Goal: Information Seeking & Learning: Learn about a topic

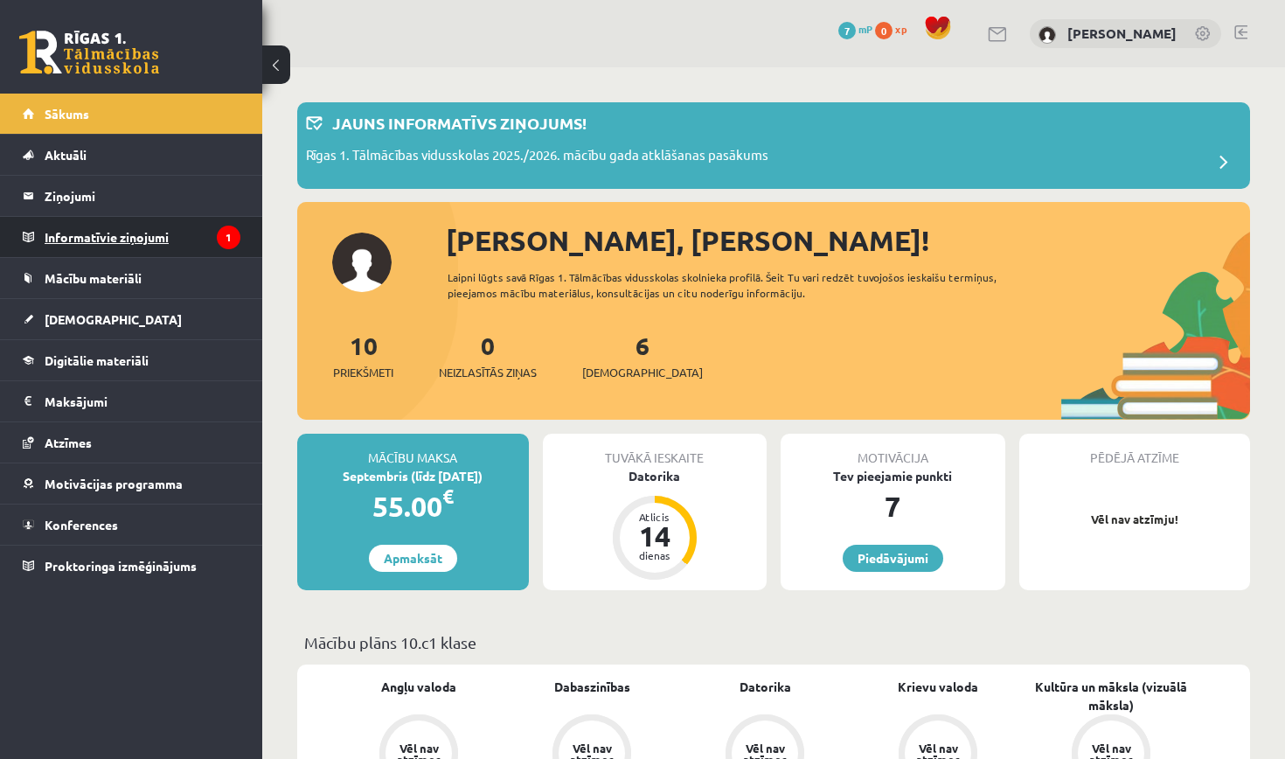
click at [115, 240] on legend "Informatīvie ziņojumi 1" at bounding box center [143, 237] width 196 height 40
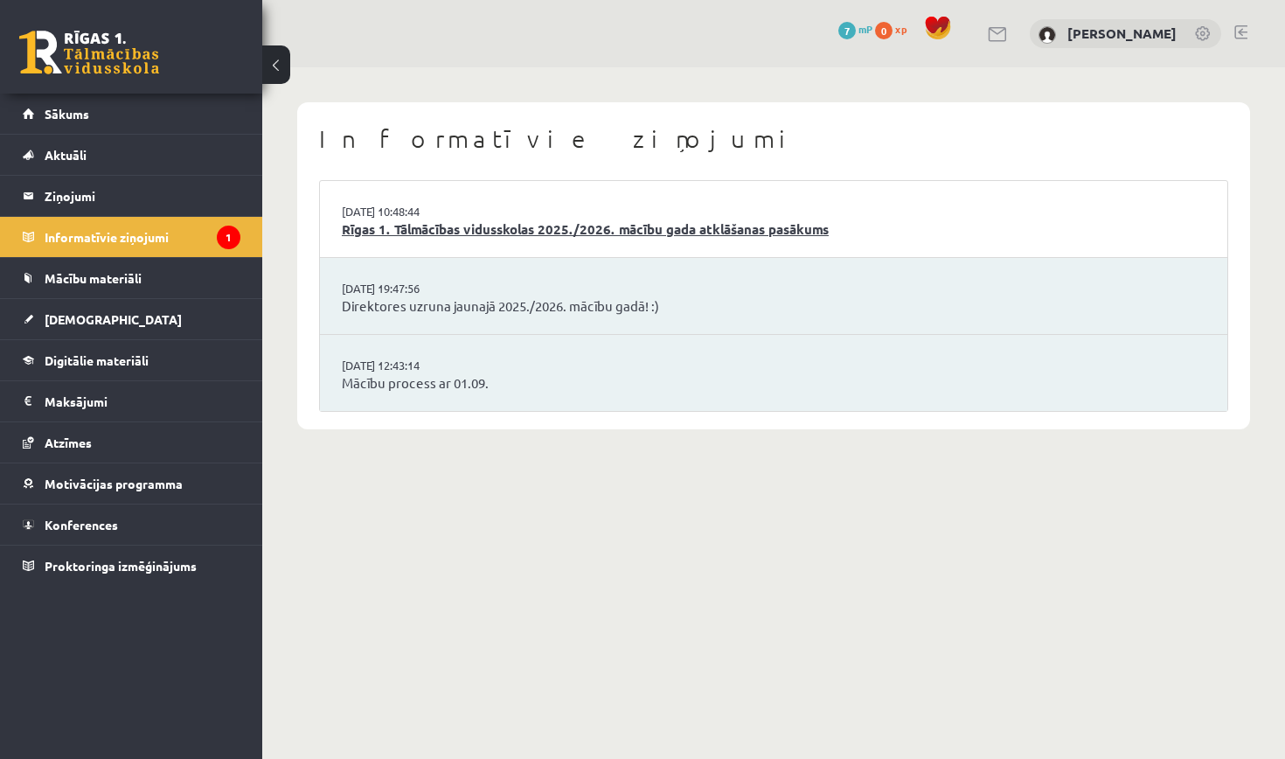
click at [533, 222] on link "Rīgas 1. Tālmācības vidusskolas 2025./2026. mācību gada atklāšanas pasākums" at bounding box center [774, 229] width 864 height 20
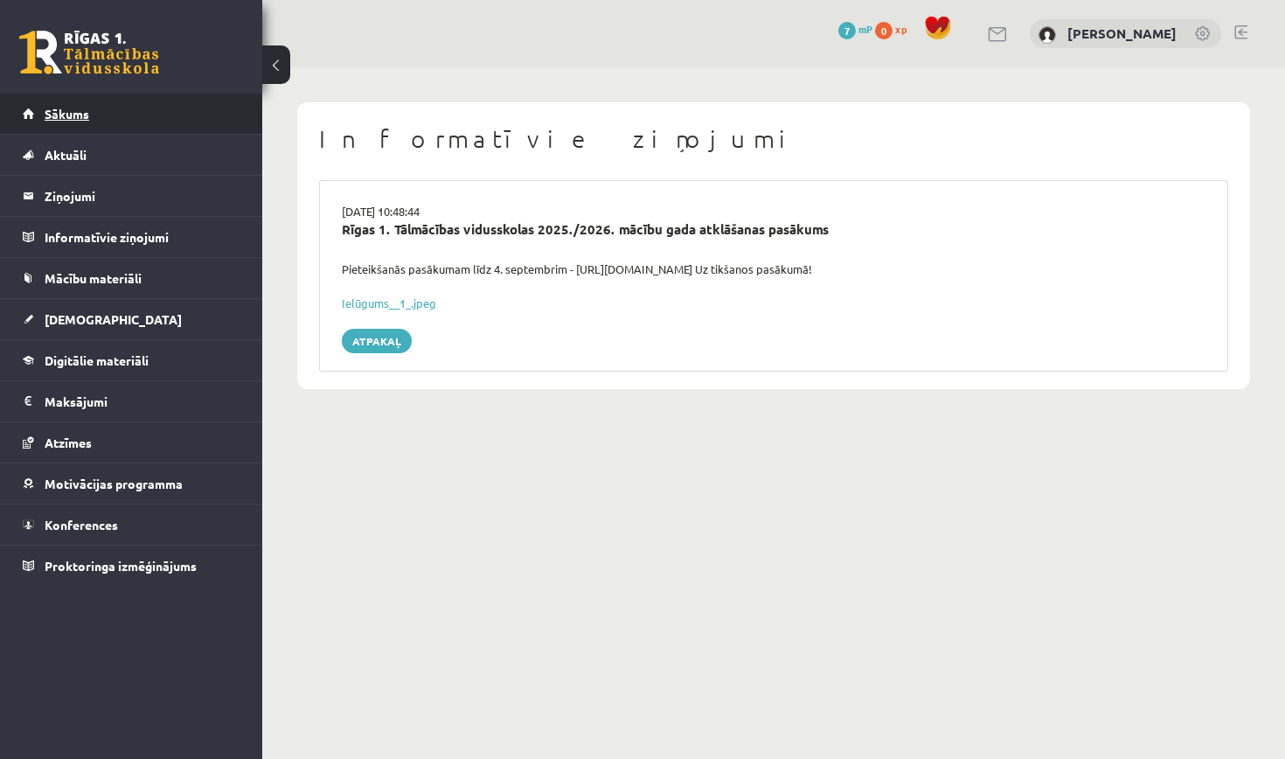
click at [130, 118] on link "Sākums" at bounding box center [132, 114] width 218 height 40
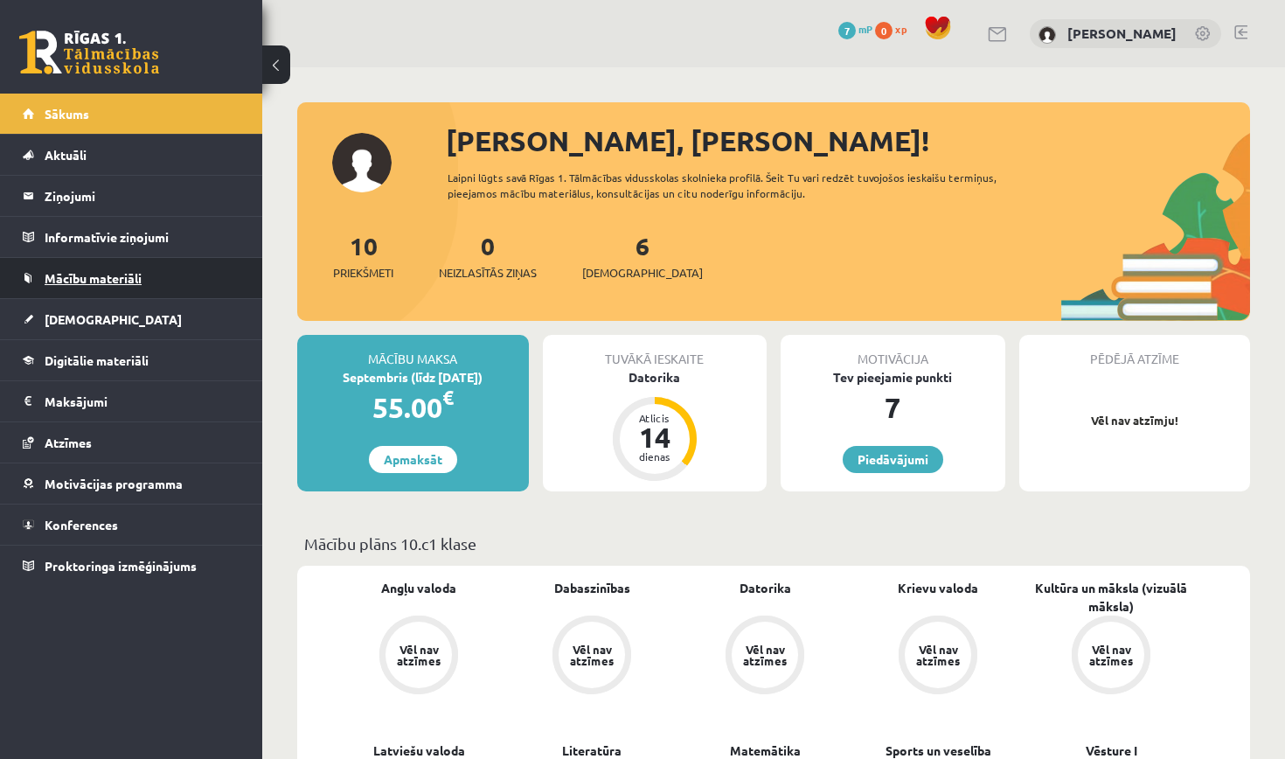
click at [98, 281] on span "Mācību materiāli" at bounding box center [93, 278] width 97 height 16
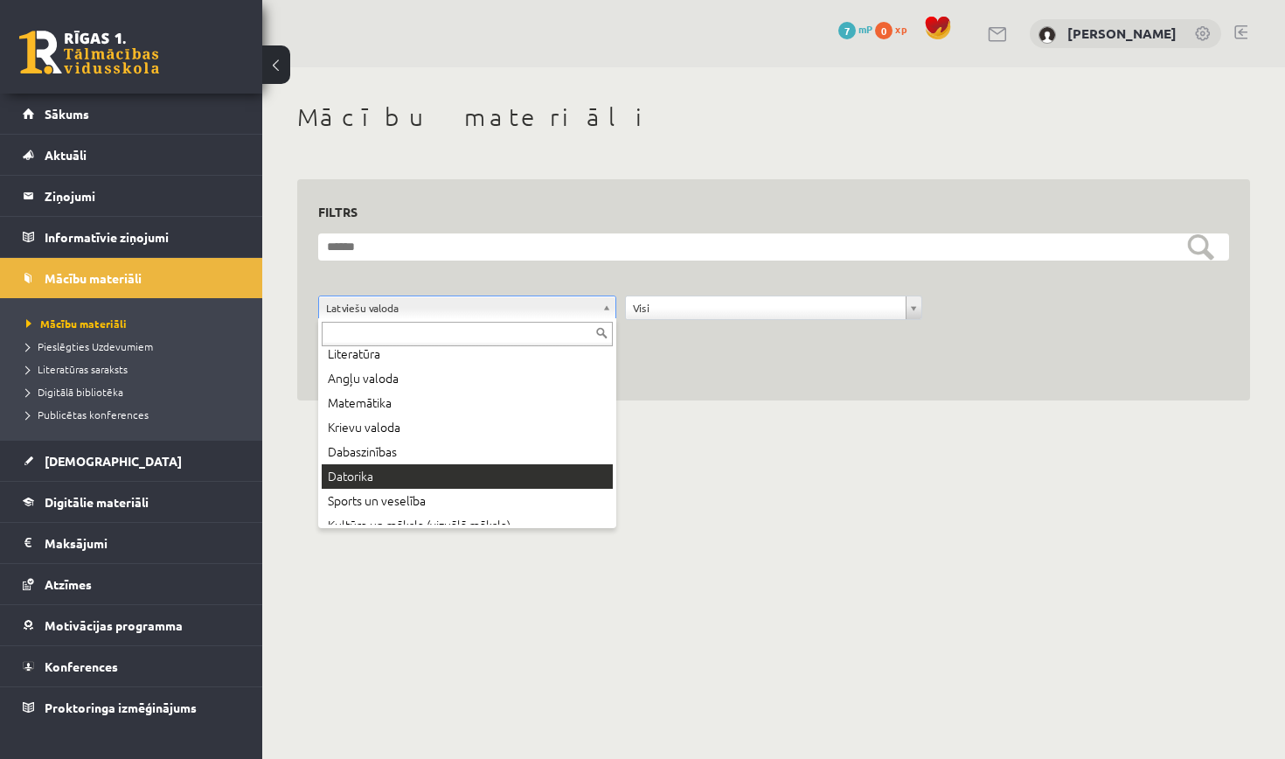
scroll to position [40, 0]
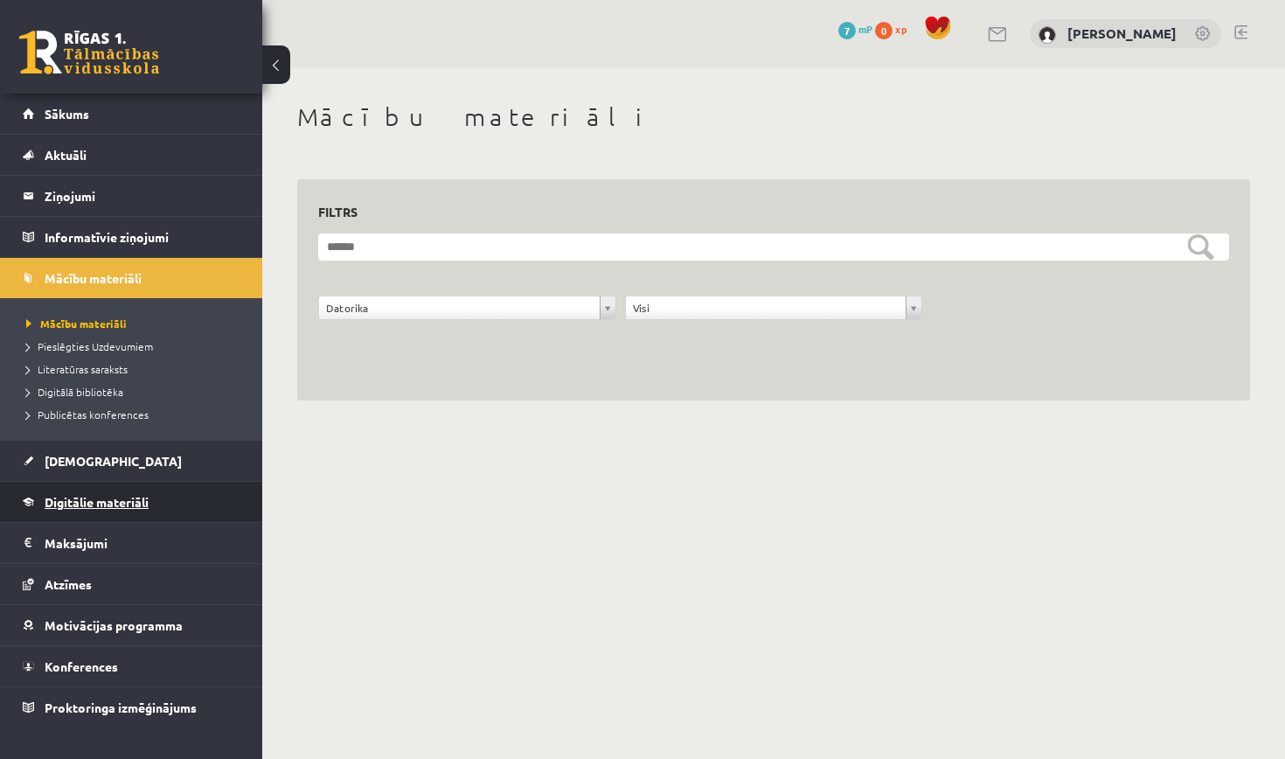
click at [124, 501] on span "Digitālie materiāli" at bounding box center [97, 502] width 104 height 16
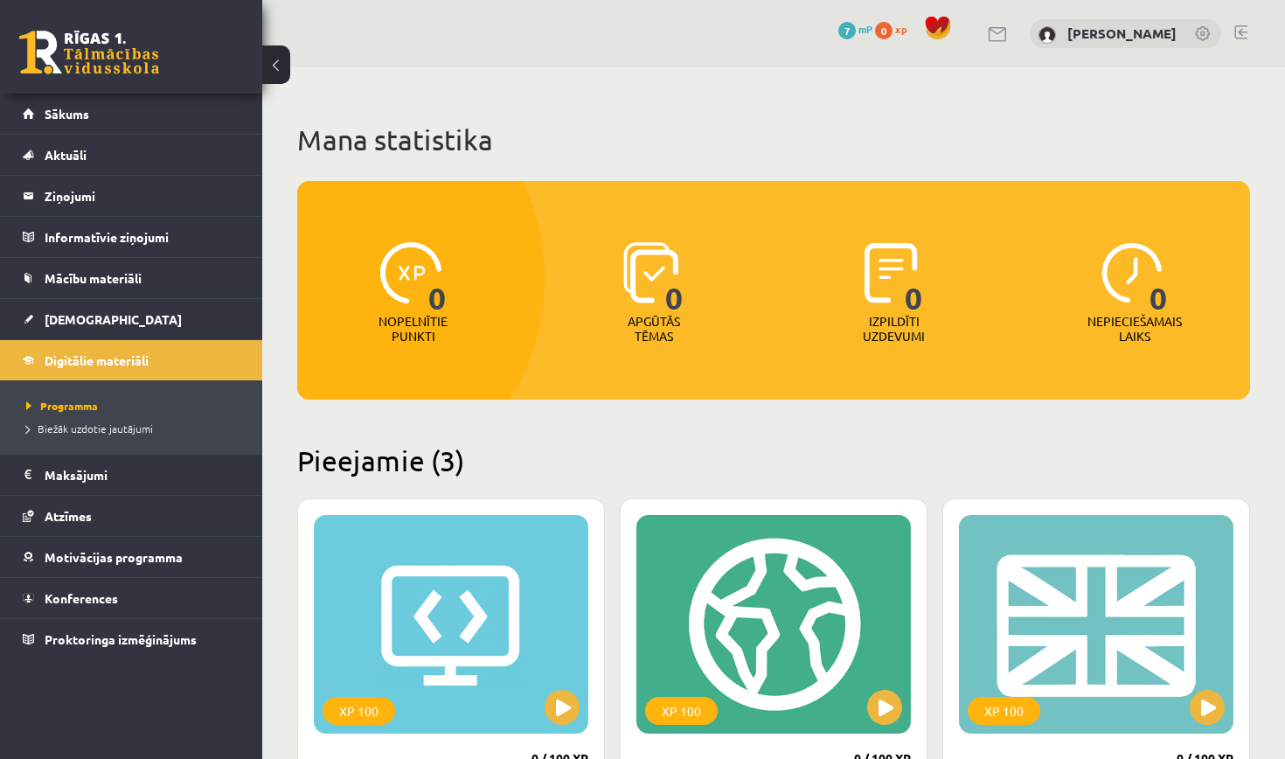
scroll to position [76, 0]
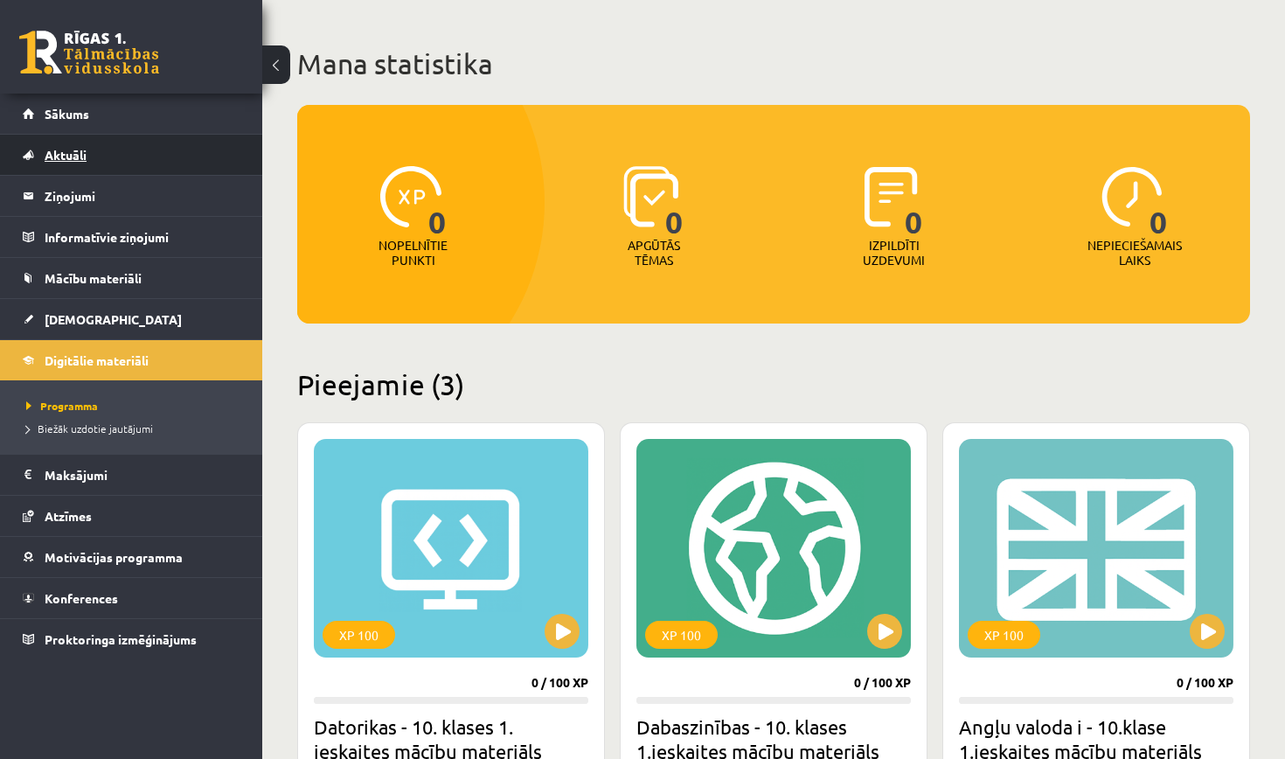
click at [73, 160] on span "Aktuāli" at bounding box center [66, 155] width 42 height 16
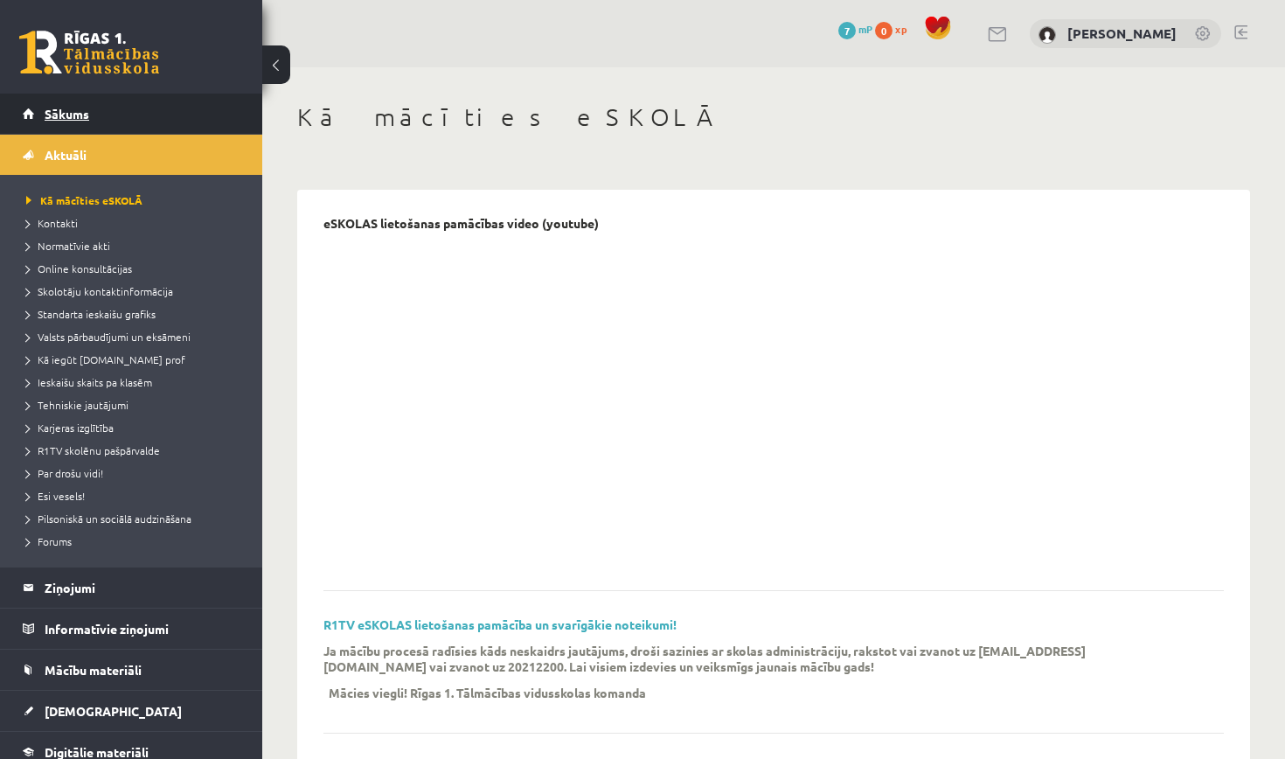
click at [75, 117] on span "Sākums" at bounding box center [67, 114] width 45 height 16
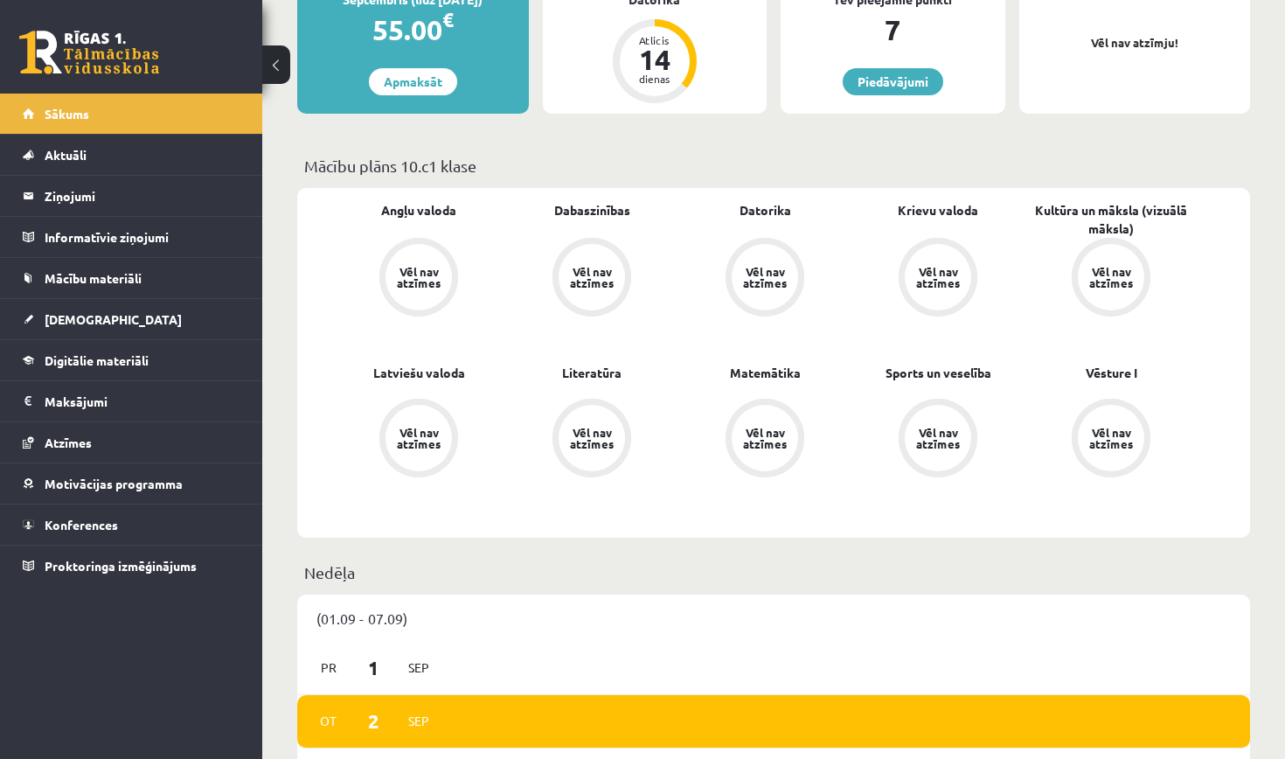
scroll to position [270, 0]
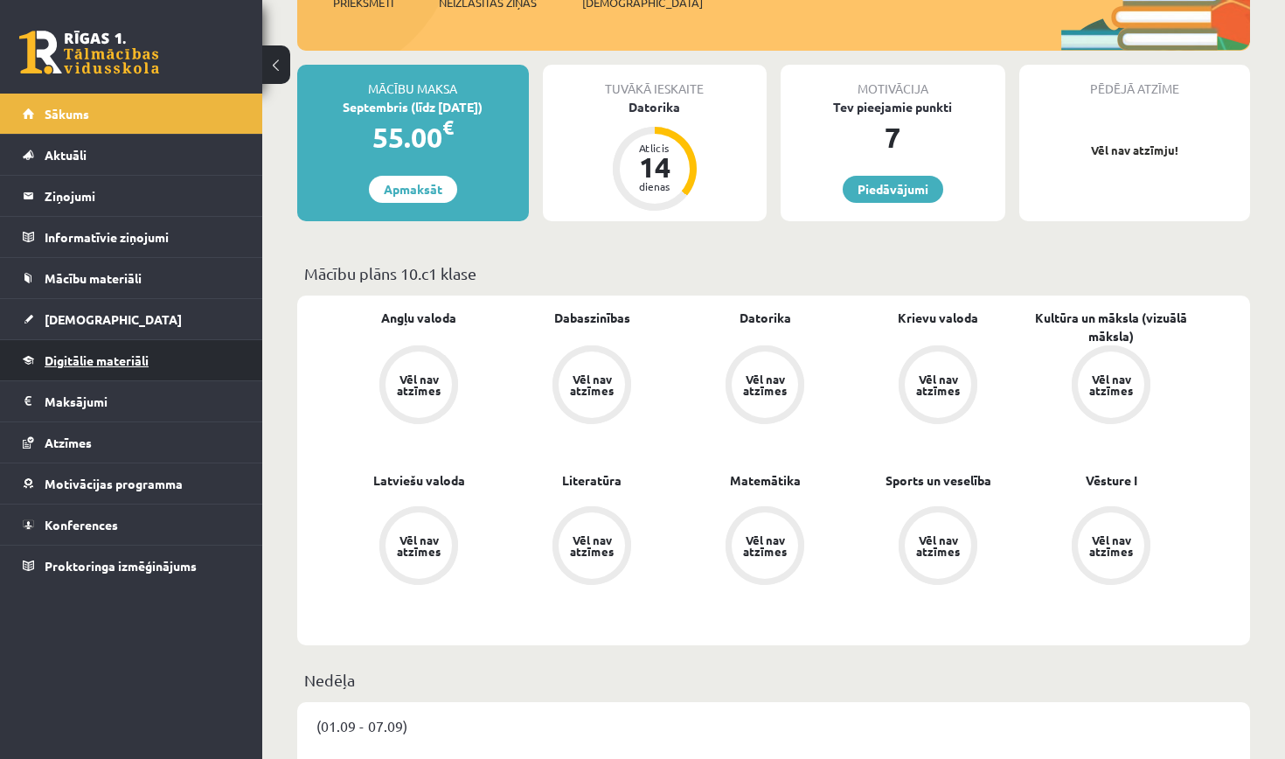
click at [103, 355] on span "Digitālie materiāli" at bounding box center [97, 360] width 104 height 16
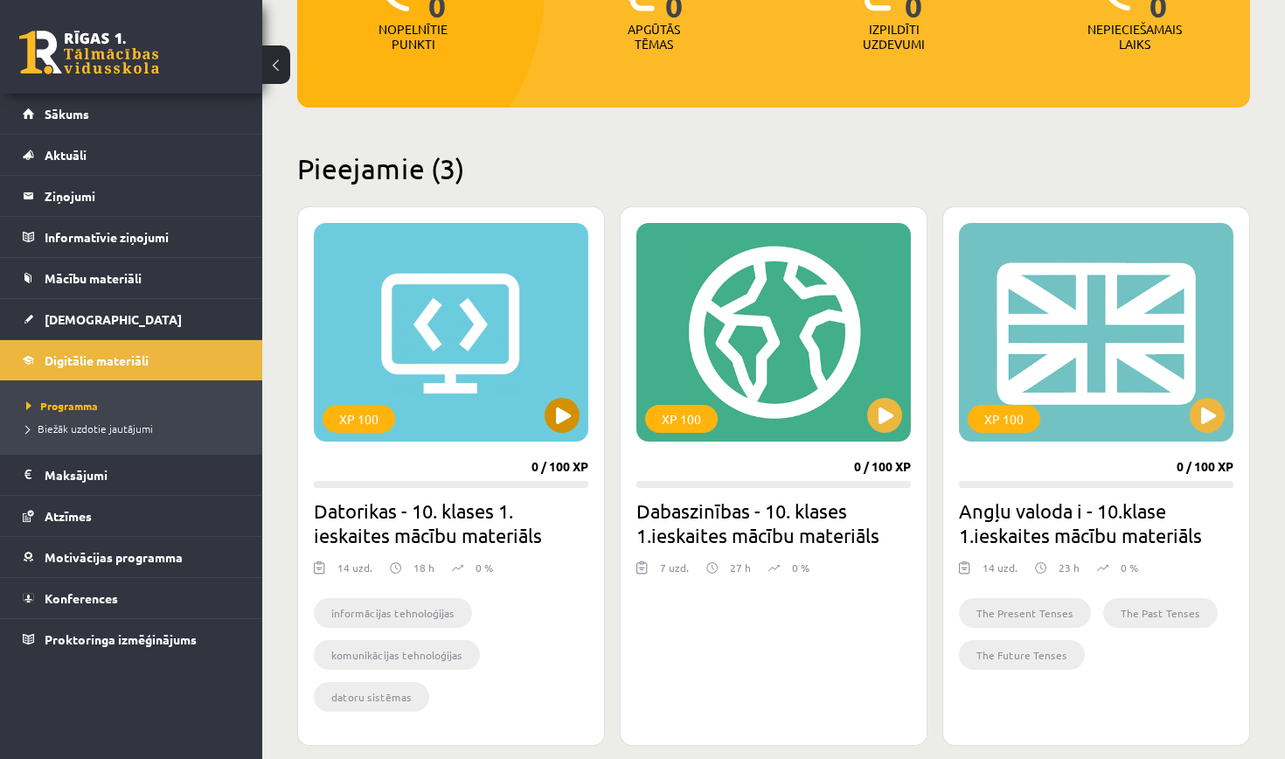
scroll to position [289, 0]
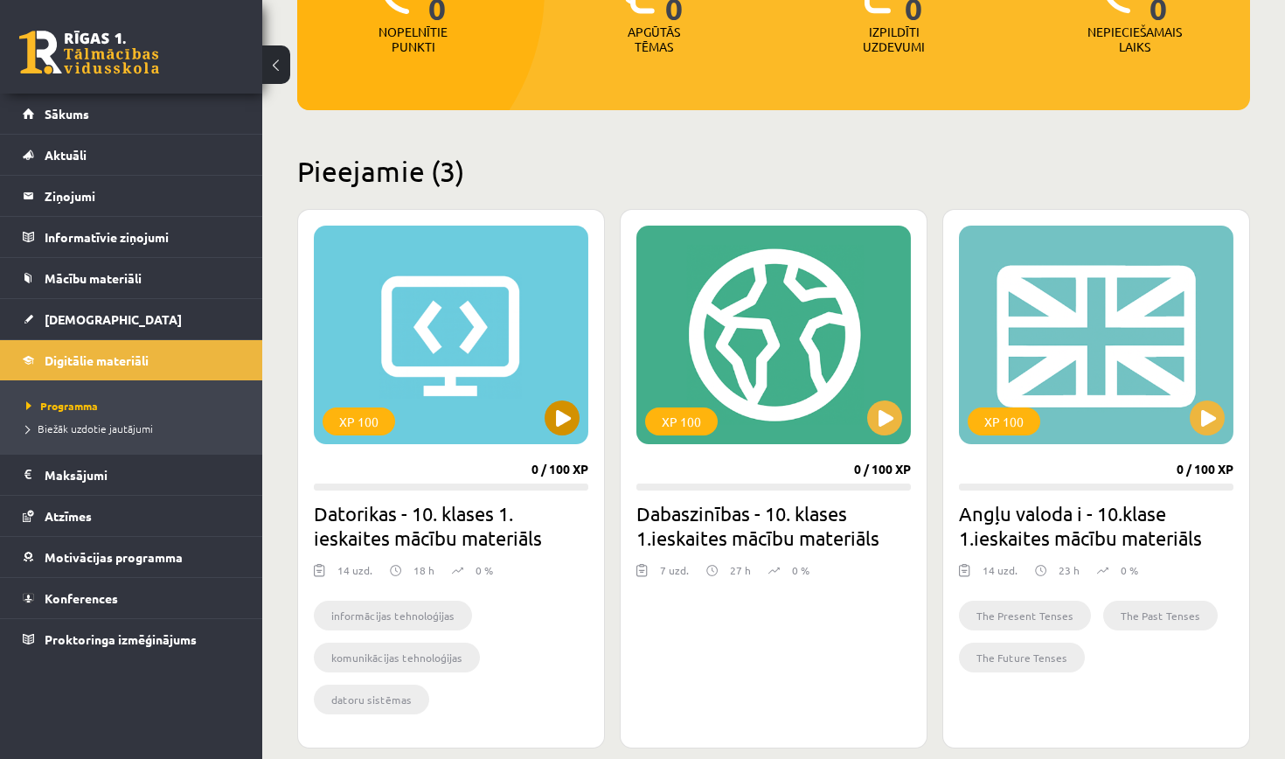
click at [455, 334] on div "XP 100" at bounding box center [451, 335] width 275 height 219
click at [391, 519] on h2 "Datorikas - 10. klases 1. ieskaites mācību materiāls" at bounding box center [451, 525] width 275 height 49
click at [386, 501] on h2 "Datorikas - 10. klases 1. ieskaites mācību materiāls" at bounding box center [451, 525] width 275 height 49
click at [376, 501] on h2 "Datorikas - 10. klases 1. ieskaites mācību materiāls" at bounding box center [451, 525] width 275 height 49
click at [372, 404] on div "XP 100 0 / 100 XP Datorikas - 10. klases 1. ieskaites mācību materiāls 14 uzd. …" at bounding box center [451, 479] width 308 height 540
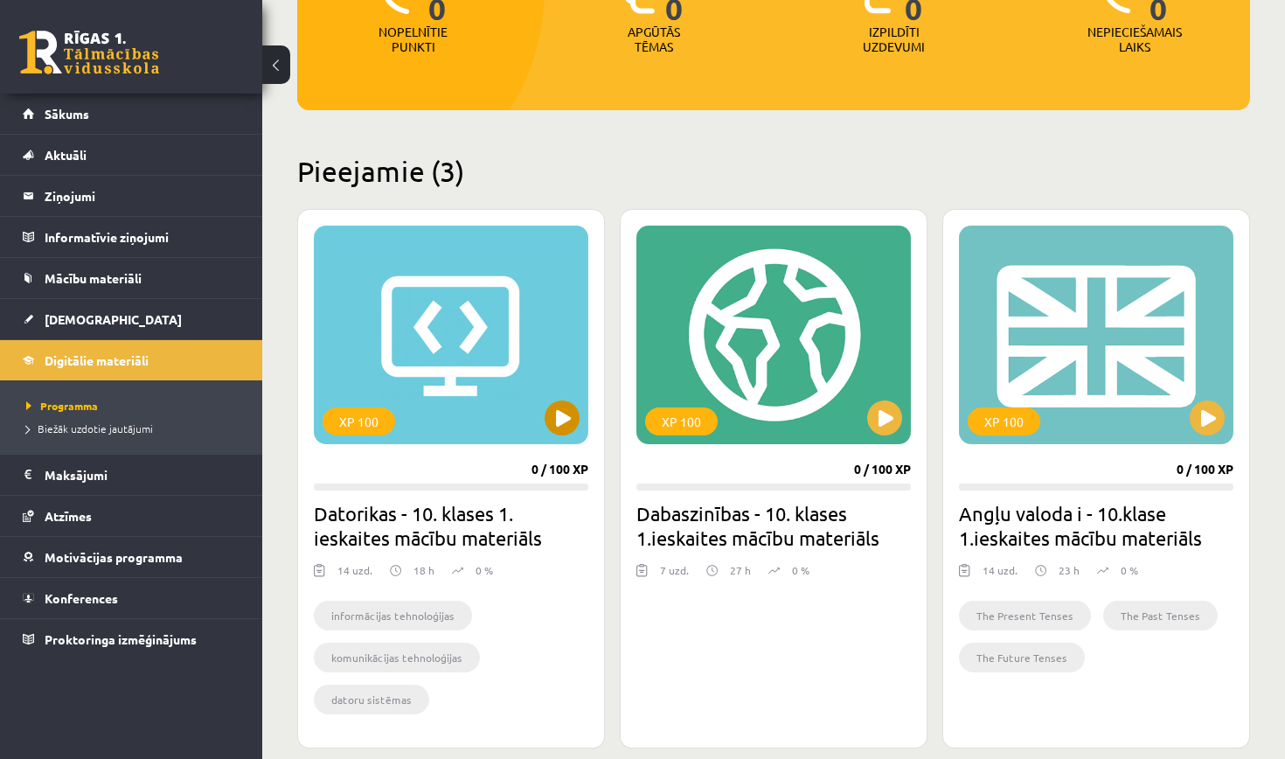
click at [378, 407] on div "XP 100" at bounding box center [359, 421] width 73 height 28
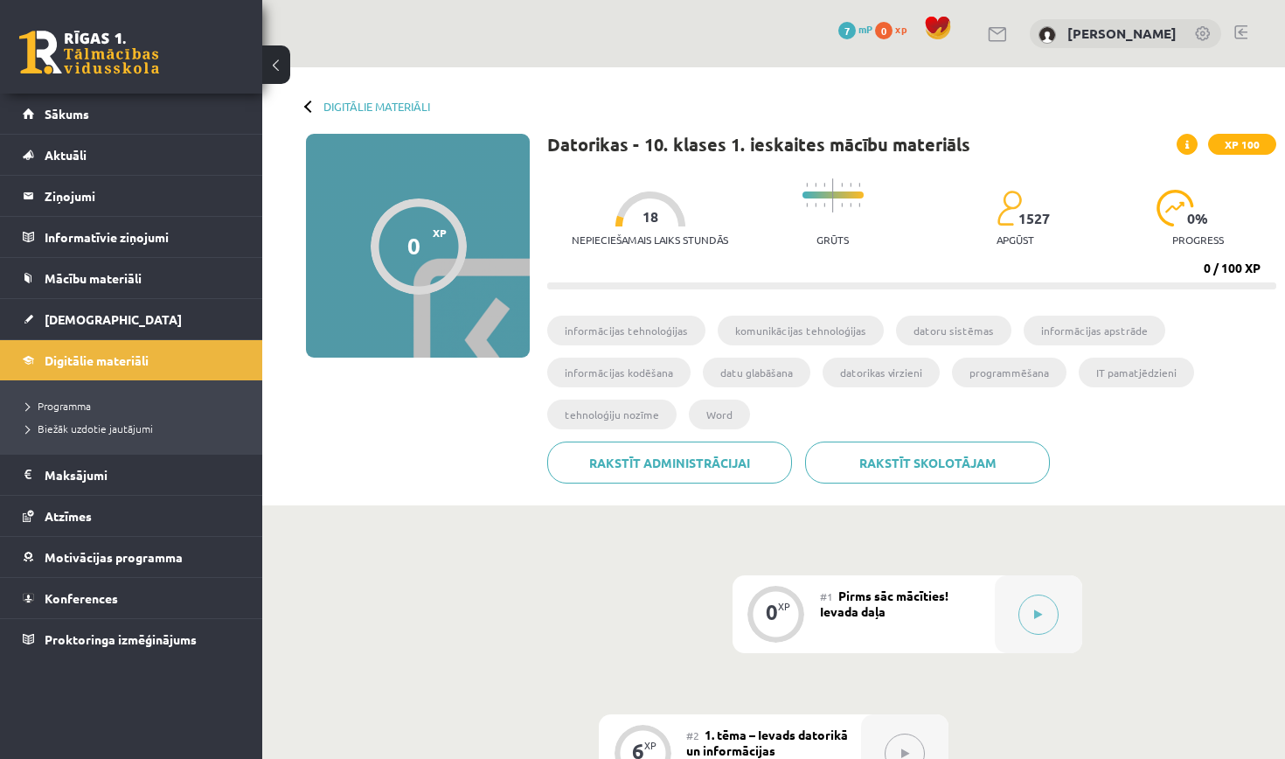
click at [402, 243] on div at bounding box center [419, 246] width 96 height 96
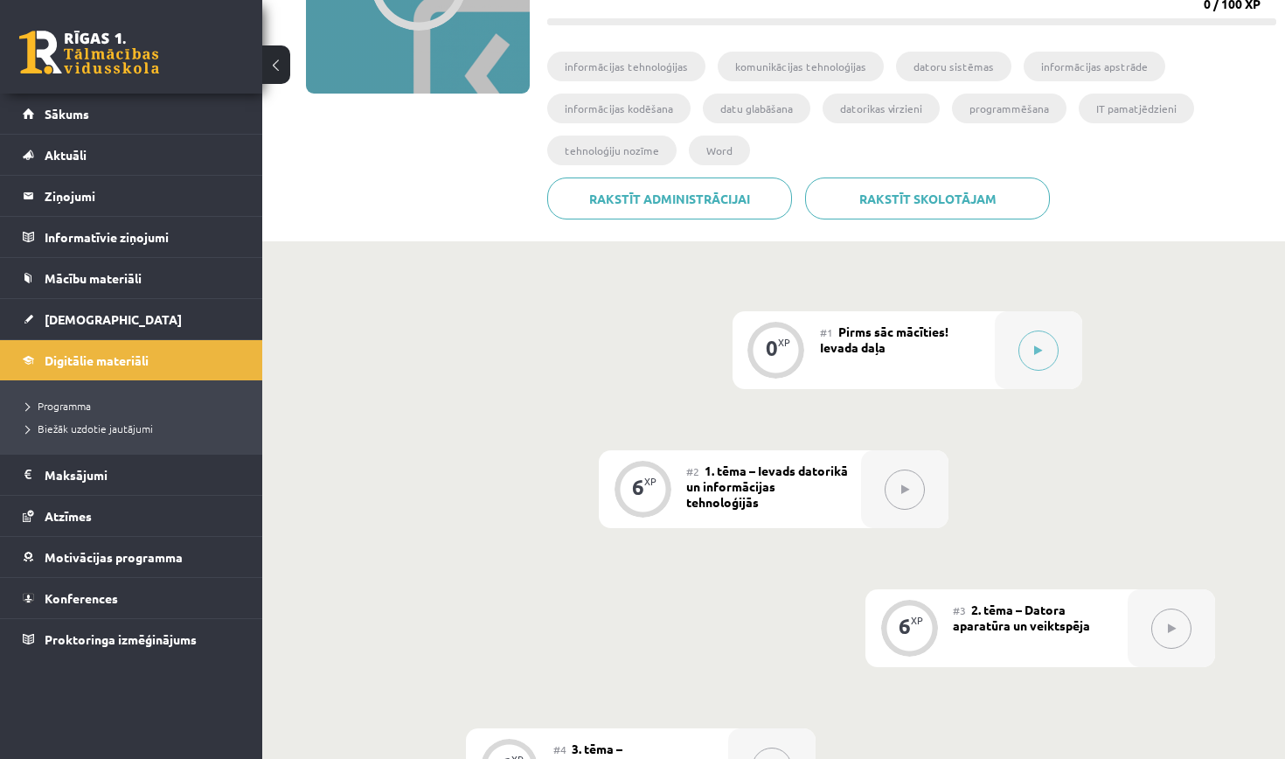
scroll to position [265, 0]
click at [1045, 350] on button at bounding box center [1039, 350] width 40 height 40
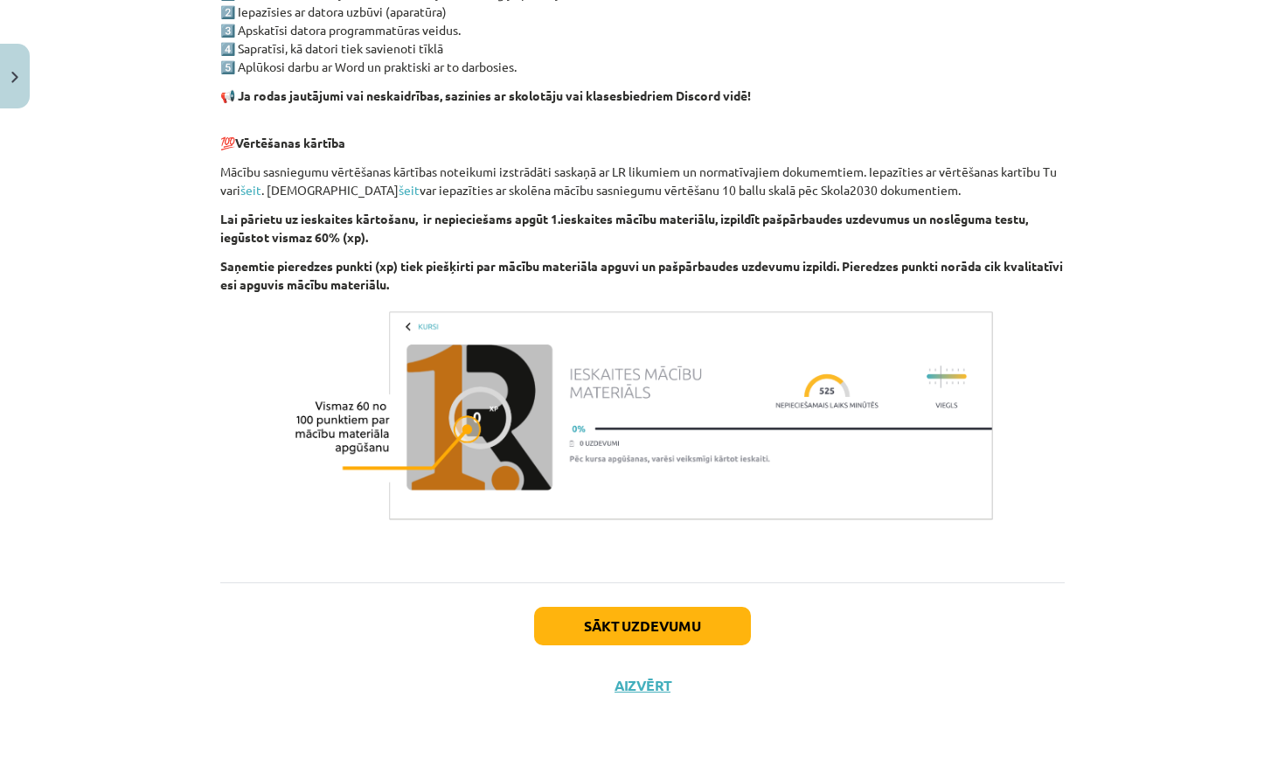
scroll to position [0, 0]
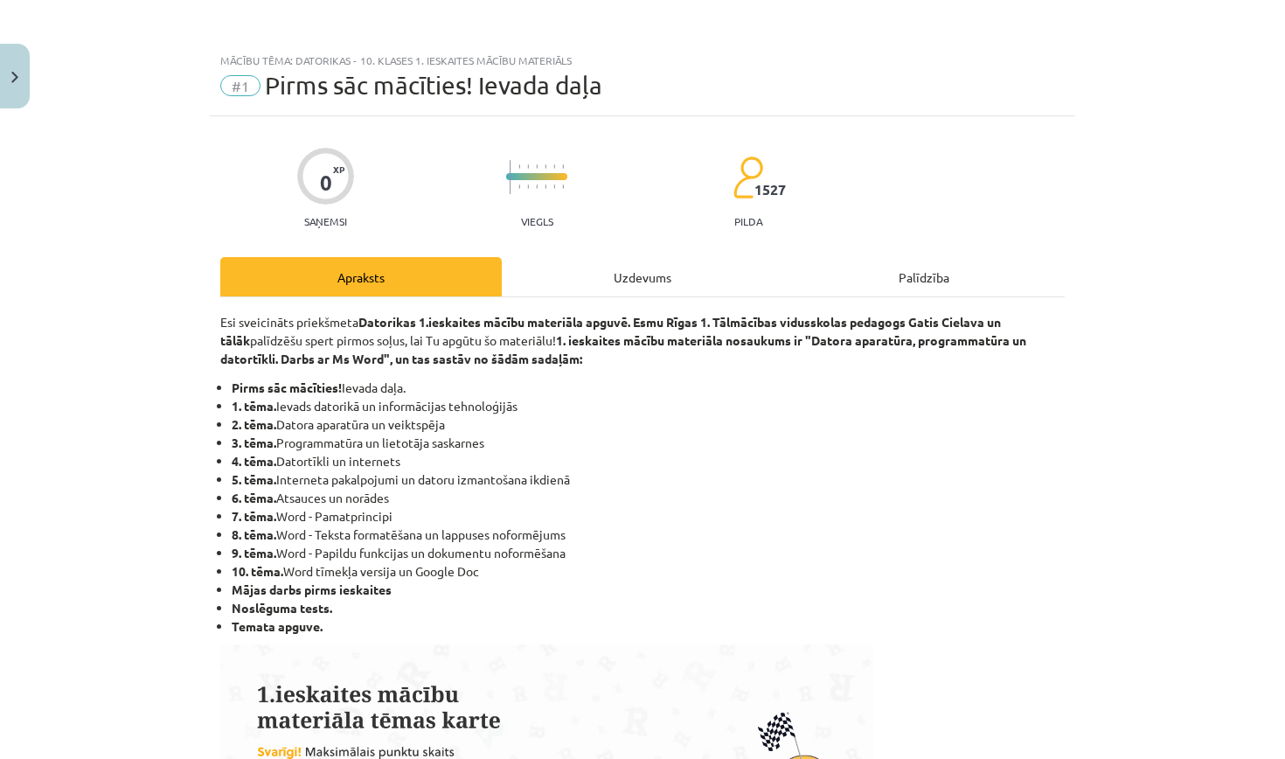
click at [611, 285] on div "Uzdevums" at bounding box center [643, 276] width 282 height 39
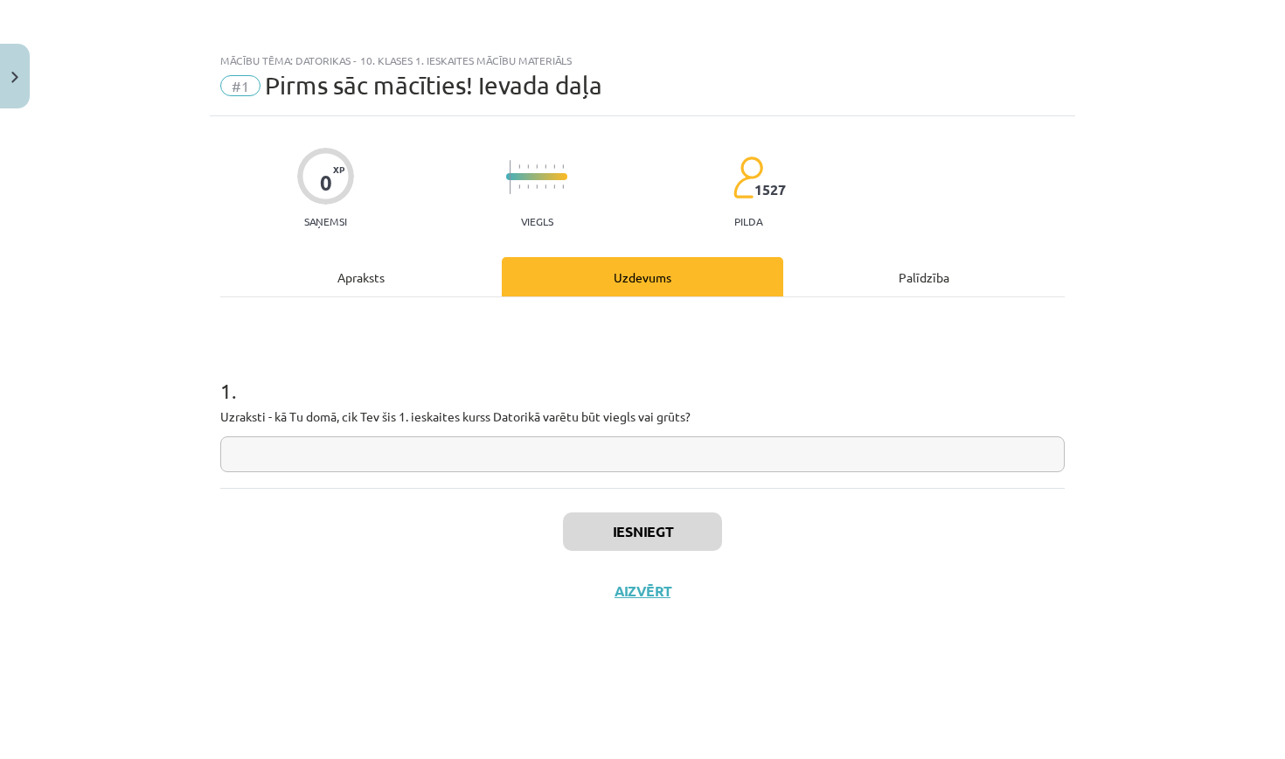
click at [421, 454] on input "text" at bounding box center [642, 454] width 845 height 36
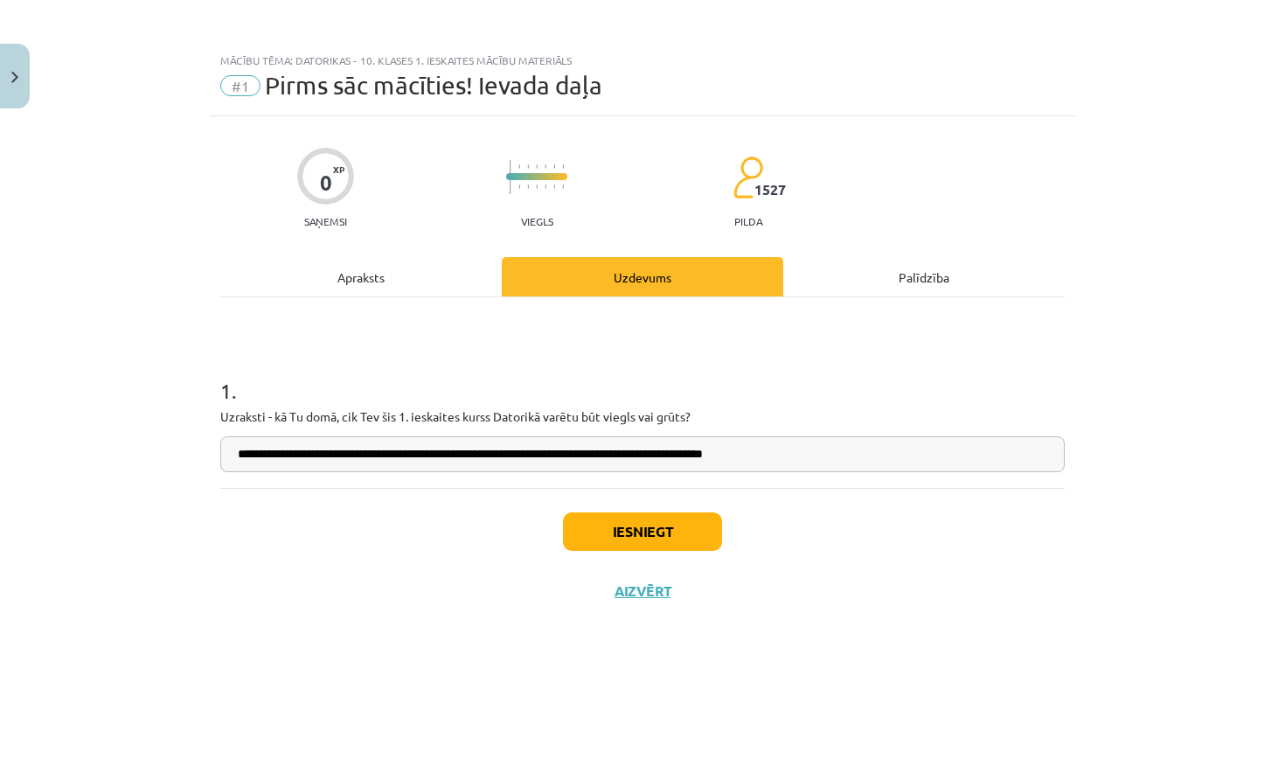
click at [738, 454] on input "**********" at bounding box center [642, 454] width 845 height 36
type input "**********"
click at [632, 531] on button "Iesniegt" at bounding box center [642, 531] width 159 height 38
drag, startPoint x: 997, startPoint y: 455, endPoint x: 101, endPoint y: 395, distance: 898.2
click at [101, 395] on div "**********" at bounding box center [642, 379] width 1285 height 759
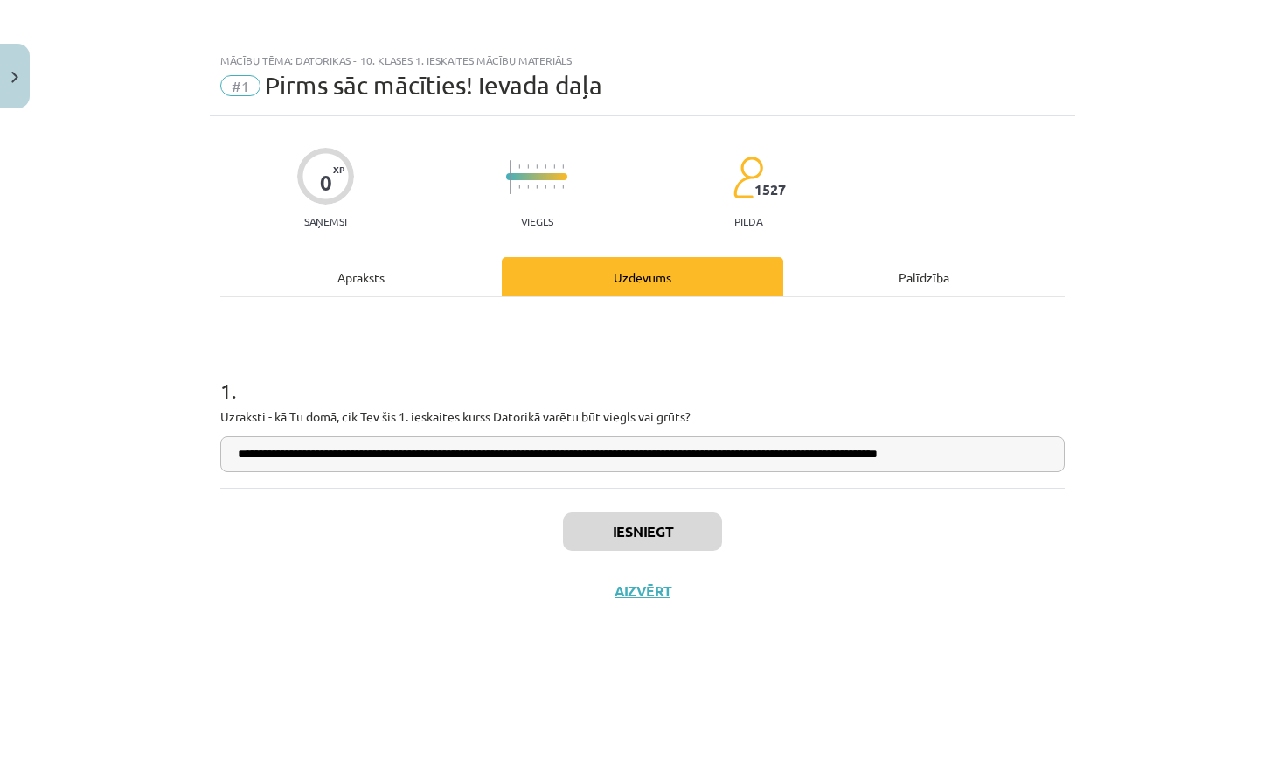
click at [890, 550] on div "Iesniegt Aizvērt" at bounding box center [642, 549] width 845 height 122
click at [656, 522] on button "Iesniegt" at bounding box center [642, 531] width 159 height 38
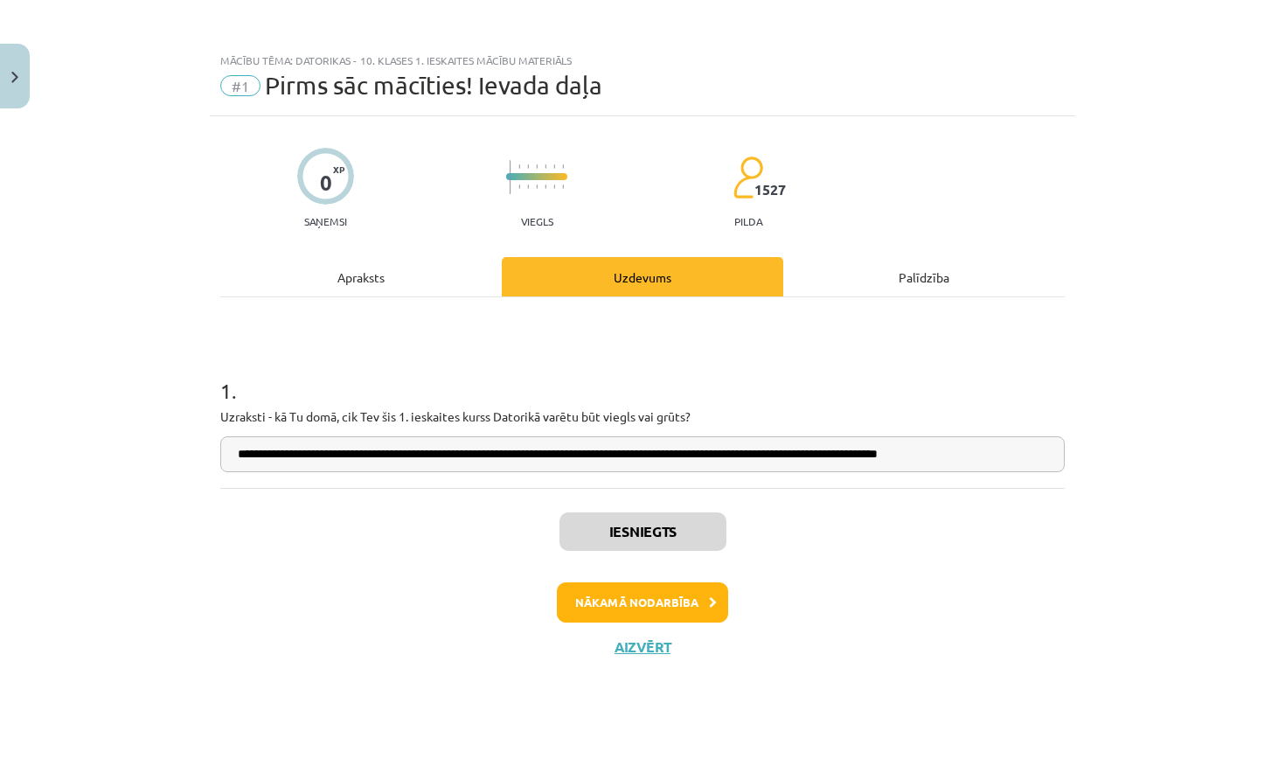
click at [911, 285] on div "Palīdzība" at bounding box center [924, 276] width 282 height 39
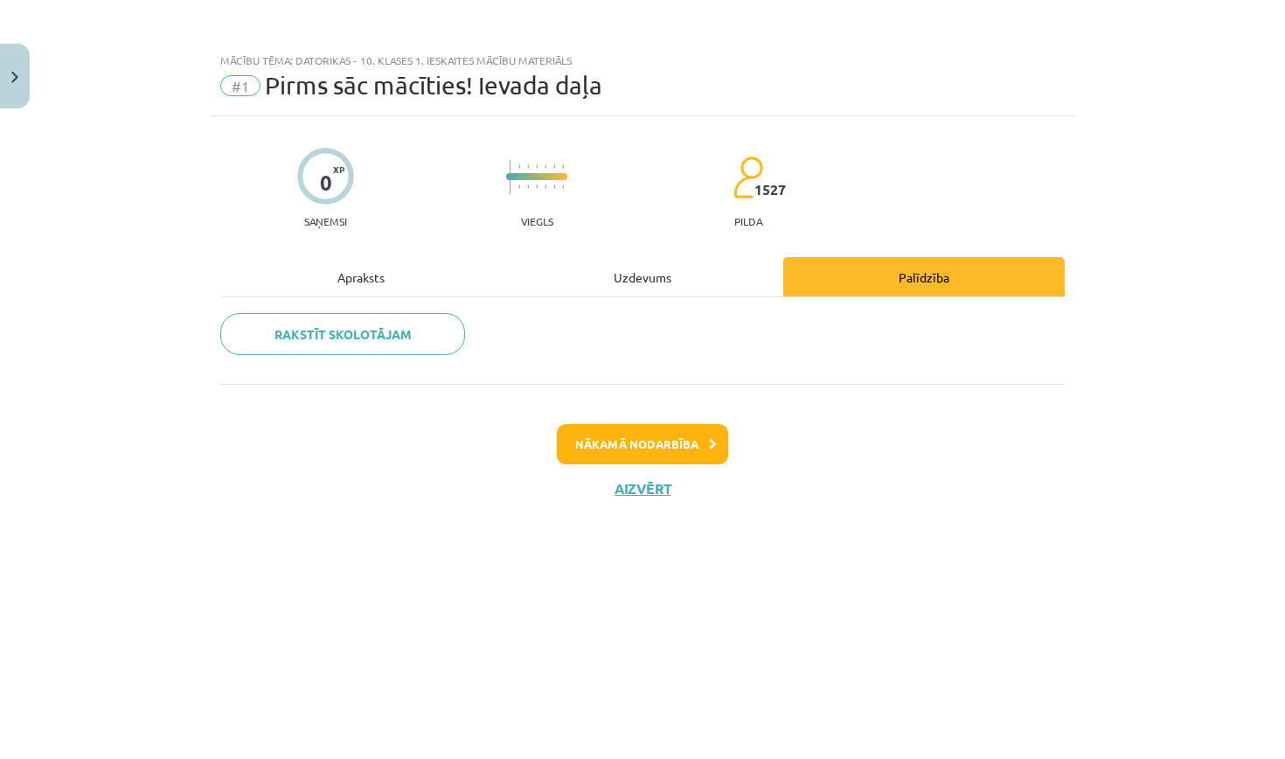
click at [717, 281] on div "Uzdevums" at bounding box center [643, 276] width 282 height 39
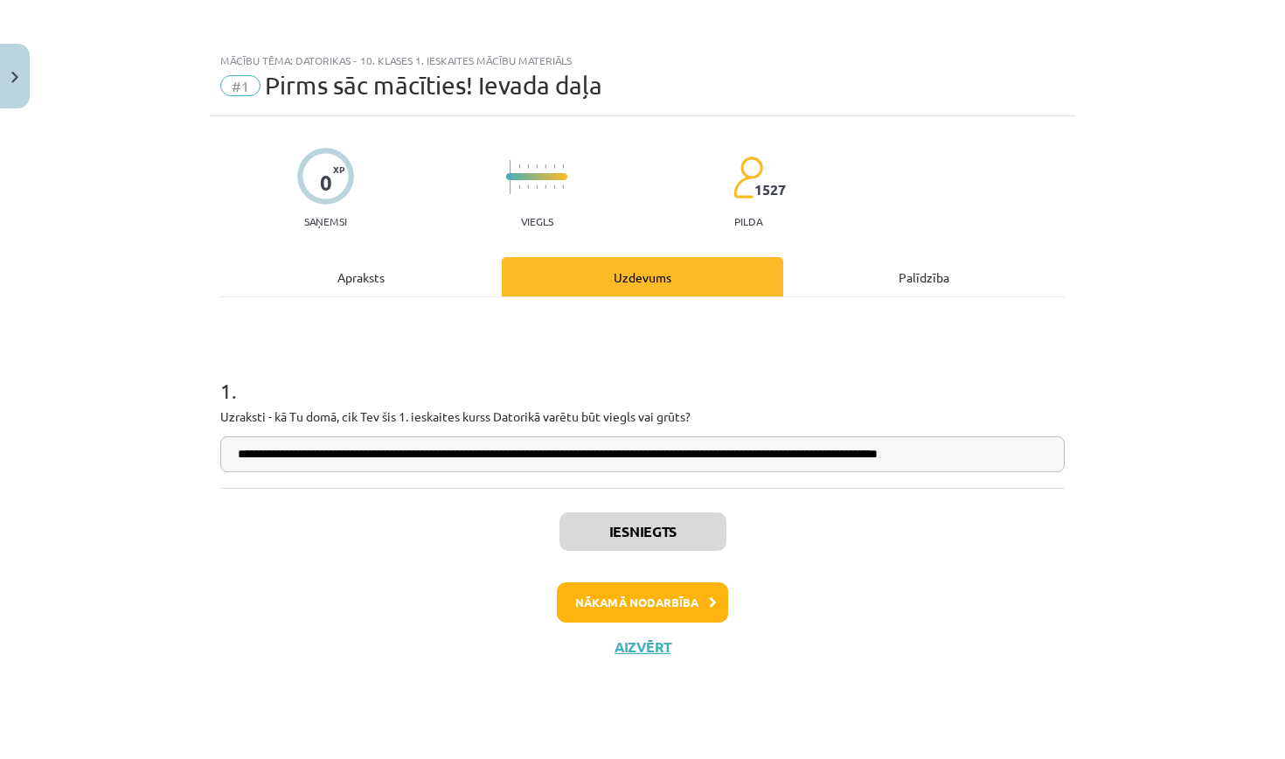
click at [657, 607] on button "Nākamā nodarbība" at bounding box center [642, 602] width 171 height 40
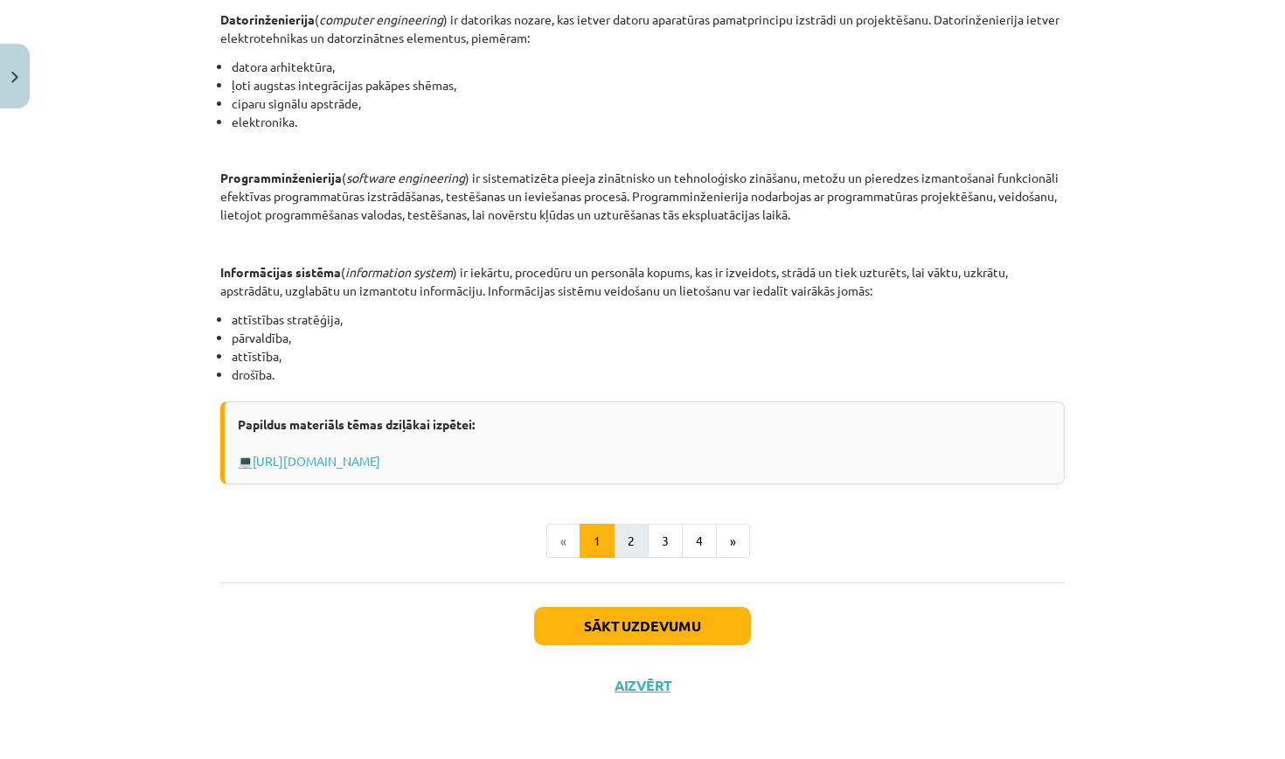
click at [624, 546] on button "2" at bounding box center [631, 541] width 35 height 35
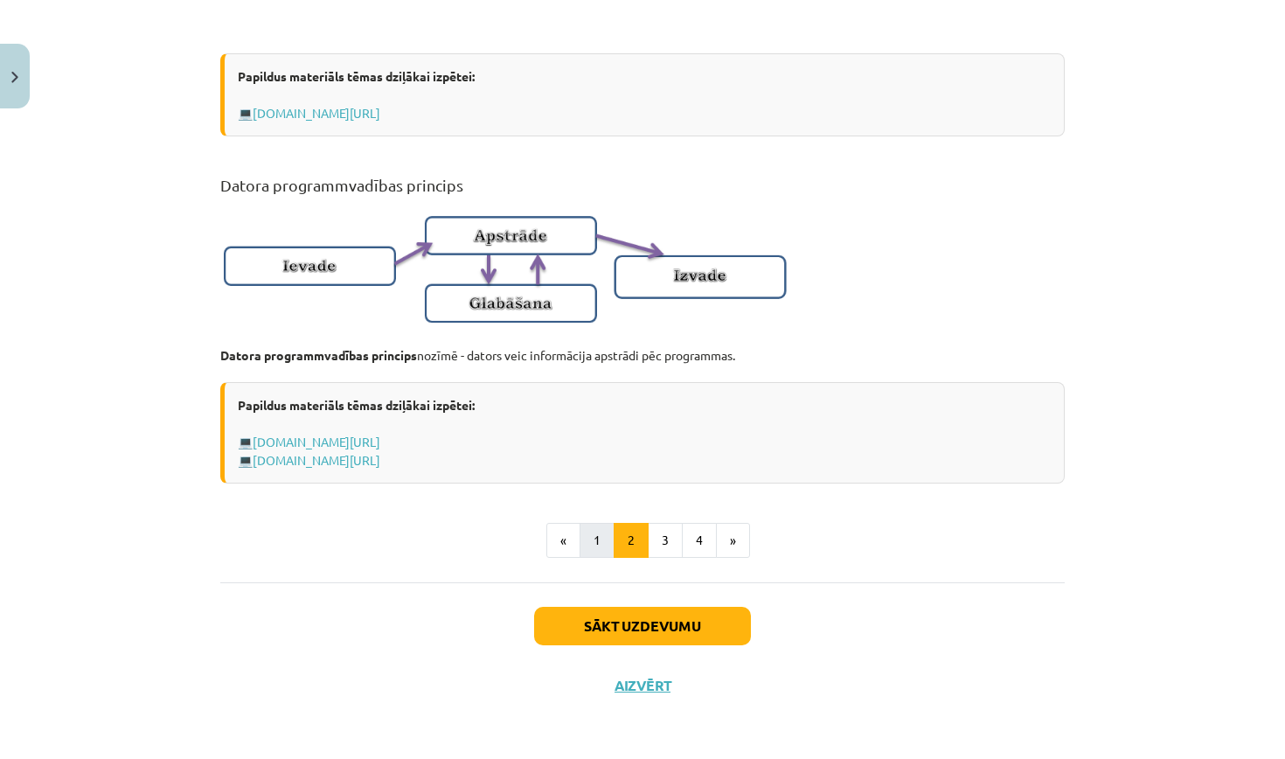
click at [599, 540] on button "1" at bounding box center [597, 540] width 35 height 35
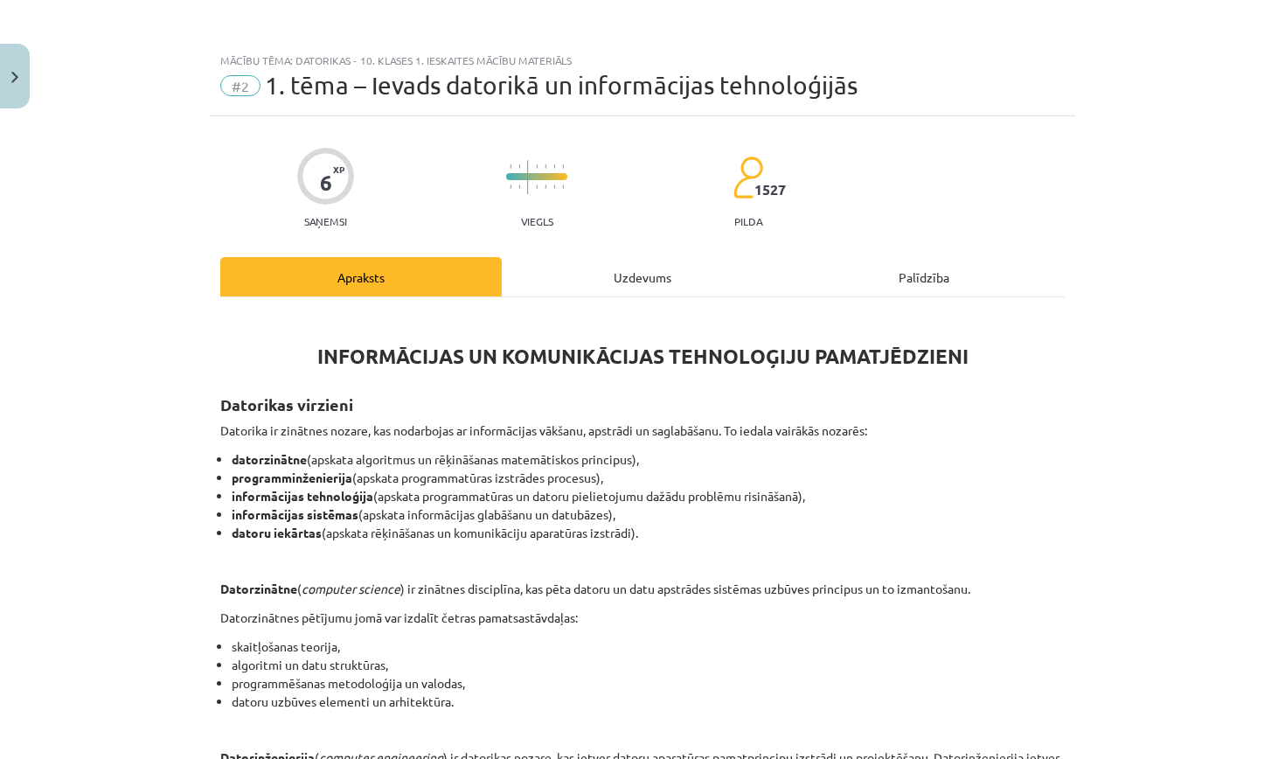
click at [628, 282] on div "Uzdevums" at bounding box center [643, 276] width 282 height 39
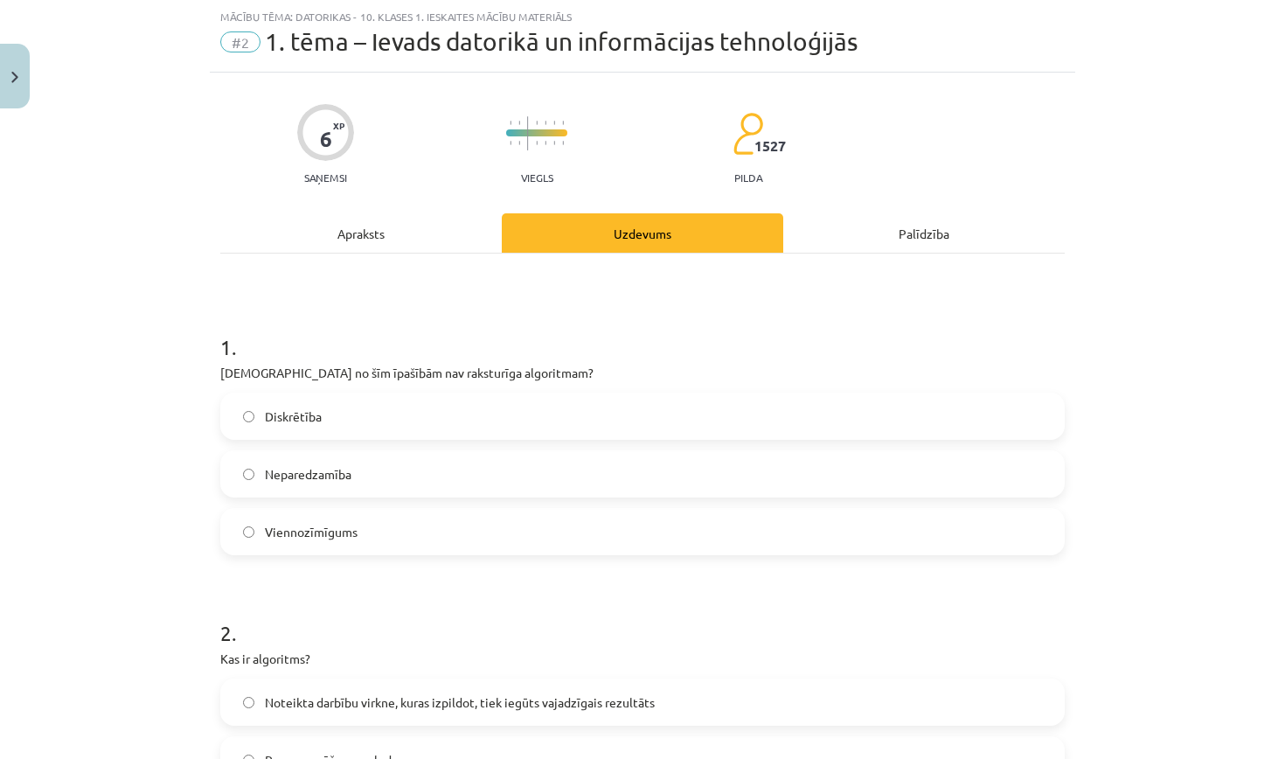
click at [398, 233] on div "Apraksts" at bounding box center [361, 232] width 282 height 39
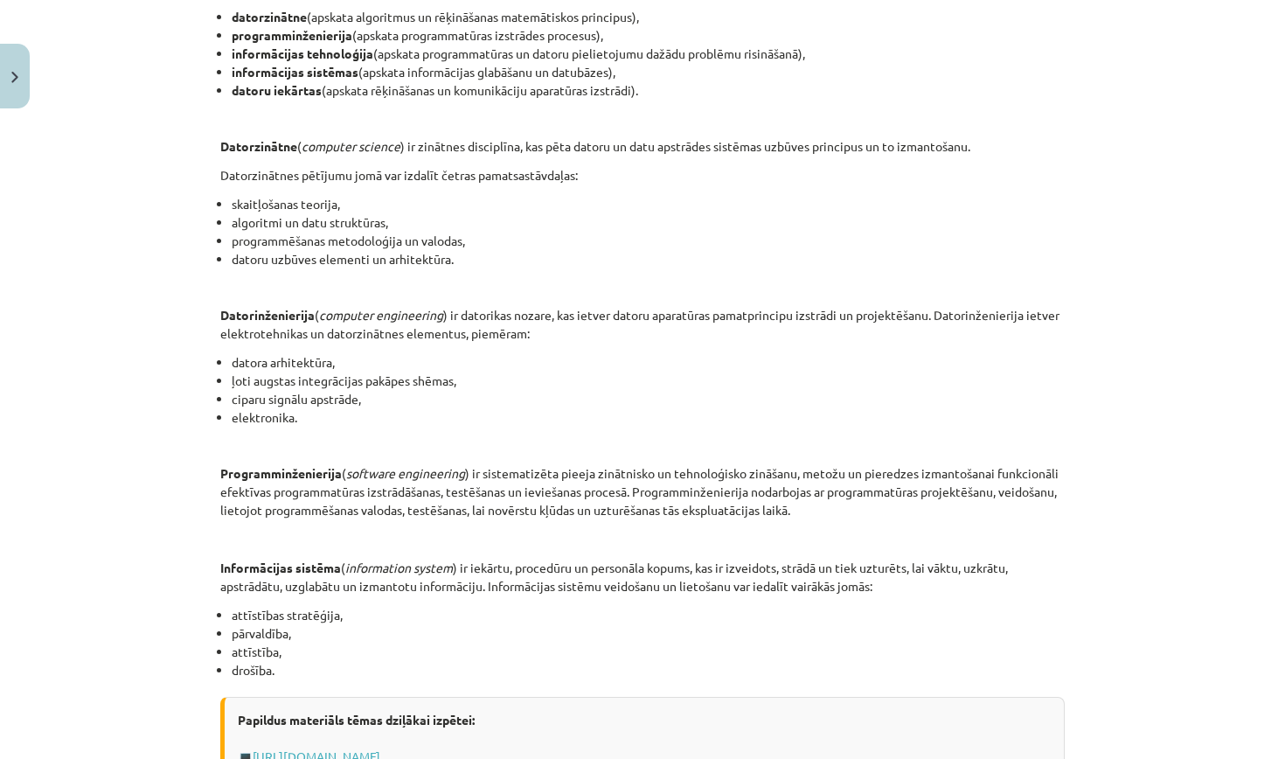
scroll to position [515, 0]
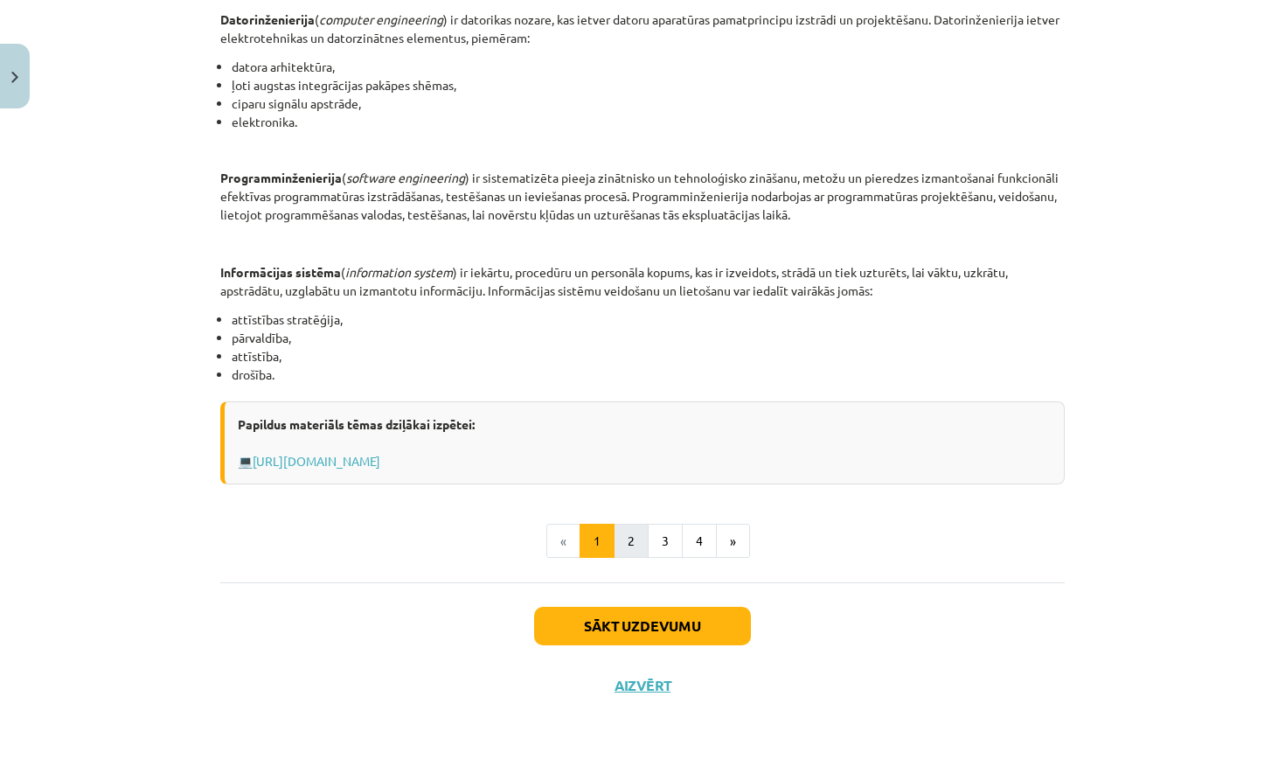
click at [636, 539] on button "2" at bounding box center [631, 541] width 35 height 35
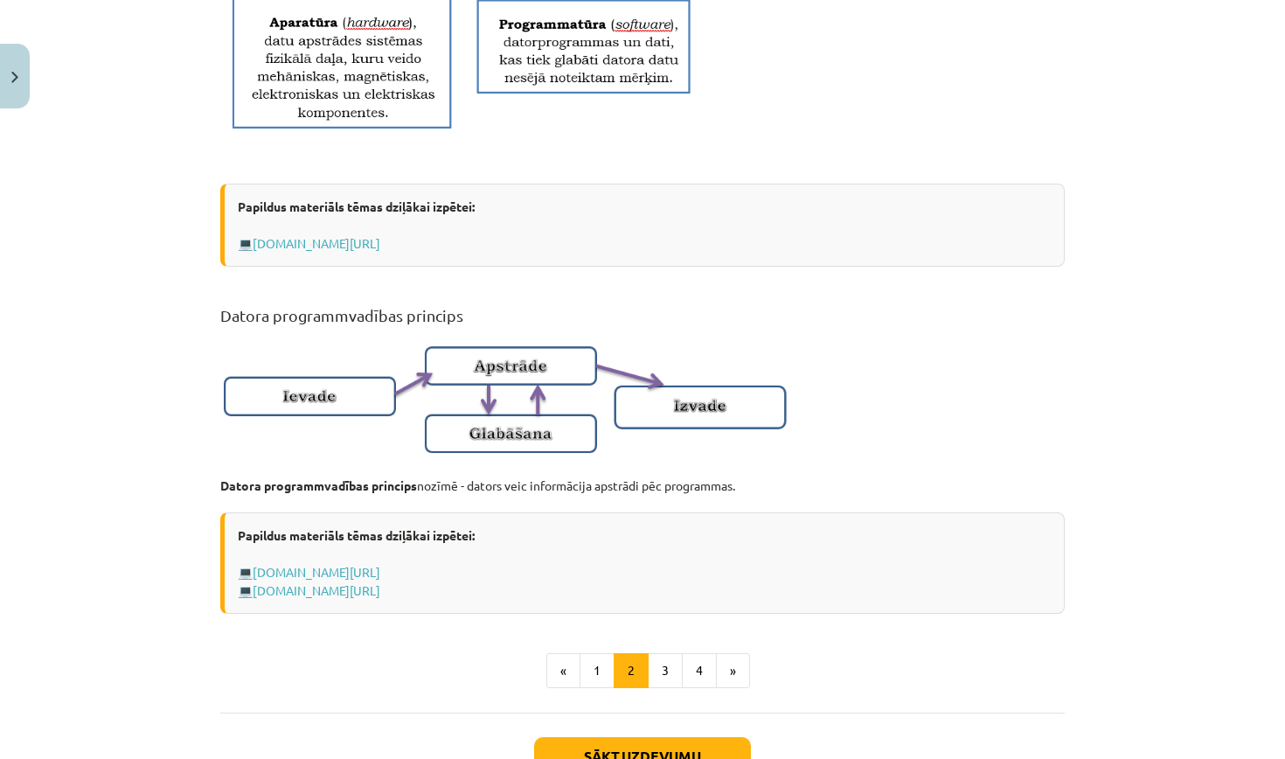
scroll to position [898, 0]
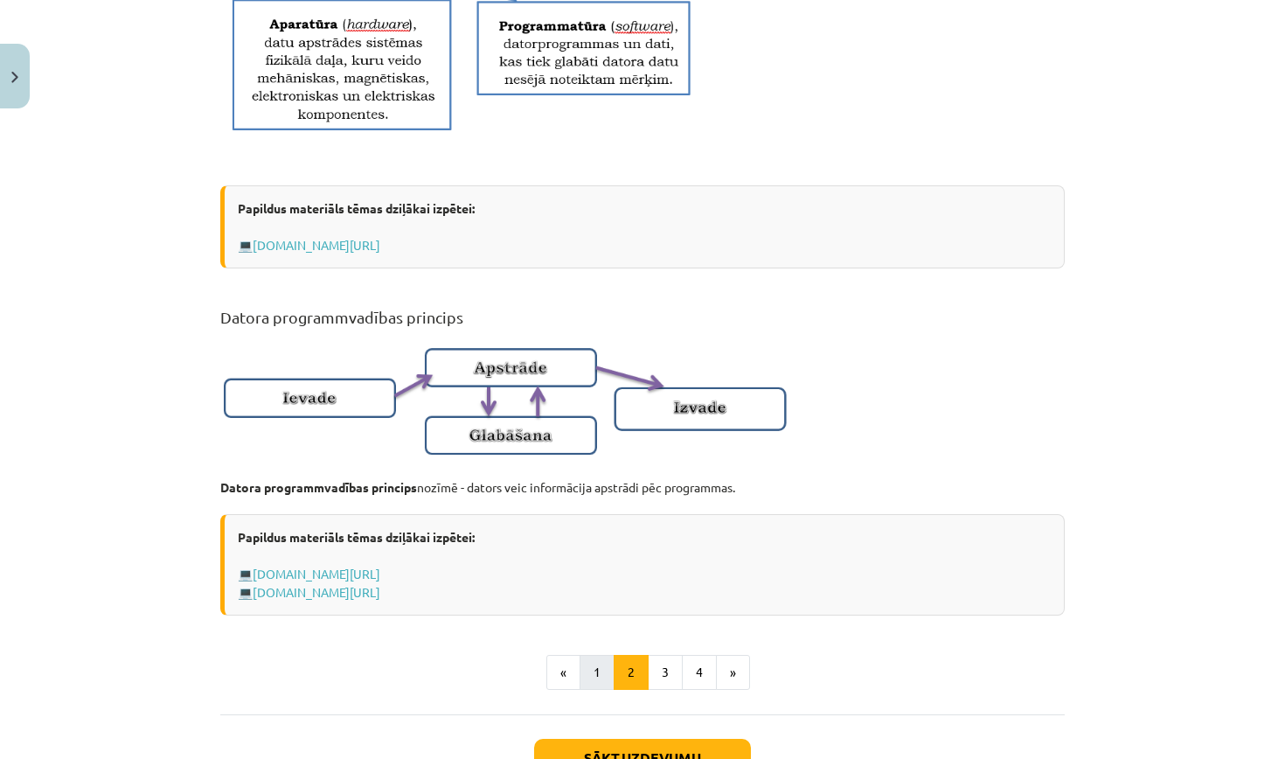
click at [596, 690] on button "1" at bounding box center [597, 672] width 35 height 35
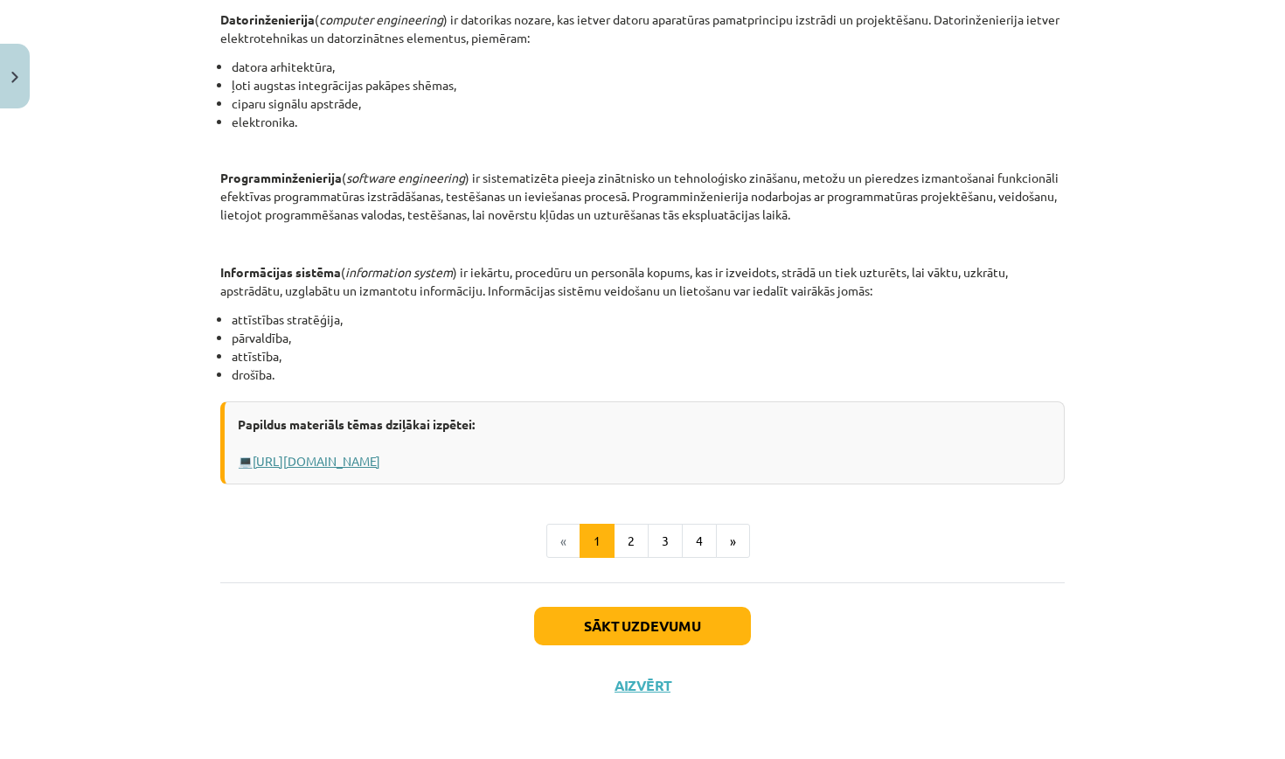
scroll to position [739, 0]
click at [620, 546] on button "2" at bounding box center [631, 541] width 35 height 35
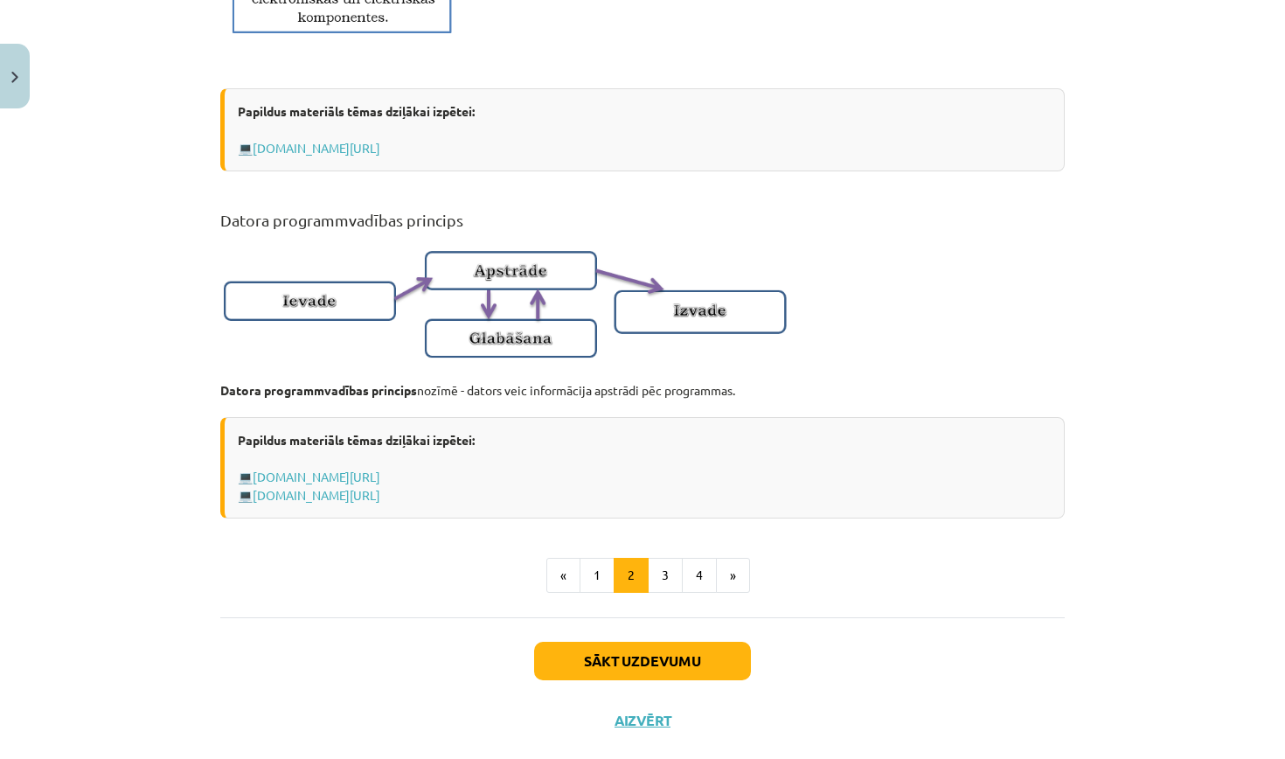
scroll to position [996, 0]
click at [670, 589] on button "3" at bounding box center [665, 574] width 35 height 35
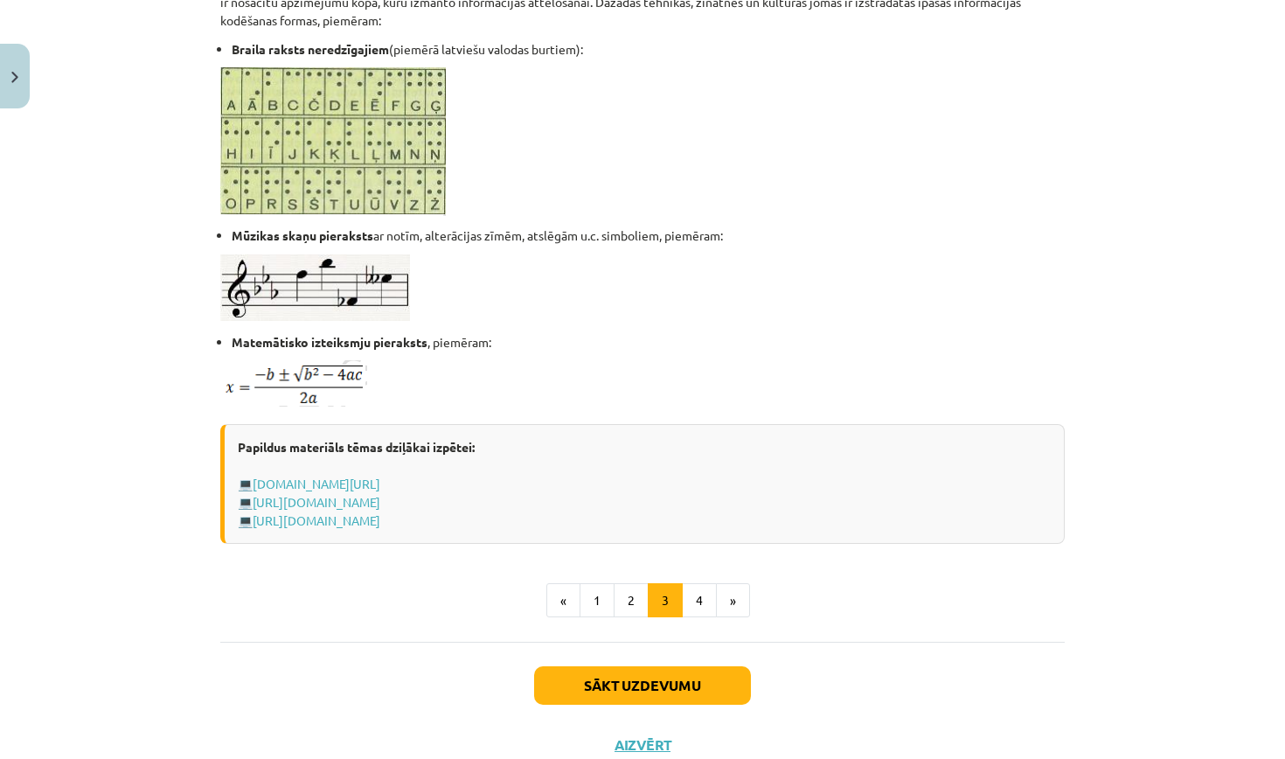
scroll to position [1019, 0]
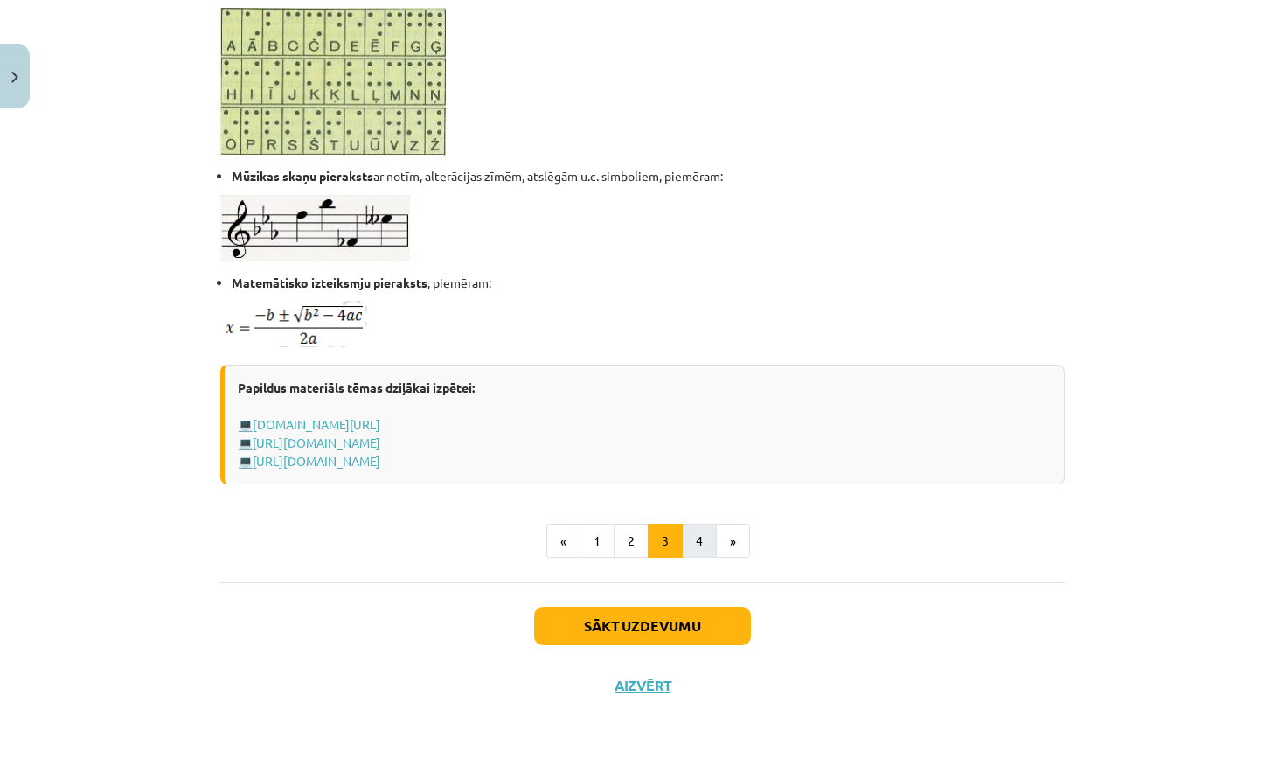
click at [700, 526] on button "4" at bounding box center [699, 541] width 35 height 35
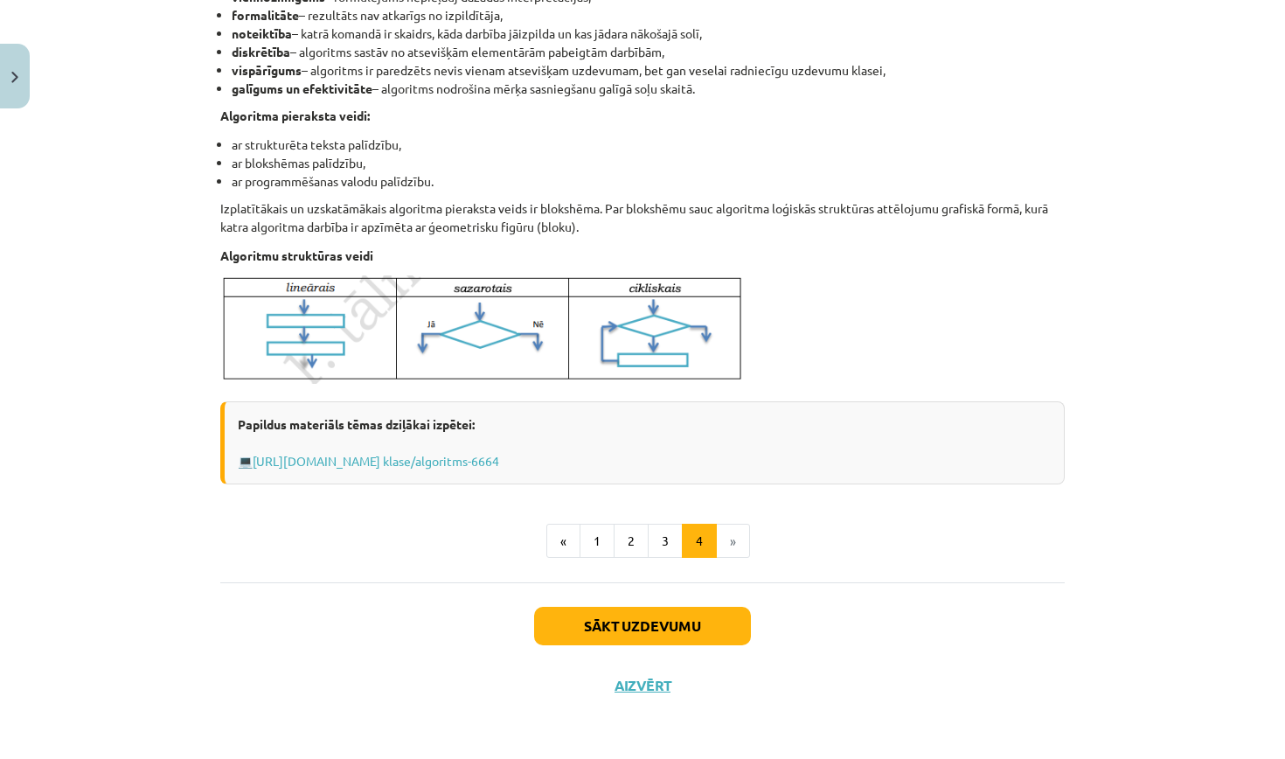
scroll to position [573, 0]
click at [734, 537] on li "»" at bounding box center [733, 541] width 33 height 35
click at [739, 535] on li "»" at bounding box center [733, 541] width 33 height 35
click at [564, 533] on button "«" at bounding box center [564, 541] width 34 height 35
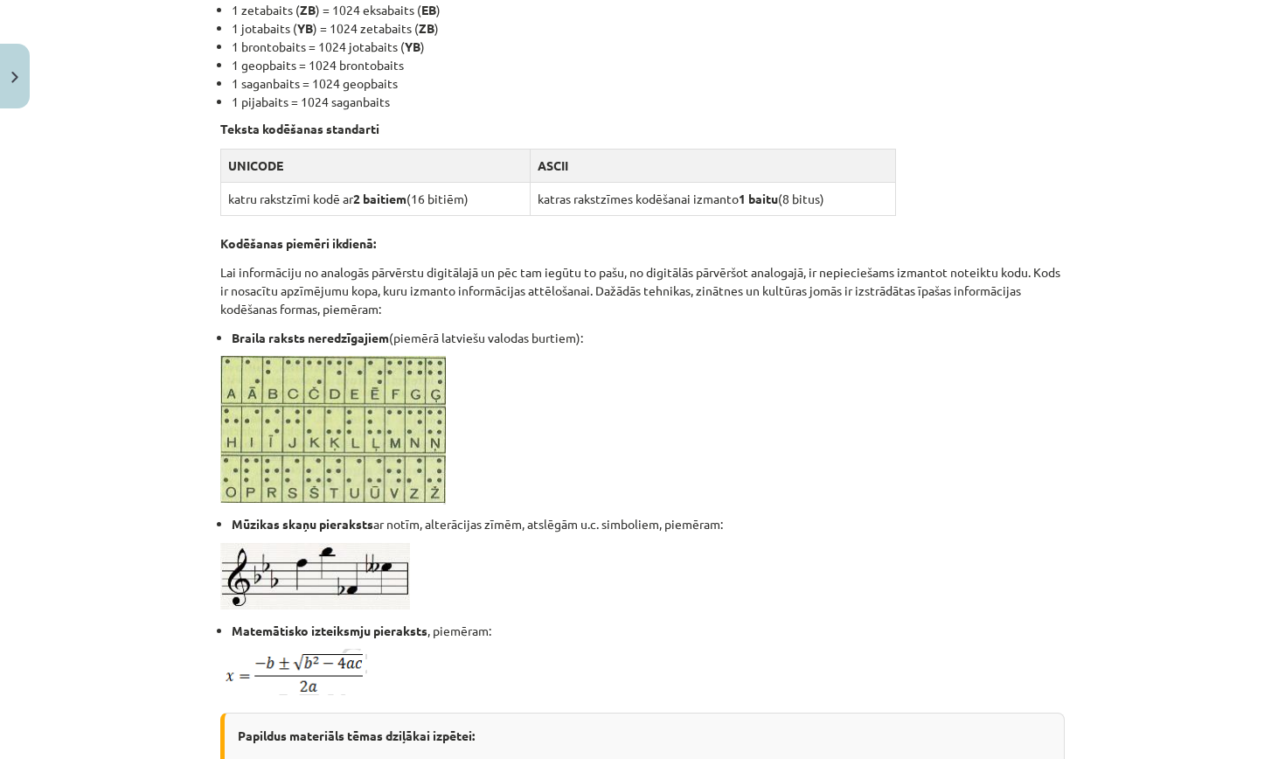
scroll to position [977, 0]
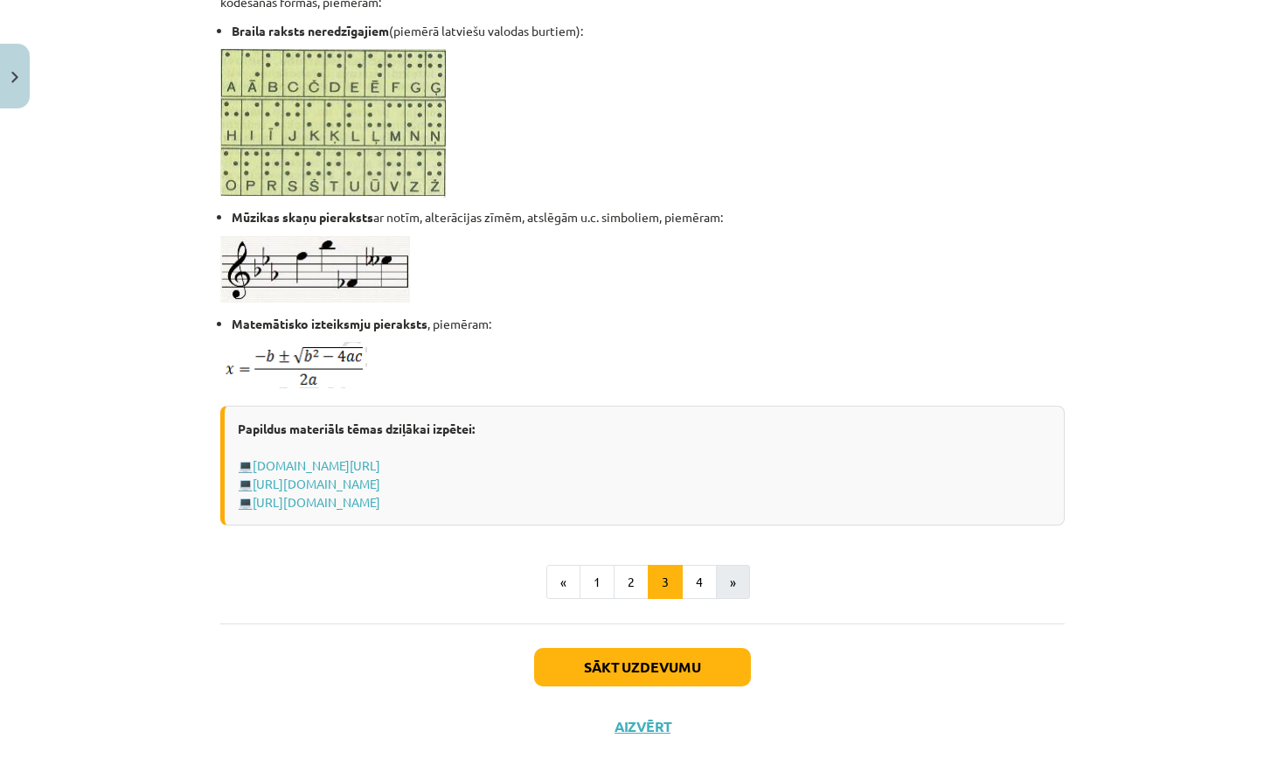
click at [729, 586] on button "»" at bounding box center [733, 582] width 34 height 35
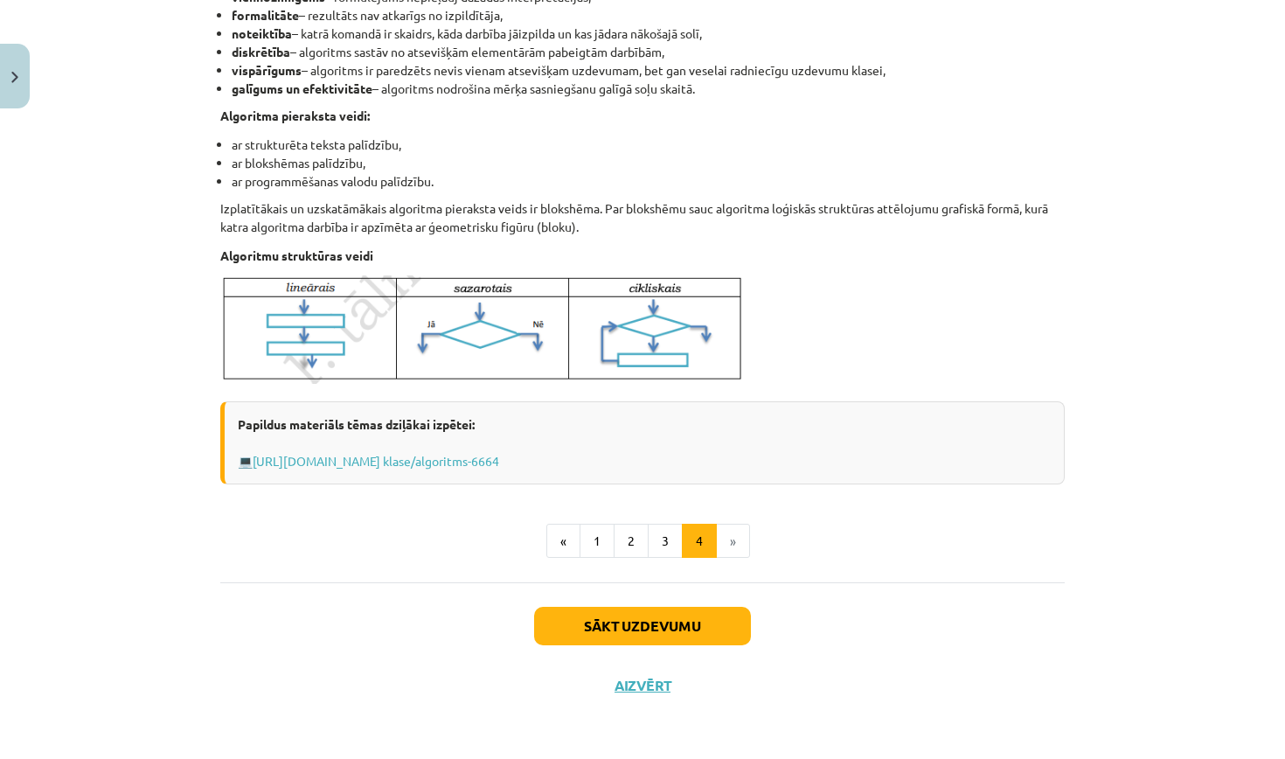
scroll to position [573, 0]
click at [733, 547] on li "»" at bounding box center [733, 541] width 33 height 35
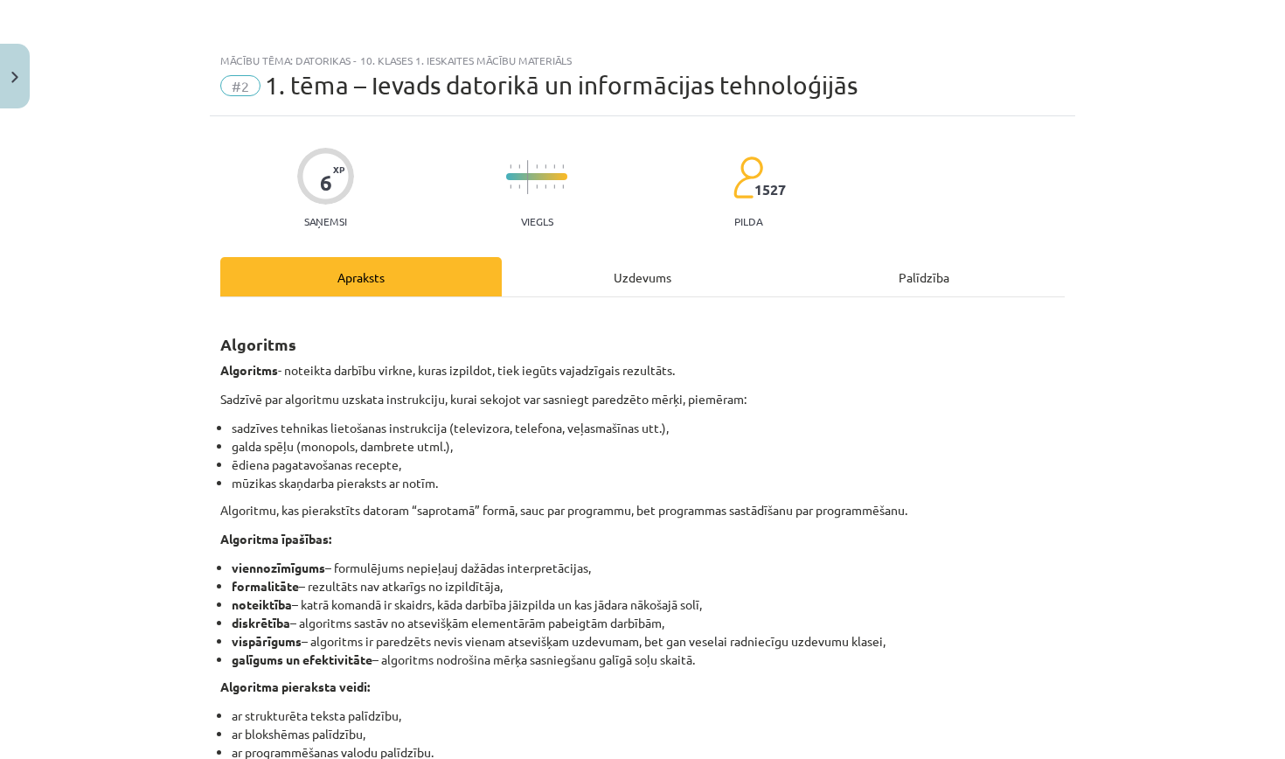
scroll to position [0, 0]
click at [642, 273] on div "Uzdevums" at bounding box center [643, 276] width 282 height 39
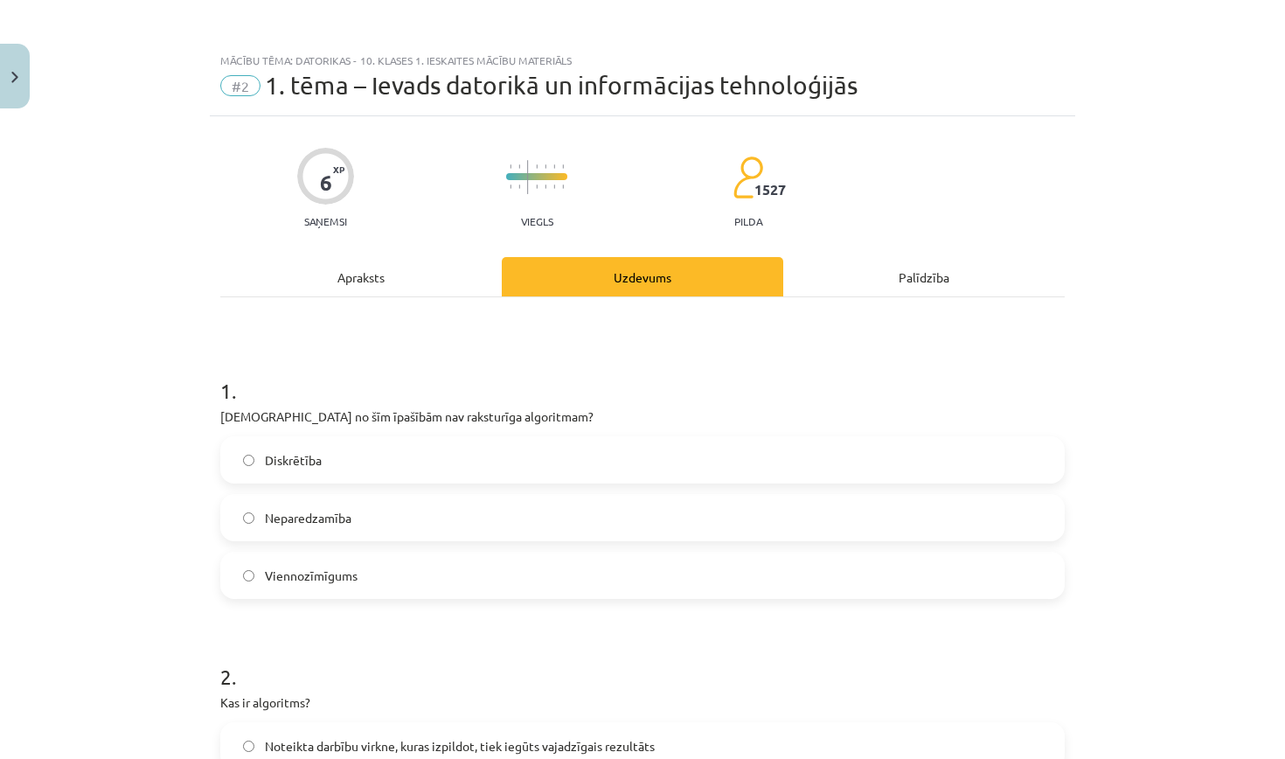
scroll to position [44, 0]
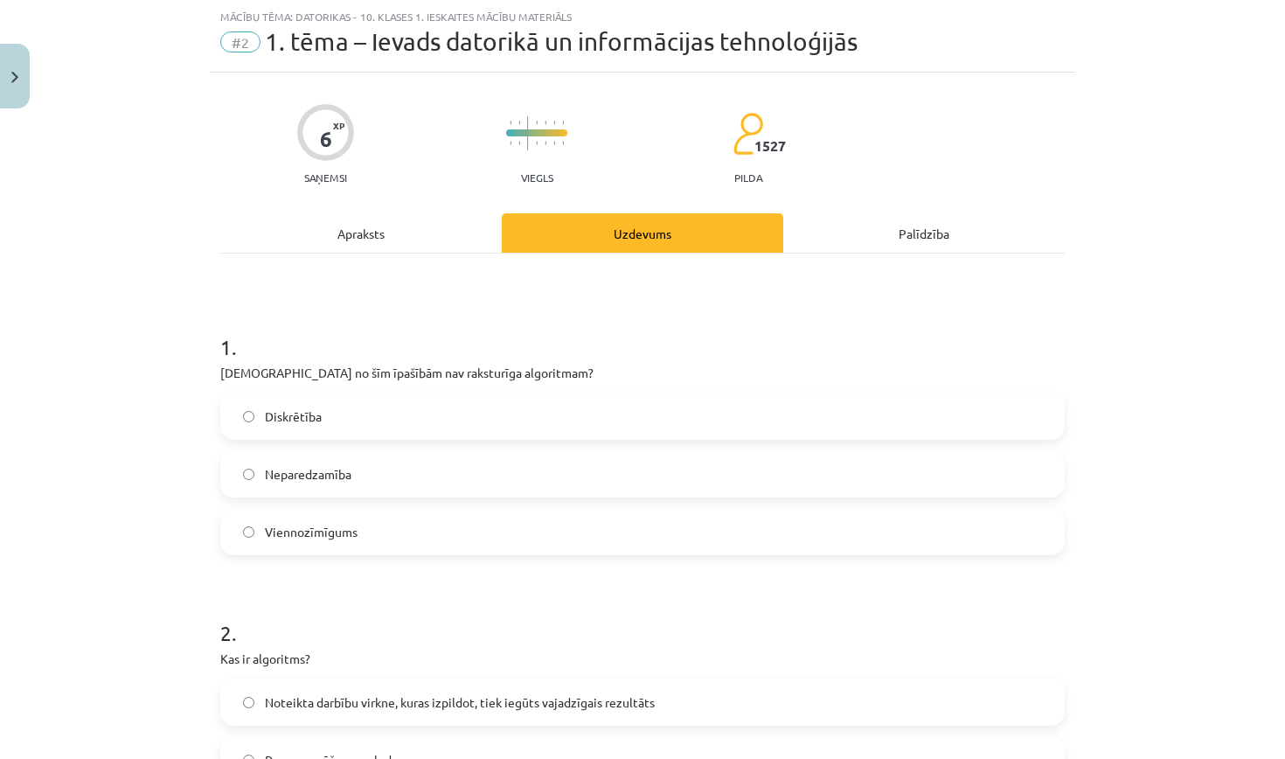
click at [379, 238] on div "Apraksts" at bounding box center [361, 232] width 282 height 39
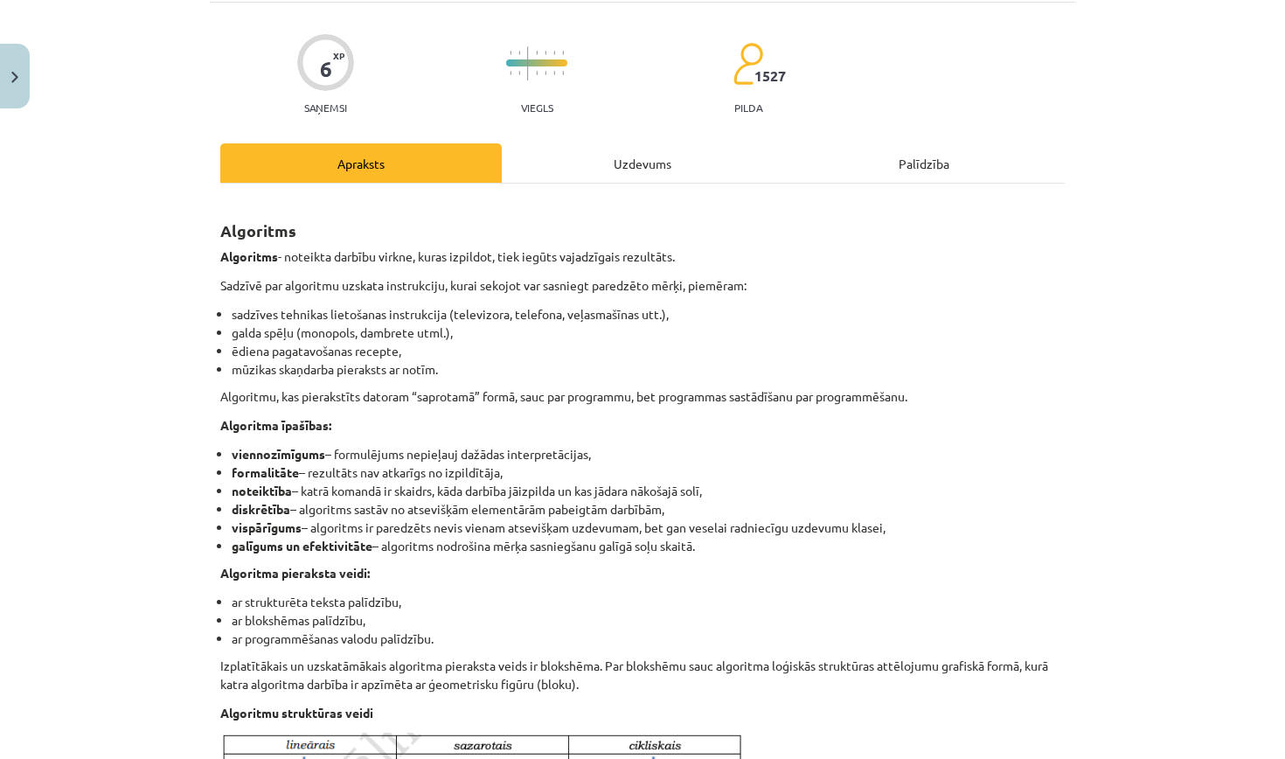
scroll to position [115, 0]
click at [638, 176] on div "Uzdevums" at bounding box center [643, 161] width 282 height 39
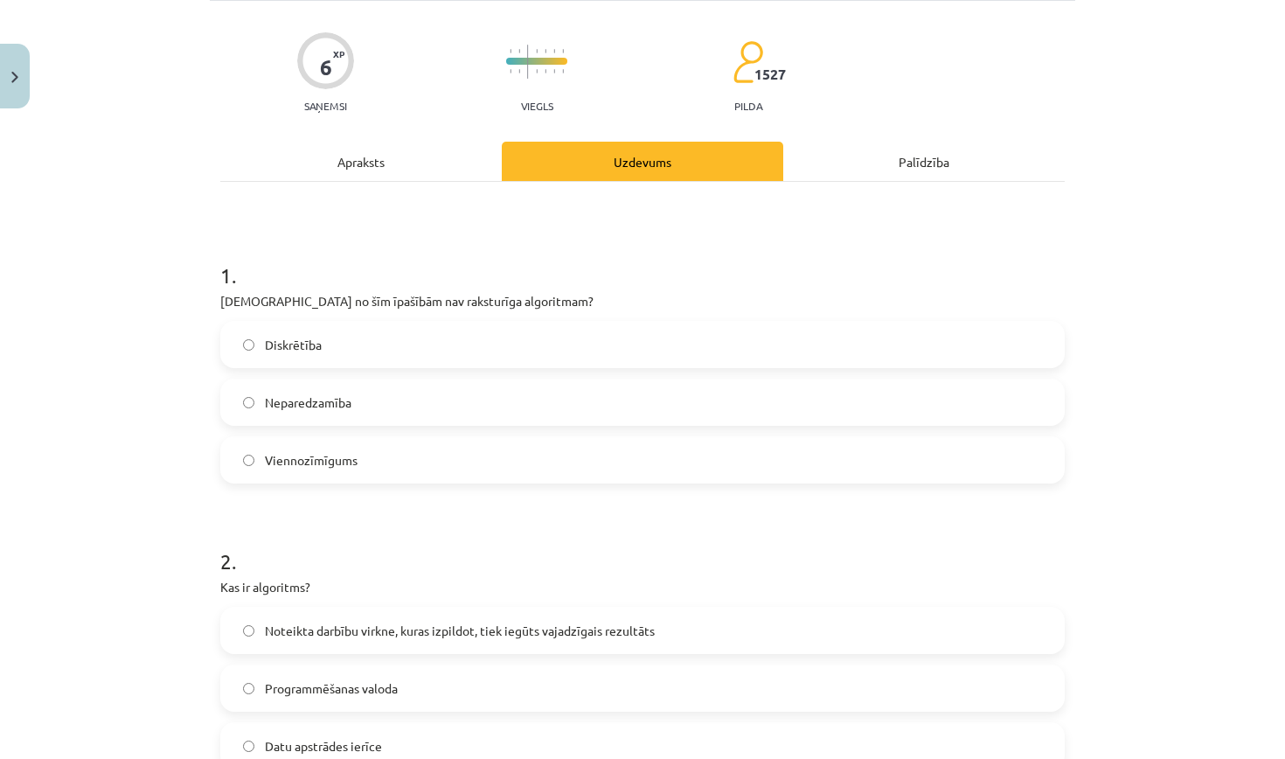
scroll to position [44, 0]
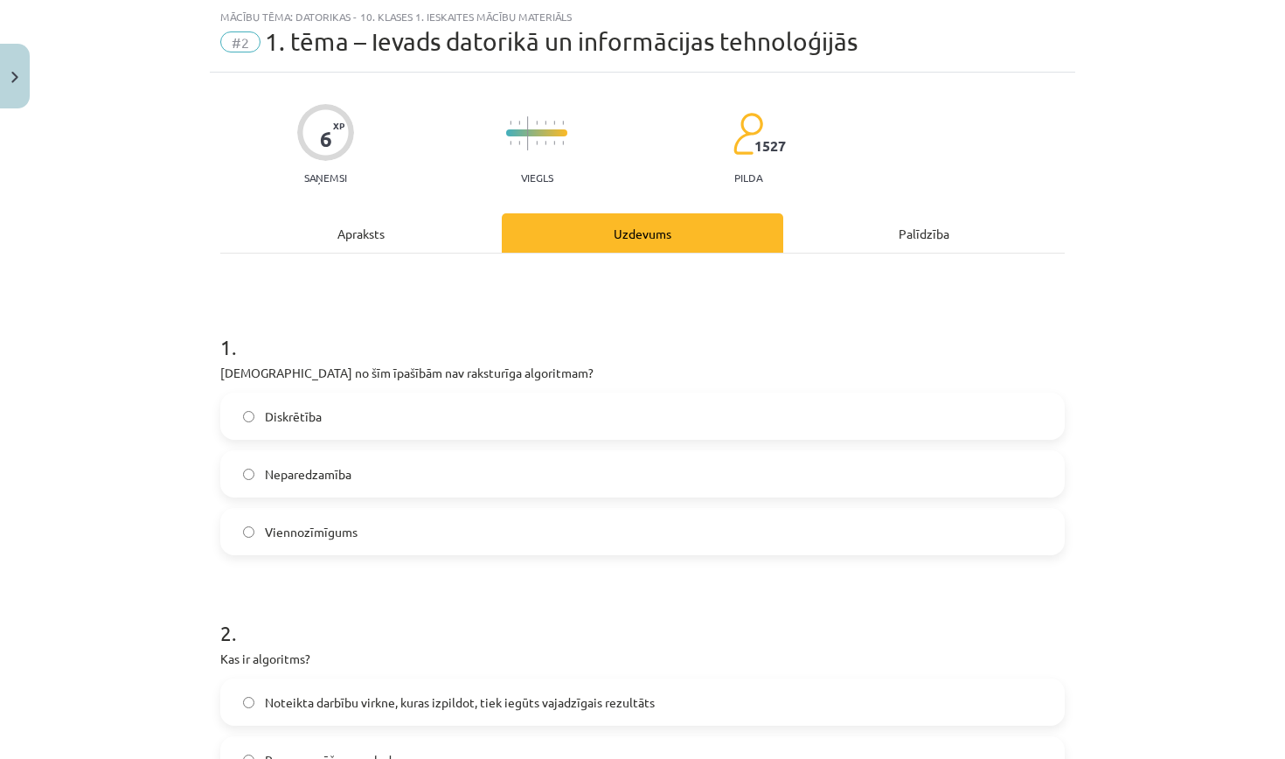
click at [462, 233] on div "Apraksts" at bounding box center [361, 232] width 282 height 39
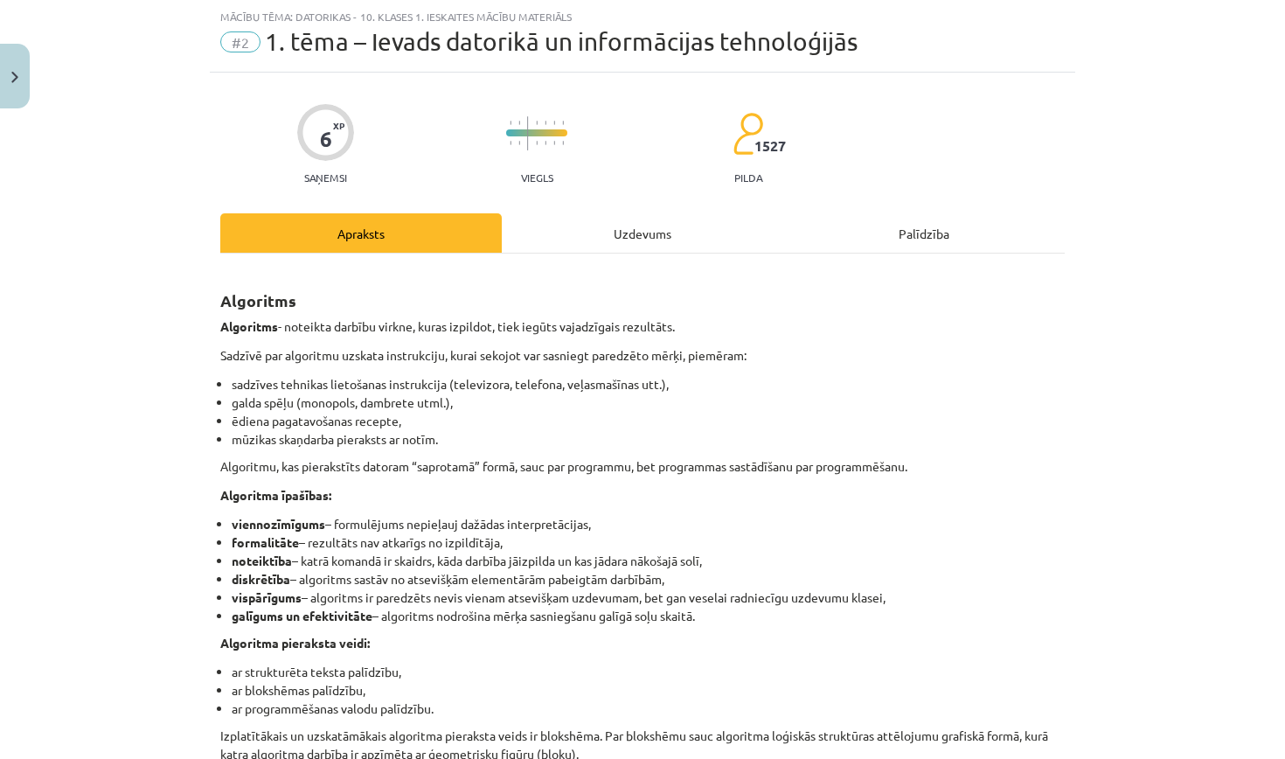
click at [636, 231] on div "Uzdevums" at bounding box center [643, 232] width 282 height 39
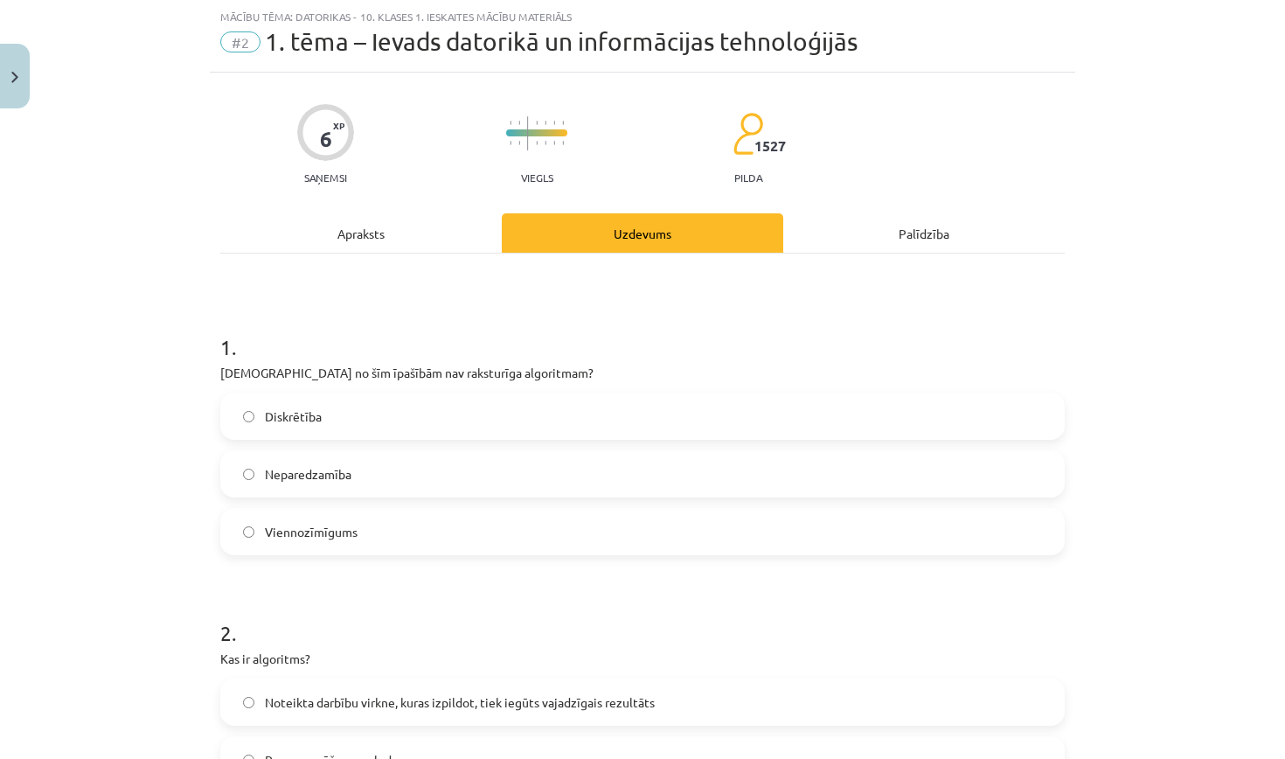
click at [382, 479] on label "Neparedzamība" at bounding box center [642, 474] width 841 height 44
click at [379, 238] on div "Apraksts" at bounding box center [361, 232] width 282 height 39
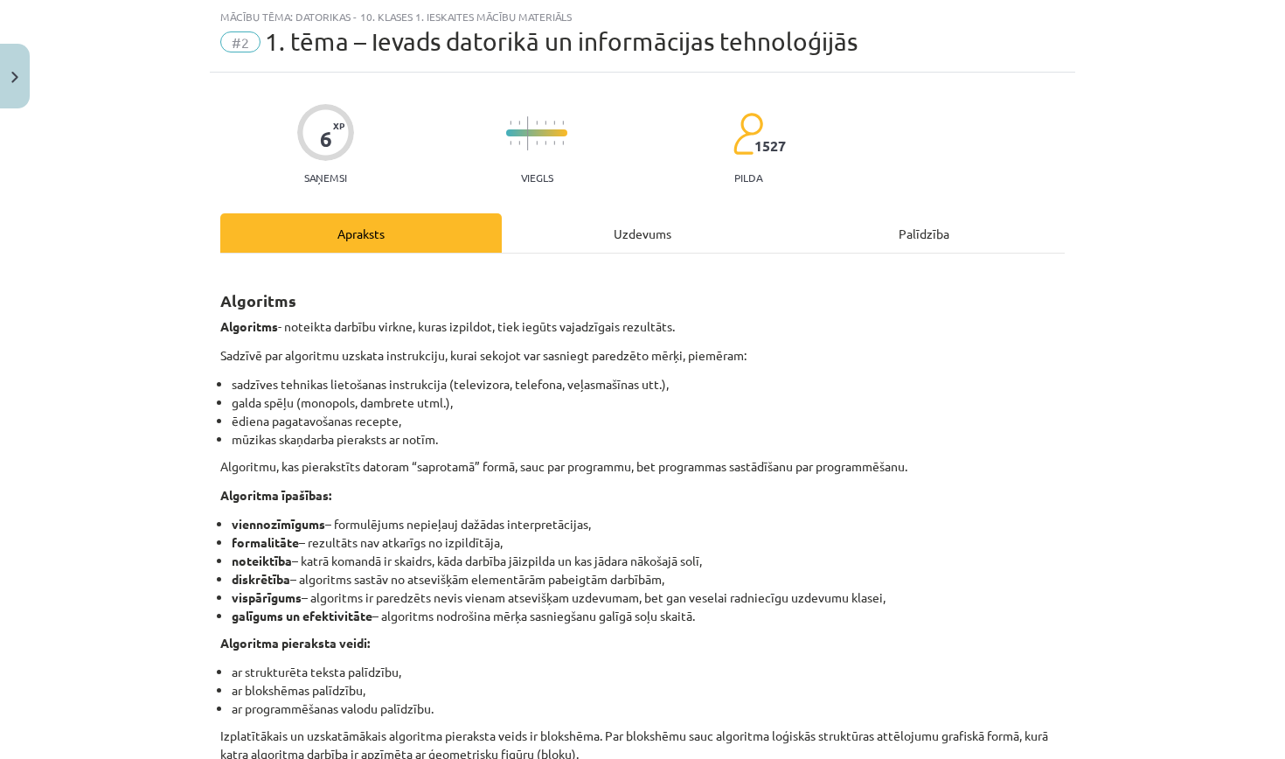
click at [651, 240] on div "Uzdevums" at bounding box center [643, 232] width 282 height 39
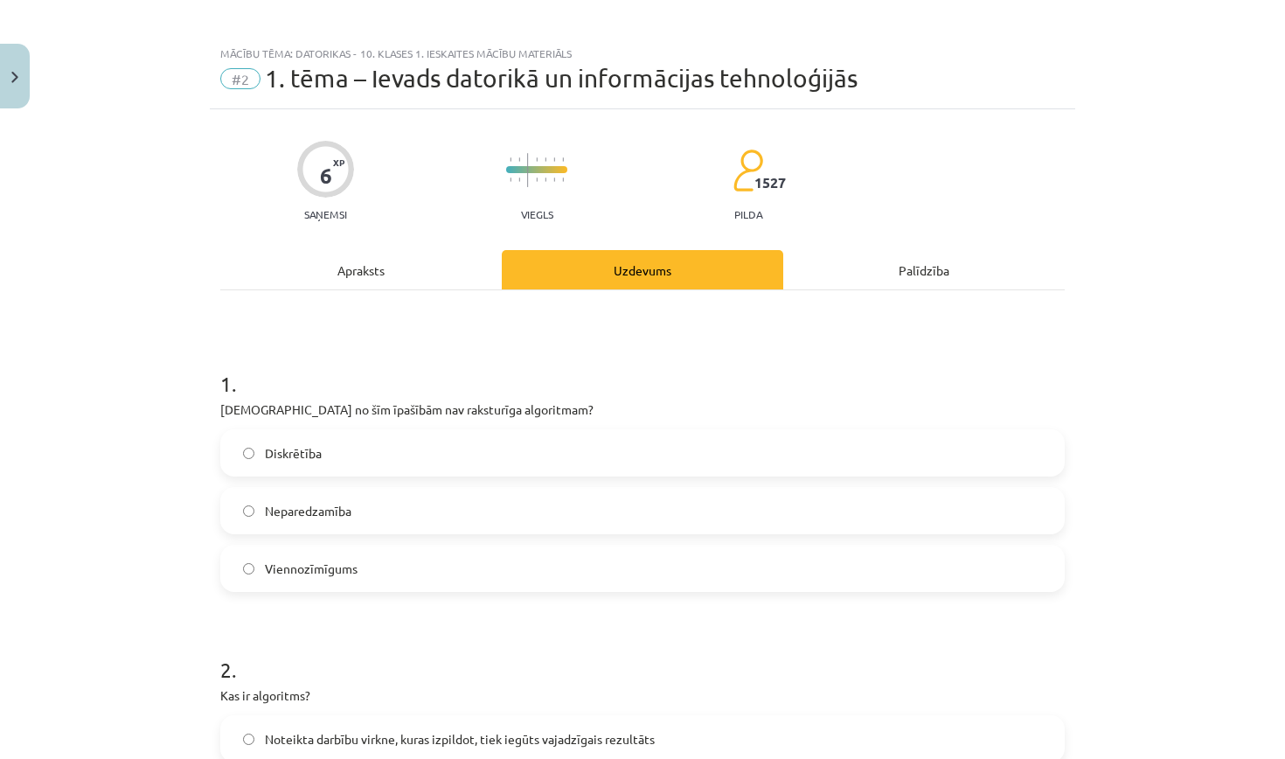
scroll to position [0, 0]
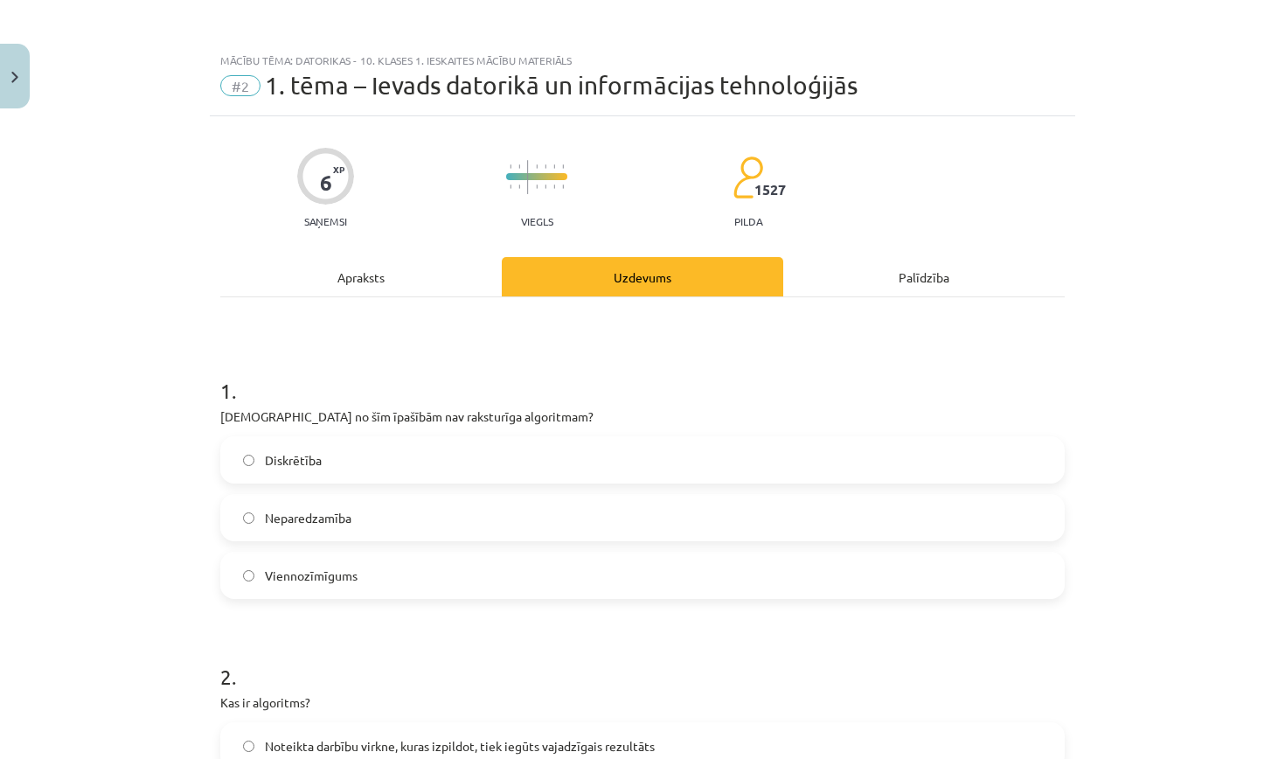
click at [393, 275] on div "Apraksts" at bounding box center [361, 276] width 282 height 39
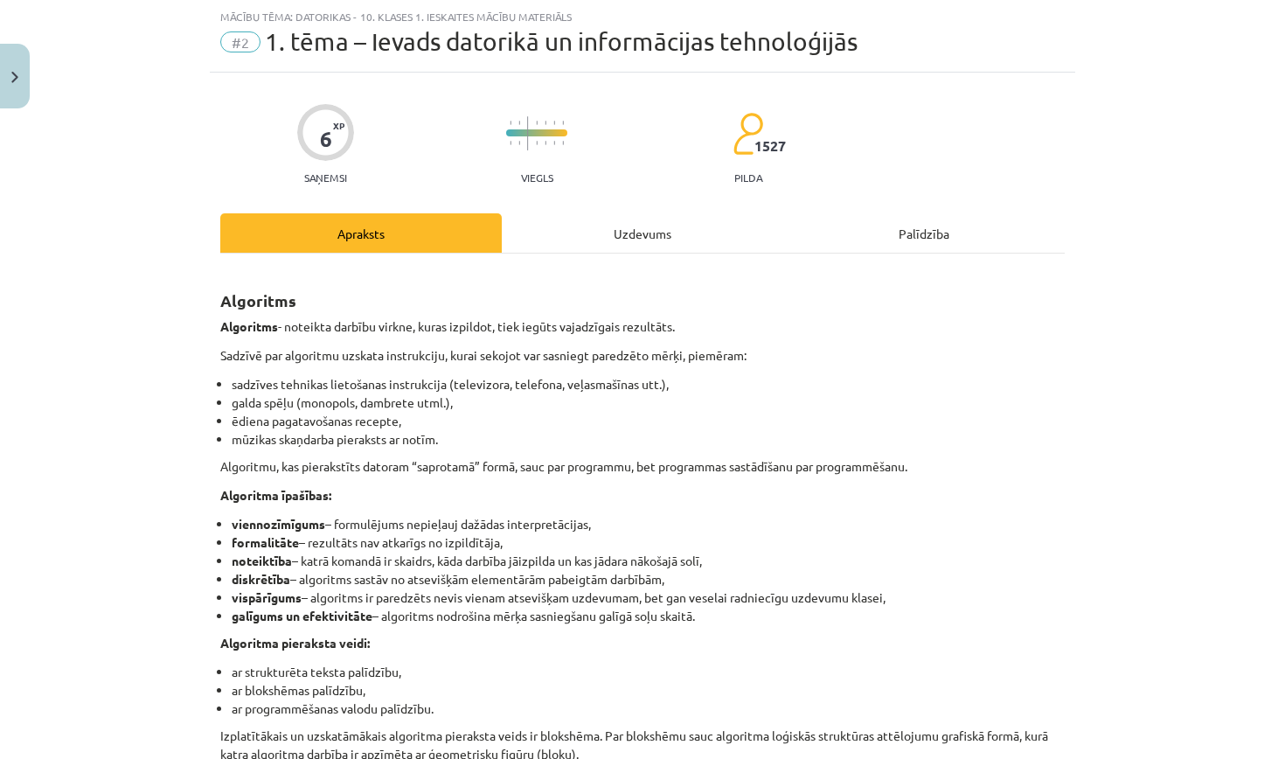
scroll to position [68, 0]
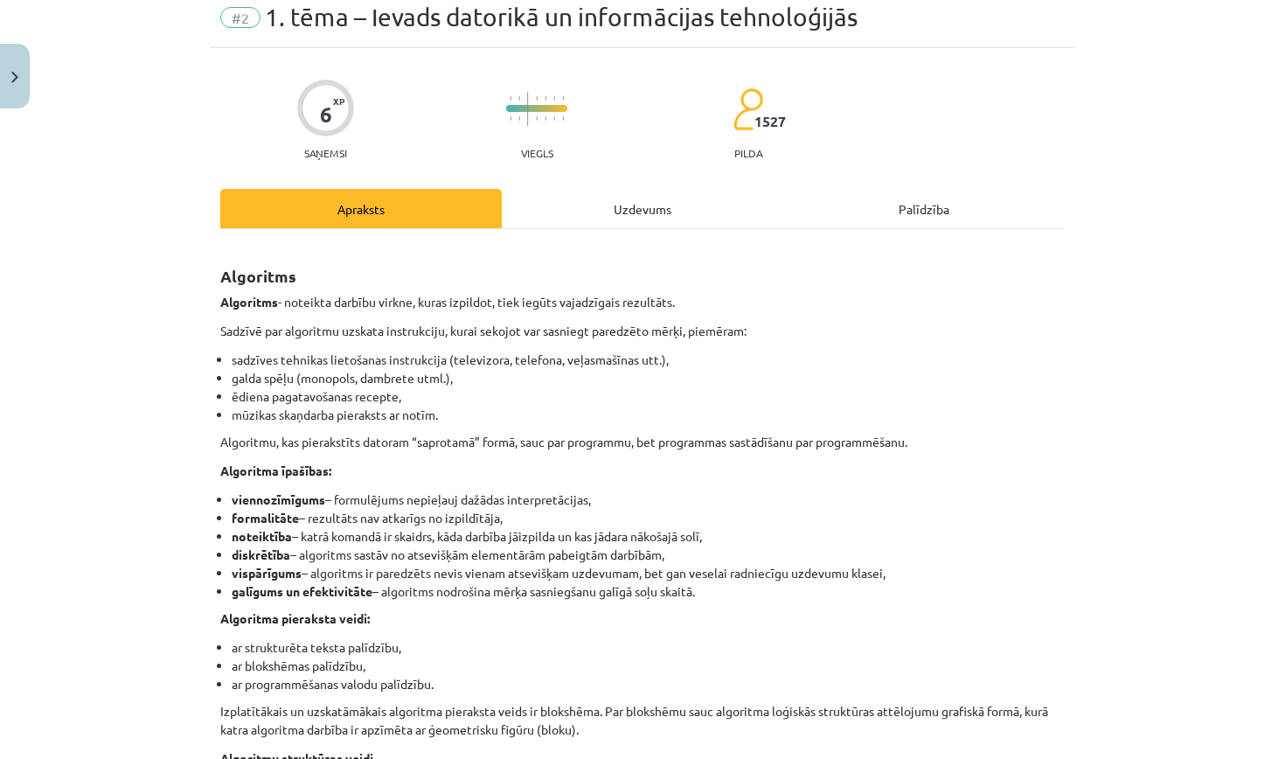
click at [594, 205] on div "Uzdevums" at bounding box center [643, 208] width 282 height 39
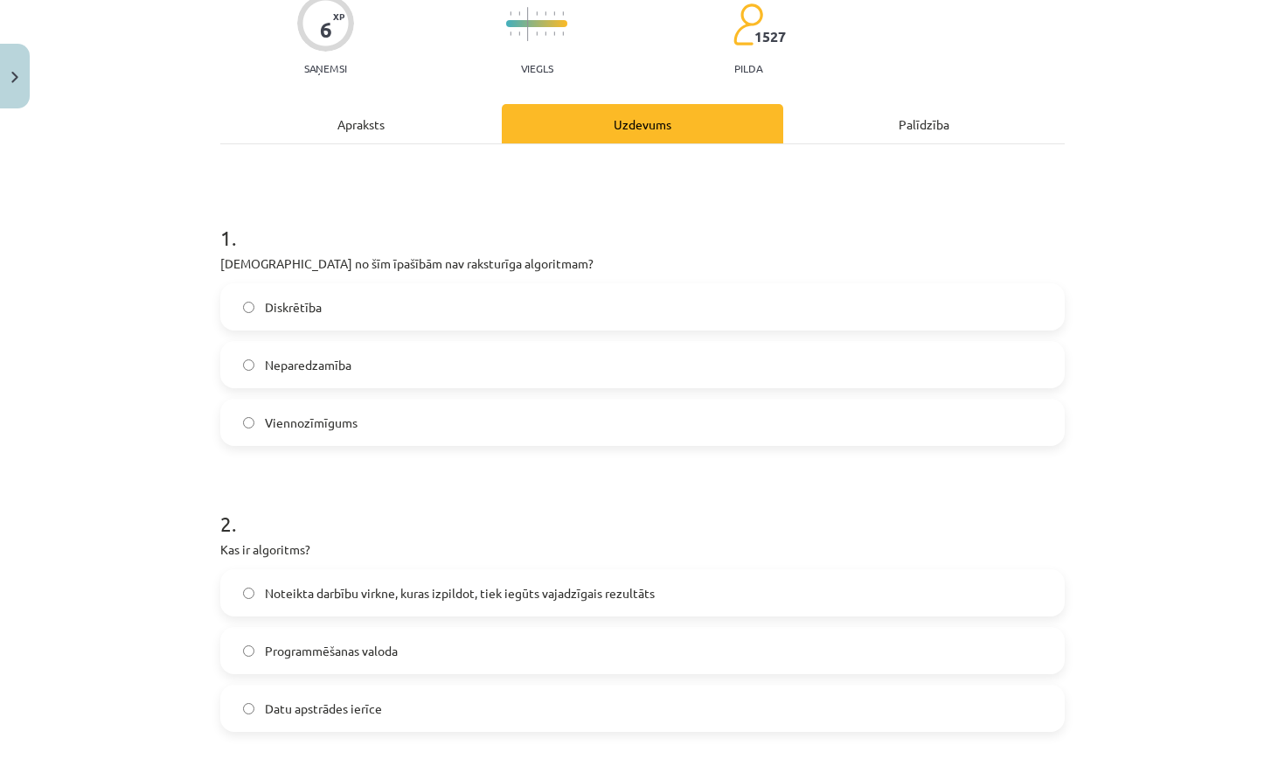
scroll to position [148, 0]
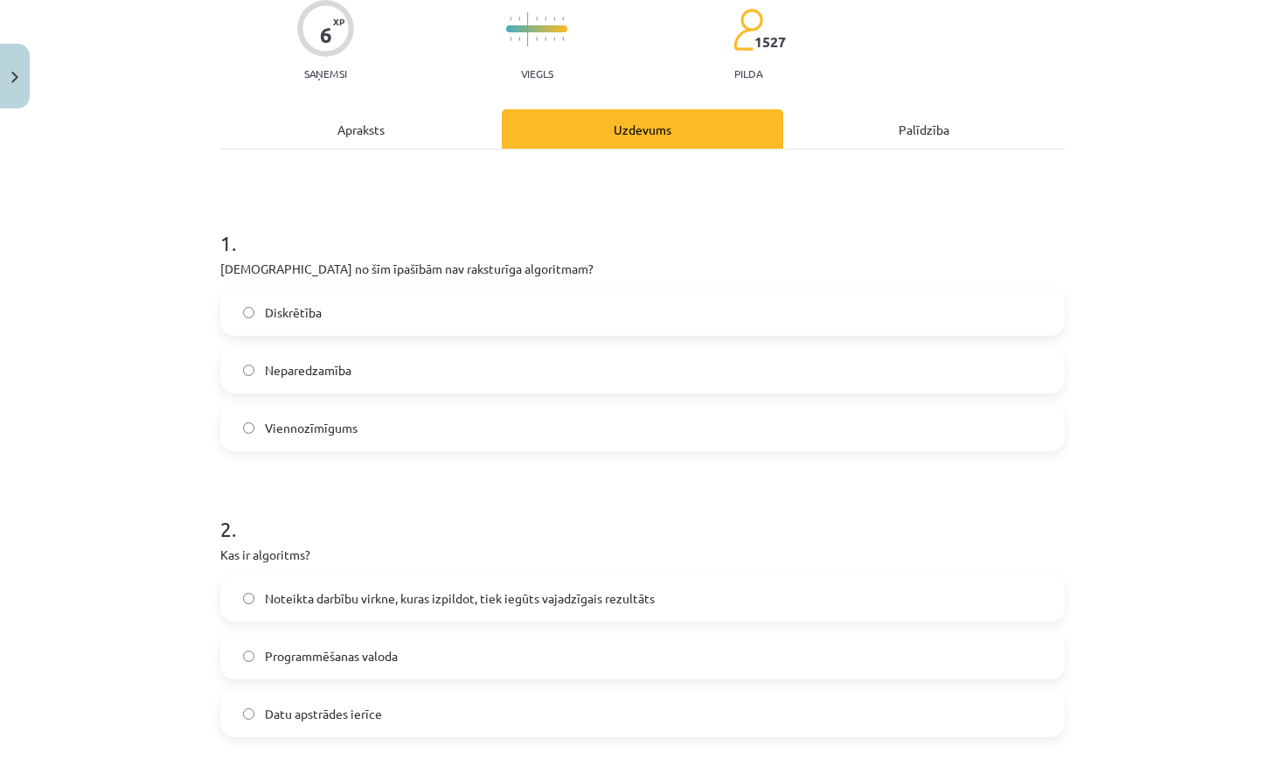
click at [457, 596] on span "Noteikta darbību virkne, kuras izpildot, tiek iegūts vajadzīgais rezultāts" at bounding box center [460, 598] width 390 height 18
click at [384, 143] on div "Apraksts" at bounding box center [361, 128] width 282 height 39
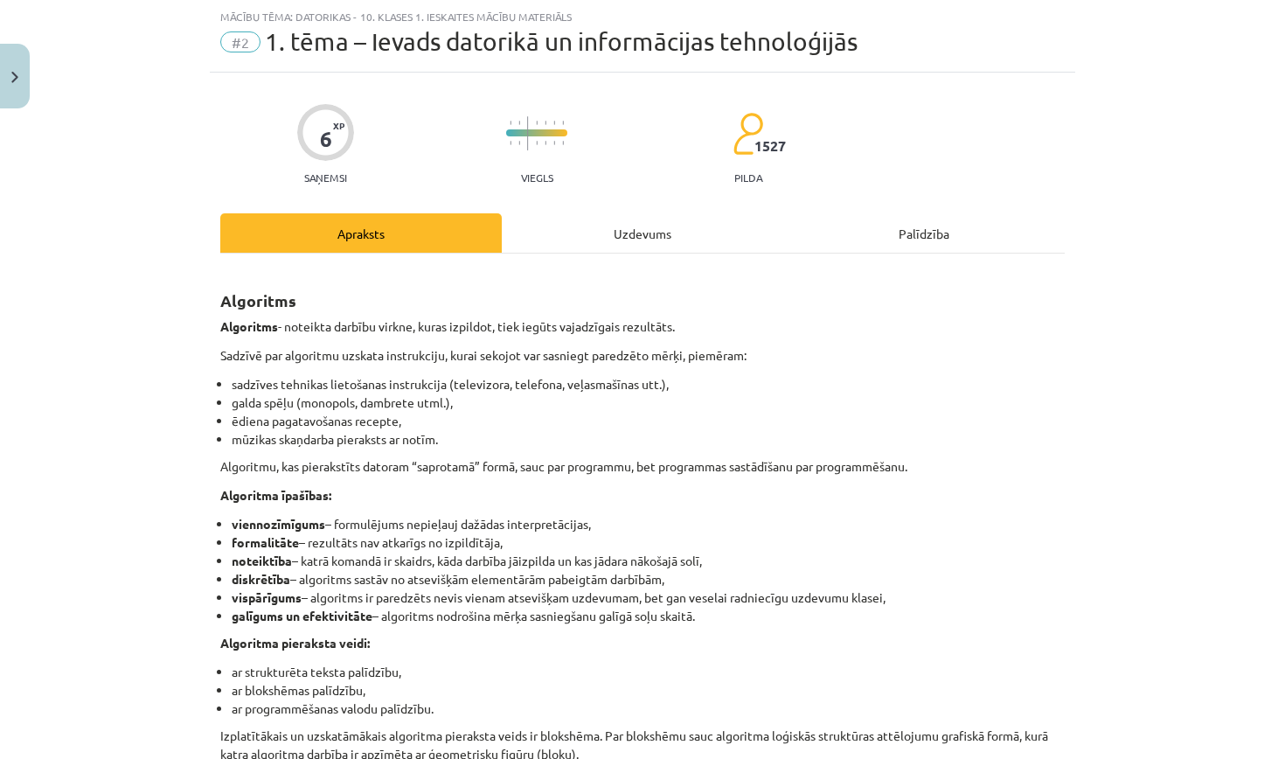
click at [609, 233] on div "Uzdevums" at bounding box center [643, 232] width 282 height 39
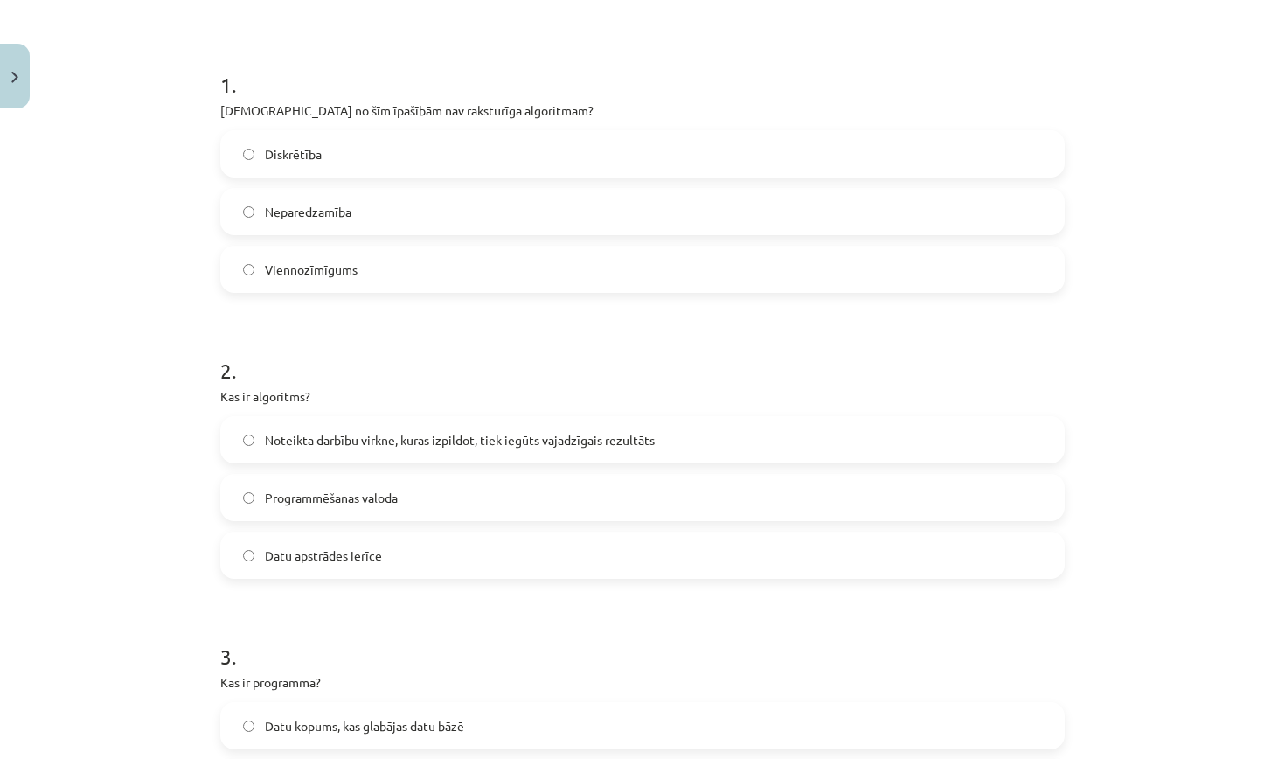
scroll to position [171, 0]
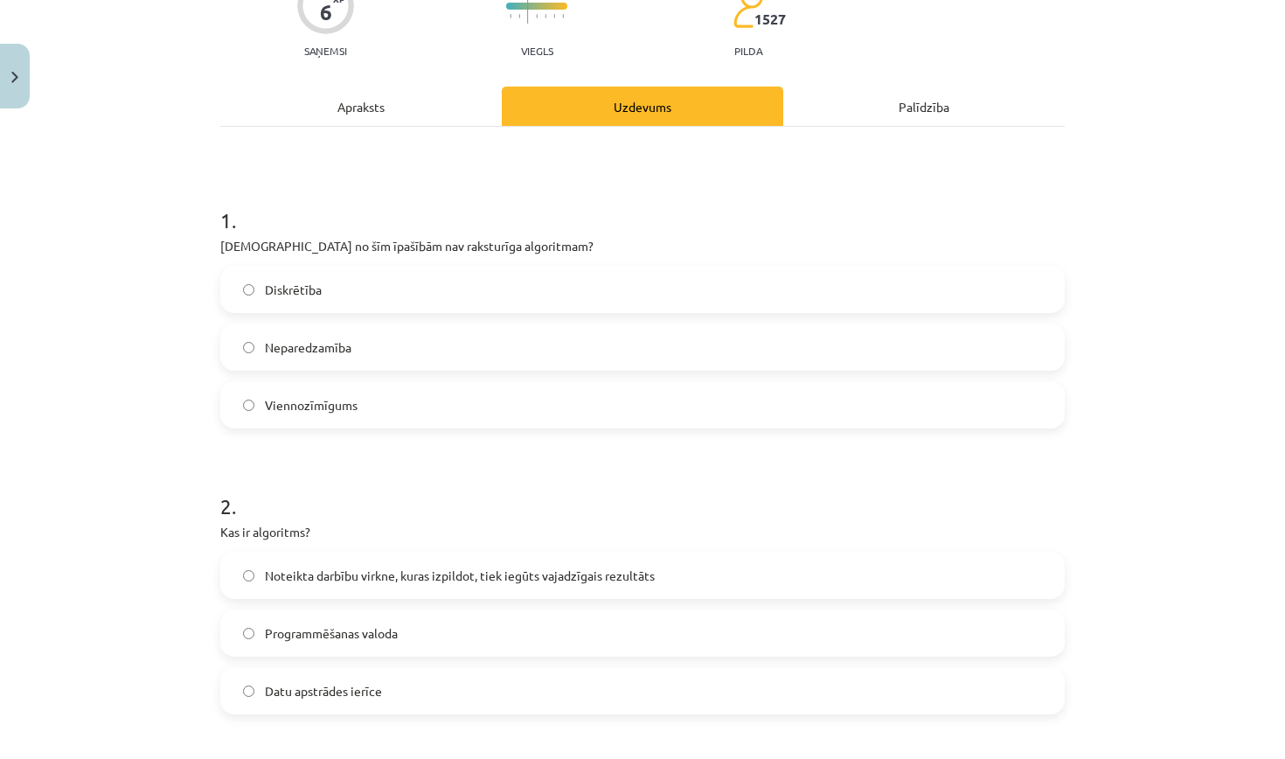
click at [345, 98] on div "Apraksts" at bounding box center [361, 106] width 282 height 39
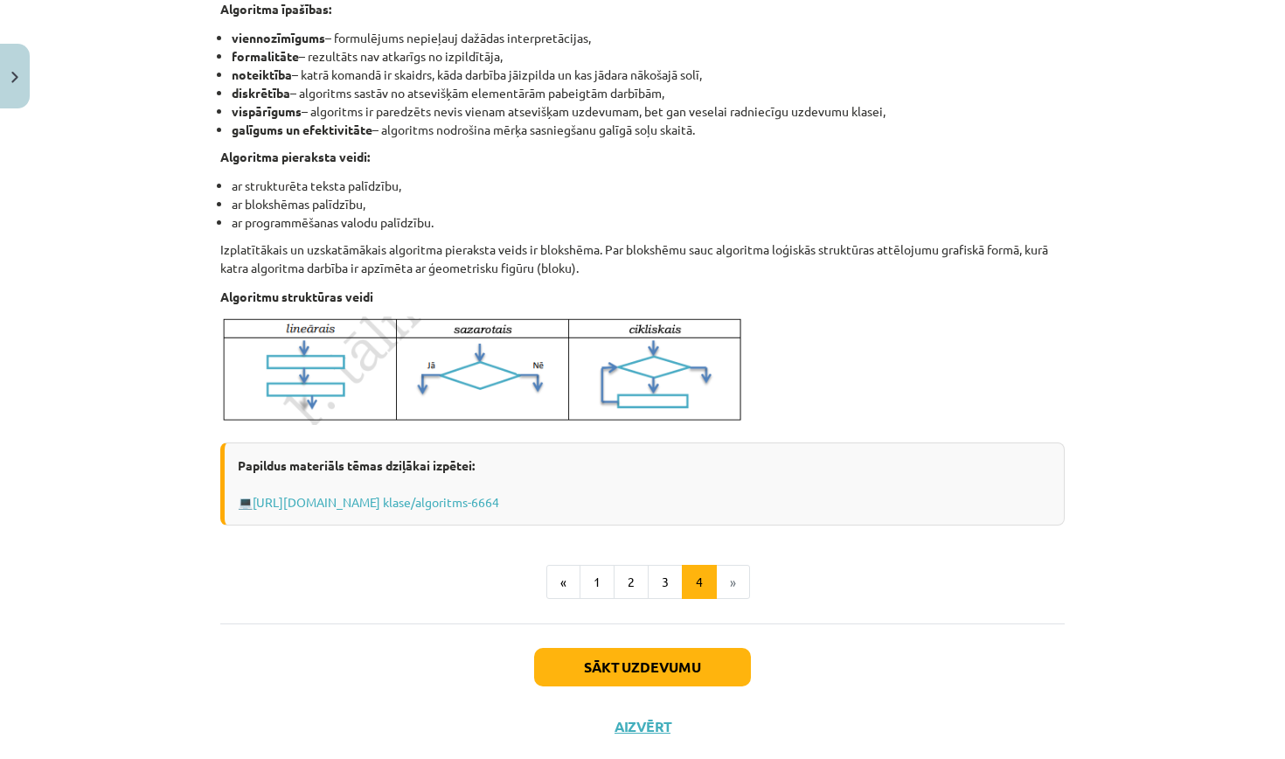
scroll to position [573, 0]
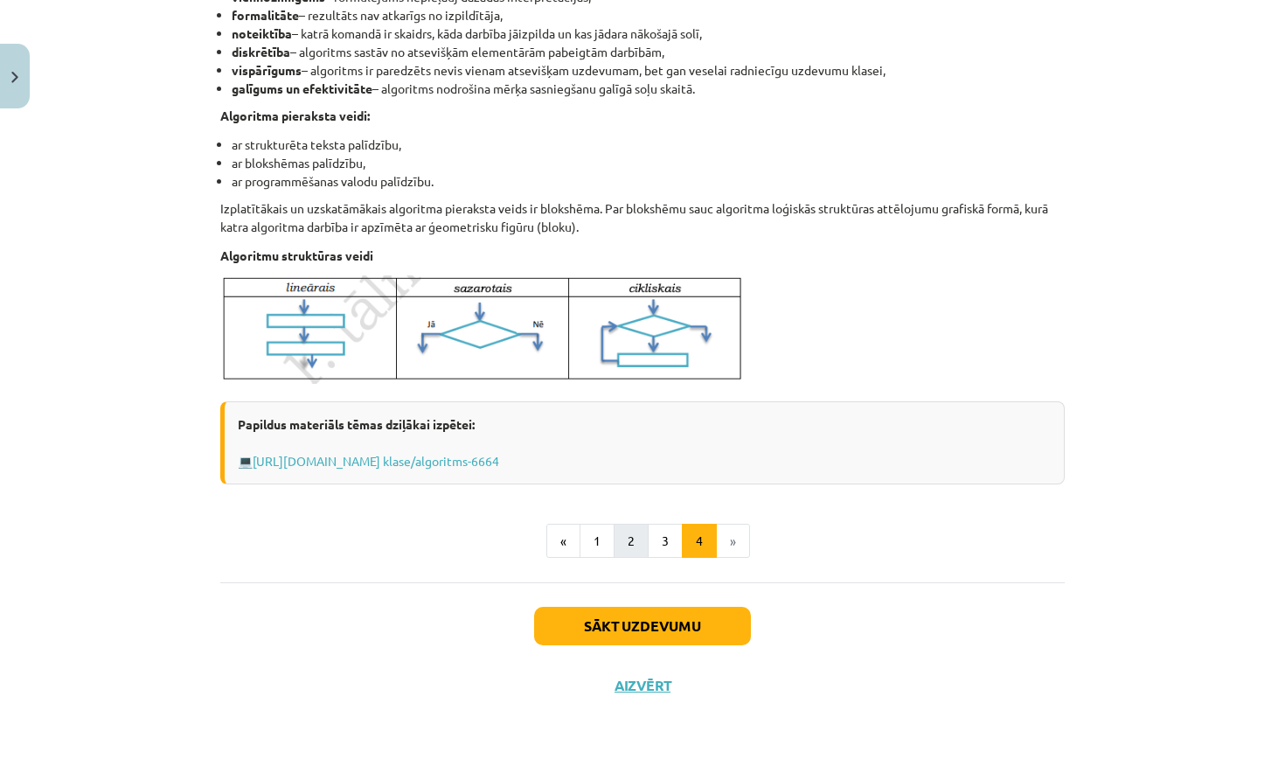
click at [632, 543] on button "2" at bounding box center [631, 541] width 35 height 35
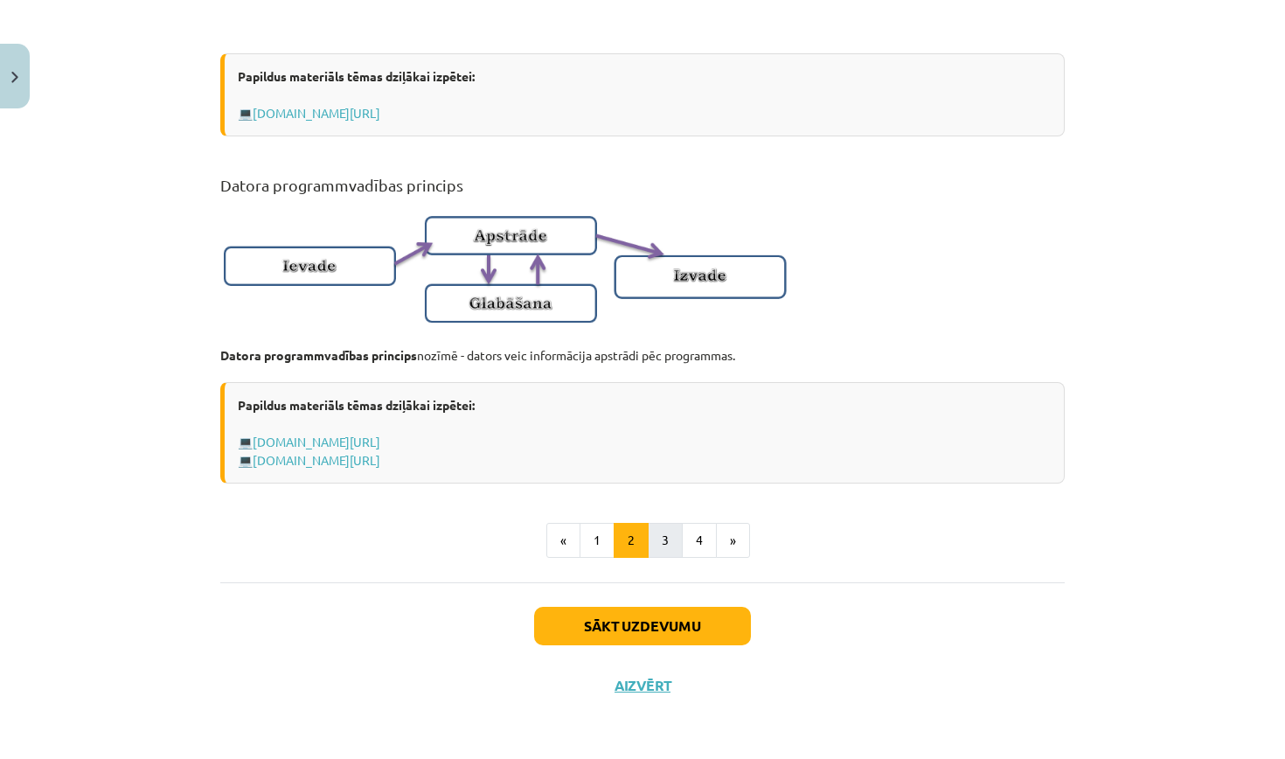
click at [674, 533] on button "3" at bounding box center [665, 540] width 35 height 35
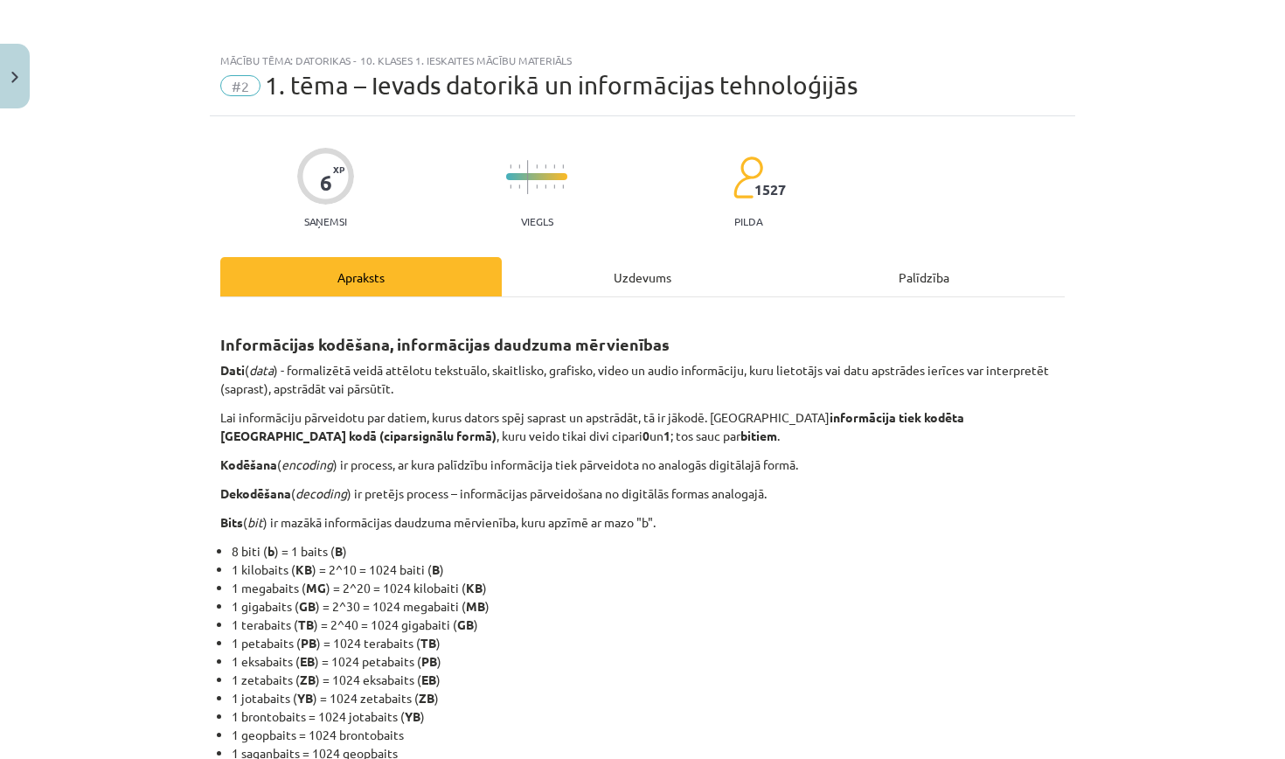
scroll to position [0, 0]
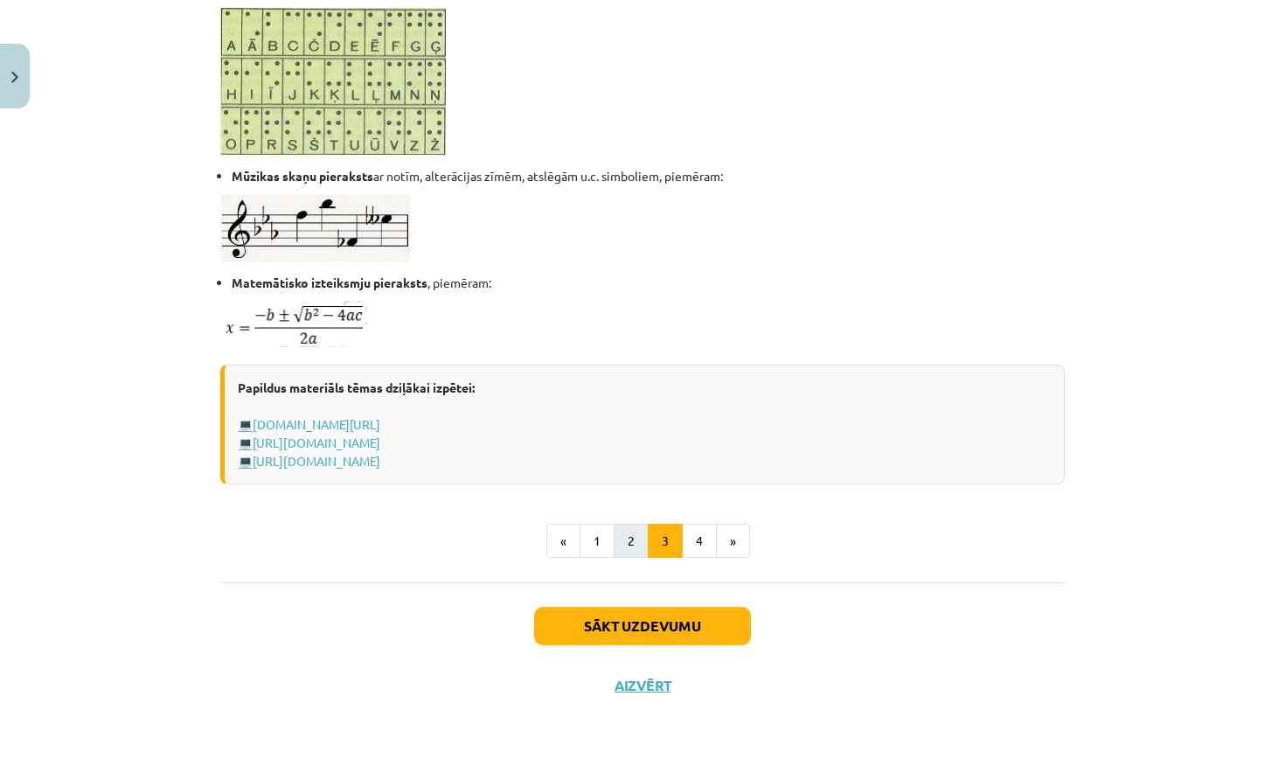
click at [630, 533] on button "2" at bounding box center [631, 541] width 35 height 35
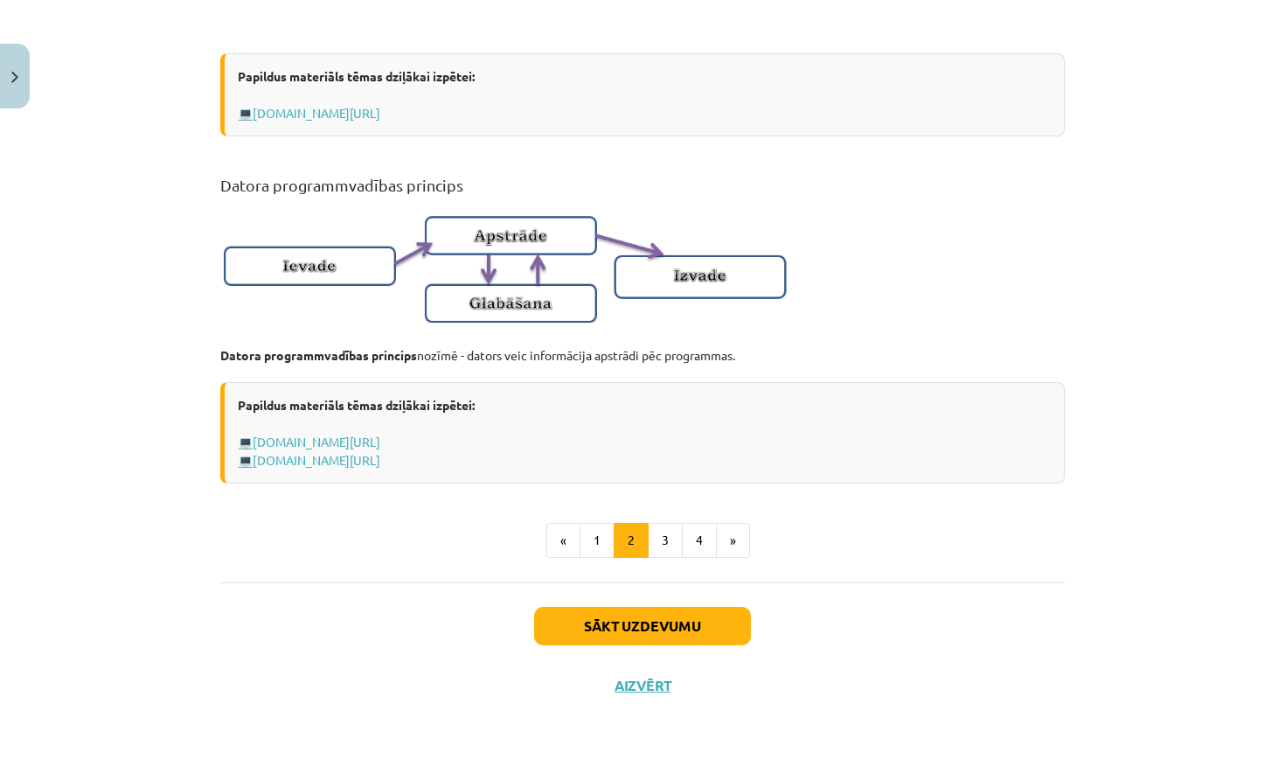
scroll to position [1049, 0]
click at [590, 527] on button "1" at bounding box center [597, 540] width 35 height 35
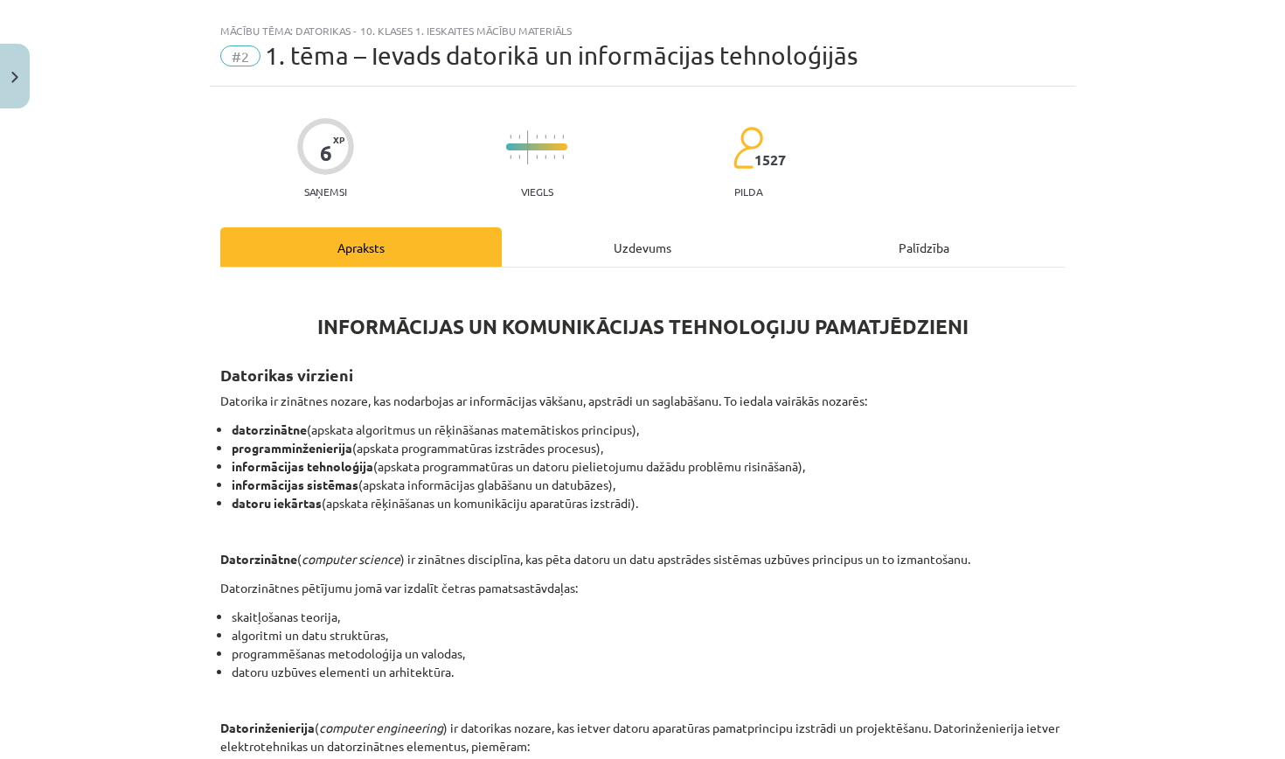
scroll to position [28, 0]
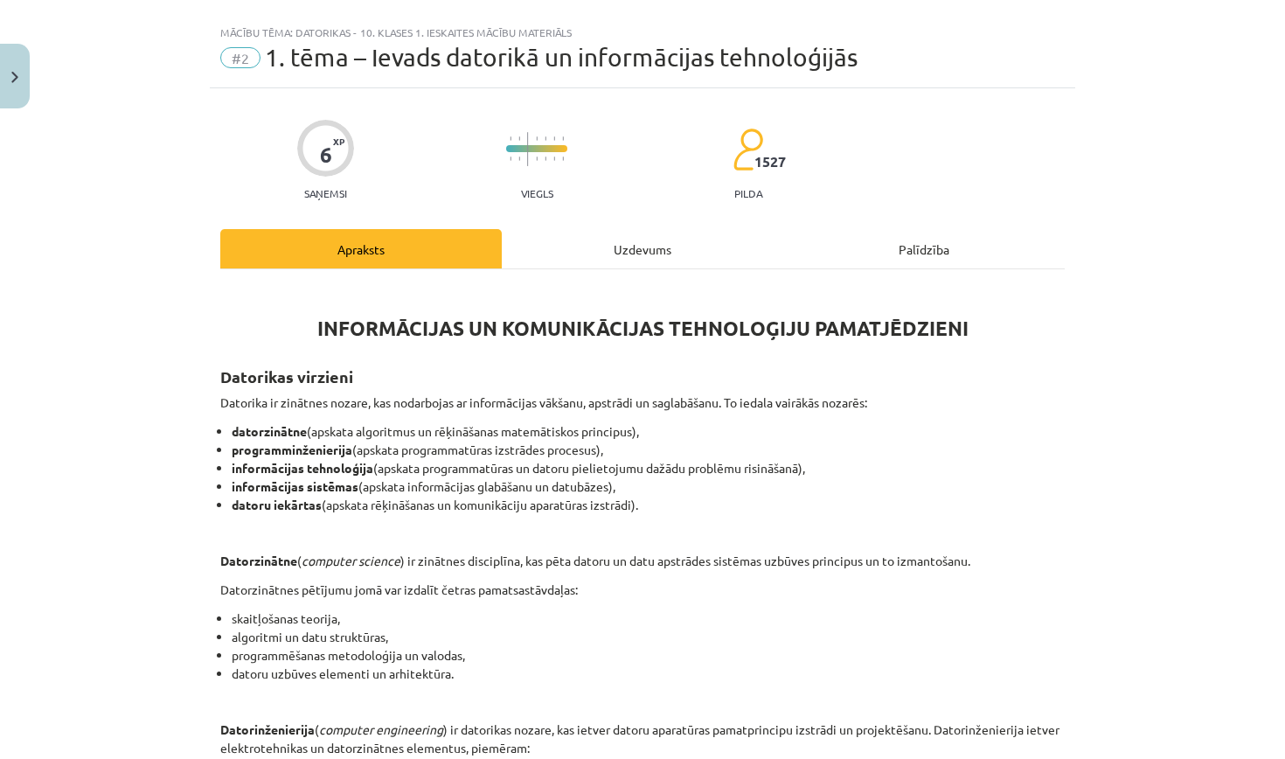
click at [663, 249] on div "Uzdevums" at bounding box center [643, 248] width 282 height 39
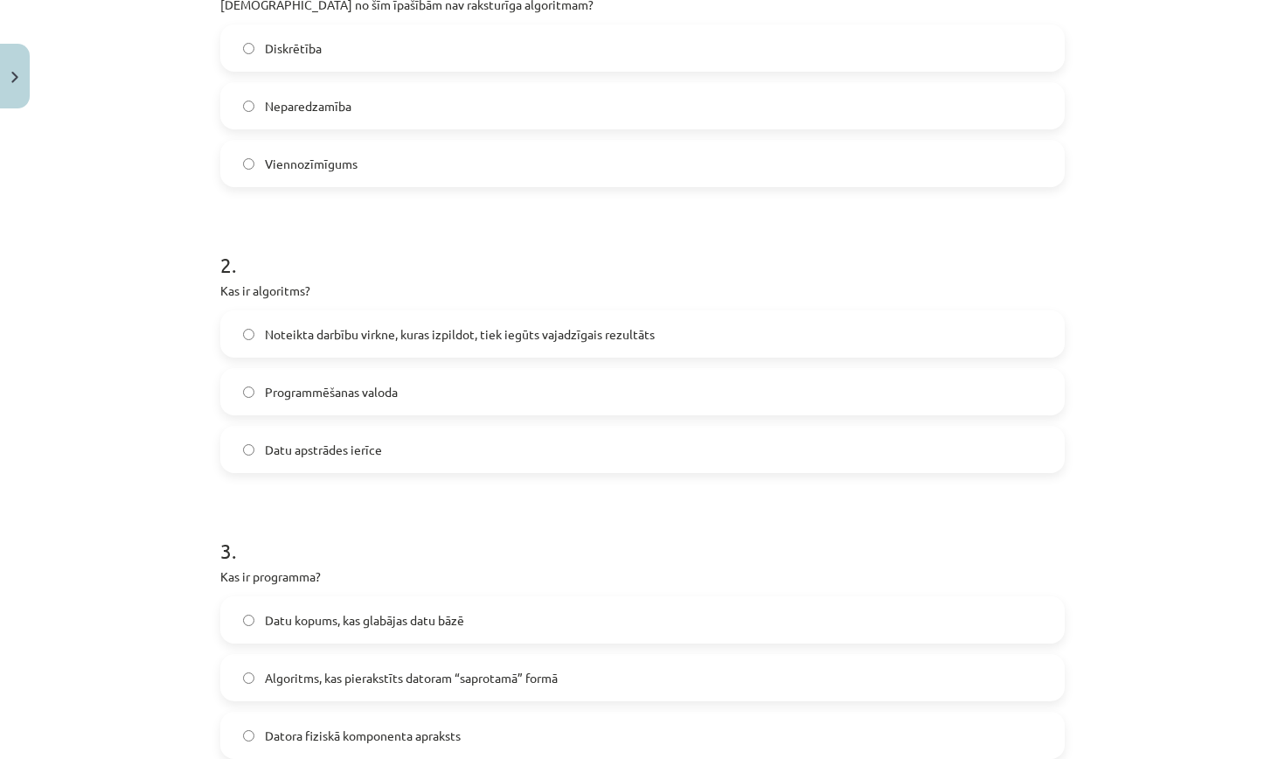
scroll to position [424, 0]
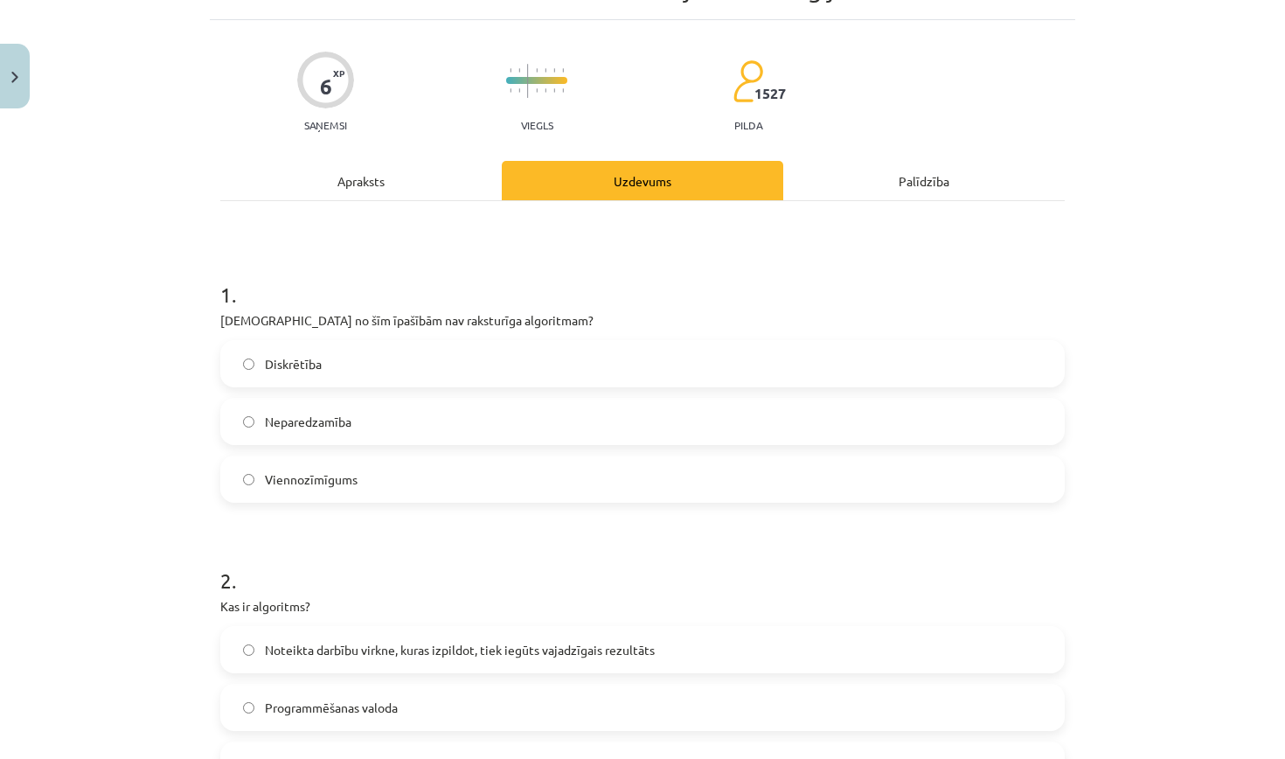
click at [414, 185] on div "Apraksts" at bounding box center [361, 180] width 282 height 39
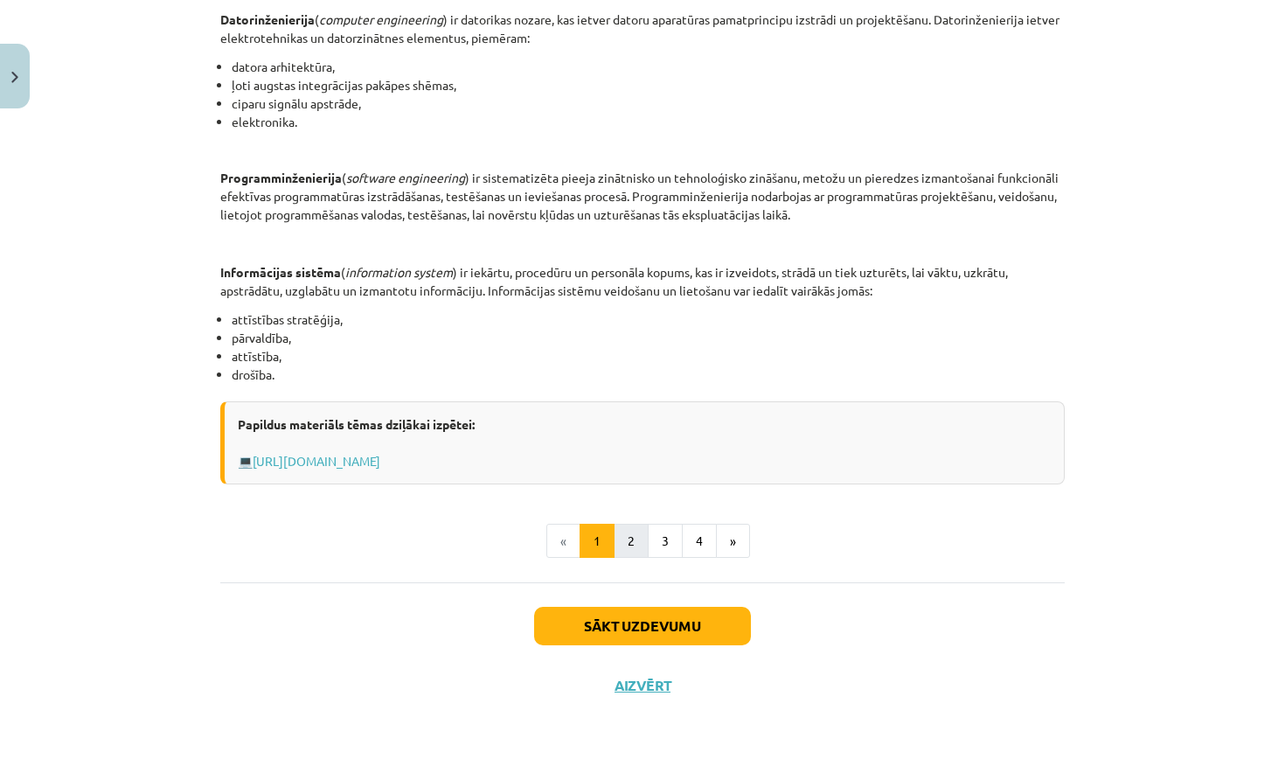
click at [643, 533] on button "2" at bounding box center [631, 541] width 35 height 35
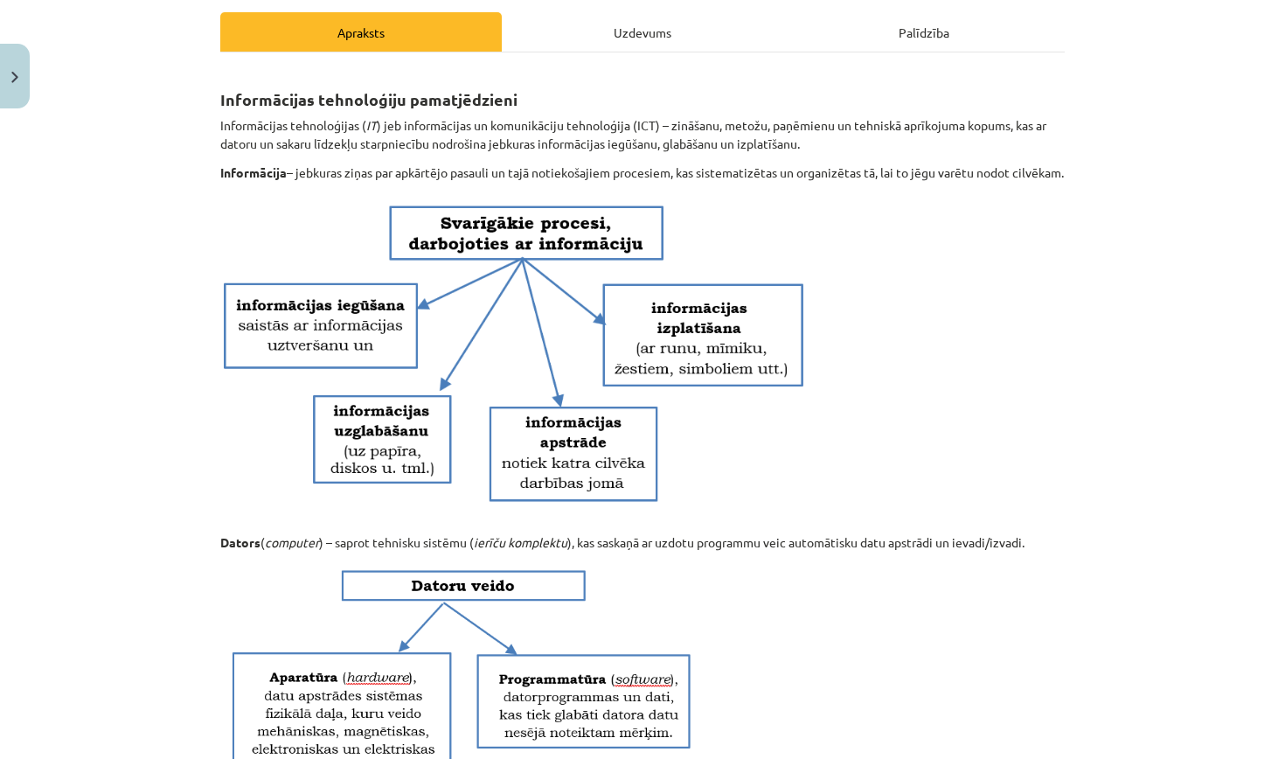
scroll to position [178, 0]
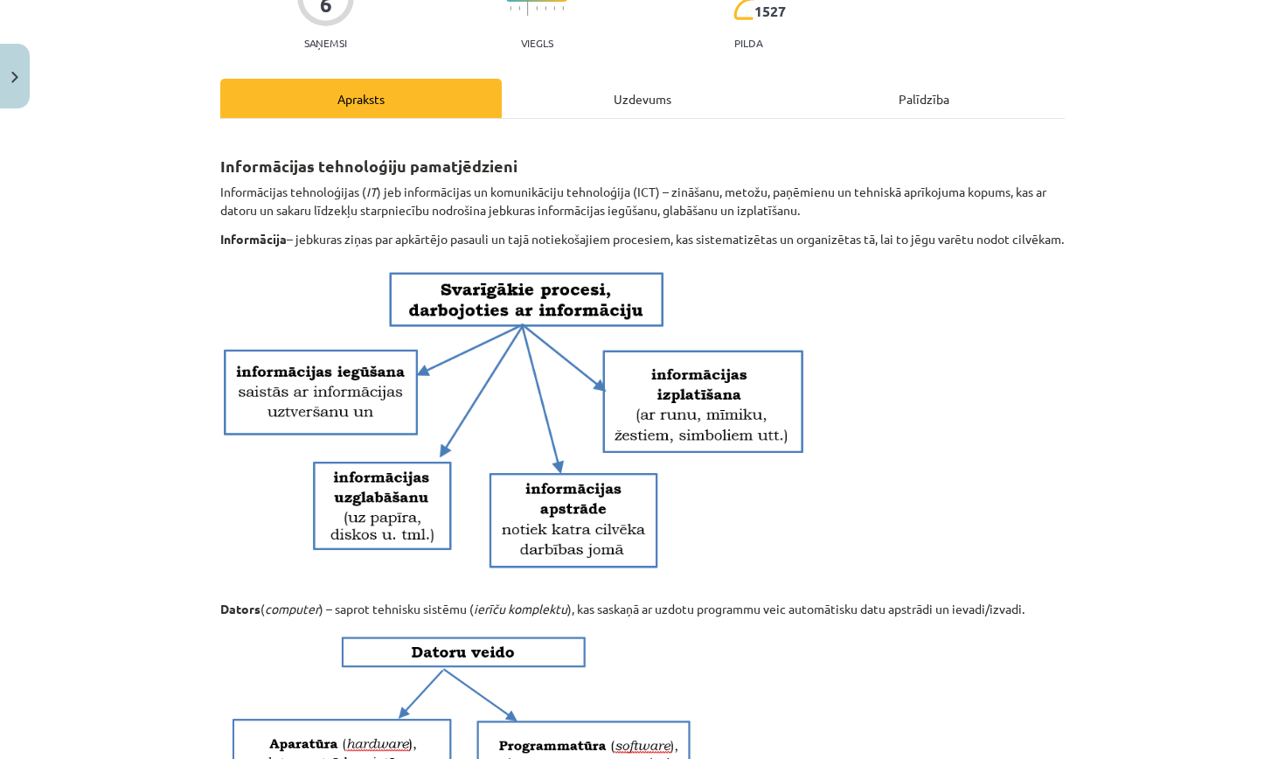
click at [638, 91] on div "Uzdevums" at bounding box center [643, 98] width 282 height 39
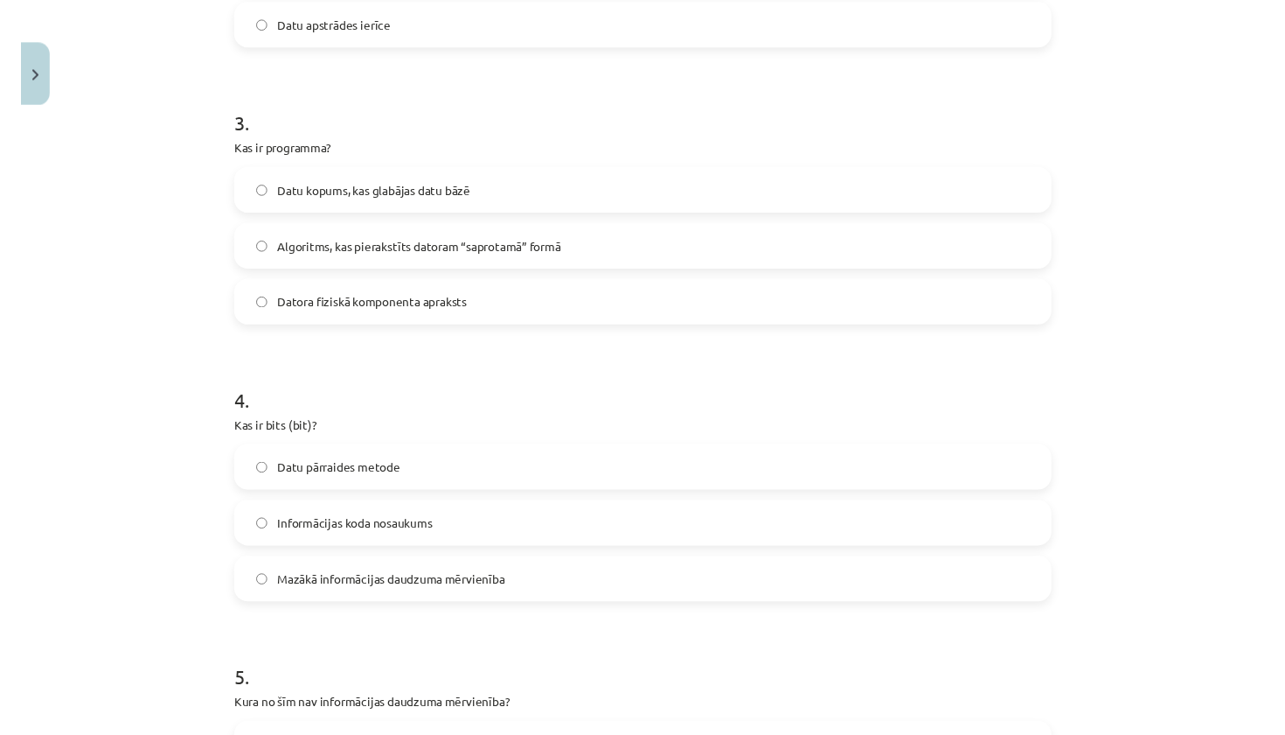
scroll to position [818, 0]
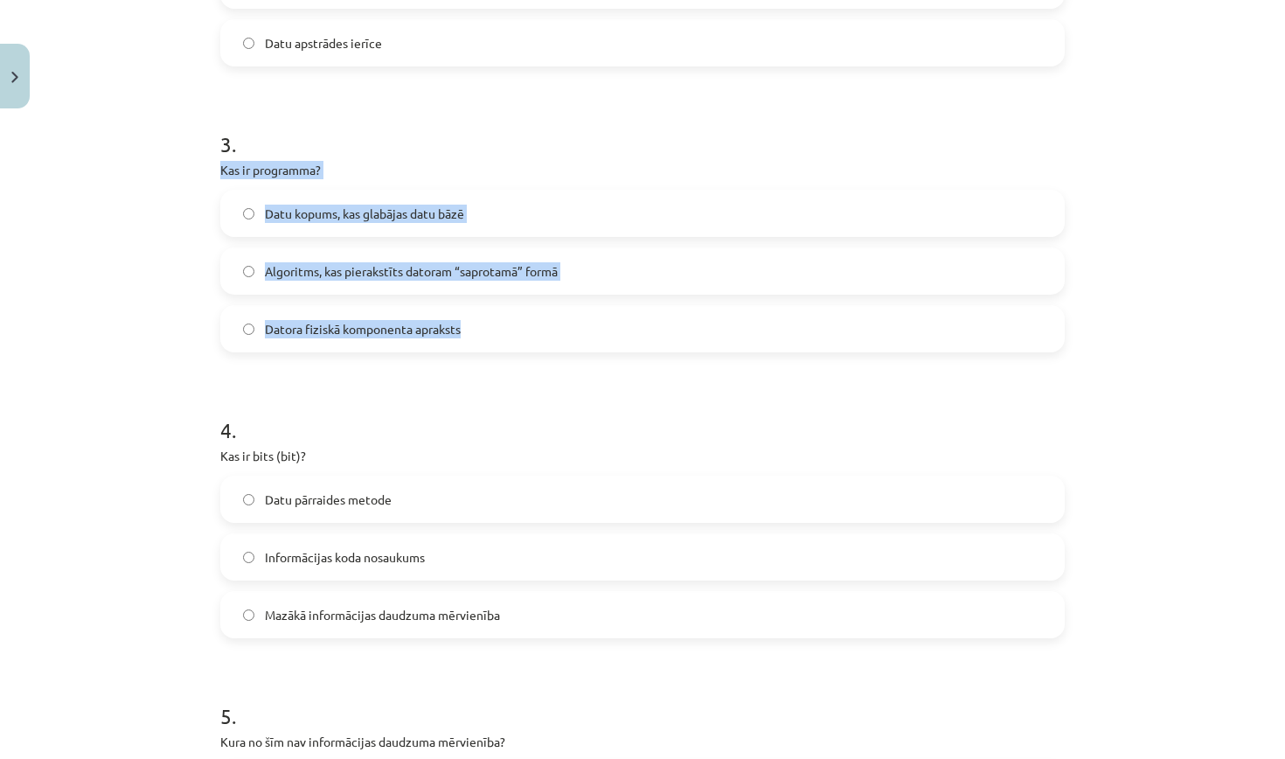
drag, startPoint x: 219, startPoint y: 171, endPoint x: 498, endPoint y: 331, distance: 321.6
click at [498, 331] on div "6 XP Saņemsi Viegls 1527 pilda Apraksts Uzdevums Palīdzība 1 . Kura no šīm īpaš…" at bounding box center [643, 391] width 866 height 2187
copy div "Kas ir programma? Datu kopums, kas glabājas datu bāzē Algoritms, kas pierakstīt…"
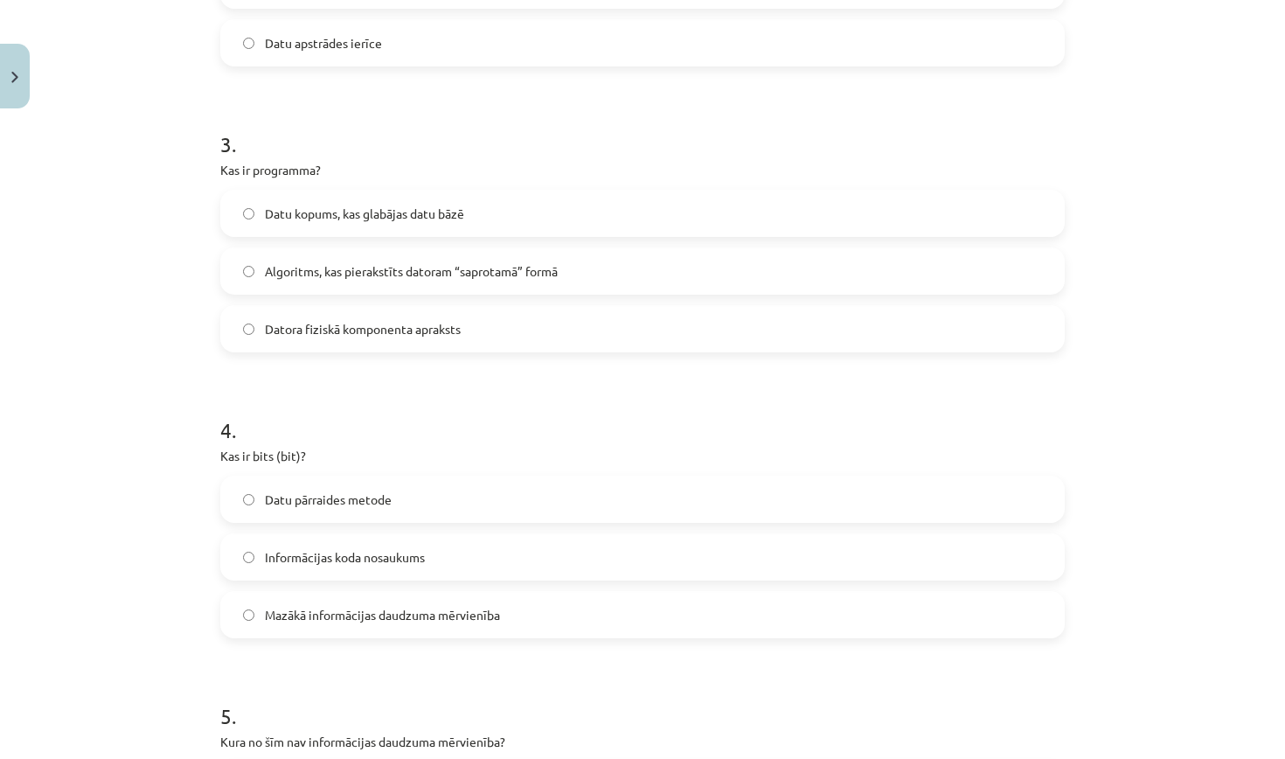
click at [585, 390] on h1 "4 ." at bounding box center [642, 414] width 845 height 54
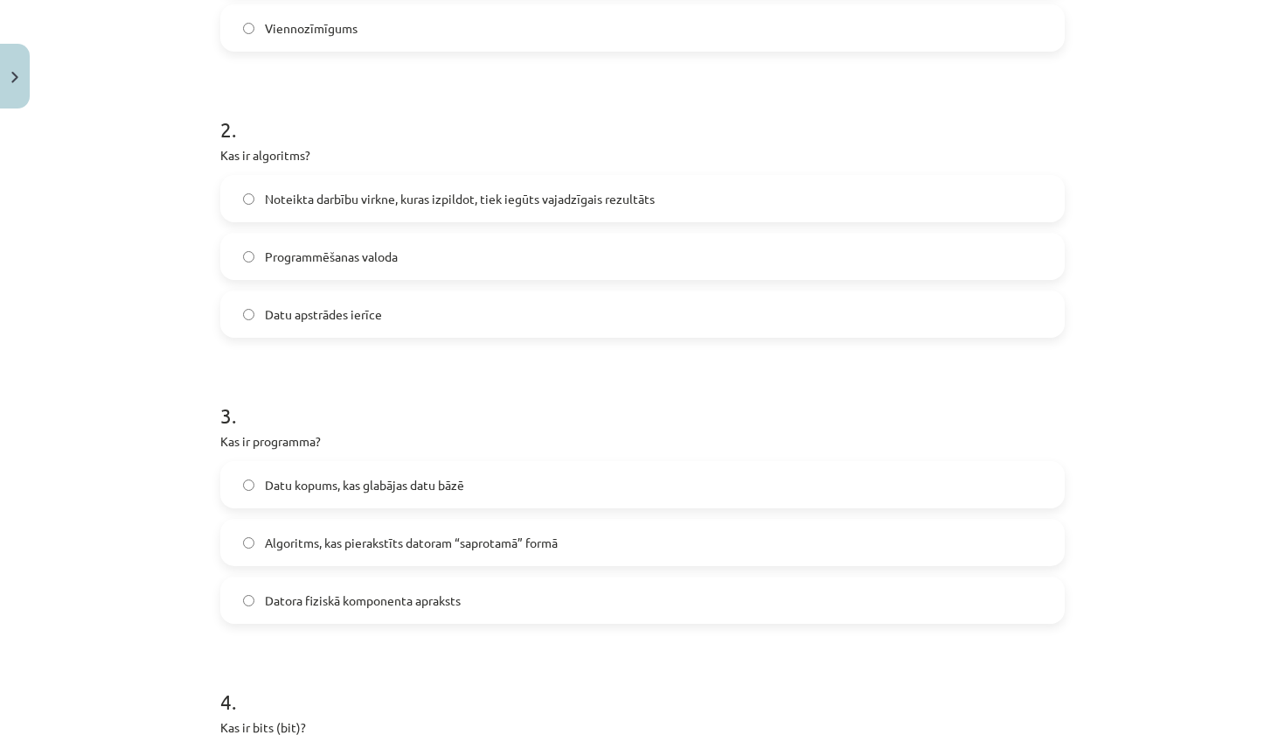
scroll to position [556, 0]
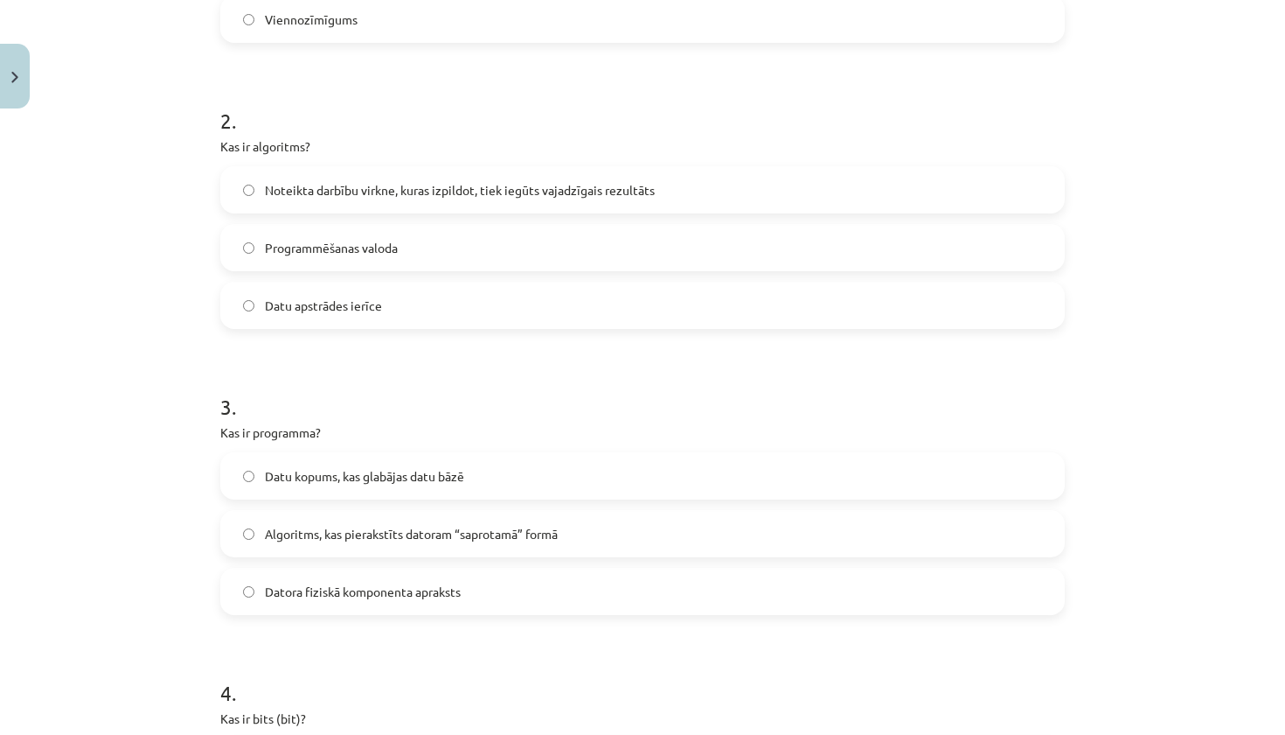
click at [283, 540] on span "Algoritms, kas pierakstīts datoram “saprotamā” formā" at bounding box center [411, 534] width 293 height 18
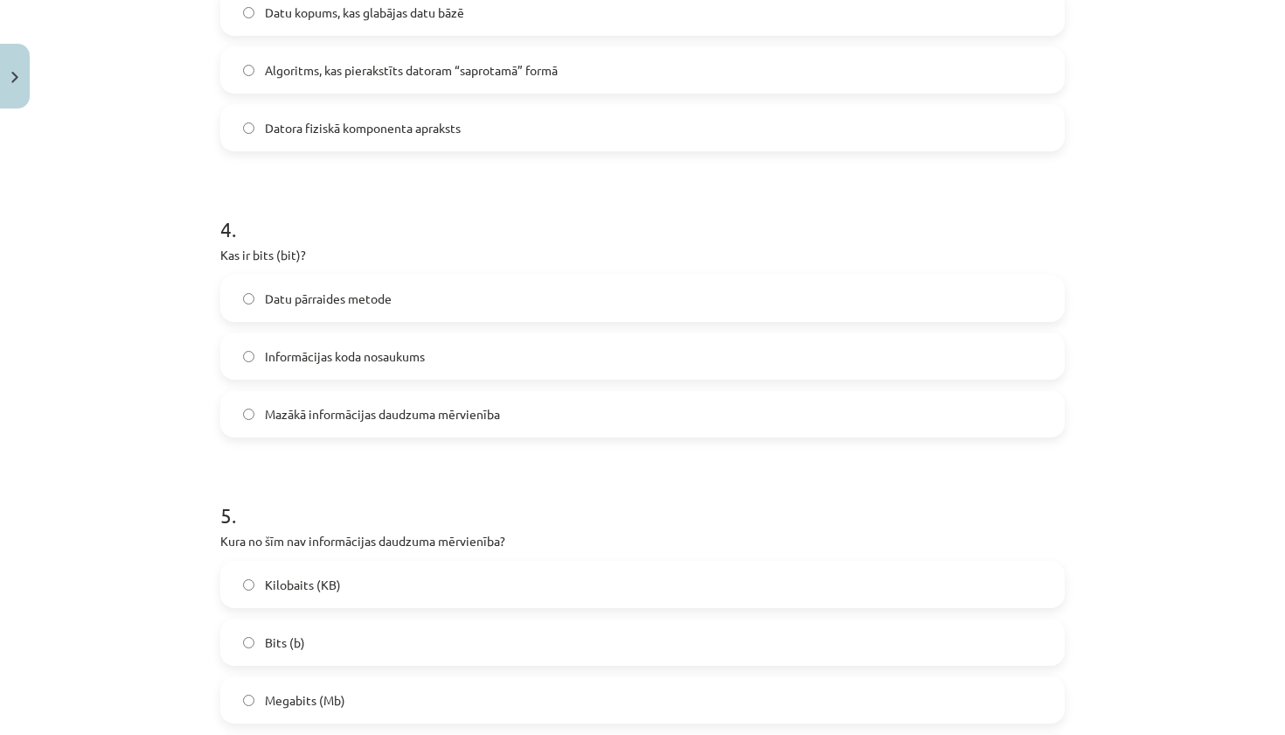
scroll to position [1023, 0]
click at [338, 403] on span "Mazākā informācijas daudzuma mērvienība" at bounding box center [382, 410] width 235 height 18
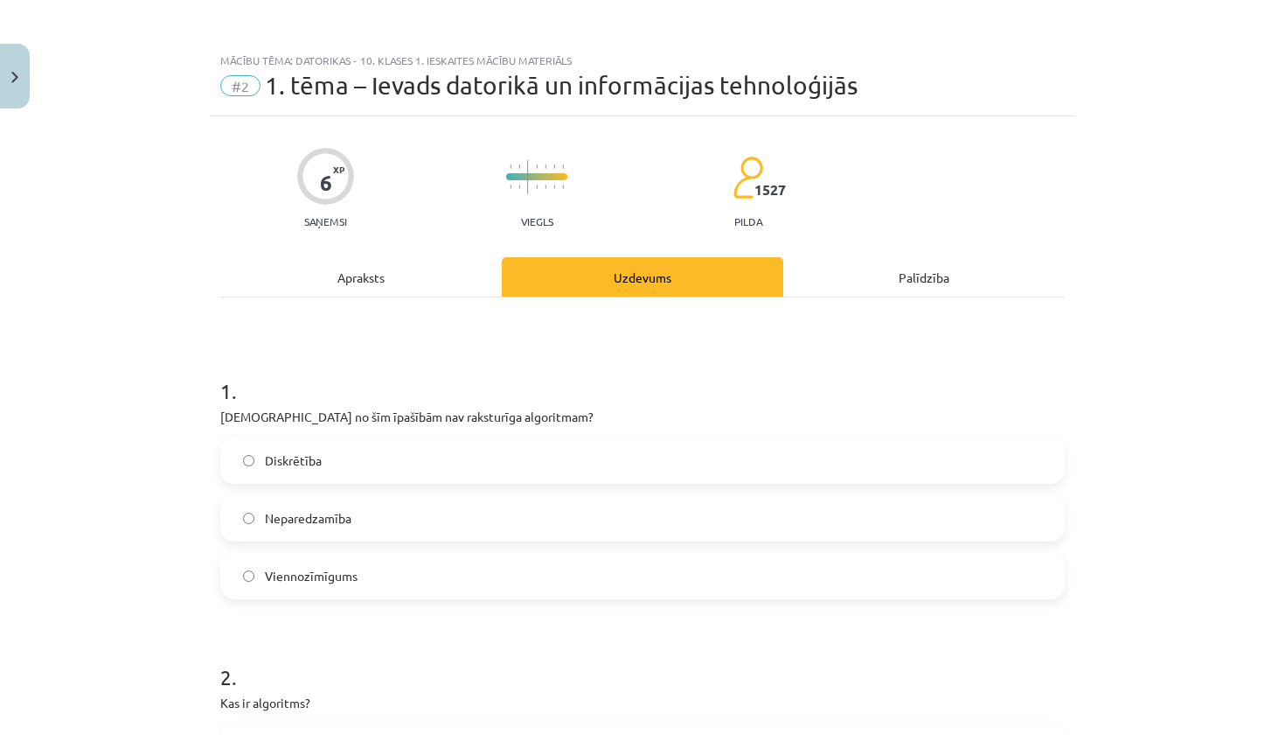
scroll to position [0, 0]
click at [423, 268] on div "Apraksts" at bounding box center [361, 276] width 282 height 39
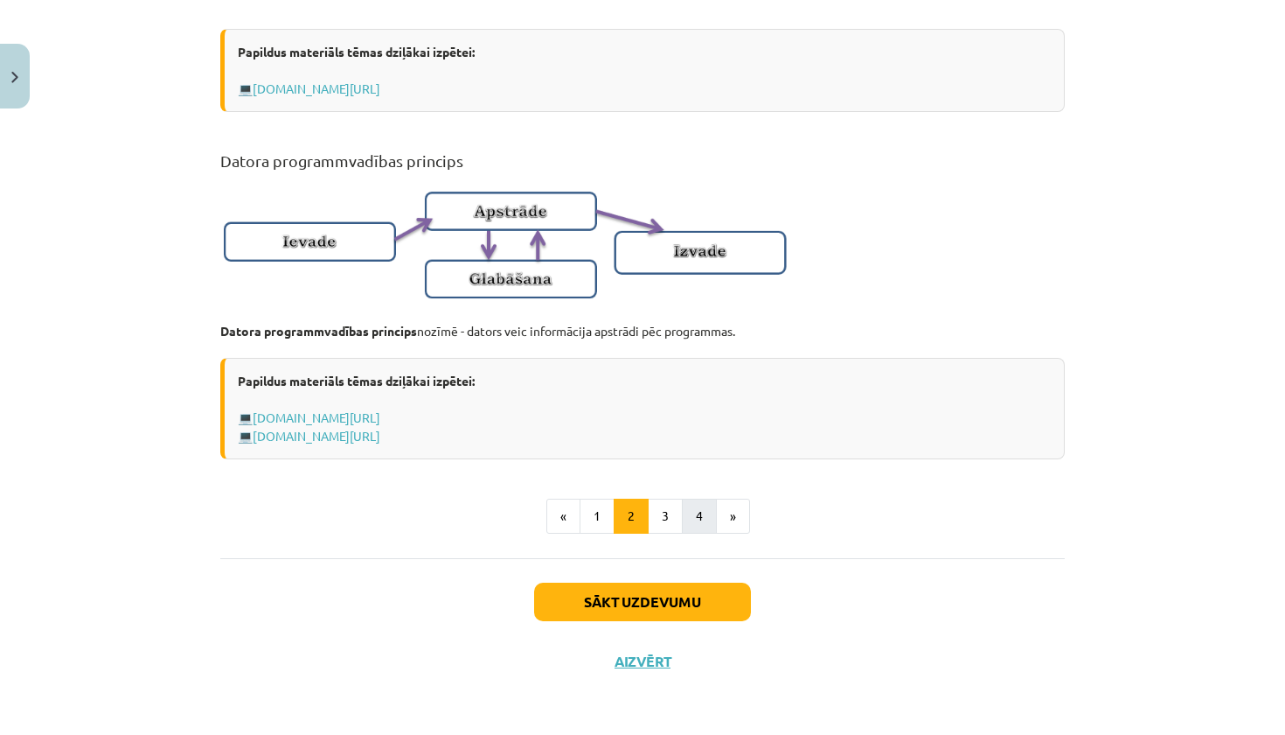
click at [694, 514] on button "4" at bounding box center [699, 515] width 35 height 35
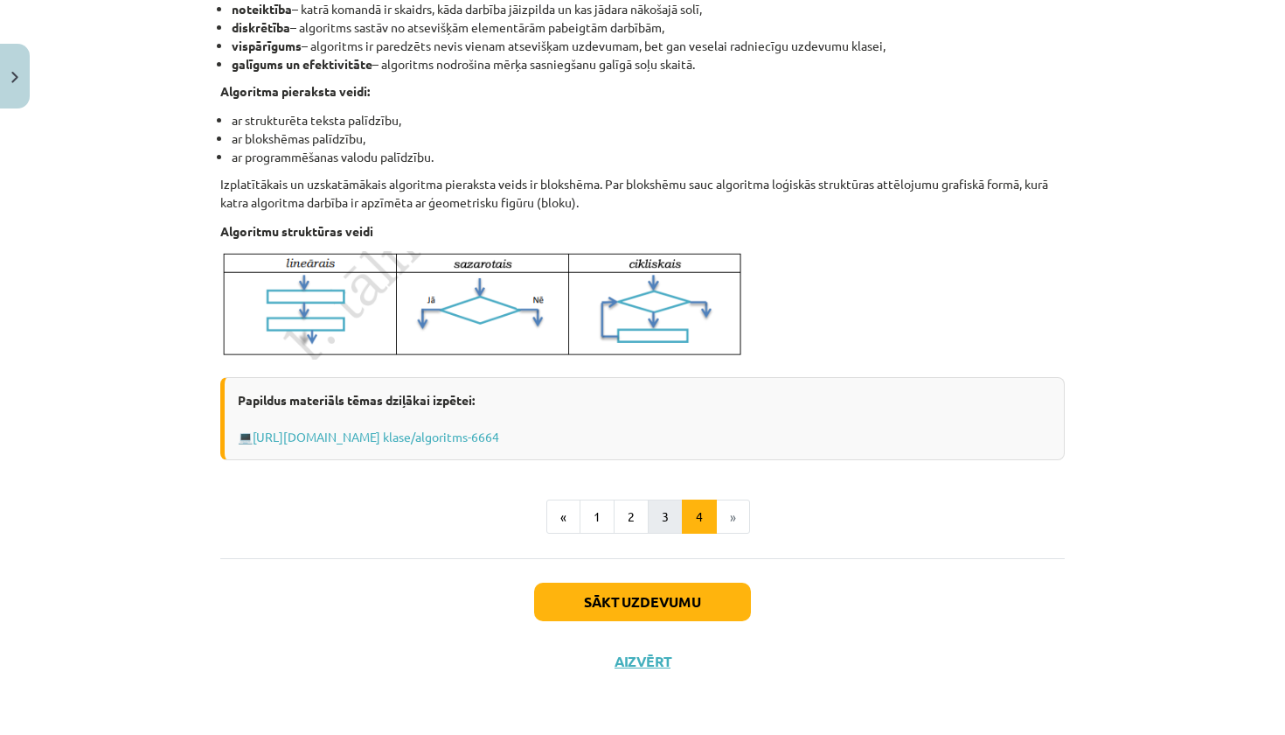
click at [672, 514] on button "3" at bounding box center [665, 516] width 35 height 35
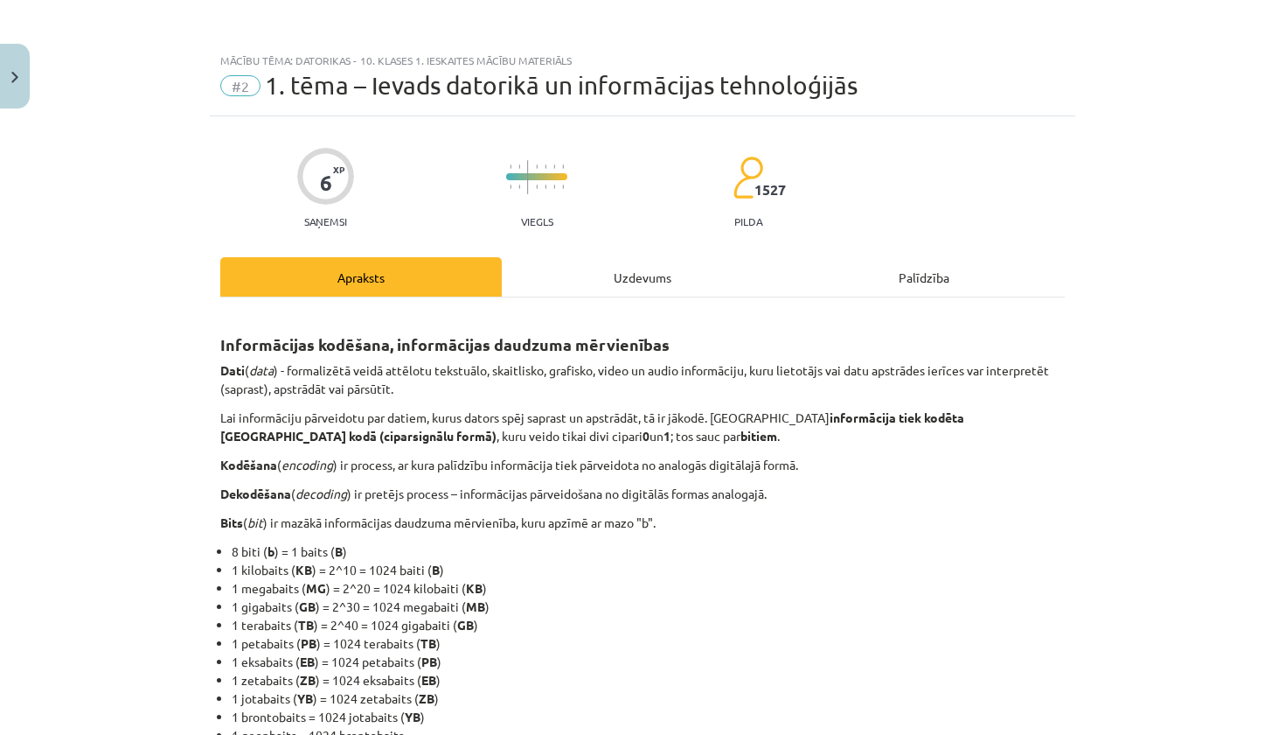
click at [614, 287] on div "Uzdevums" at bounding box center [643, 276] width 282 height 39
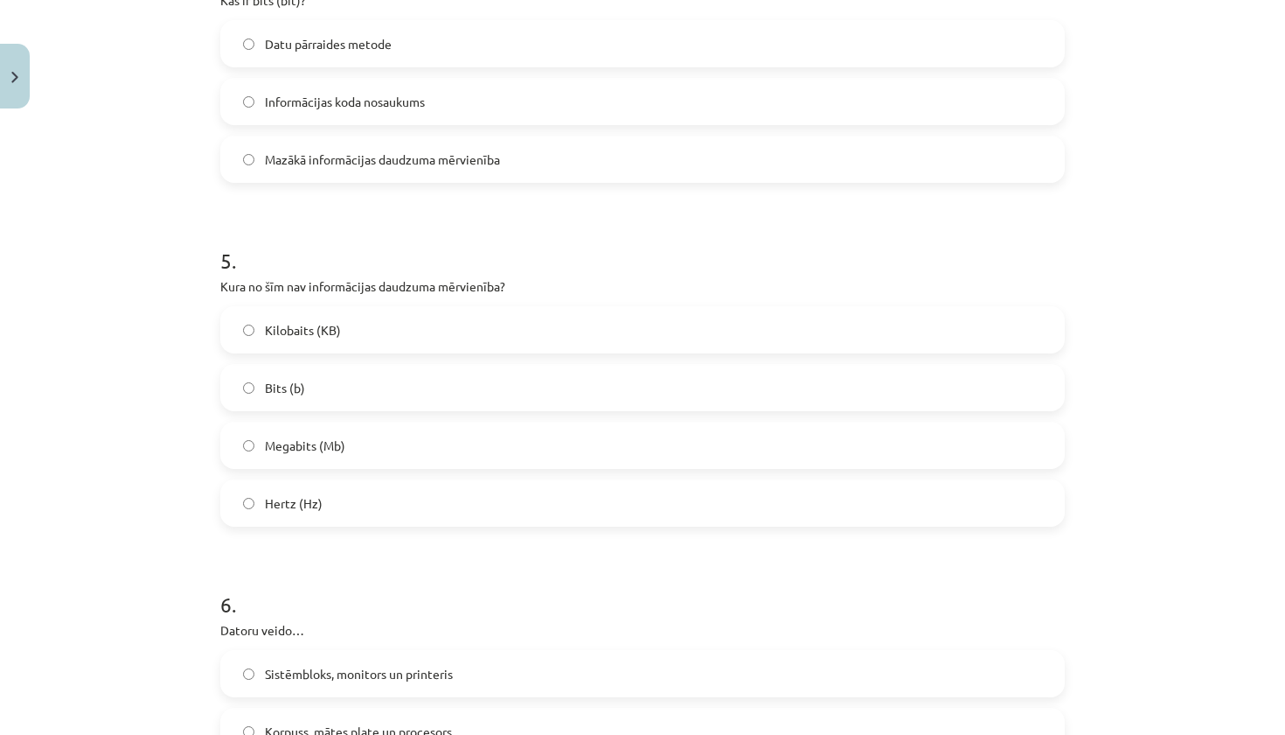
scroll to position [1275, 0]
click at [408, 502] on label "Hertz (Hz)" at bounding box center [642, 502] width 841 height 44
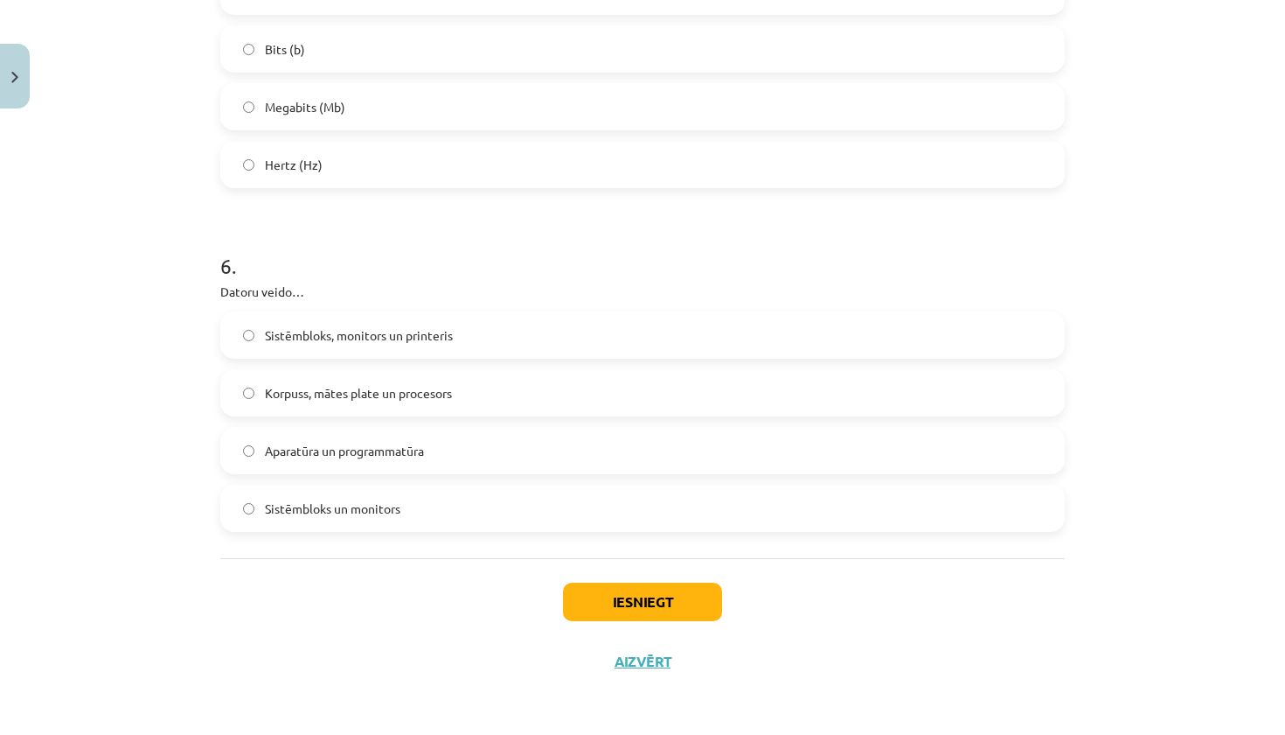
scroll to position [1615, 0]
click at [388, 442] on span "Aparatūra un programmatūra" at bounding box center [344, 451] width 159 height 18
drag, startPoint x: 219, startPoint y: 289, endPoint x: 400, endPoint y: 542, distance: 310.8
copy div "Datoru veido… Sistēmbloks, monitors un printeris Korpuss, mātes plate un proces…"
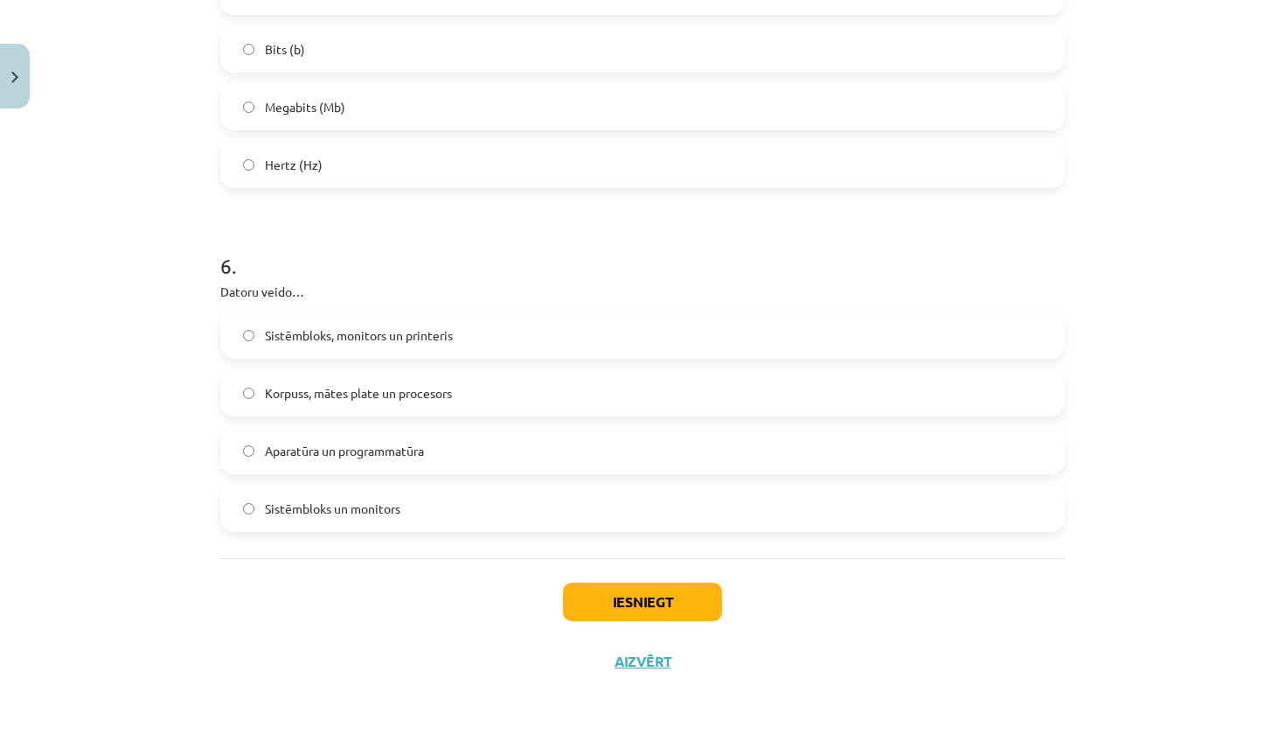
click at [386, 578] on div "Iesniegt Aizvērt" at bounding box center [642, 619] width 845 height 122
click at [618, 596] on button "Iesniegt" at bounding box center [642, 601] width 159 height 38
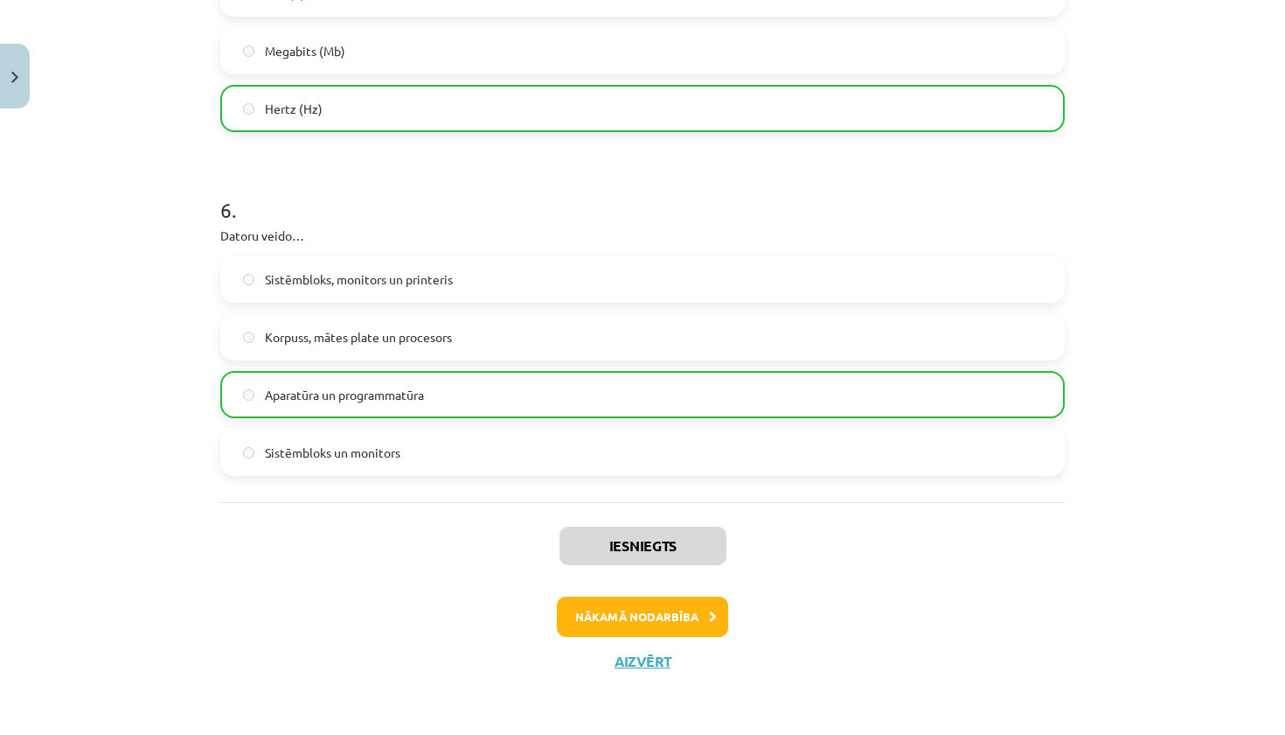
scroll to position [1670, 0]
click at [706, 616] on button "Nākamā nodarbība" at bounding box center [642, 616] width 171 height 40
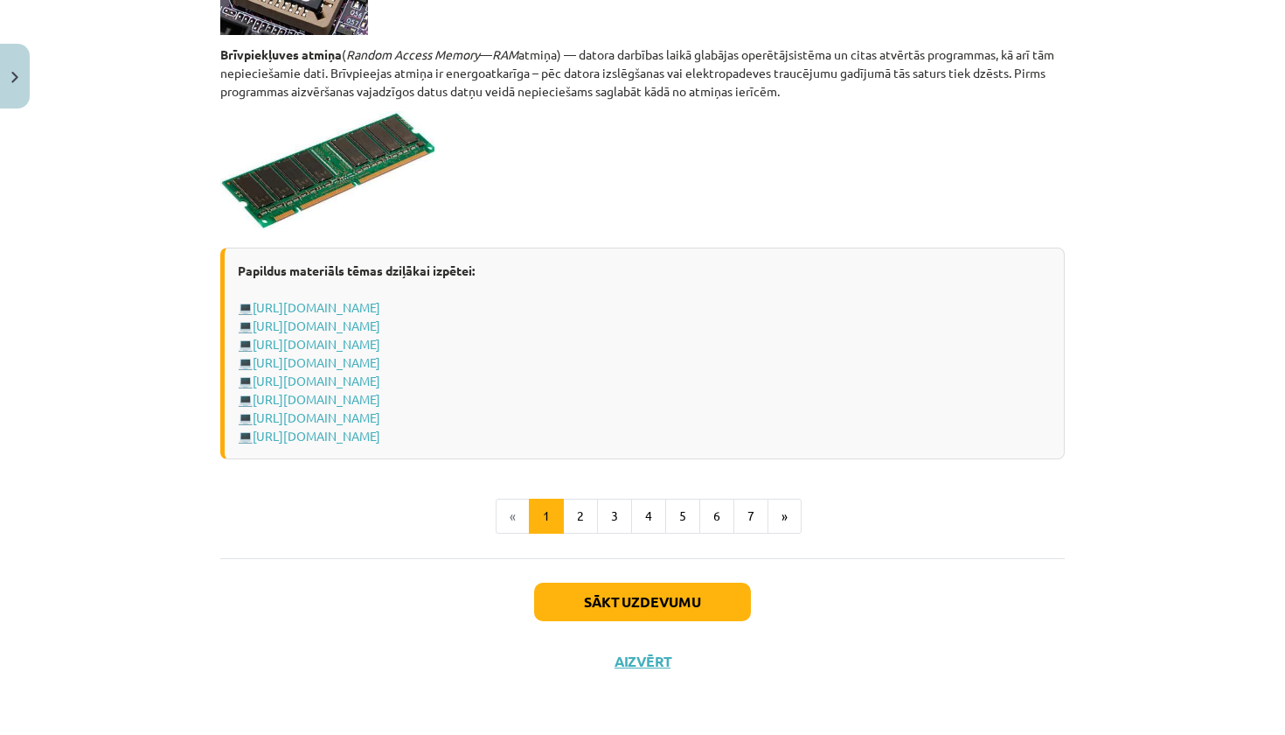
scroll to position [3011, 0]
click at [638, 656] on button "Aizvērt" at bounding box center [642, 660] width 66 height 17
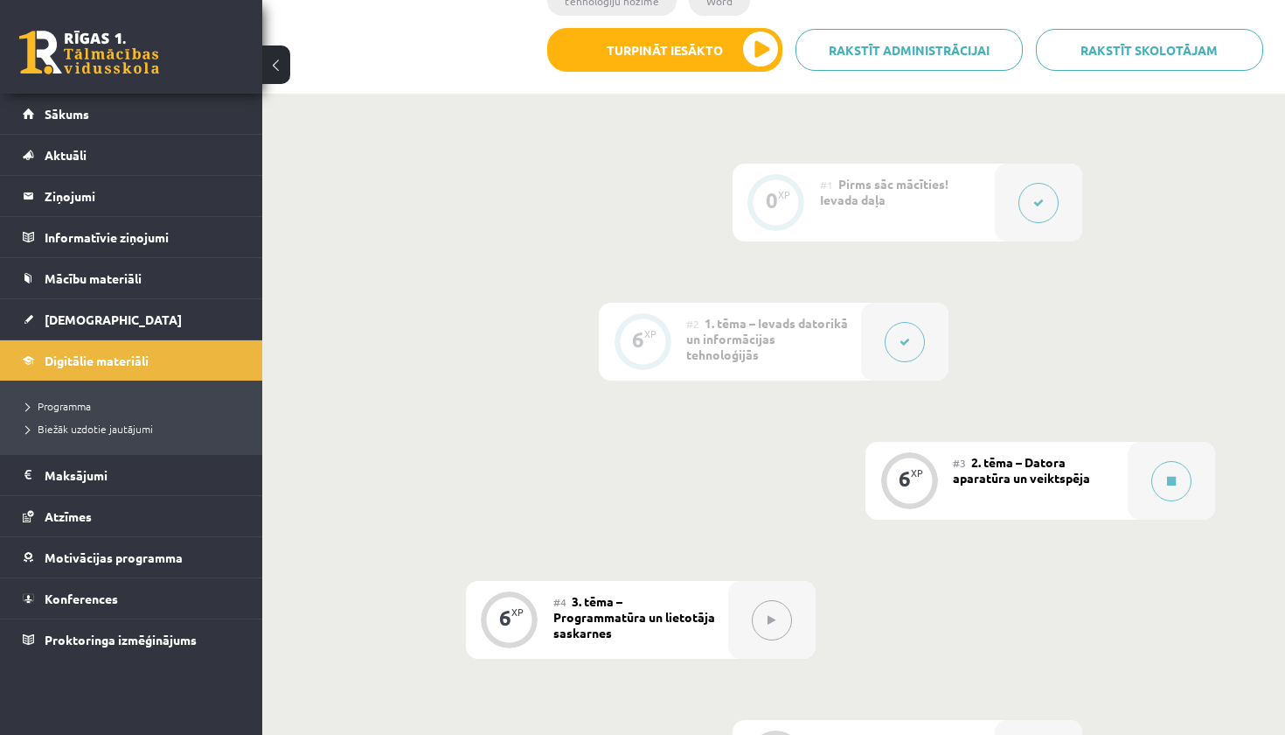
scroll to position [452, 0]
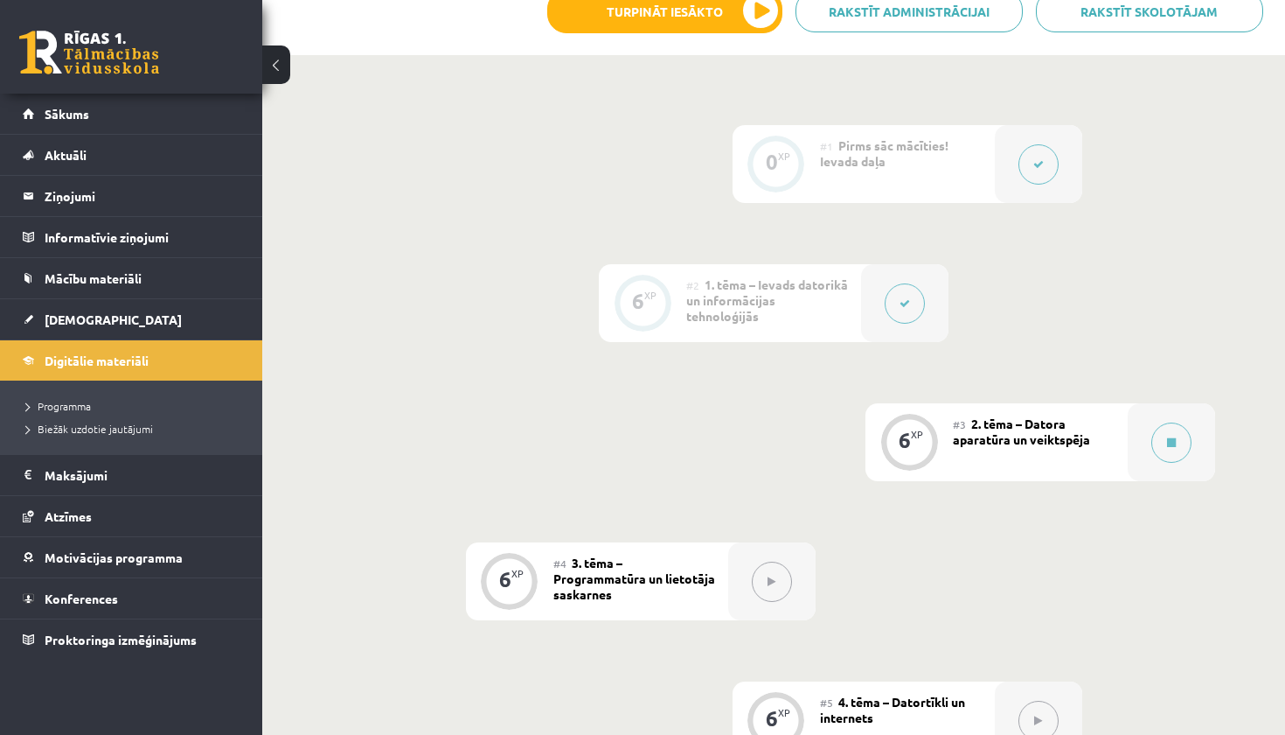
click at [719, 292] on span "1. tēma – Ievads datorikā un informācijas tehnoloģijās" at bounding box center [767, 299] width 162 height 47
click at [906, 306] on icon at bounding box center [905, 303] width 10 height 10
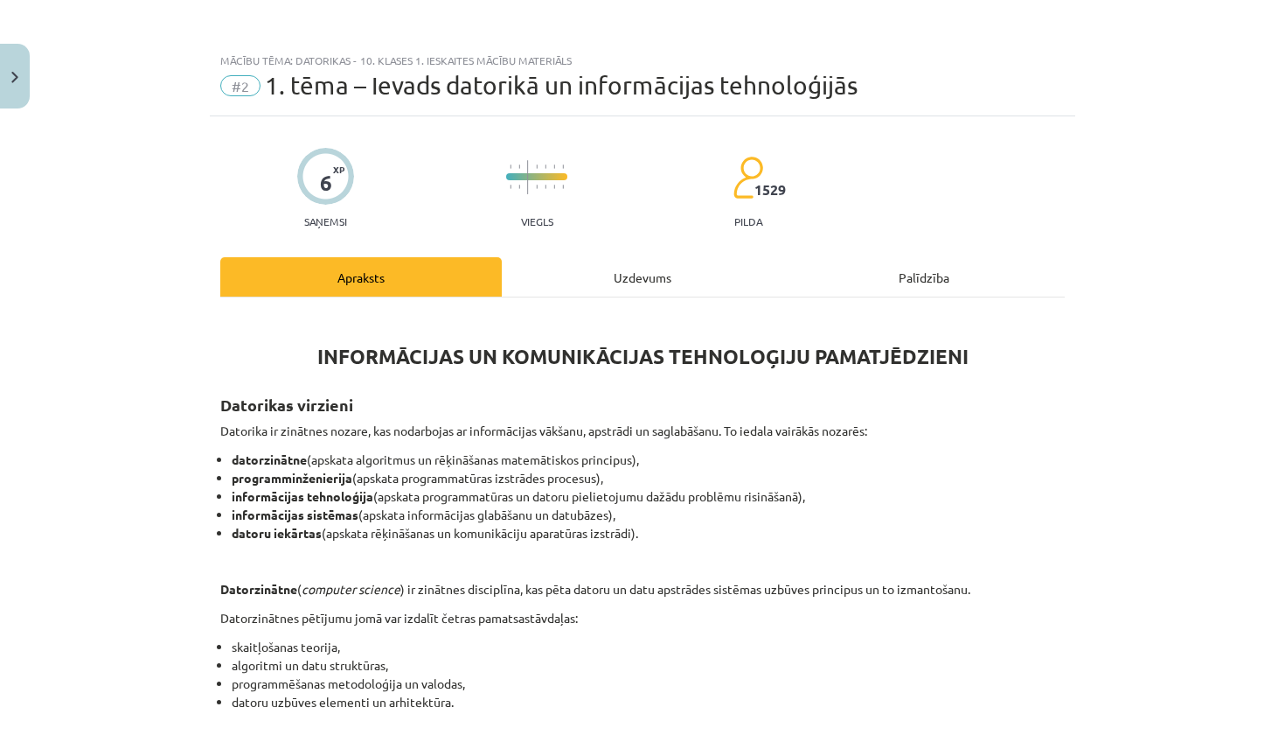
scroll to position [0, 0]
click at [634, 282] on div "Uzdevums" at bounding box center [643, 276] width 282 height 39
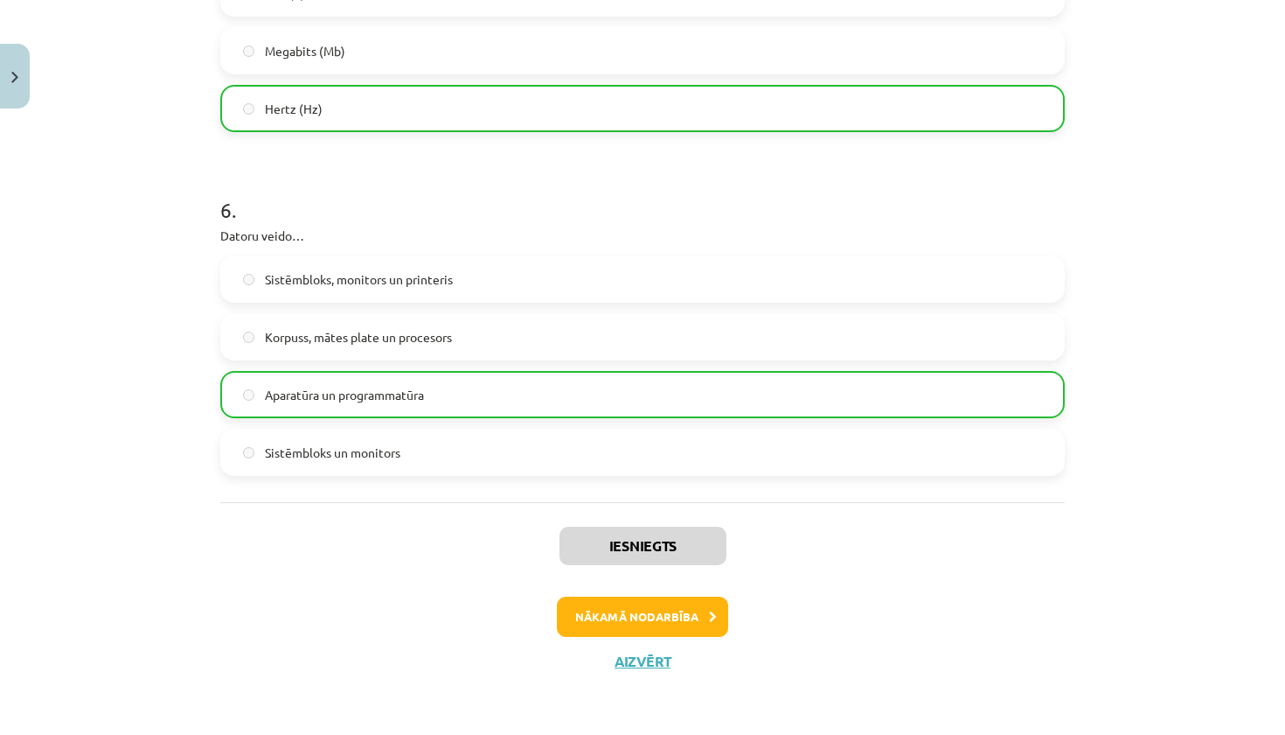
scroll to position [1670, 0]
click at [679, 623] on button "Nākamā nodarbība" at bounding box center [642, 616] width 171 height 40
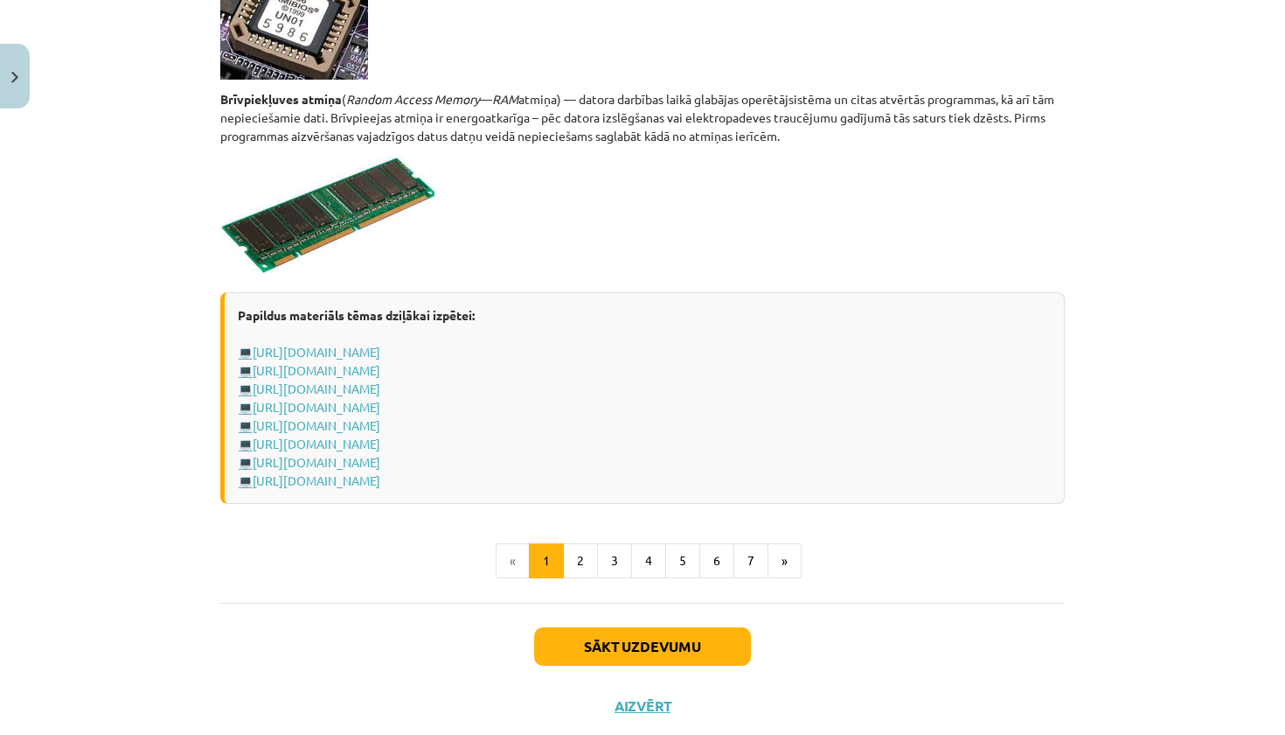
scroll to position [2979, 0]
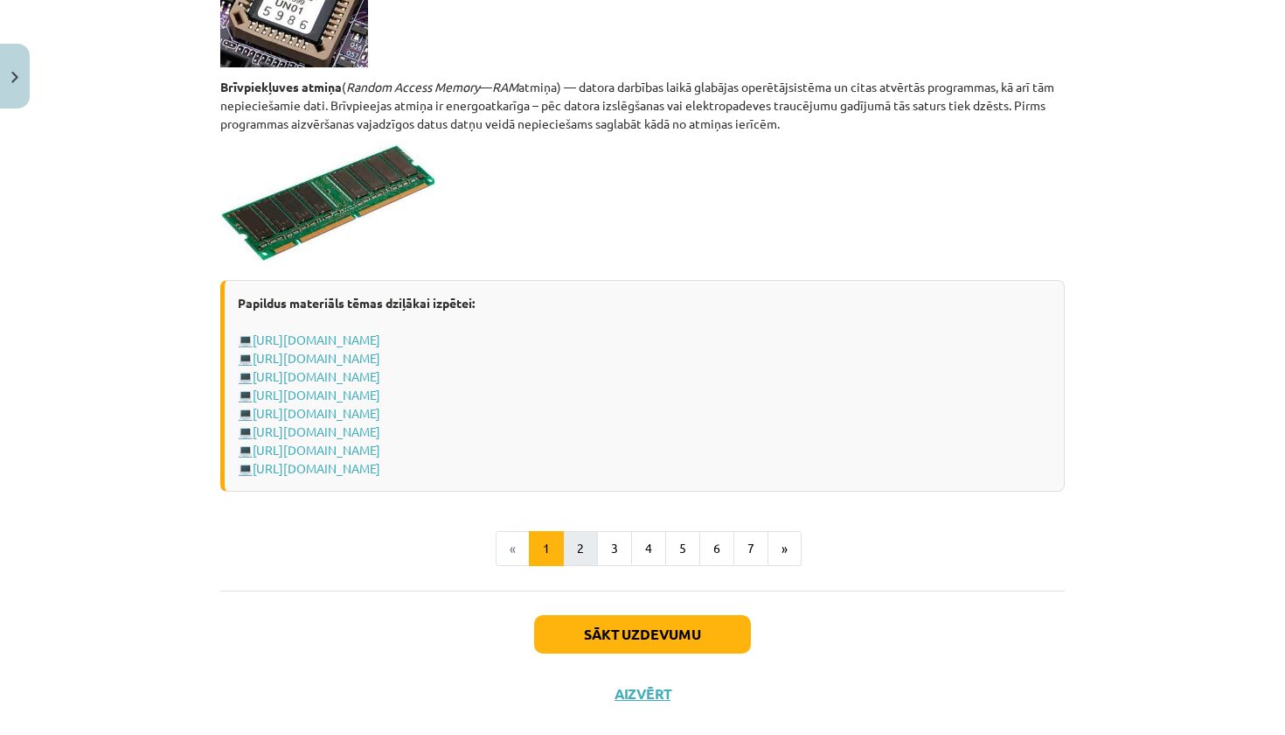
click at [578, 547] on button "2" at bounding box center [580, 548] width 35 height 35
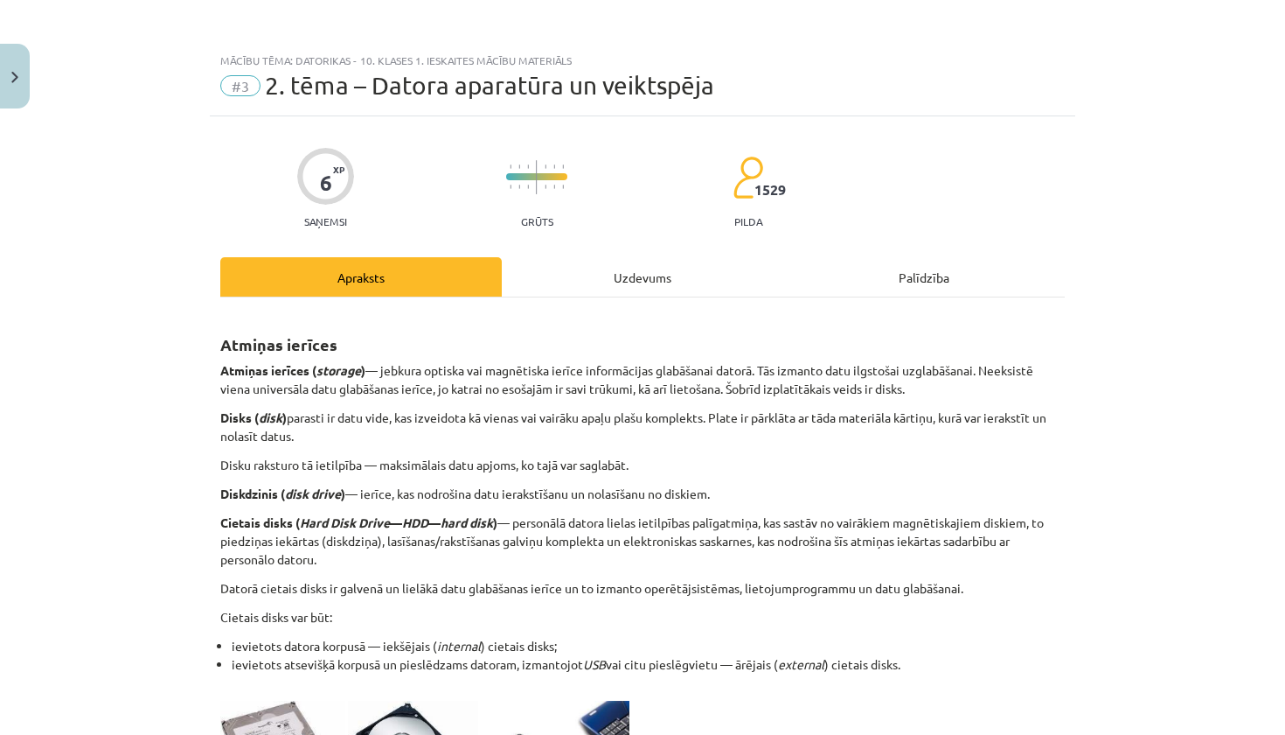
scroll to position [0, 0]
click at [588, 287] on div "Uzdevums" at bounding box center [643, 276] width 282 height 39
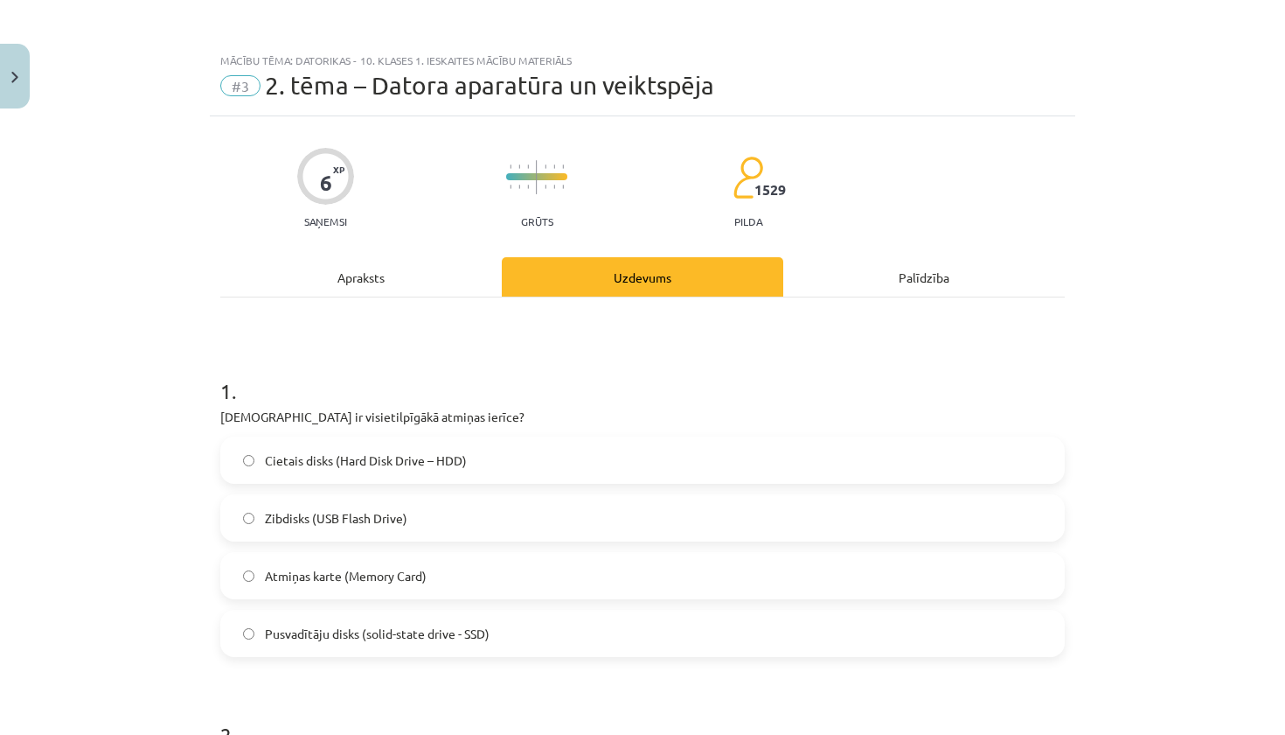
click at [366, 271] on div "Apraksts" at bounding box center [361, 276] width 282 height 39
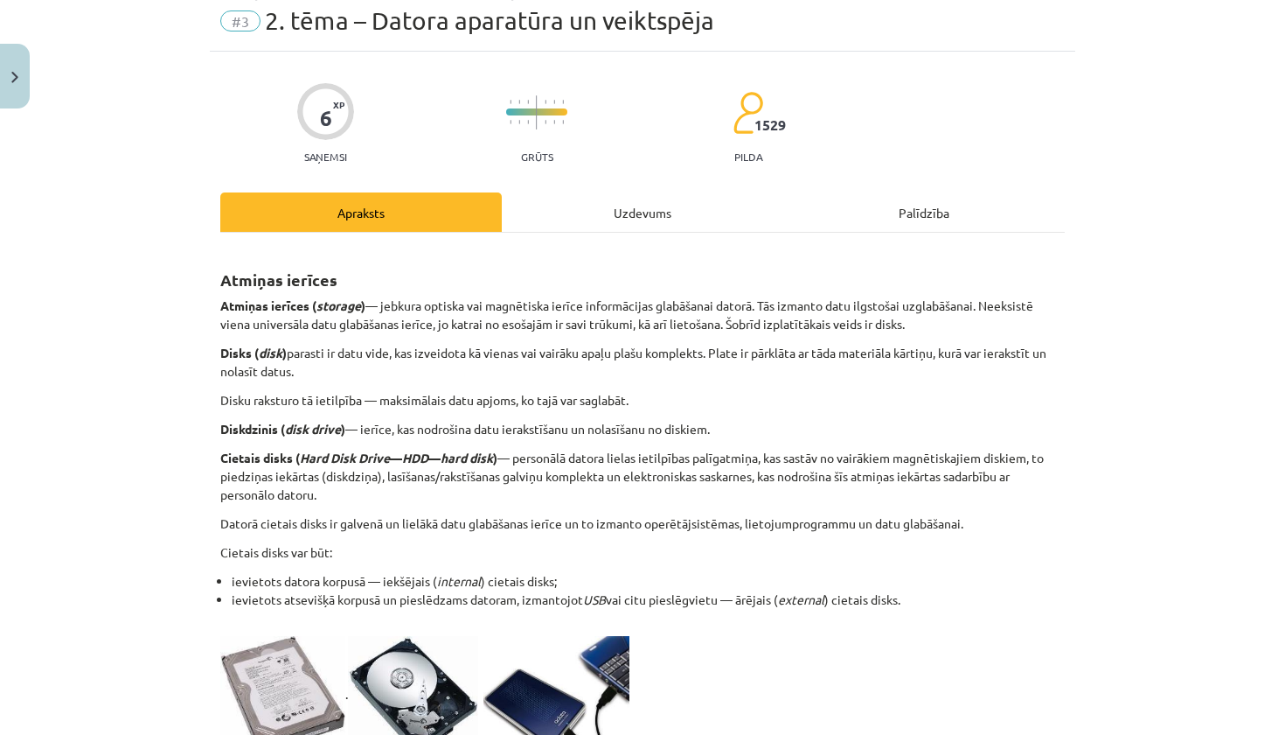
scroll to position [62, 0]
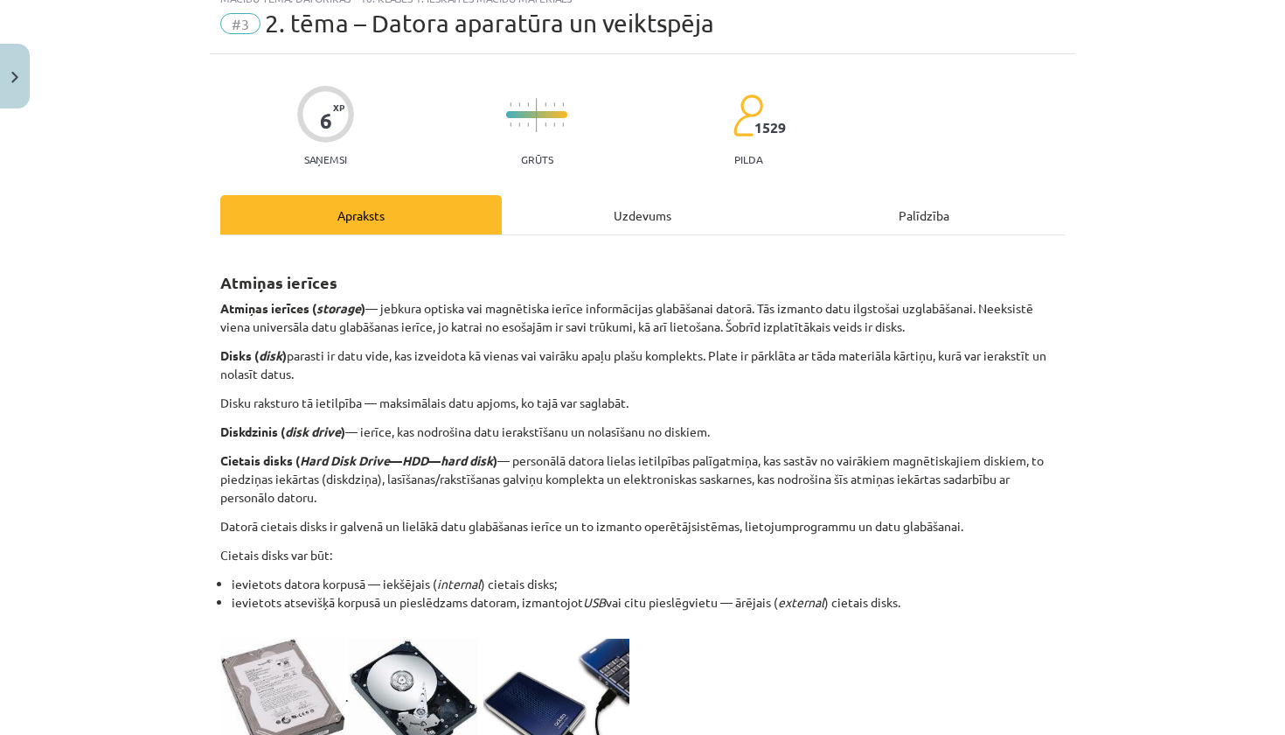
click at [593, 212] on div "Uzdevums" at bounding box center [643, 214] width 282 height 39
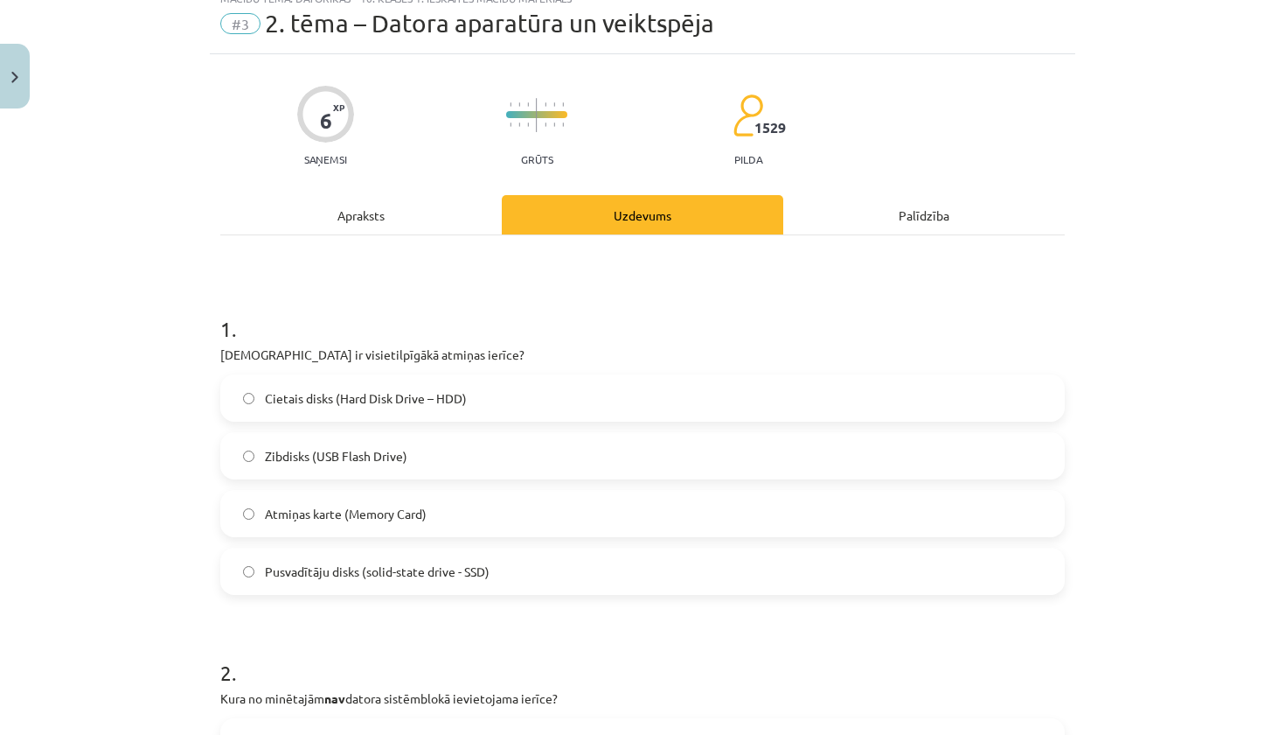
scroll to position [44, 0]
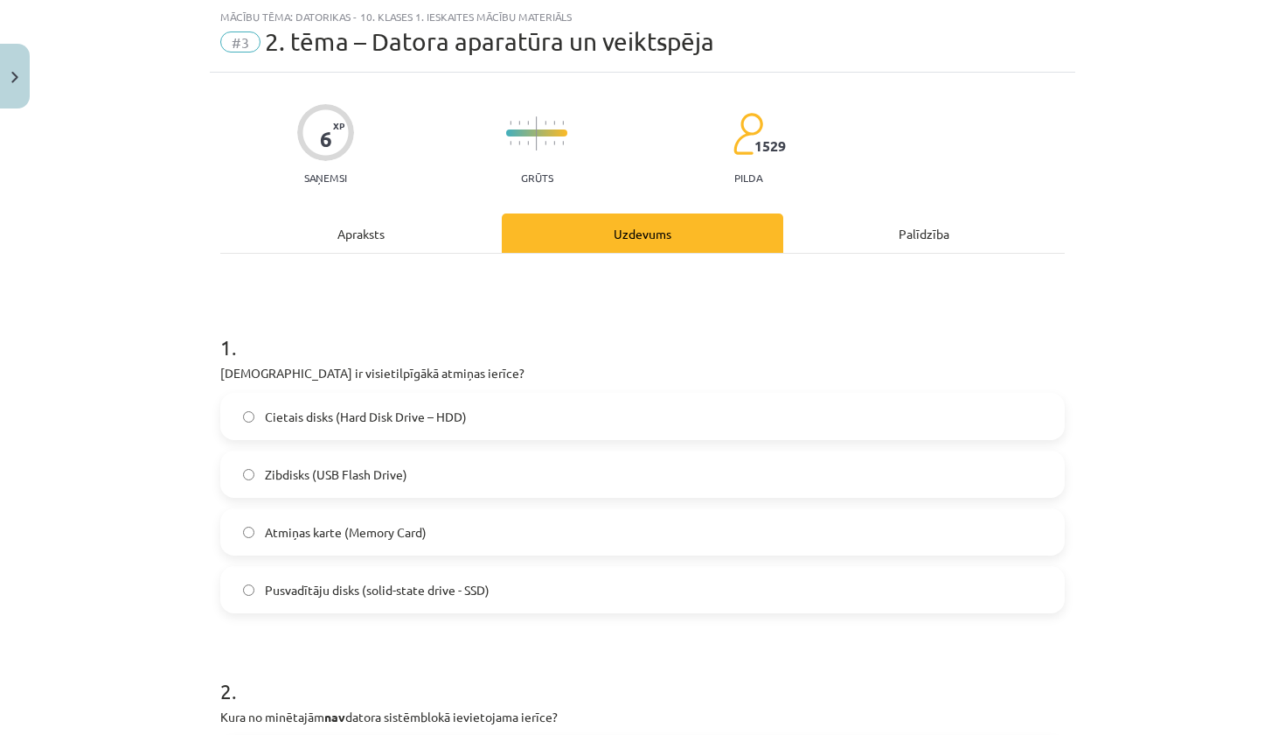
click at [428, 241] on div "Apraksts" at bounding box center [361, 232] width 282 height 39
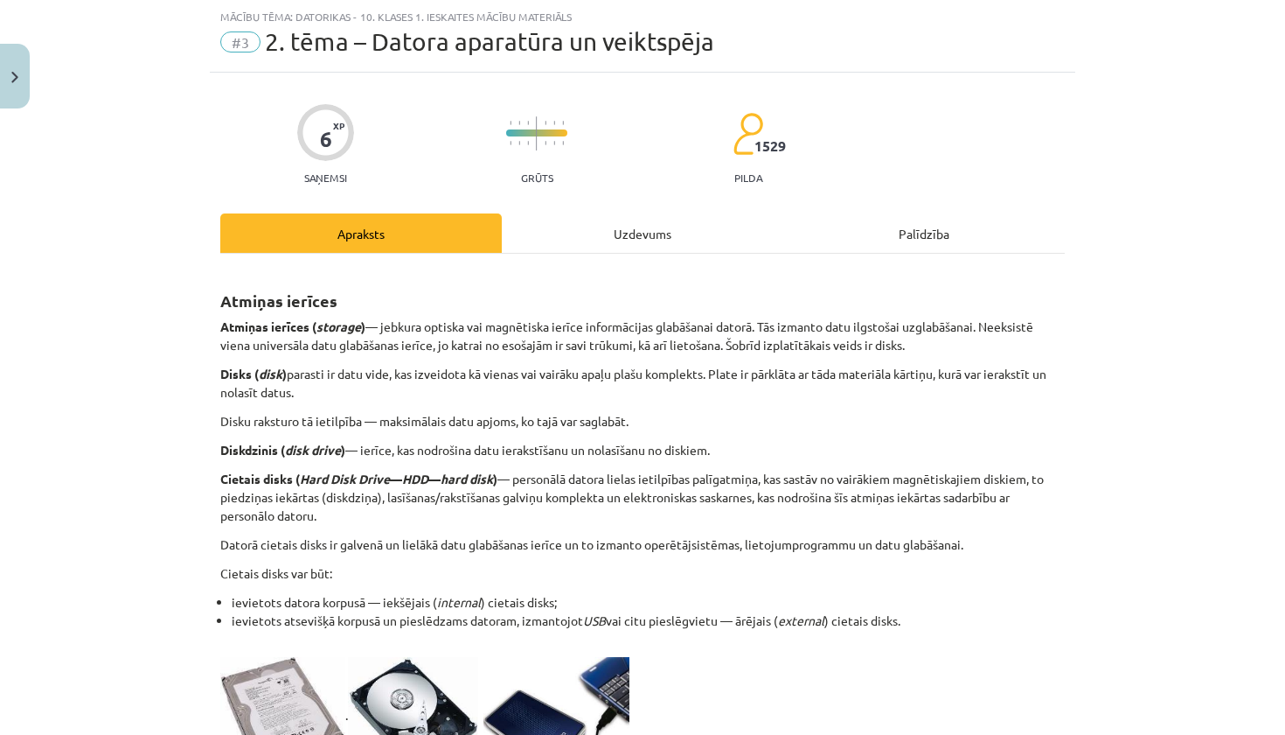
click at [601, 222] on div "Uzdevums" at bounding box center [643, 232] width 282 height 39
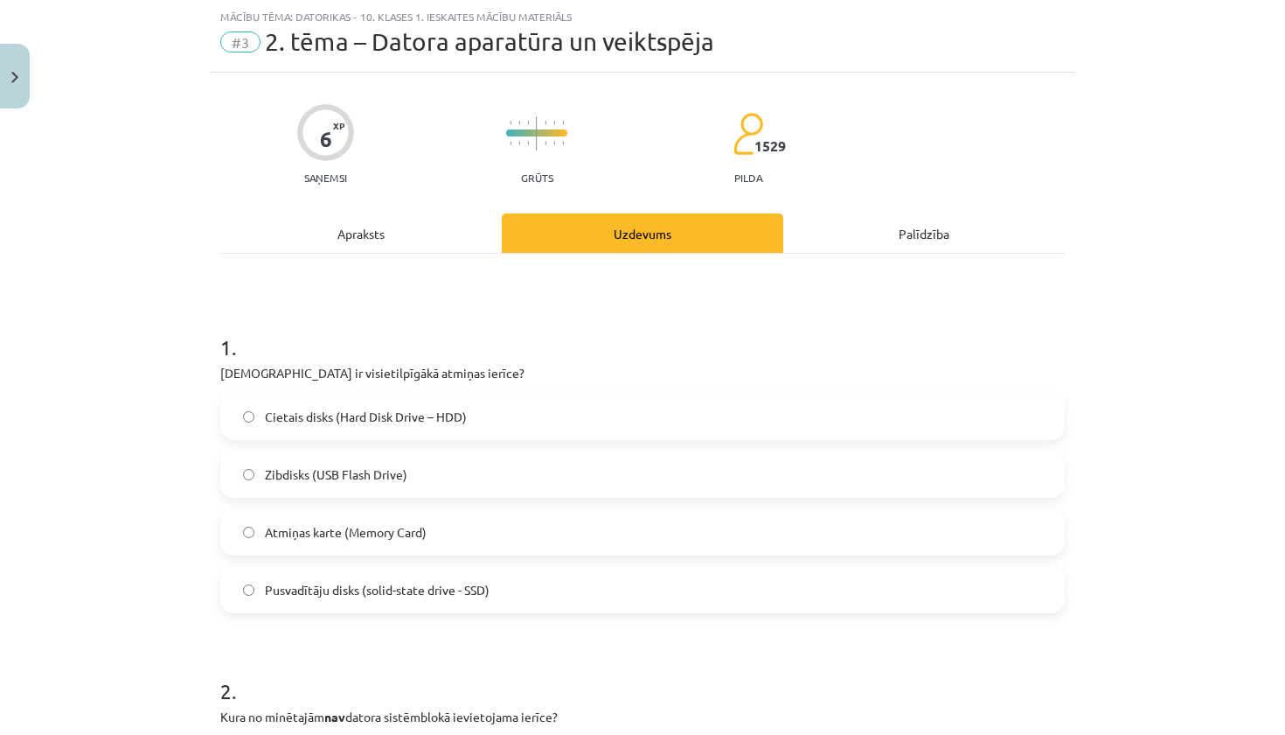
click at [453, 229] on div "Apraksts" at bounding box center [361, 232] width 282 height 39
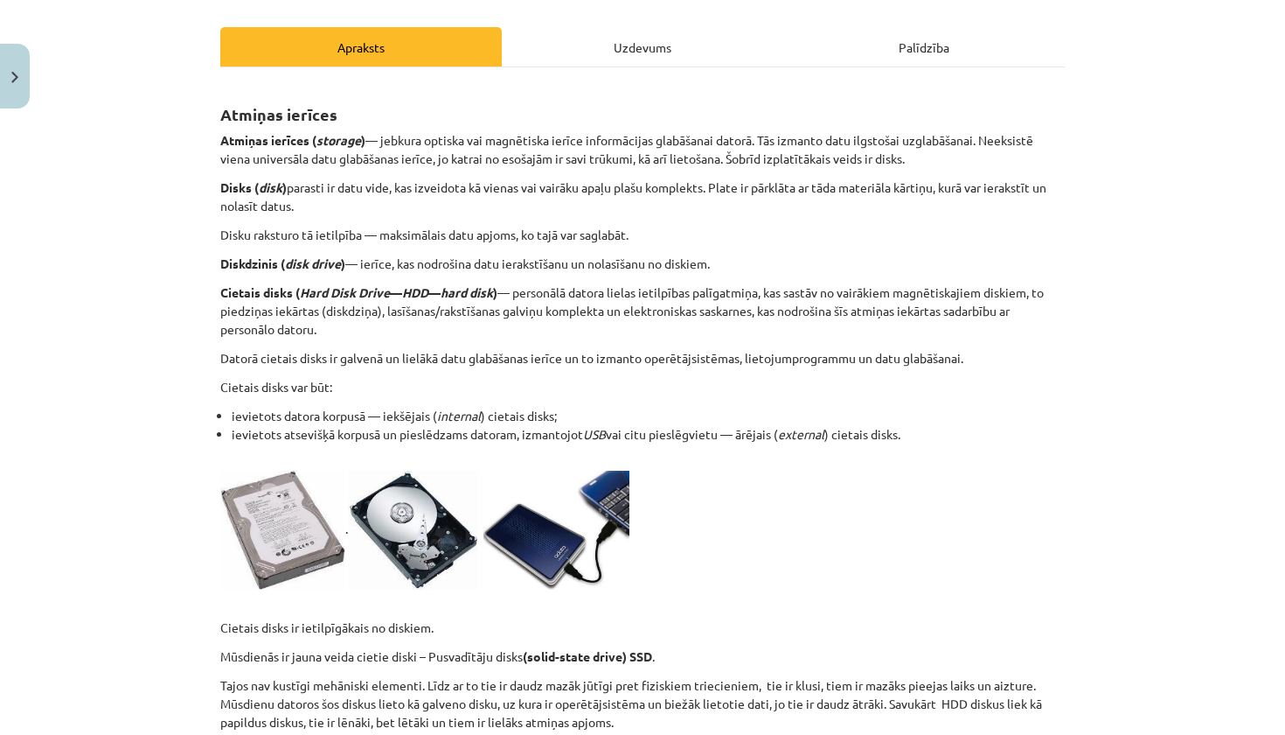
scroll to position [203, 0]
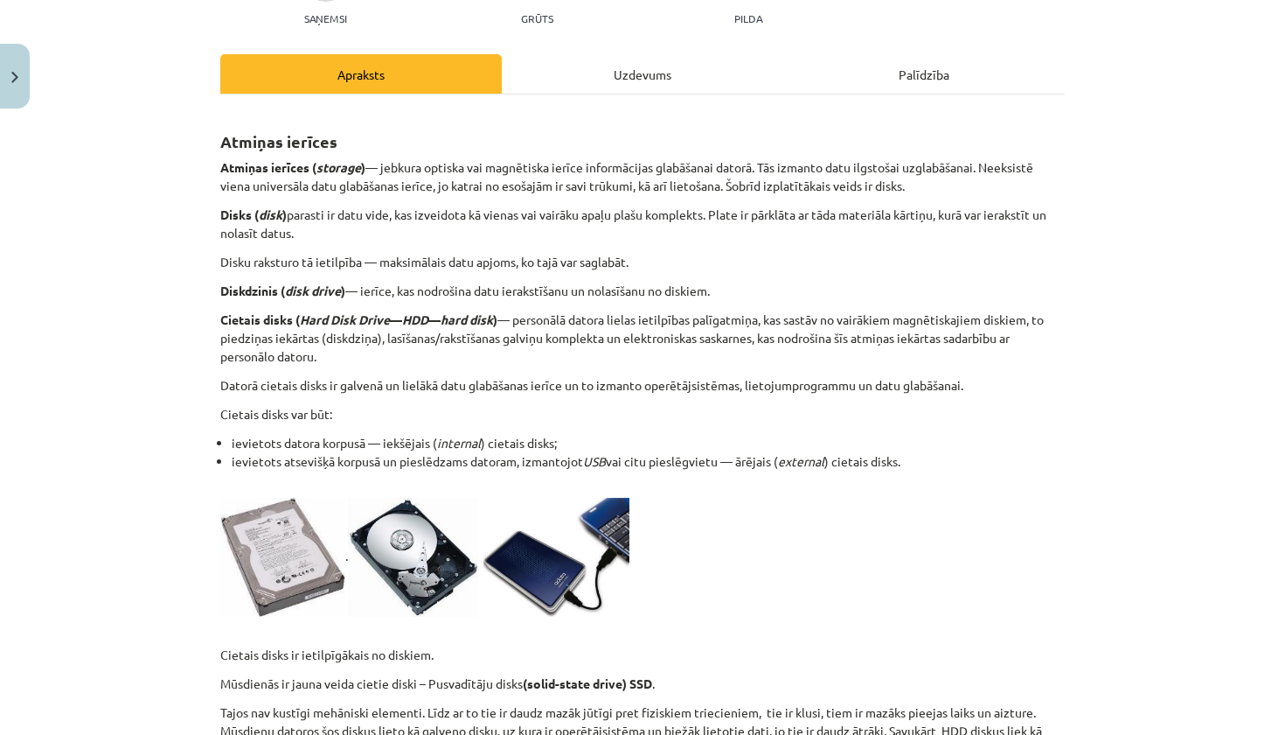
click at [611, 65] on div "Uzdevums" at bounding box center [643, 73] width 282 height 39
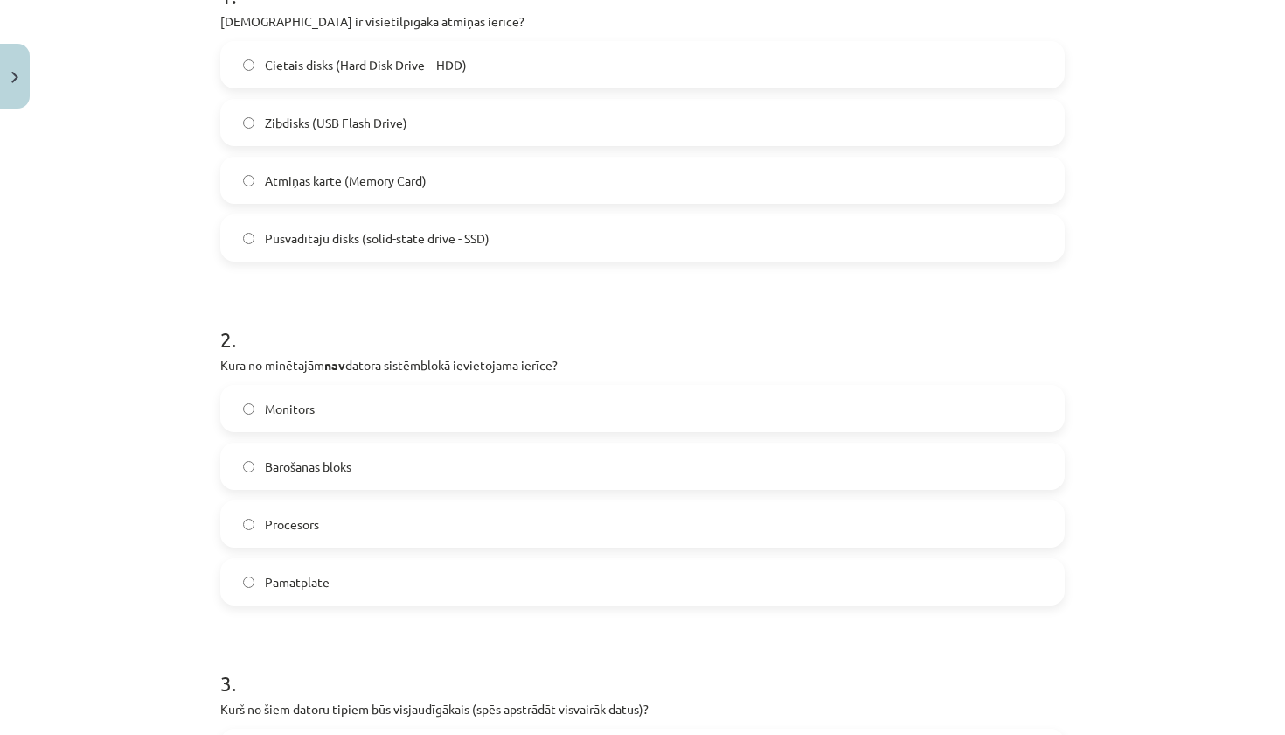
scroll to position [423, 0]
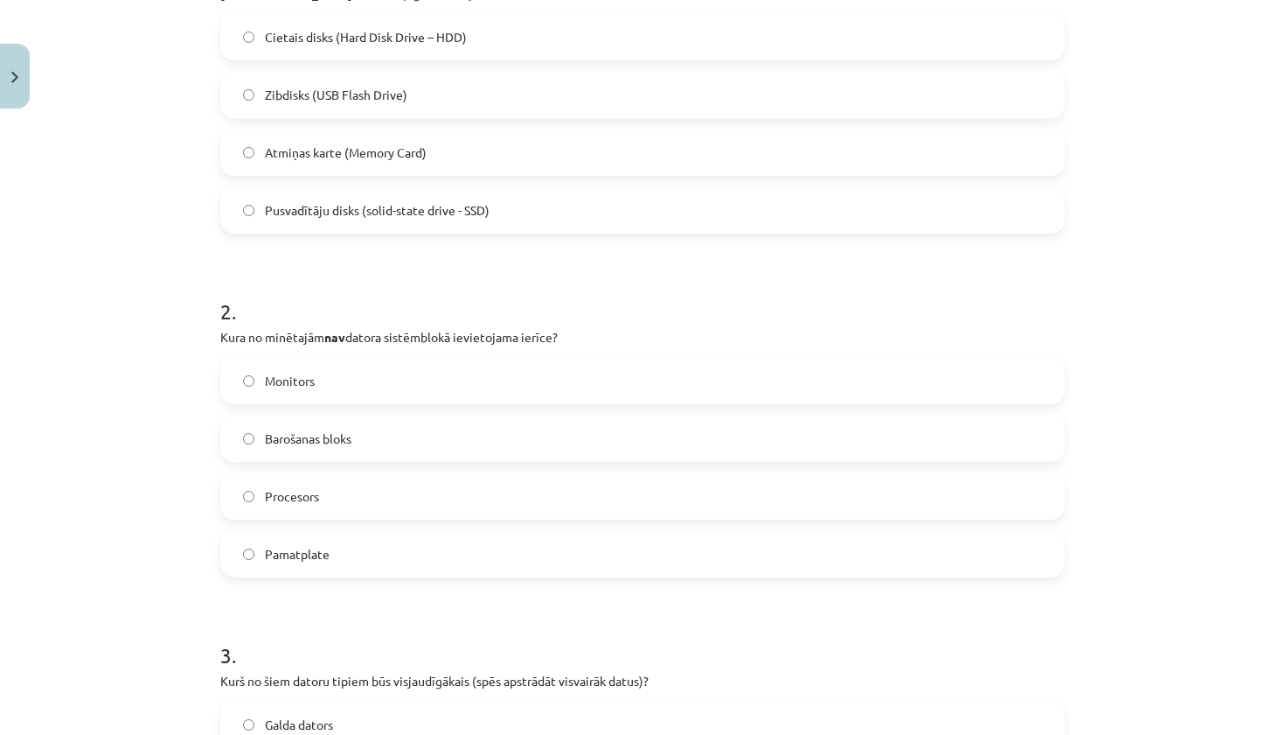
click at [323, 374] on label "Monitors" at bounding box center [642, 381] width 841 height 44
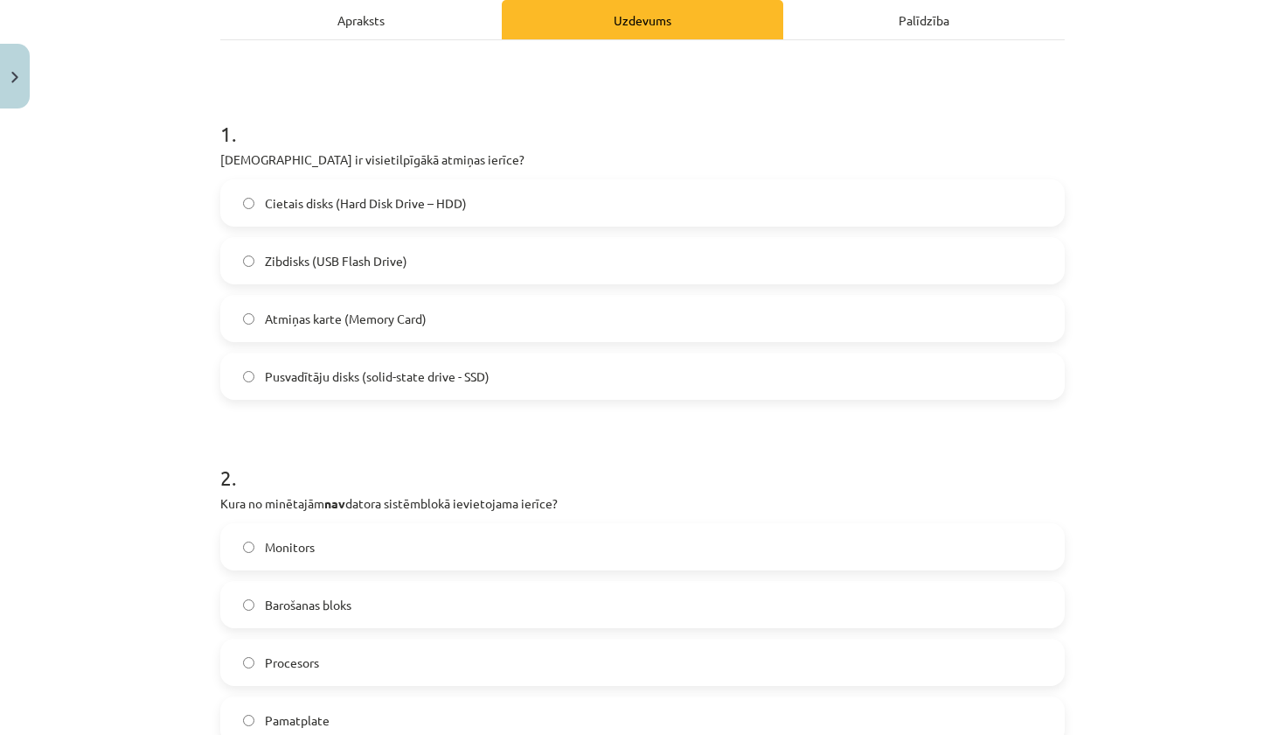
scroll to position [237, 0]
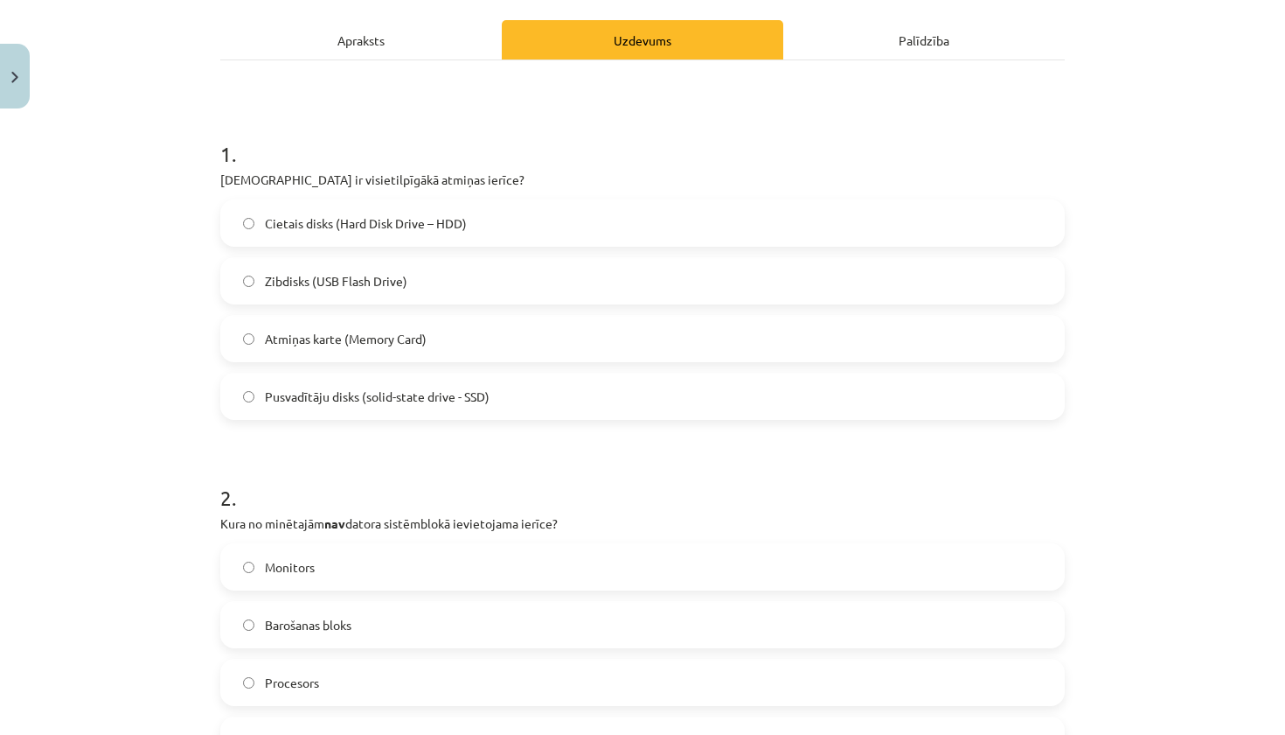
click at [377, 31] on div "Apraksts" at bounding box center [361, 39] width 282 height 39
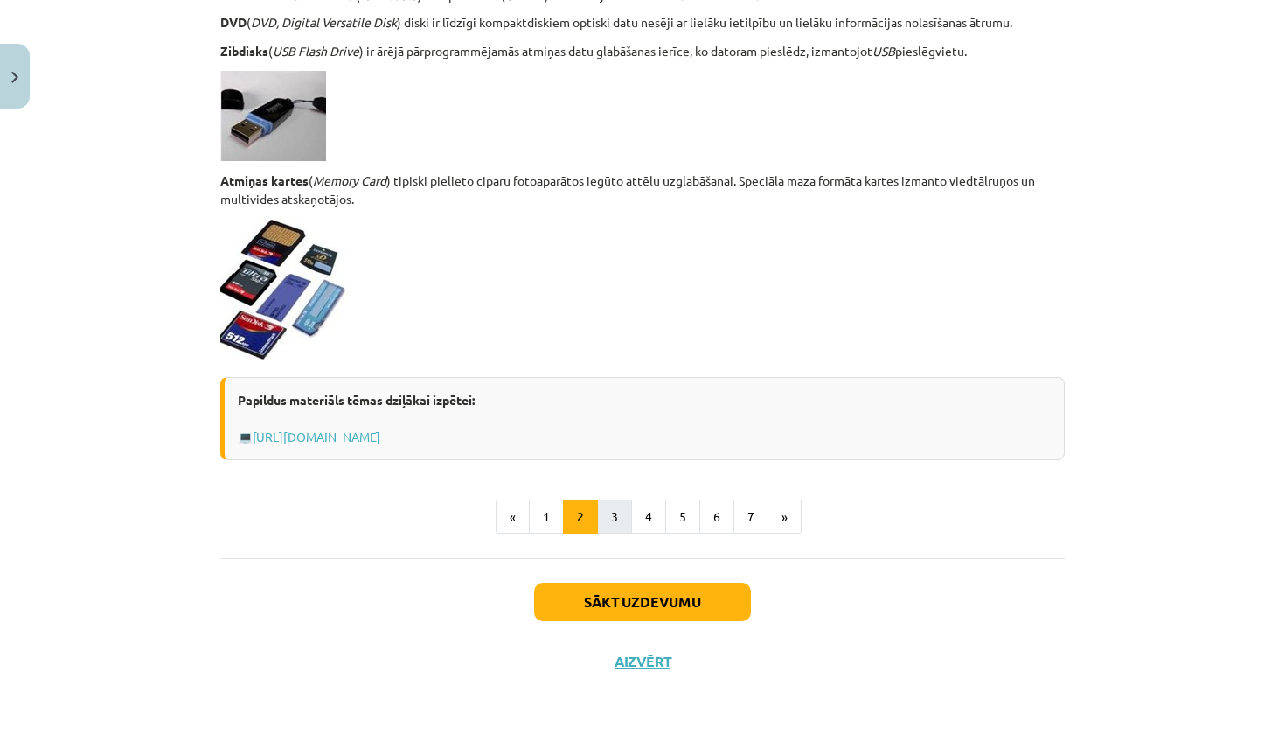
click at [617, 505] on button "3" at bounding box center [614, 516] width 35 height 35
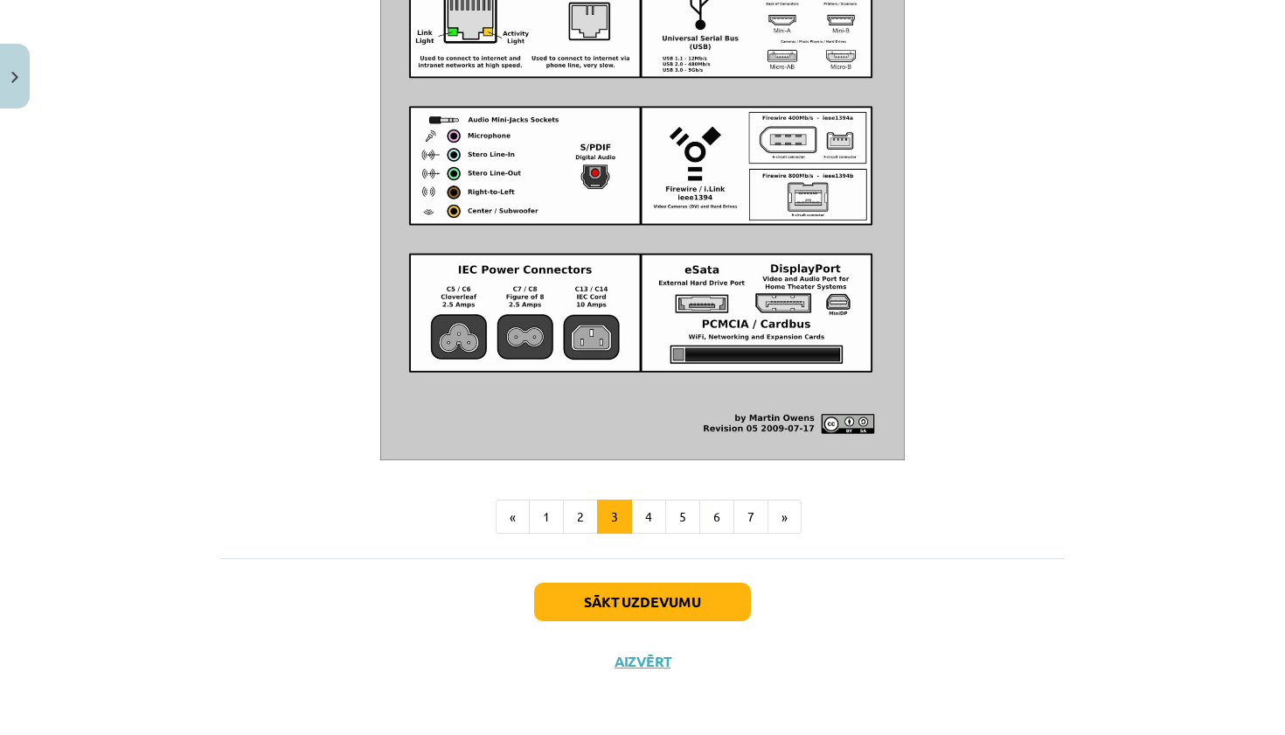
scroll to position [1958, 0]
click at [655, 506] on button "4" at bounding box center [648, 516] width 35 height 35
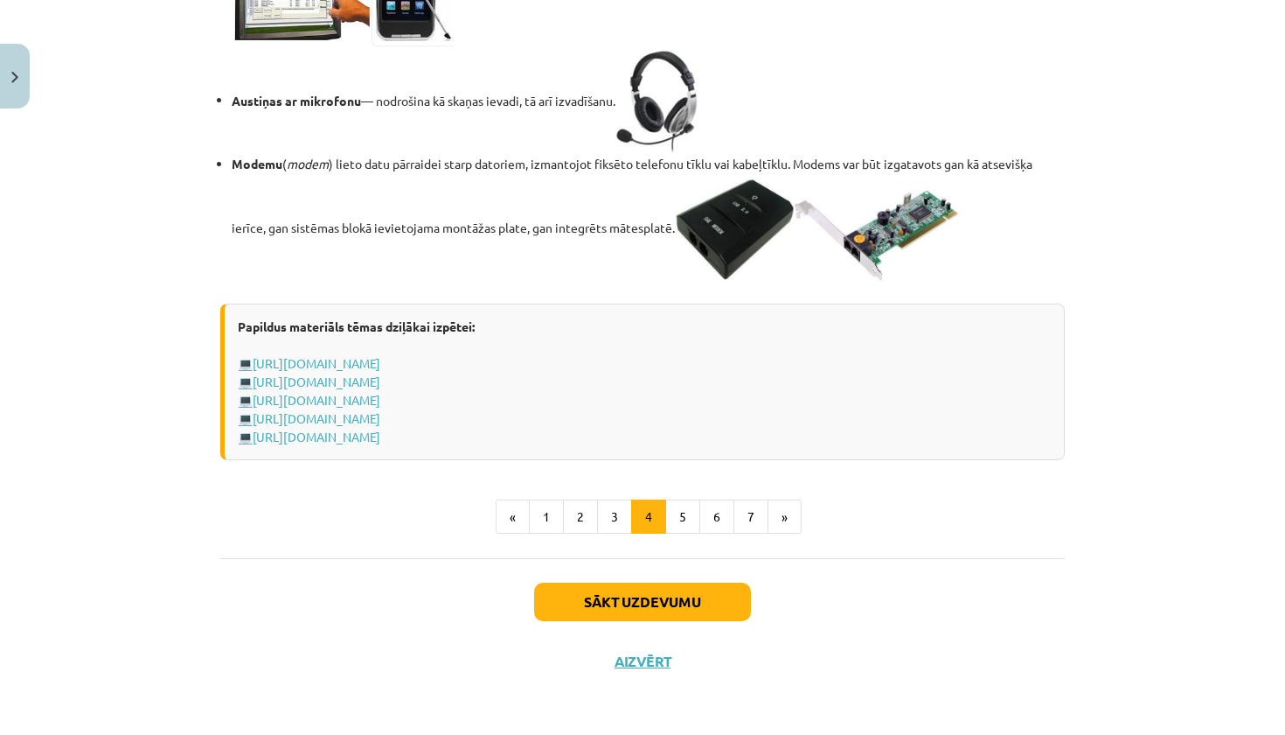
scroll to position [3035, 0]
click at [679, 534] on button "5" at bounding box center [682, 516] width 35 height 35
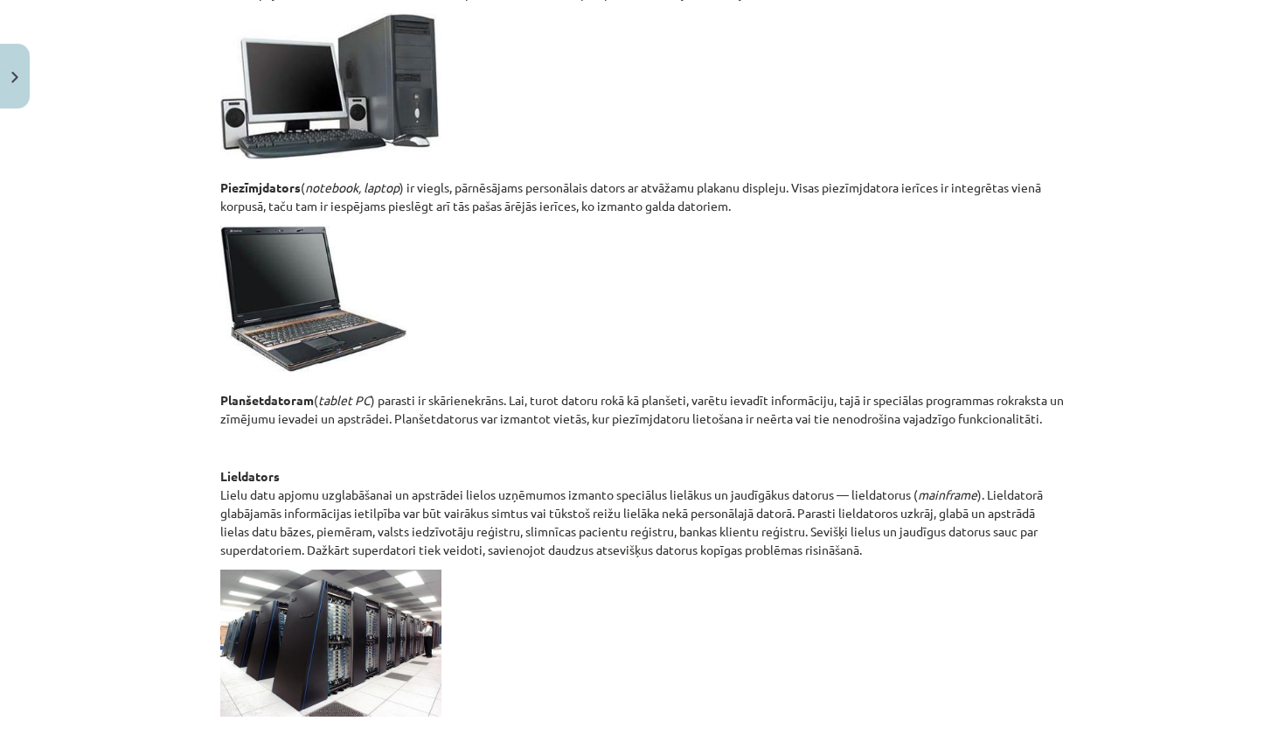
scroll to position [581, 0]
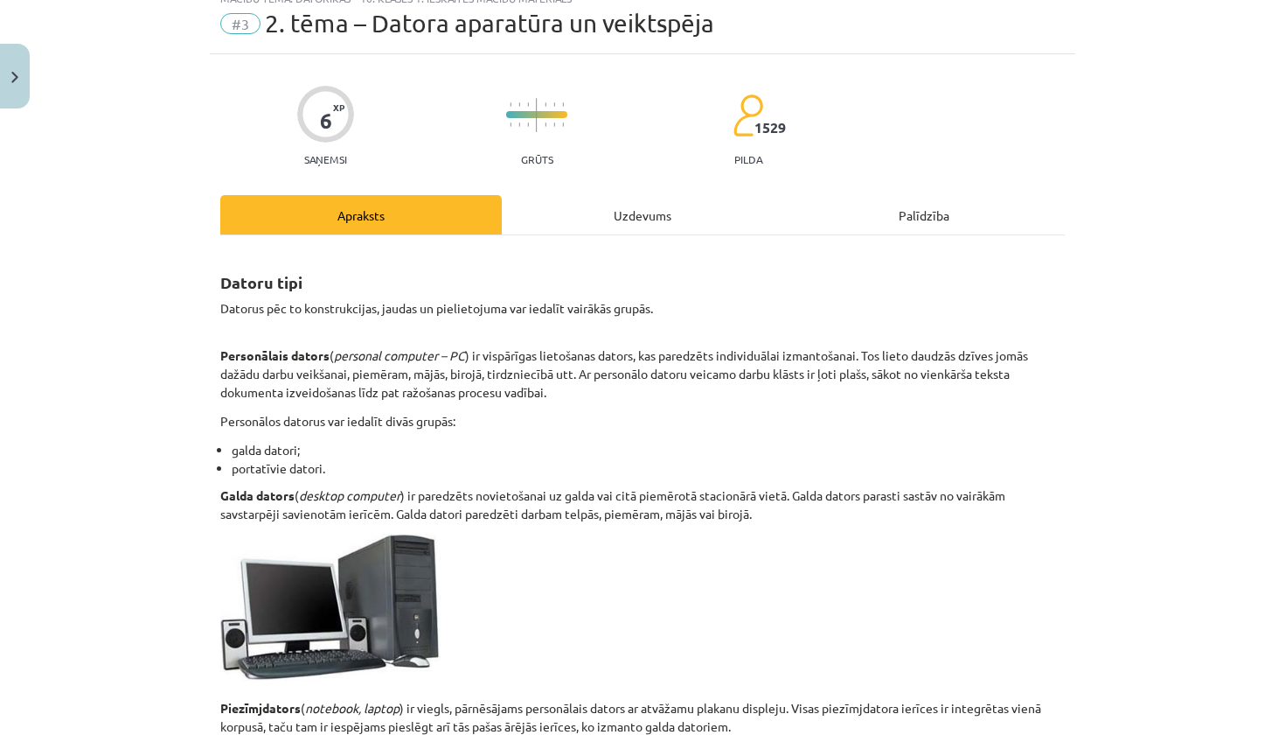
click at [617, 201] on div "Uzdevums" at bounding box center [643, 214] width 282 height 39
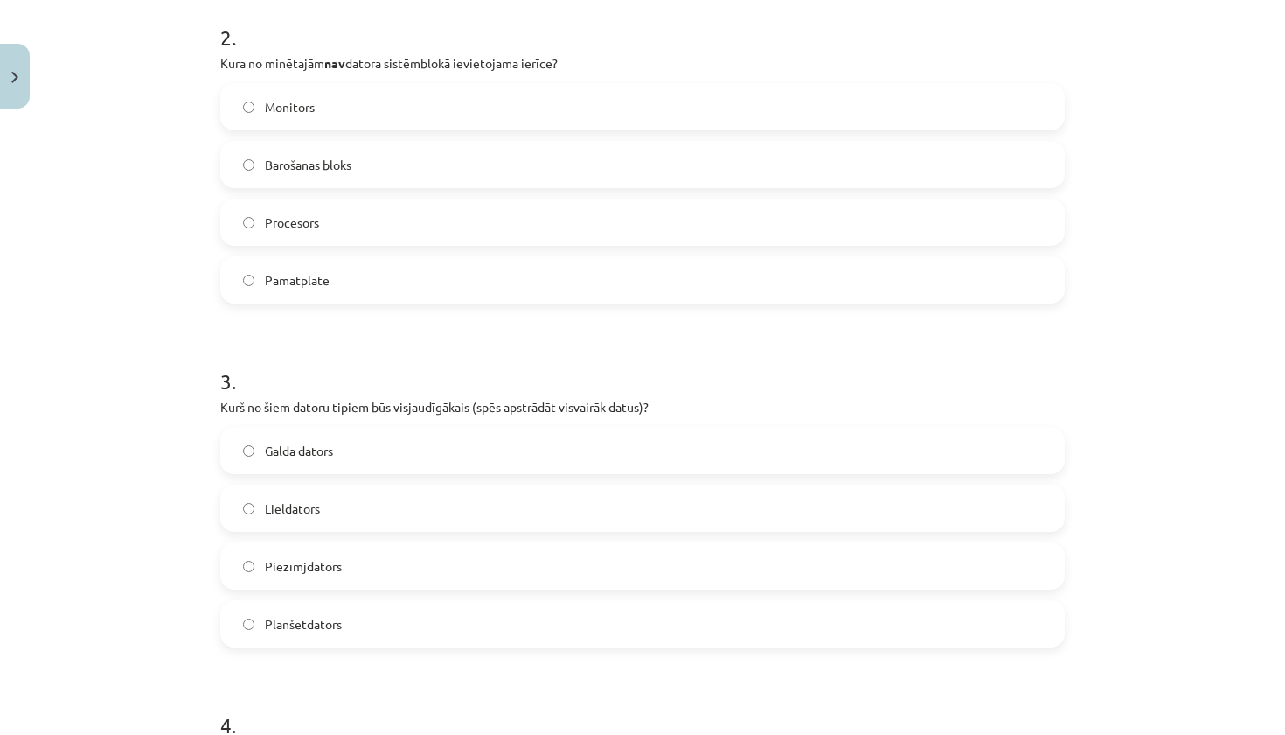
scroll to position [774, 0]
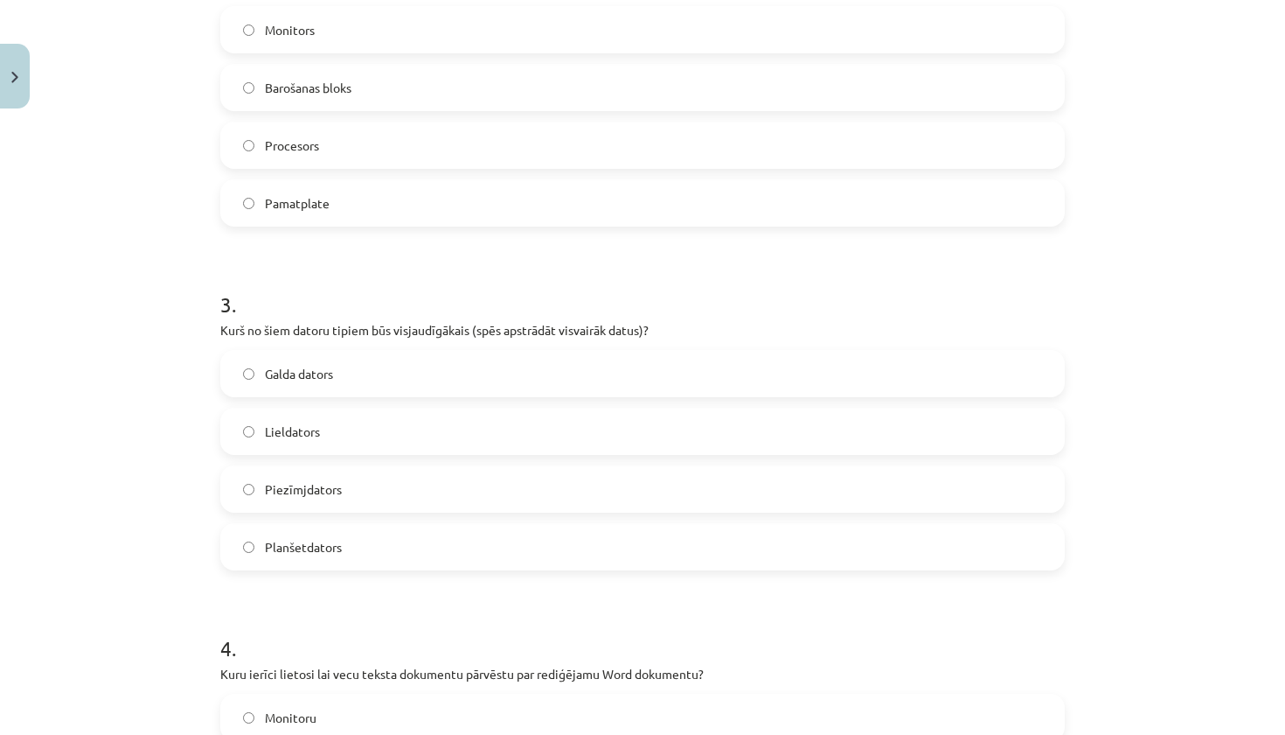
click at [302, 430] on span "Lieldators" at bounding box center [292, 431] width 55 height 18
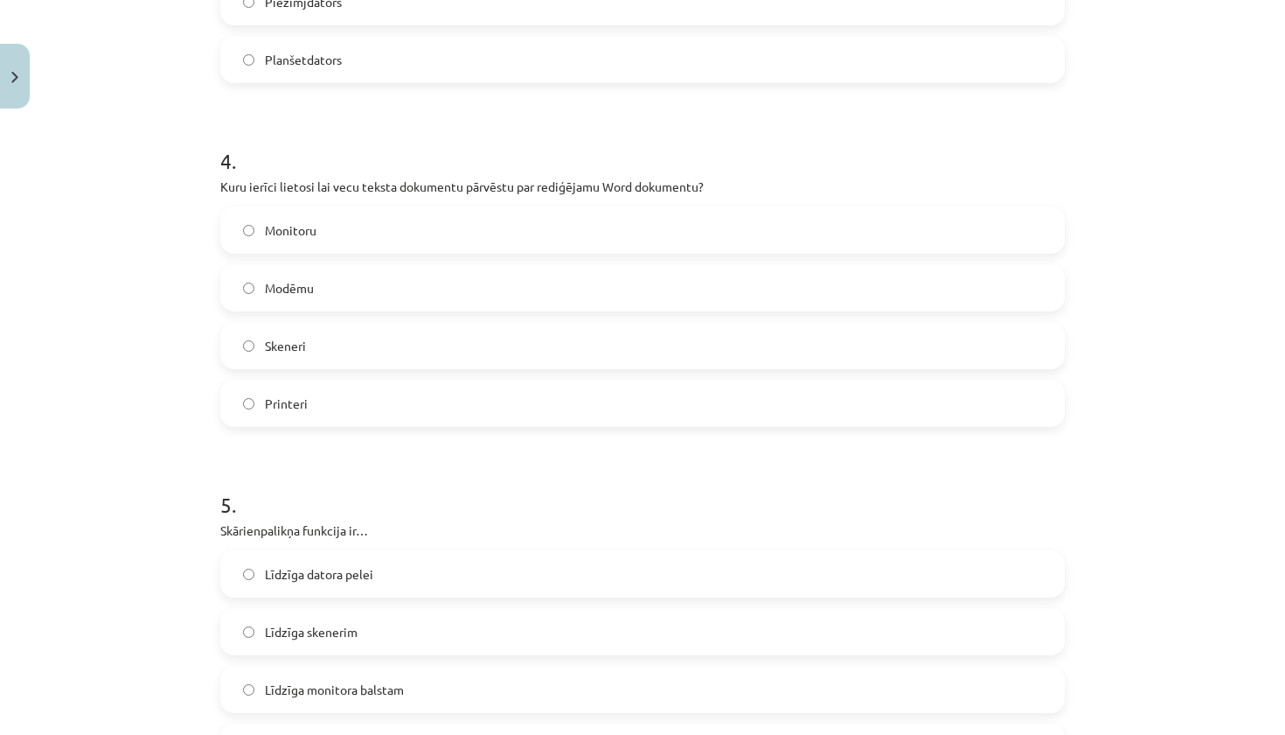
scroll to position [1259, 0]
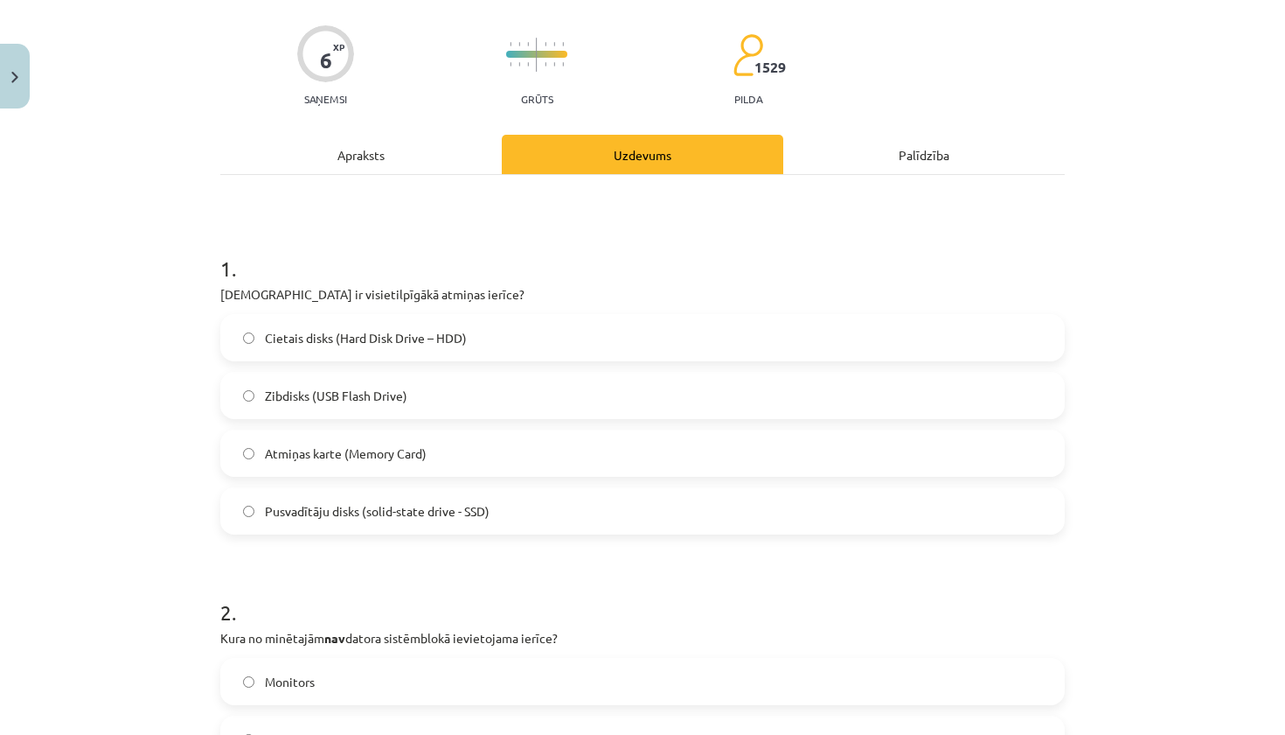
click at [411, 152] on div "Apraksts" at bounding box center [361, 154] width 282 height 39
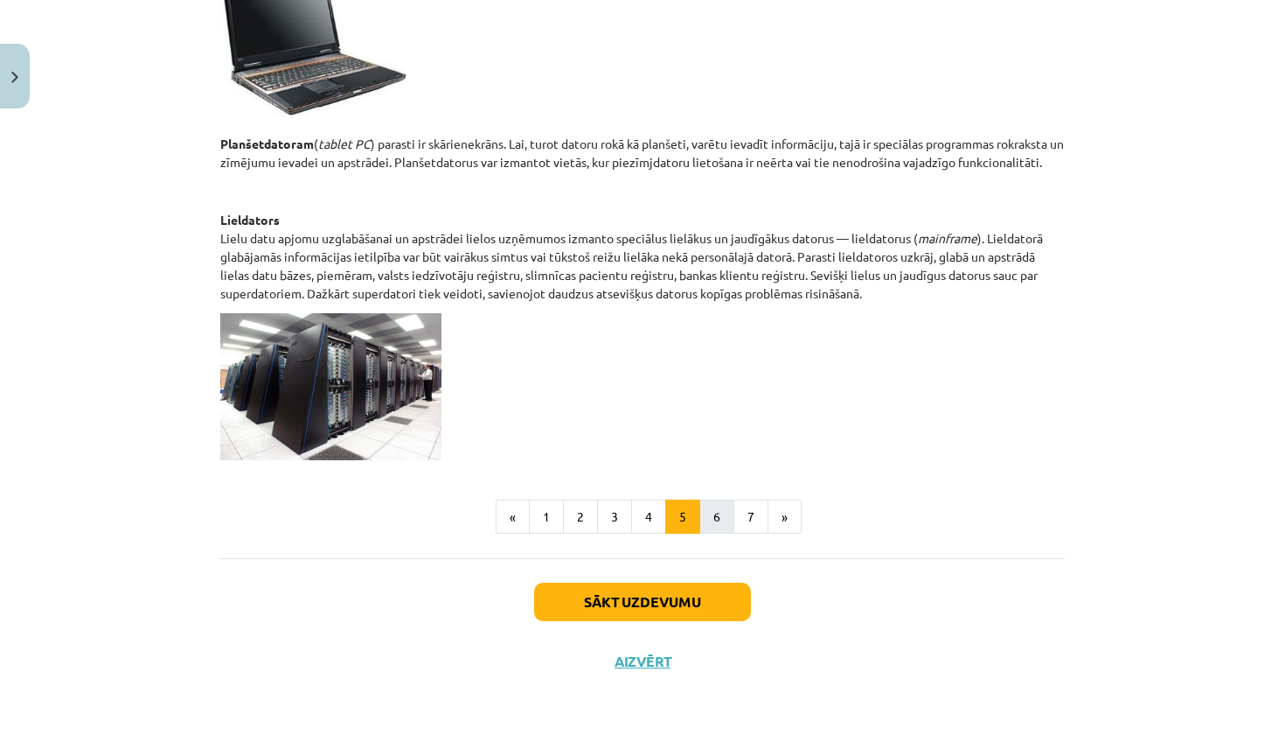
click at [719, 501] on button "6" at bounding box center [717, 516] width 35 height 35
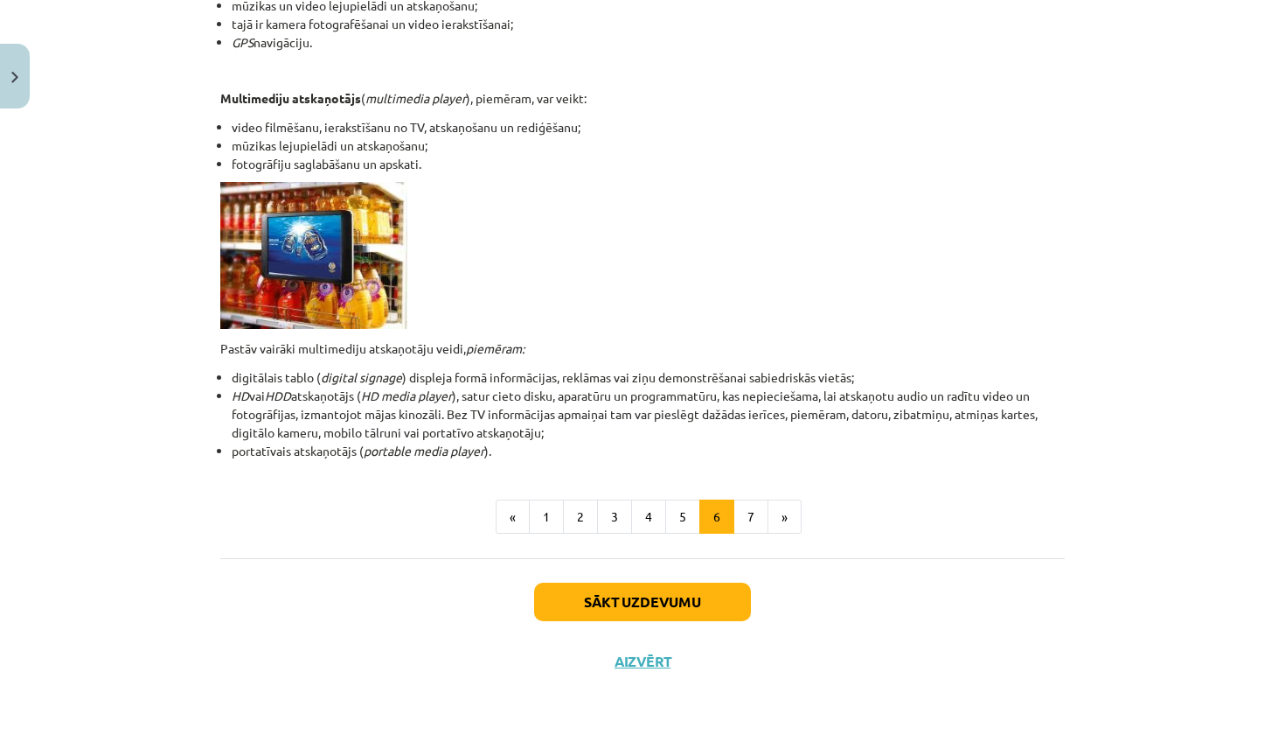
scroll to position [432, 0]
click at [750, 504] on button "7" at bounding box center [751, 516] width 35 height 35
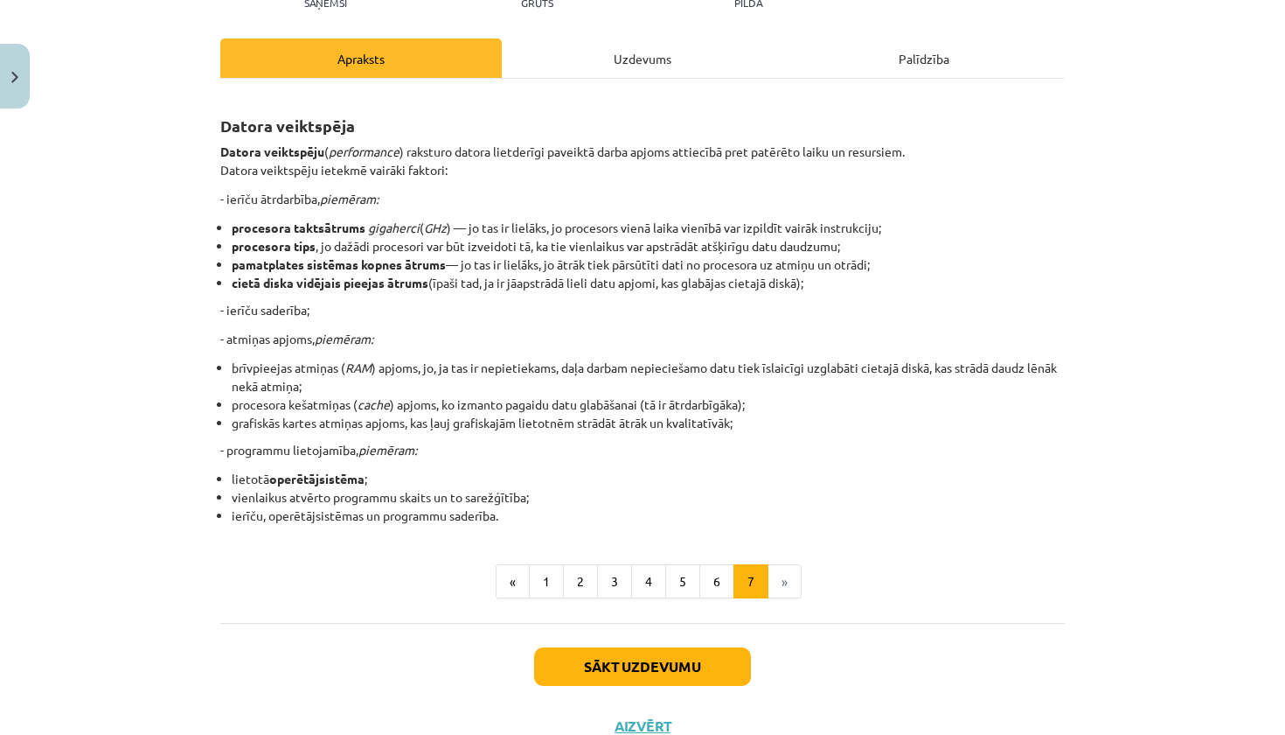
scroll to position [206, 0]
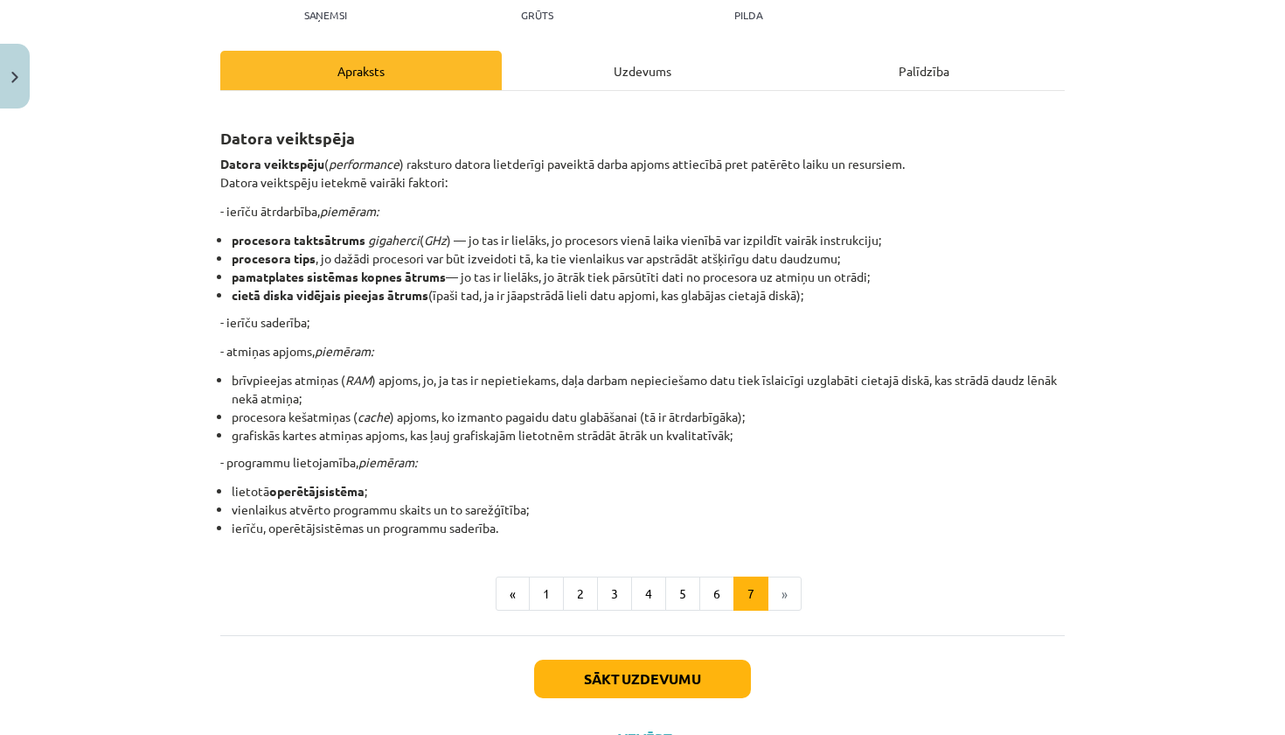
click at [588, 69] on div "Uzdevums" at bounding box center [643, 70] width 282 height 39
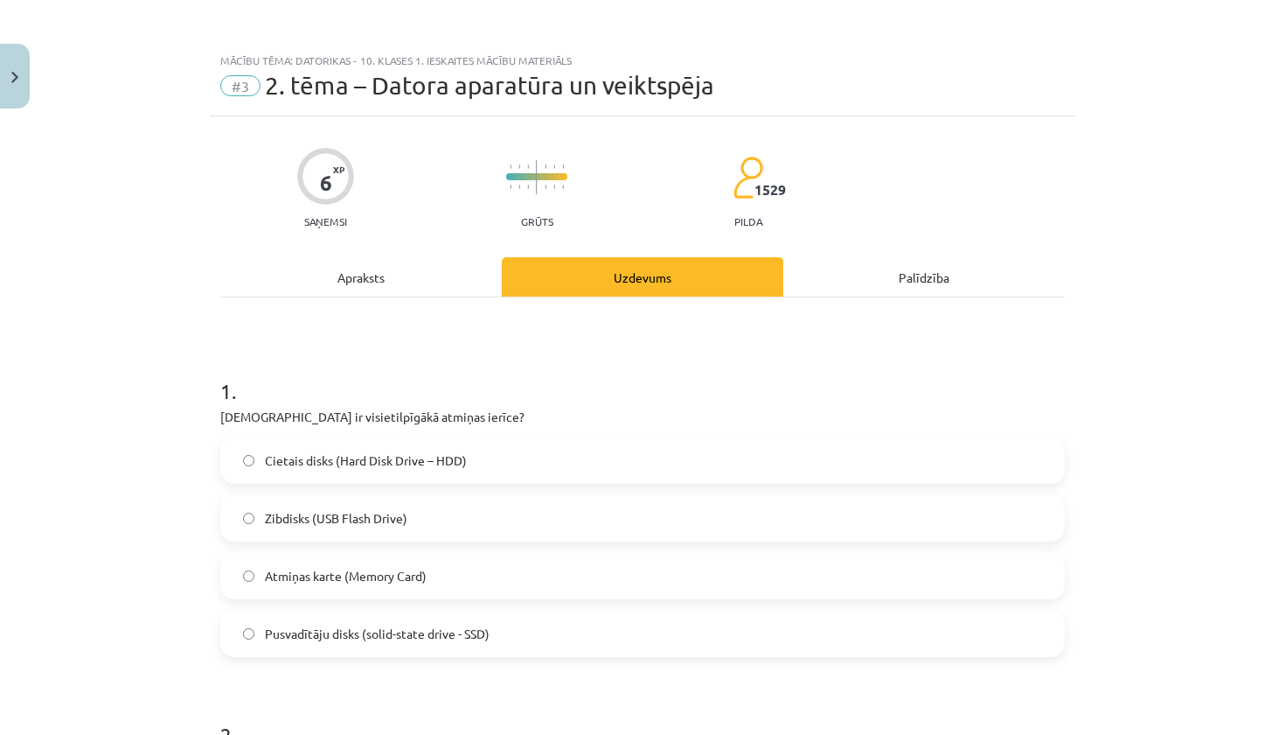
scroll to position [0, 0]
click at [449, 268] on div "Apraksts" at bounding box center [361, 276] width 282 height 39
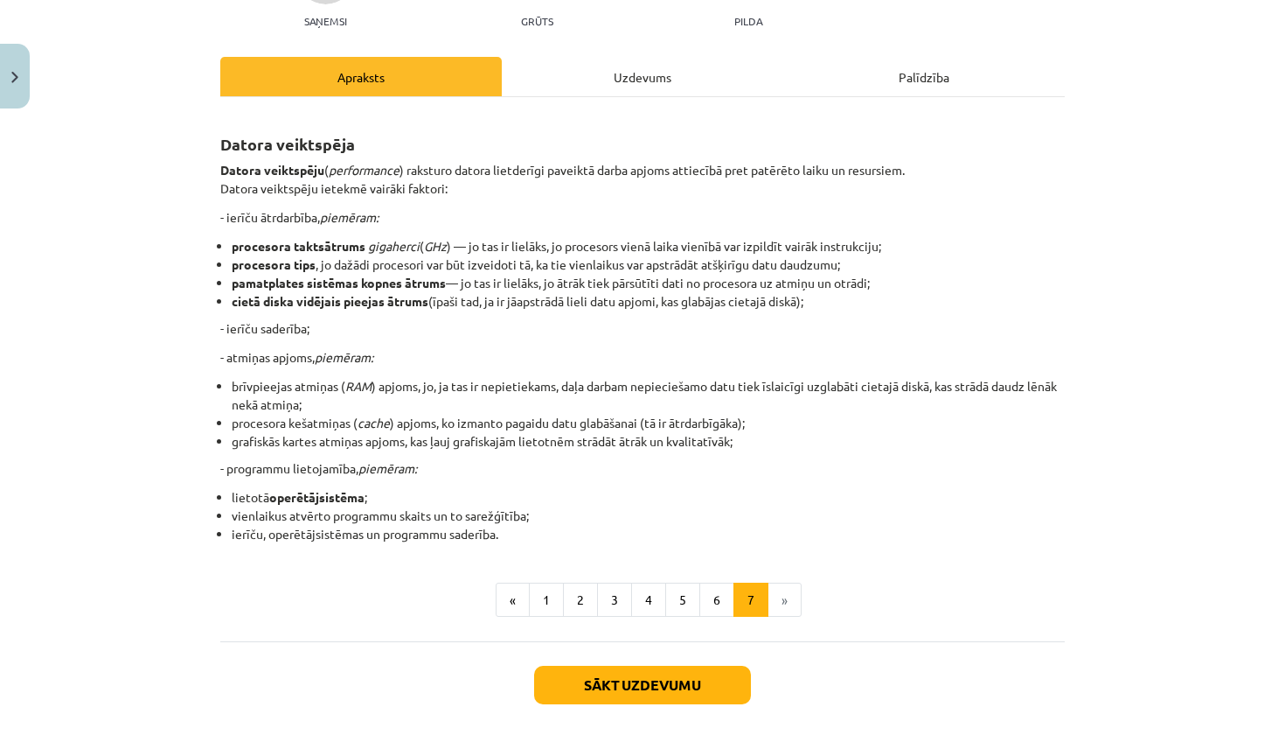
scroll to position [131, 0]
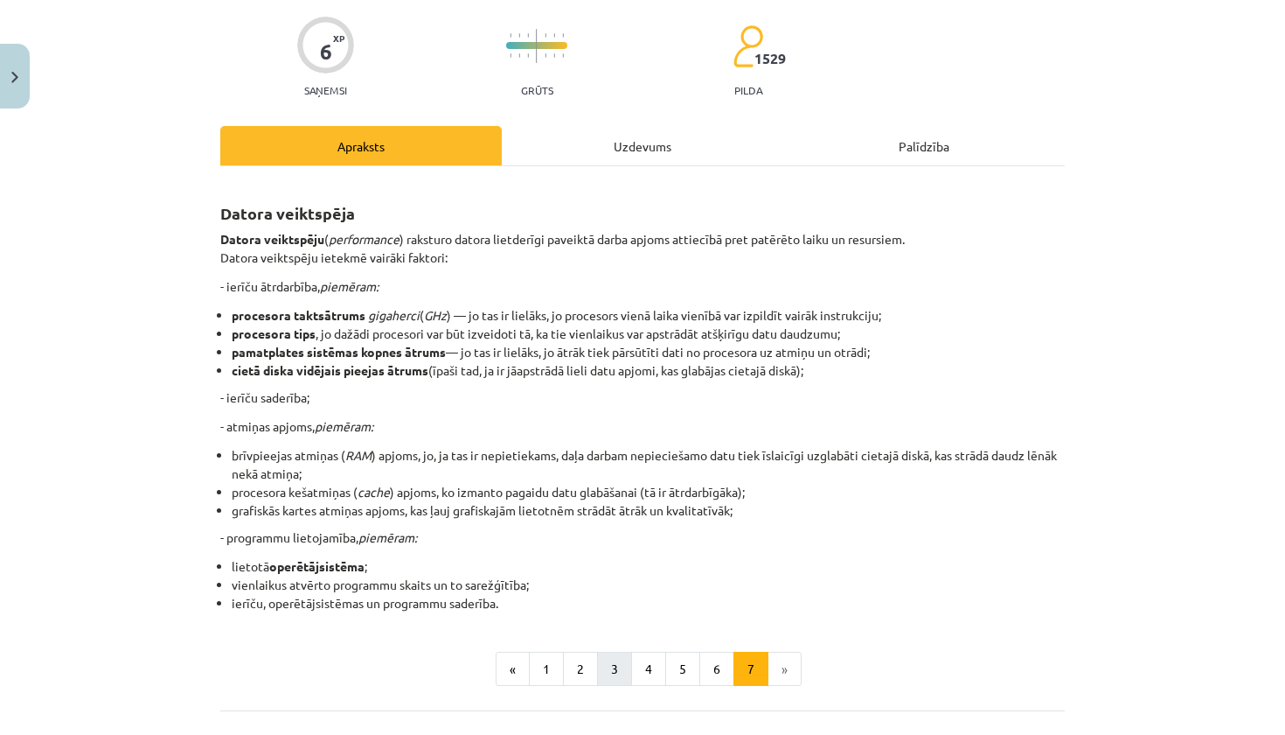
click at [622, 679] on button "3" at bounding box center [614, 668] width 35 height 35
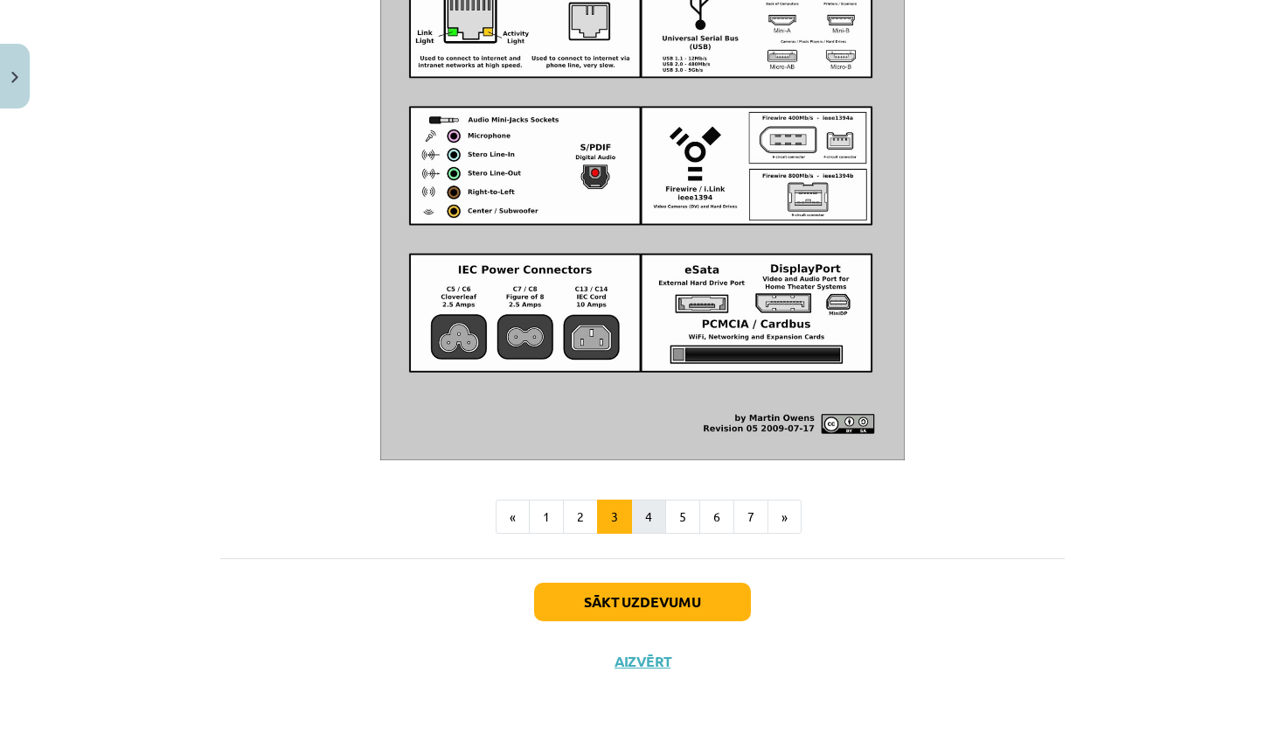
click at [651, 499] on button "4" at bounding box center [648, 516] width 35 height 35
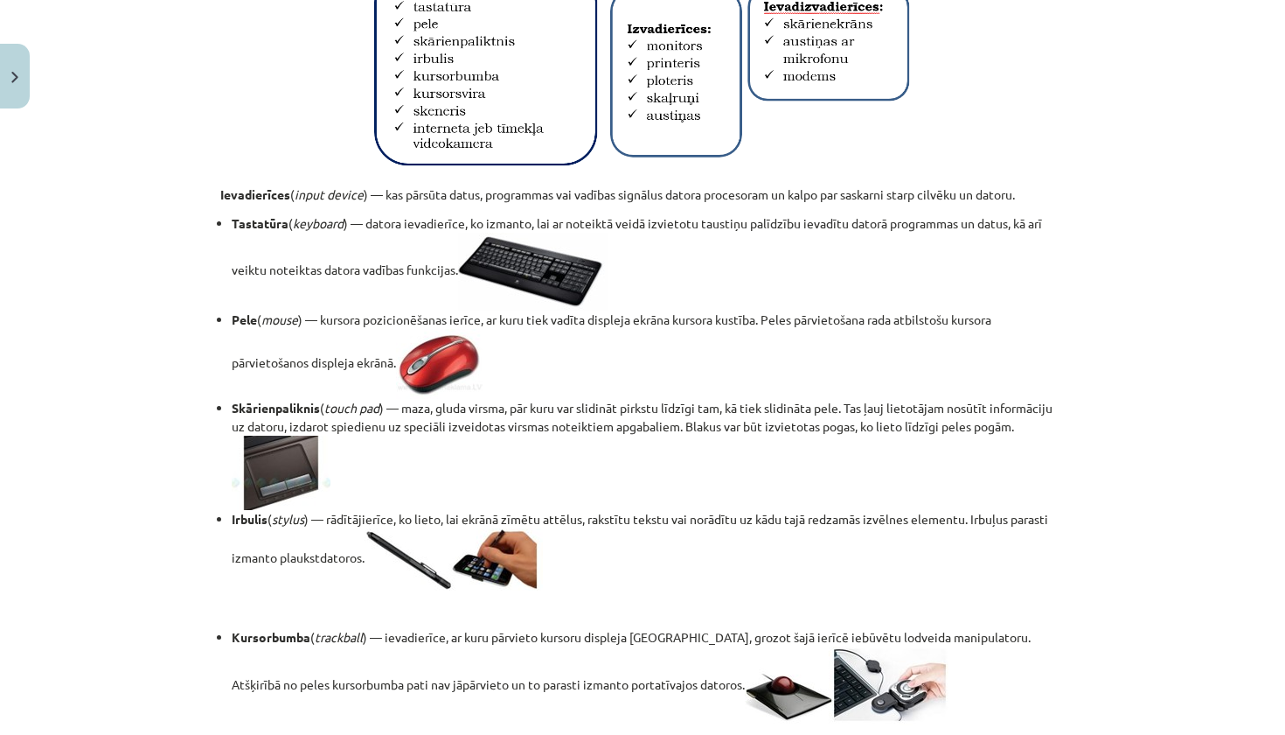
scroll to position [521, 0]
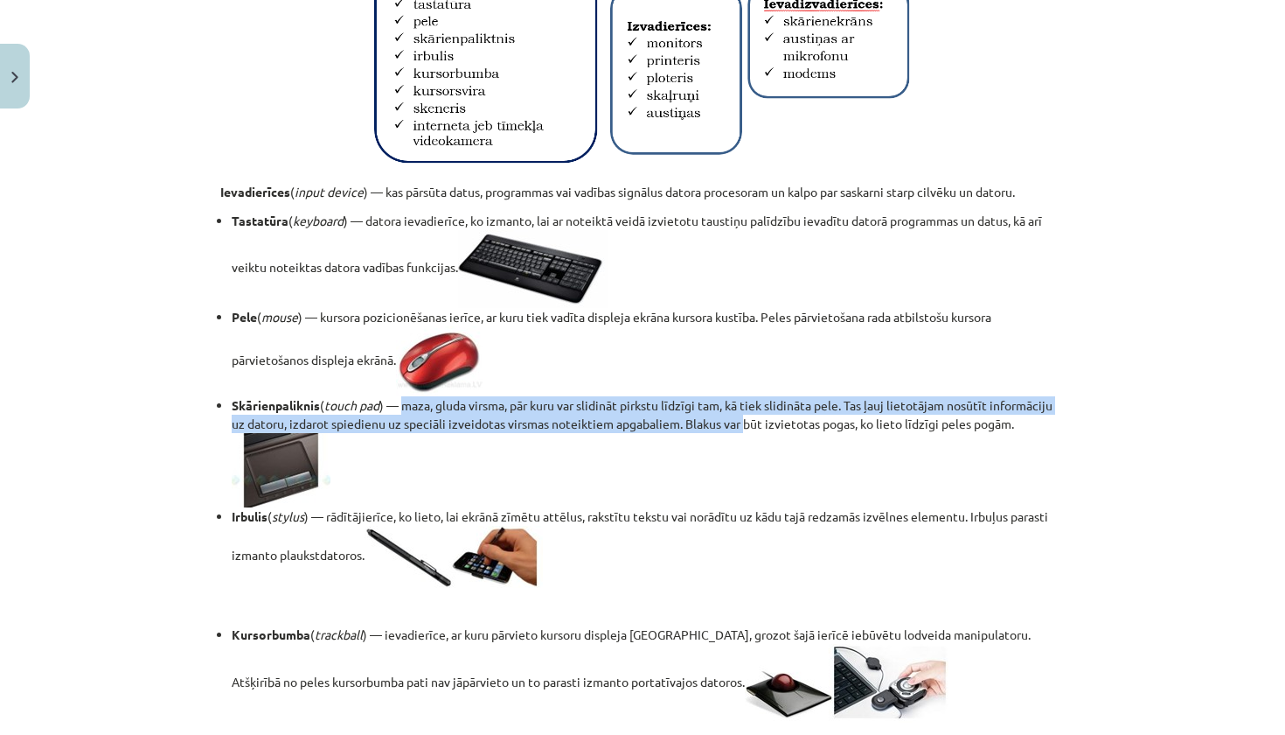
drag, startPoint x: 407, startPoint y: 405, endPoint x: 745, endPoint y: 415, distance: 338.6
click at [745, 415] on li "Skārienpaliknis ( touch pad ) — maza, gluda virsma, pār kuru var slidināt pirks…" at bounding box center [648, 451] width 833 height 111
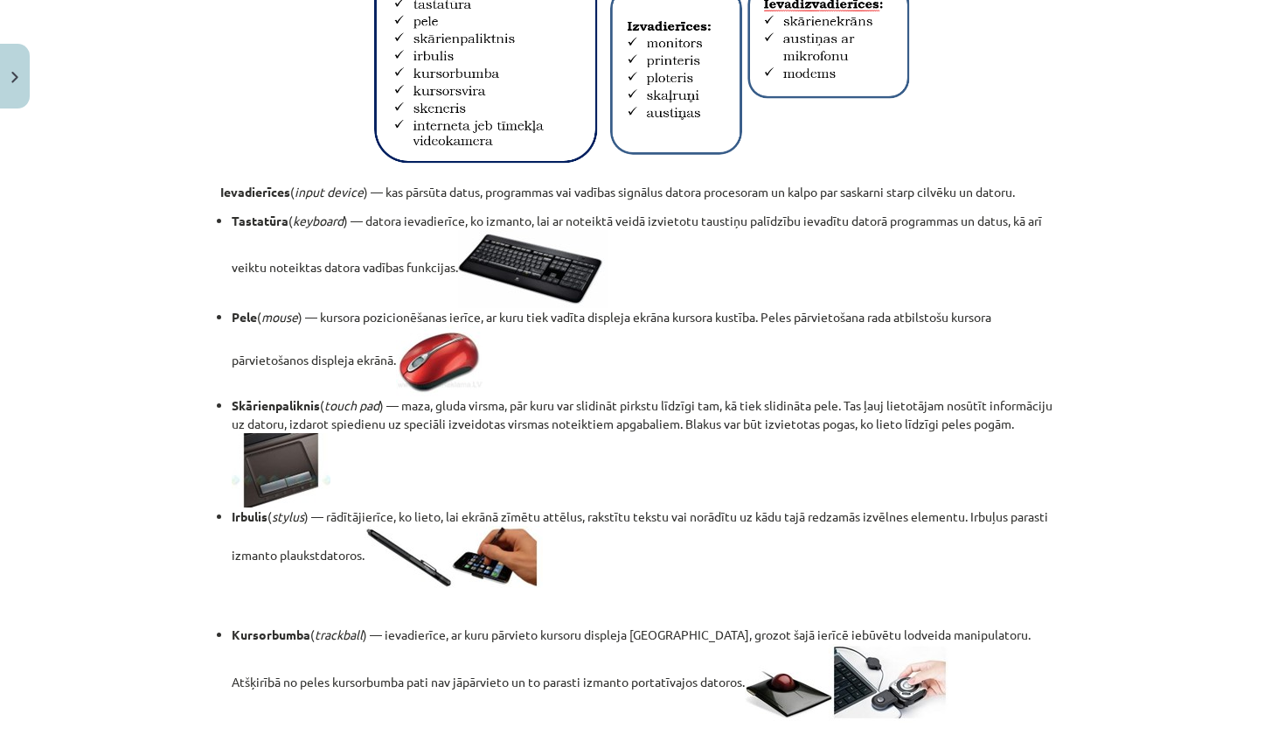
click at [735, 471] on li "Skārienpaliknis ( touch pad ) — maza, gluda virsma, pār kuru var slidināt pirks…" at bounding box center [648, 451] width 833 height 111
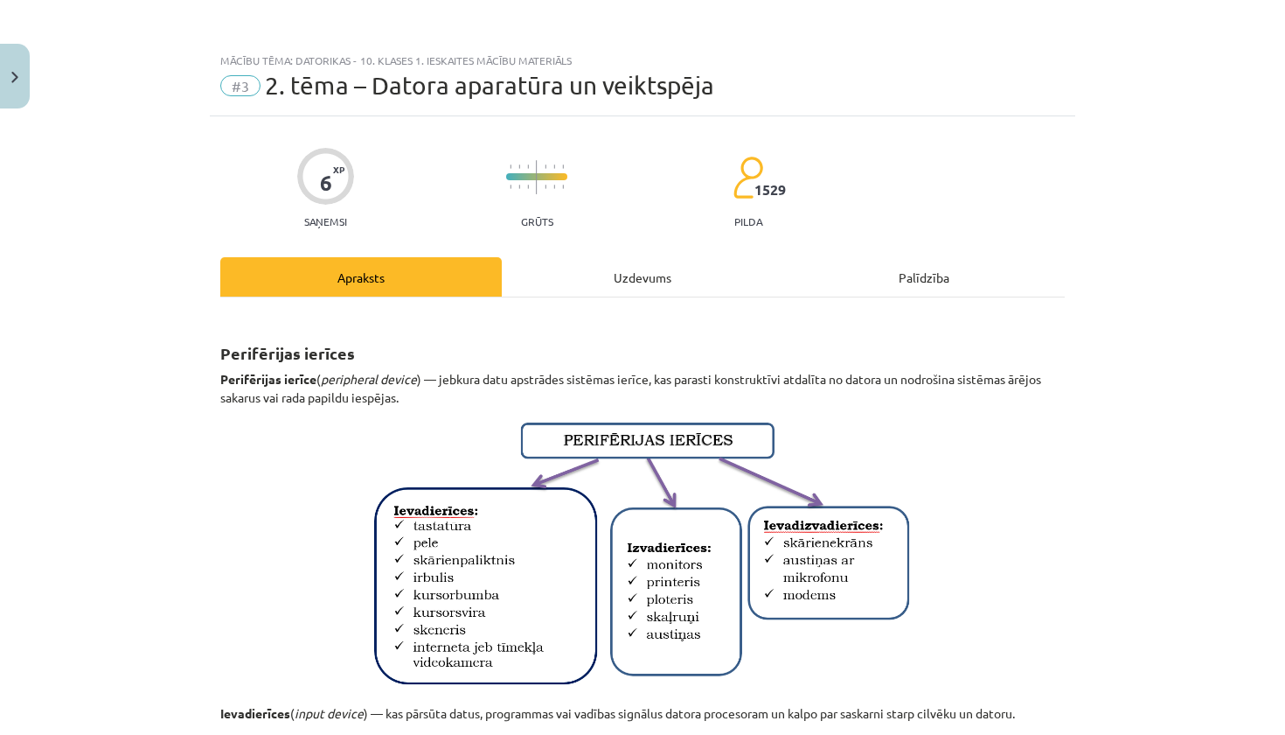
scroll to position [0, 0]
click at [644, 288] on div "Uzdevums" at bounding box center [643, 276] width 282 height 39
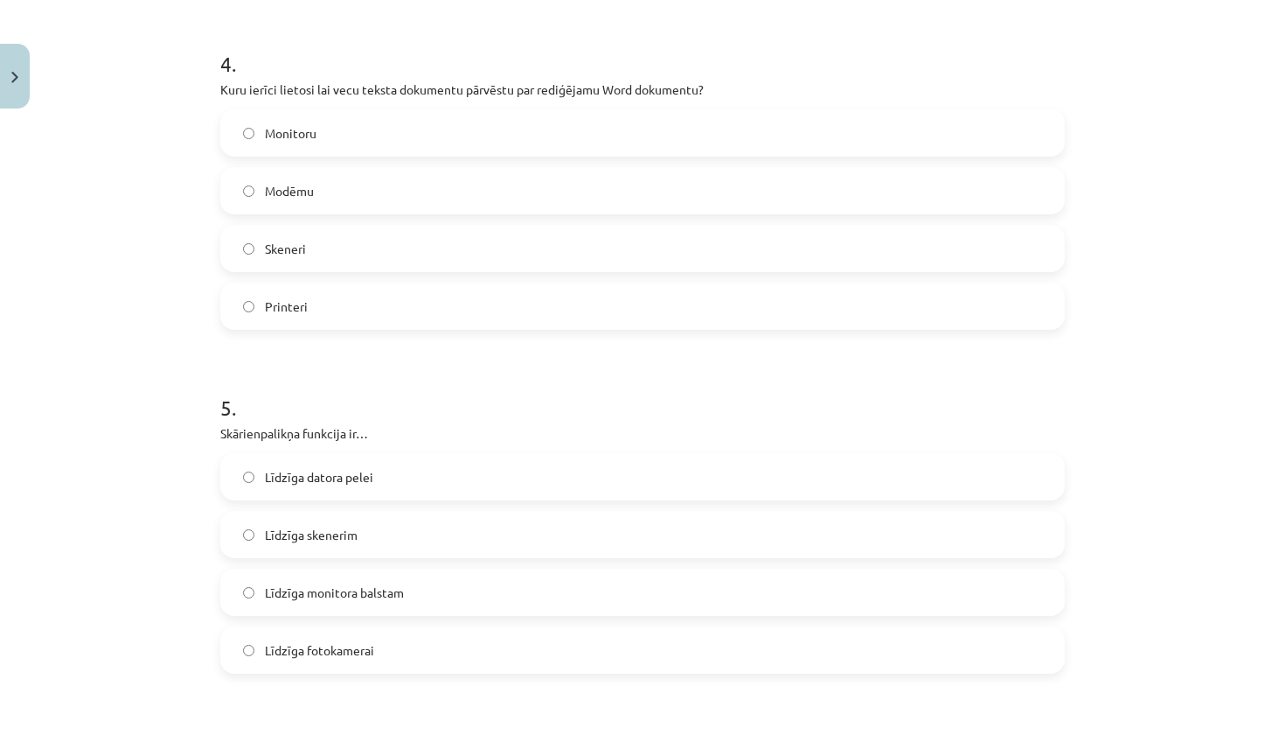
scroll to position [1371, 0]
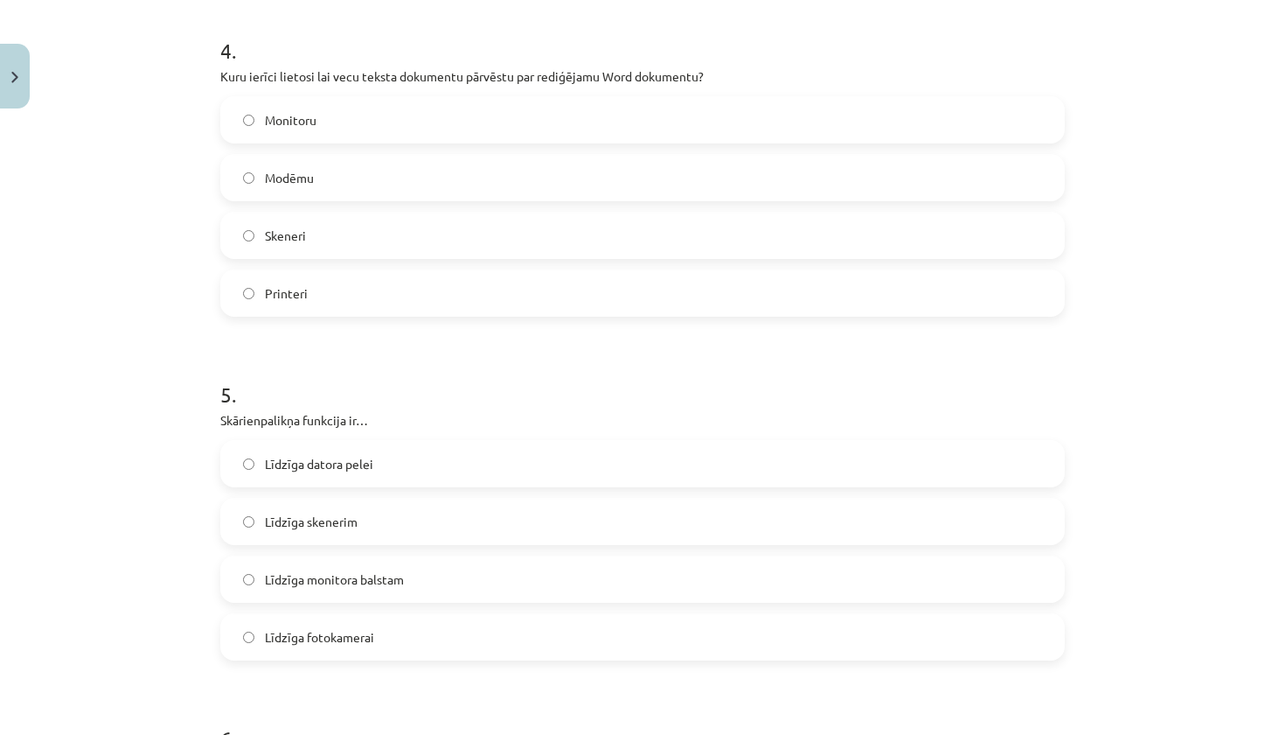
click at [466, 471] on label "Līdzīga datora pelei" at bounding box center [642, 464] width 841 height 44
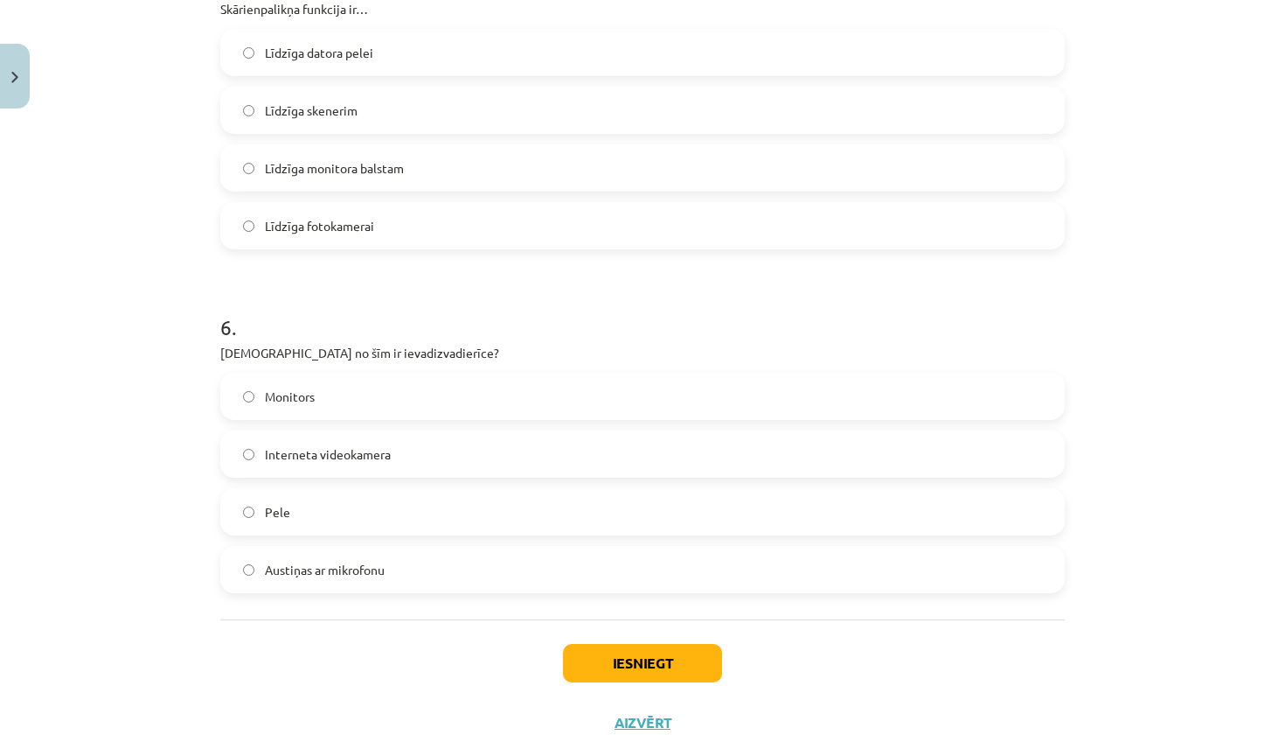
scroll to position [1797, 0]
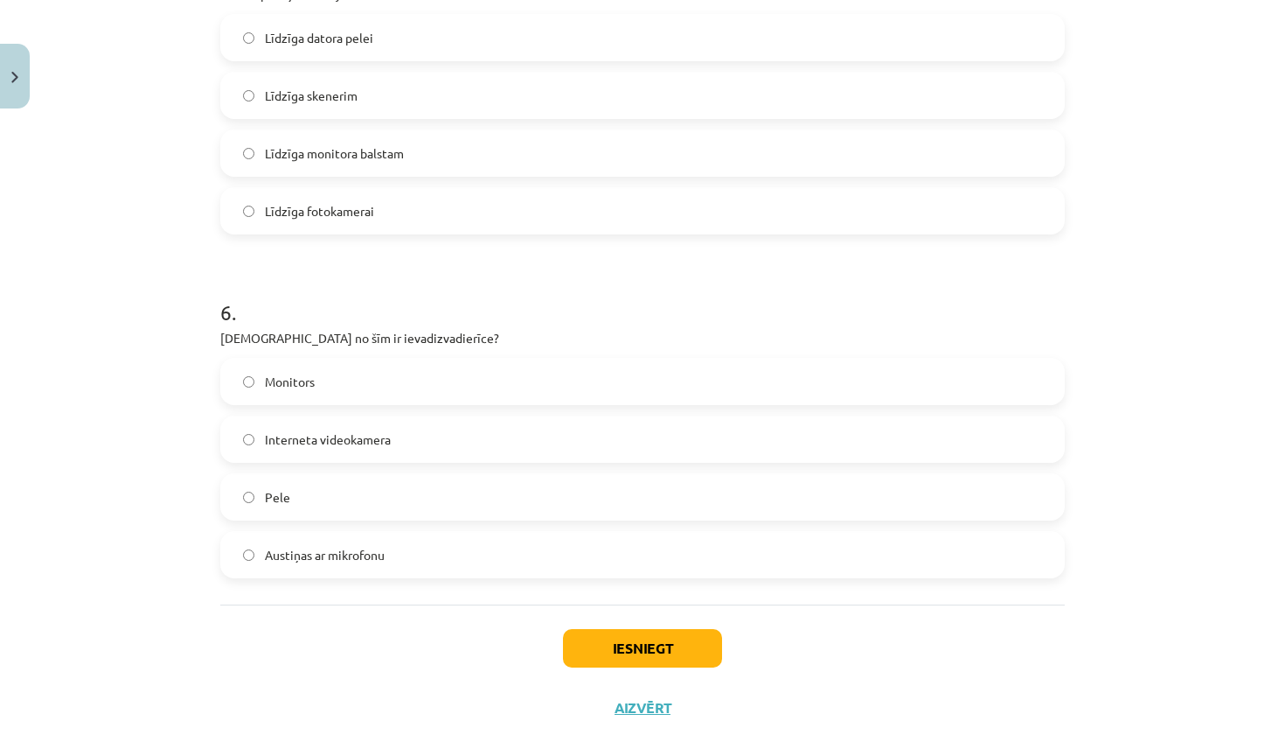
click at [383, 552] on span "Austiņas ar mikrofonu" at bounding box center [325, 555] width 120 height 18
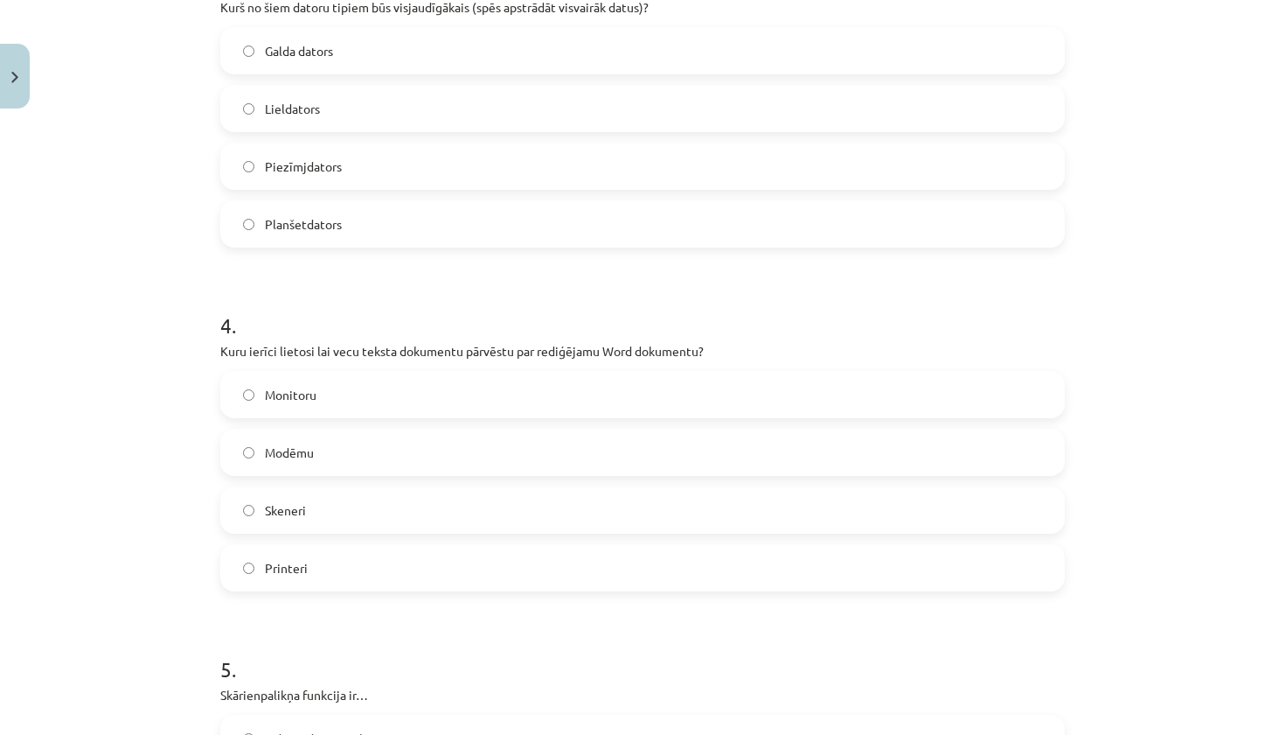
scroll to position [1101, 0]
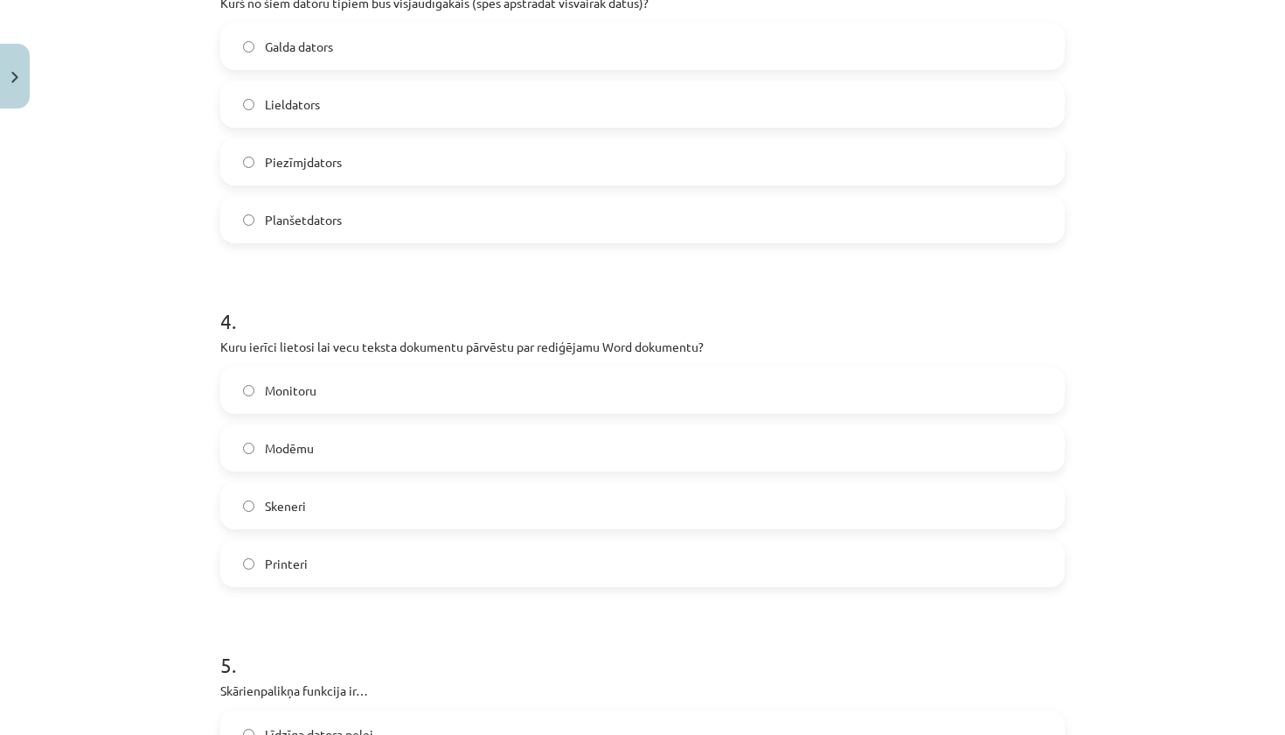
drag, startPoint x: 222, startPoint y: 345, endPoint x: 424, endPoint y: 570, distance: 302.8
click at [424, 570] on div "4 . Kuru ierīci lietosi lai vecu teksta dokumentu pārvēstu par rediģējamu Word …" at bounding box center [642, 432] width 845 height 309
copy div "Kuru ierīci lietosi lai vecu teksta dokumentu pārvēstu par rediģējamu Word doku…"
click at [415, 303] on h1 "4 ." at bounding box center [642, 305] width 845 height 54
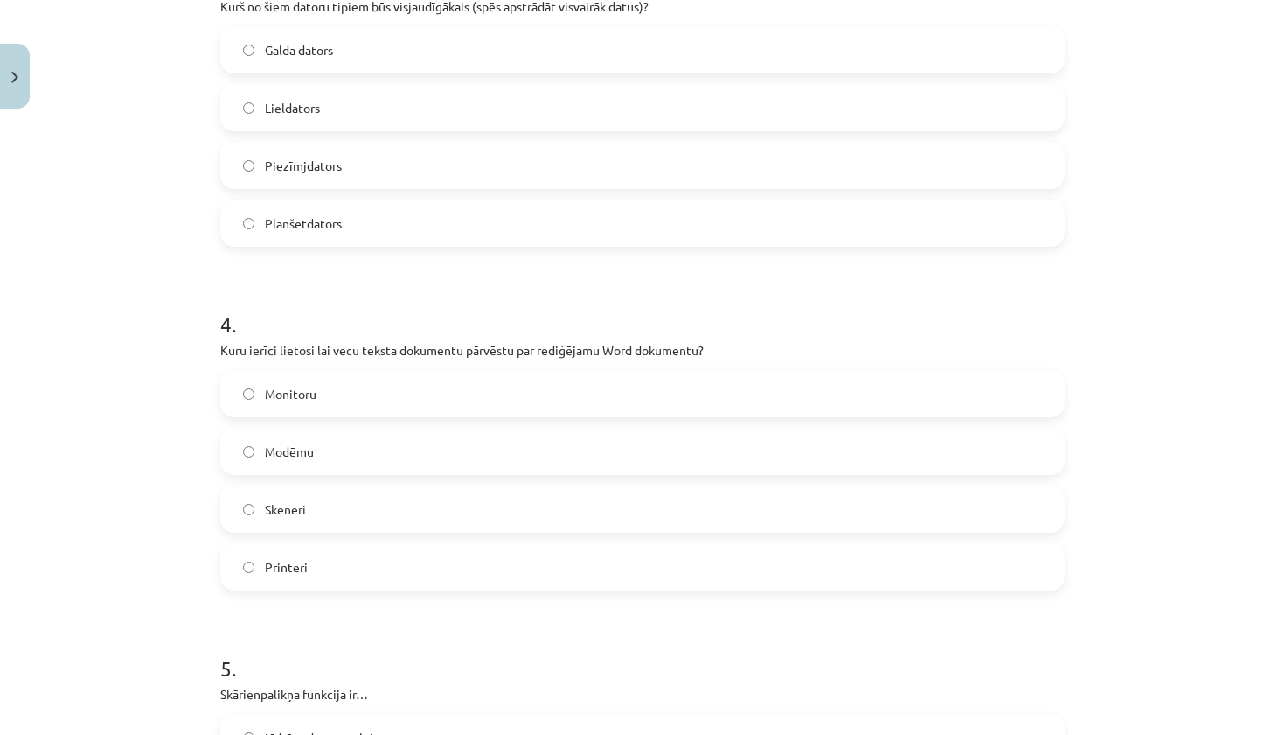
click at [344, 505] on label "Skeneri" at bounding box center [642, 509] width 841 height 44
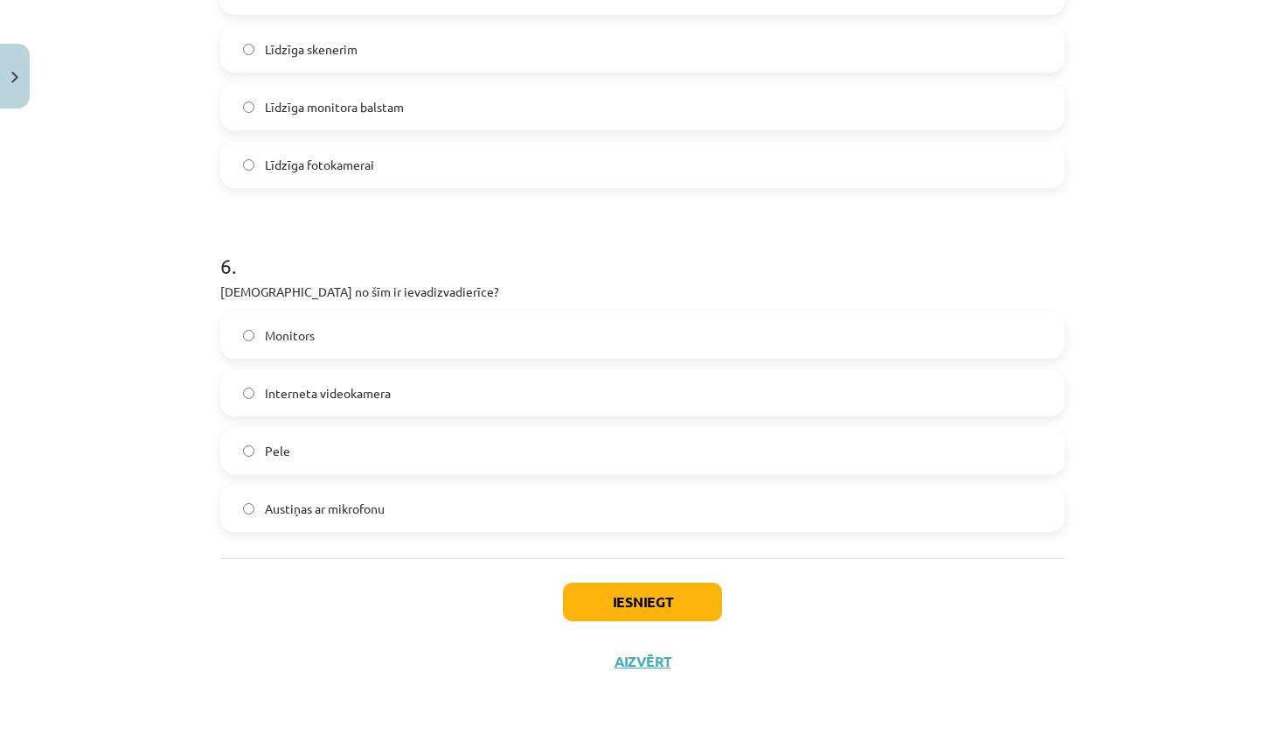
scroll to position [1846, 0]
click at [647, 606] on button "Iesniegt" at bounding box center [642, 601] width 159 height 38
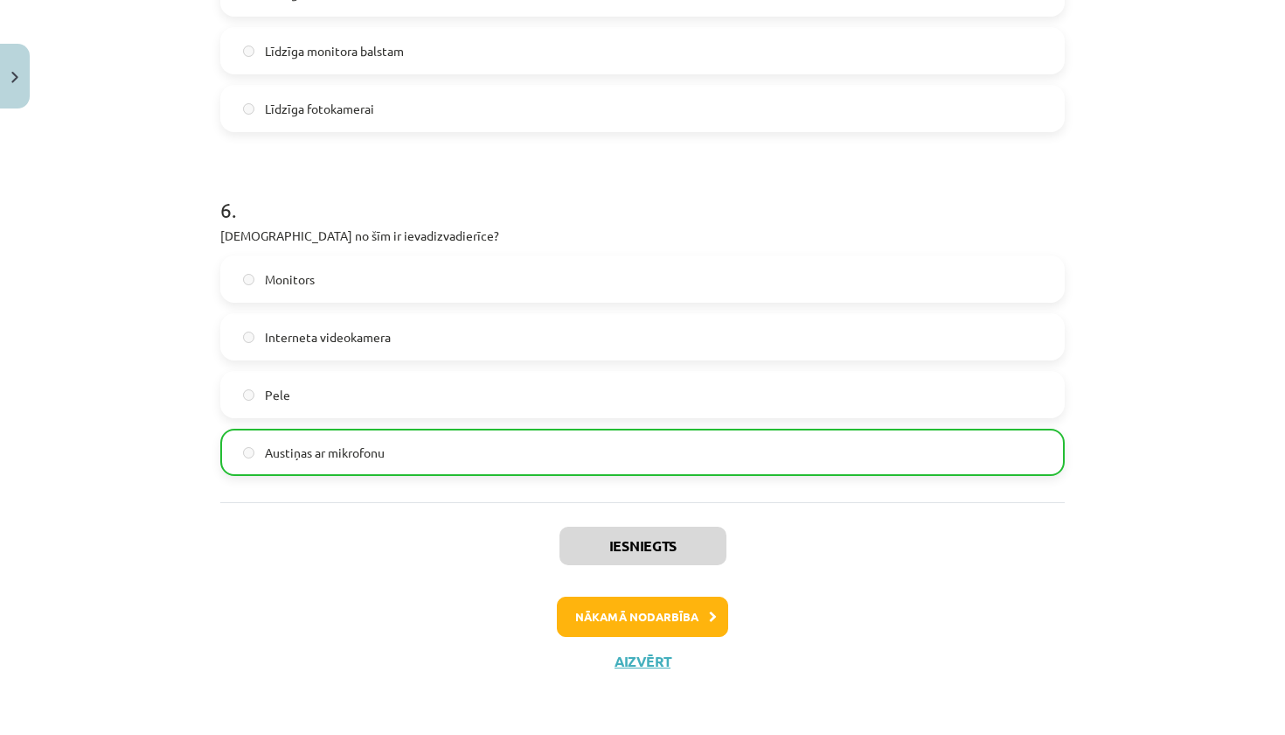
scroll to position [1901, 0]
click at [648, 659] on button "Aizvērt" at bounding box center [642, 660] width 66 height 17
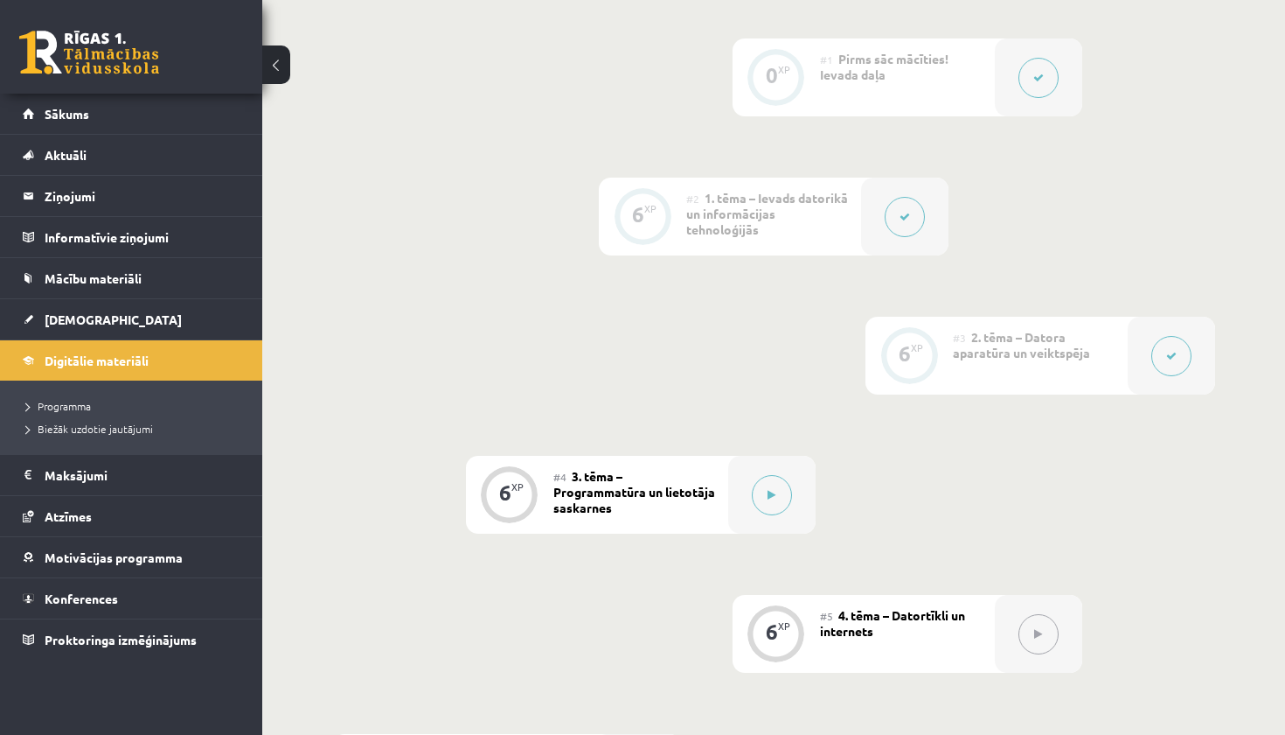
scroll to position [536, 0]
click at [764, 496] on button at bounding box center [772, 497] width 40 height 40
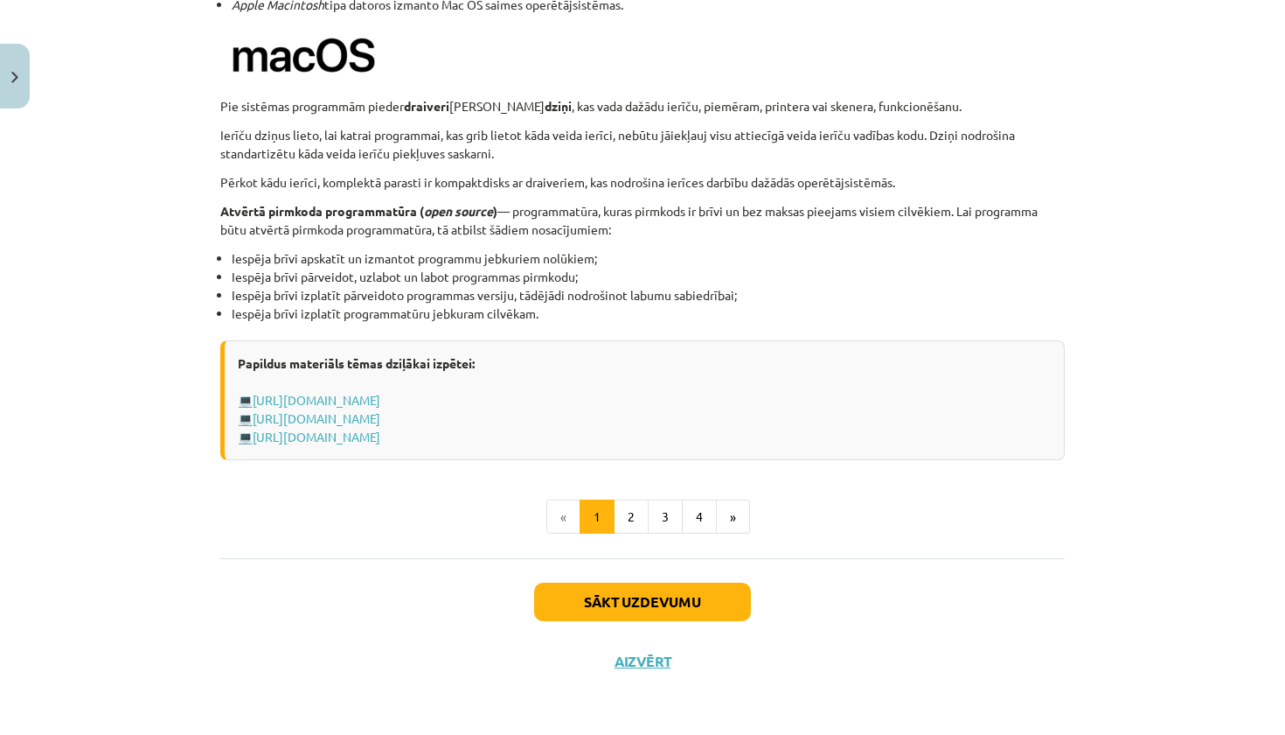
scroll to position [1743, 0]
click at [639, 659] on button "Aizvērt" at bounding box center [642, 660] width 66 height 17
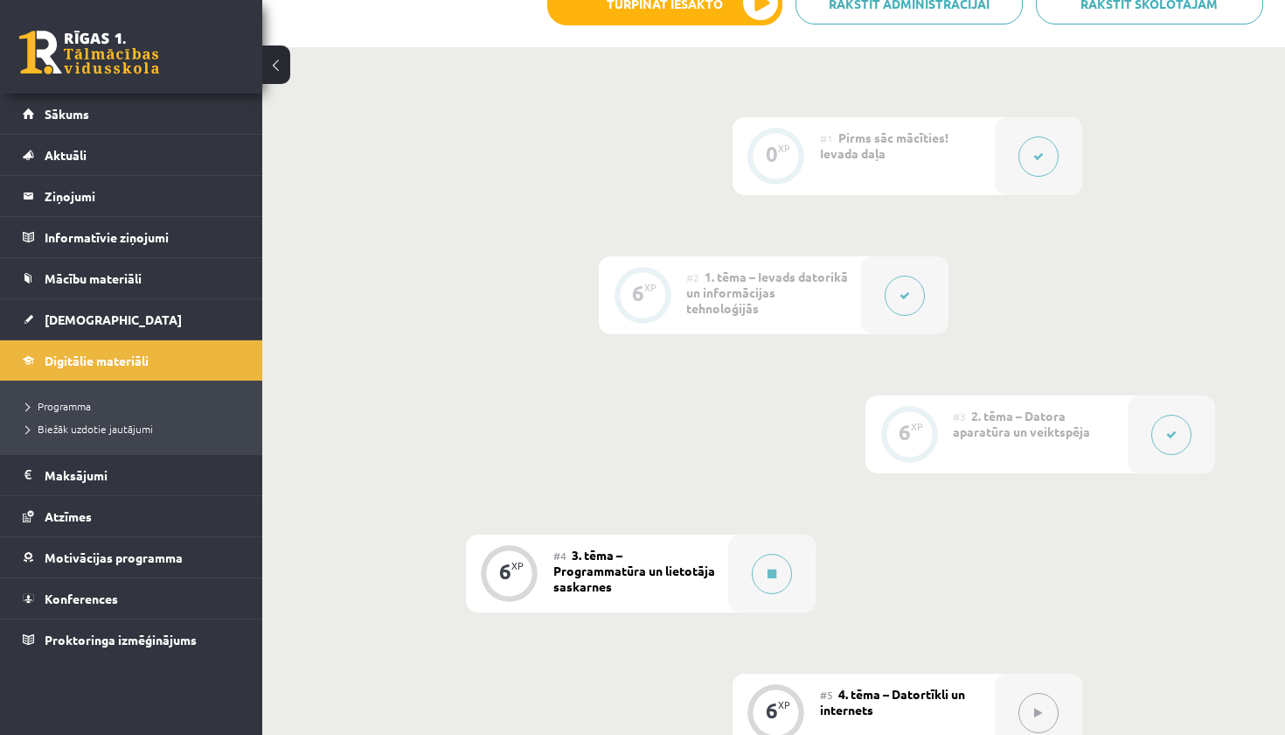
scroll to position [484, 0]
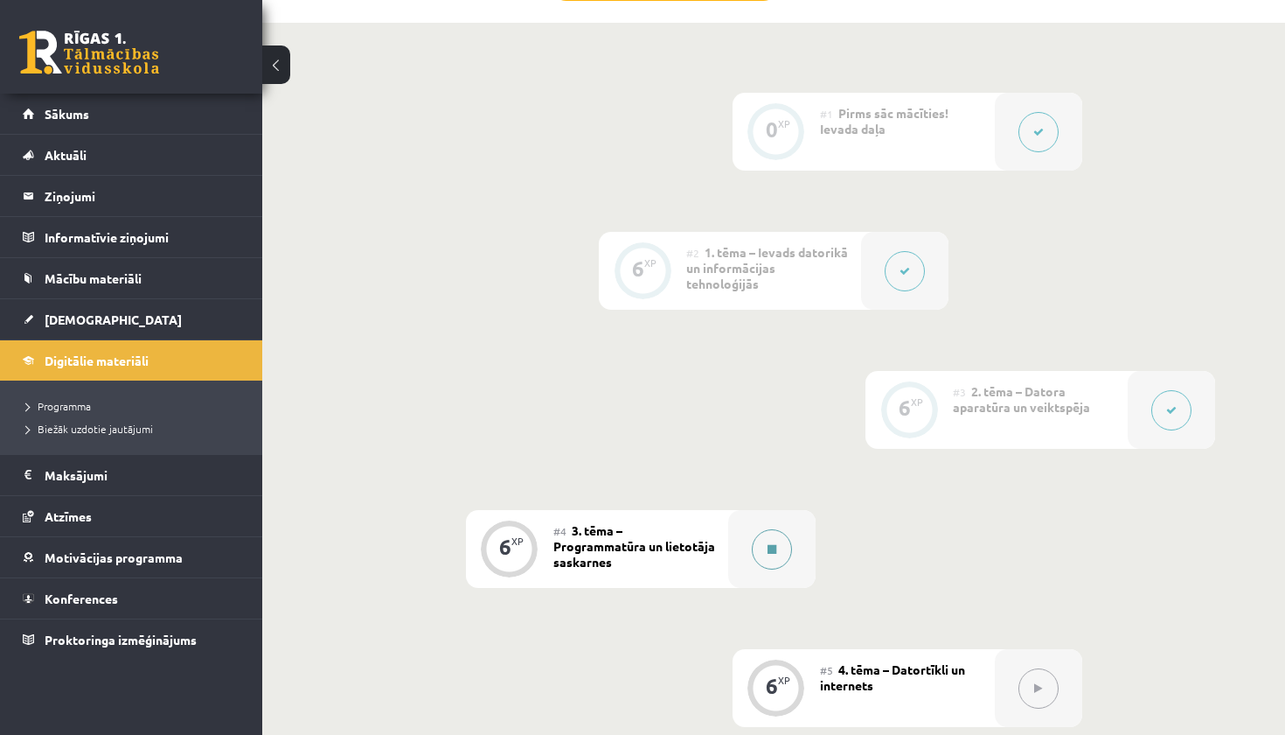
click at [775, 549] on icon at bounding box center [772, 549] width 9 height 10
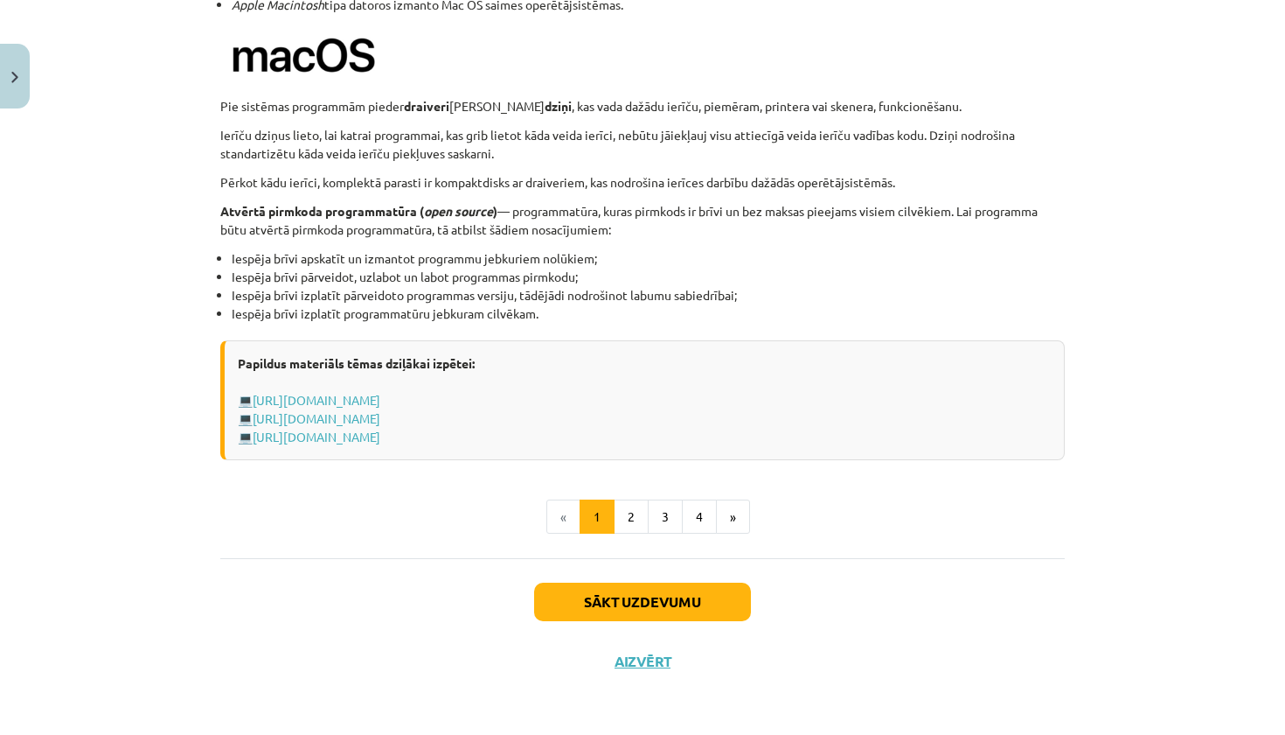
scroll to position [1743, 0]
click at [650, 506] on button "3" at bounding box center [665, 516] width 35 height 35
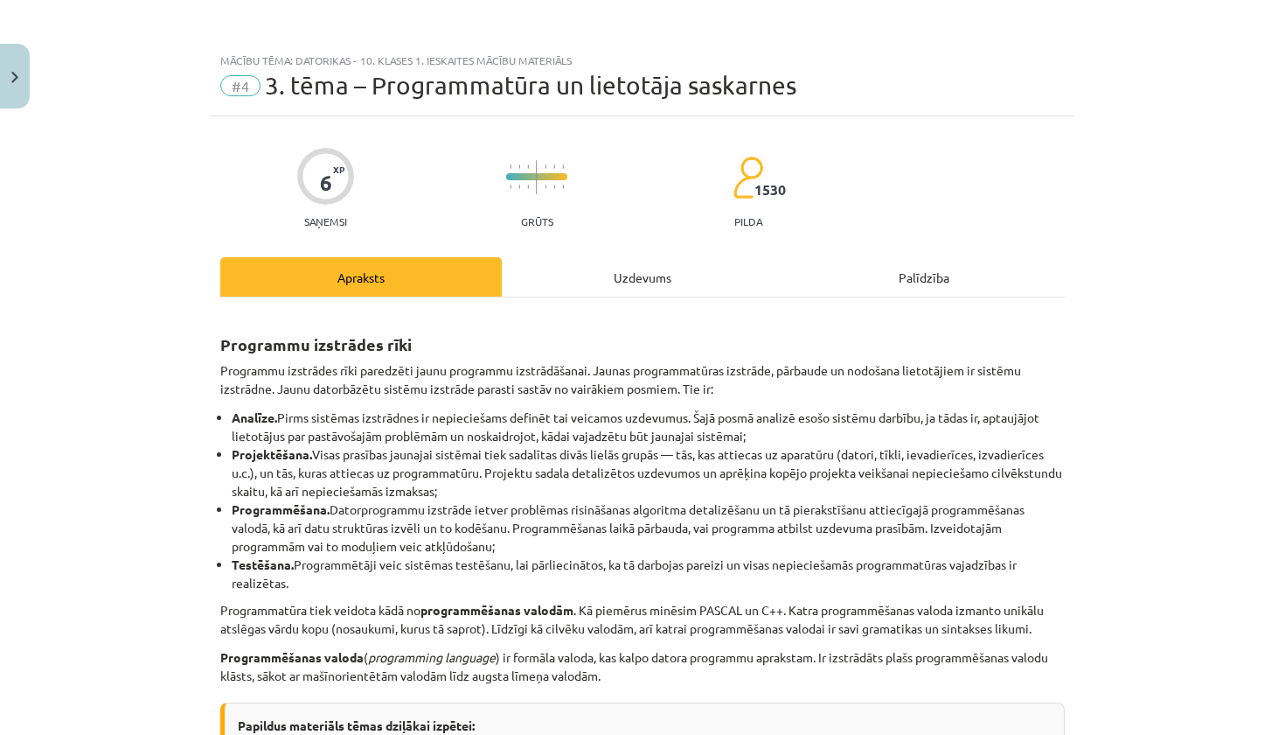
click at [570, 272] on div "Uzdevums" at bounding box center [643, 276] width 282 height 39
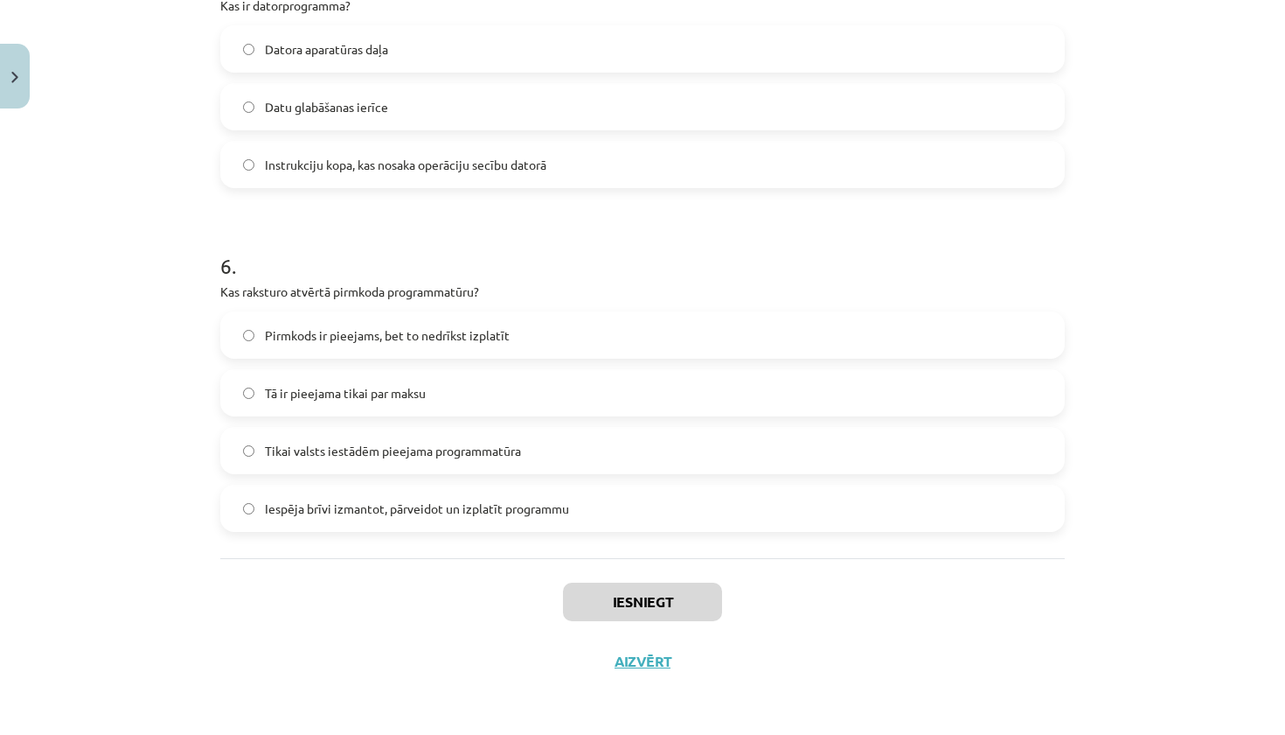
scroll to position [1730, 0]
click at [644, 665] on button "Aizvērt" at bounding box center [642, 660] width 66 height 17
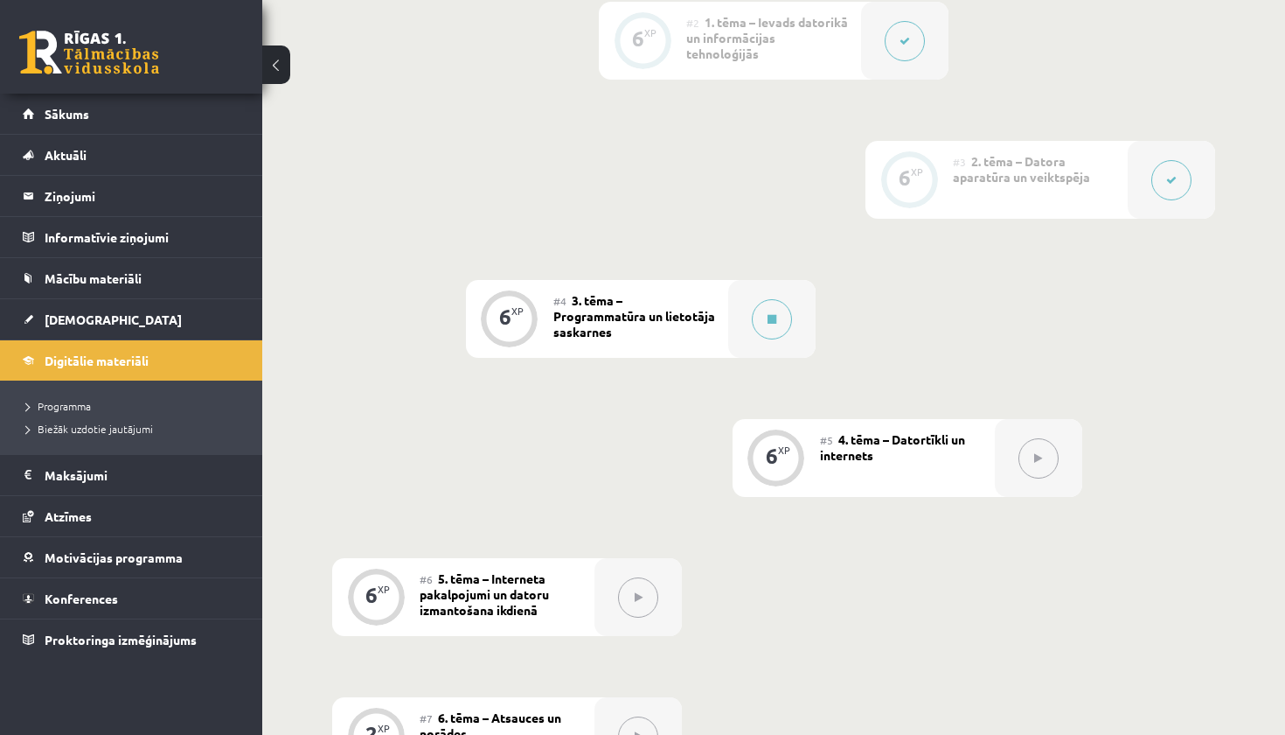
scroll to position [721, 0]
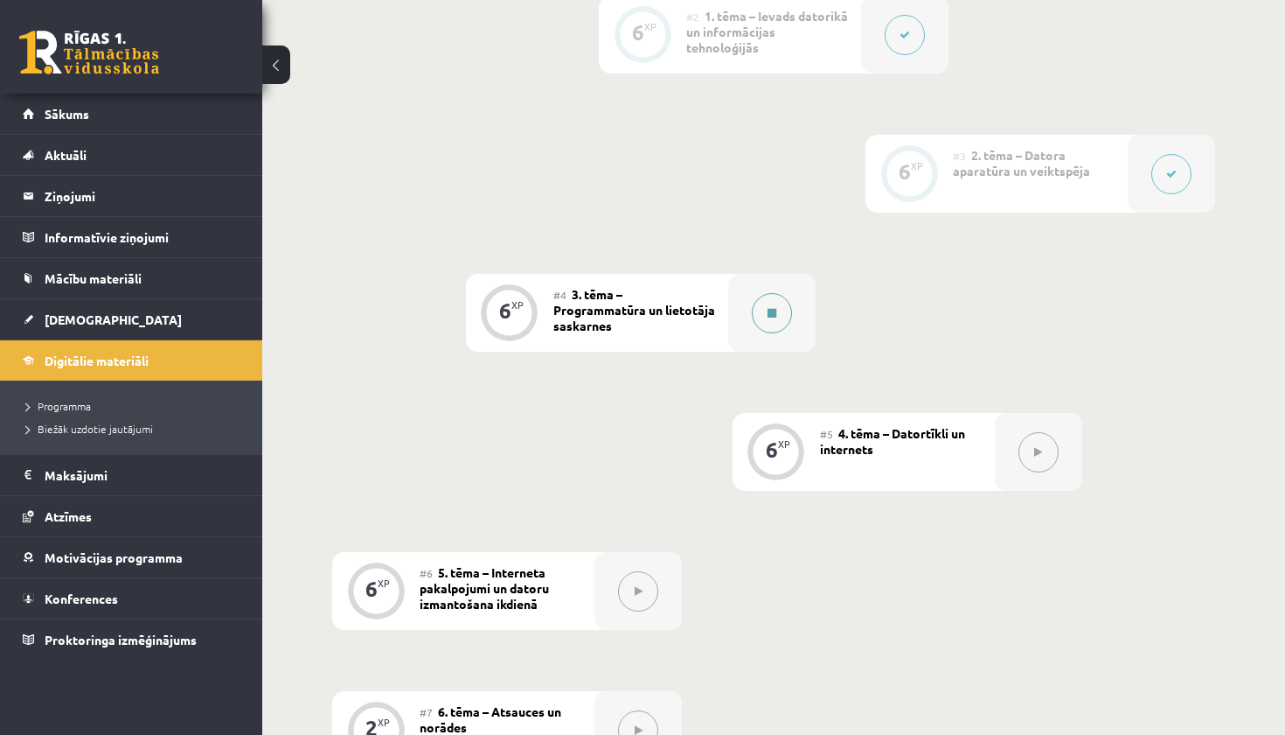
click at [779, 307] on button at bounding box center [772, 313] width 40 height 40
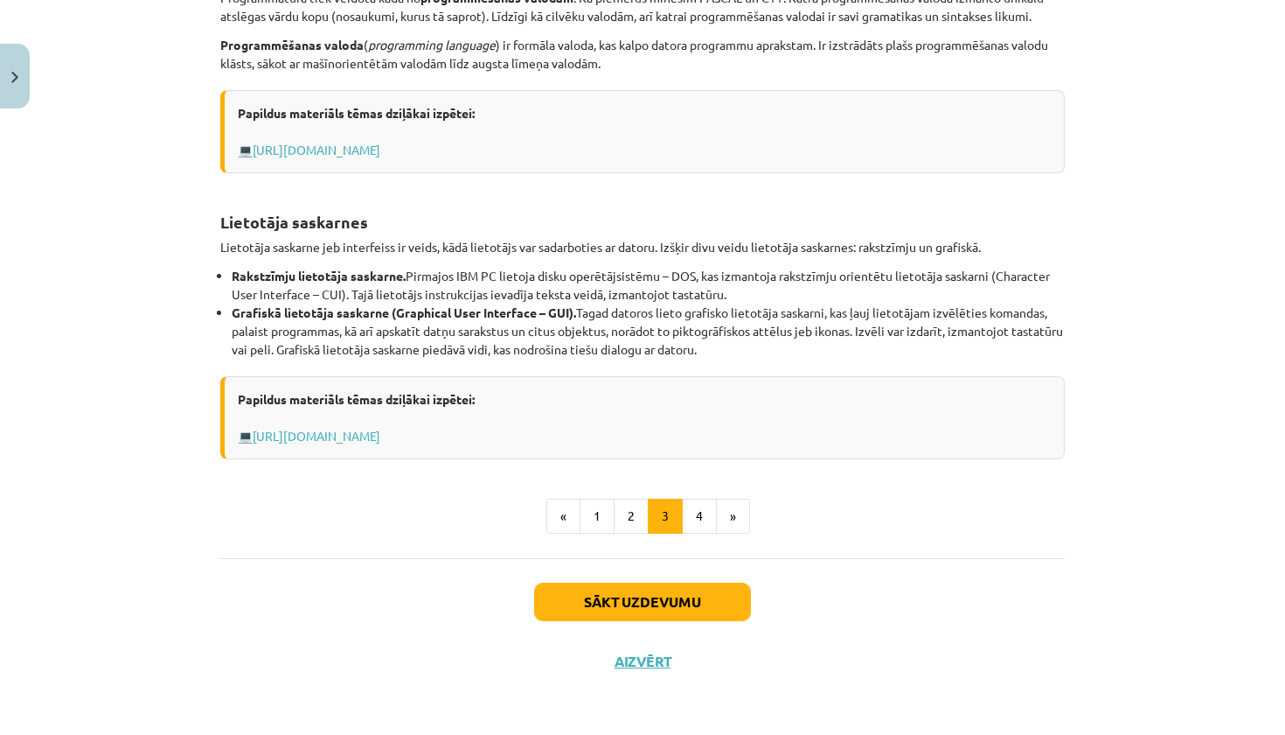
scroll to position [613, 0]
click at [599, 519] on div "Programmu izstrādes rīki Programmu izstrādes rīki paredzēti jaunu programmu izs…" at bounding box center [642, 117] width 845 height 832
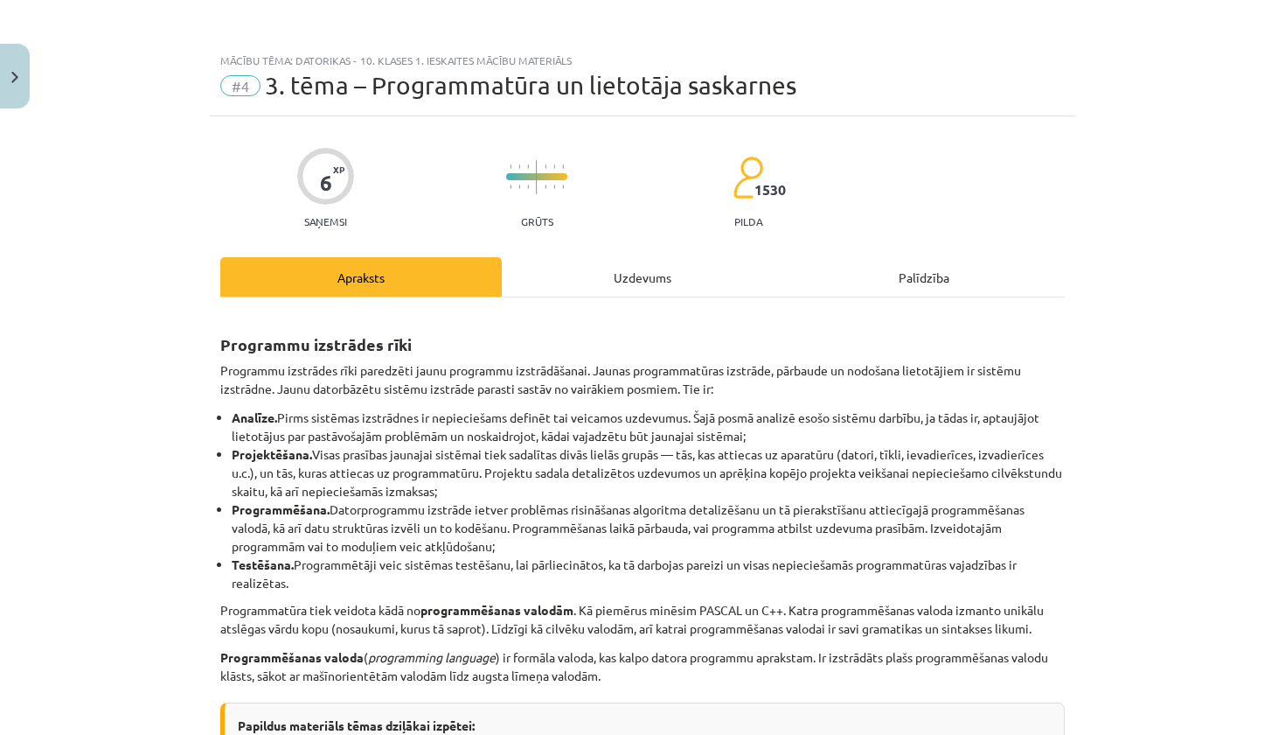
click at [17, 89] on button "Close" at bounding box center [15, 76] width 30 height 65
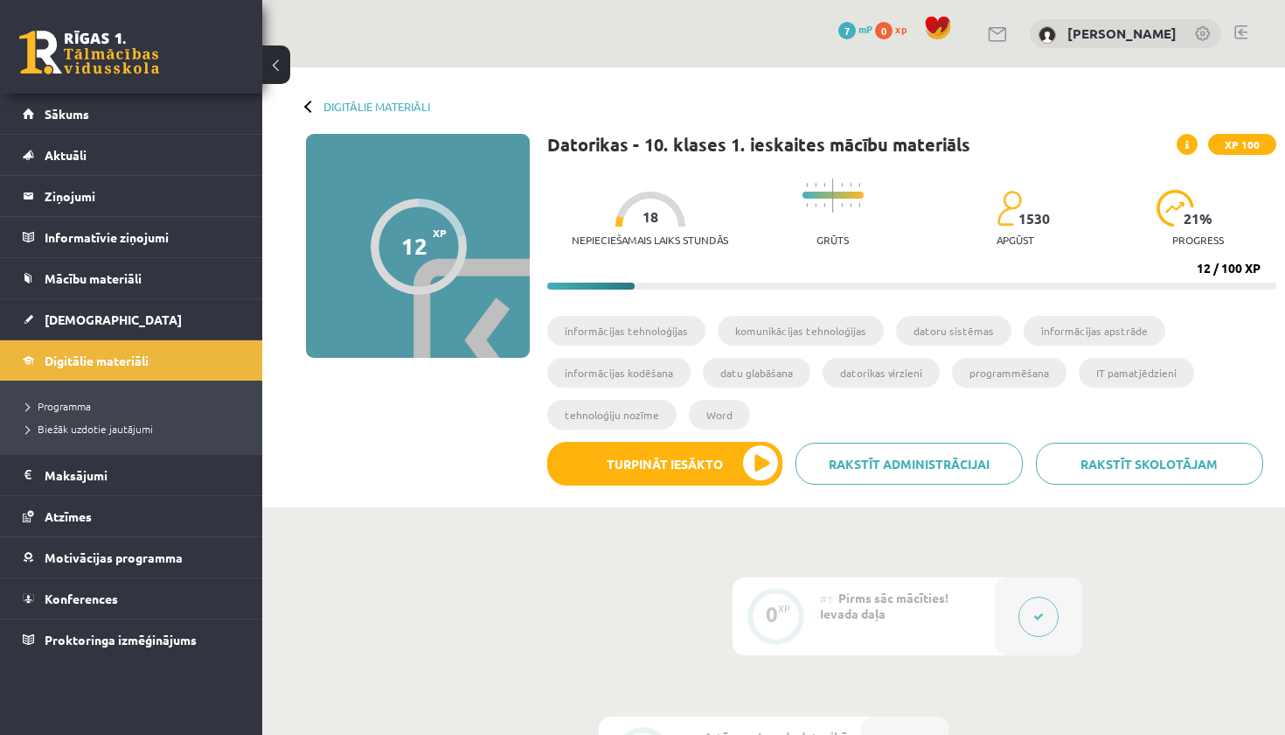
click at [321, 105] on div "Digitālie materiāli" at bounding box center [368, 106] width 124 height 13
click at [310, 106] on div at bounding box center [310, 106] width 12 height 12
click at [200, 359] on link "Digitālie materiāli" at bounding box center [132, 360] width 218 height 40
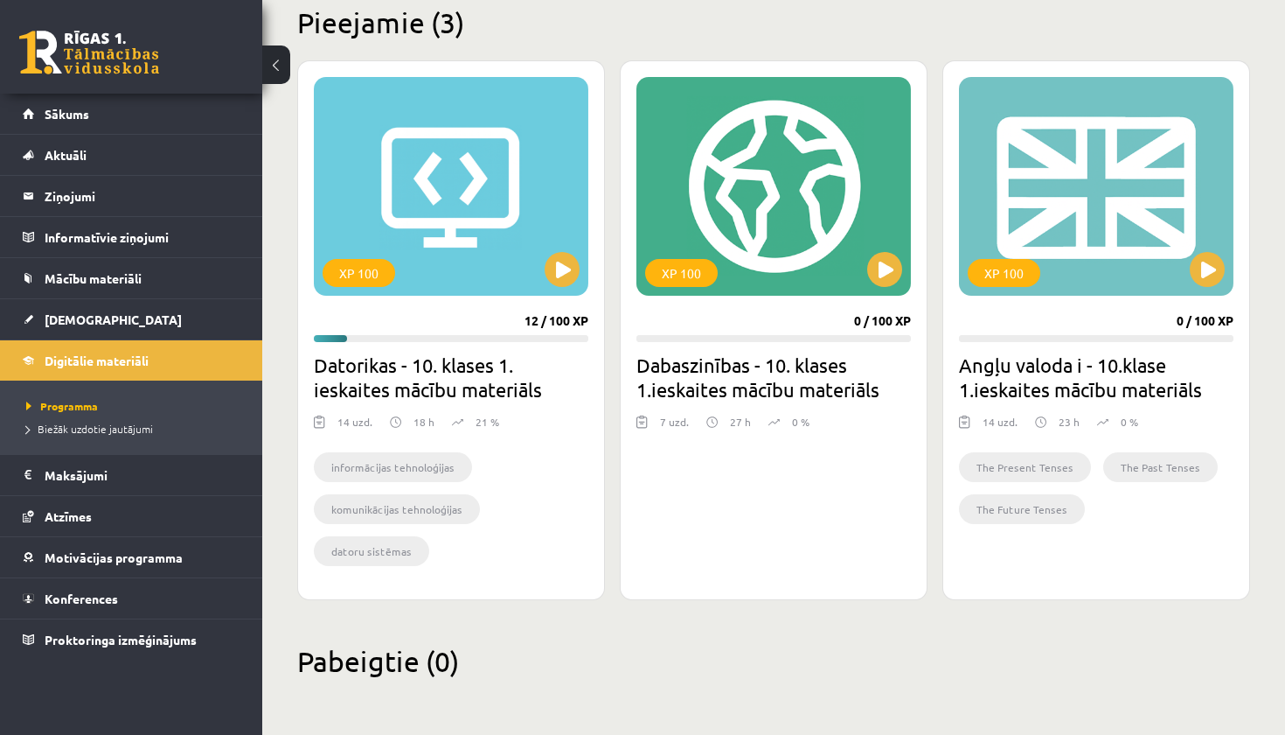
scroll to position [437, 0]
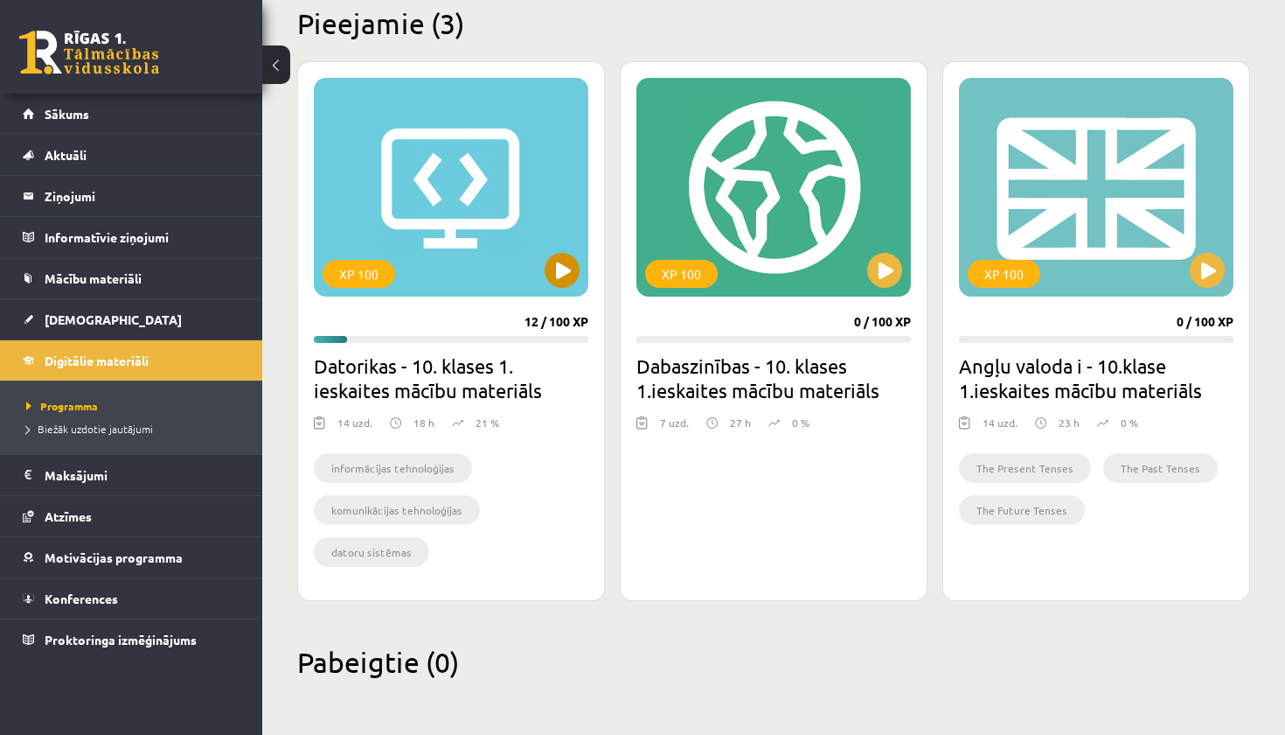
click at [568, 263] on button at bounding box center [562, 270] width 35 height 35
click at [876, 272] on button at bounding box center [884, 270] width 35 height 35
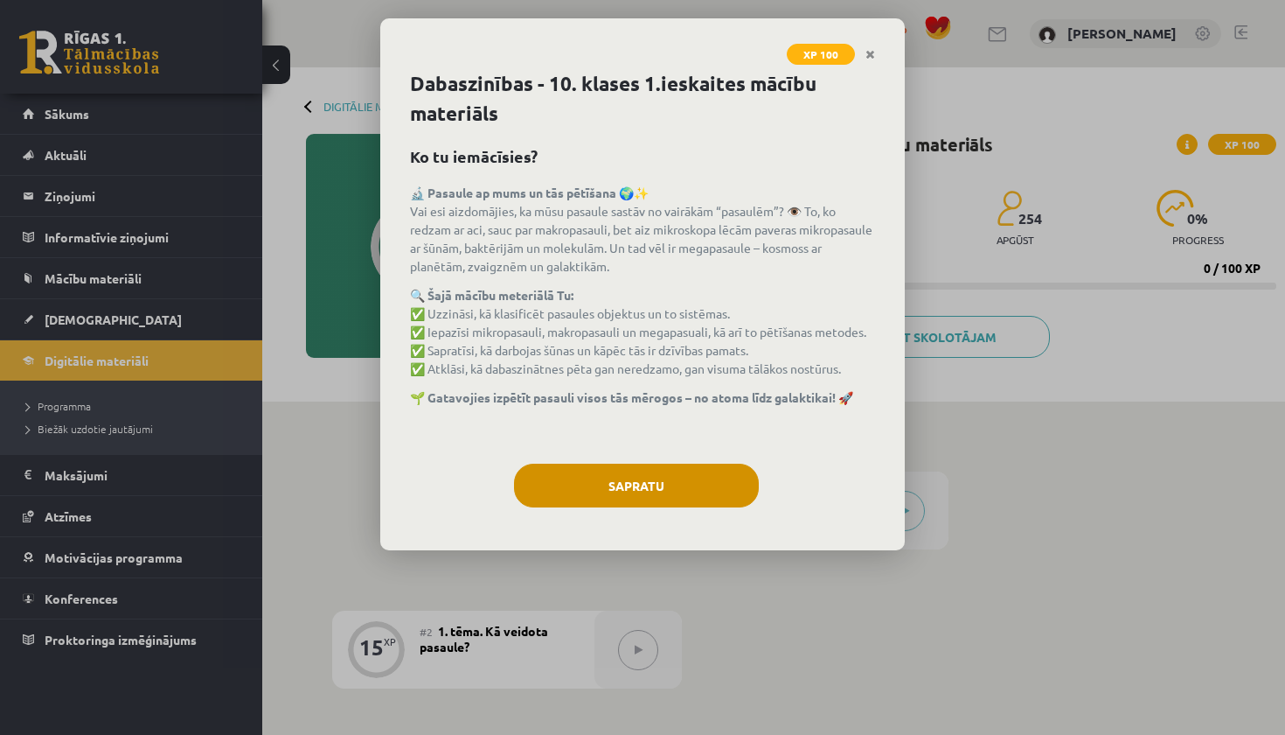
click at [687, 497] on button "Sapratu" at bounding box center [636, 485] width 245 height 44
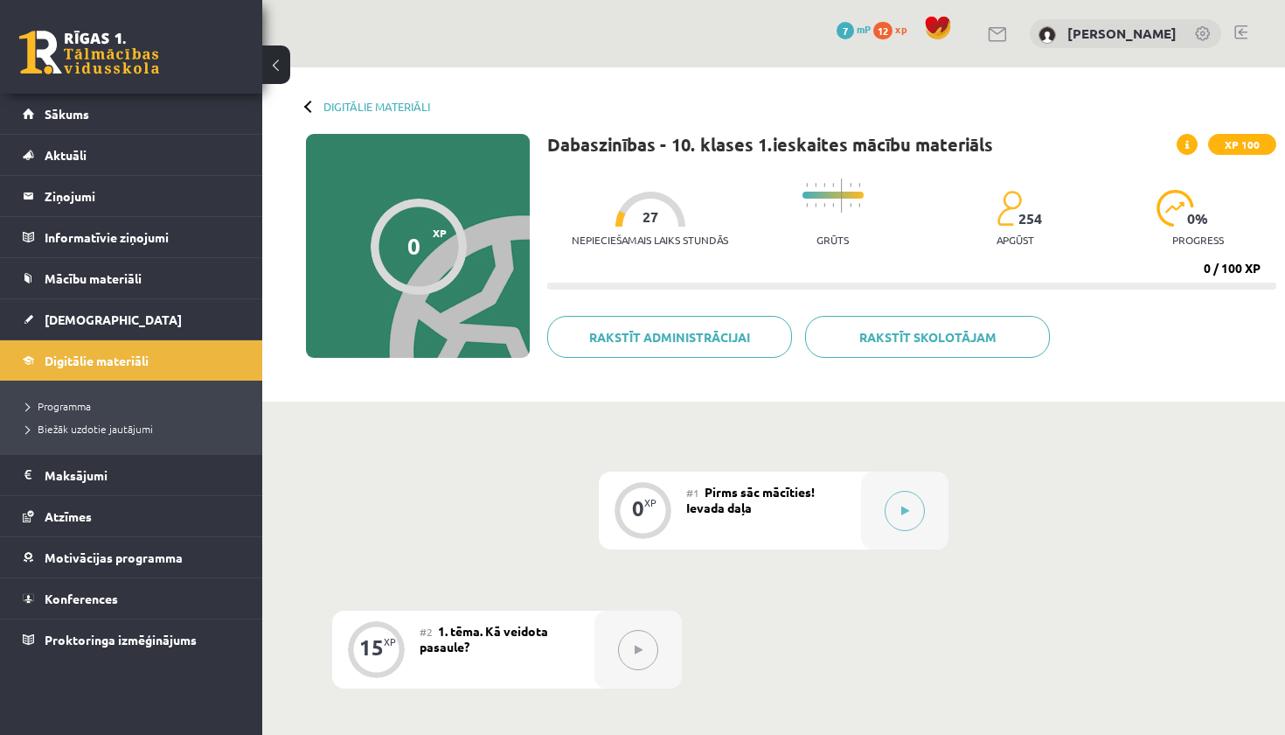
click at [306, 107] on div at bounding box center [310, 106] width 12 height 12
click at [414, 101] on link "Digitālie materiāli" at bounding box center [377, 106] width 107 height 13
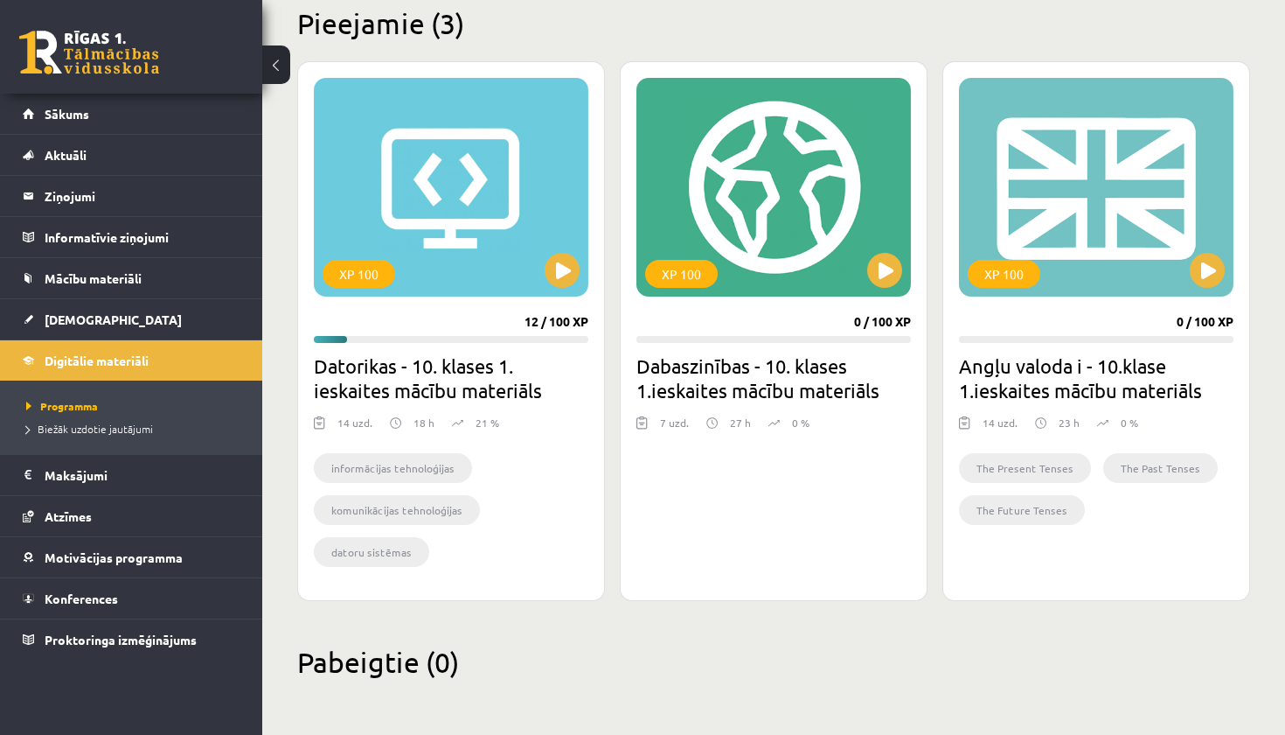
scroll to position [437, 0]
click at [1206, 279] on button at bounding box center [1207, 270] width 35 height 35
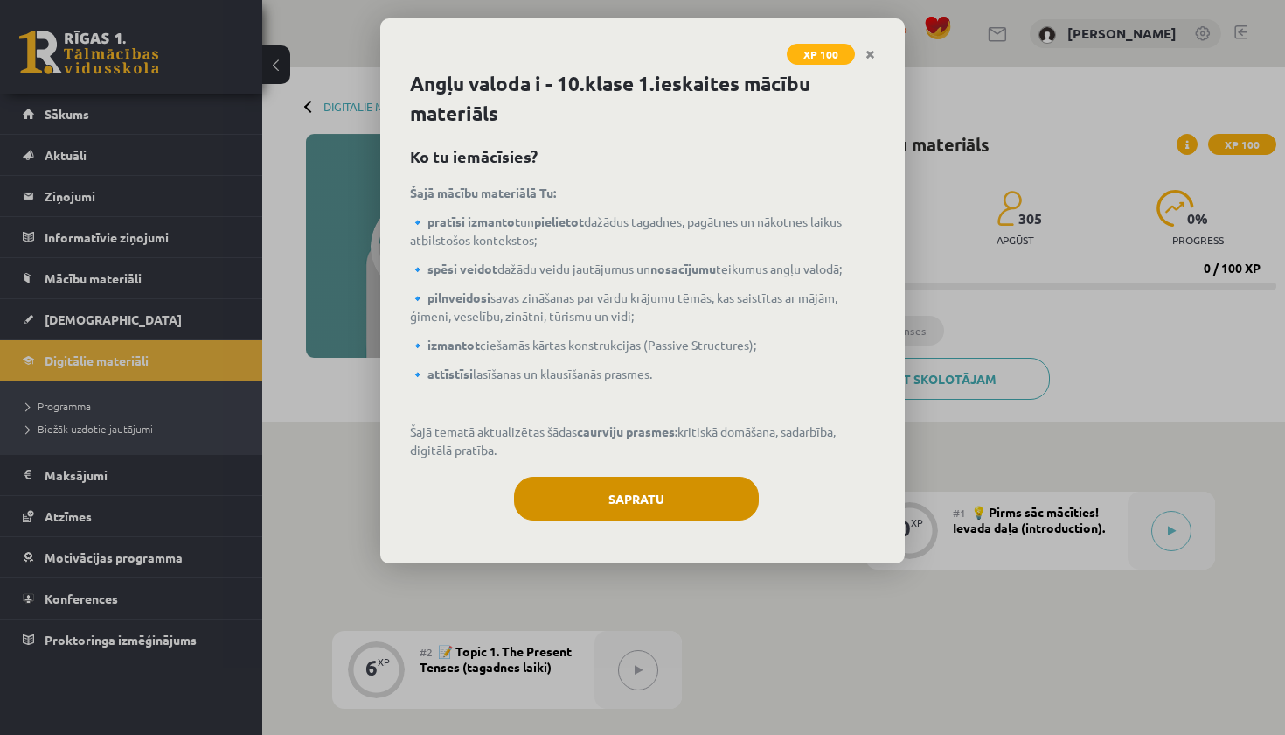
click at [654, 501] on button "Sapratu" at bounding box center [636, 499] width 245 height 44
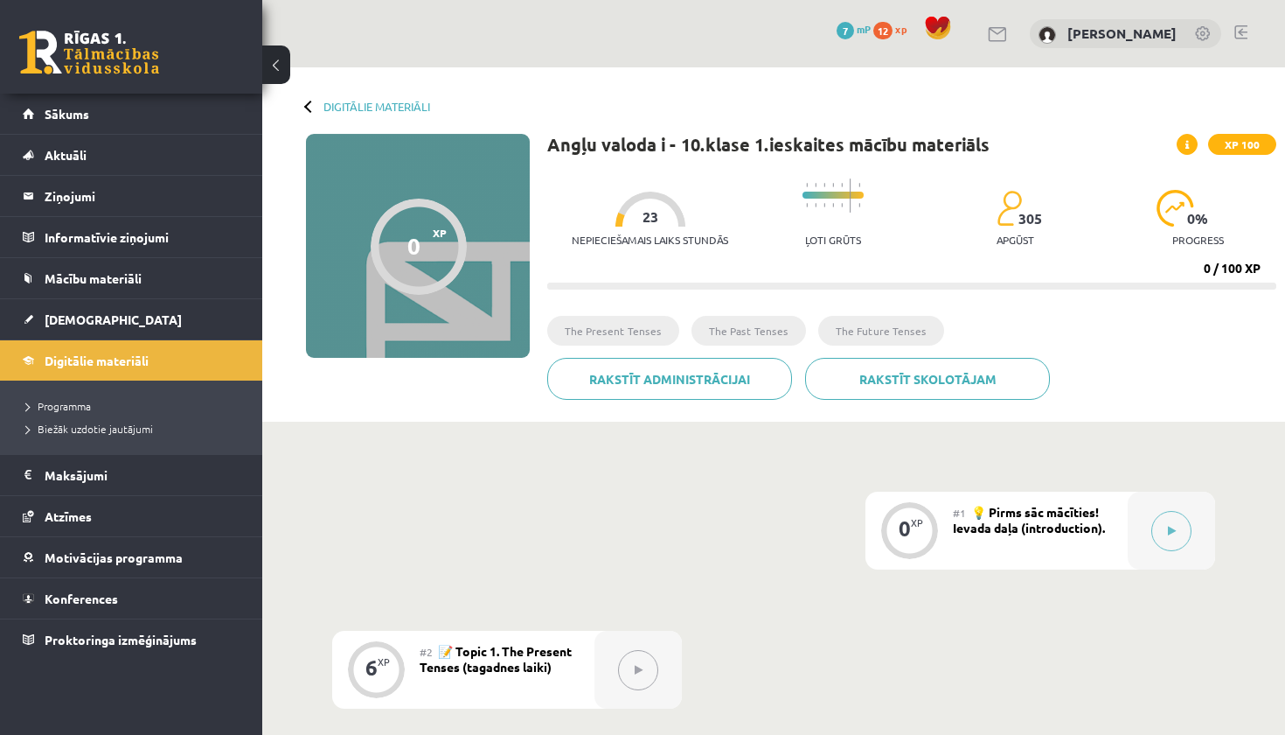
click at [311, 108] on div at bounding box center [310, 106] width 12 height 12
click at [339, 99] on div "Digitālie materiāli 0 XP XP 100 0 / 100 XP Angļu valoda i - 10.klase 1.ieskaite…" at bounding box center [773, 244] width 1023 height 354
click at [339, 103] on link "Digitālie materiāli" at bounding box center [377, 106] width 107 height 13
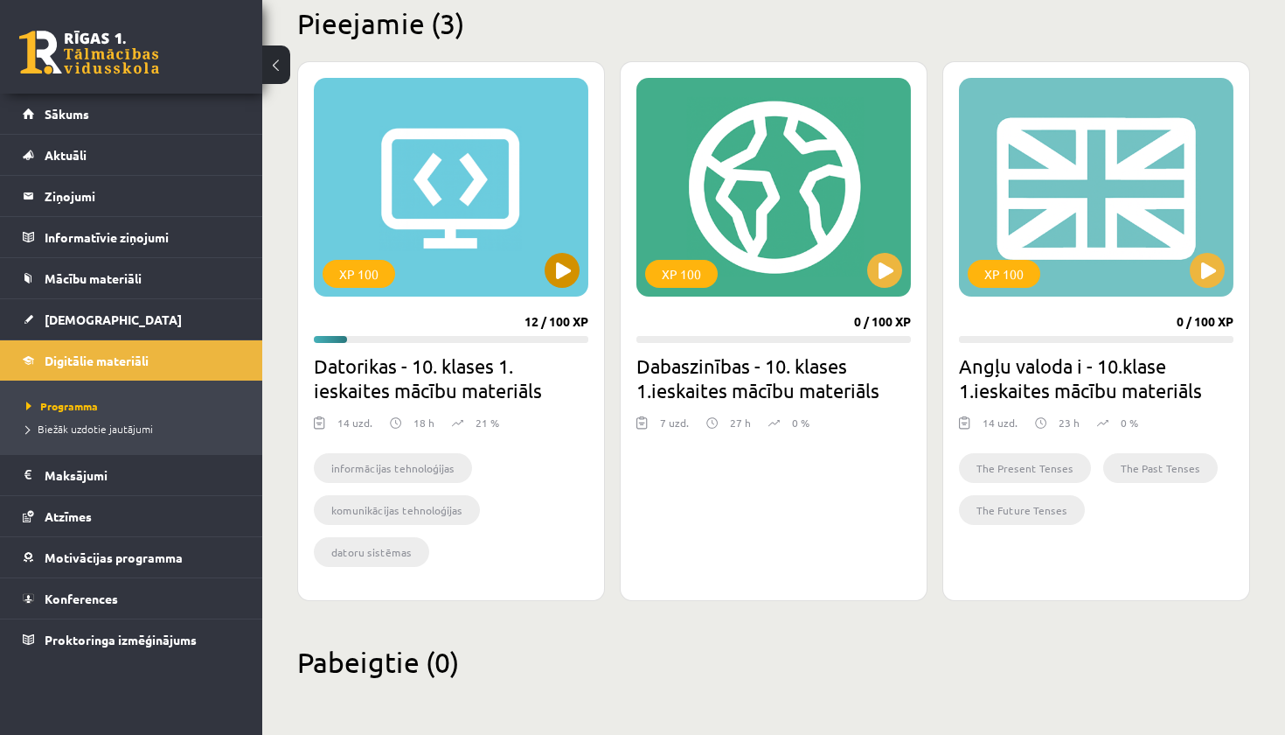
scroll to position [359, 0]
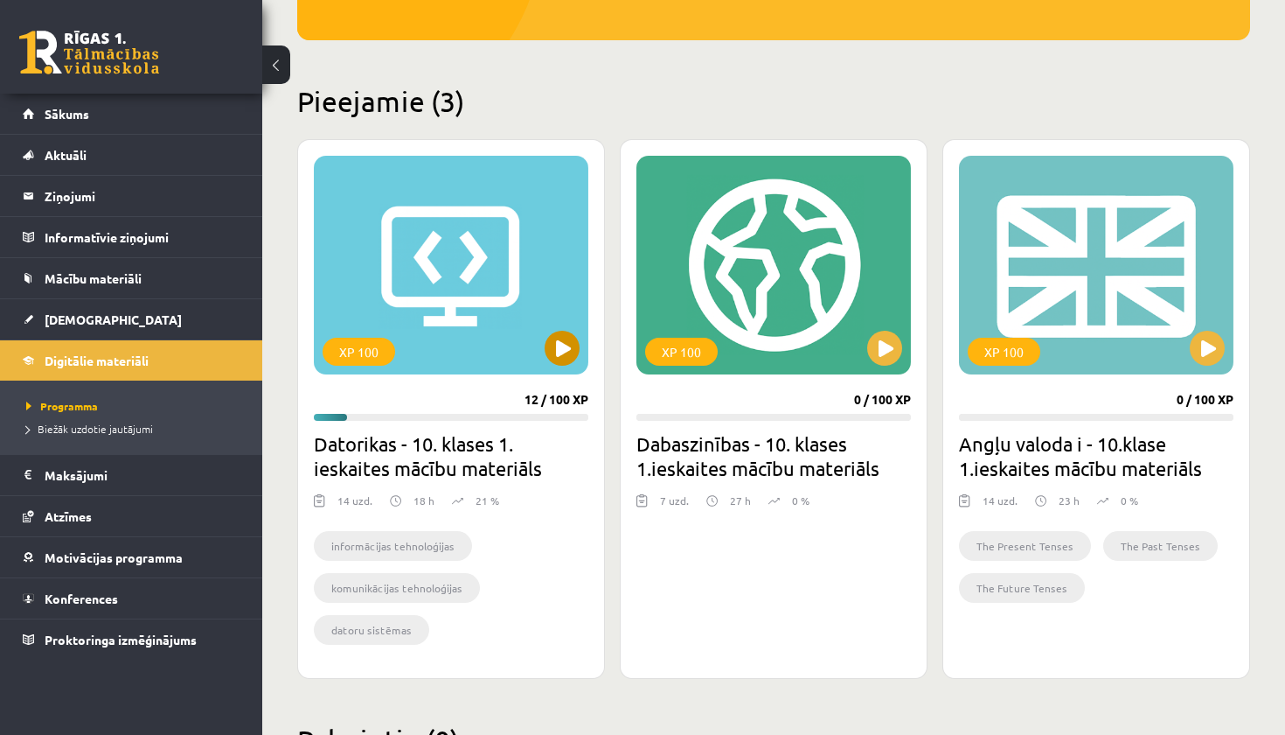
click at [563, 335] on button at bounding box center [562, 348] width 35 height 35
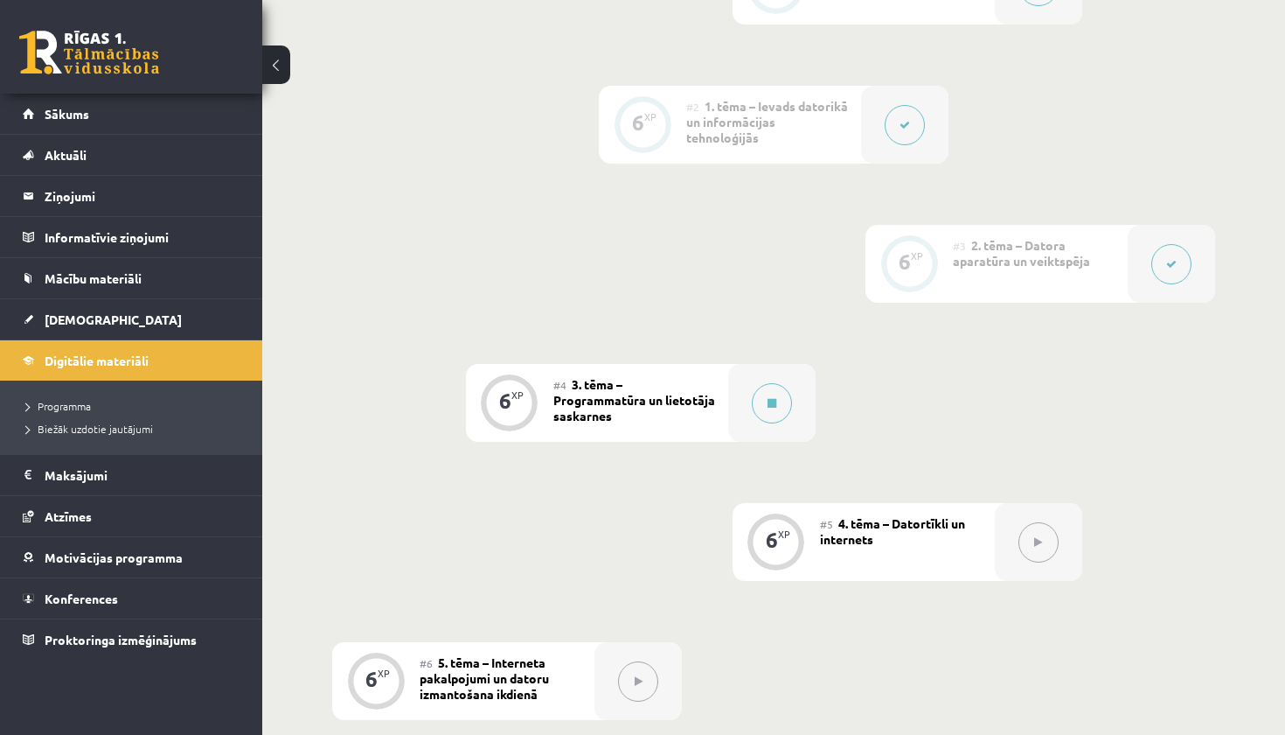
scroll to position [624, 0]
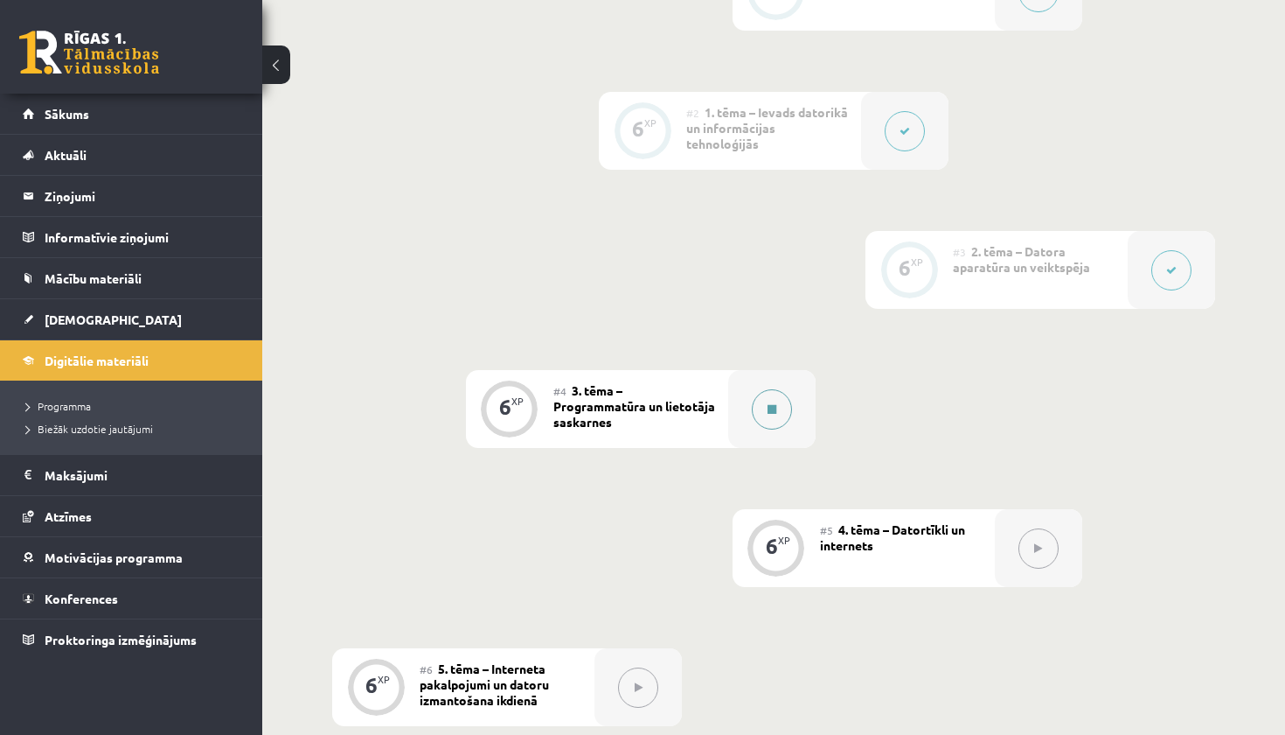
click at [764, 396] on button at bounding box center [772, 409] width 40 height 40
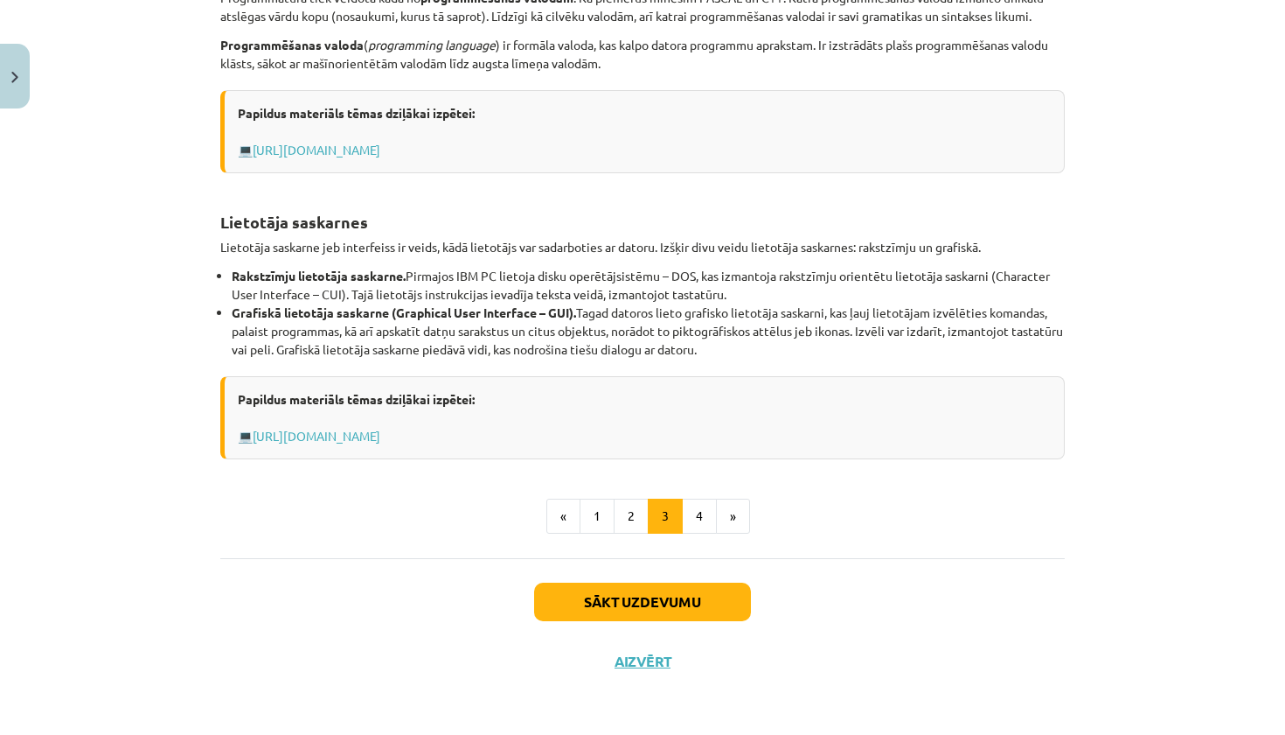
scroll to position [555, 0]
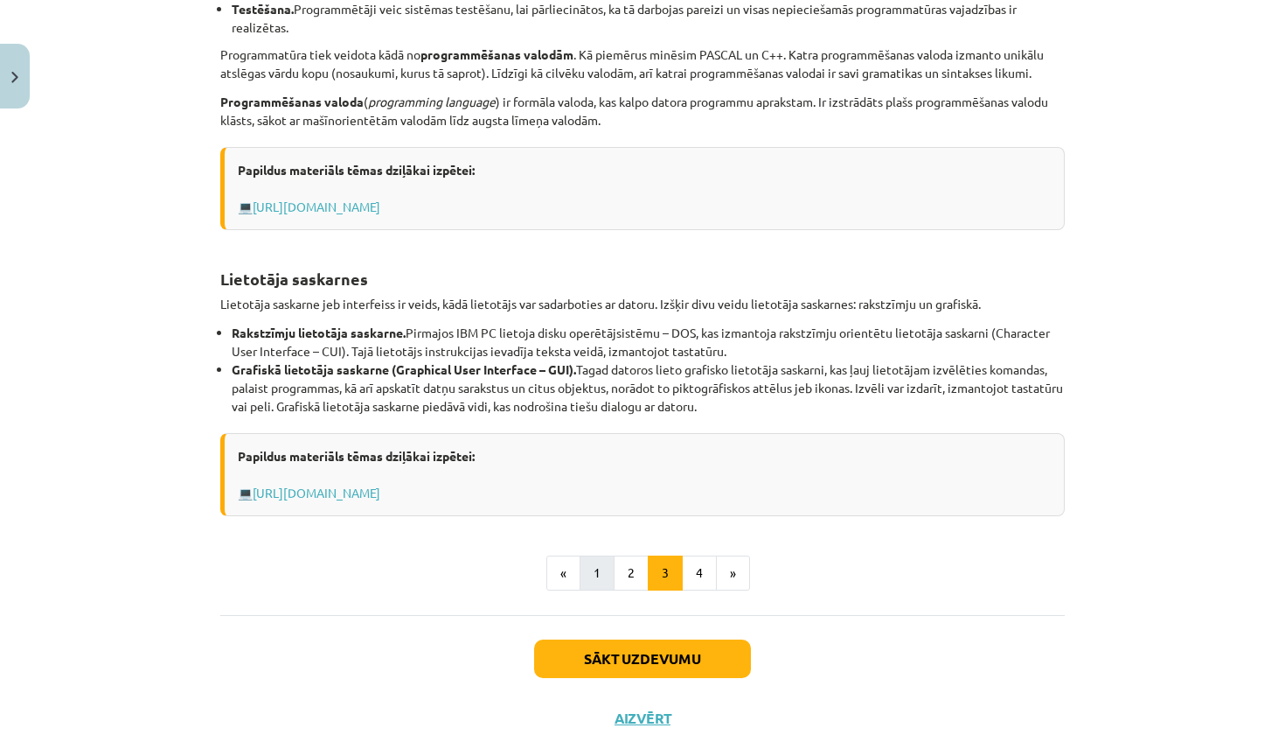
click at [589, 558] on div "Programmu izstrādes rīki Programmu izstrādes rīki paredzēti jaunu programmu izs…" at bounding box center [642, 174] width 845 height 832
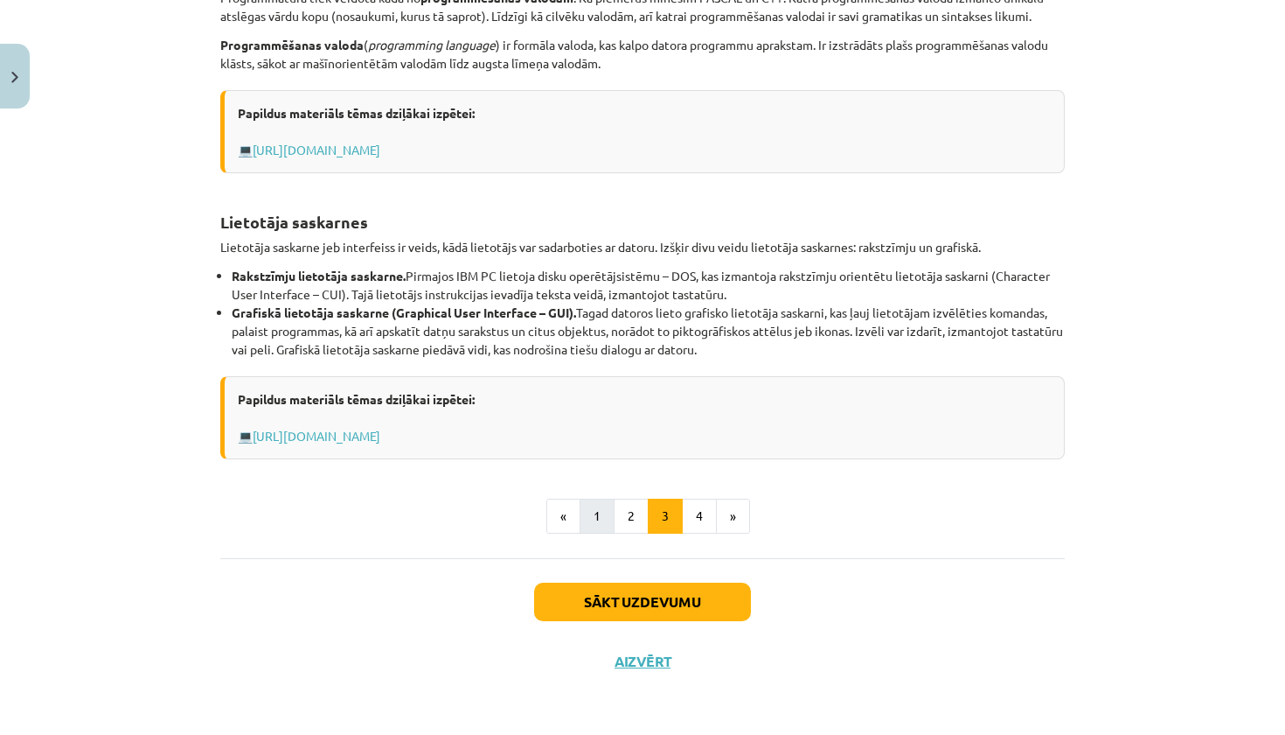
click at [600, 513] on button "1" at bounding box center [597, 515] width 35 height 35
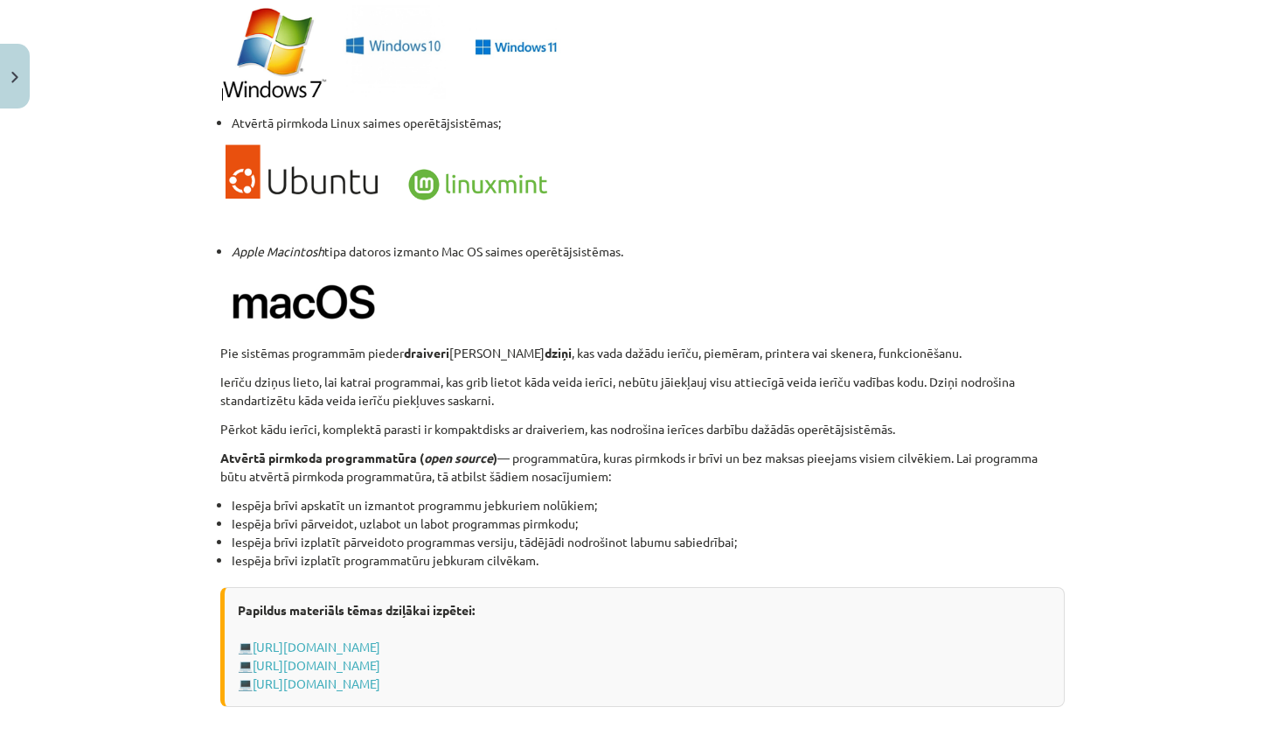
scroll to position [1497, 0]
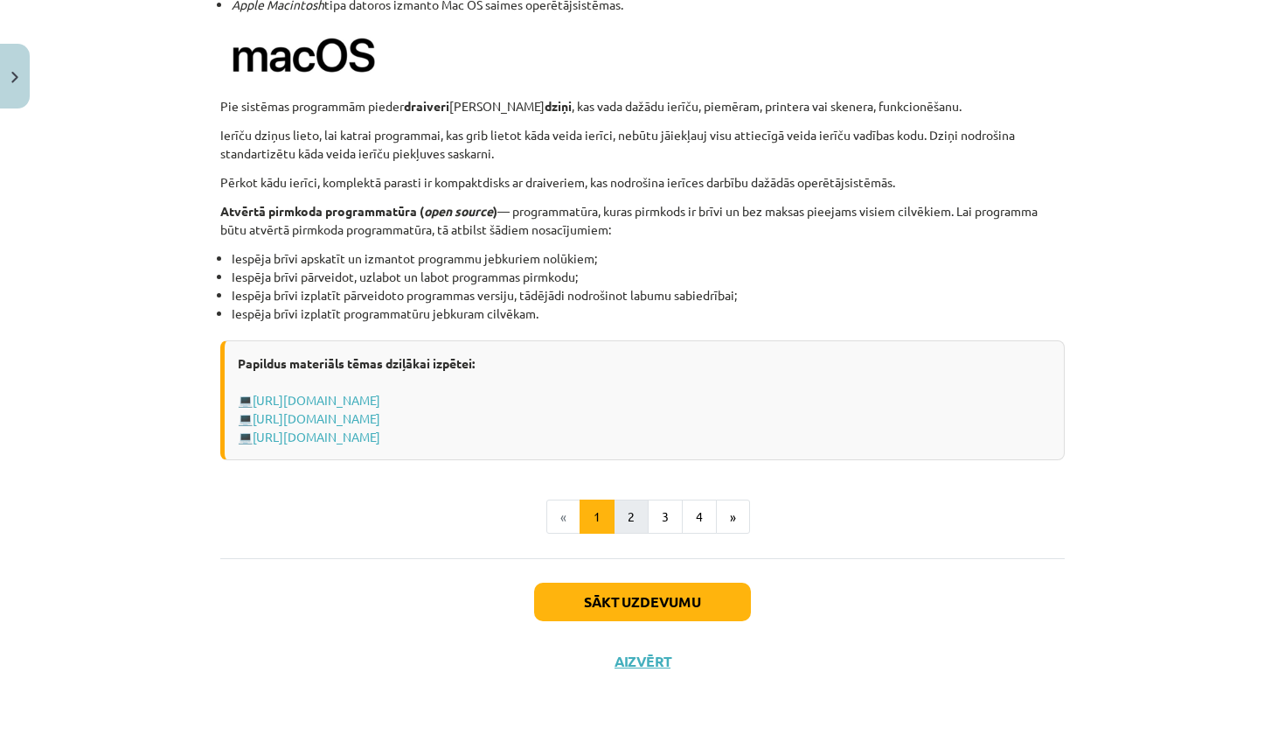
click at [620, 522] on button "2" at bounding box center [631, 516] width 35 height 35
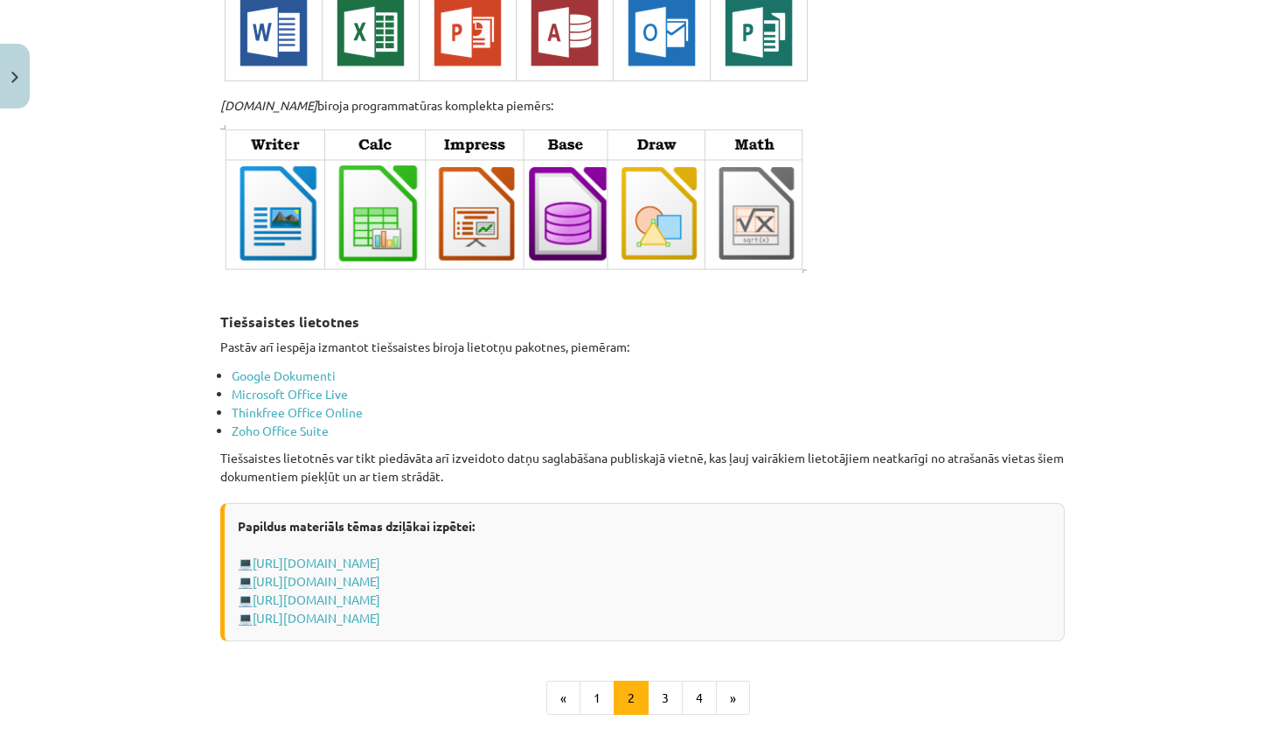
scroll to position [2732, 0]
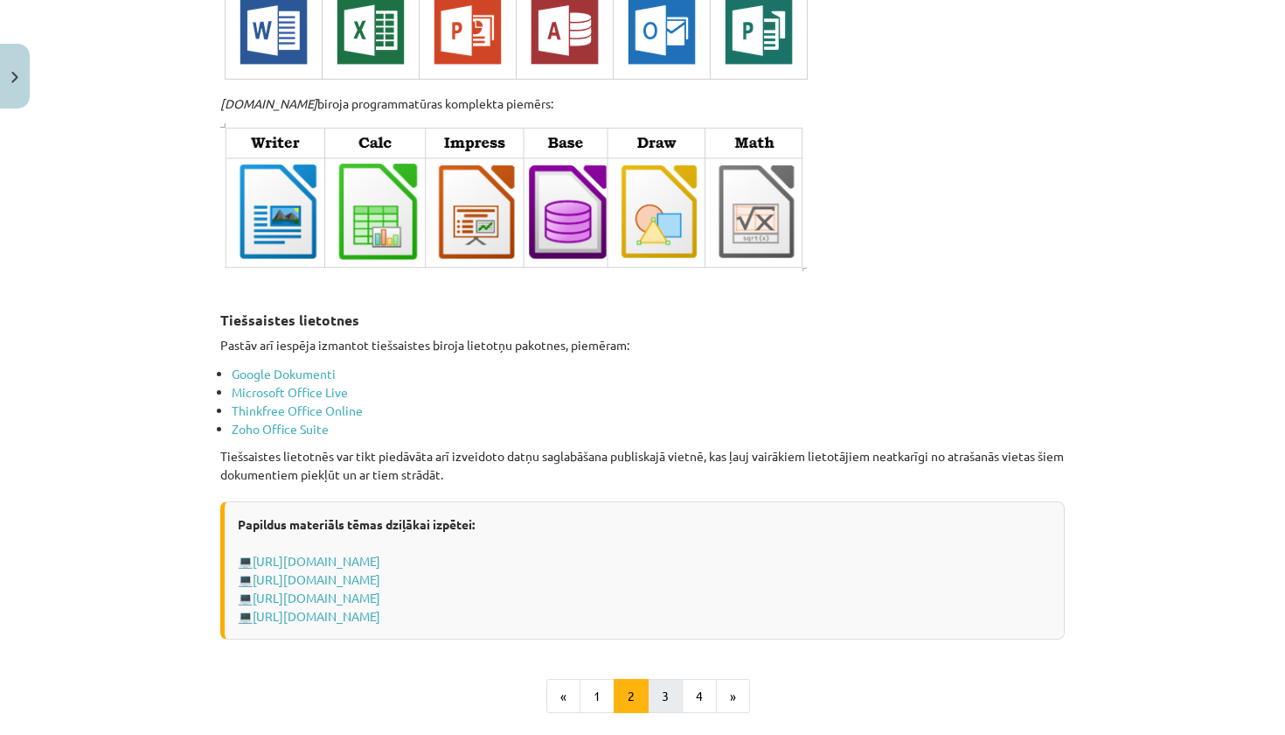
click at [674, 679] on button "3" at bounding box center [665, 696] width 35 height 35
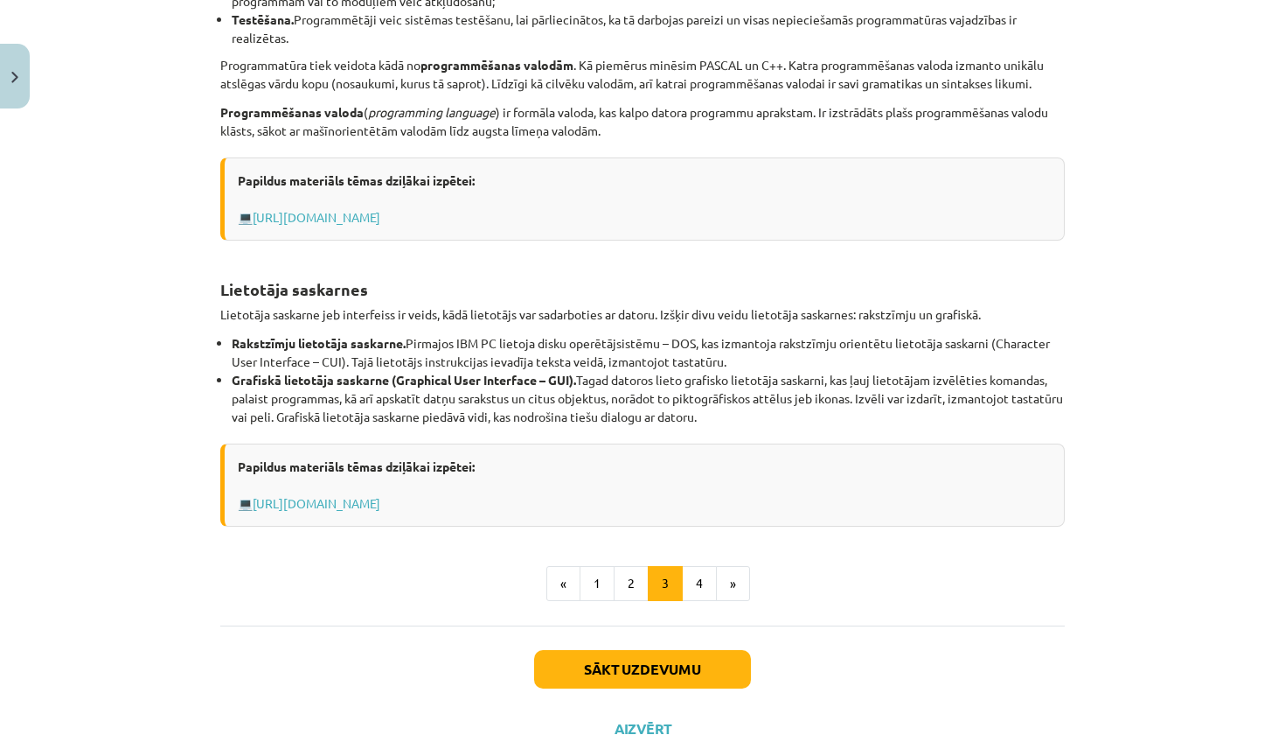
scroll to position [546, 0]
click at [711, 588] on button "4" at bounding box center [699, 582] width 35 height 35
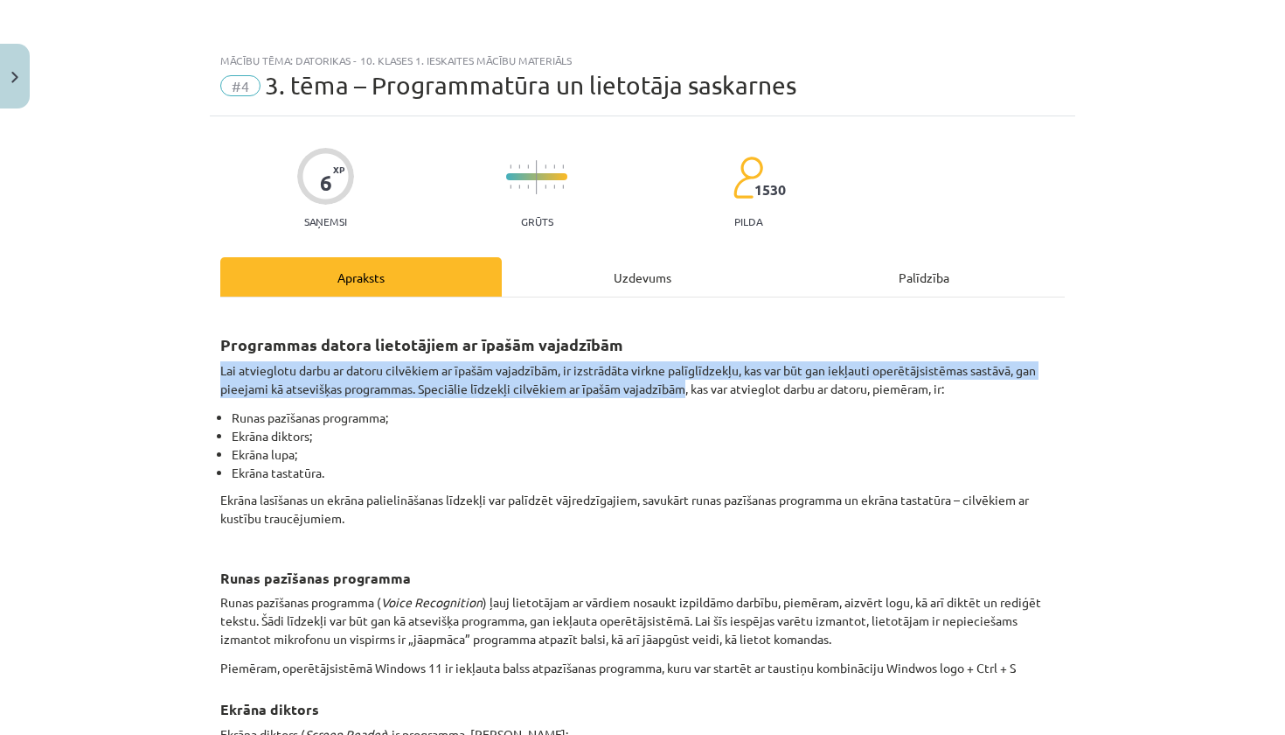
scroll to position [0, 0]
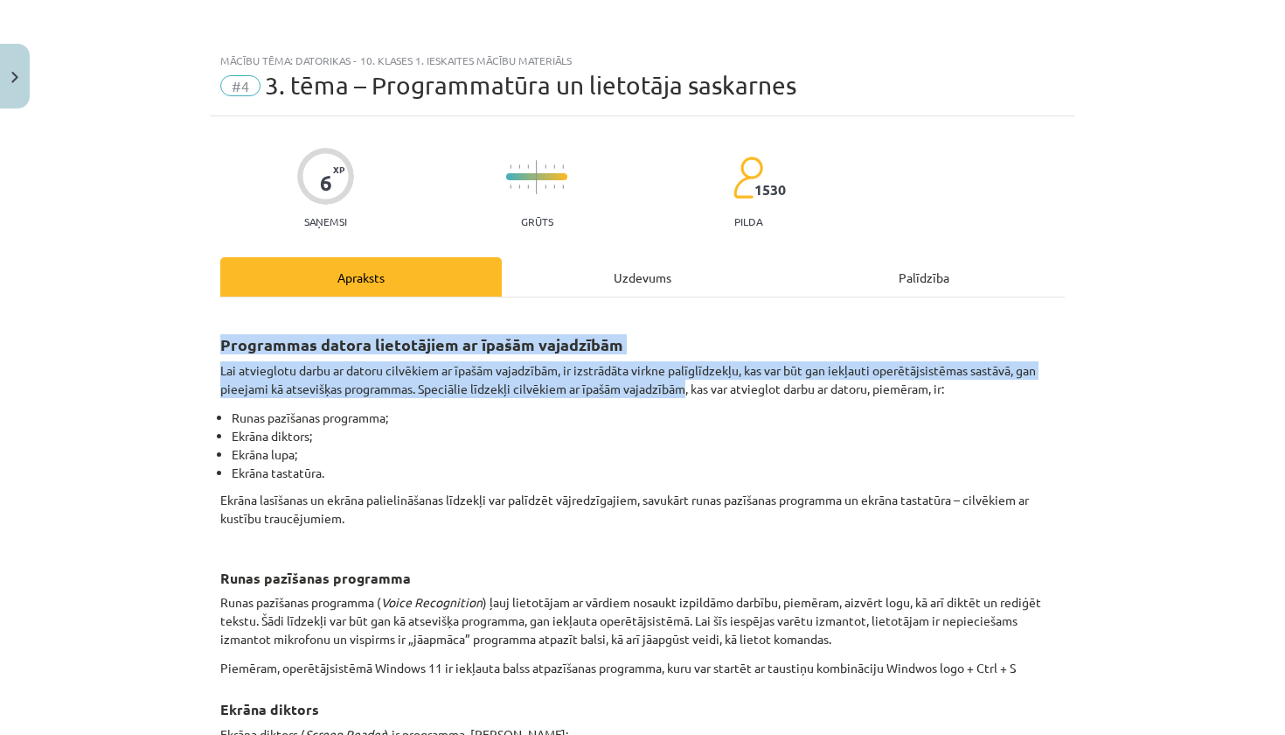
drag, startPoint x: 683, startPoint y: 386, endPoint x: 675, endPoint y: 319, distance: 66.9
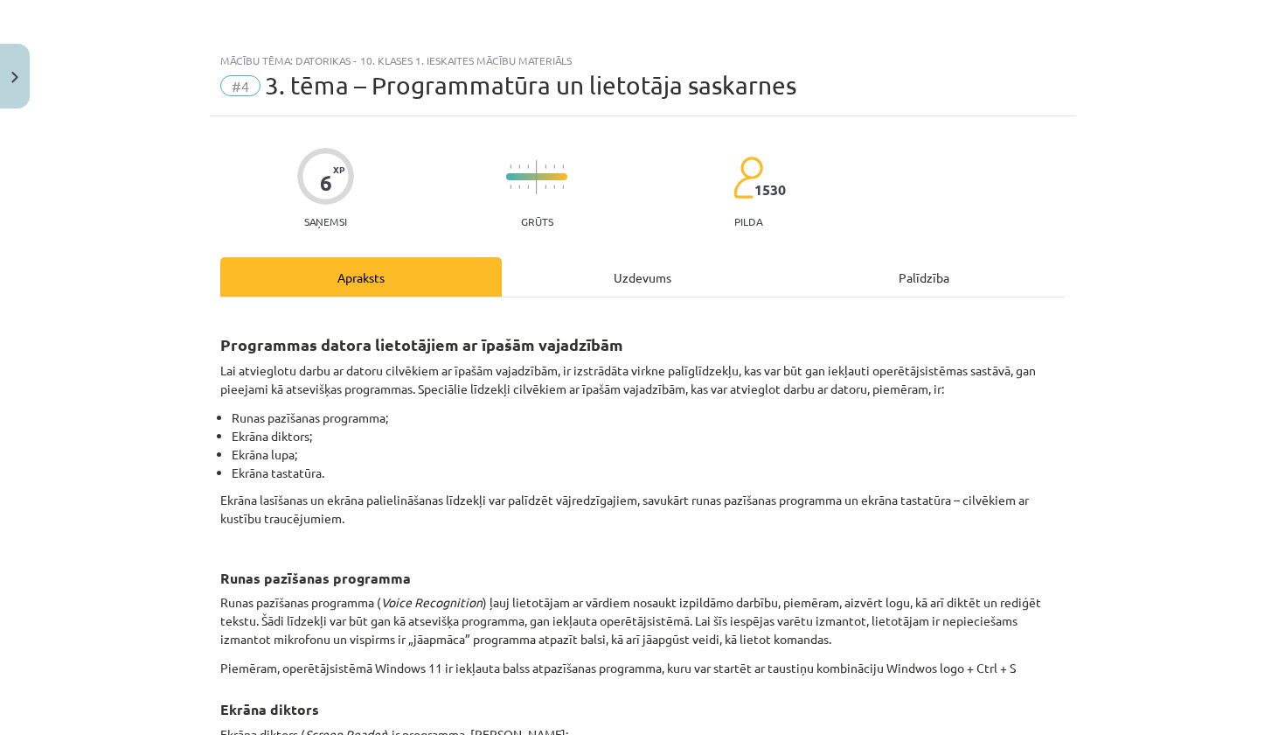
click at [654, 284] on div "Uzdevums" at bounding box center [643, 276] width 282 height 39
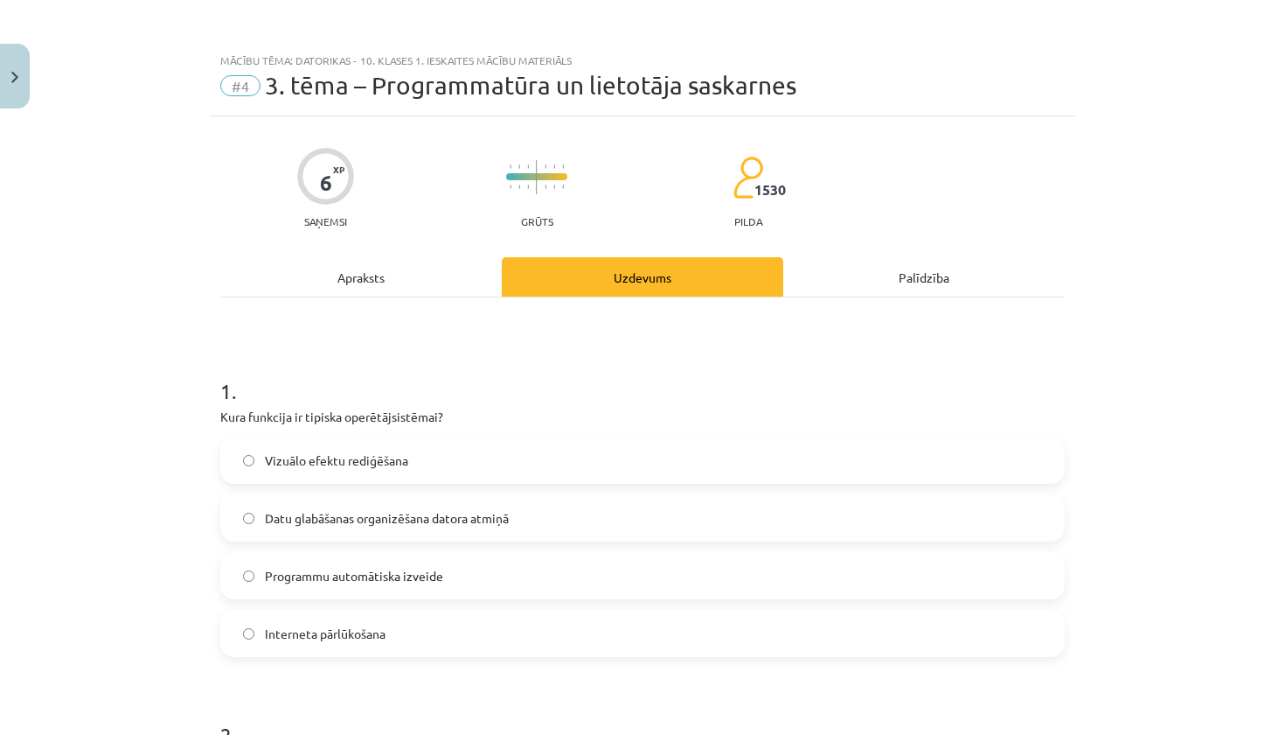
scroll to position [44, 0]
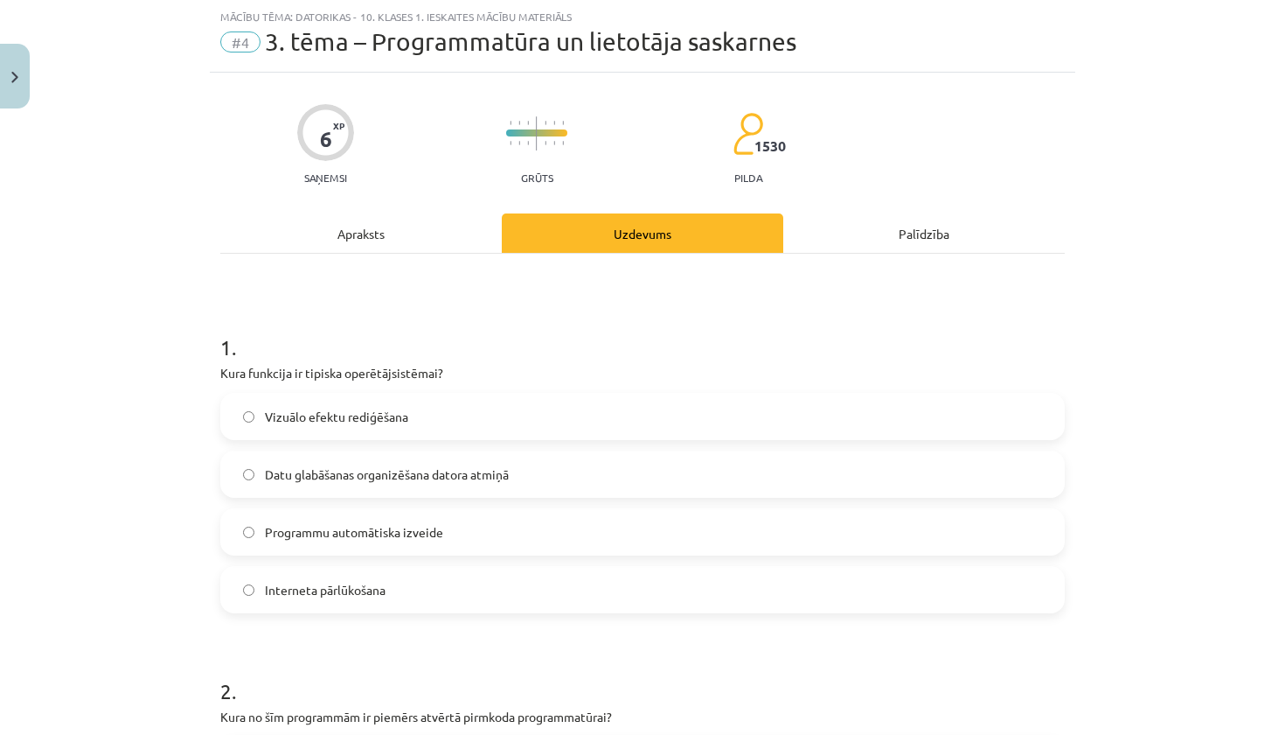
click at [435, 233] on div "Apraksts" at bounding box center [361, 232] width 282 height 39
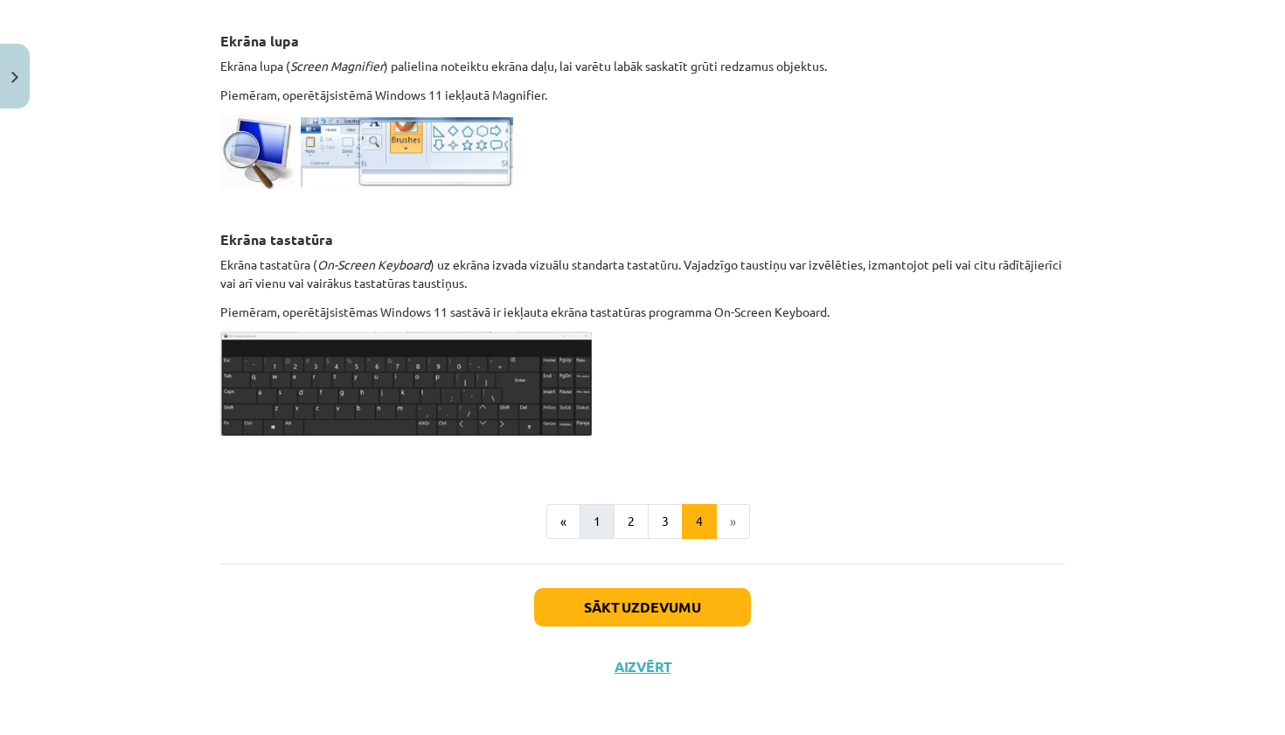
click at [598, 514] on button "1" at bounding box center [597, 521] width 35 height 35
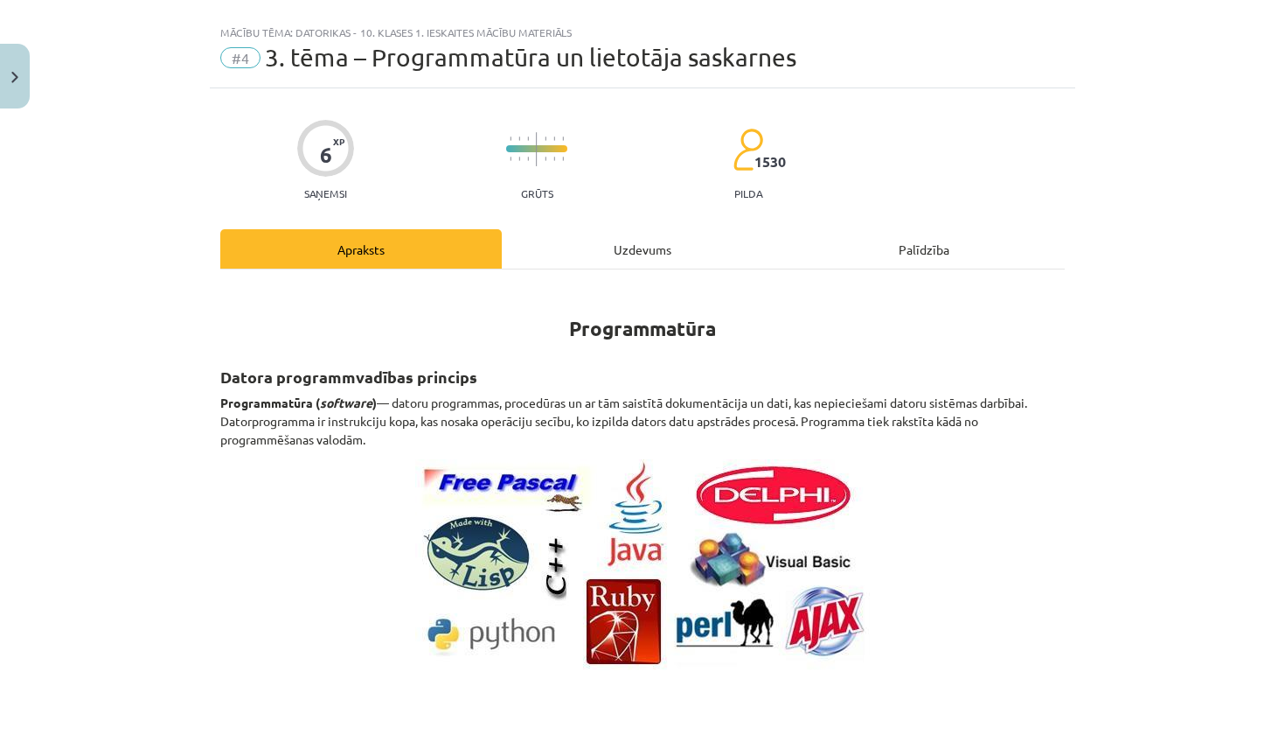
scroll to position [31, 0]
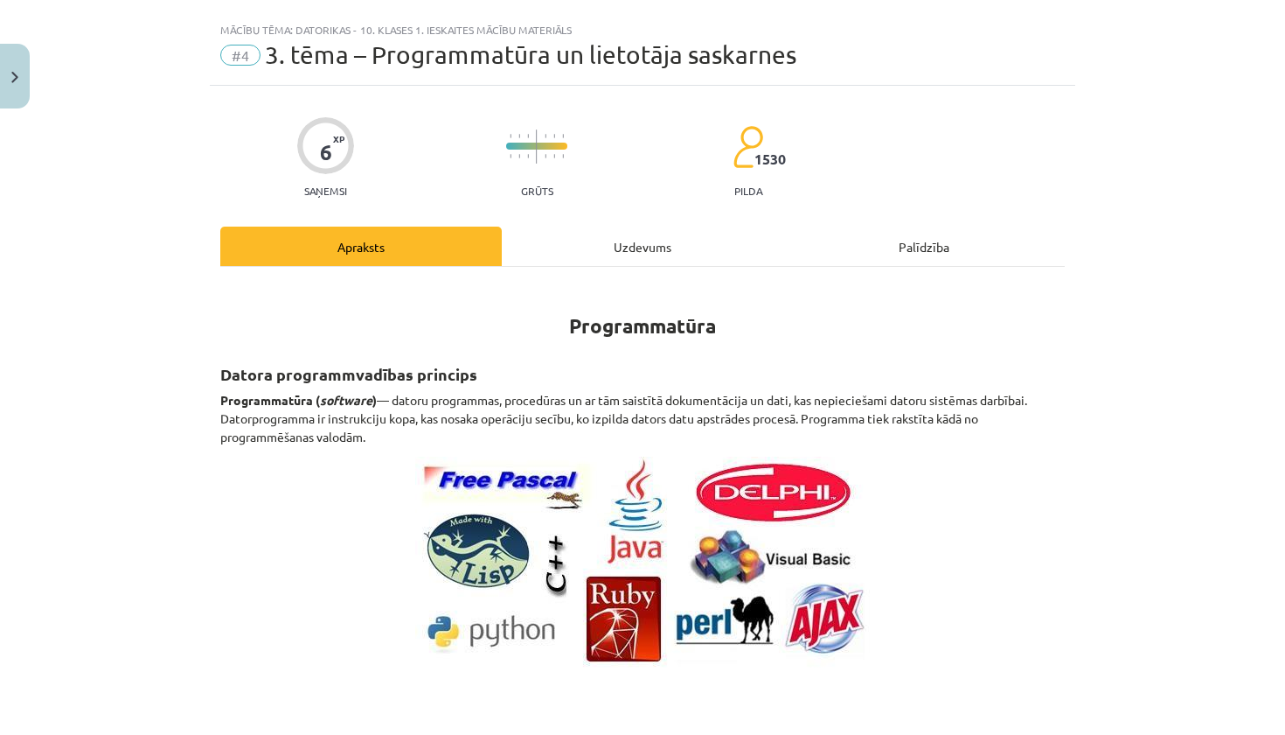
click at [622, 242] on div "Uzdevums" at bounding box center [643, 245] width 282 height 39
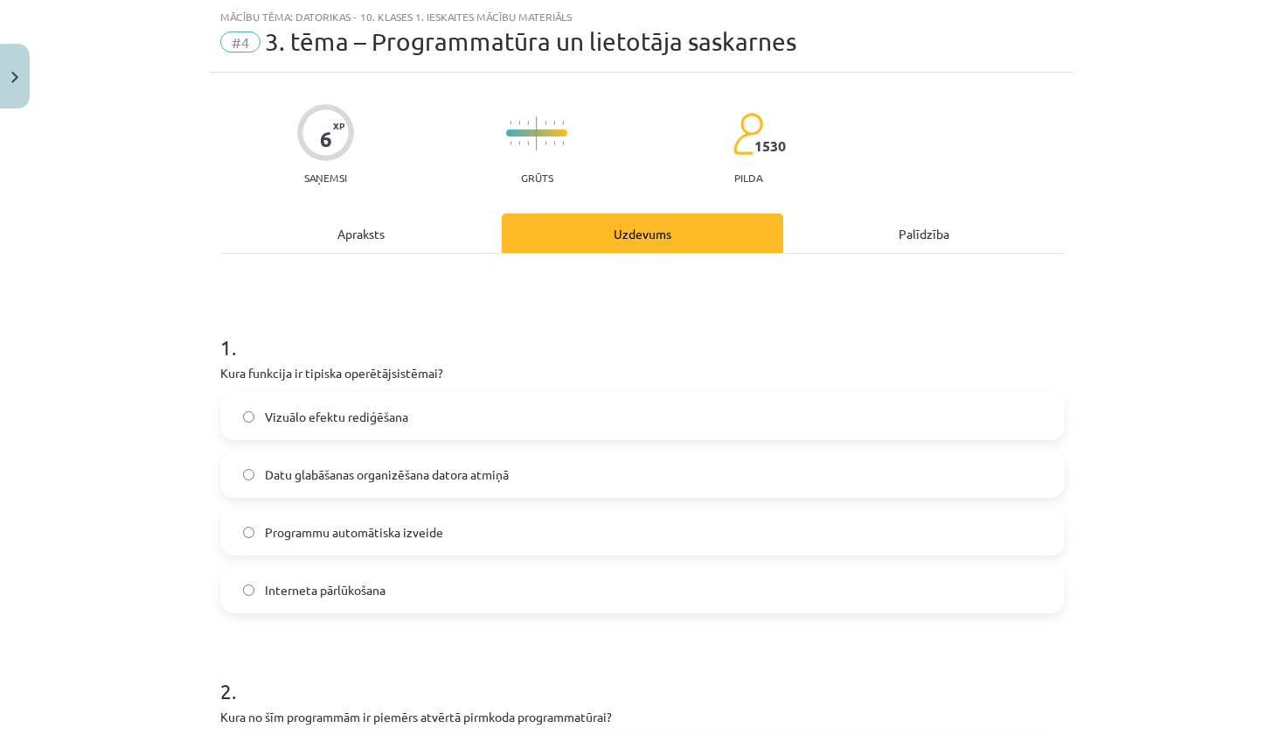
click at [365, 229] on div "Apraksts" at bounding box center [361, 232] width 282 height 39
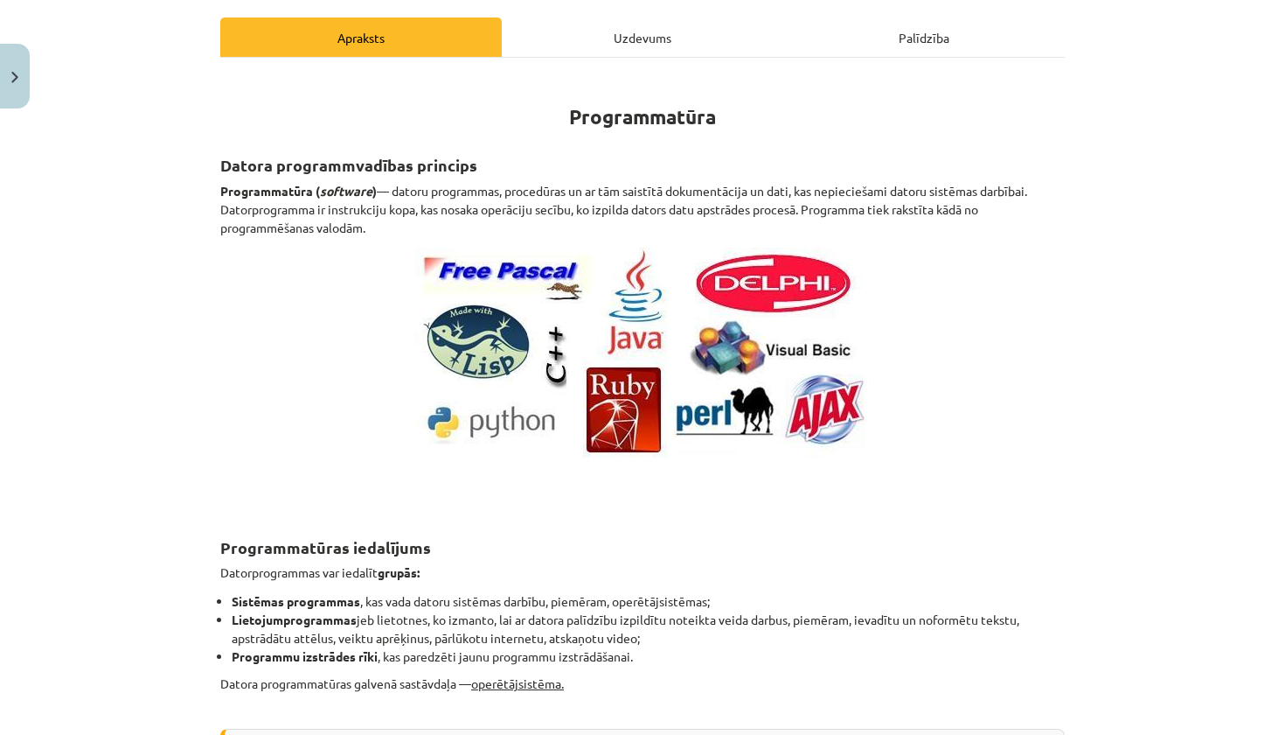
scroll to position [232, 0]
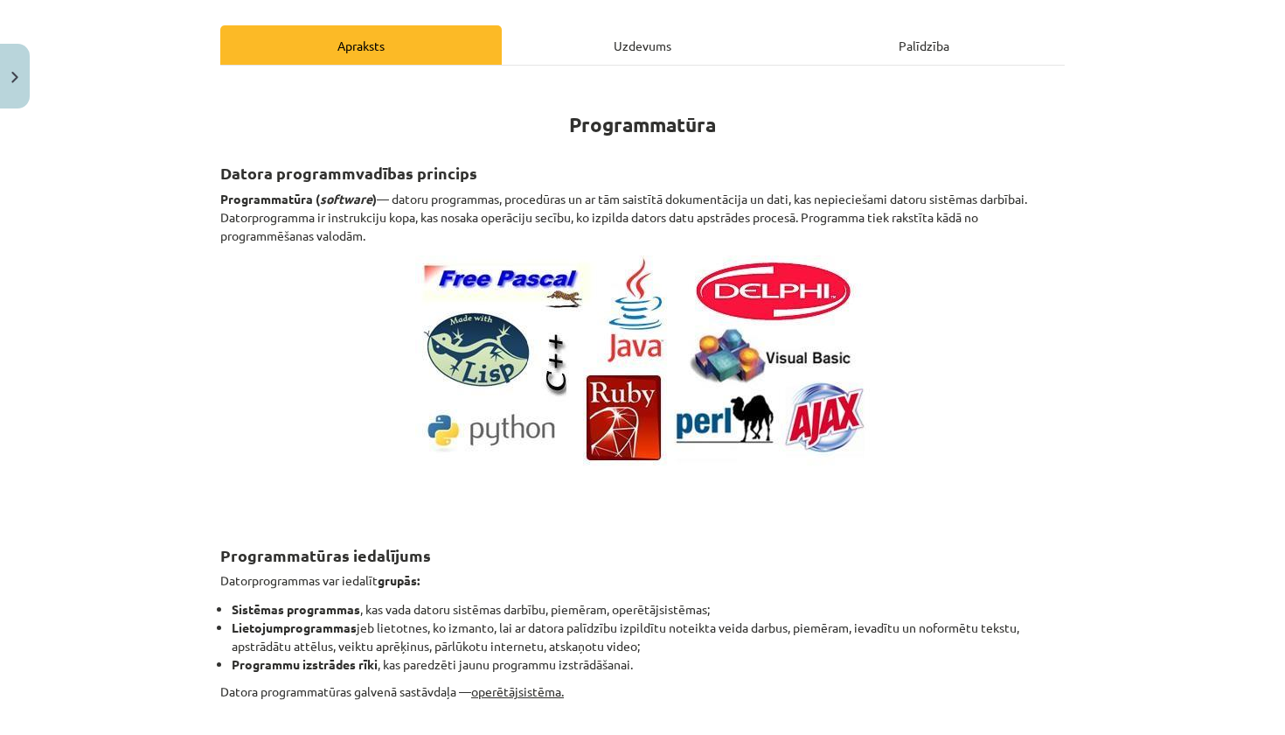
click at [525, 52] on div "Uzdevums" at bounding box center [643, 44] width 282 height 39
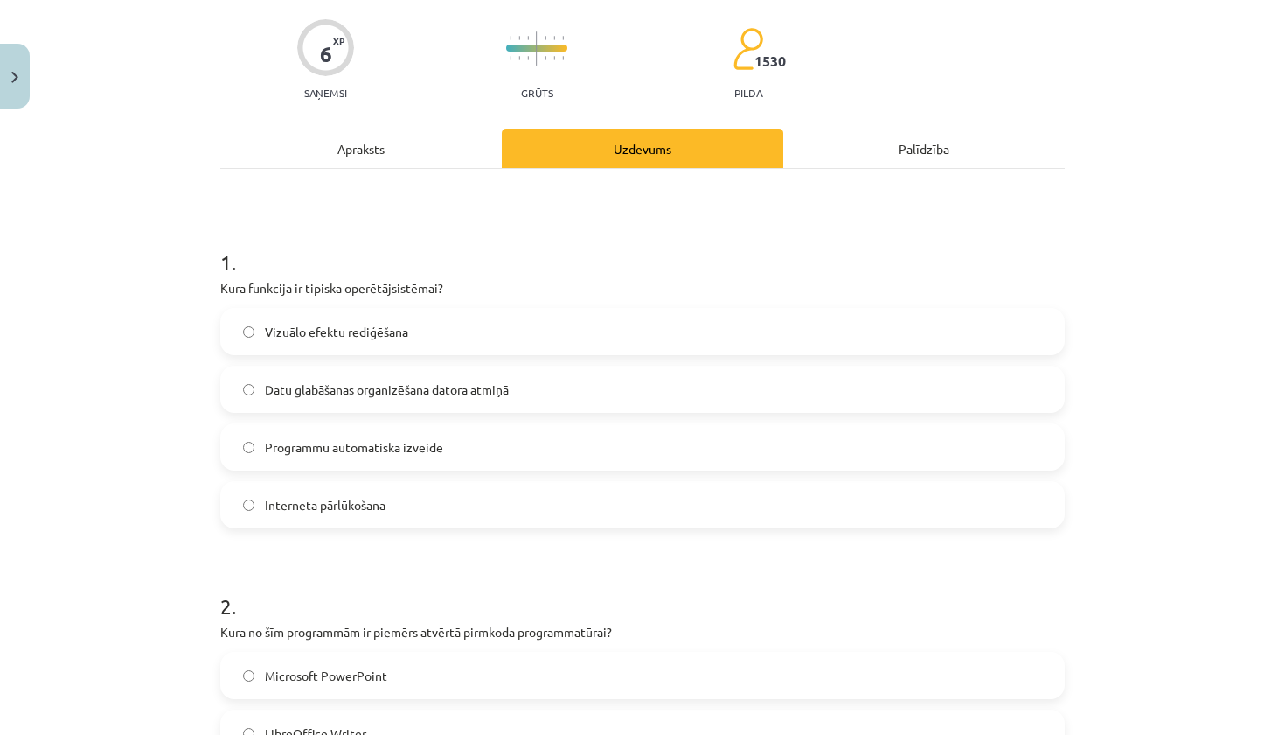
scroll to position [132, 0]
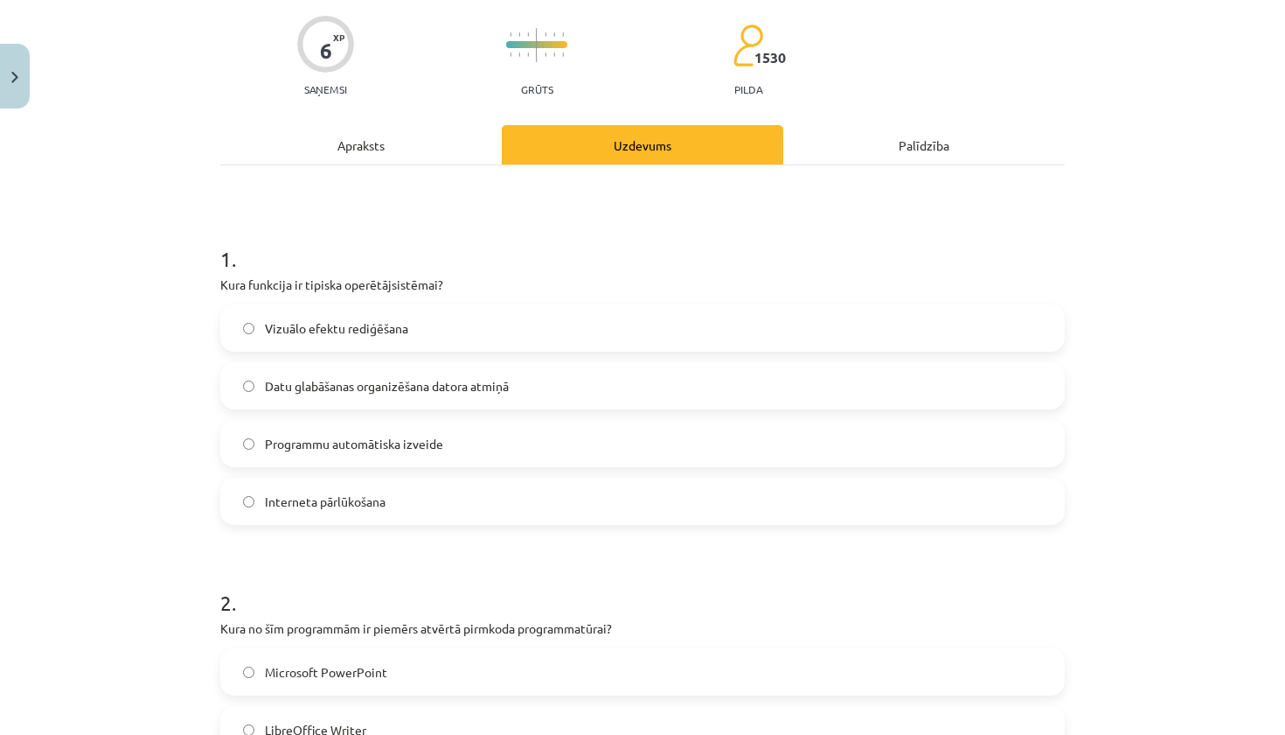
click at [365, 391] on span "Datu glabāšanas organizēšana datora atmiņā" at bounding box center [387, 386] width 244 height 18
click at [356, 149] on div "Apraksts" at bounding box center [361, 144] width 282 height 39
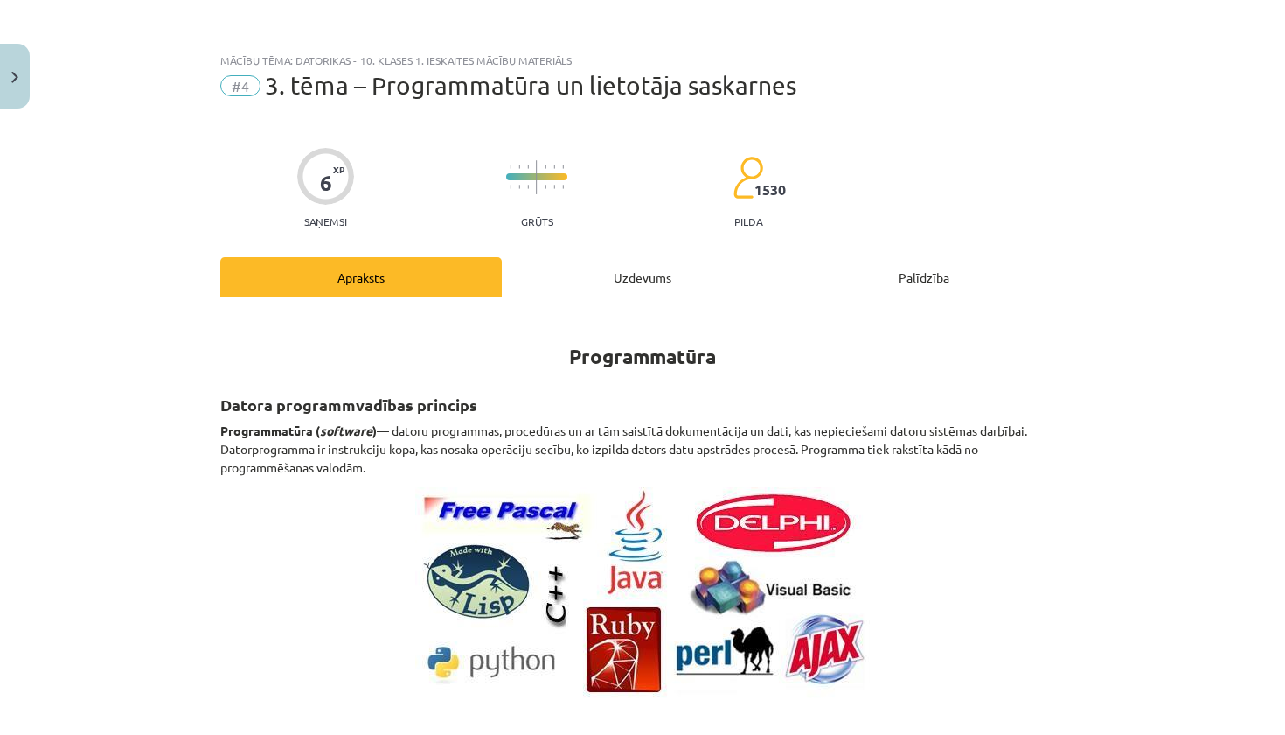
scroll to position [0, 0]
click at [574, 282] on div "Uzdevums" at bounding box center [643, 276] width 282 height 39
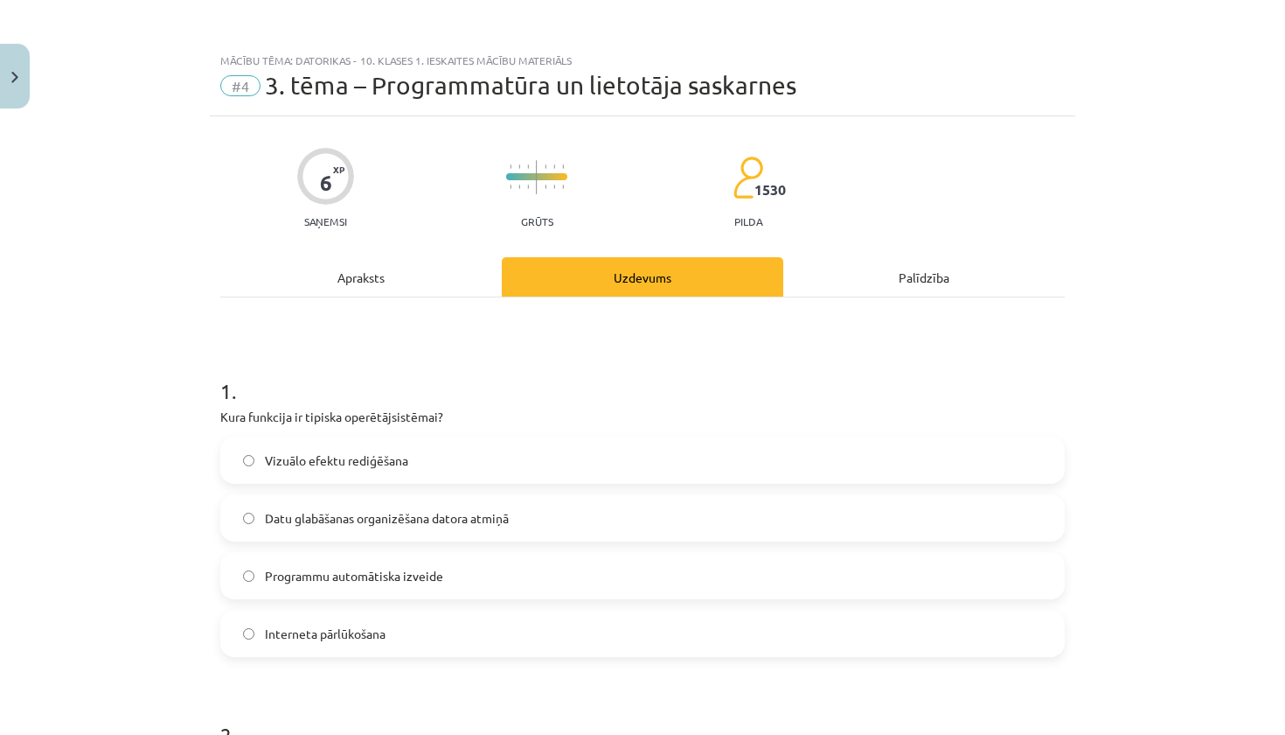
click at [370, 267] on div "Apraksts" at bounding box center [361, 276] width 282 height 39
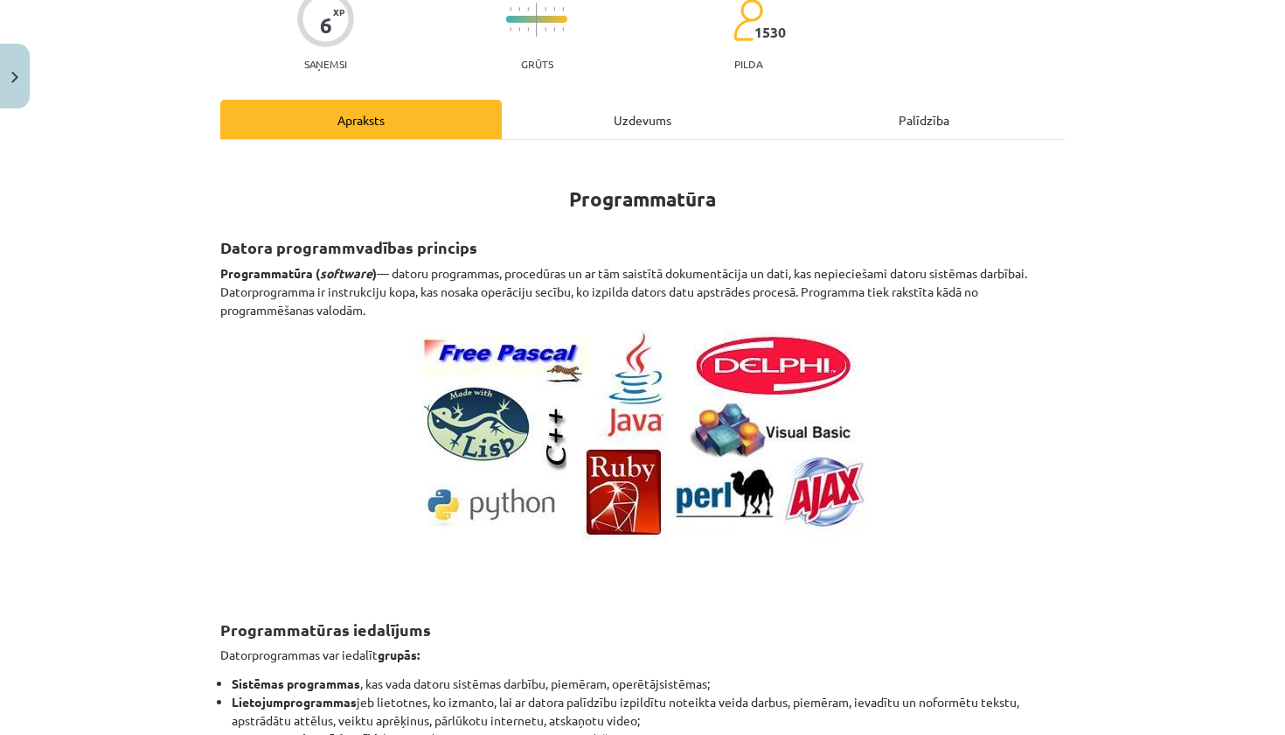
scroll to position [111, 0]
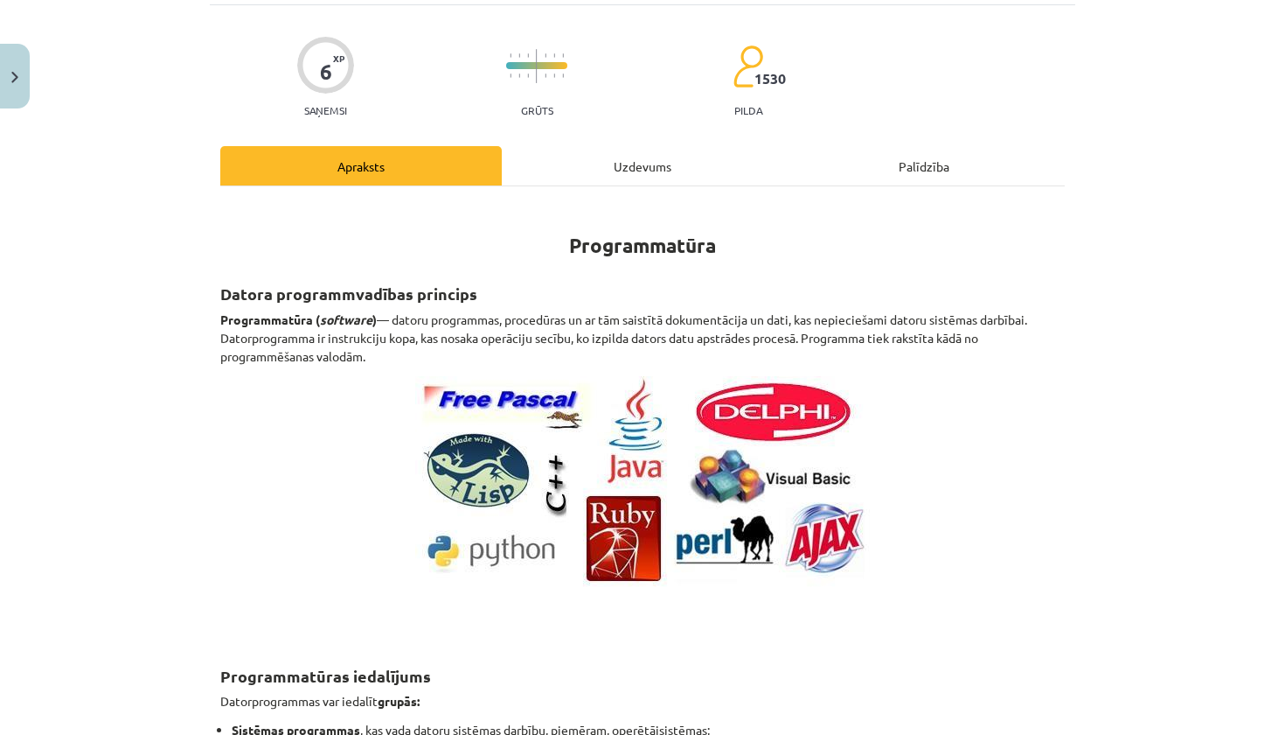
click at [595, 181] on div "Uzdevums" at bounding box center [643, 165] width 282 height 39
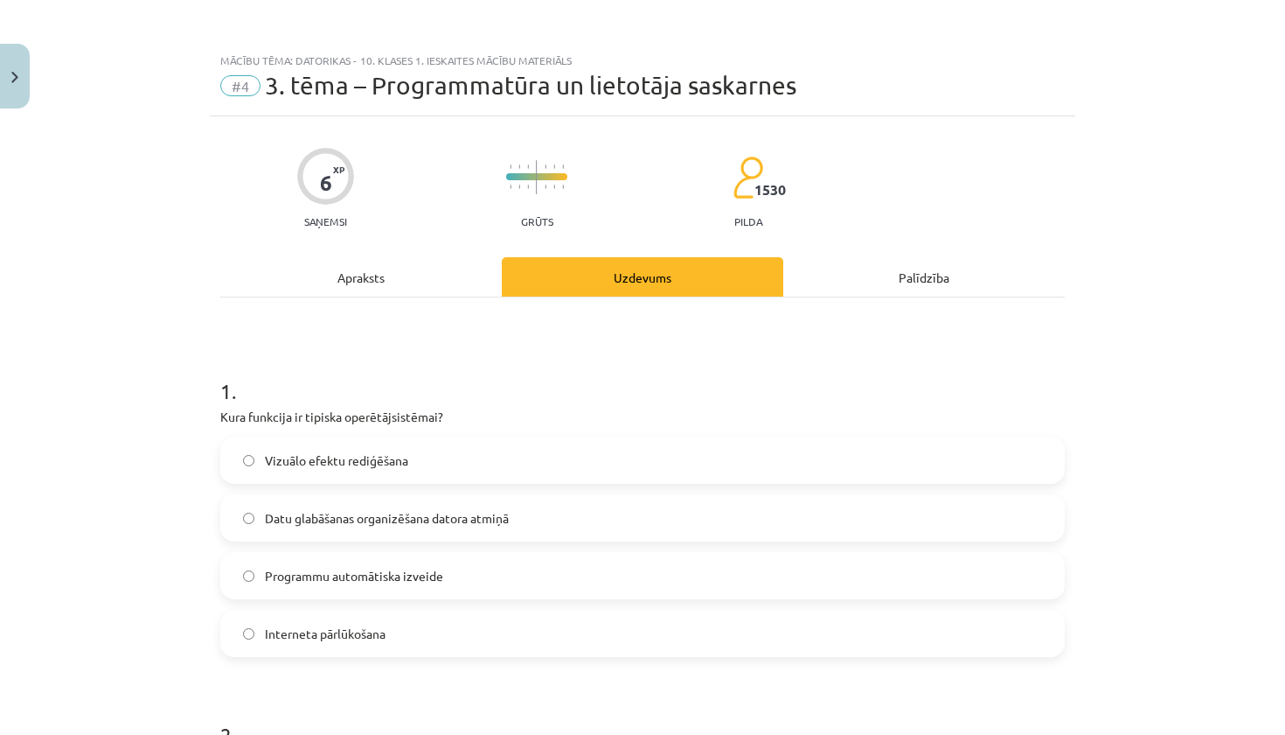
scroll to position [0, 0]
click at [347, 291] on div "Apraksts" at bounding box center [361, 276] width 282 height 39
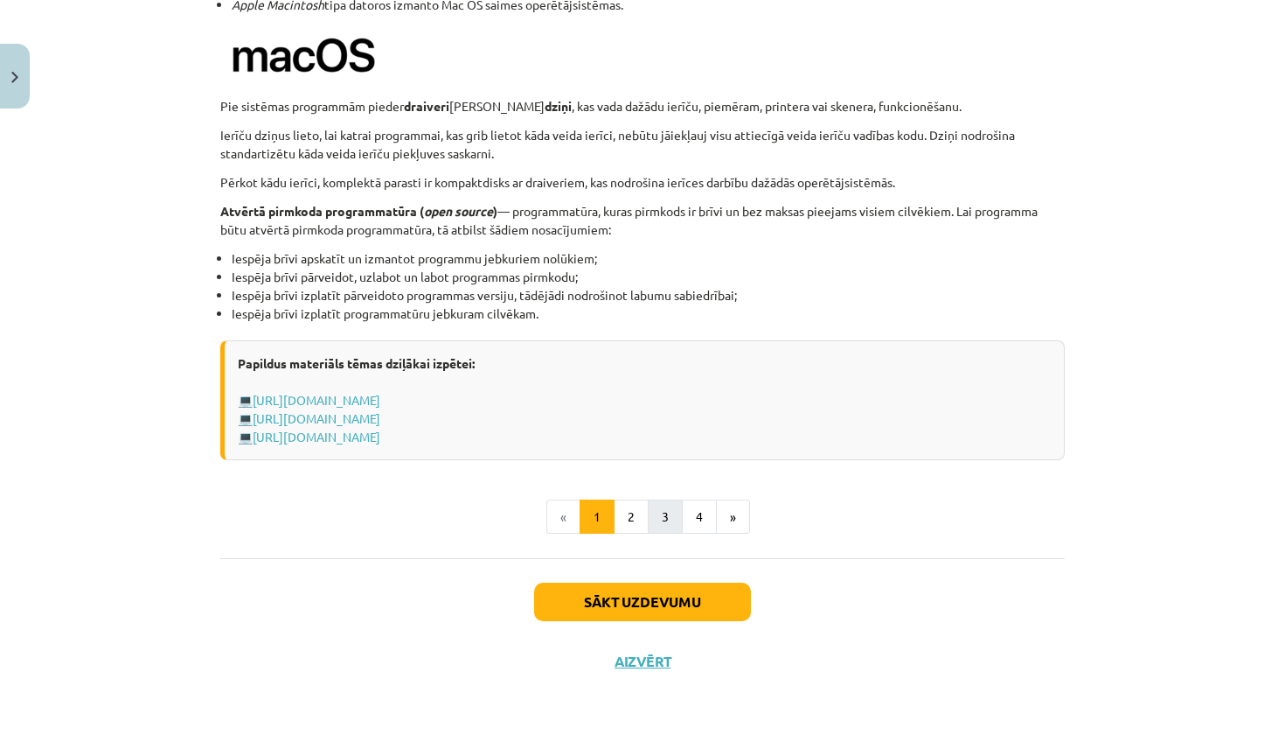
click at [665, 519] on button "3" at bounding box center [665, 516] width 35 height 35
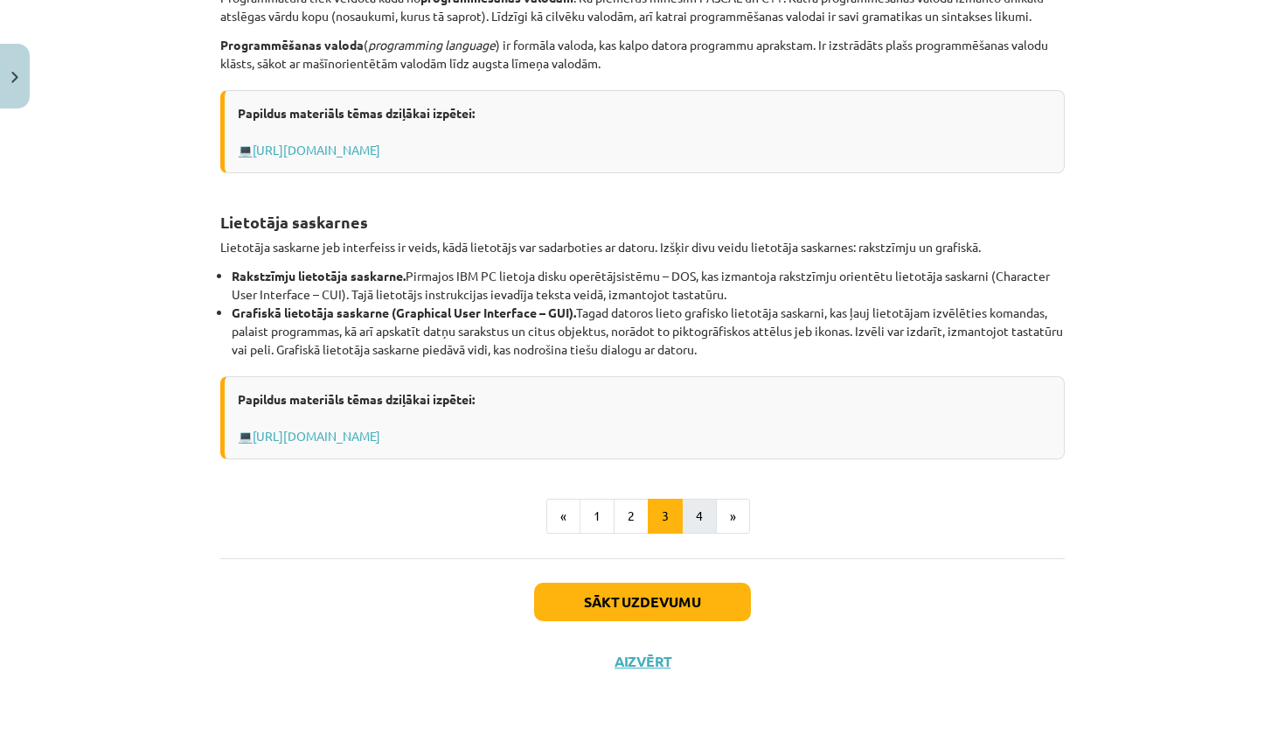
click at [714, 516] on button "4" at bounding box center [699, 515] width 35 height 35
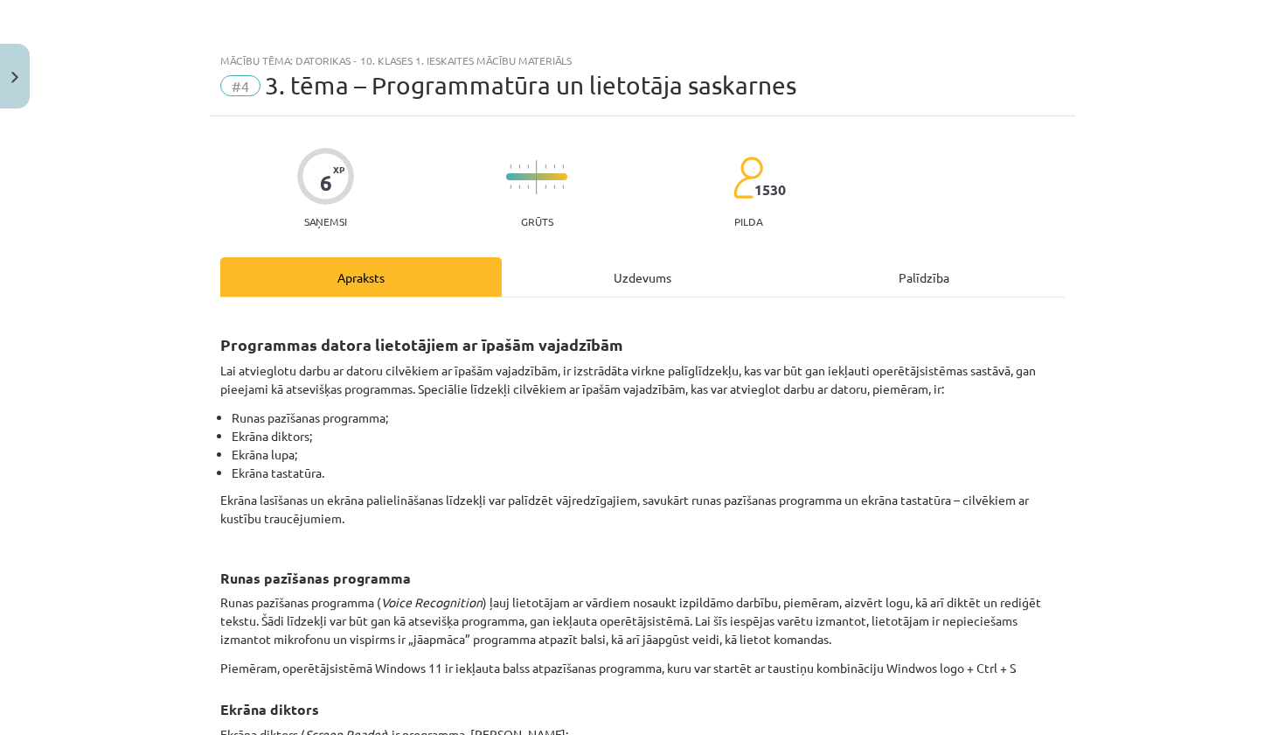
scroll to position [0, 0]
click at [656, 275] on div "Uzdevums" at bounding box center [643, 276] width 282 height 39
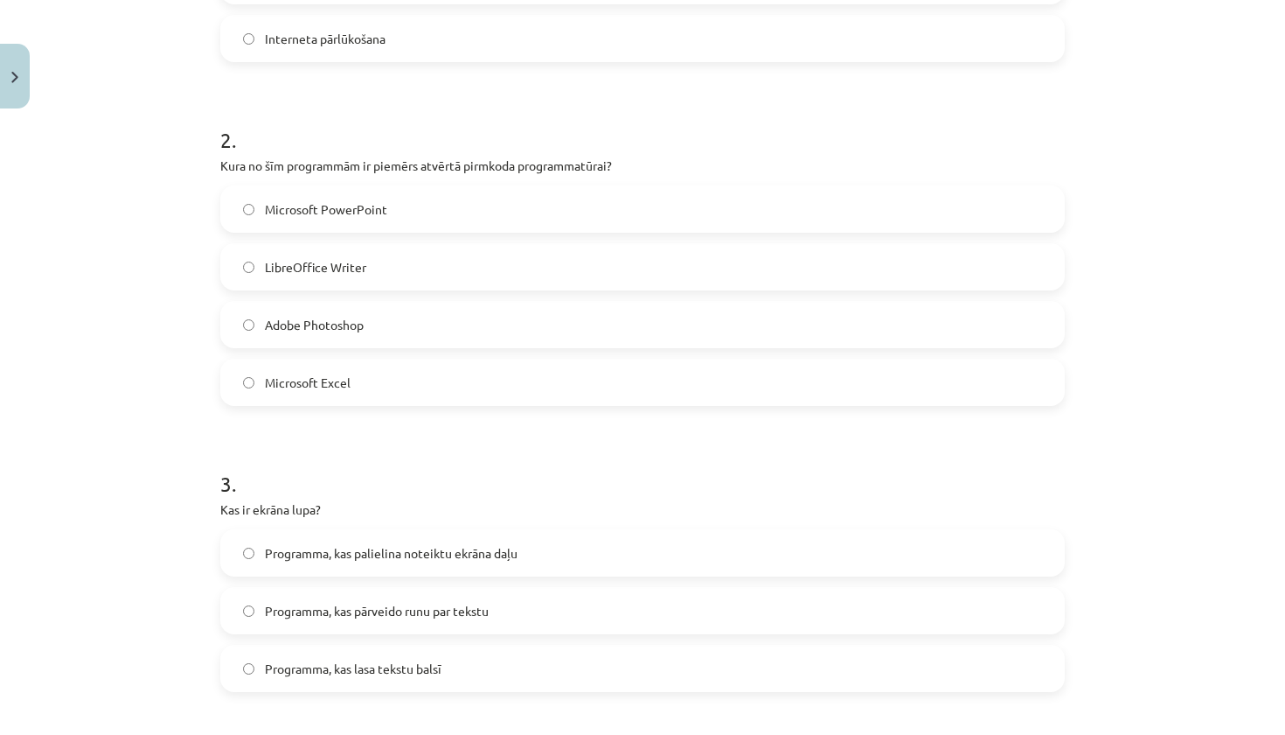
scroll to position [595, 0]
click at [440, 548] on span "Programma, kas palielina noteiktu ekrāna daļu" at bounding box center [391, 552] width 253 height 18
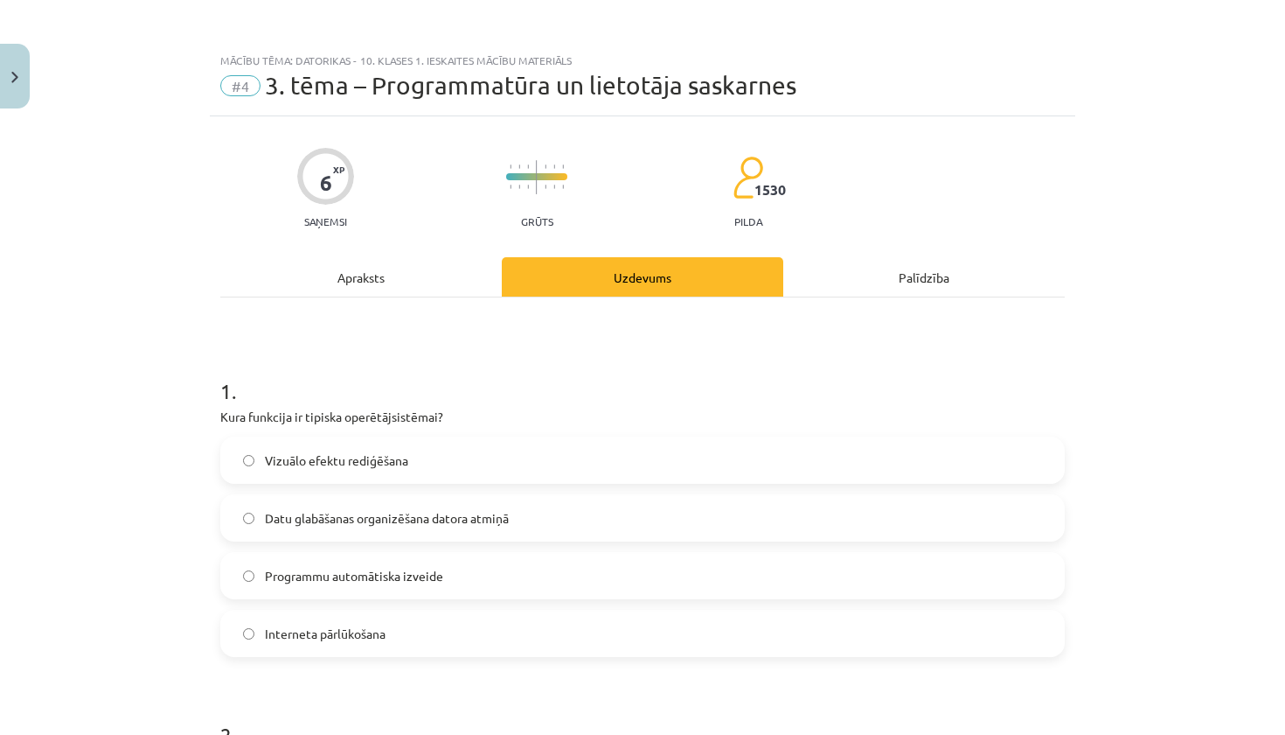
scroll to position [0, 0]
click at [393, 274] on div "Apraksts" at bounding box center [361, 276] width 282 height 39
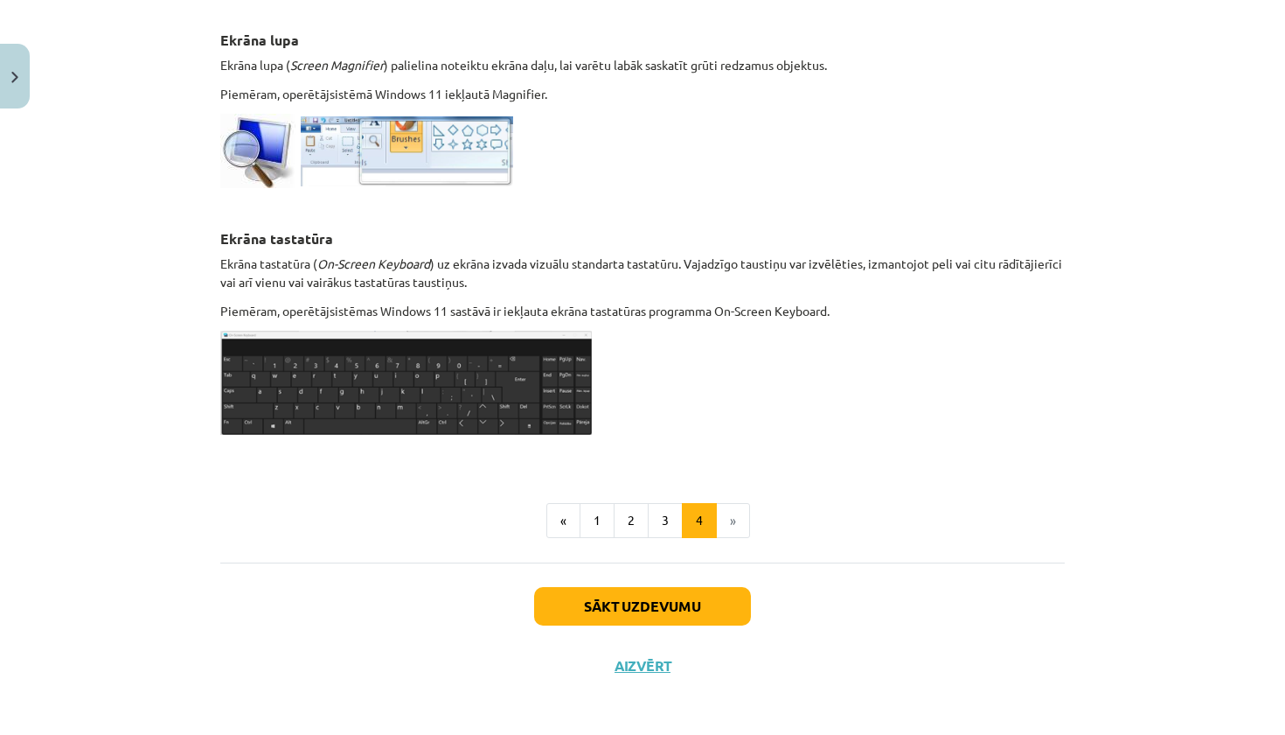
scroll to position [846, 0]
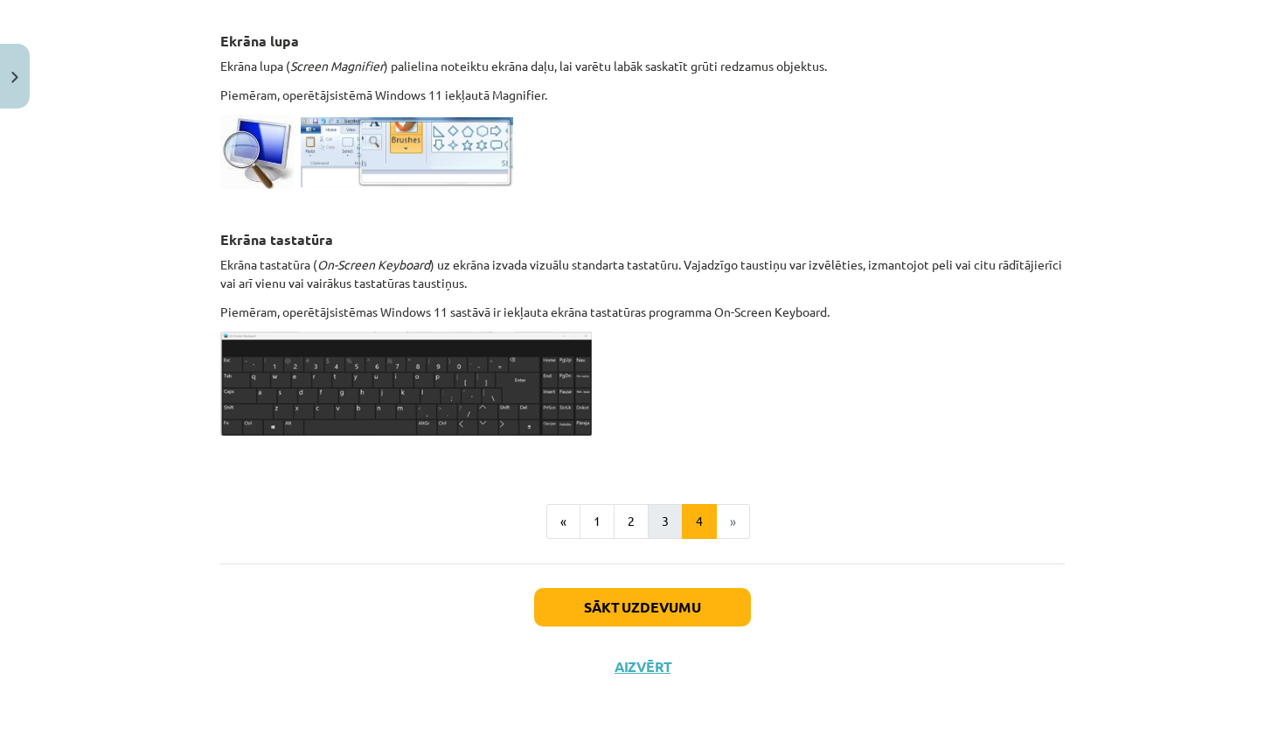
click at [672, 505] on button "3" at bounding box center [665, 521] width 35 height 35
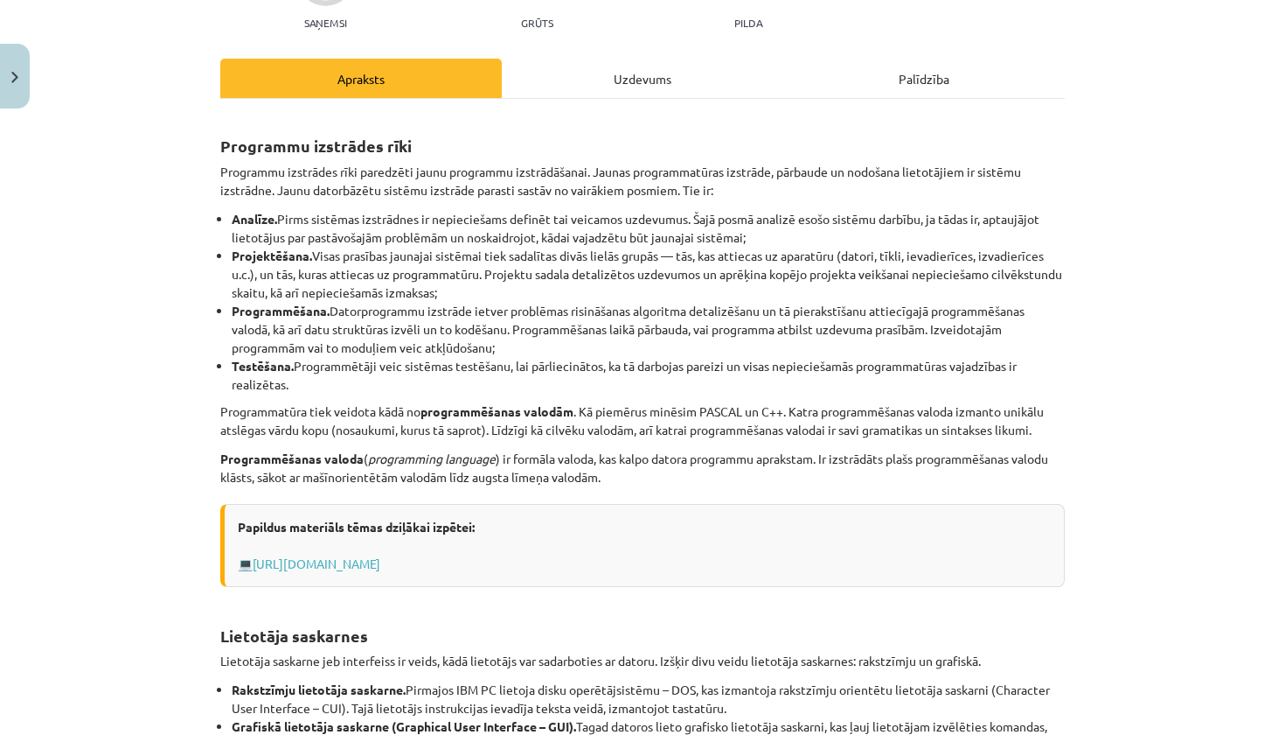
scroll to position [198, 0]
click at [651, 86] on div "Uzdevums" at bounding box center [643, 78] width 282 height 39
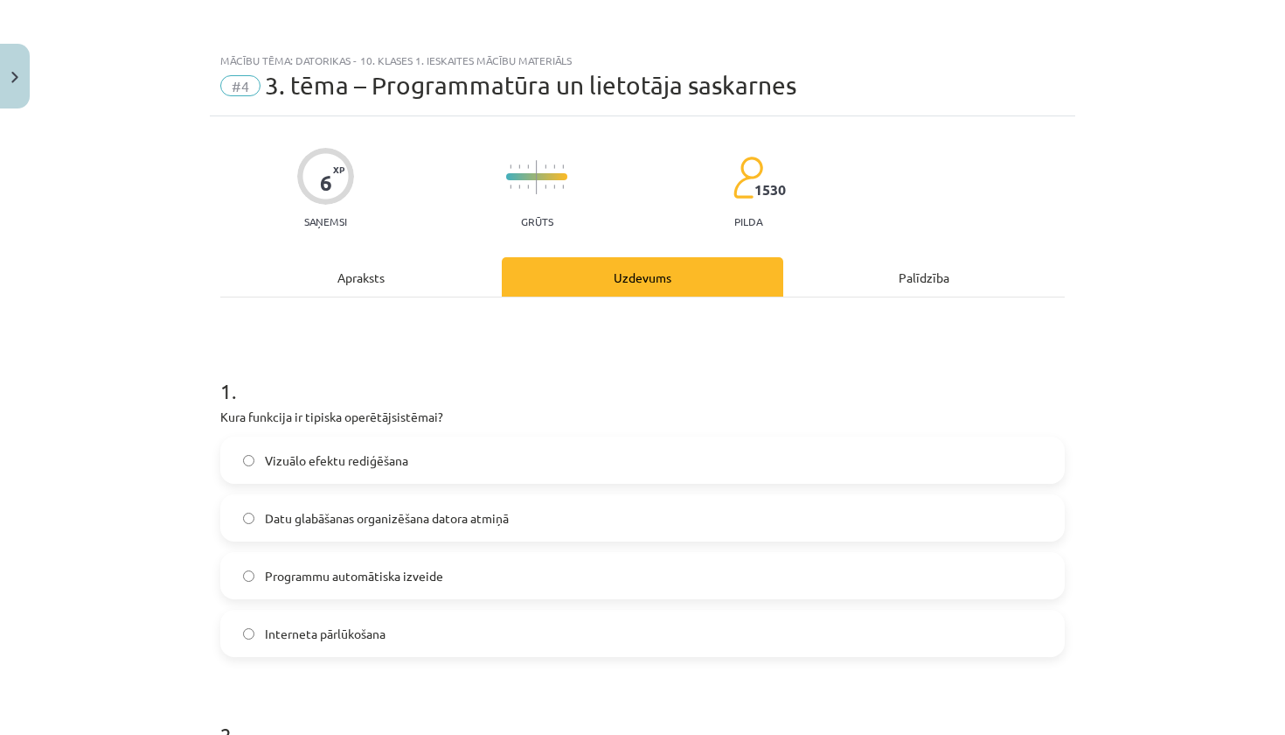
scroll to position [0, 0]
click at [427, 285] on div "Apraksts" at bounding box center [361, 276] width 282 height 39
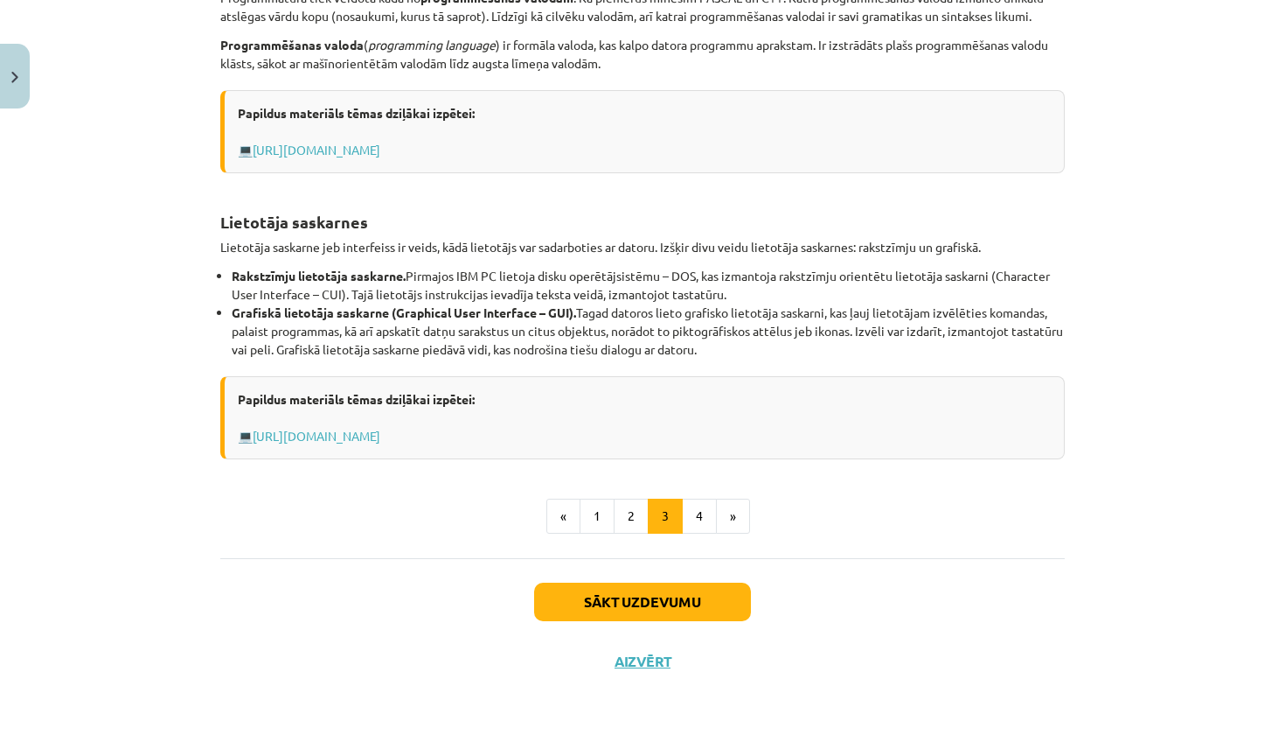
scroll to position [613, 0]
click at [648, 516] on button "3" at bounding box center [665, 515] width 35 height 35
click at [628, 515] on button "2" at bounding box center [631, 515] width 35 height 35
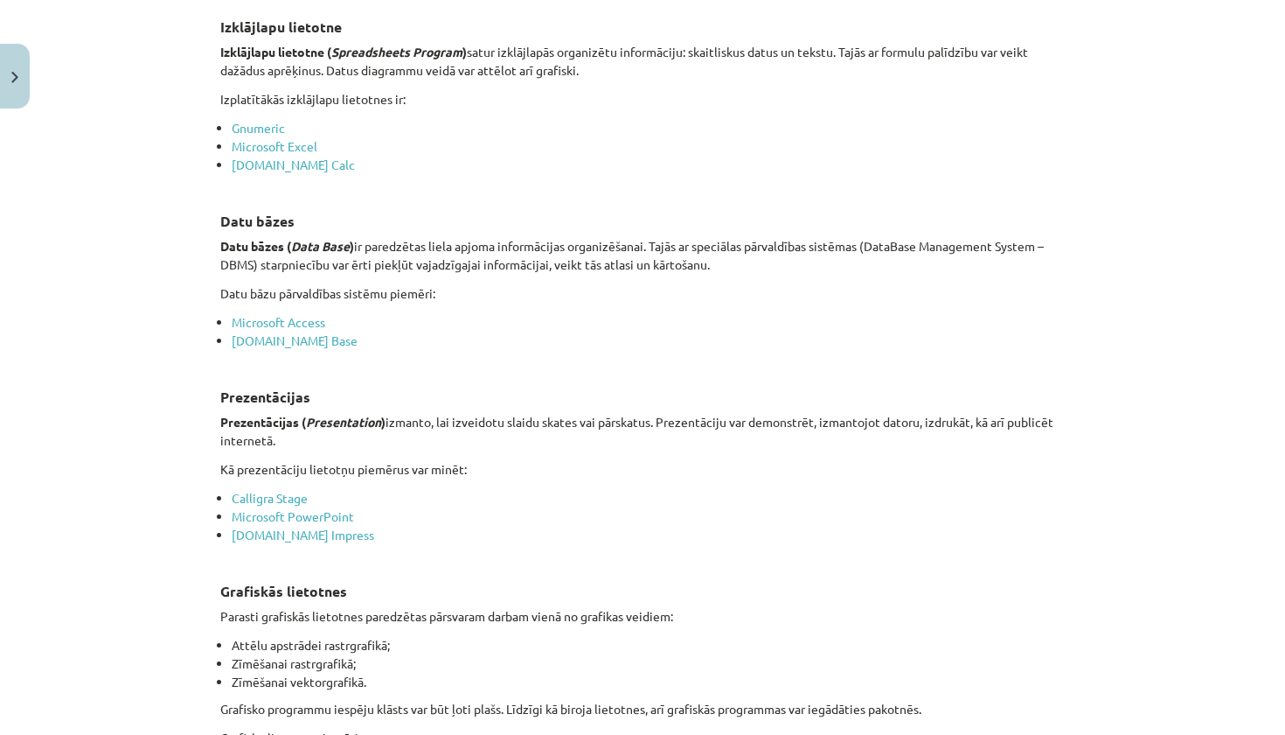
scroll to position [1112, 0]
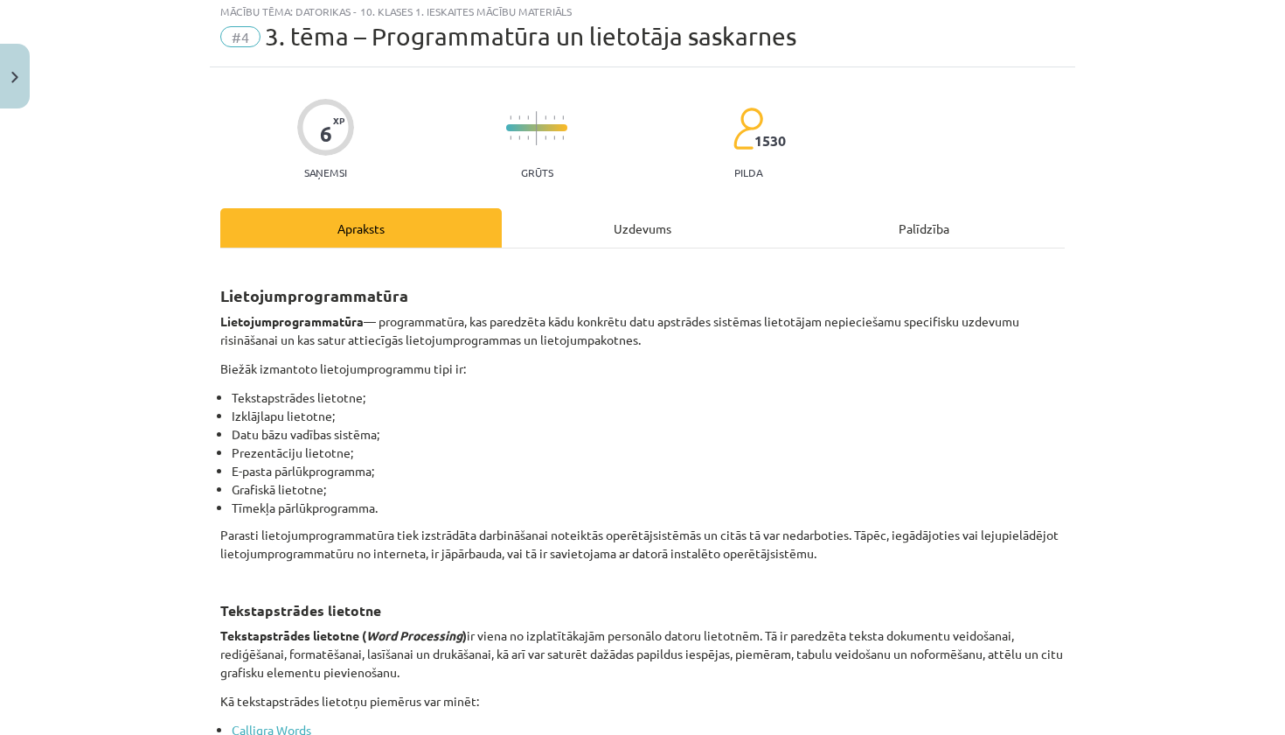
click at [595, 215] on div "Uzdevums" at bounding box center [643, 227] width 282 height 39
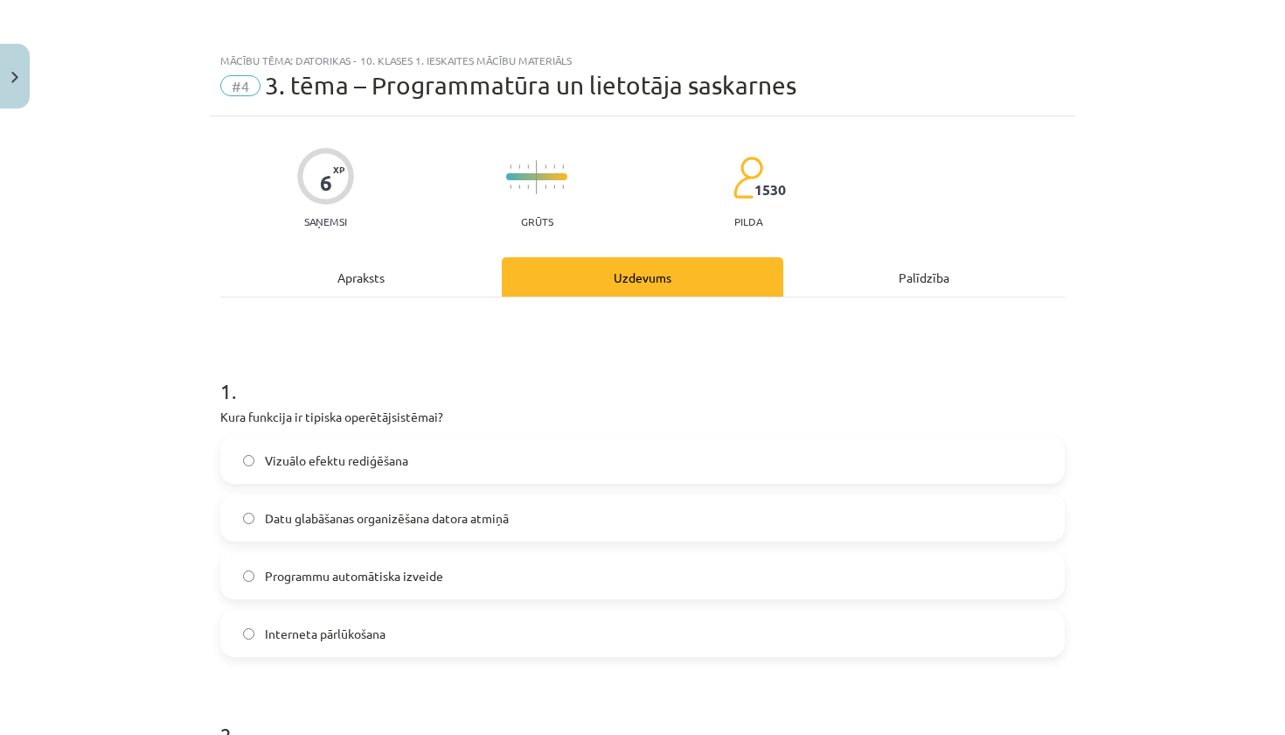
scroll to position [0, 0]
click at [376, 282] on div "Apraksts" at bounding box center [361, 276] width 282 height 39
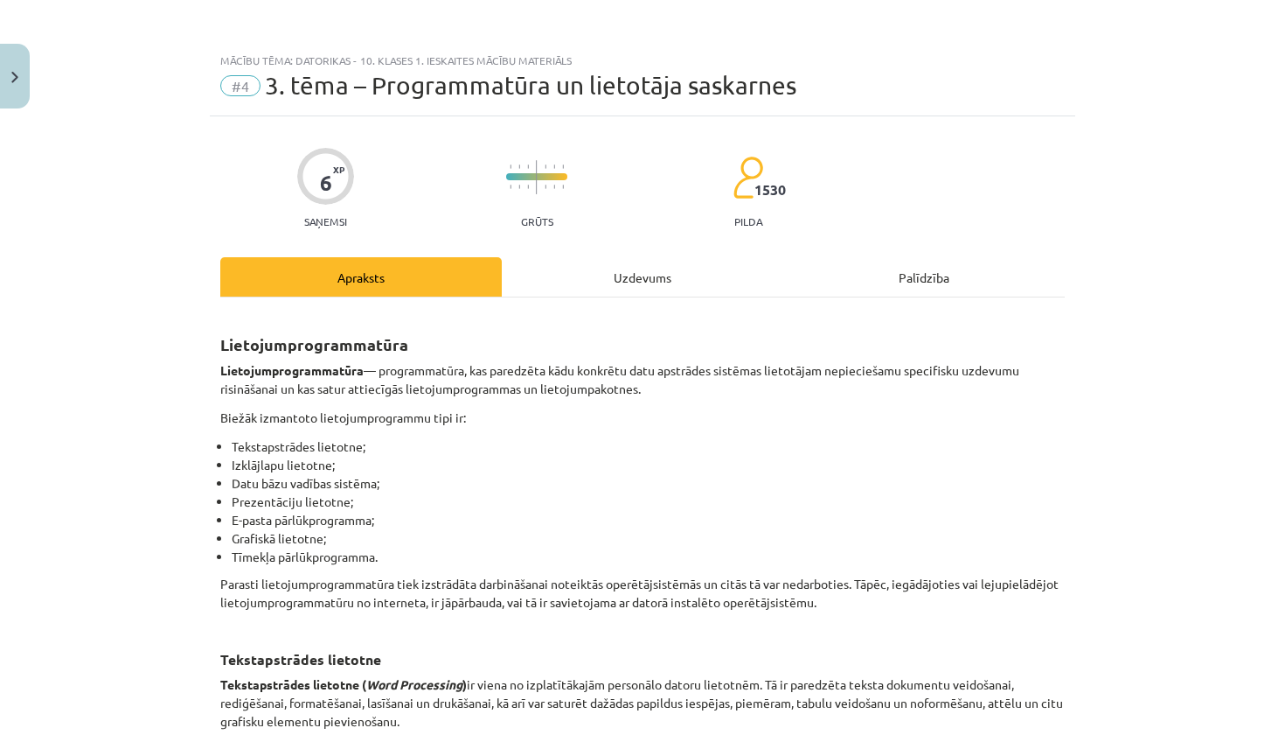
click at [607, 257] on div "Uzdevums" at bounding box center [643, 276] width 282 height 39
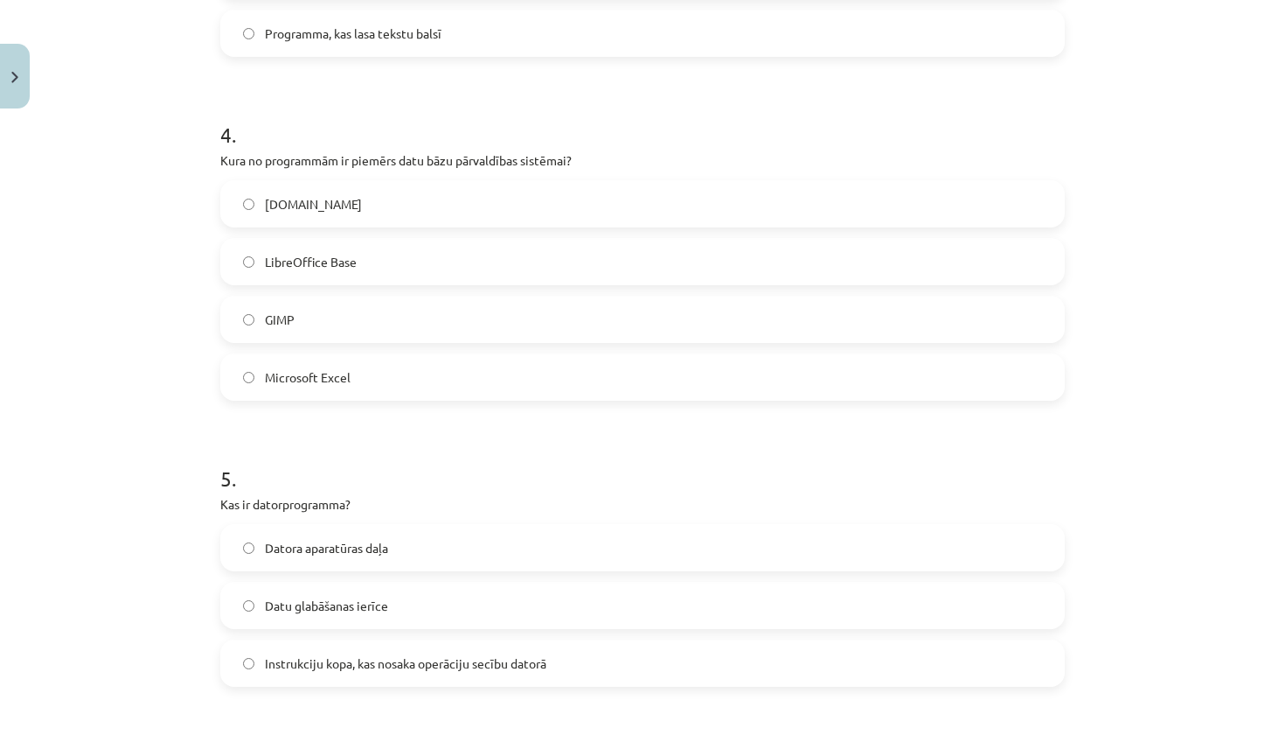
scroll to position [1228, 0]
click at [435, 251] on label "LibreOffice Base" at bounding box center [642, 263] width 841 height 44
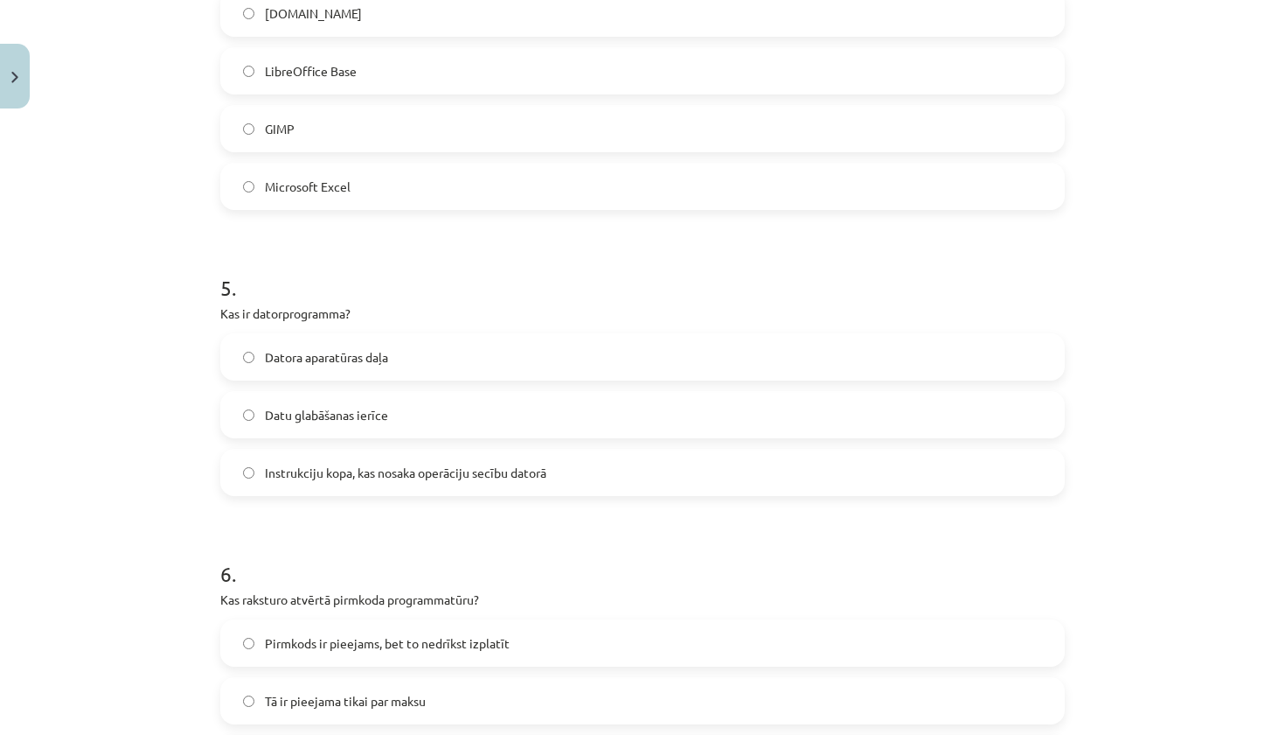
scroll to position [1439, 0]
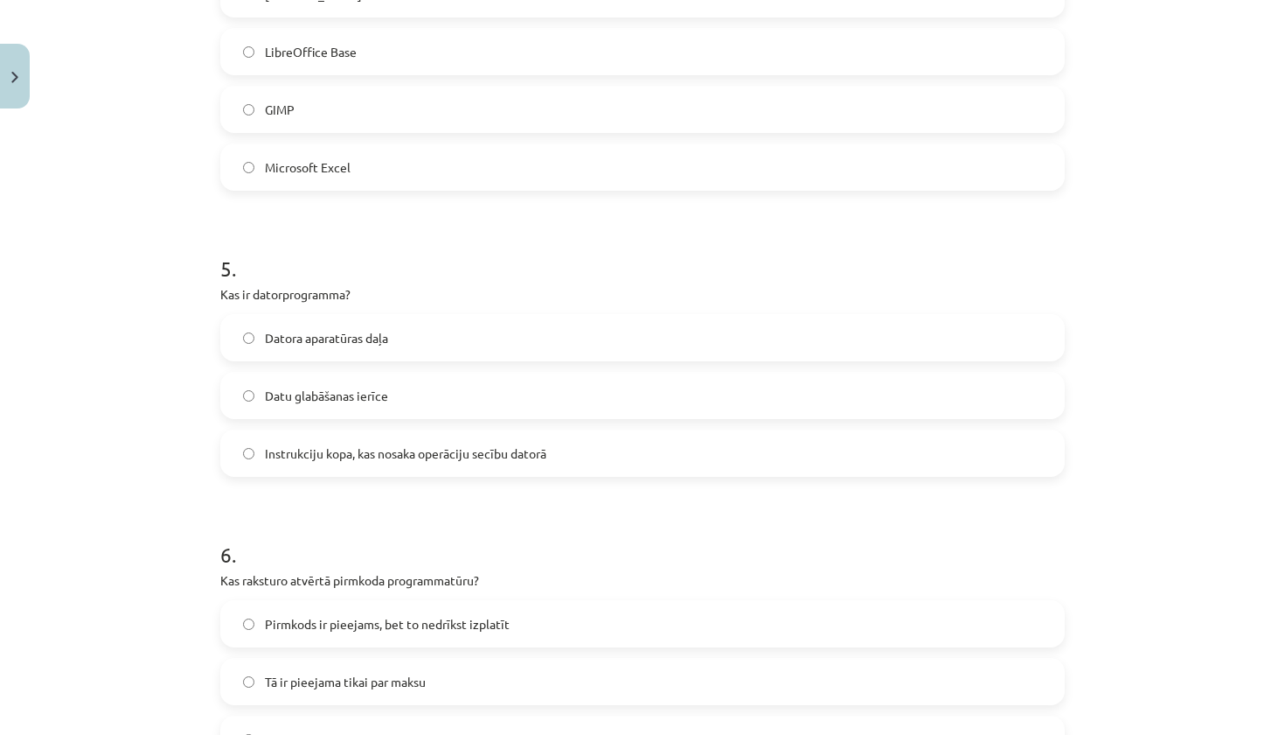
click at [401, 459] on span "Instrukciju kopa, kas nosaka operāciju secību datorā" at bounding box center [406, 453] width 282 height 18
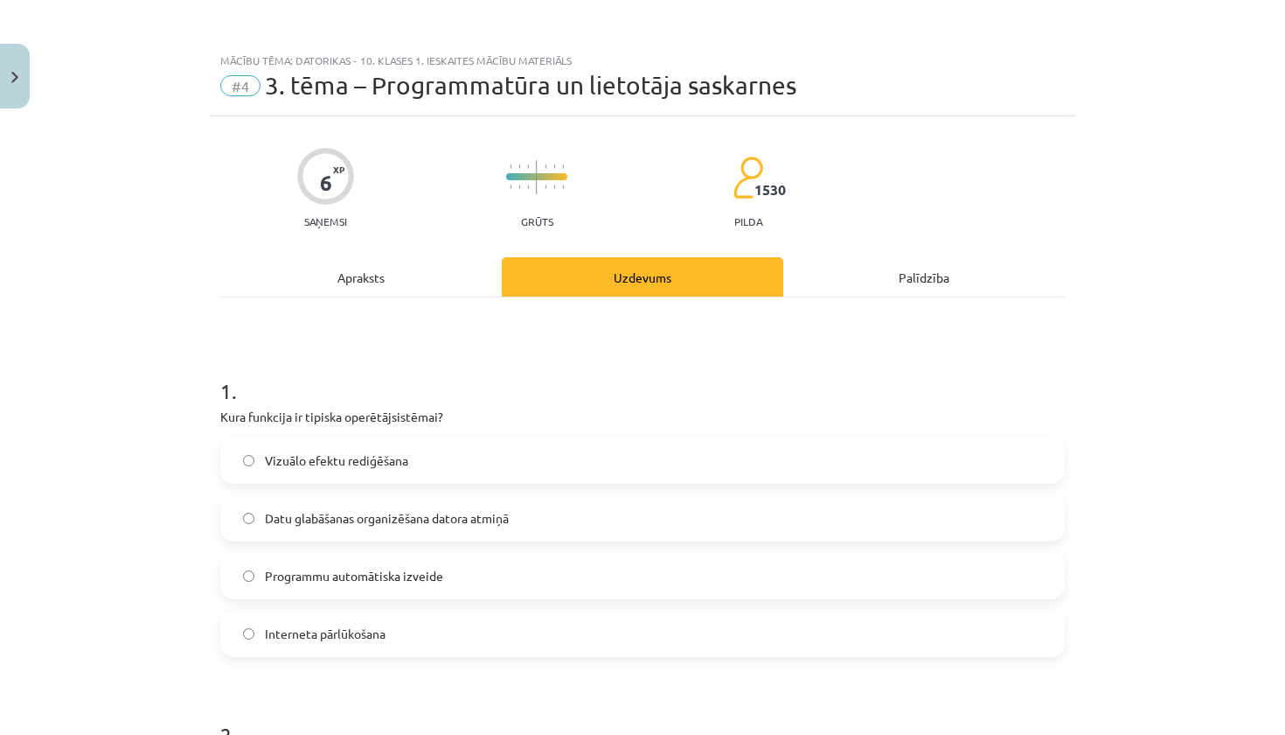
scroll to position [0, 0]
click at [346, 273] on div "Apraksts" at bounding box center [361, 276] width 282 height 39
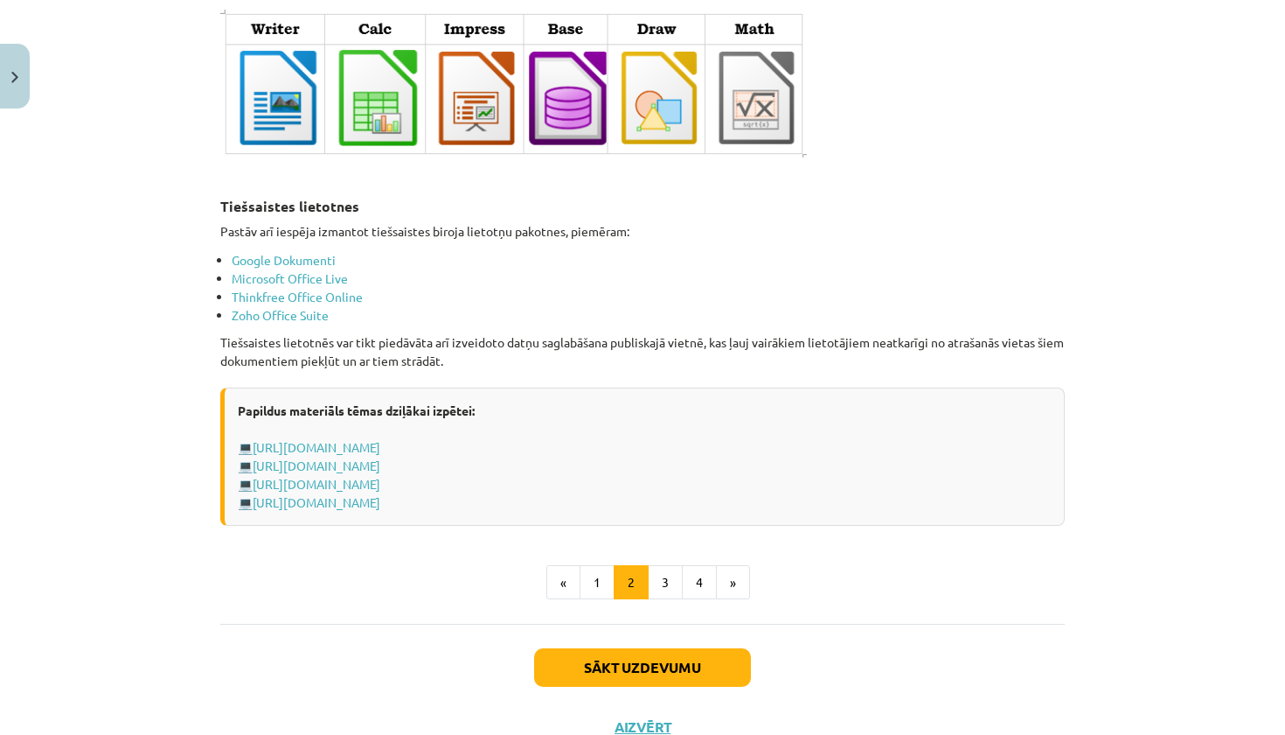
scroll to position [2878, 0]
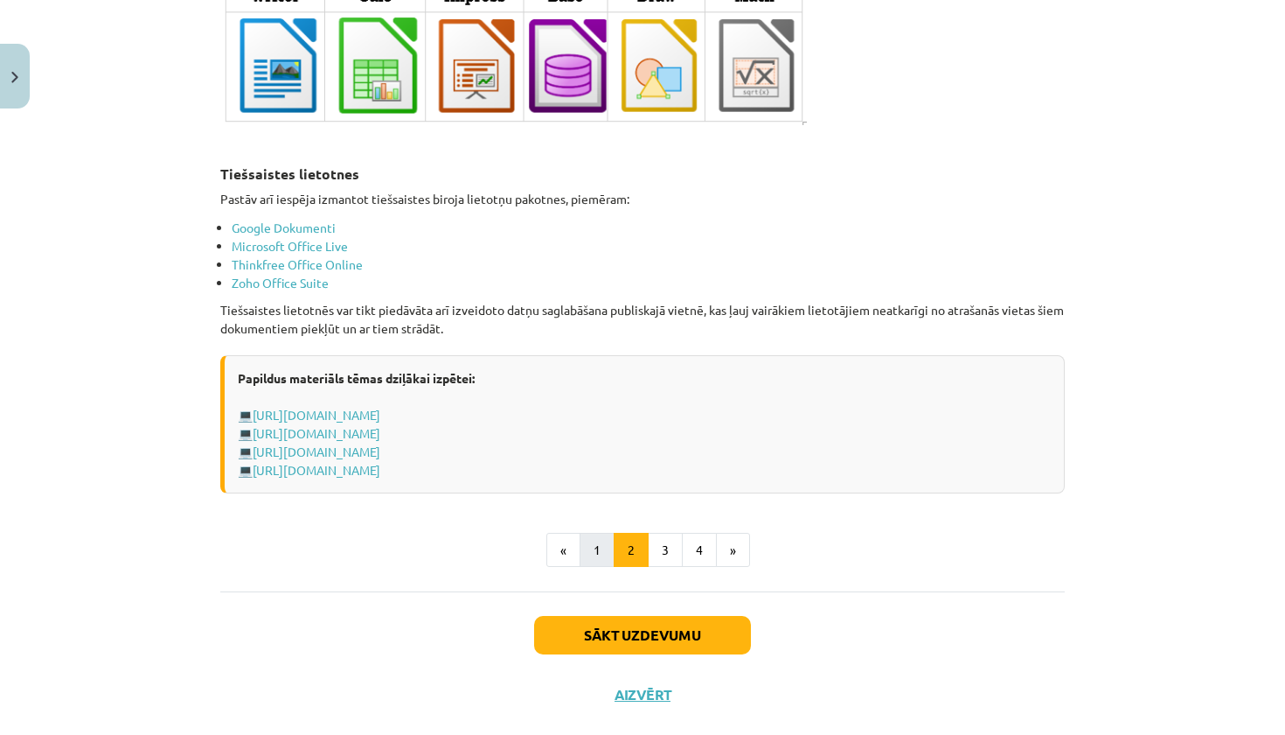
click at [587, 533] on button "1" at bounding box center [597, 550] width 35 height 35
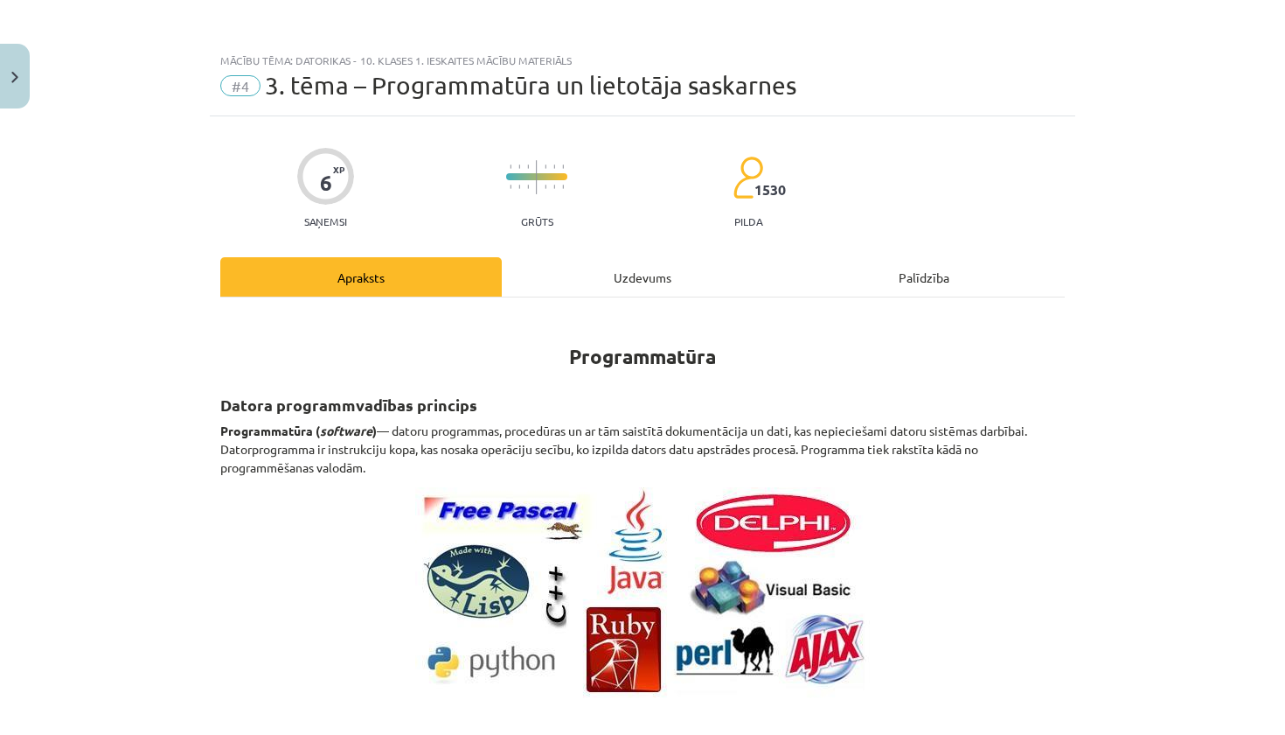
scroll to position [0, 0]
click at [602, 275] on div "Uzdevums" at bounding box center [643, 276] width 282 height 39
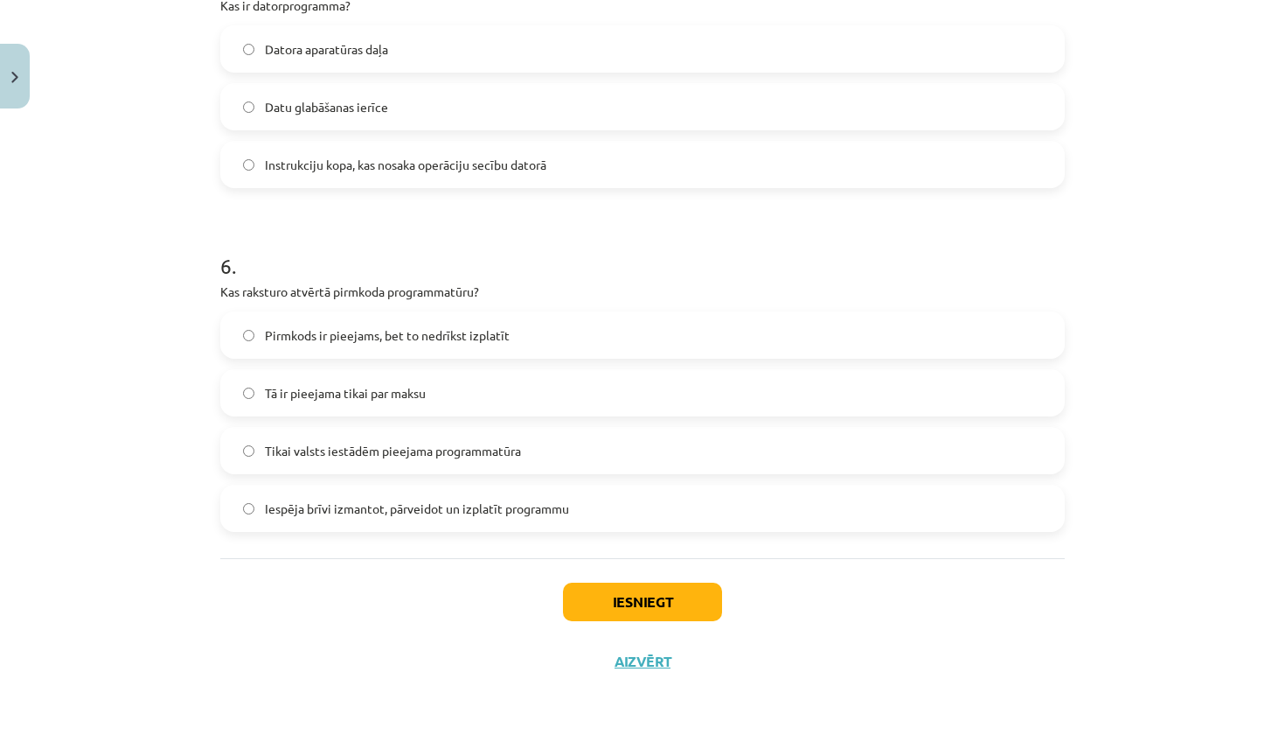
scroll to position [1730, 0]
click at [491, 506] on span "Iespēja brīvi izmantot, pārveidot un izplatīt programmu" at bounding box center [417, 508] width 304 height 18
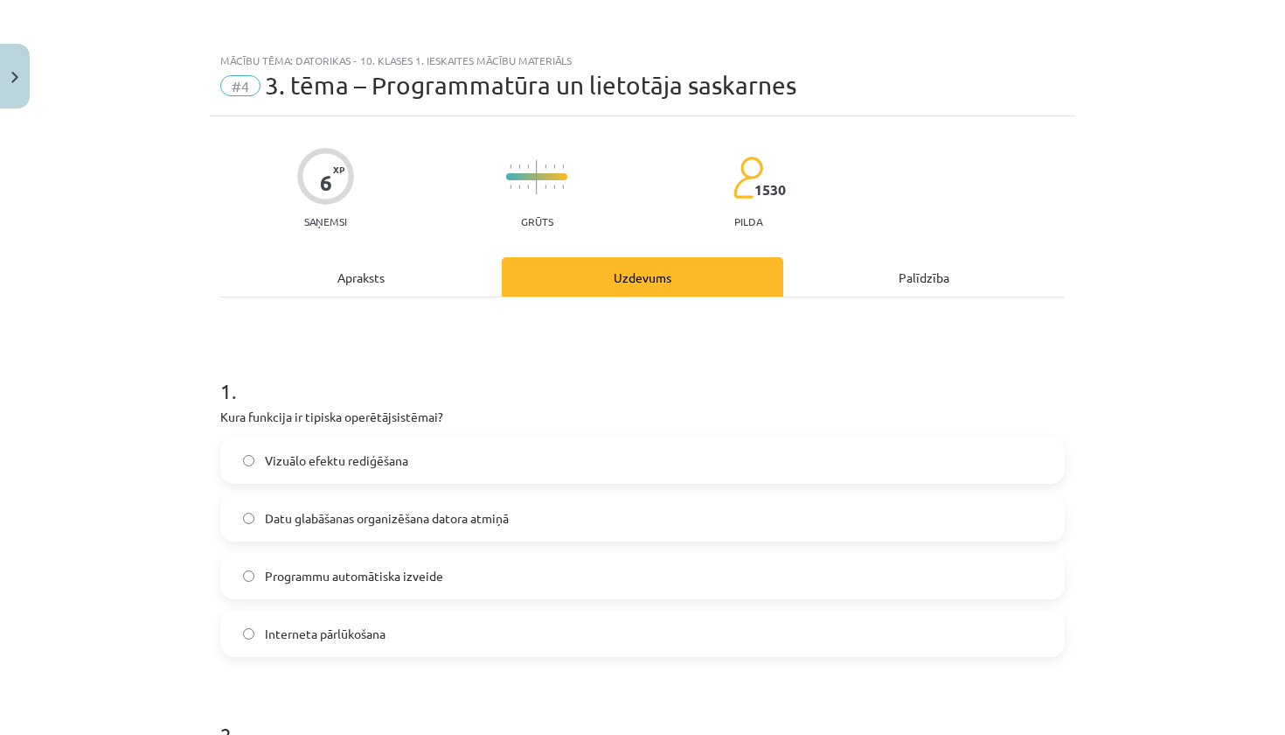
scroll to position [0, 0]
click at [384, 276] on div "Apraksts" at bounding box center [361, 276] width 282 height 39
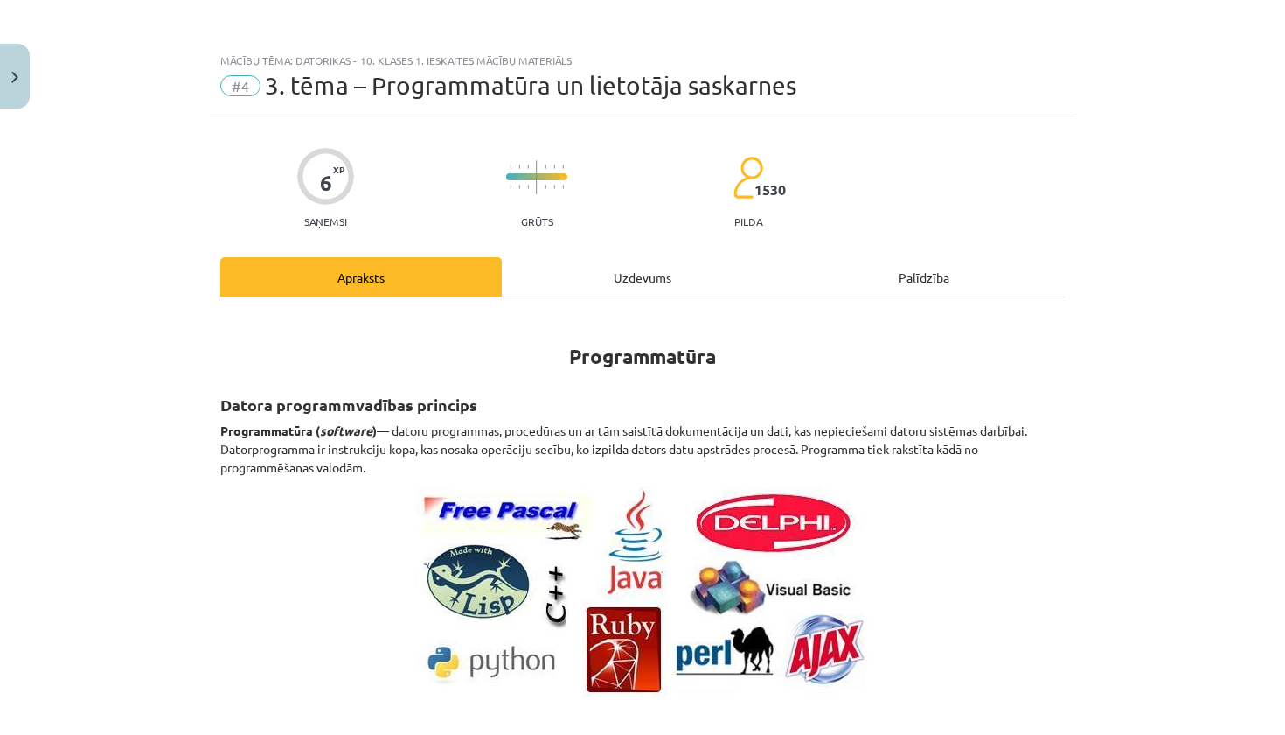
click at [595, 284] on div "Uzdevums" at bounding box center [643, 276] width 282 height 39
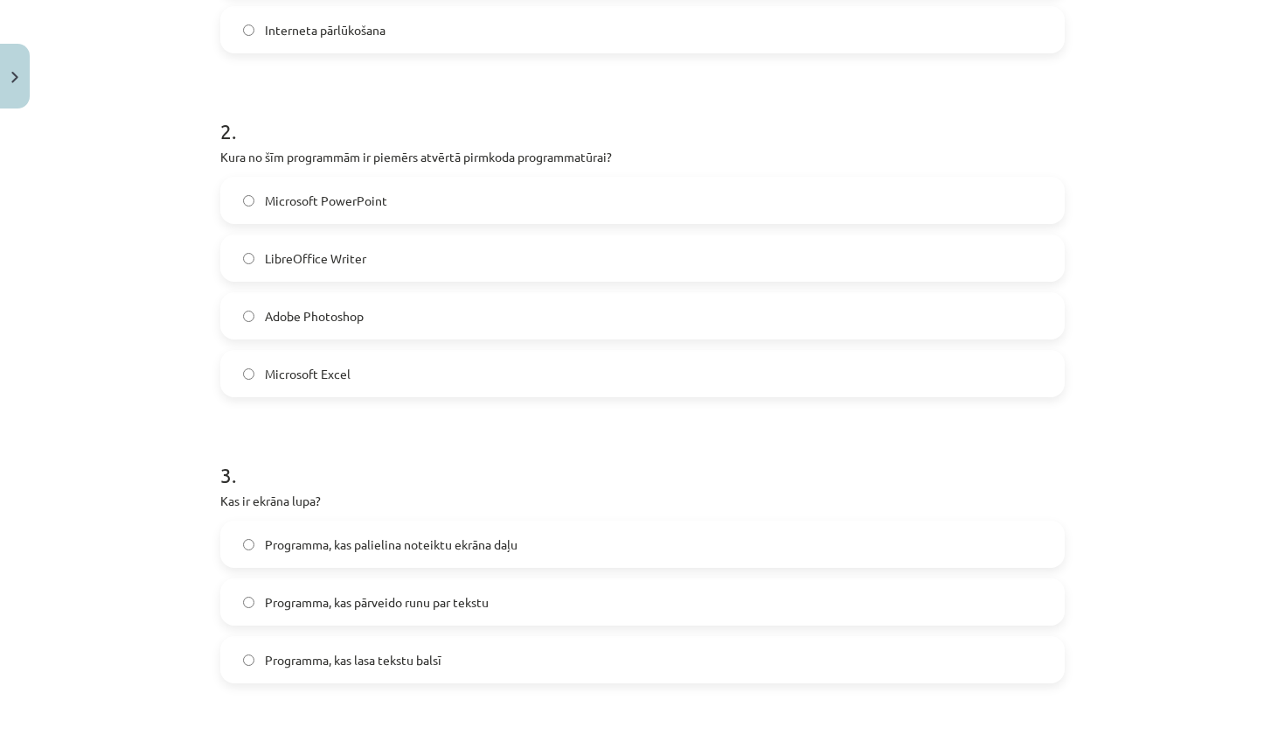
scroll to position [581, 0]
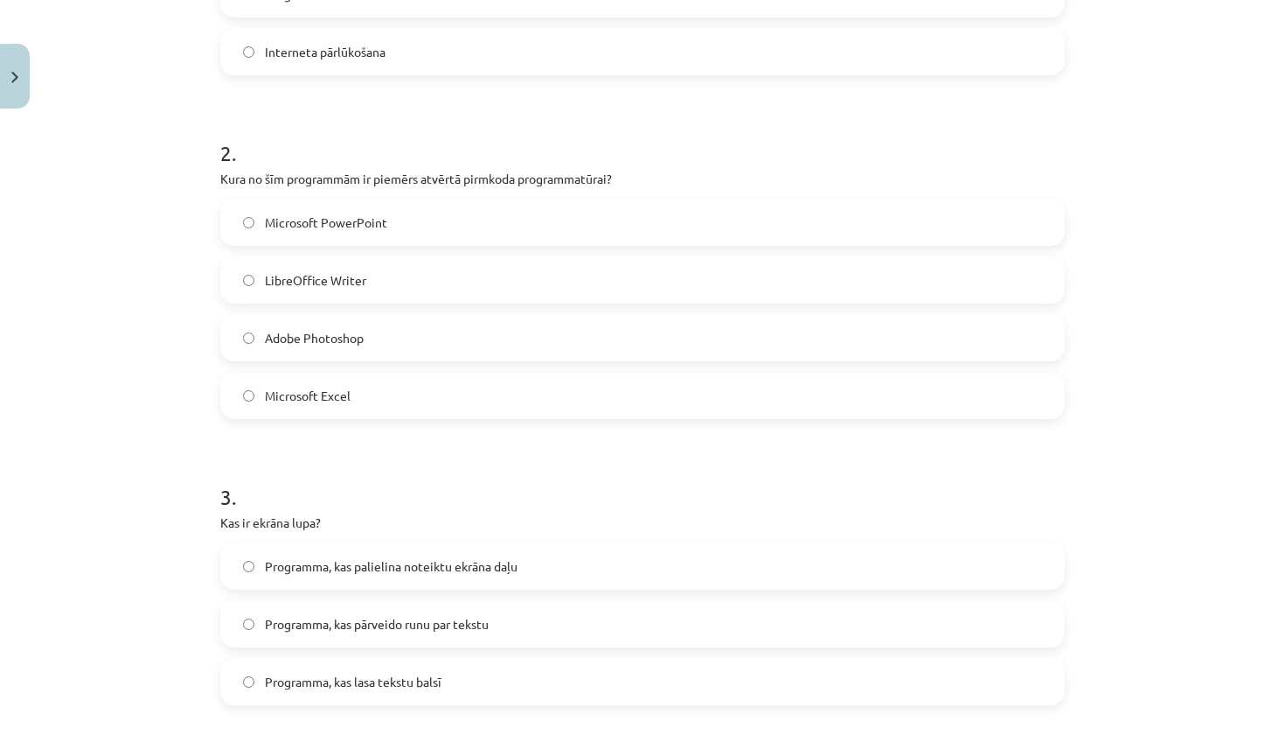
click at [392, 227] on label "Microsoft PowerPoint" at bounding box center [642, 222] width 841 height 44
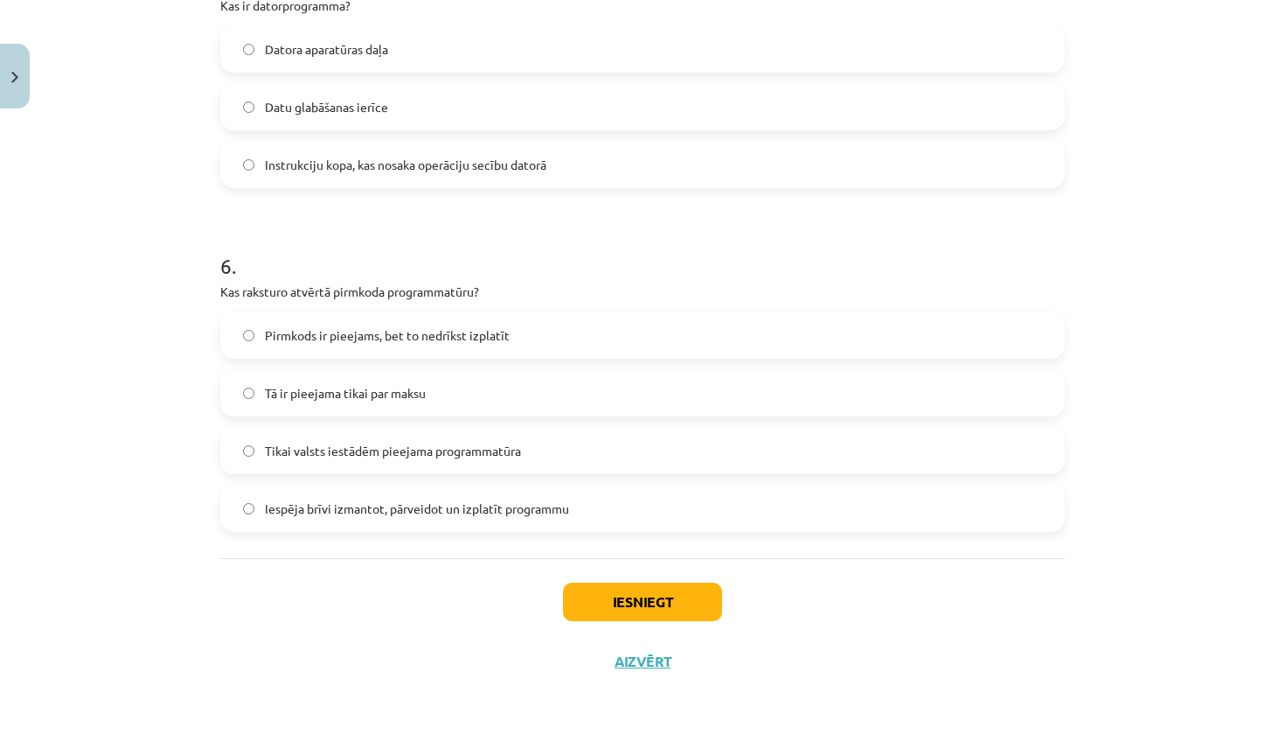
scroll to position [1730, 0]
click at [623, 606] on button "Iesniegt" at bounding box center [642, 601] width 159 height 38
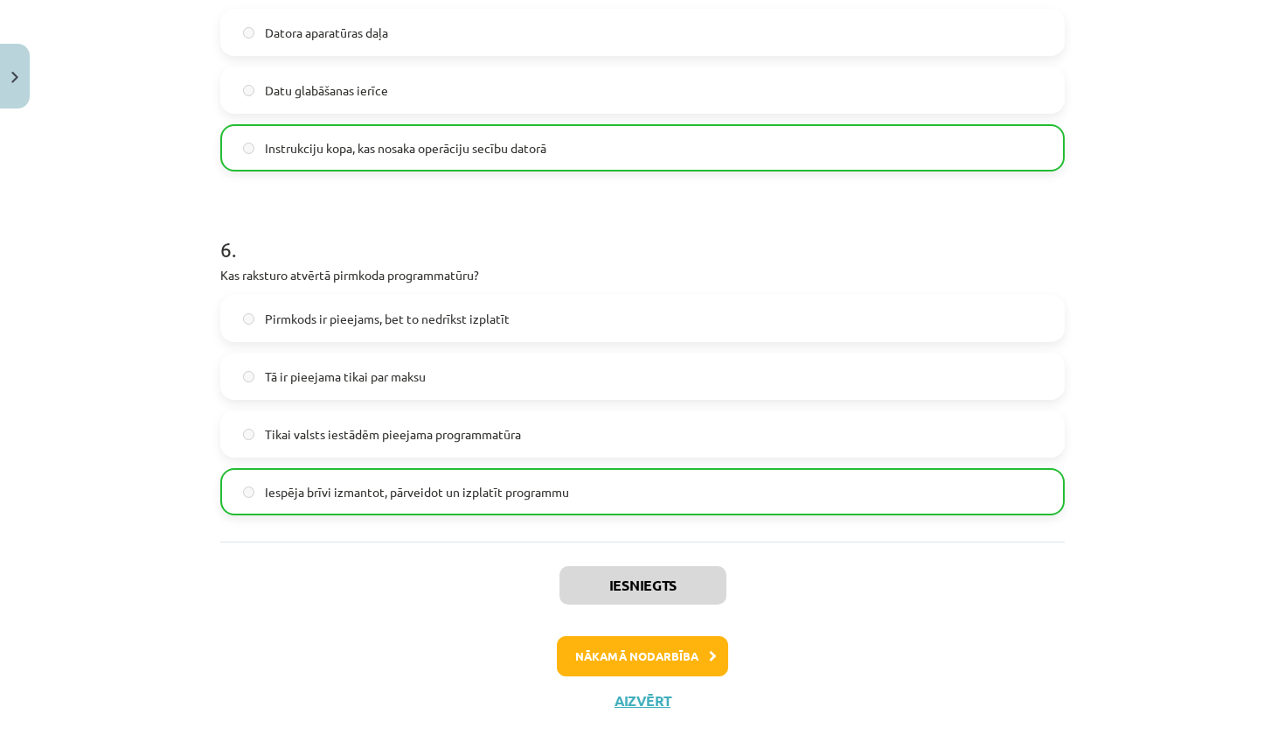
scroll to position [1746, 0]
click at [651, 699] on button "Aizvērt" at bounding box center [642, 698] width 66 height 17
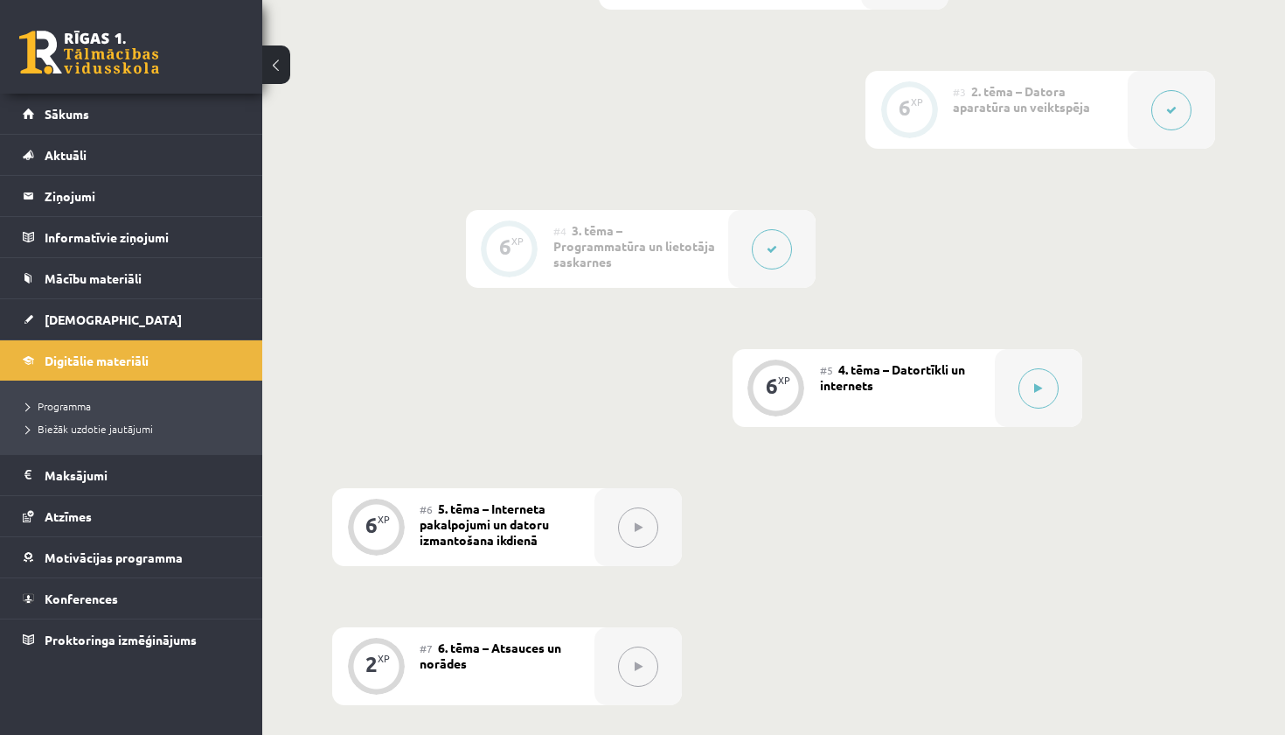
scroll to position [802, 0]
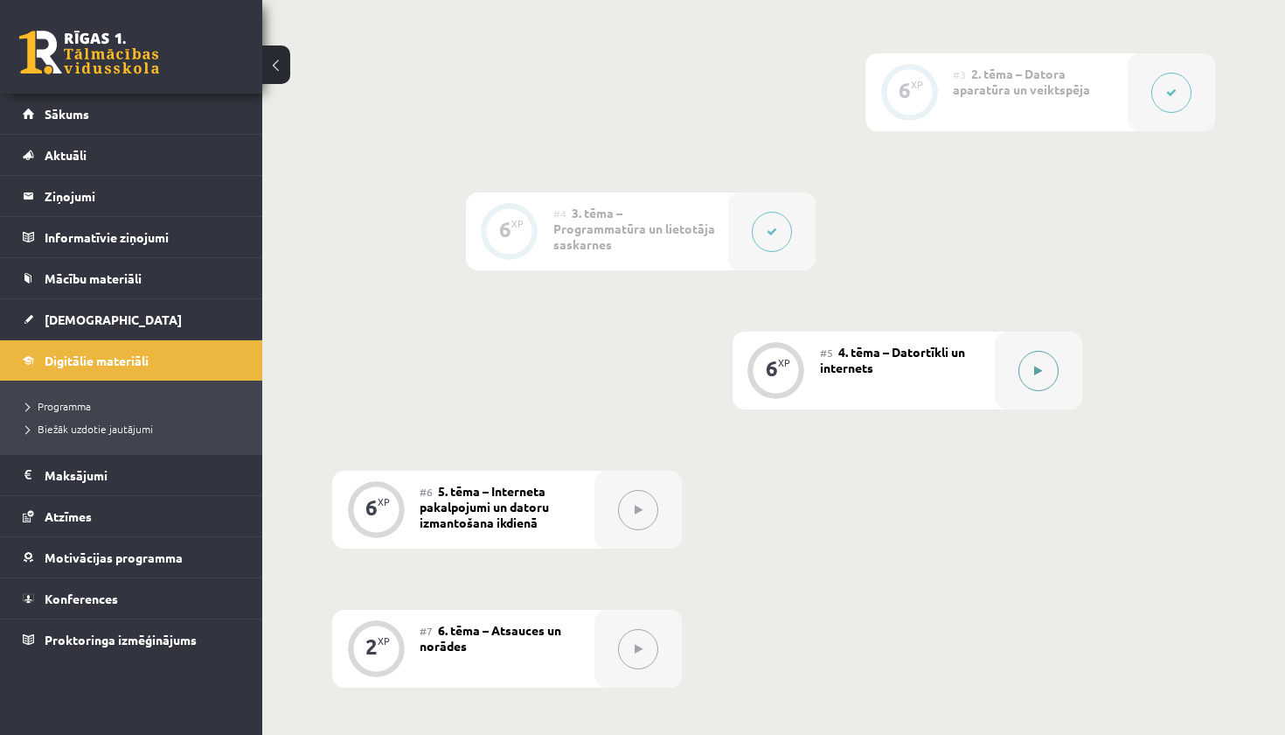
click at [1043, 367] on button at bounding box center [1039, 371] width 40 height 40
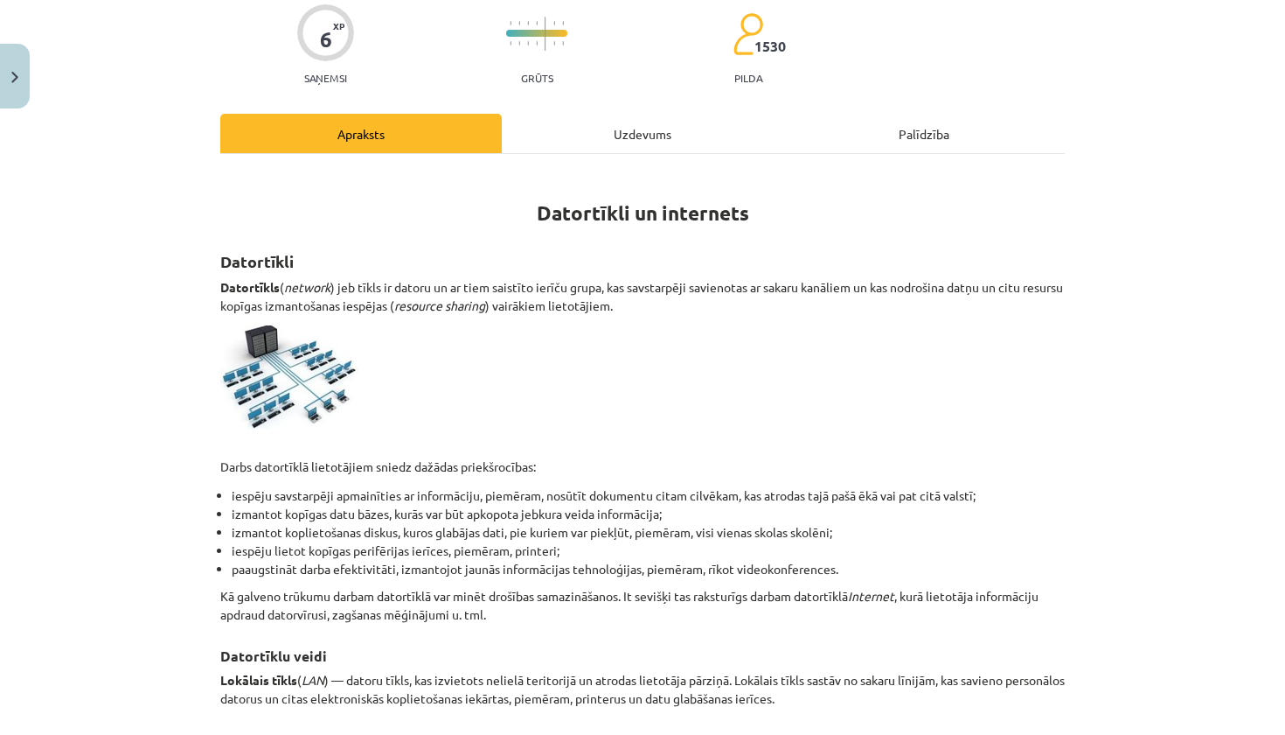
scroll to position [146, 0]
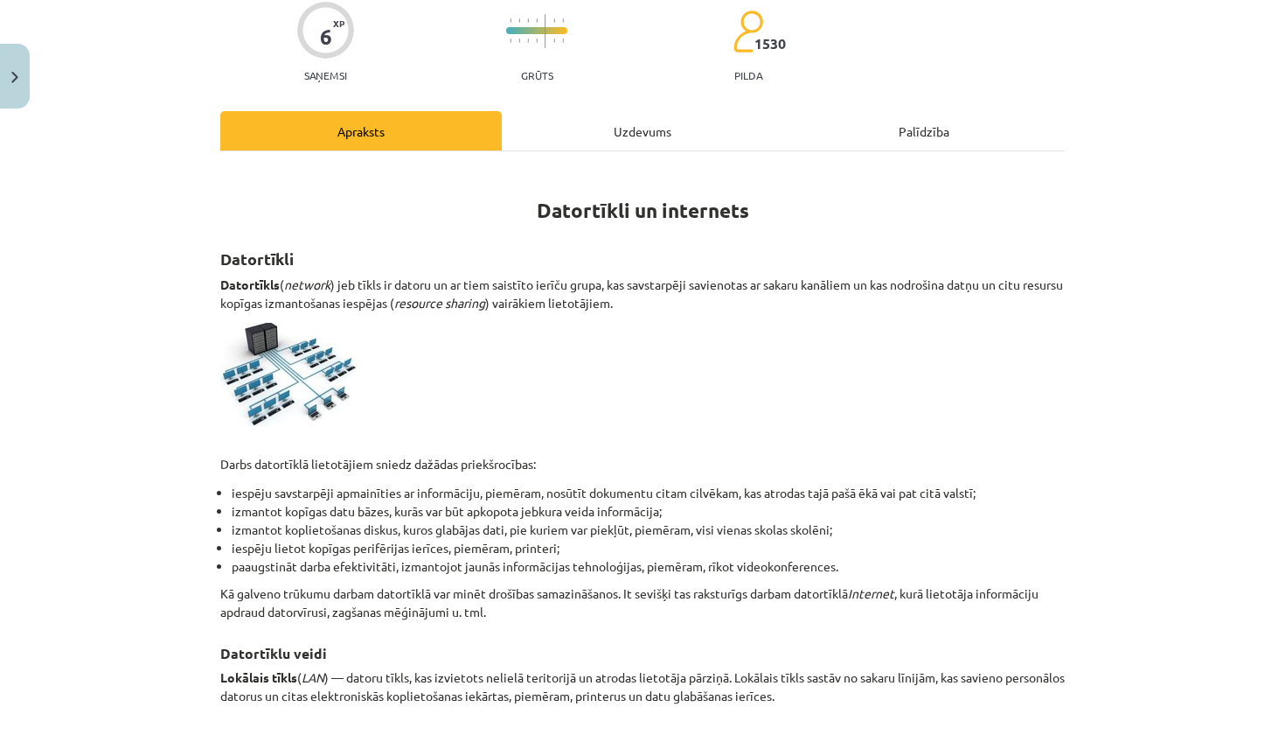
click at [630, 136] on div "Uzdevums" at bounding box center [643, 130] width 282 height 39
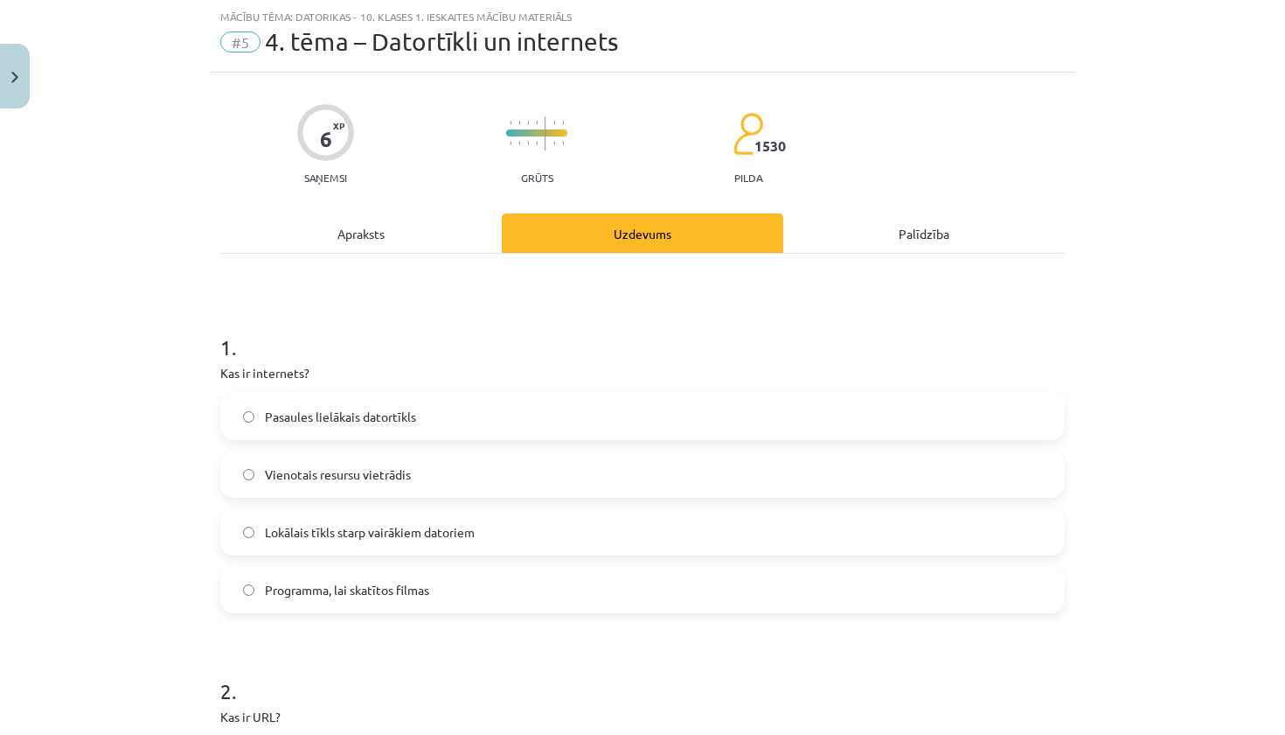
click at [377, 227] on div "Apraksts" at bounding box center [361, 232] width 282 height 39
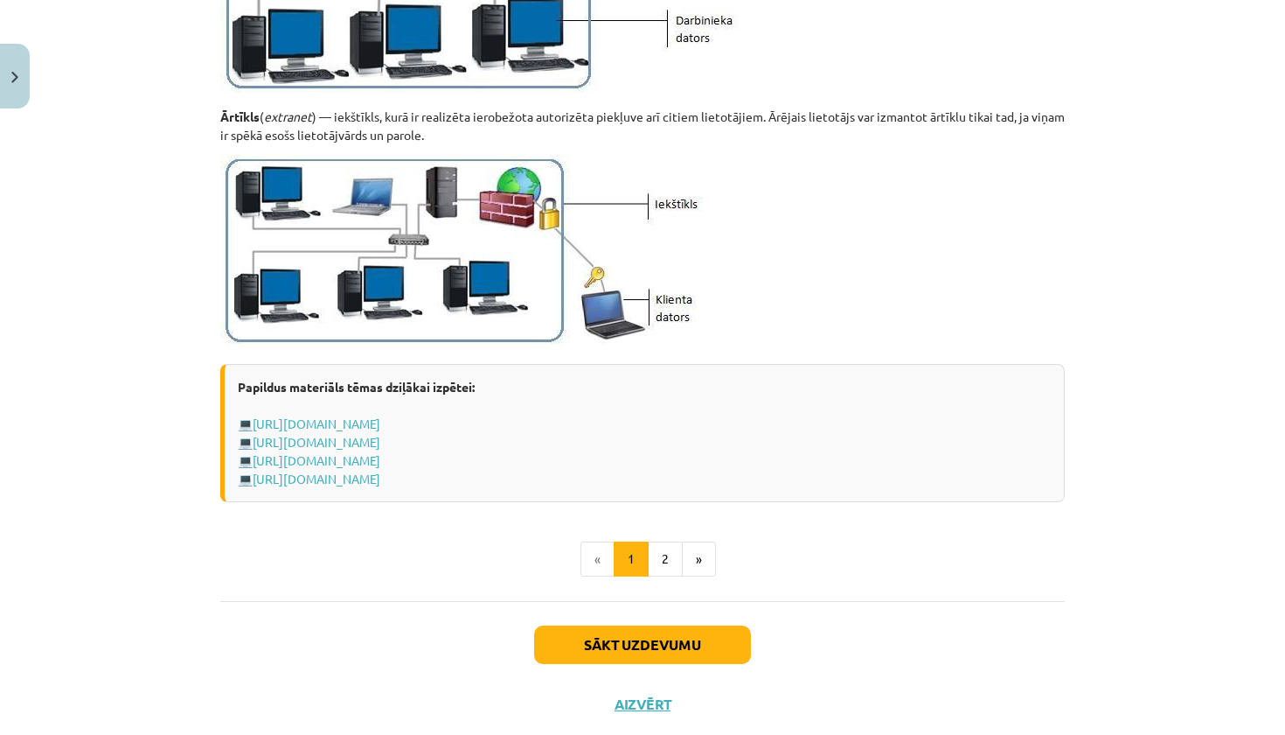
scroll to position [2003, 0]
click at [670, 546] on button "2" at bounding box center [665, 557] width 35 height 35
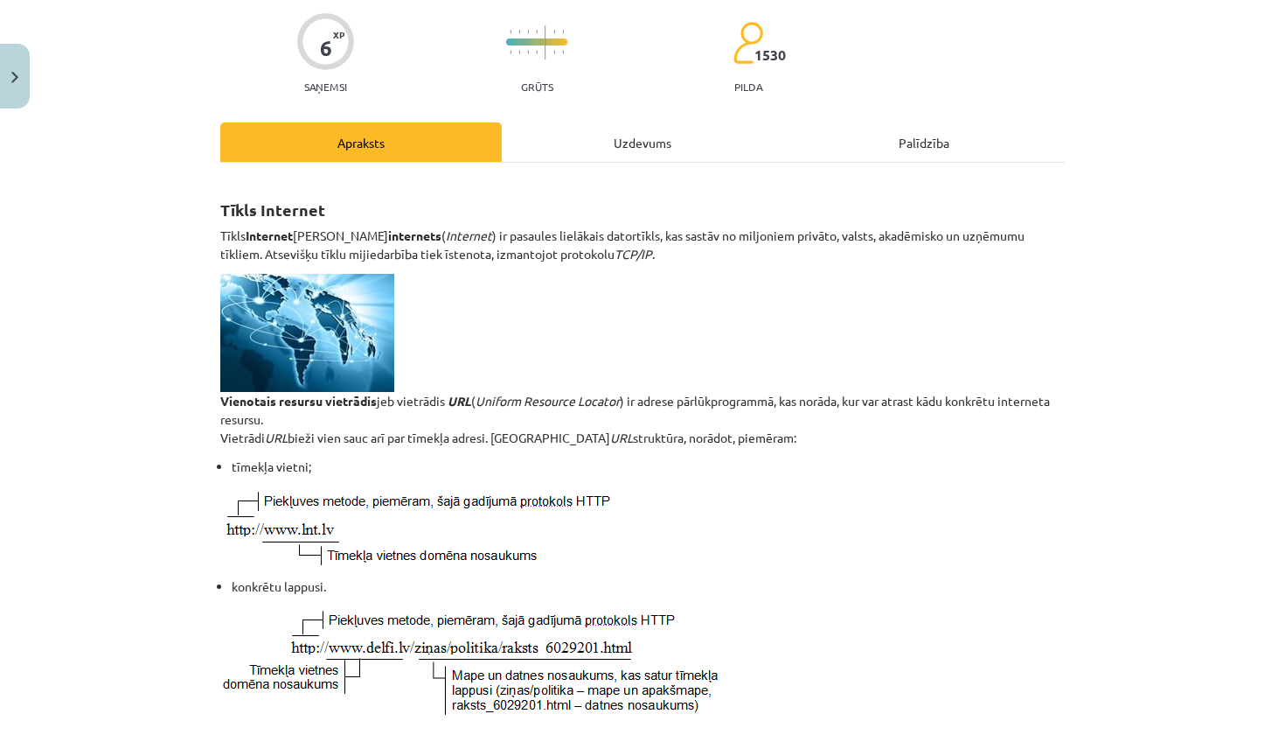
scroll to position [133, 0]
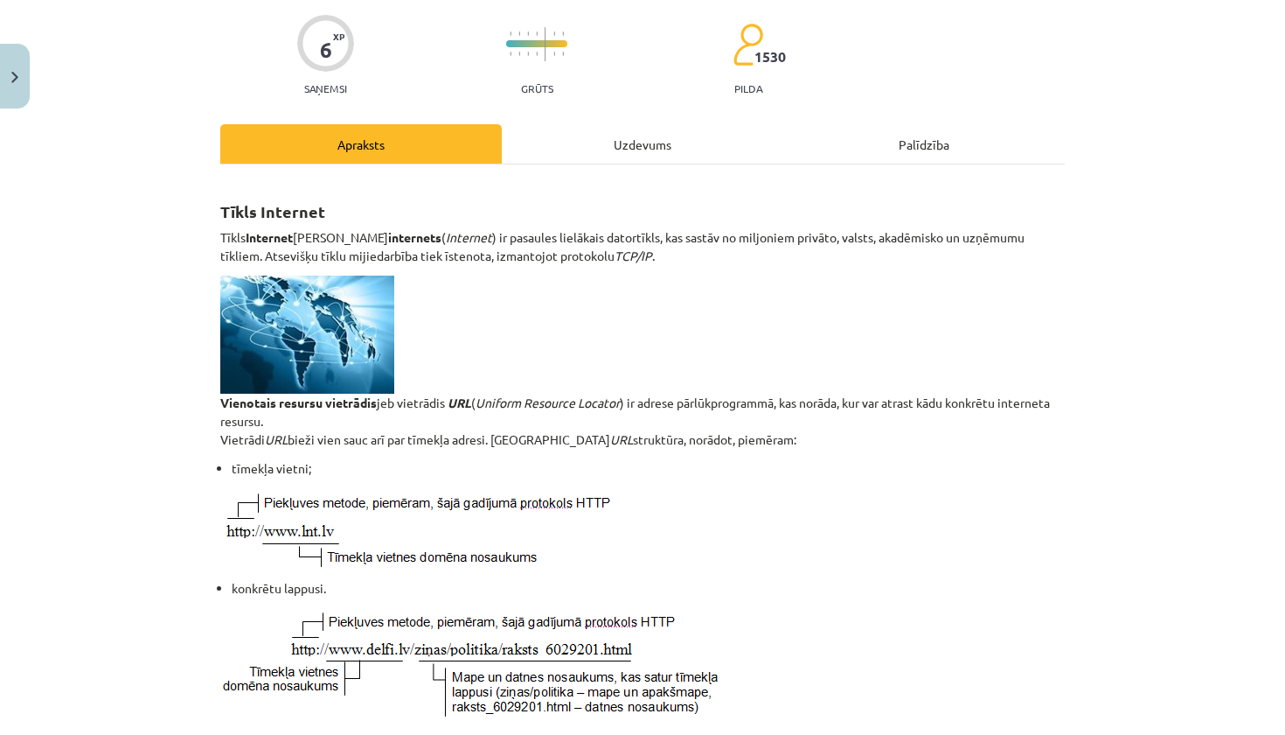
click at [583, 143] on div "Uzdevums" at bounding box center [643, 143] width 282 height 39
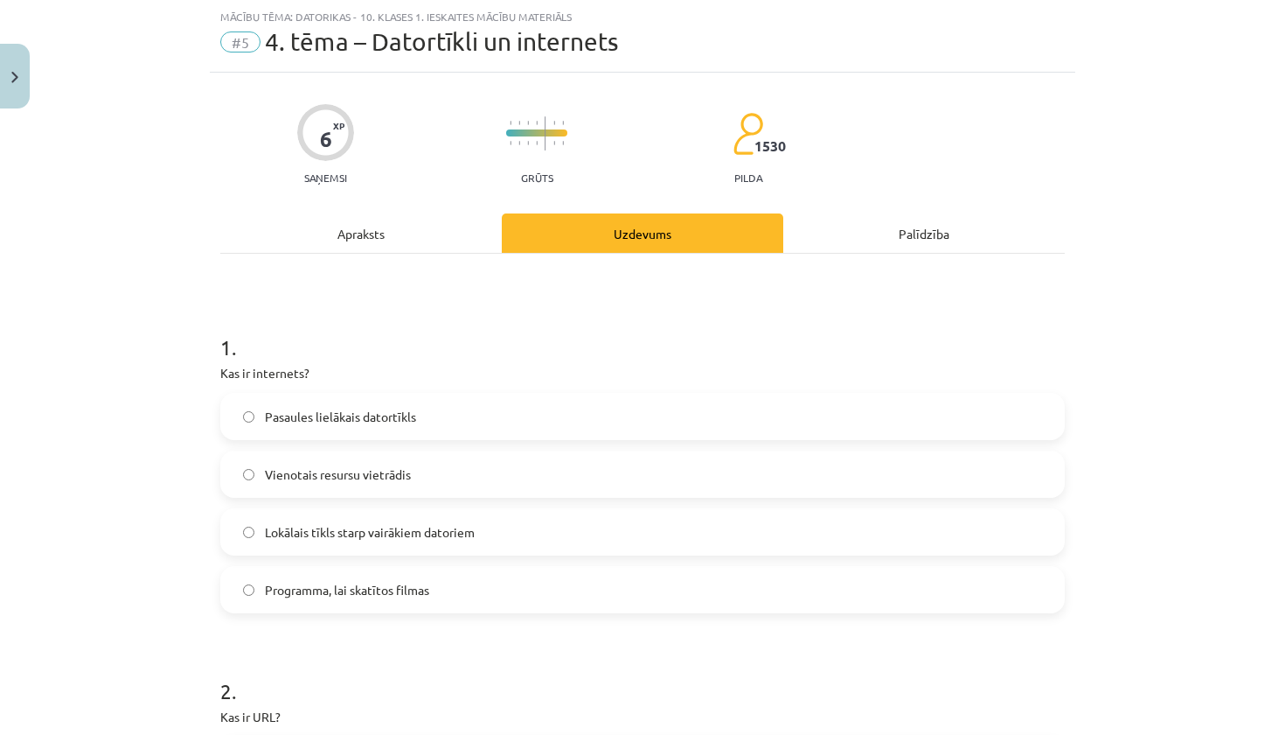
click at [427, 401] on label "Pasaules lielākais datortīkls" at bounding box center [642, 416] width 841 height 44
click at [397, 244] on div "Apraksts" at bounding box center [361, 232] width 282 height 39
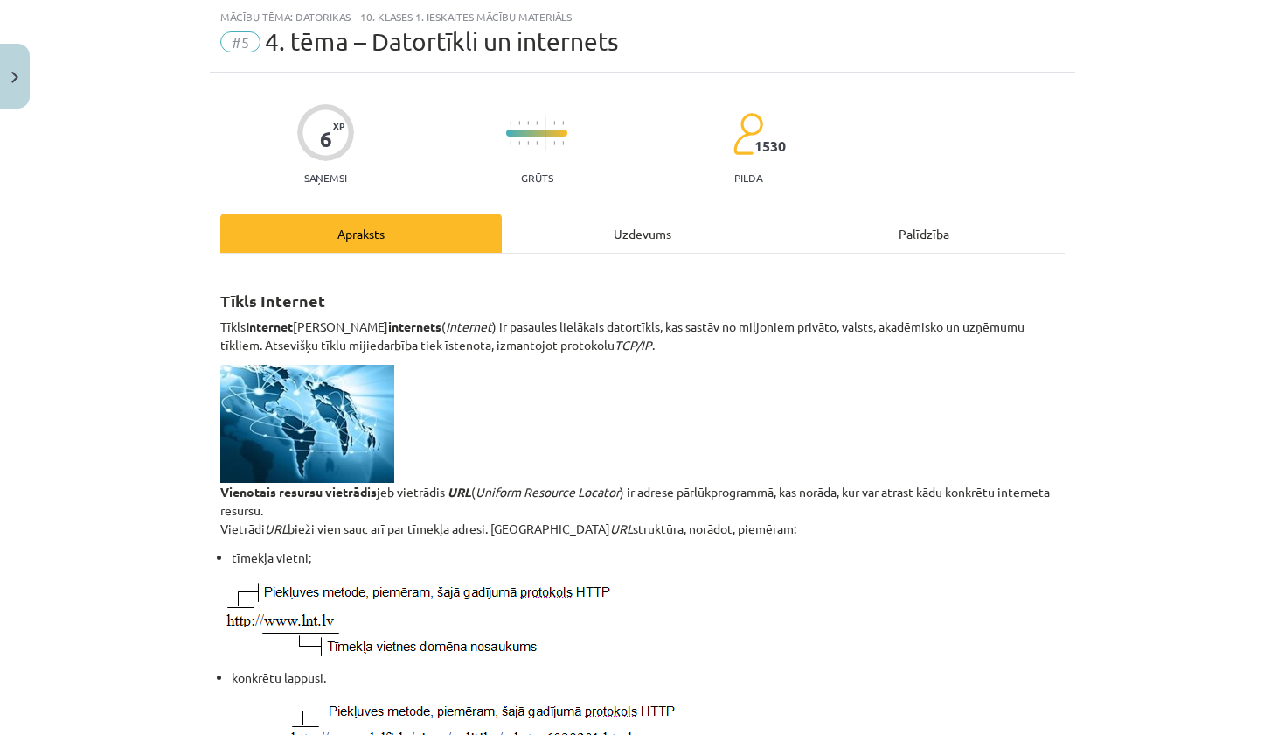
click at [588, 225] on div "Uzdevums" at bounding box center [643, 232] width 282 height 39
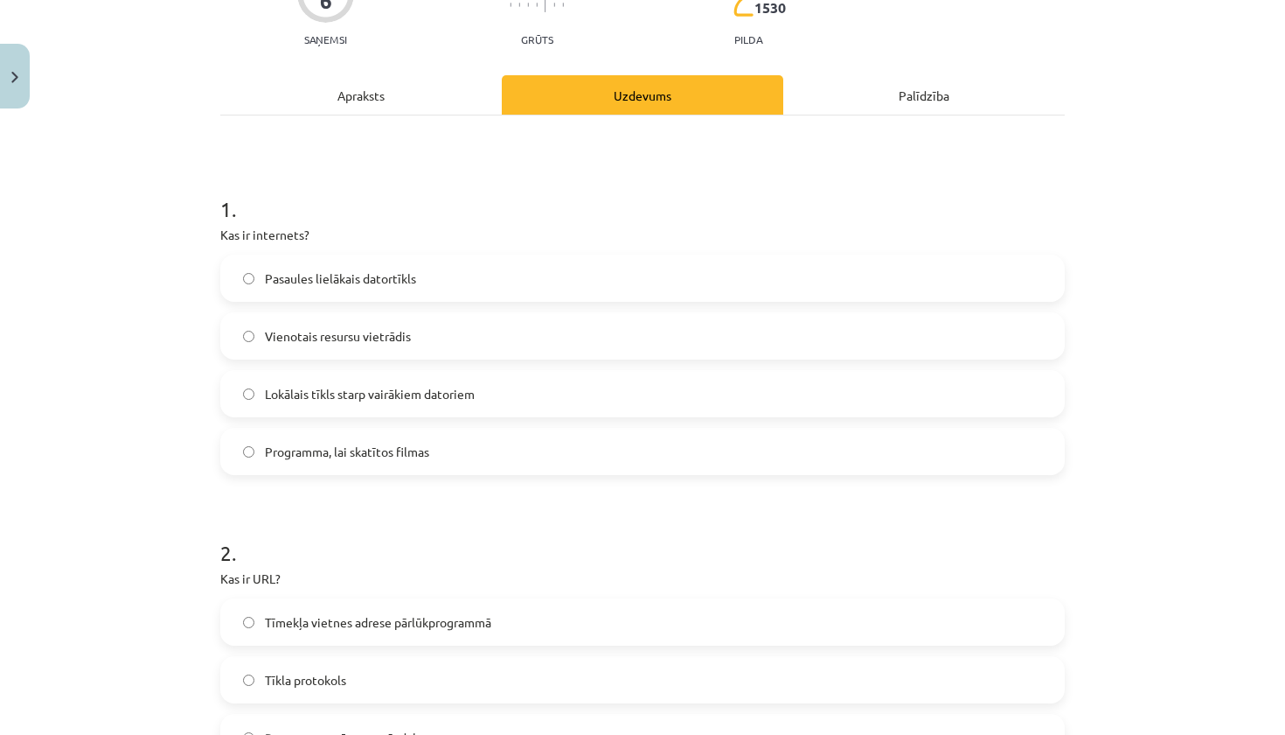
scroll to position [242, 0]
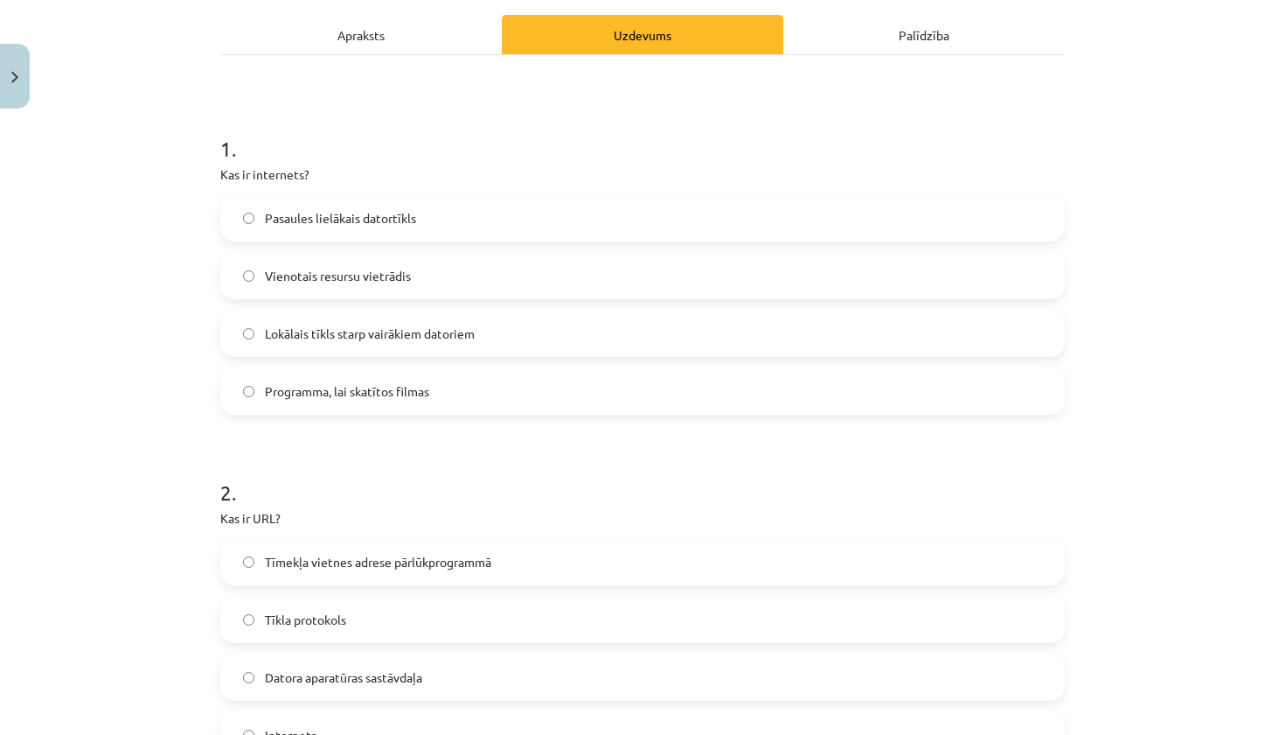
click at [384, 46] on div "Apraksts" at bounding box center [361, 34] width 282 height 39
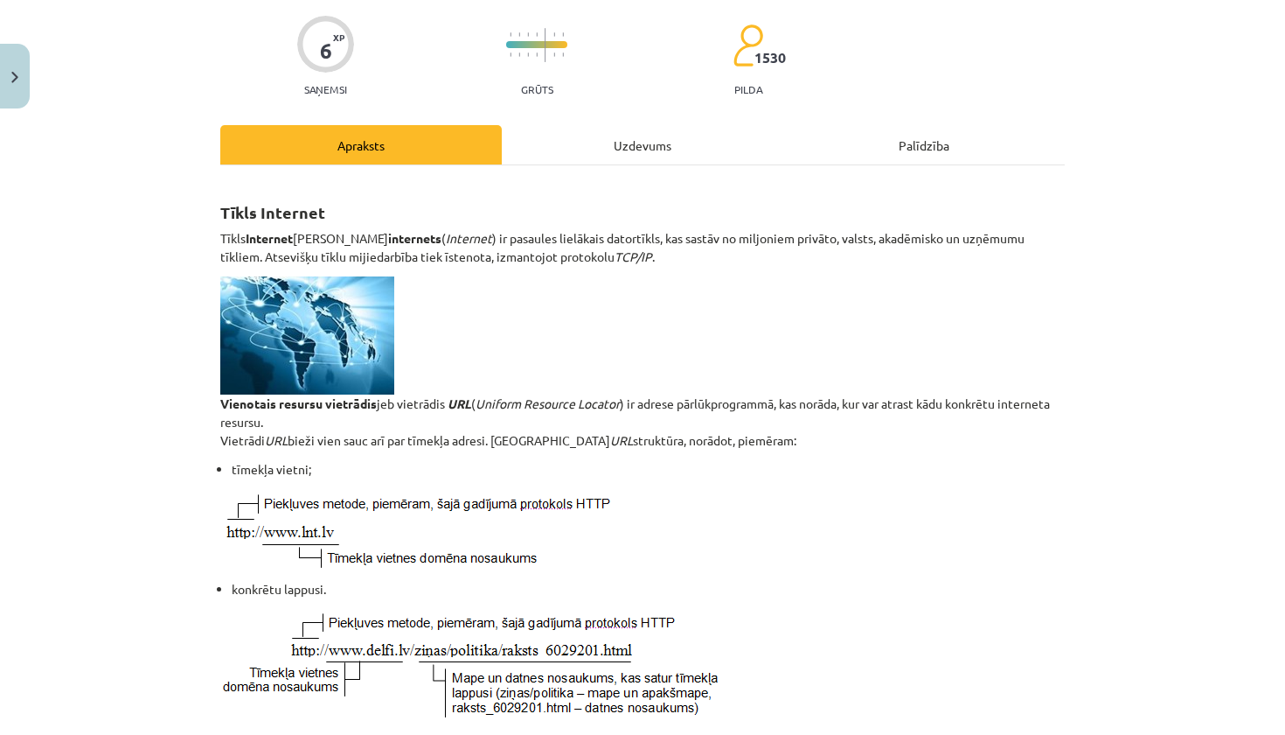
scroll to position [139, 0]
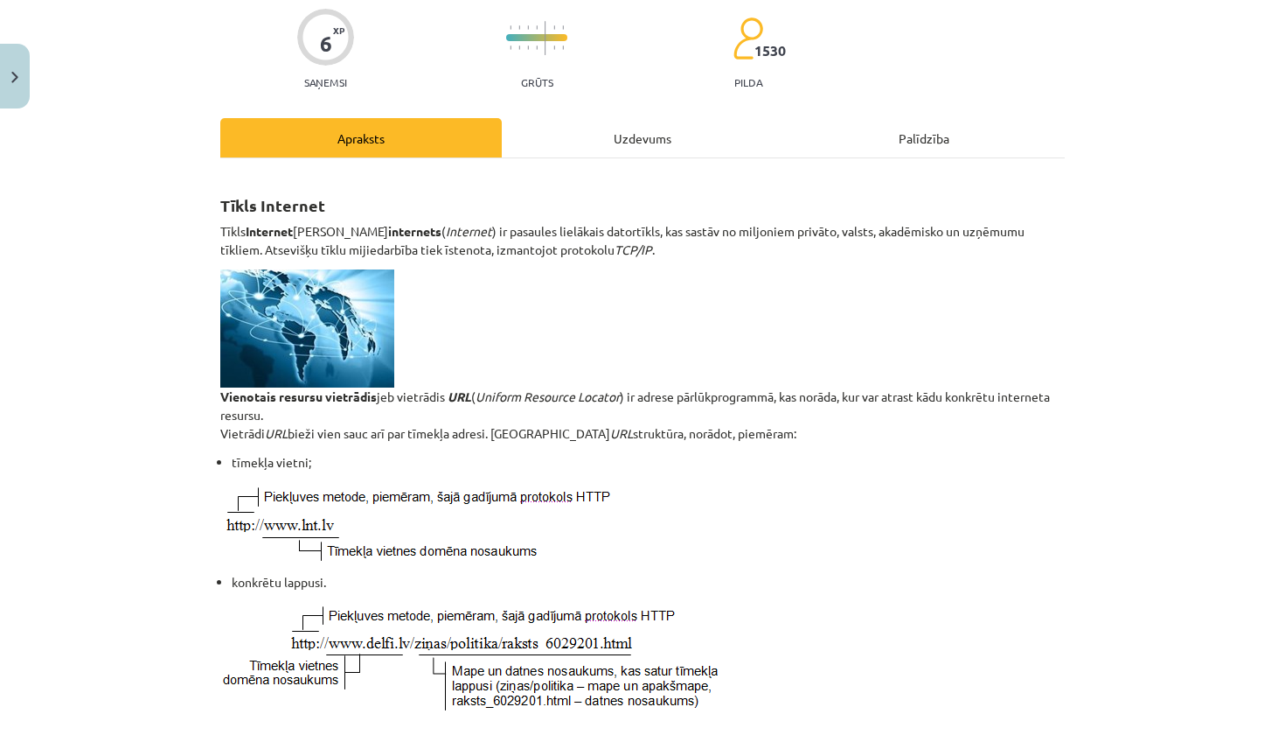
click at [603, 119] on div "Uzdevums" at bounding box center [643, 137] width 282 height 39
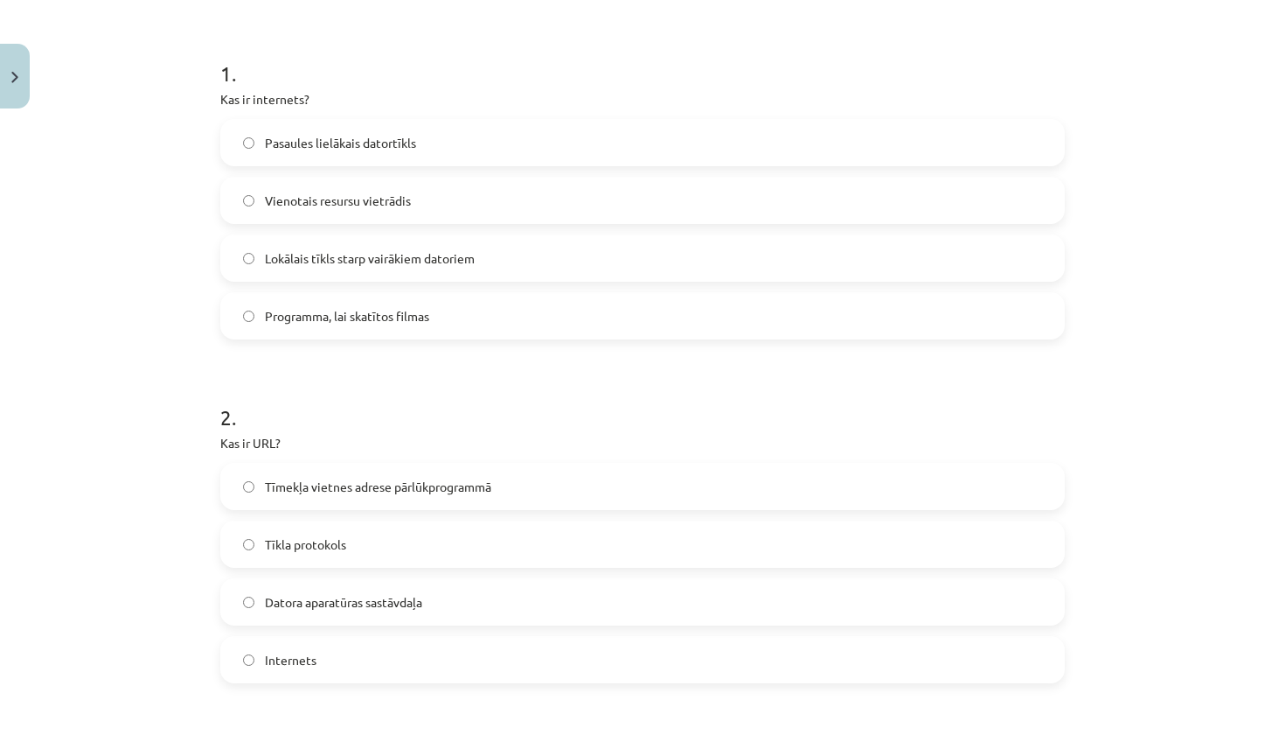
scroll to position [322, 0]
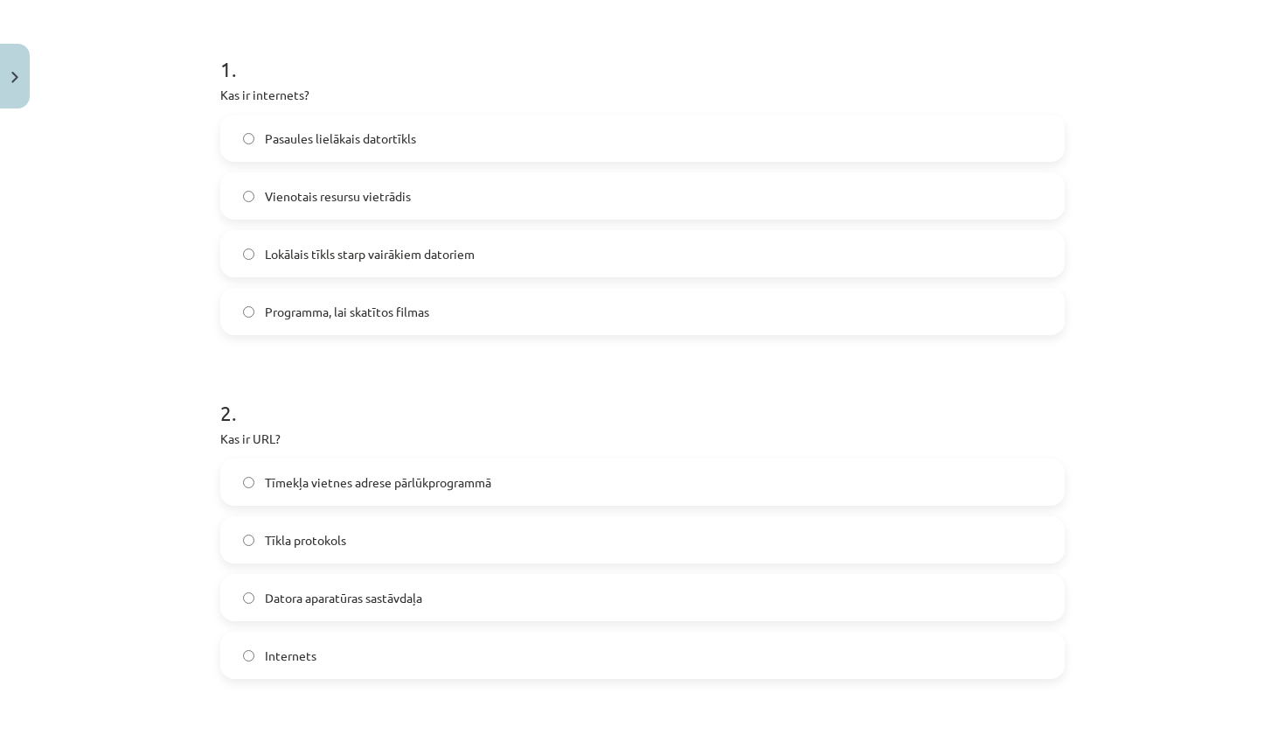
click at [456, 486] on span "Tīmekļa vietnes adrese pārlūkprogrammā" at bounding box center [378, 482] width 226 height 18
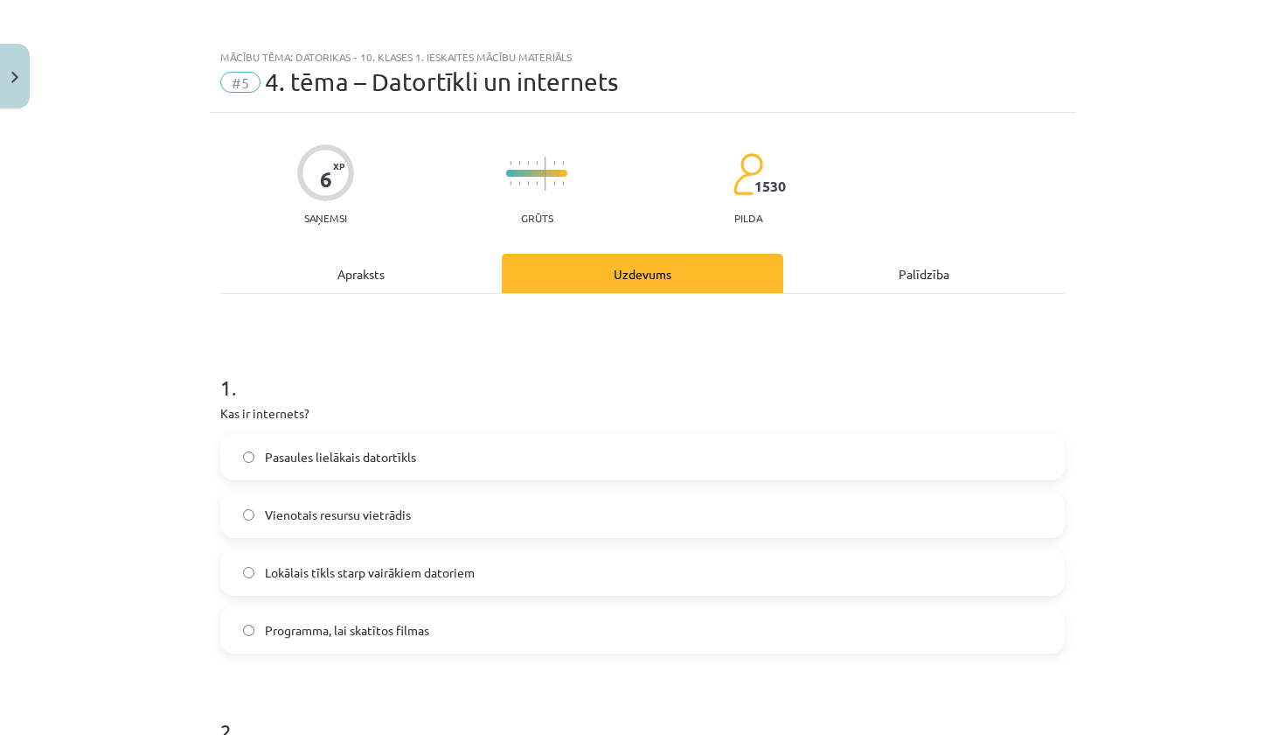
click at [402, 276] on div "Apraksts" at bounding box center [361, 273] width 282 height 39
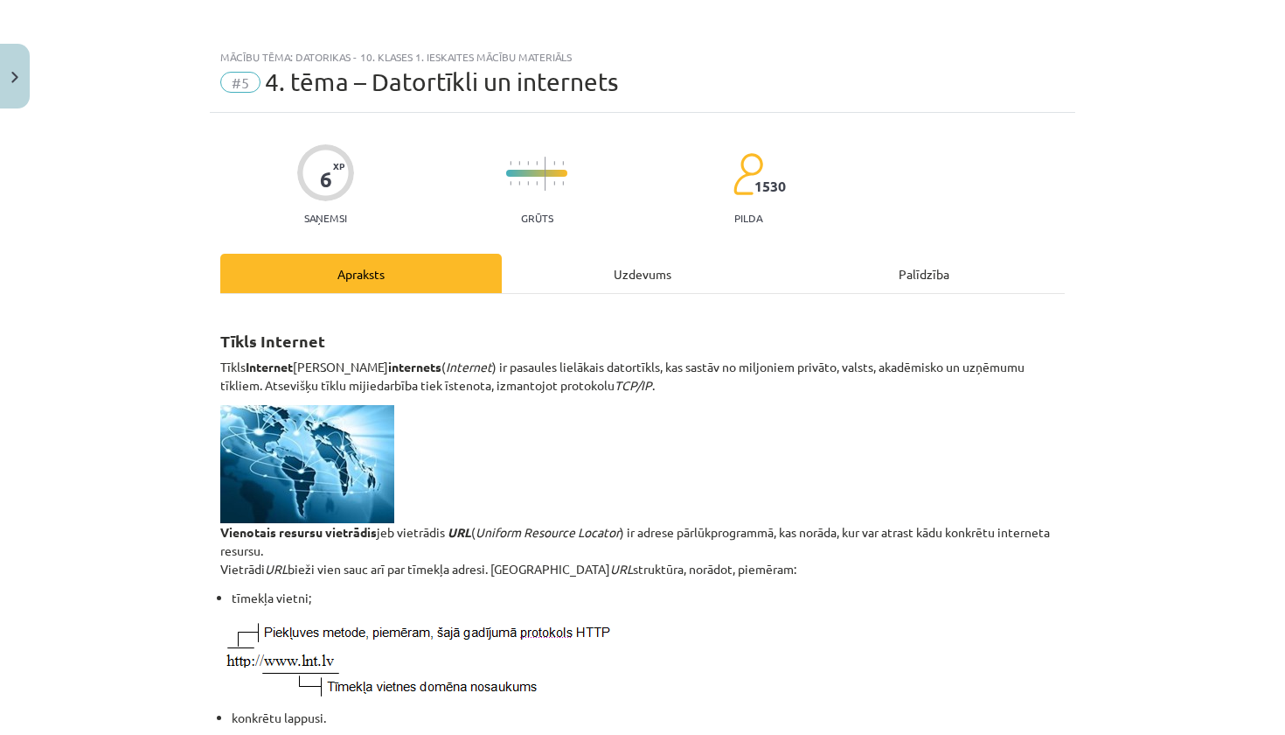
scroll to position [44, 0]
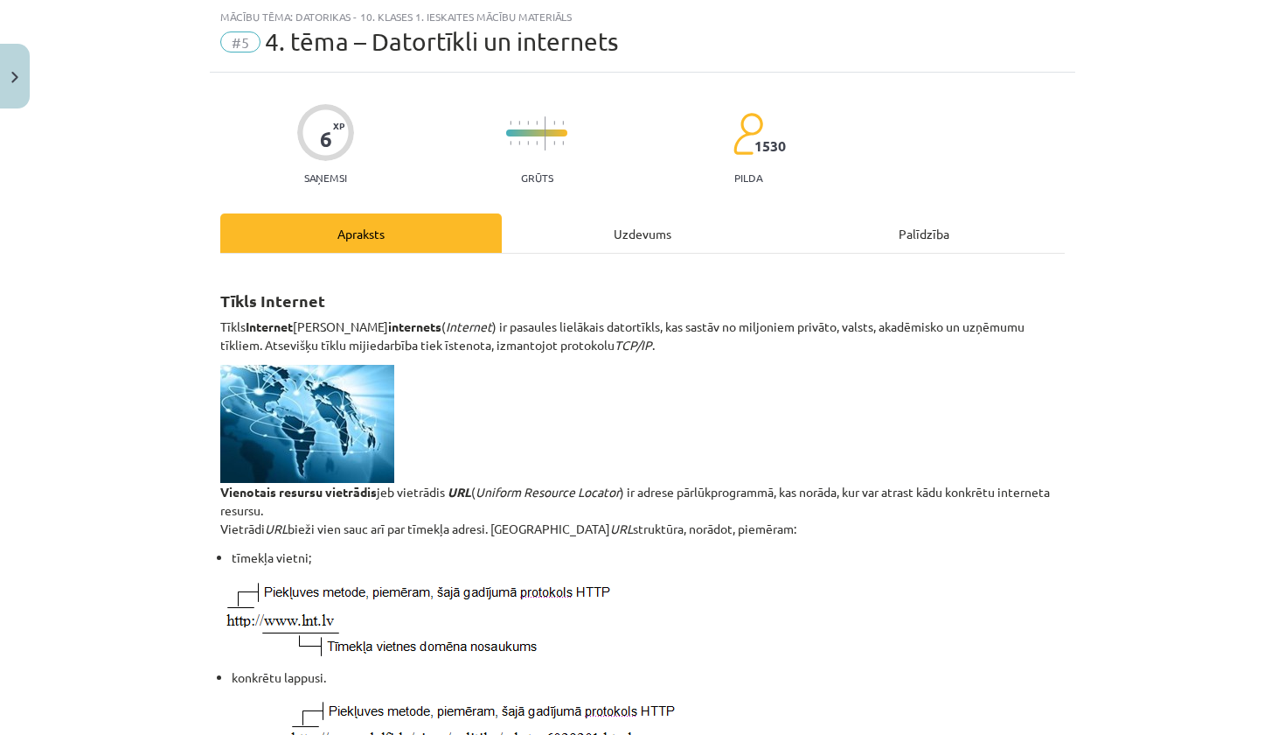
click at [553, 227] on div "Uzdevums" at bounding box center [643, 232] width 282 height 39
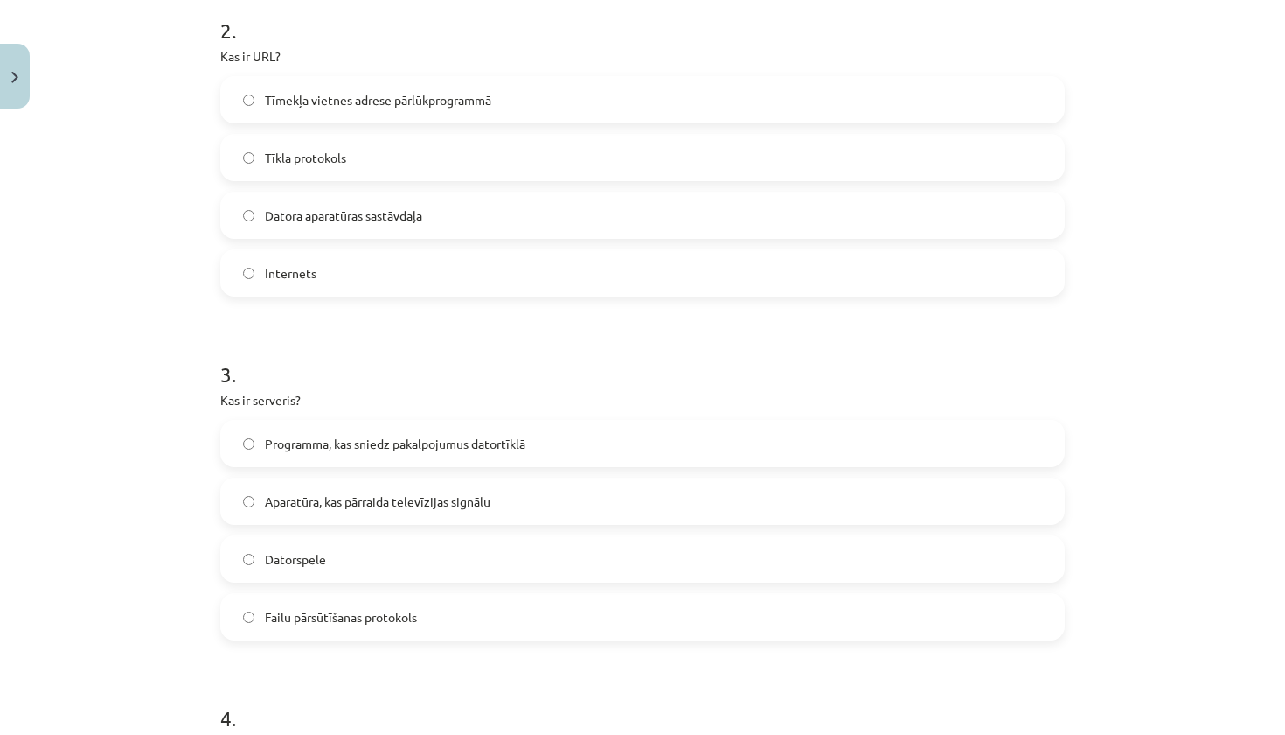
scroll to position [703, 0]
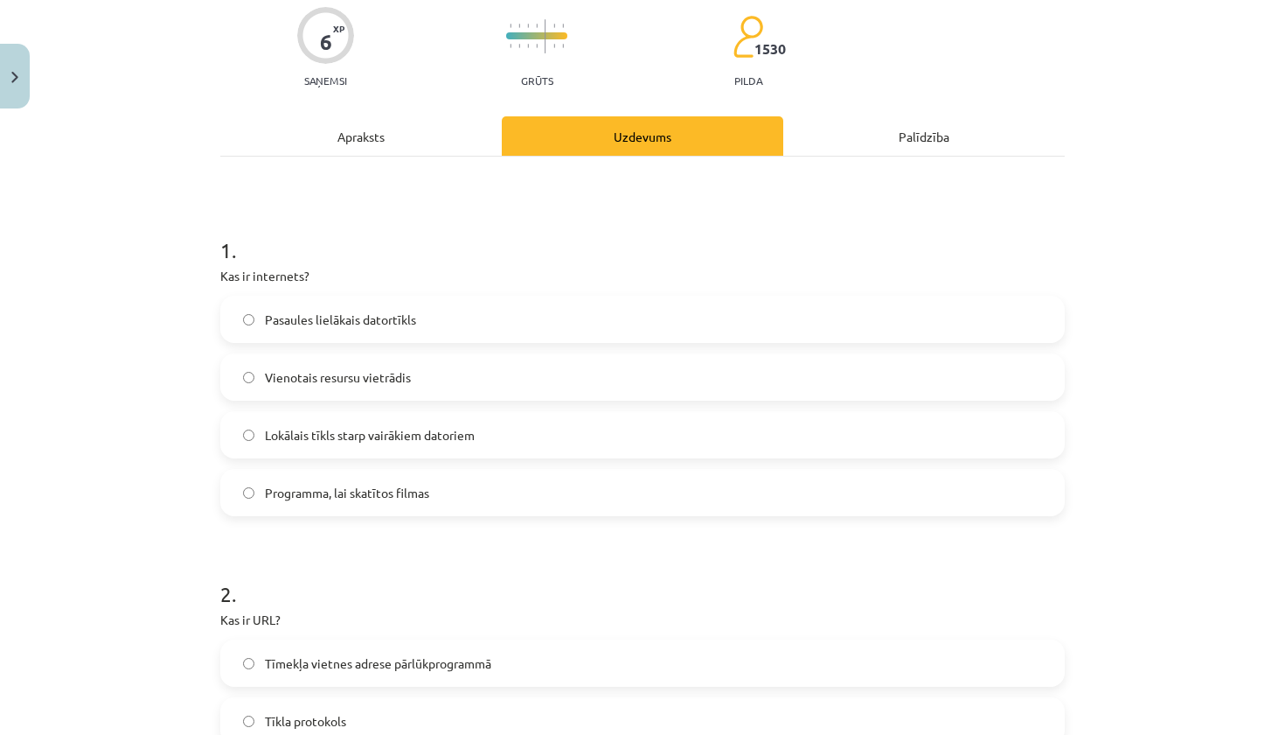
click at [372, 133] on div "Apraksts" at bounding box center [361, 135] width 282 height 39
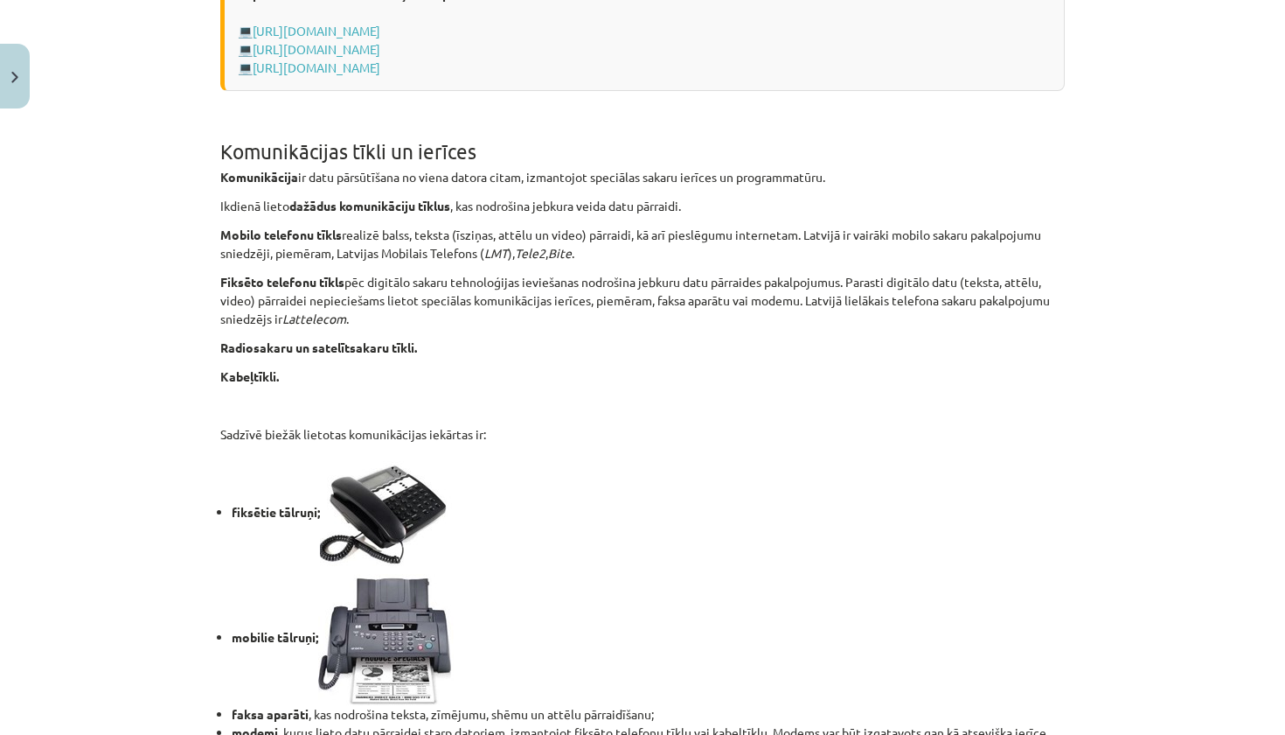
scroll to position [1273, 0]
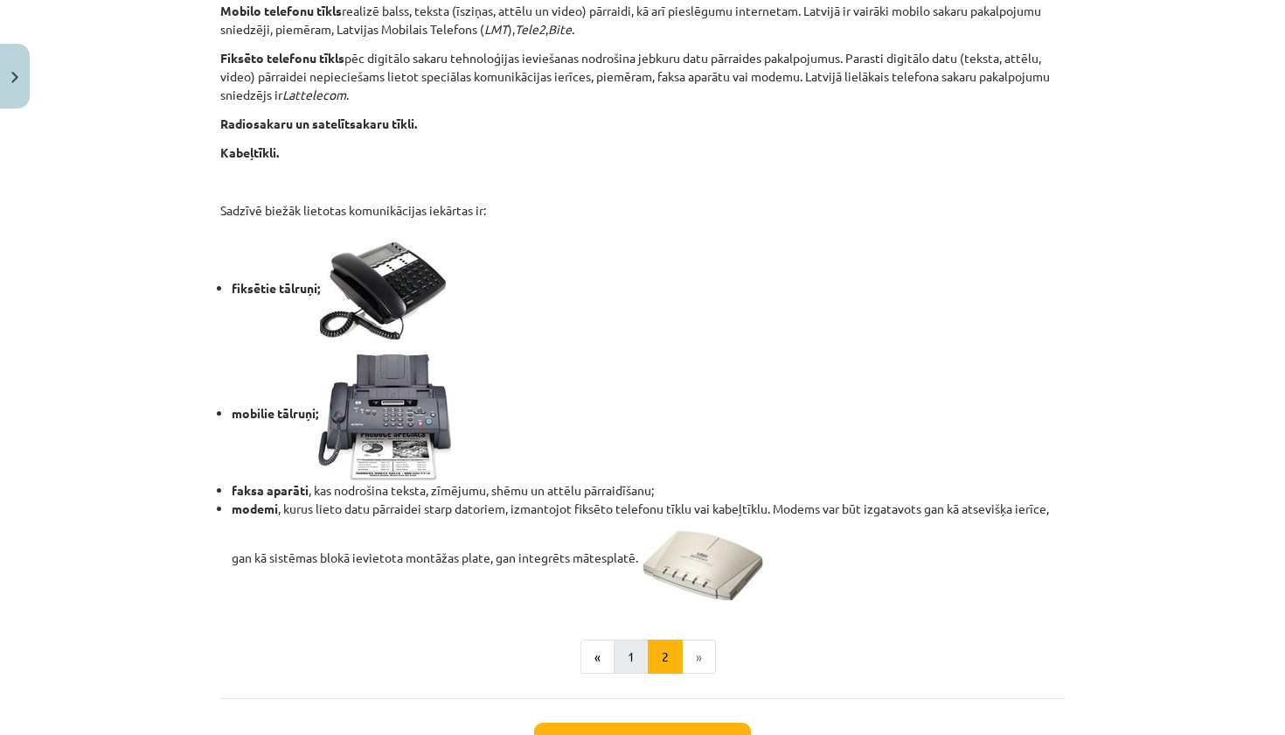
click at [625, 649] on button "1" at bounding box center [631, 656] width 35 height 35
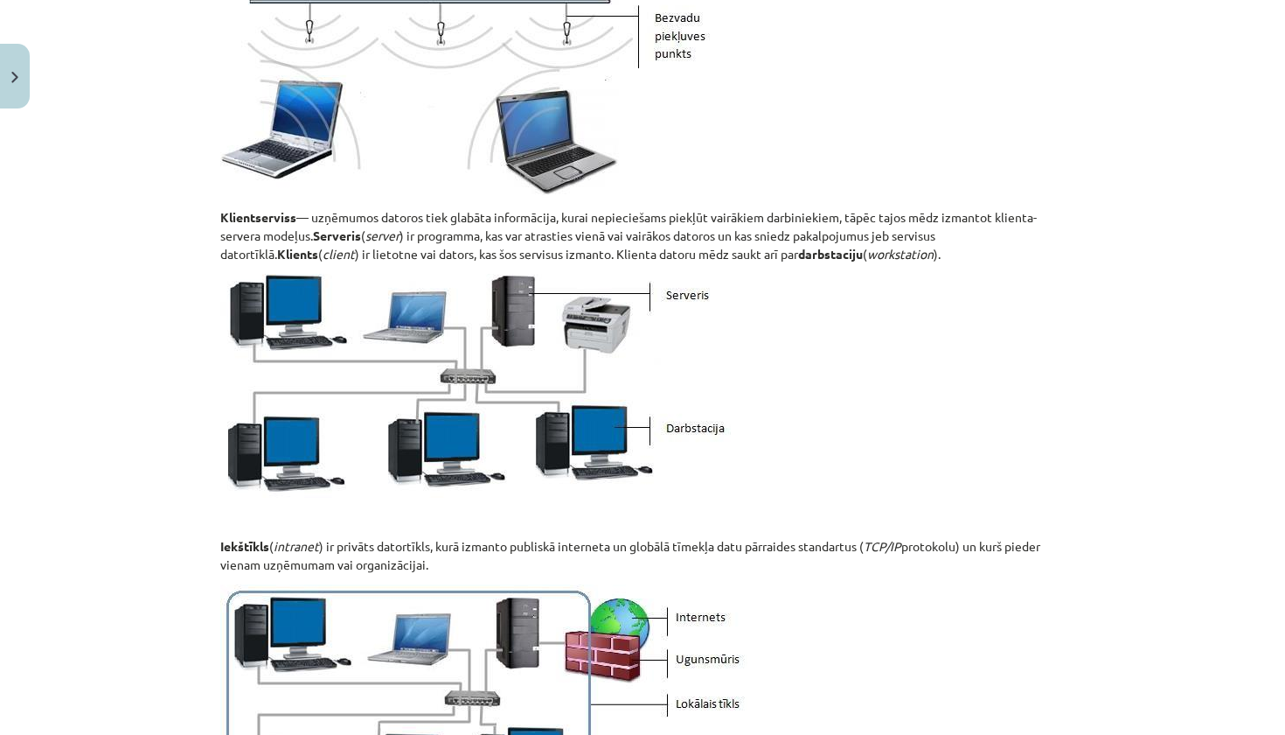
scroll to position [313, 0]
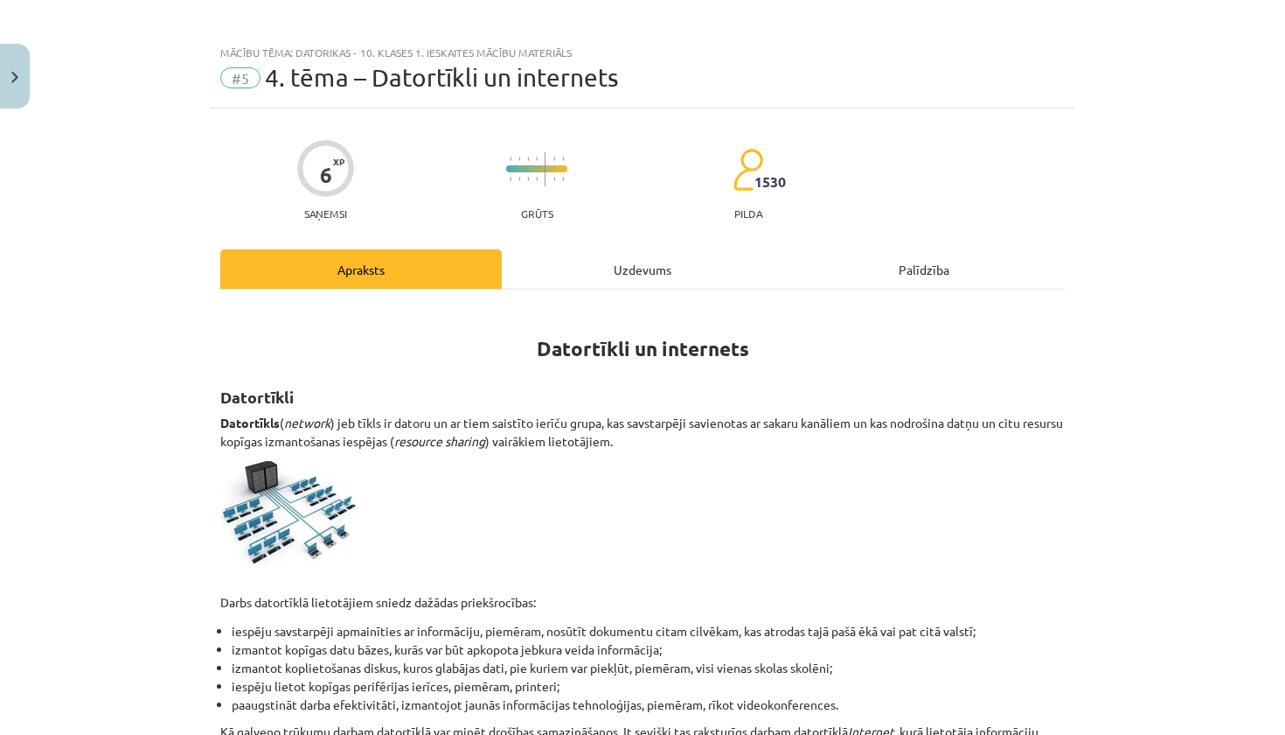
click at [624, 256] on div "Uzdevums" at bounding box center [643, 268] width 282 height 39
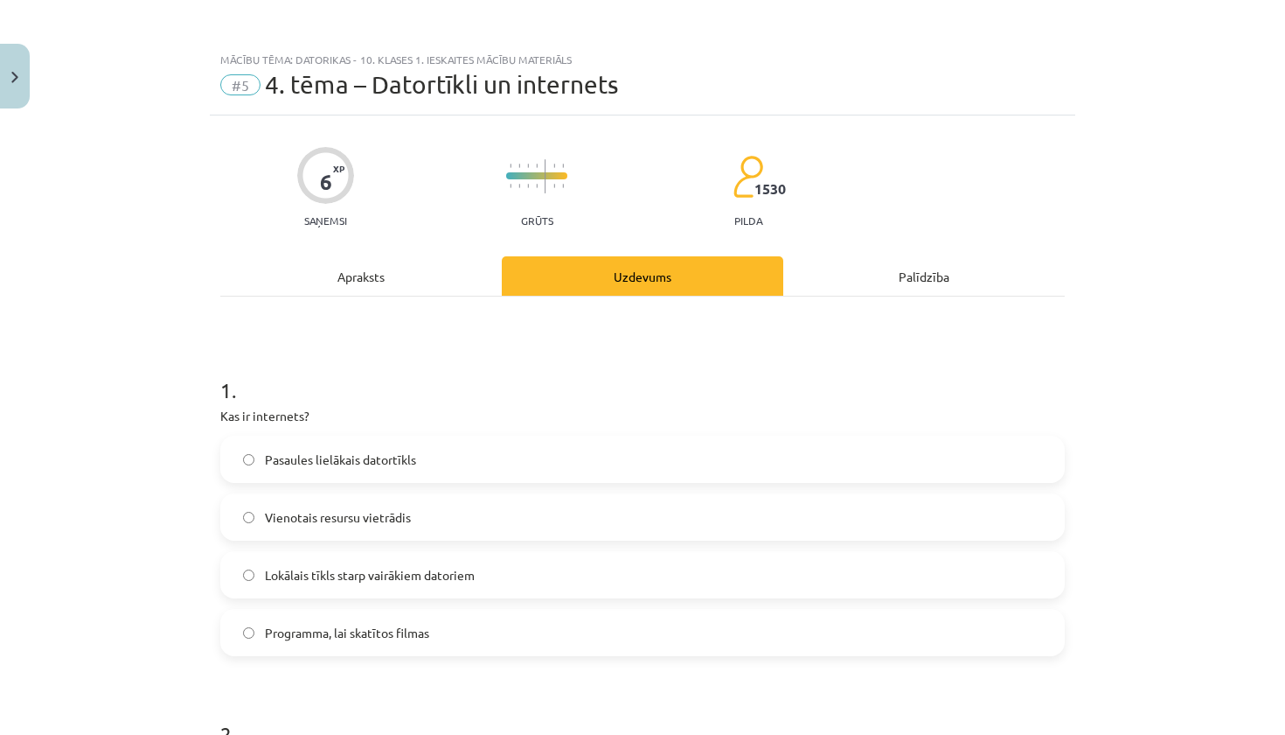
click at [356, 279] on div "Apraksts" at bounding box center [361, 275] width 282 height 39
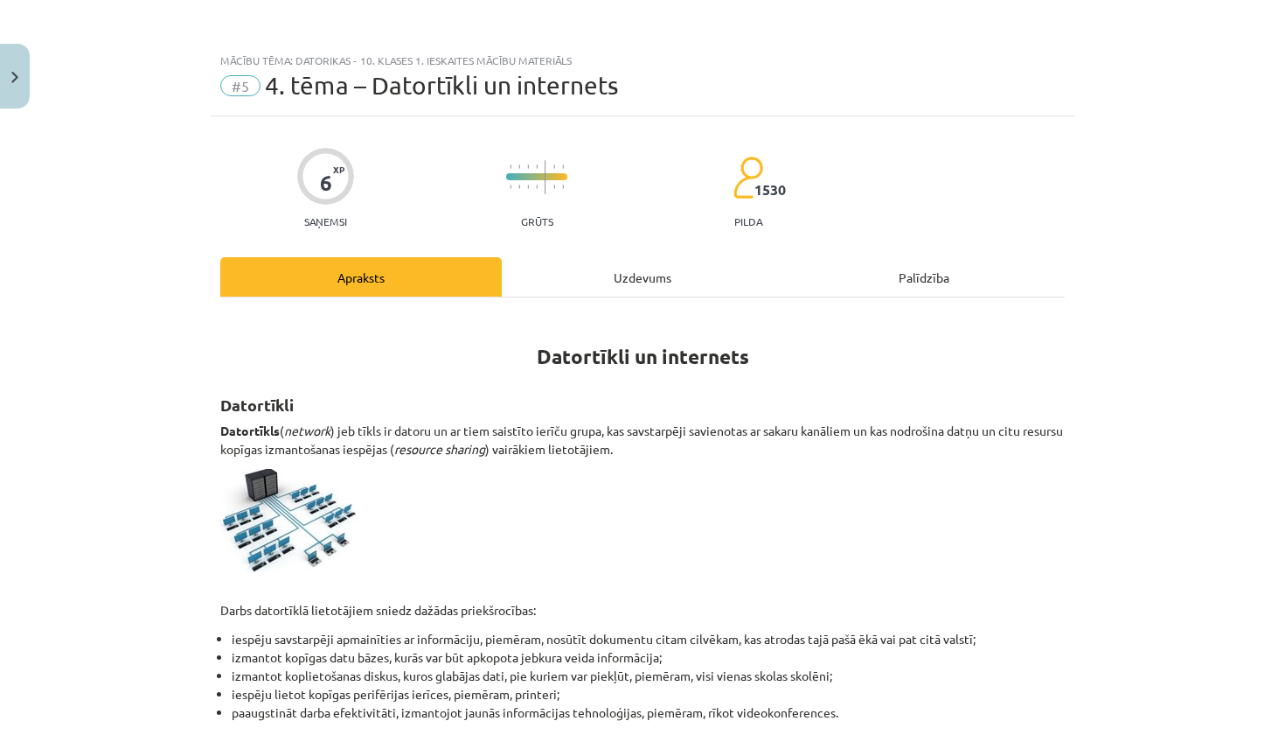
scroll to position [0, 0]
click at [598, 268] on div "Uzdevums" at bounding box center [643, 276] width 282 height 39
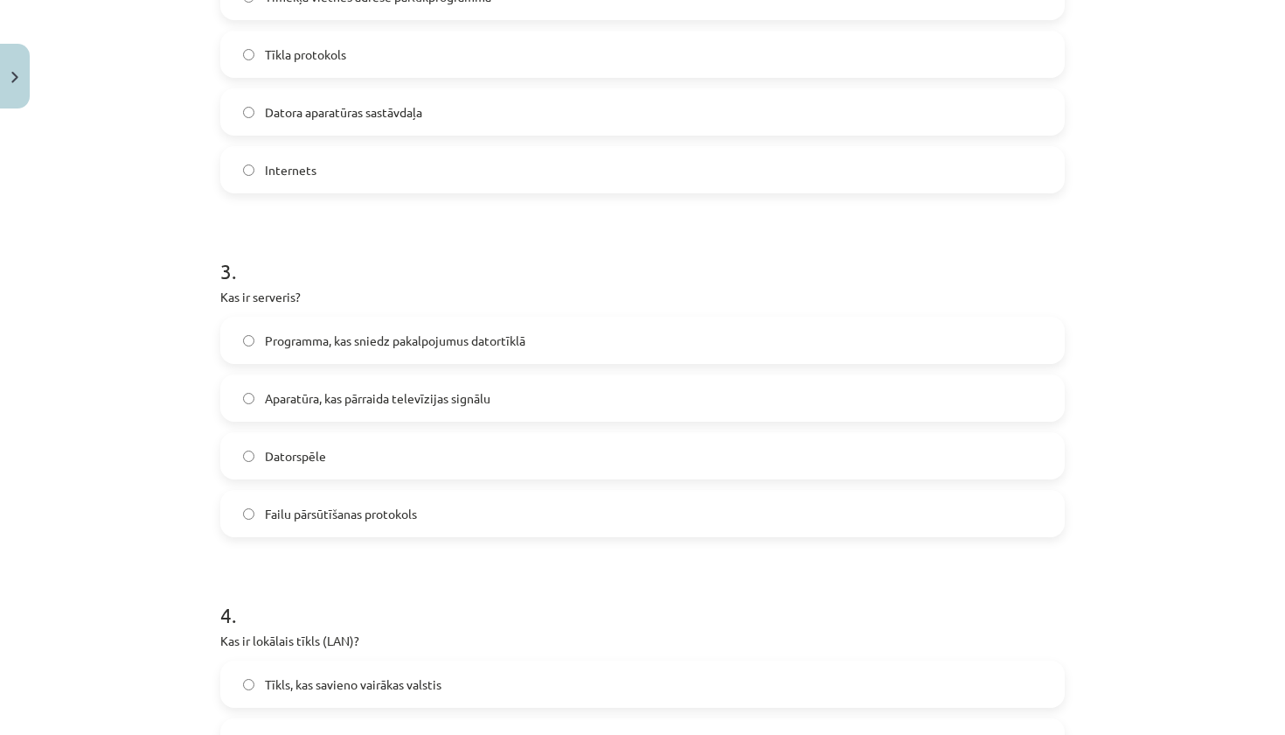
scroll to position [834, 0]
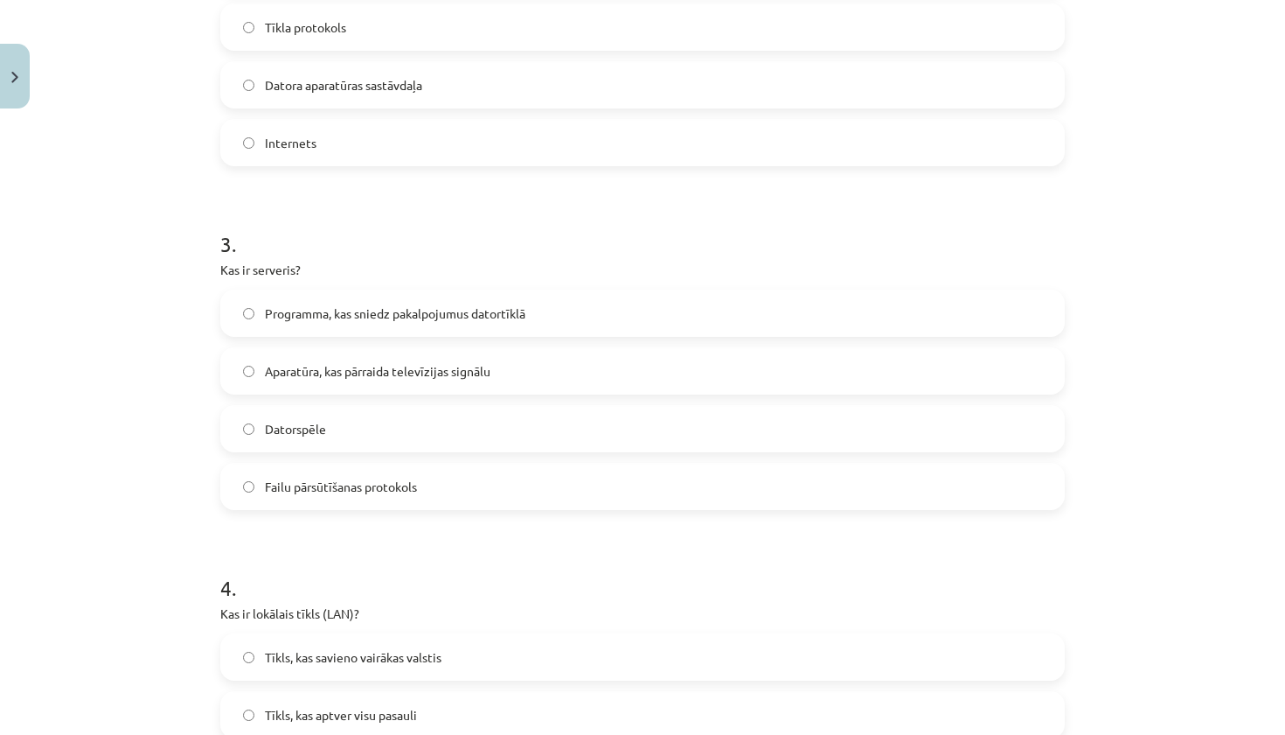
click at [409, 302] on label "Programma, kas sniedz pakalpojumus datortīklā" at bounding box center [642, 313] width 841 height 44
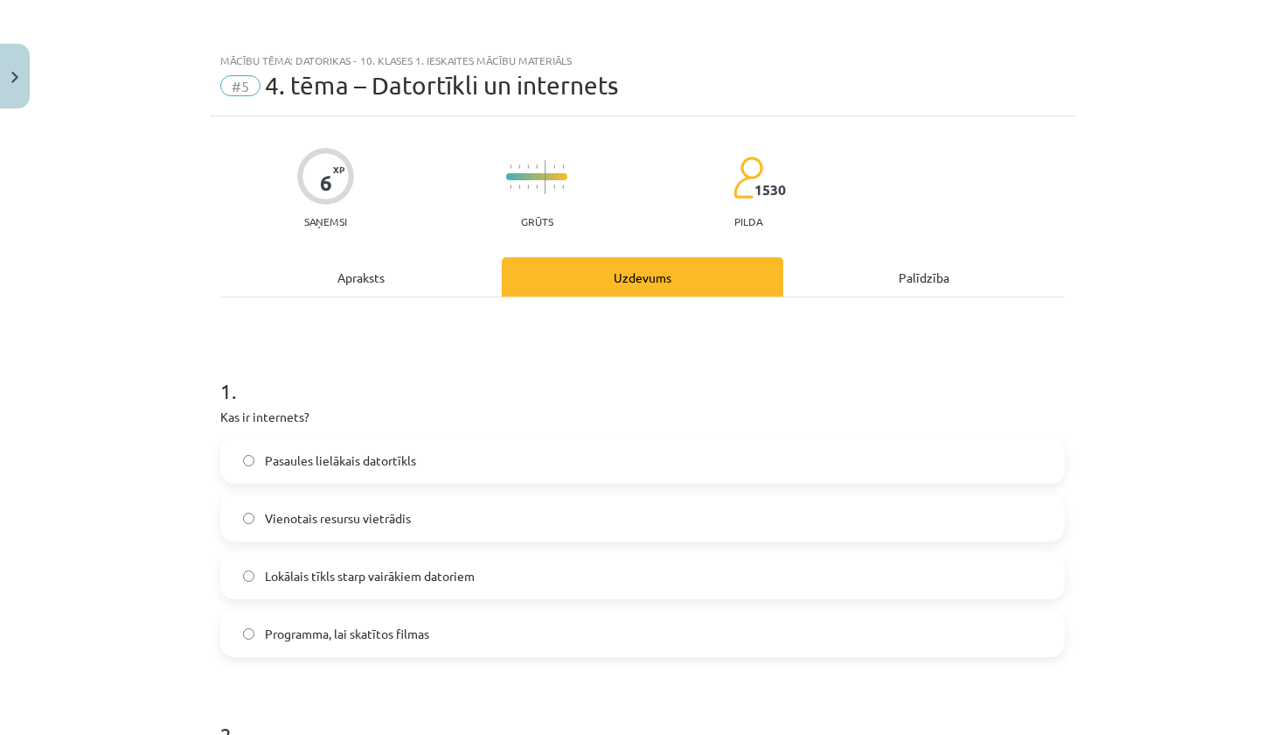
scroll to position [0, 0]
click at [379, 277] on div "Apraksts" at bounding box center [361, 276] width 282 height 39
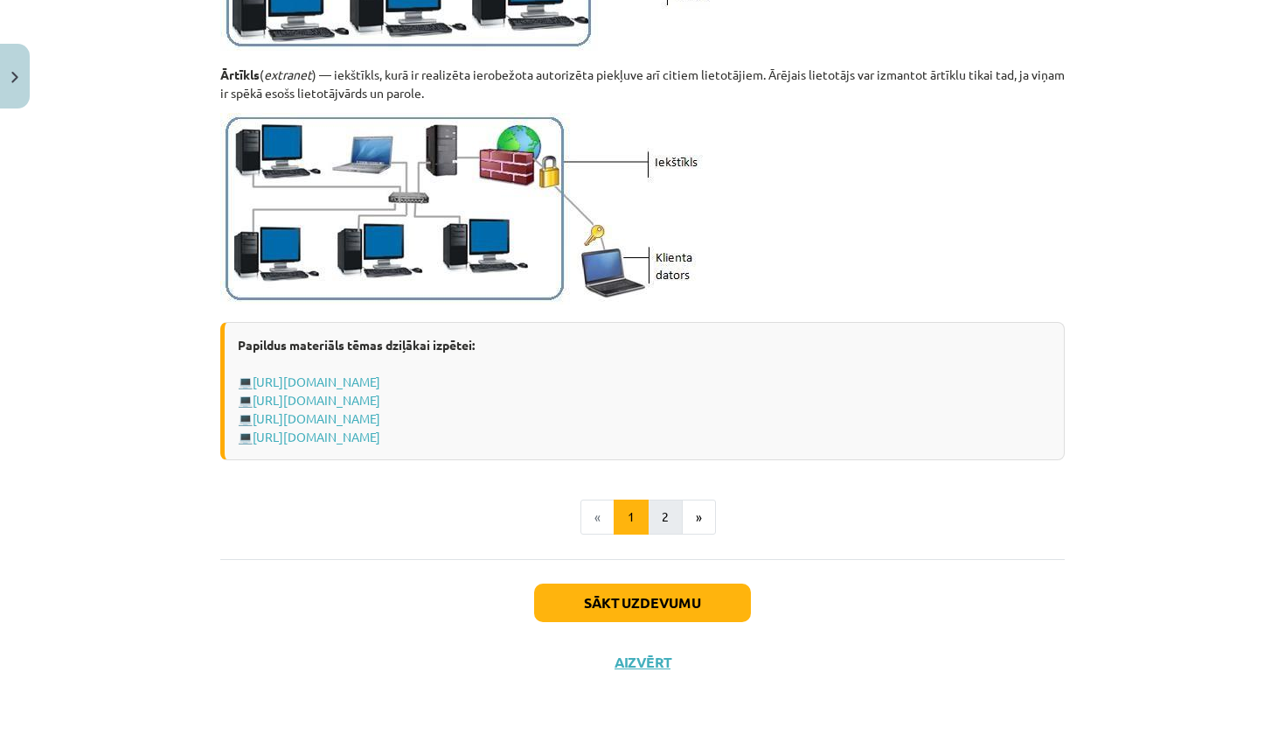
click at [669, 512] on button "2" at bounding box center [665, 516] width 35 height 35
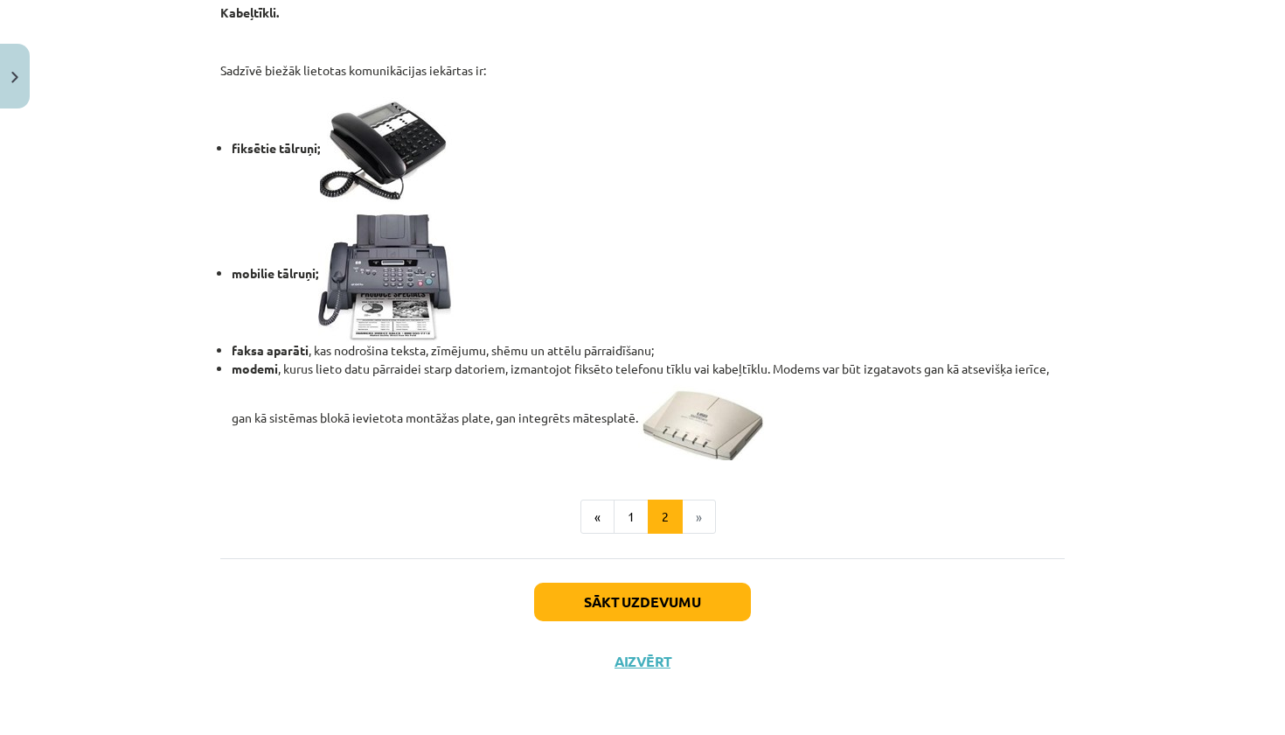
scroll to position [1415, 0]
click at [635, 512] on button "1" at bounding box center [631, 516] width 35 height 35
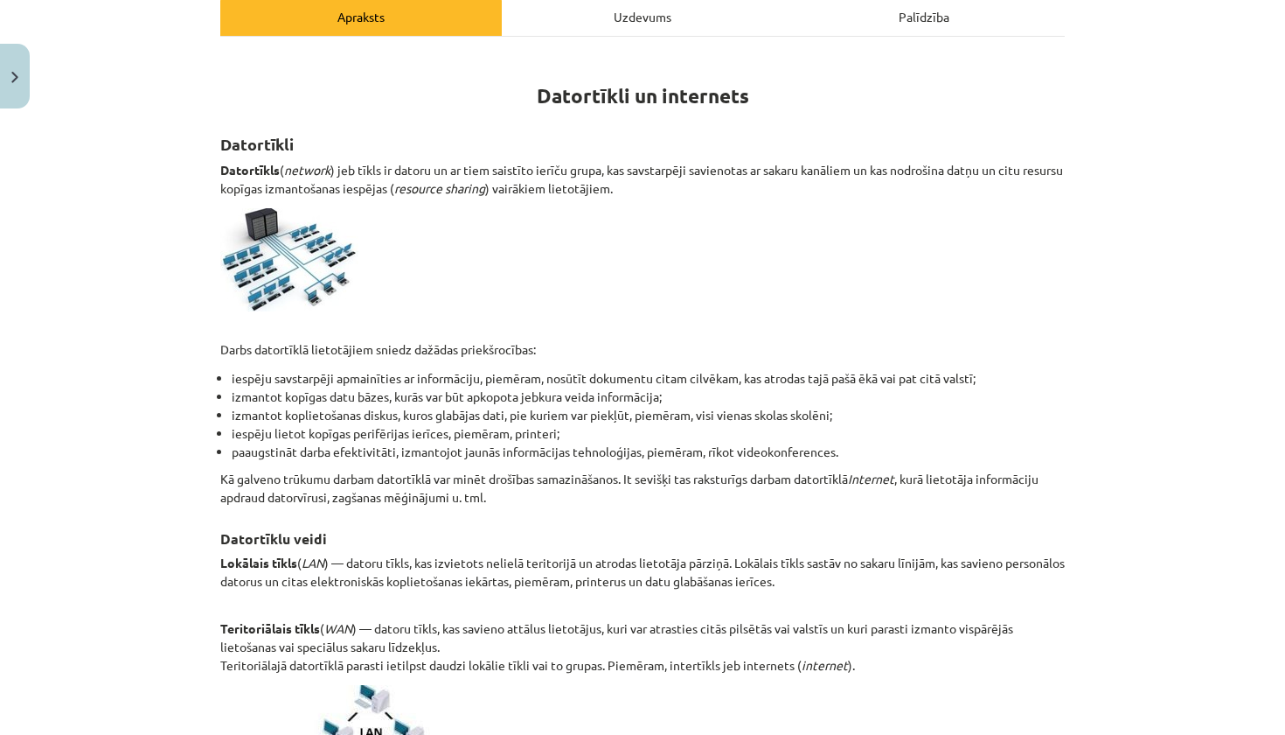
scroll to position [269, 0]
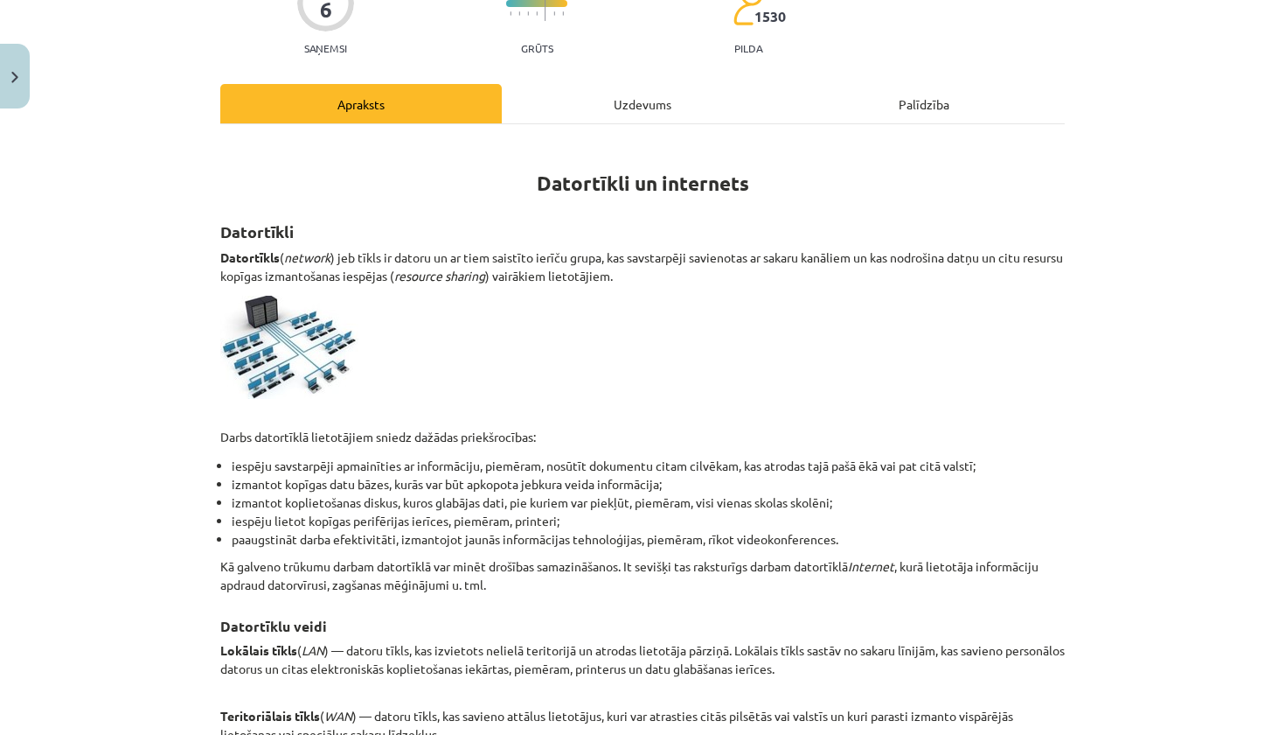
click at [598, 103] on div "Uzdevums" at bounding box center [643, 103] width 282 height 39
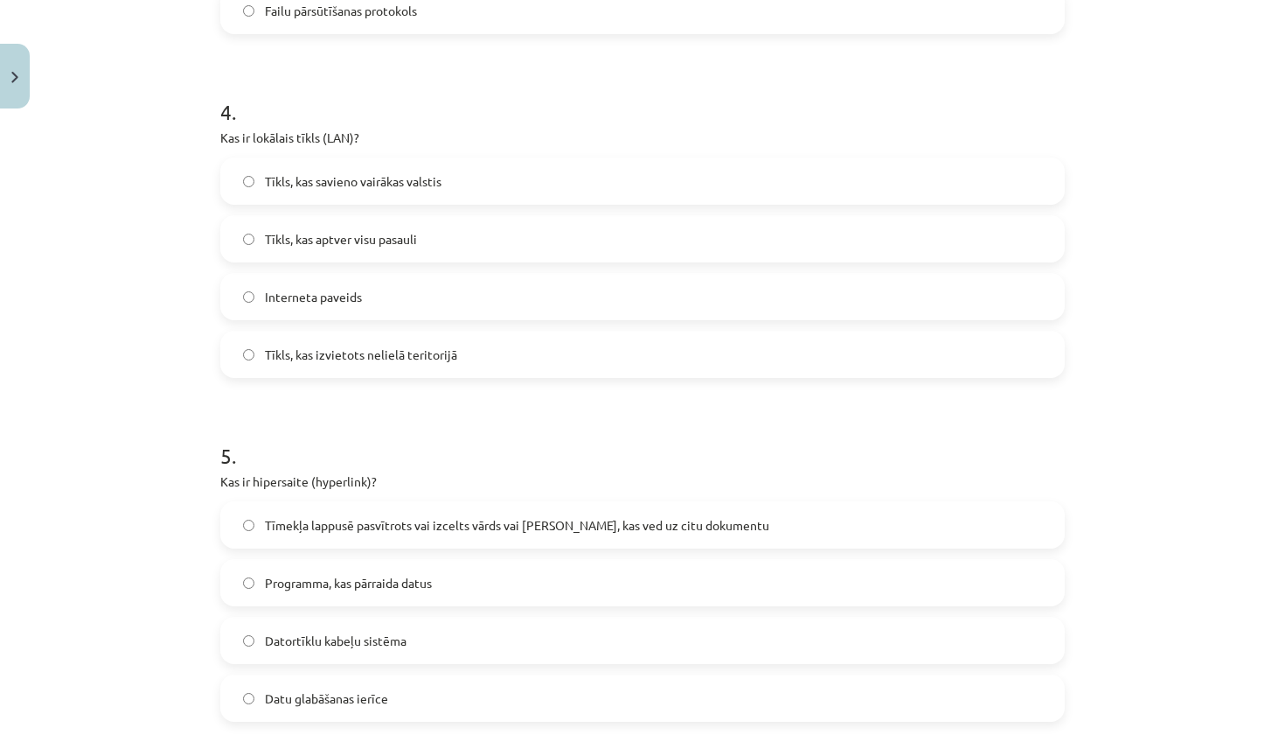
scroll to position [1306, 0]
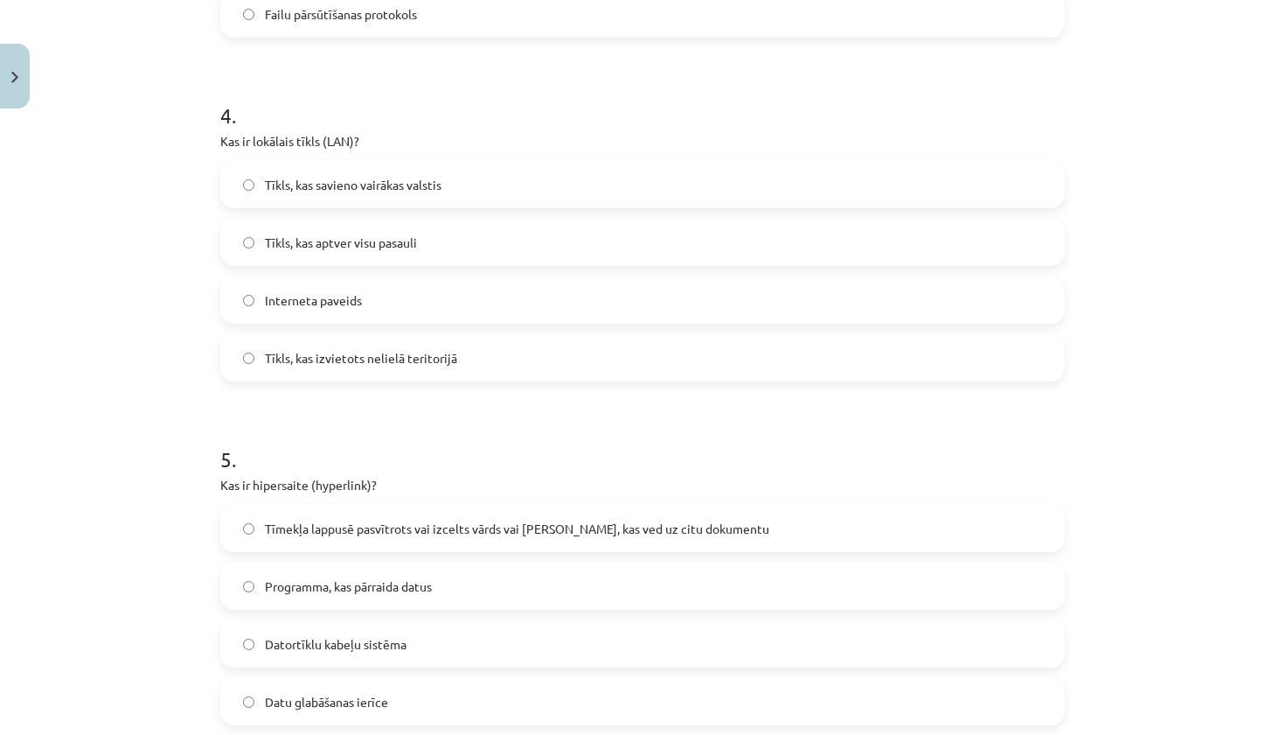
click at [440, 360] on span "Tīkls, kas izvietots nelielā teritorijā" at bounding box center [361, 358] width 192 height 18
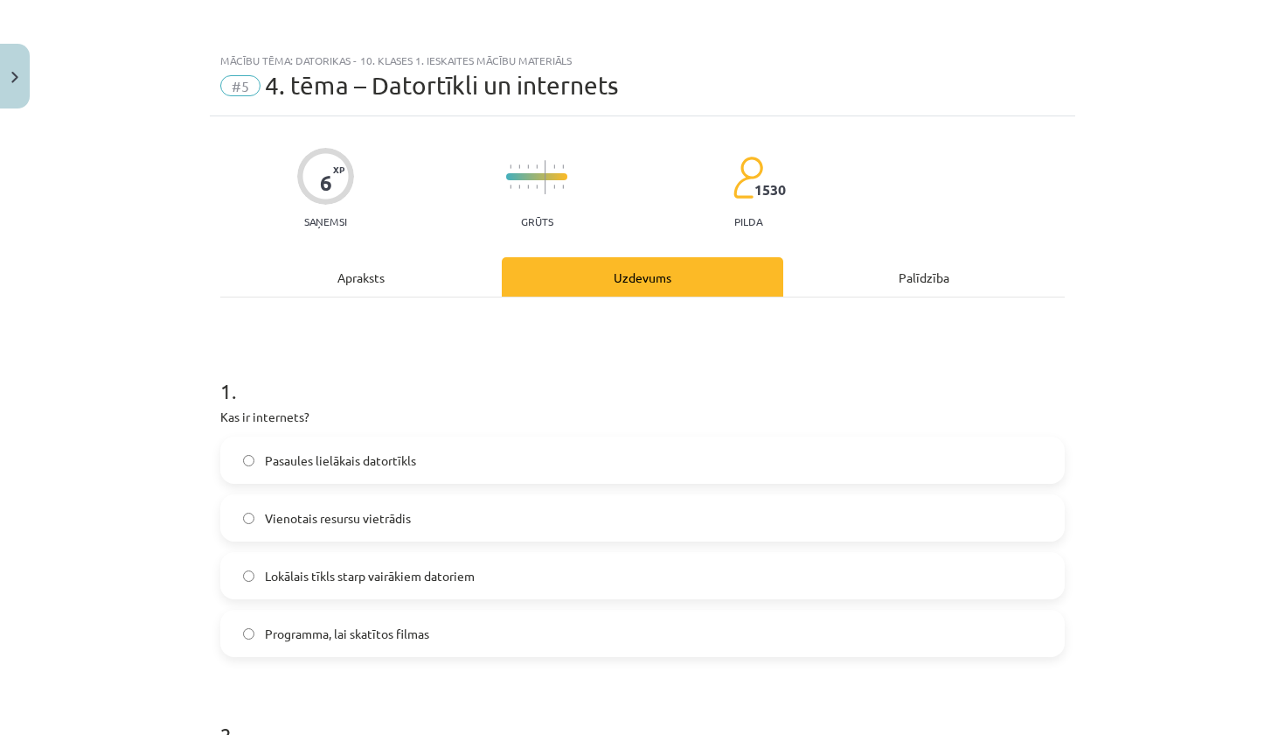
scroll to position [0, 0]
click at [388, 282] on div "Apraksts" at bounding box center [361, 276] width 282 height 39
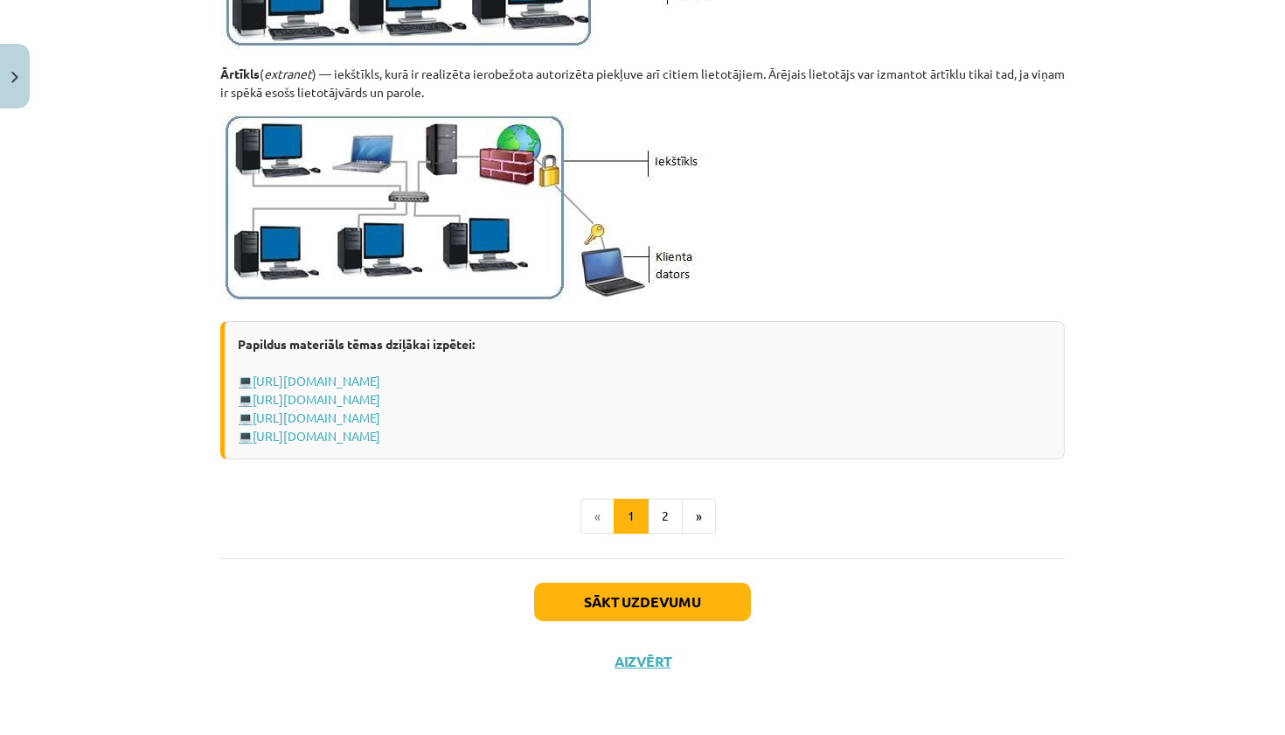
scroll to position [2044, 0]
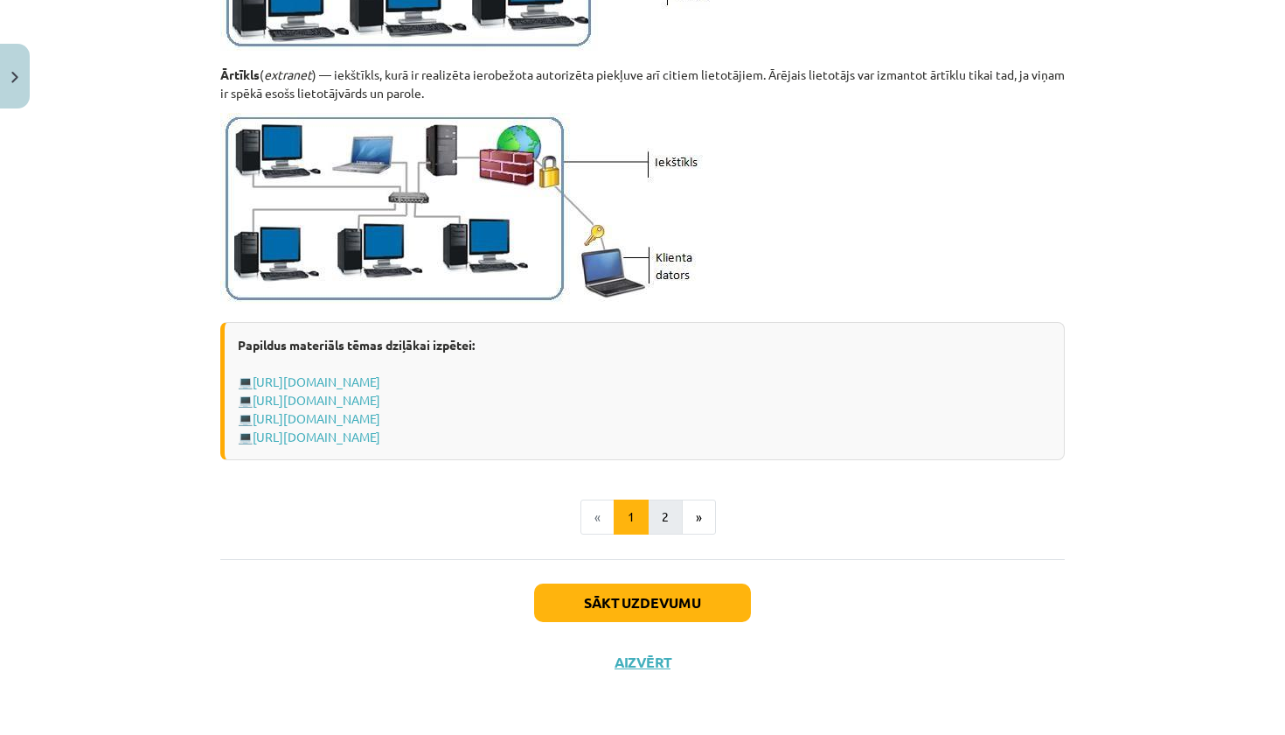
click at [676, 512] on button "2" at bounding box center [665, 516] width 35 height 35
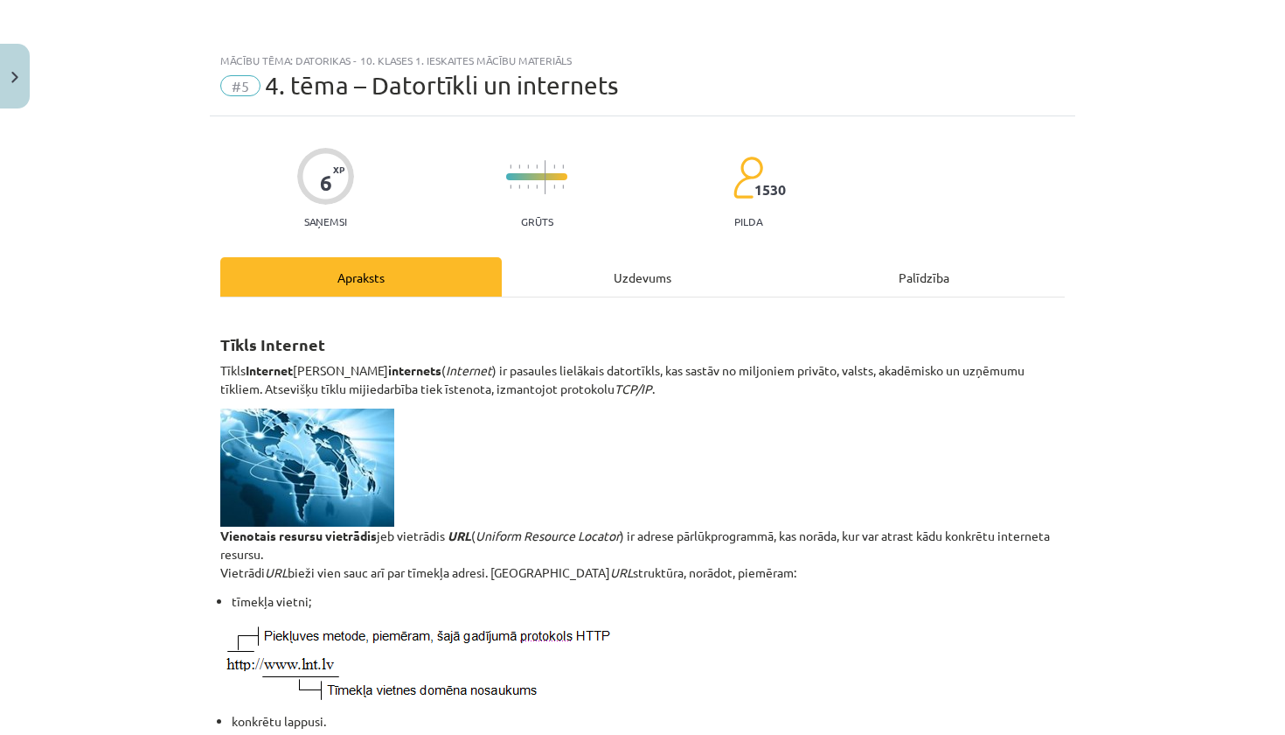
scroll to position [0, 0]
click at [628, 276] on div "Uzdevums" at bounding box center [643, 276] width 282 height 39
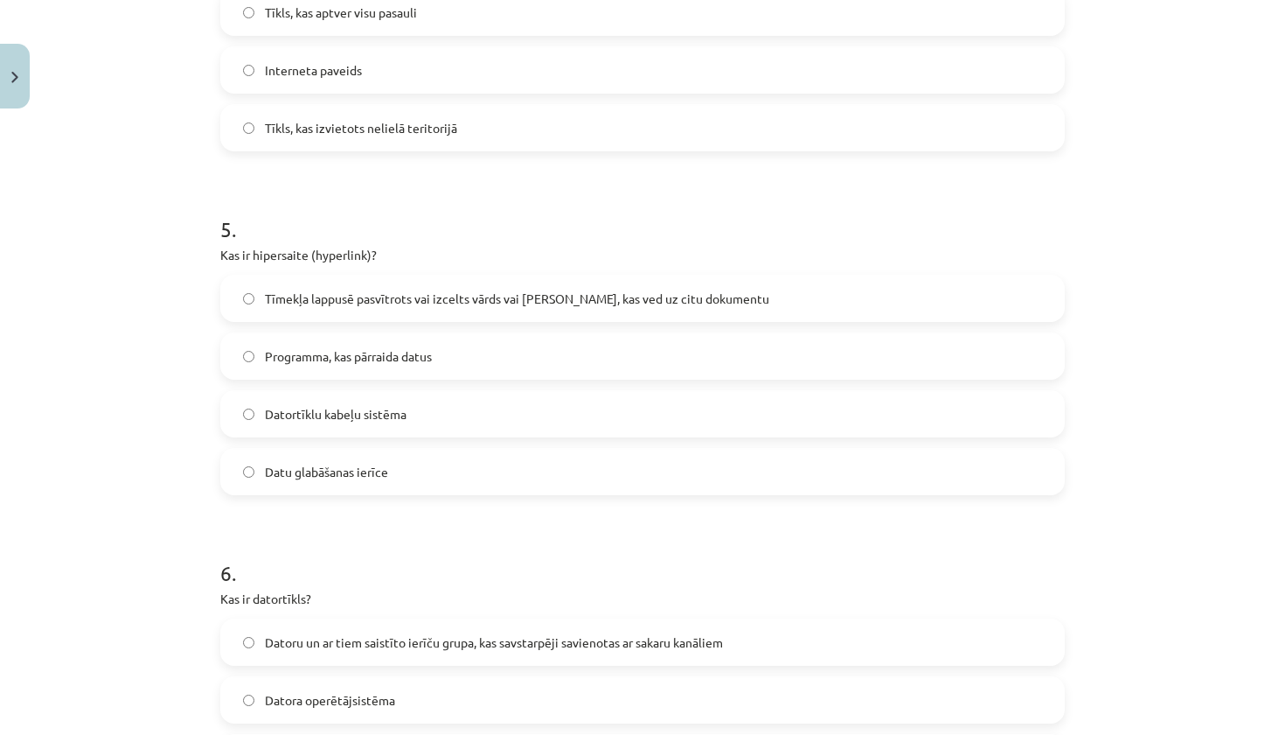
scroll to position [1542, 0]
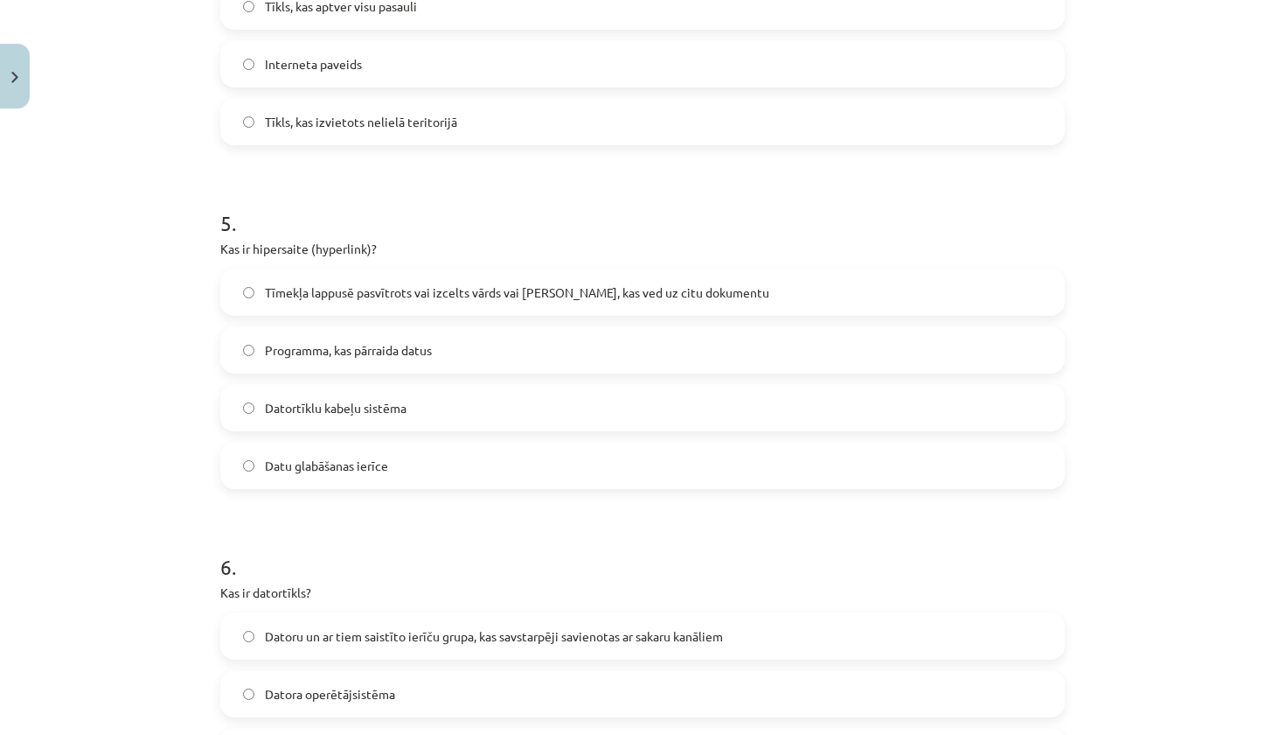
click at [433, 284] on span "Tīmekļa lappusē pasvītrots vai izcelts vārds vai frāze, kas ved uz citu dokumen…" at bounding box center [517, 292] width 505 height 18
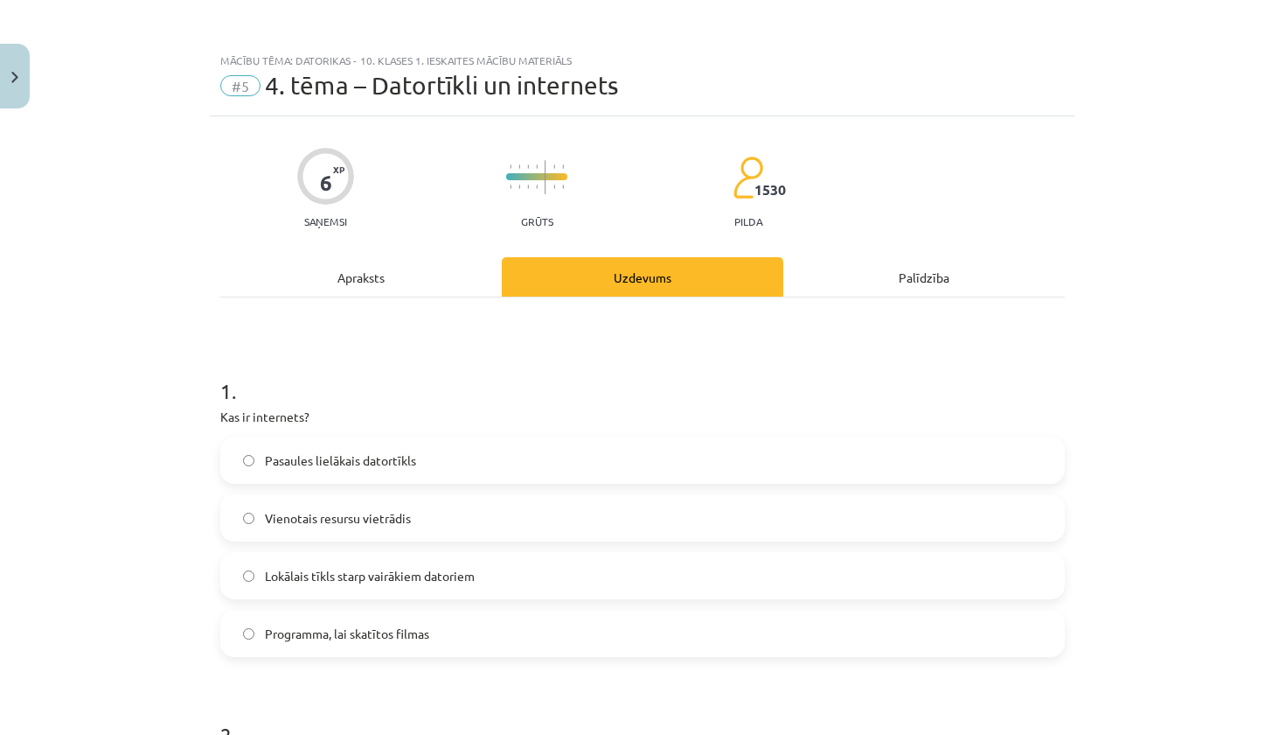
click at [439, 288] on div "Apraksts" at bounding box center [361, 276] width 282 height 39
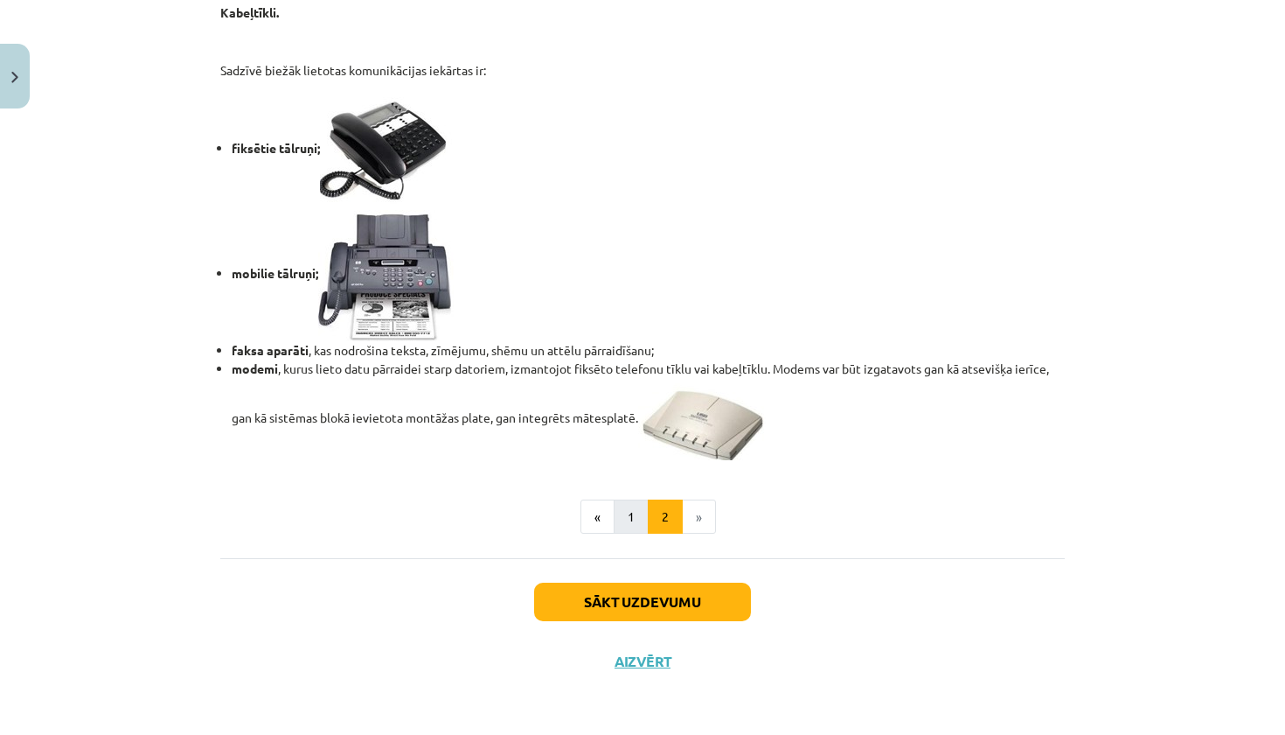
click at [620, 499] on button "1" at bounding box center [631, 516] width 35 height 35
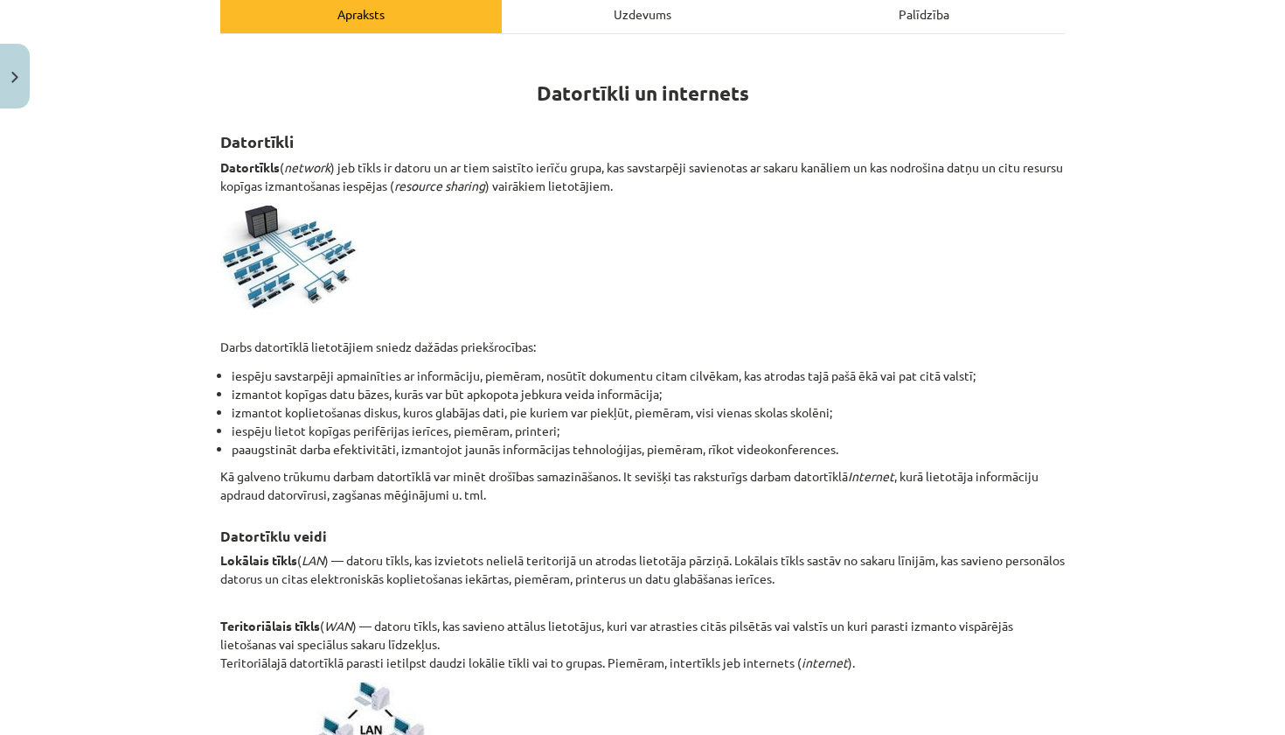
scroll to position [261, 0]
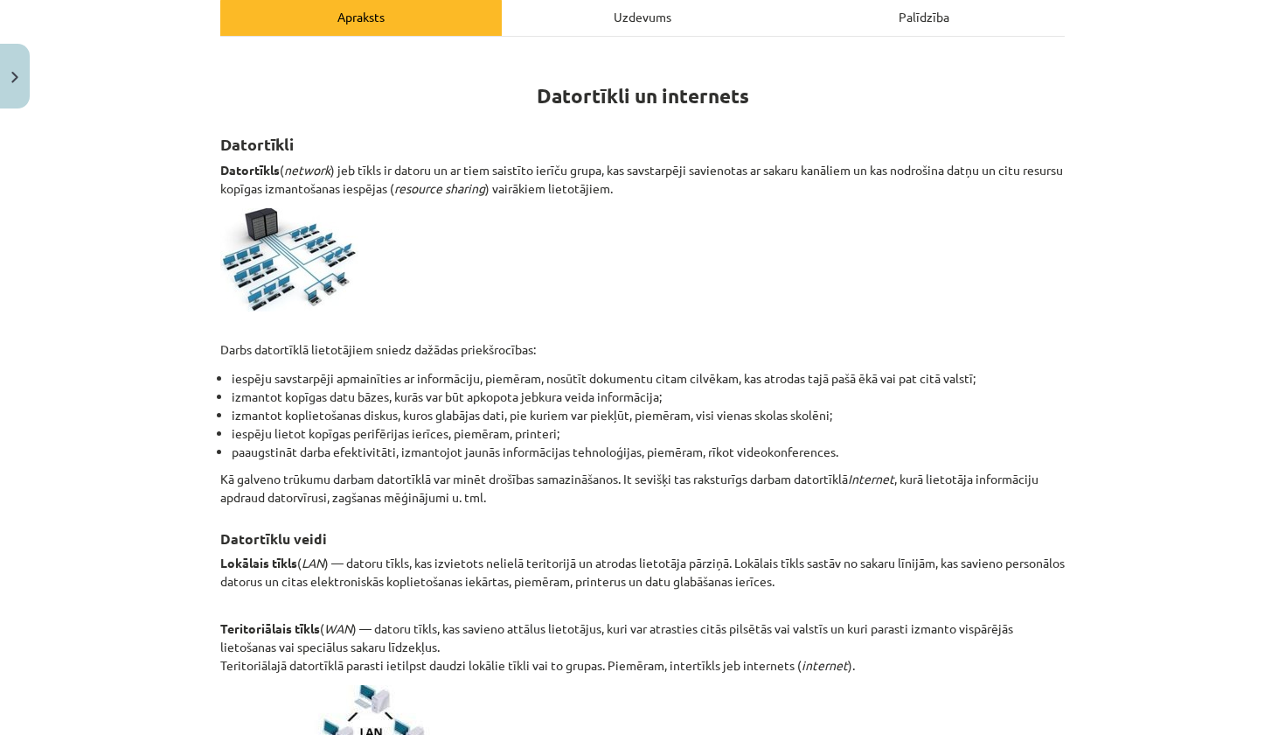
click at [620, 17] on div "Uzdevums" at bounding box center [643, 16] width 282 height 39
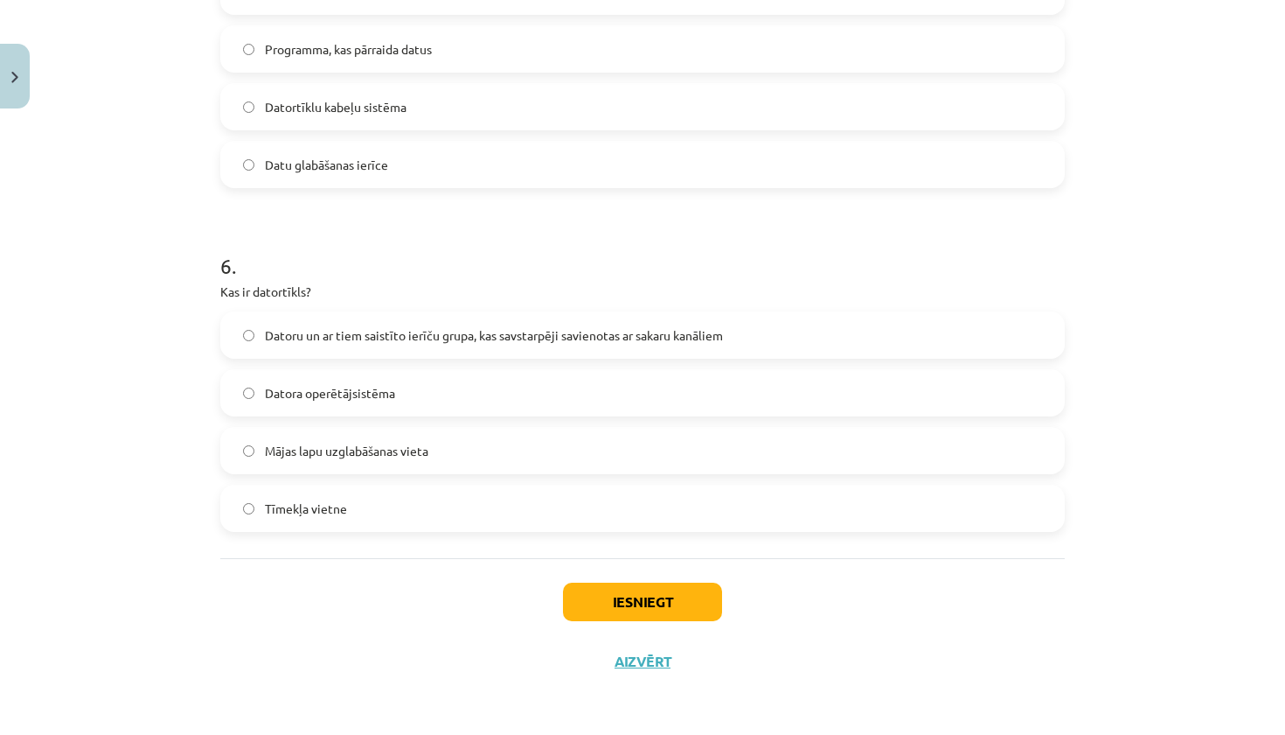
scroll to position [1846, 0]
click at [352, 332] on span "Datoru un ar tiem saistīto ierīču grupa, kas savstarpēji savienotas ar sakaru k…" at bounding box center [494, 335] width 458 height 18
click at [676, 588] on button "Iesniegt" at bounding box center [642, 601] width 159 height 38
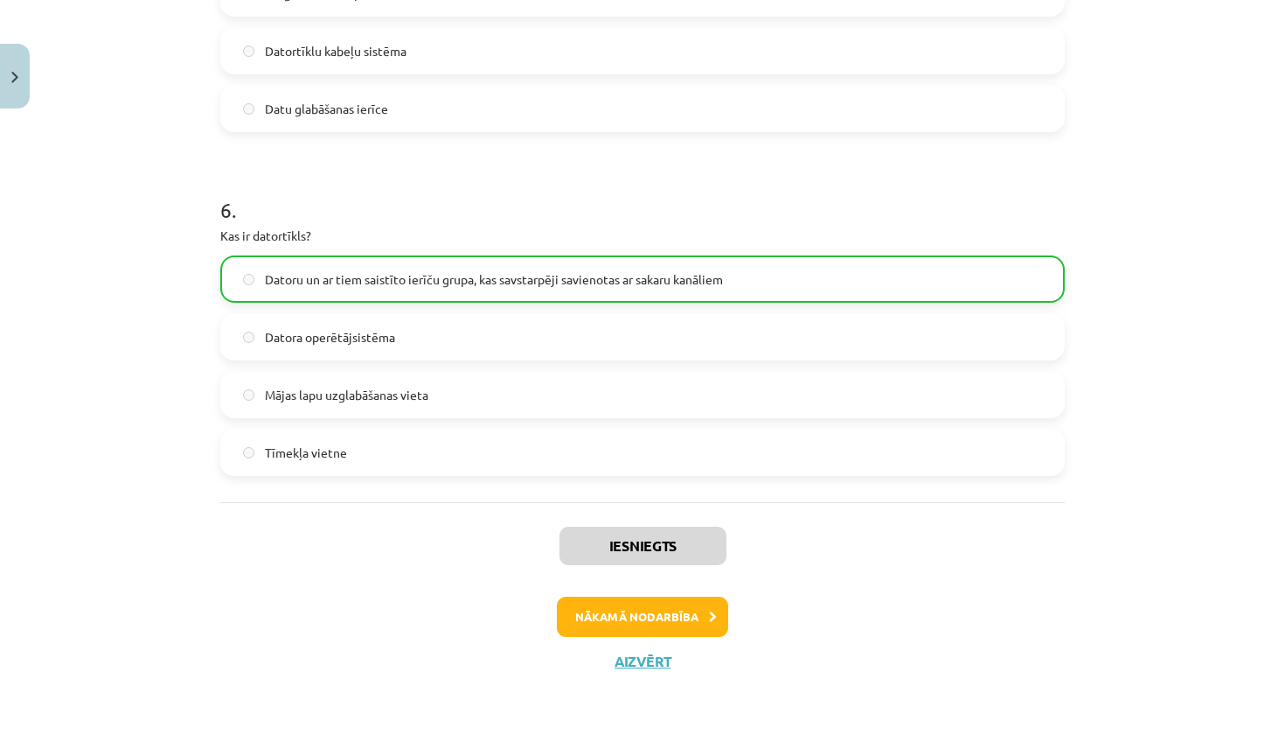
click at [639, 616] on button "Nākamā nodarbība" at bounding box center [642, 616] width 171 height 40
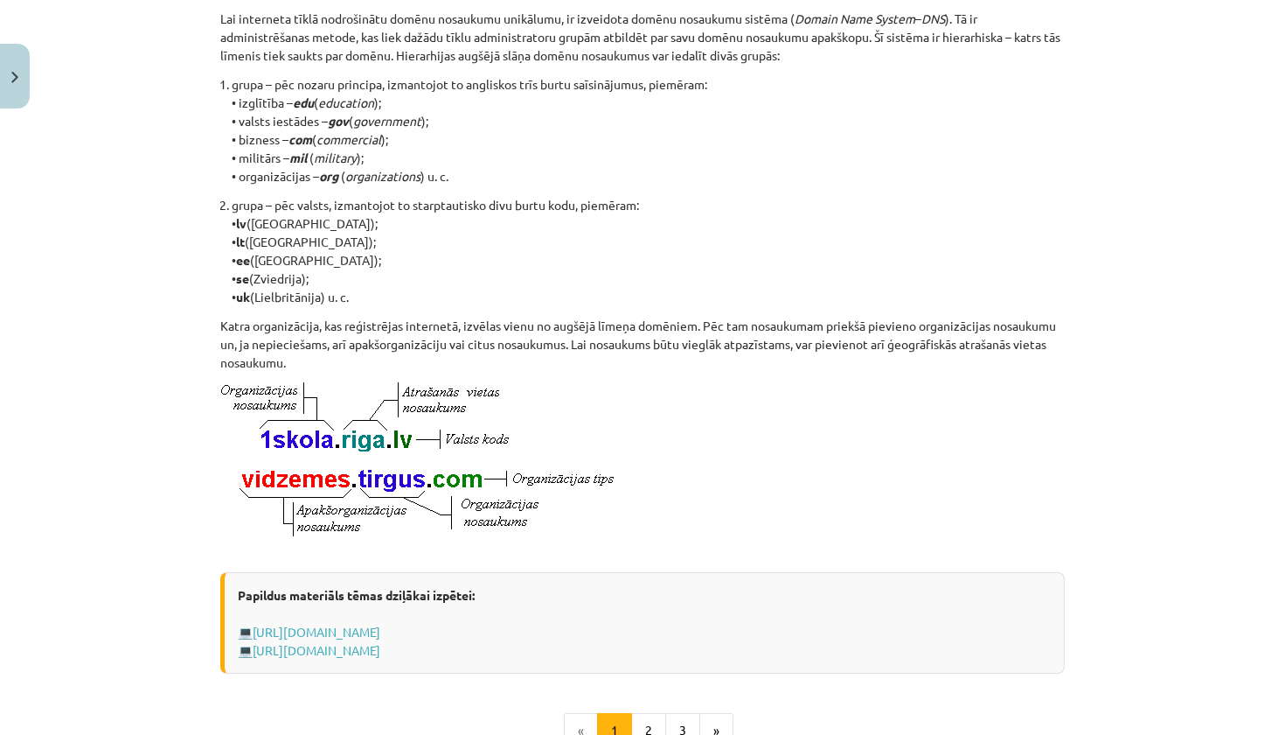
scroll to position [648, 0]
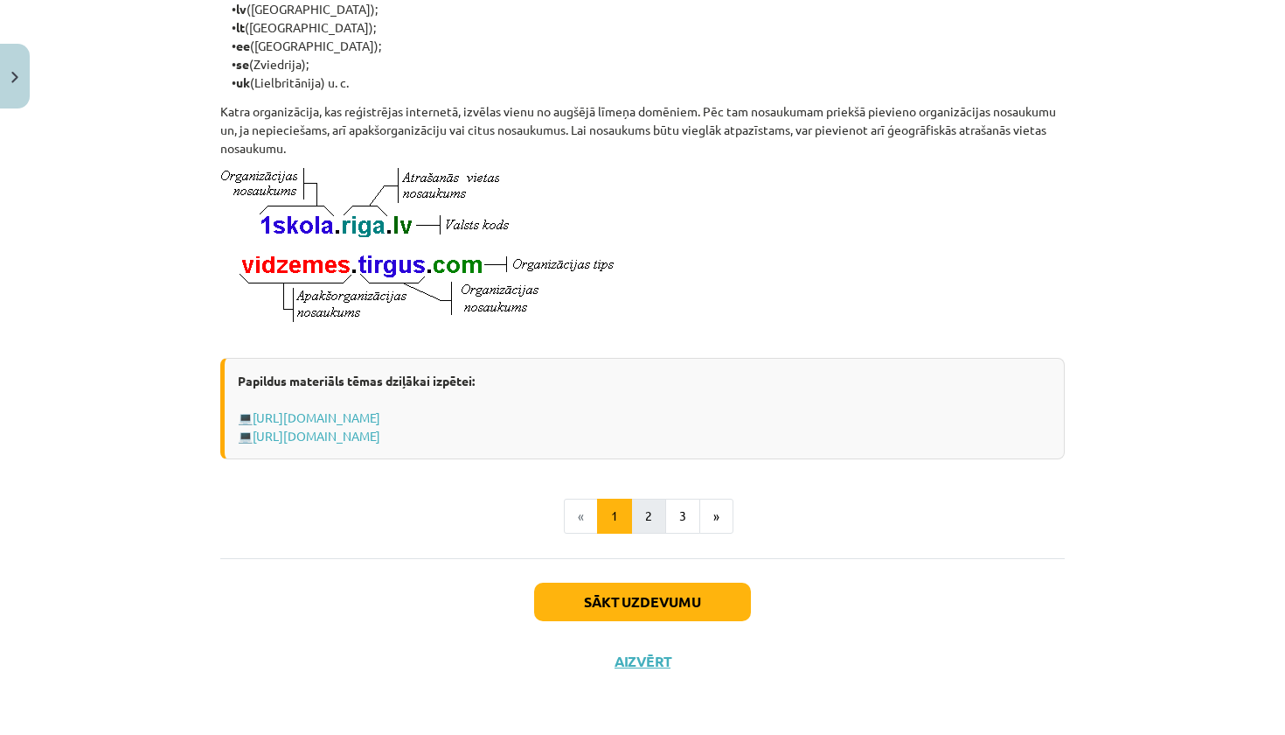
click at [653, 509] on button "2" at bounding box center [648, 515] width 35 height 35
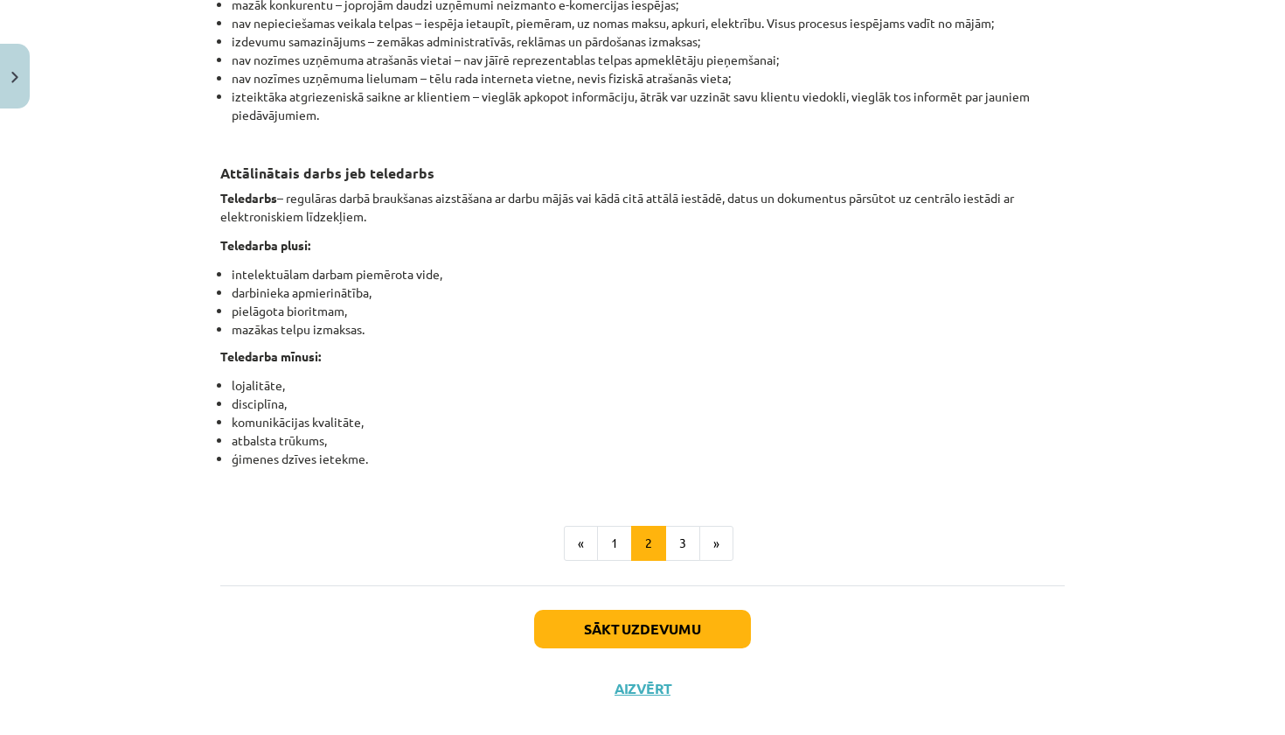
scroll to position [2681, 0]
click at [686, 562] on button "3" at bounding box center [682, 544] width 35 height 35
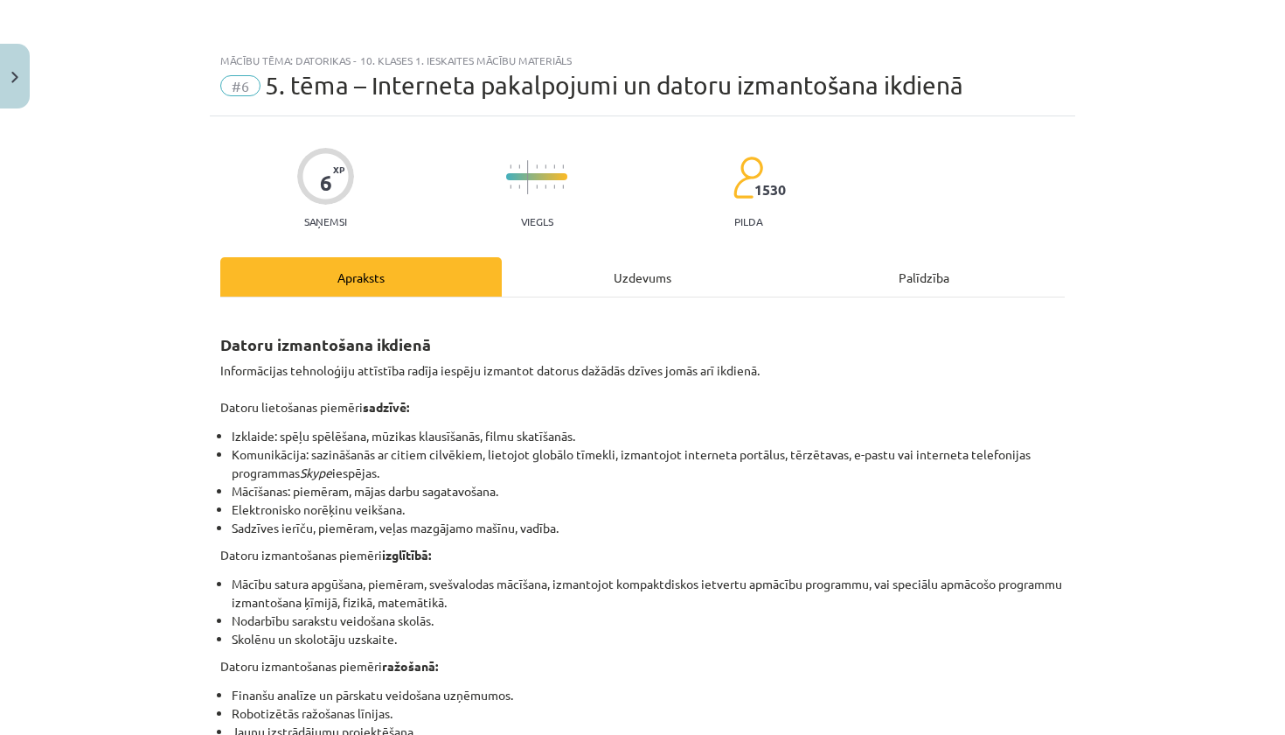
scroll to position [0, 0]
click at [628, 275] on div "Uzdevums" at bounding box center [643, 276] width 282 height 39
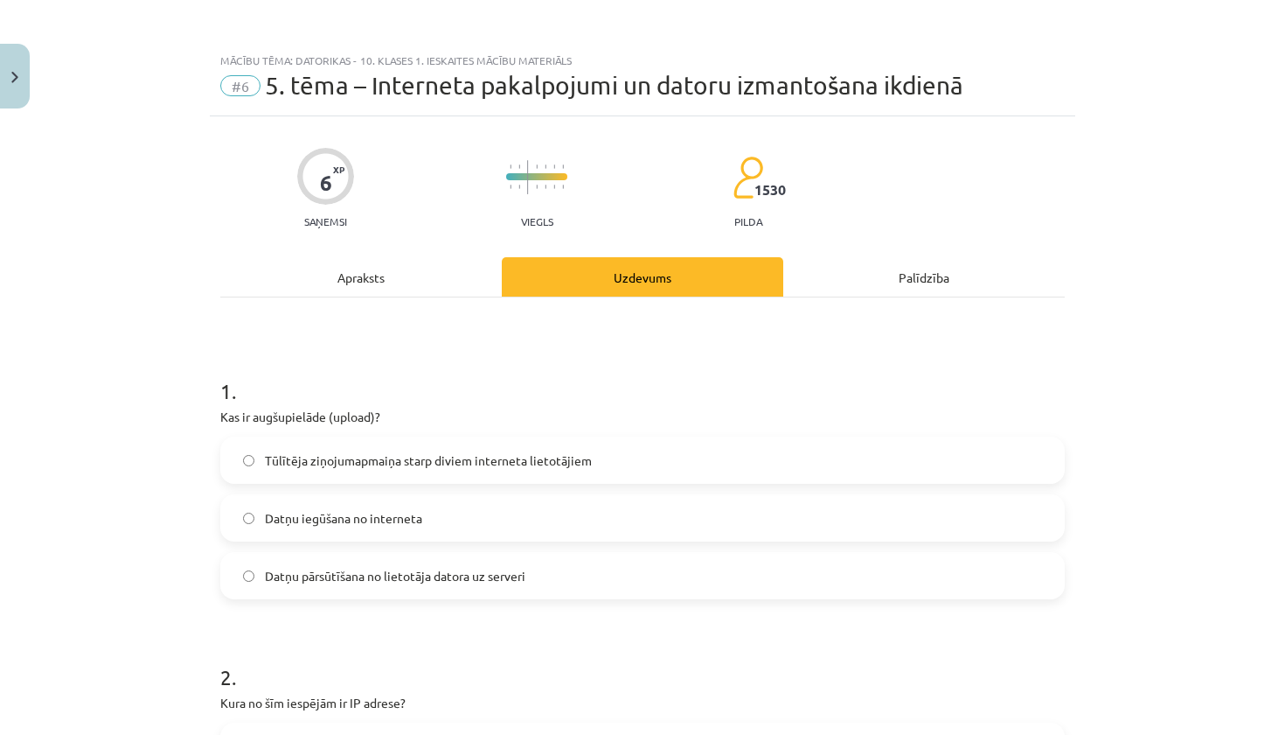
scroll to position [44, 0]
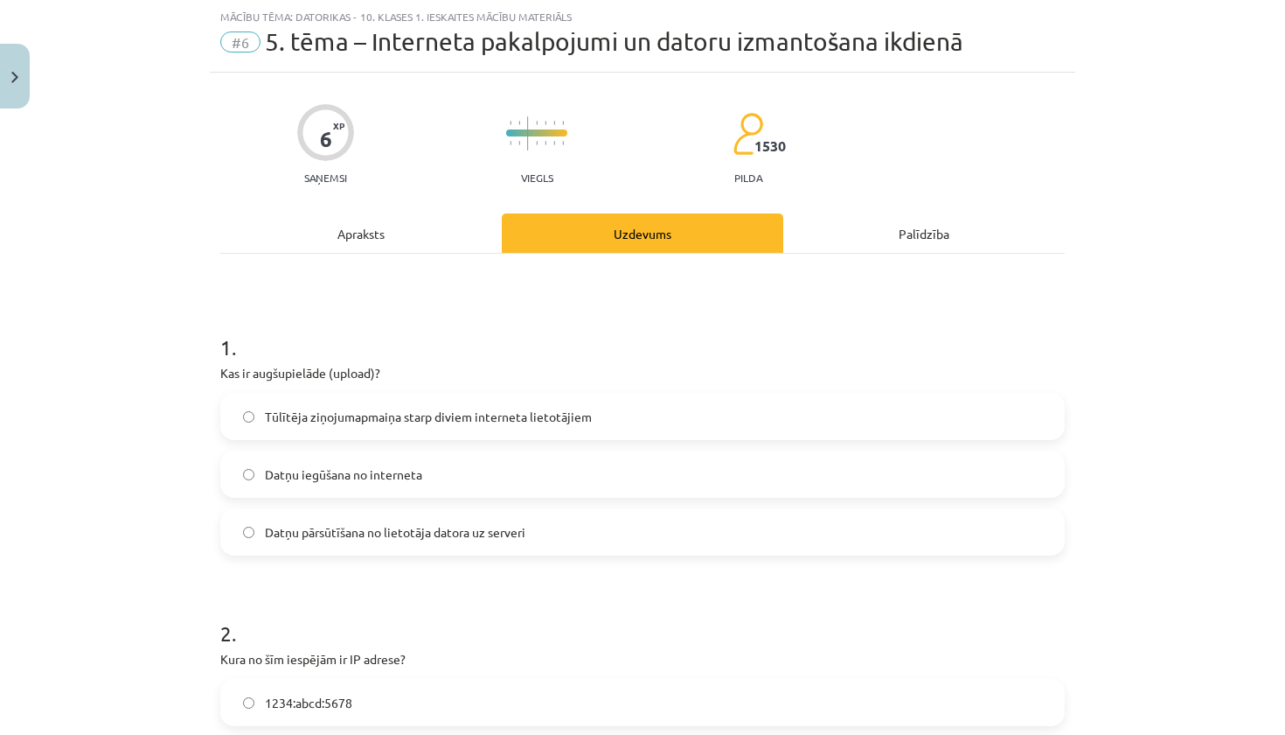
click at [350, 239] on div "Apraksts" at bounding box center [361, 232] width 282 height 39
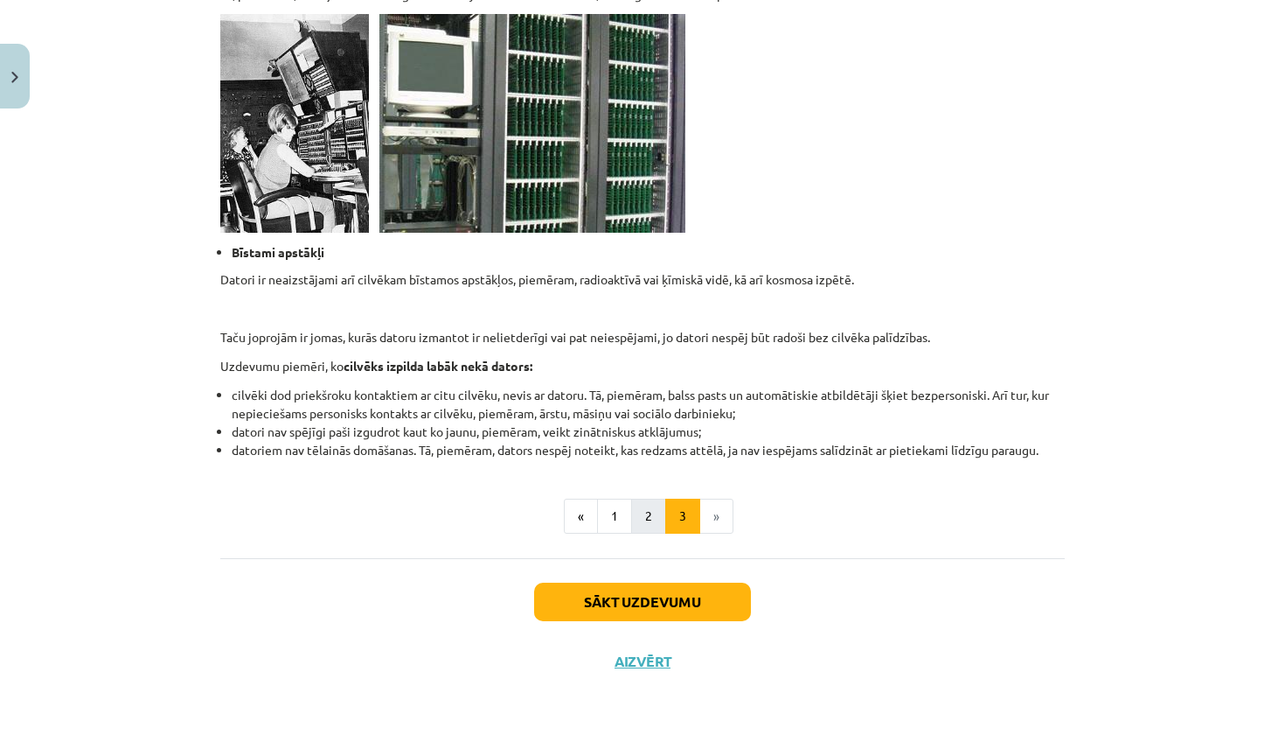
click at [652, 512] on button "2" at bounding box center [648, 515] width 35 height 35
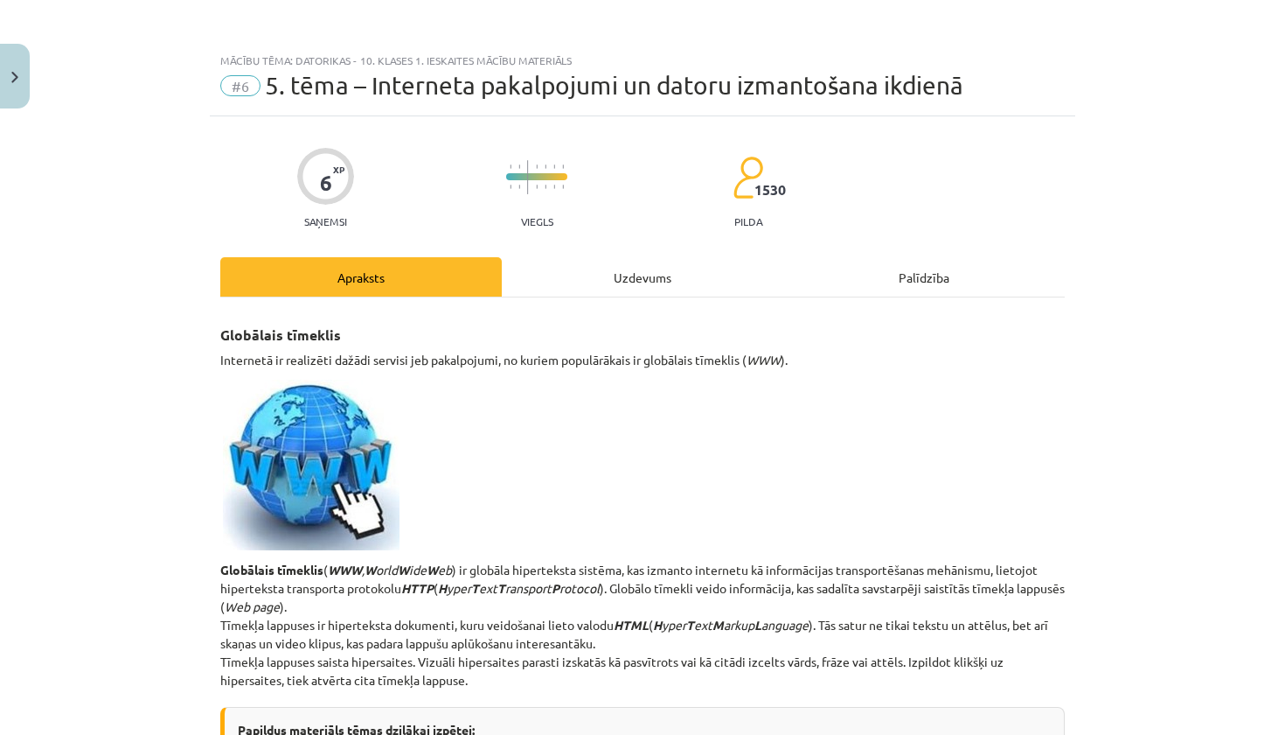
scroll to position [0, 0]
click at [682, 276] on div "Uzdevums" at bounding box center [643, 276] width 282 height 39
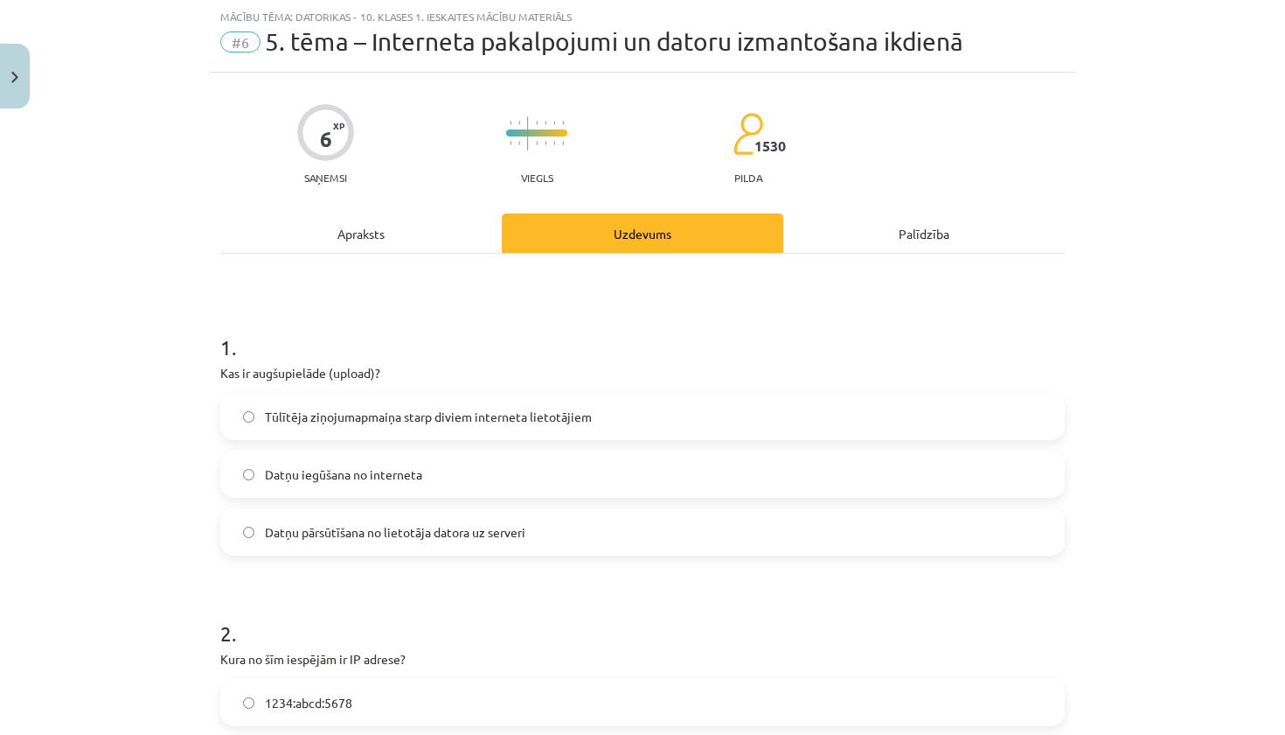
click at [412, 463] on label "Datņu iegūšana no interneta" at bounding box center [642, 474] width 841 height 44
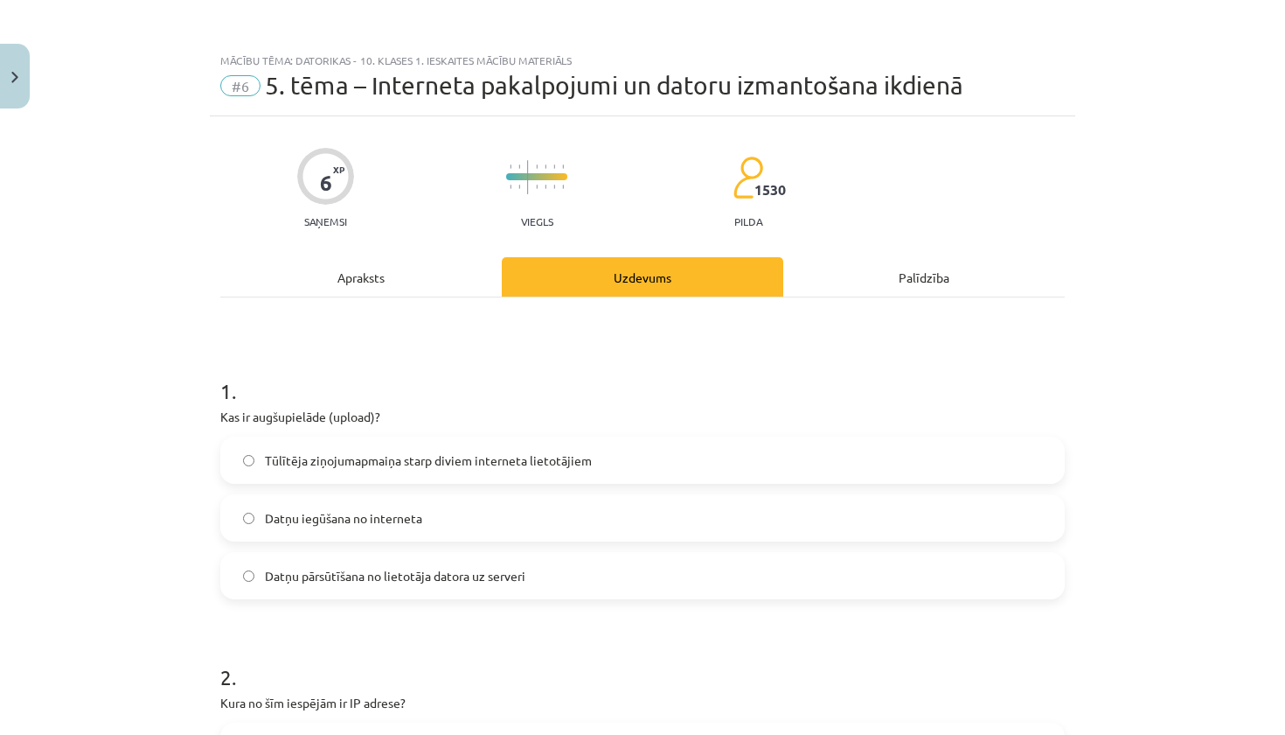
scroll to position [0, 0]
click at [383, 289] on div "Apraksts" at bounding box center [361, 276] width 282 height 39
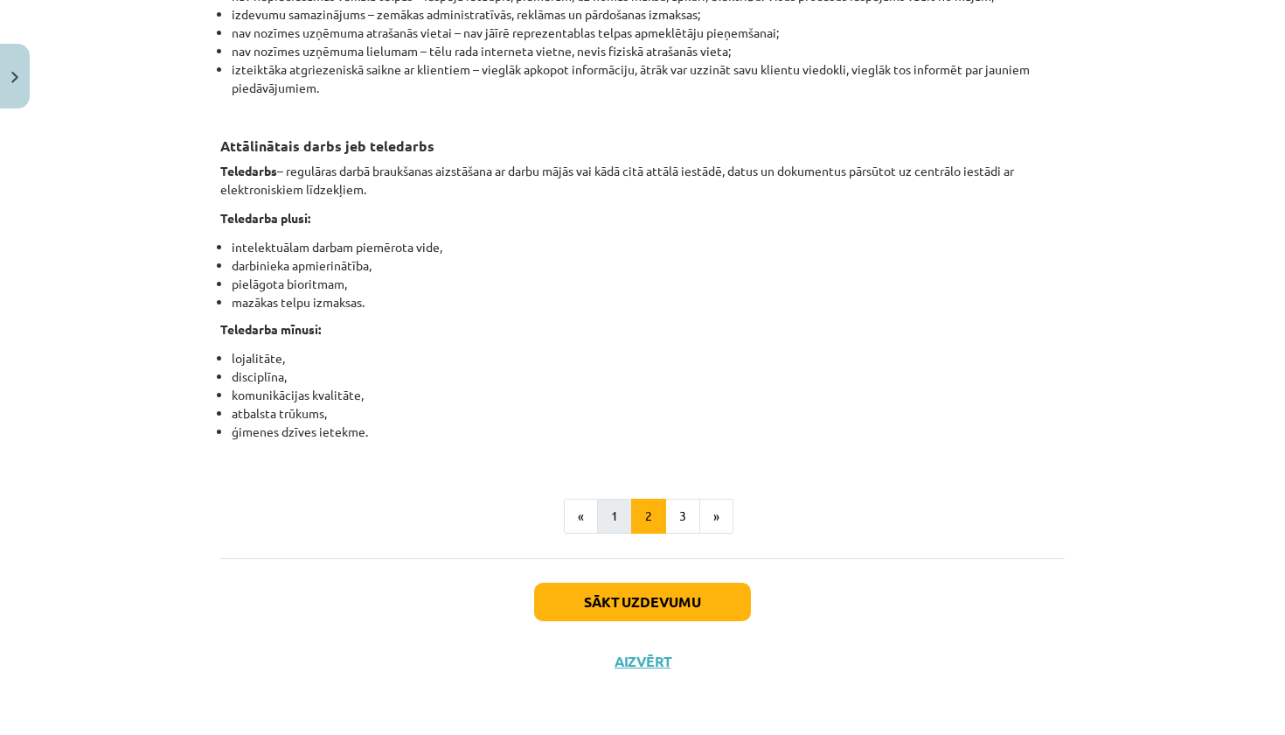
click at [609, 522] on button "1" at bounding box center [614, 515] width 35 height 35
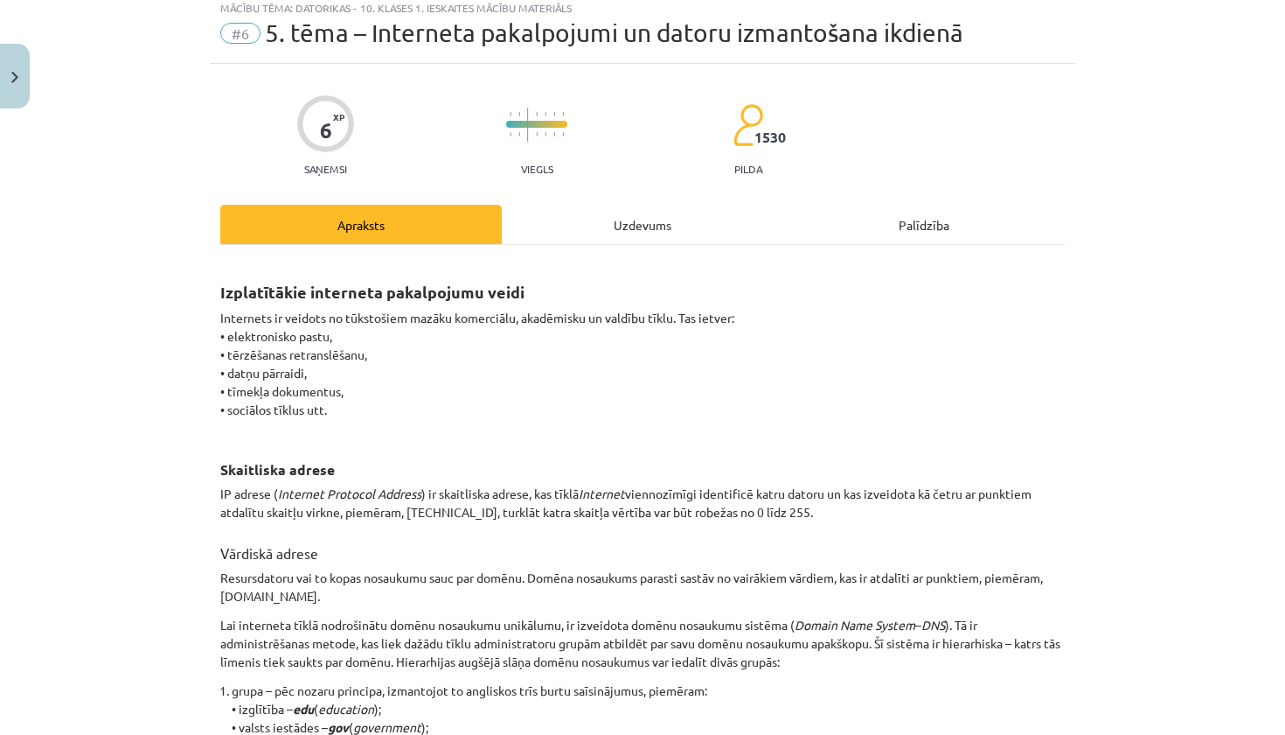
scroll to position [51, 0]
click at [636, 219] on div "Uzdevums" at bounding box center [643, 225] width 282 height 39
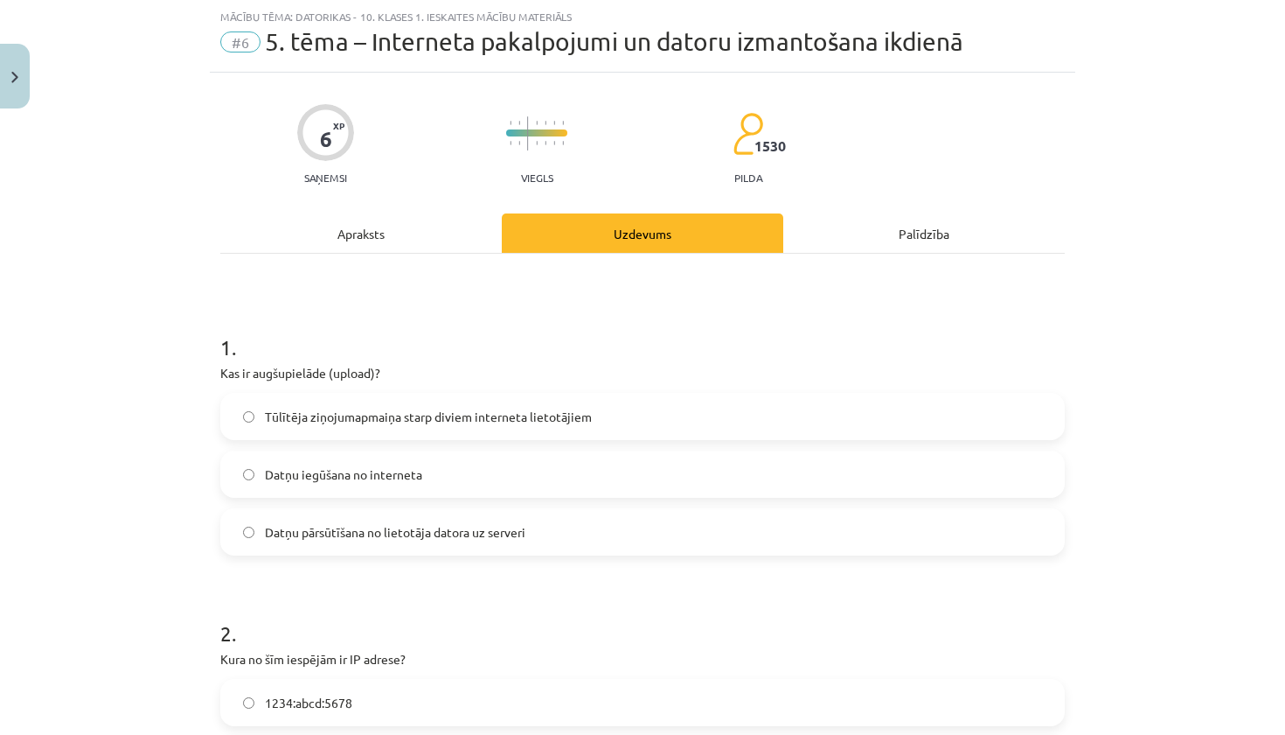
click at [357, 235] on div "Apraksts" at bounding box center [361, 232] width 282 height 39
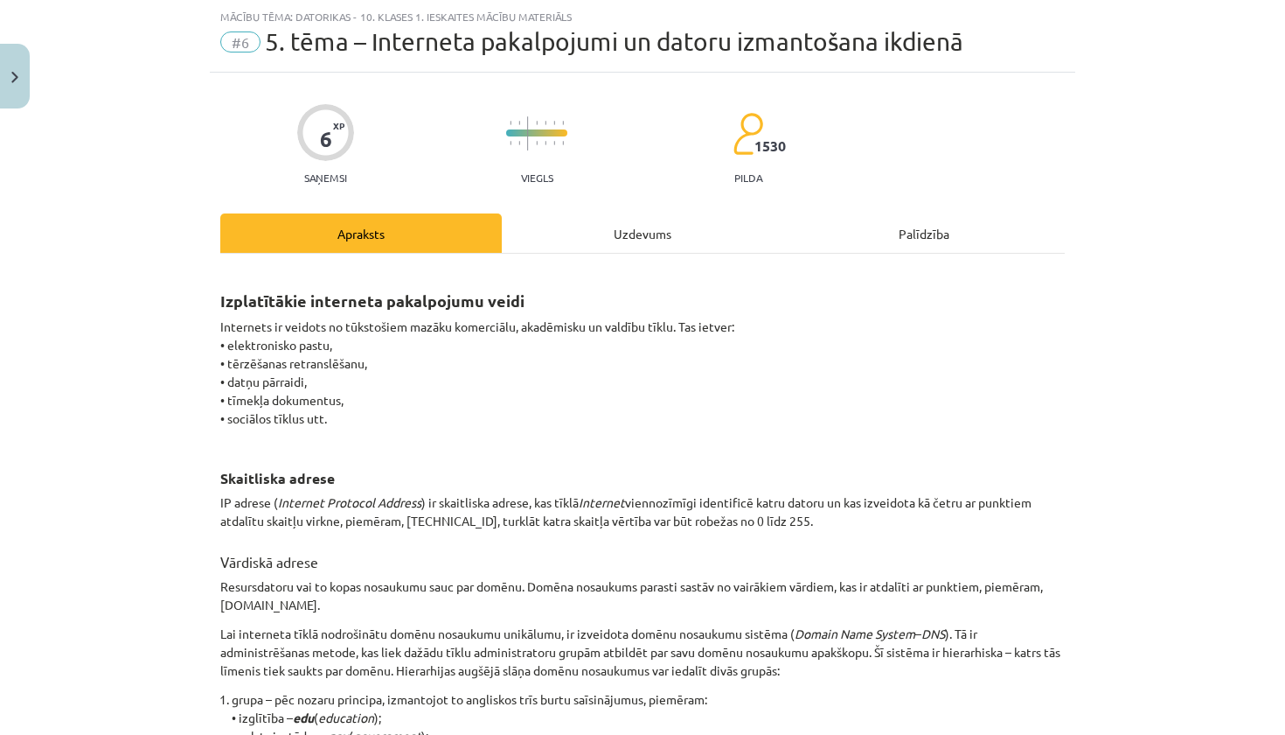
click at [609, 233] on div "Uzdevums" at bounding box center [643, 232] width 282 height 39
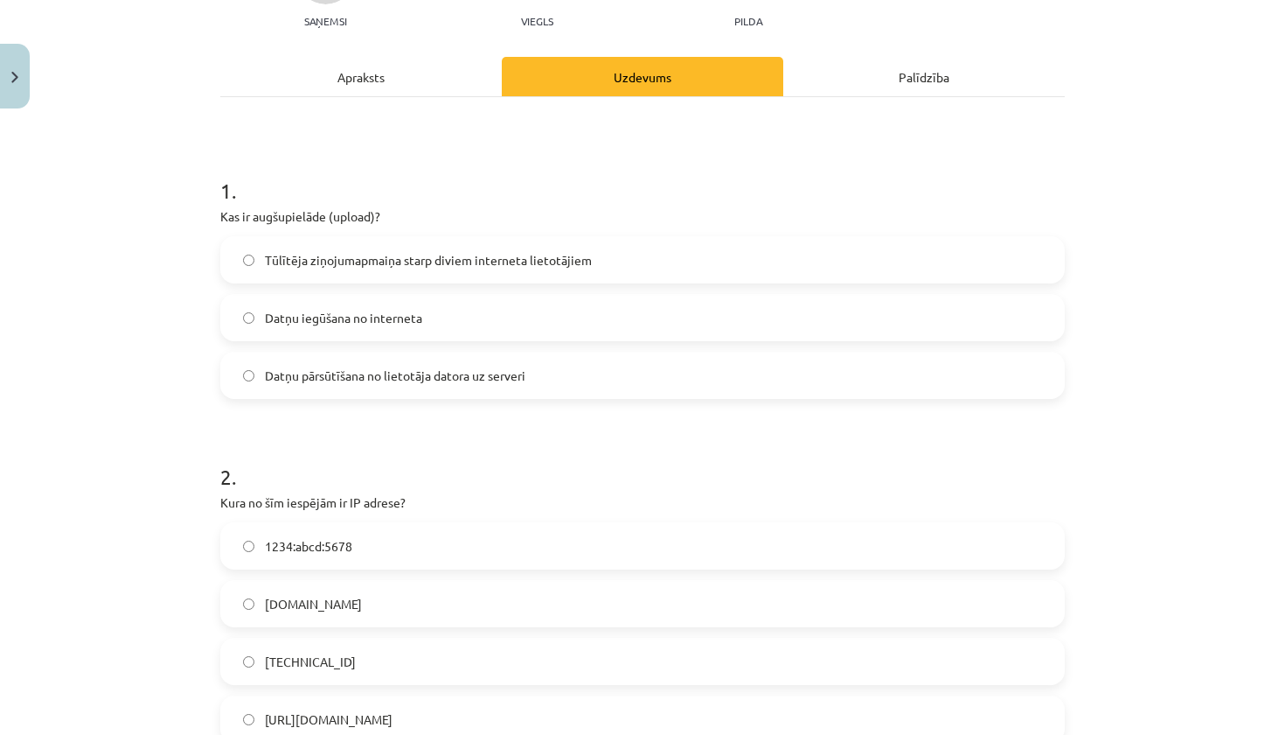
scroll to position [213, 0]
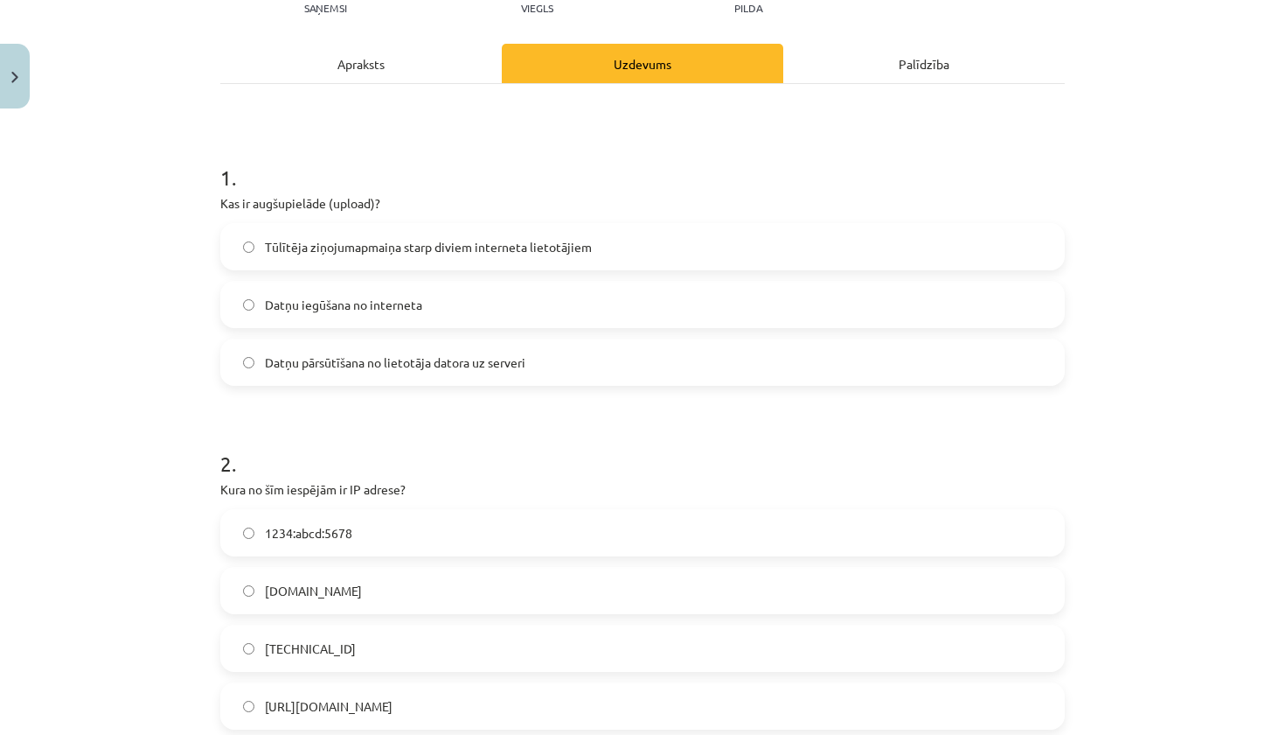
click at [394, 655] on label "192.100.81.101" at bounding box center [642, 648] width 841 height 44
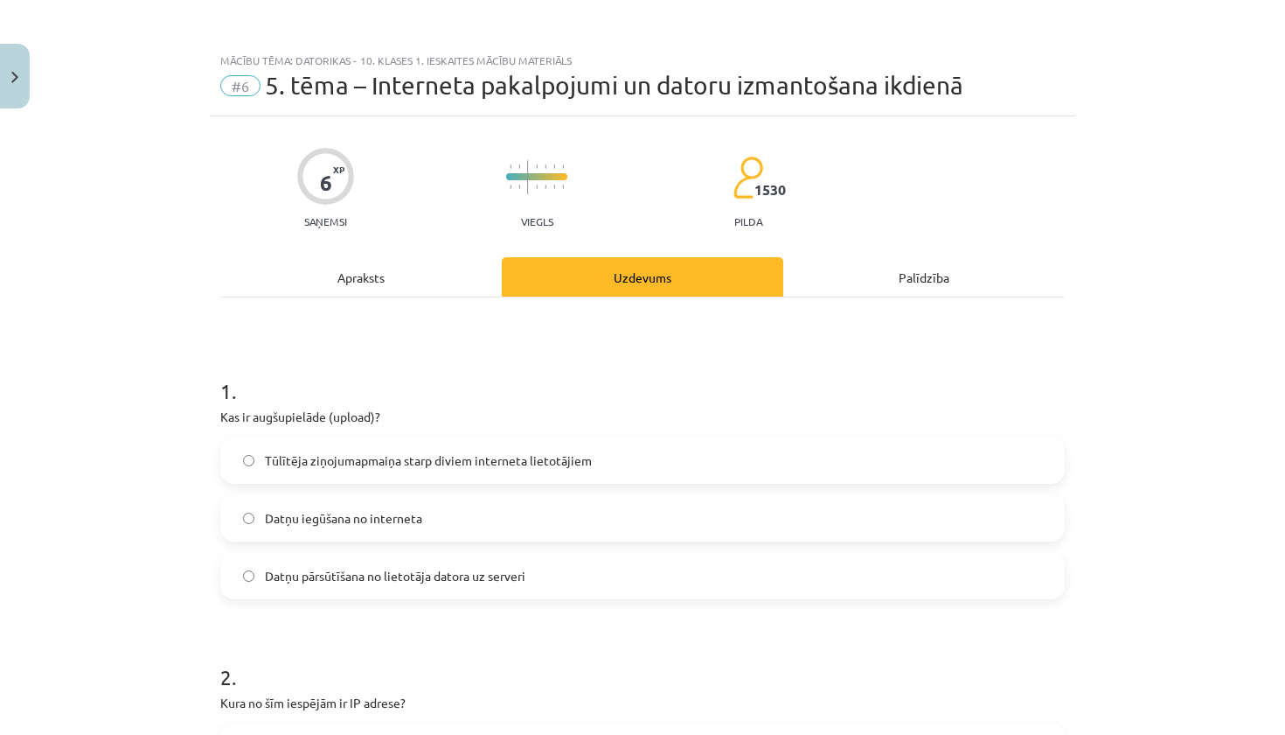
scroll to position [0, 0]
click at [337, 274] on div "Apraksts" at bounding box center [361, 276] width 282 height 39
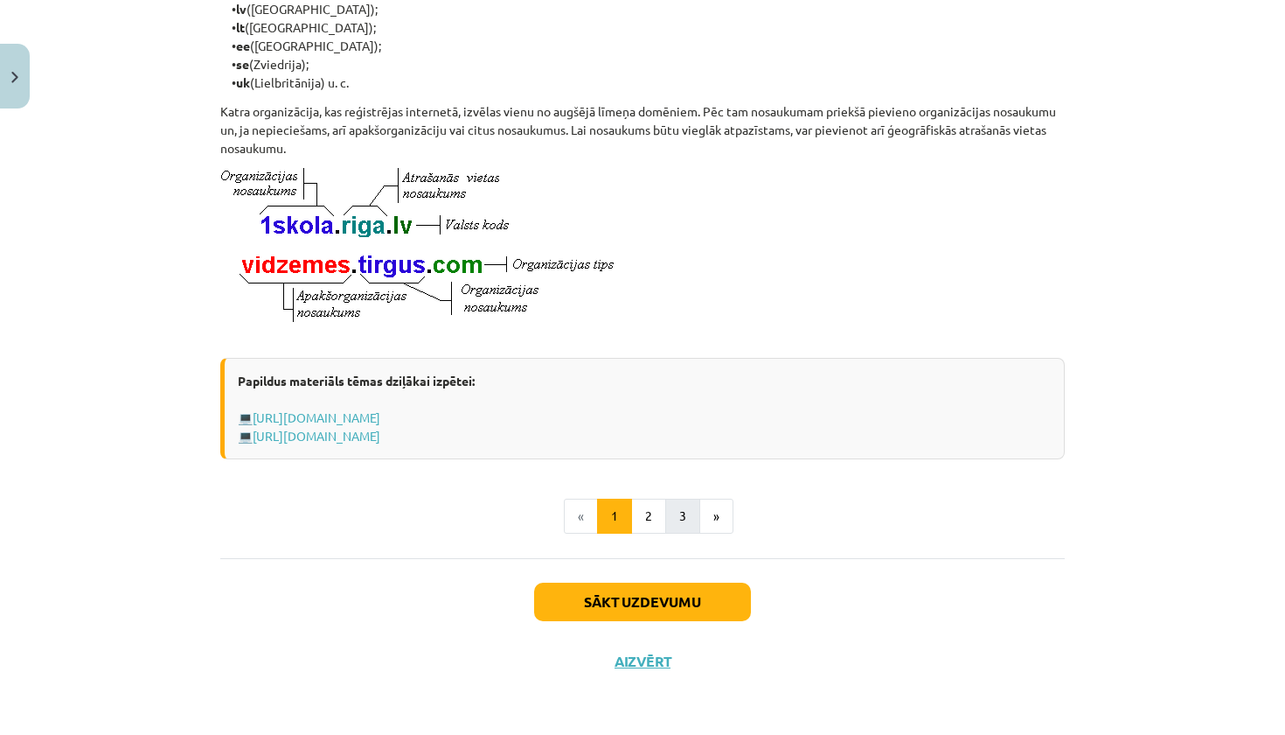
click at [685, 502] on button "3" at bounding box center [682, 515] width 35 height 35
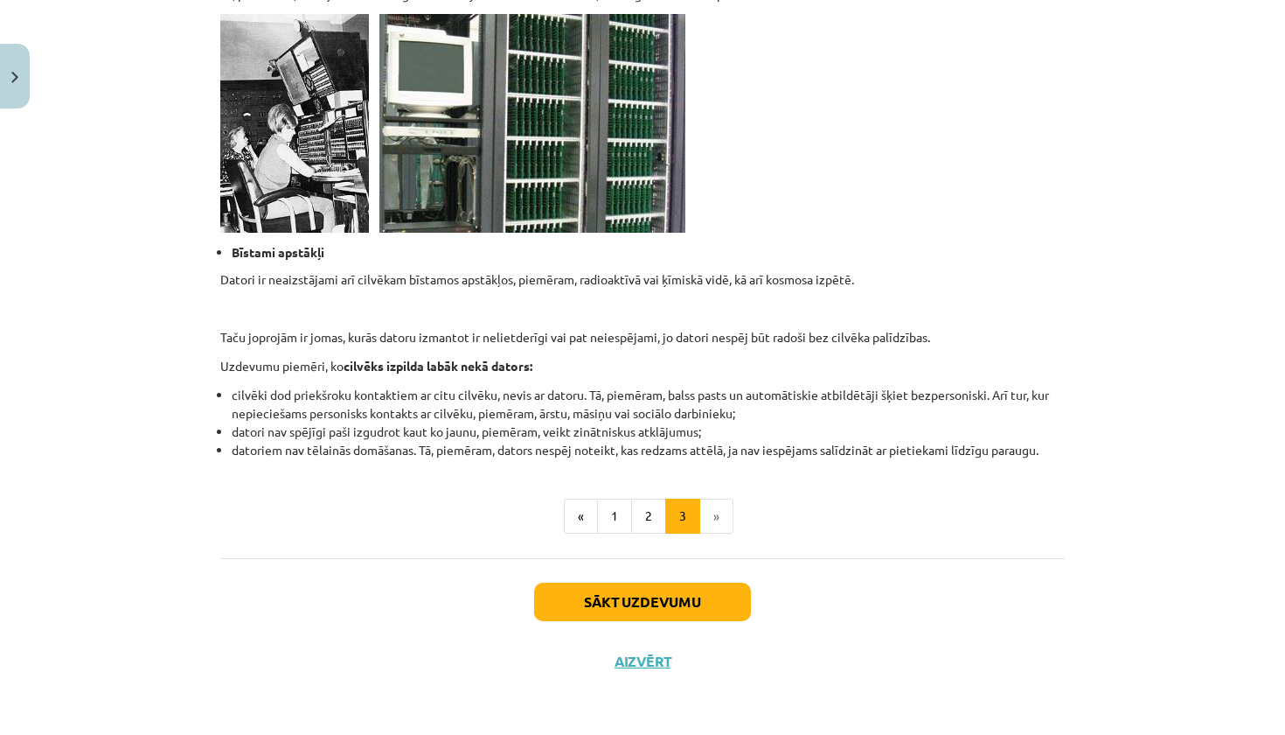
scroll to position [1607, 0]
click at [652, 516] on button "2" at bounding box center [648, 515] width 35 height 35
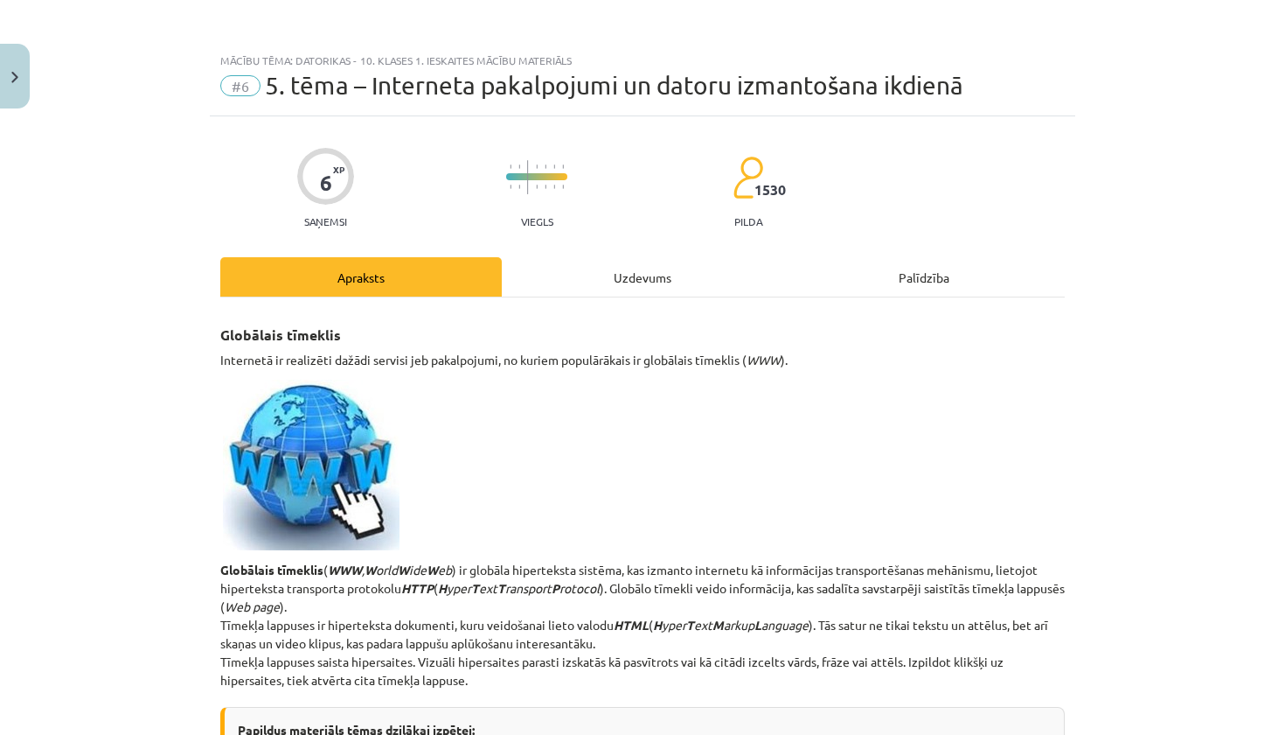
scroll to position [0, 0]
click at [637, 274] on div "Uzdevums" at bounding box center [643, 276] width 282 height 39
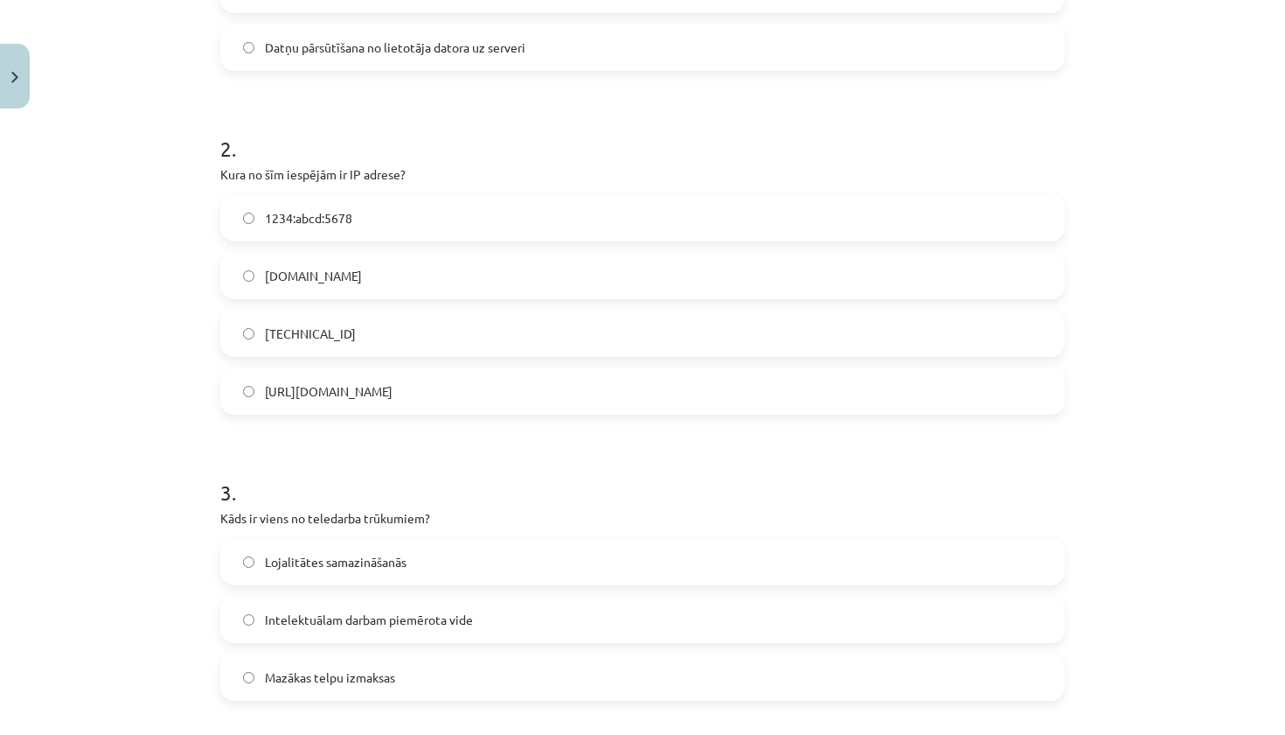
scroll to position [530, 0]
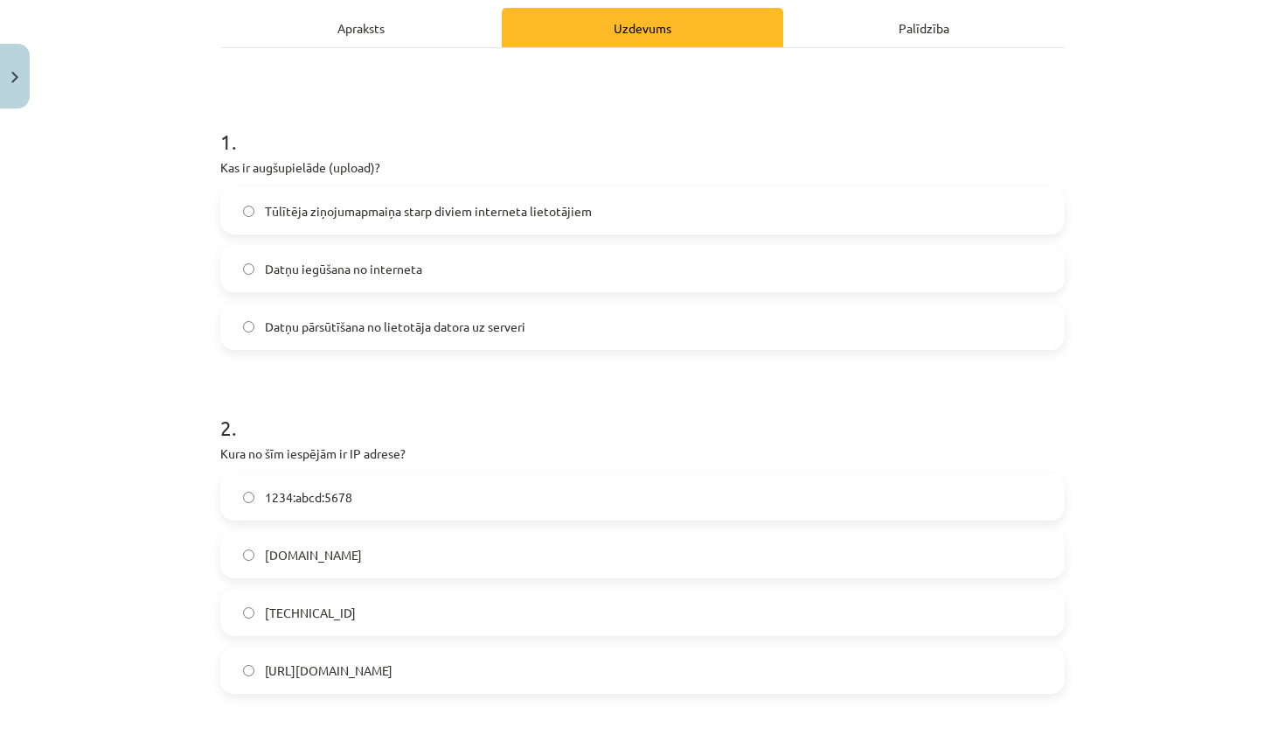
click at [377, 32] on div "Apraksts" at bounding box center [361, 27] width 282 height 39
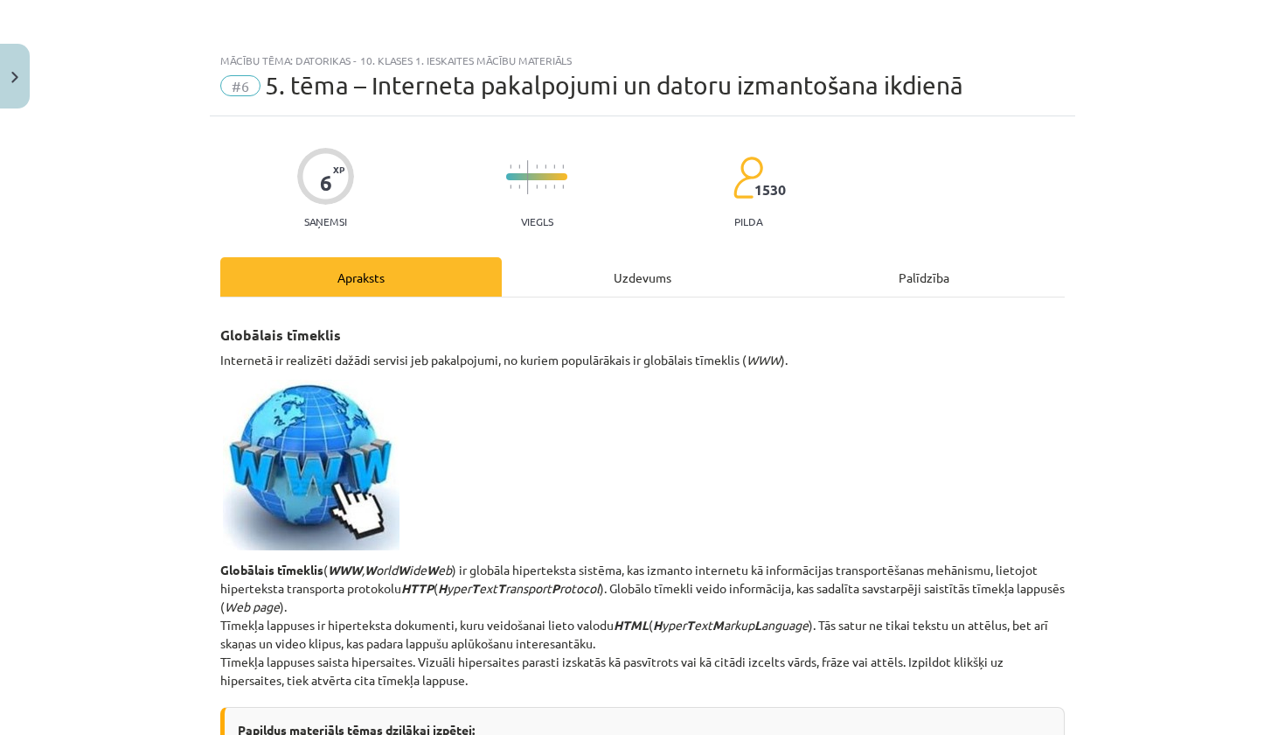
scroll to position [0, 0]
click at [592, 277] on div "Uzdevums" at bounding box center [643, 276] width 282 height 39
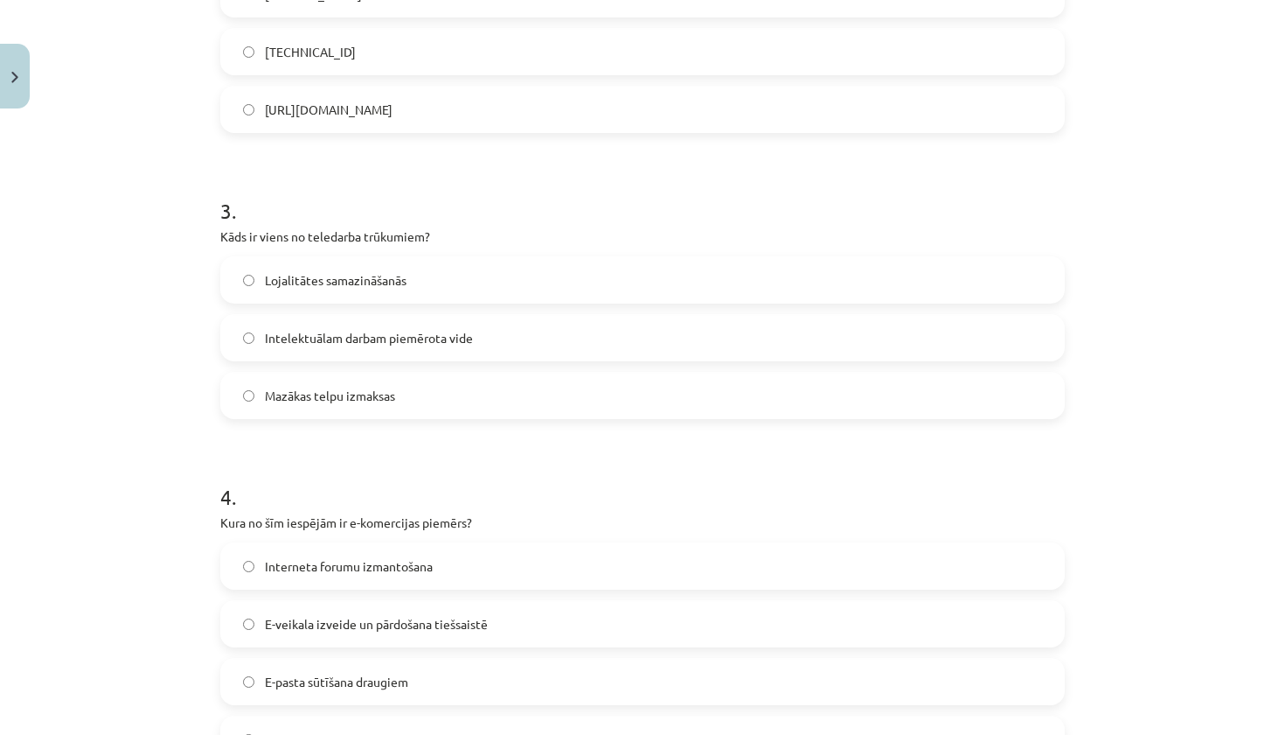
scroll to position [801, 0]
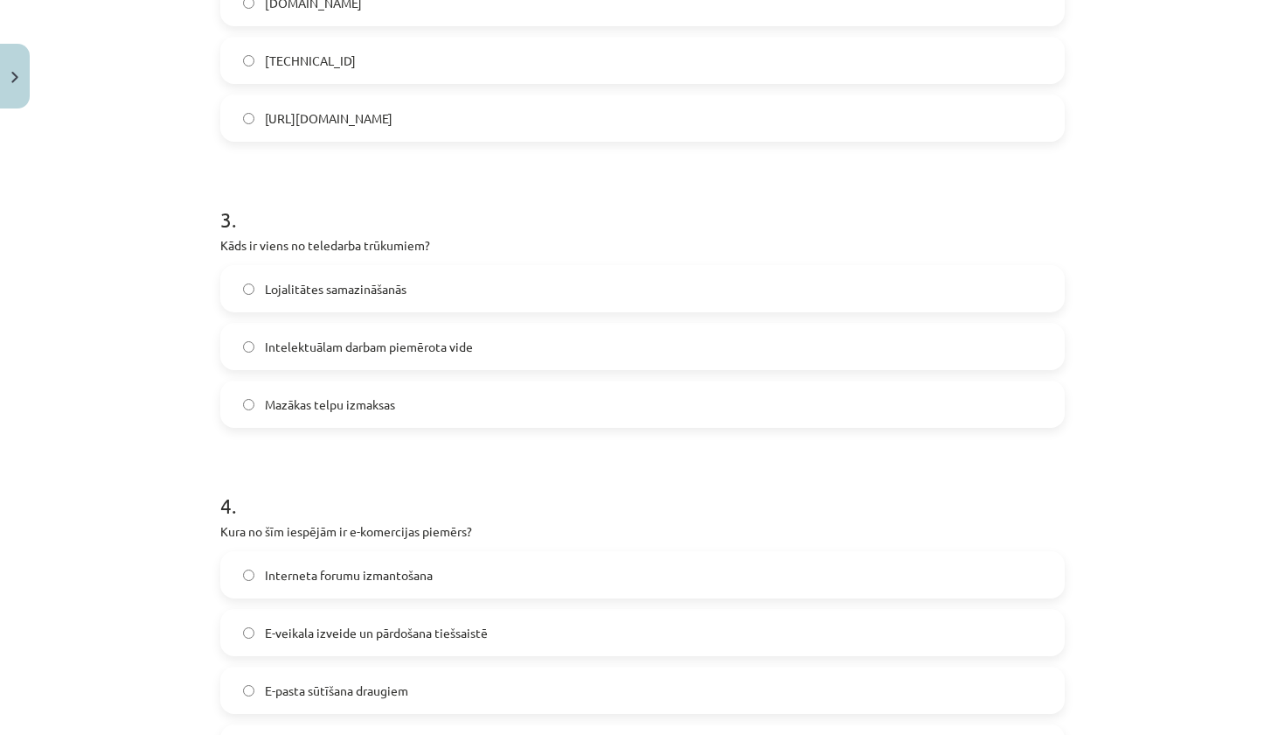
click at [331, 298] on label "Lojalitātes samazināšanās" at bounding box center [642, 289] width 841 height 44
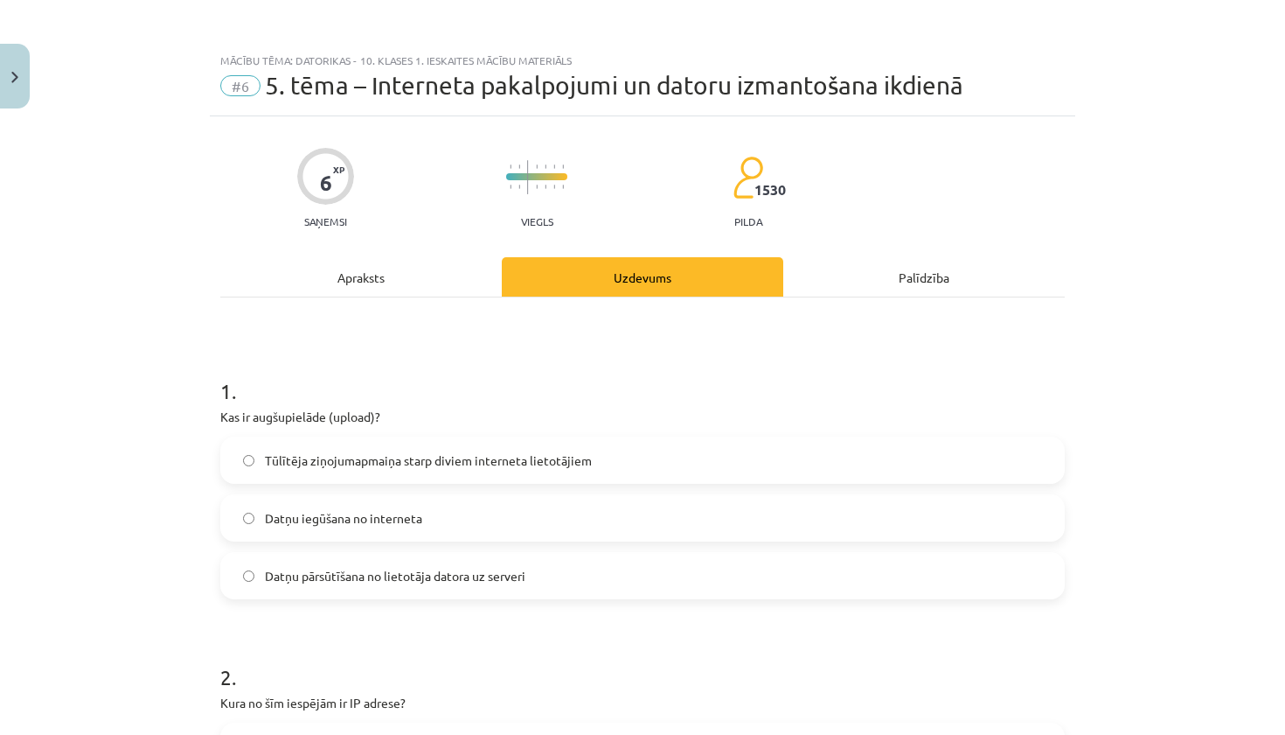
scroll to position [0, 0]
click at [391, 268] on div "Apraksts" at bounding box center [361, 276] width 282 height 39
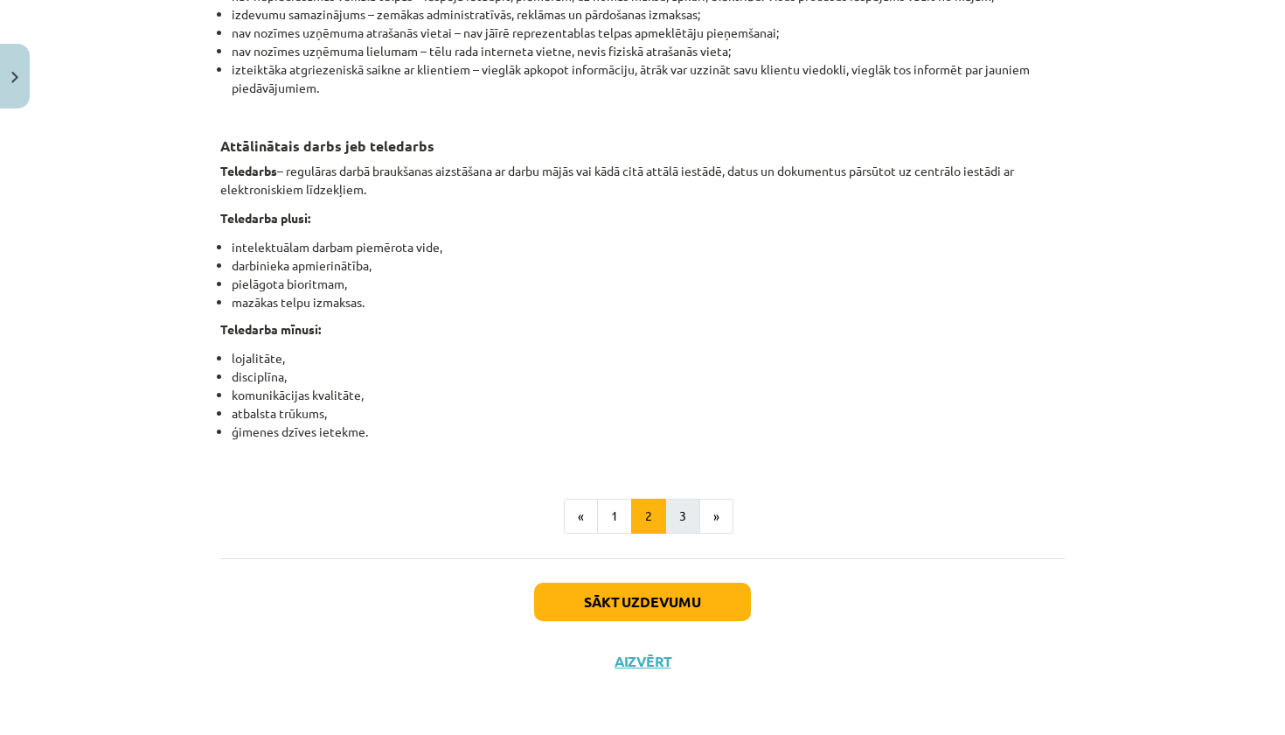
click at [696, 513] on button "3" at bounding box center [682, 515] width 35 height 35
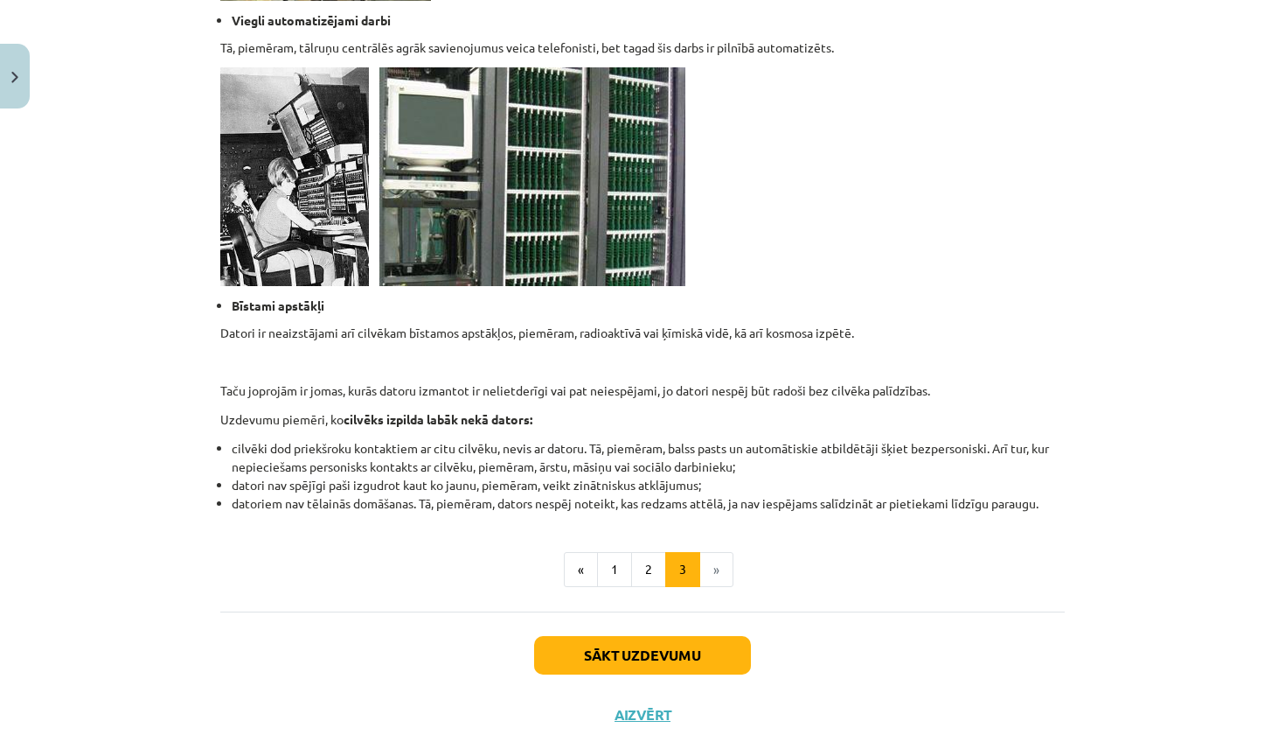
scroll to position [1576, 0]
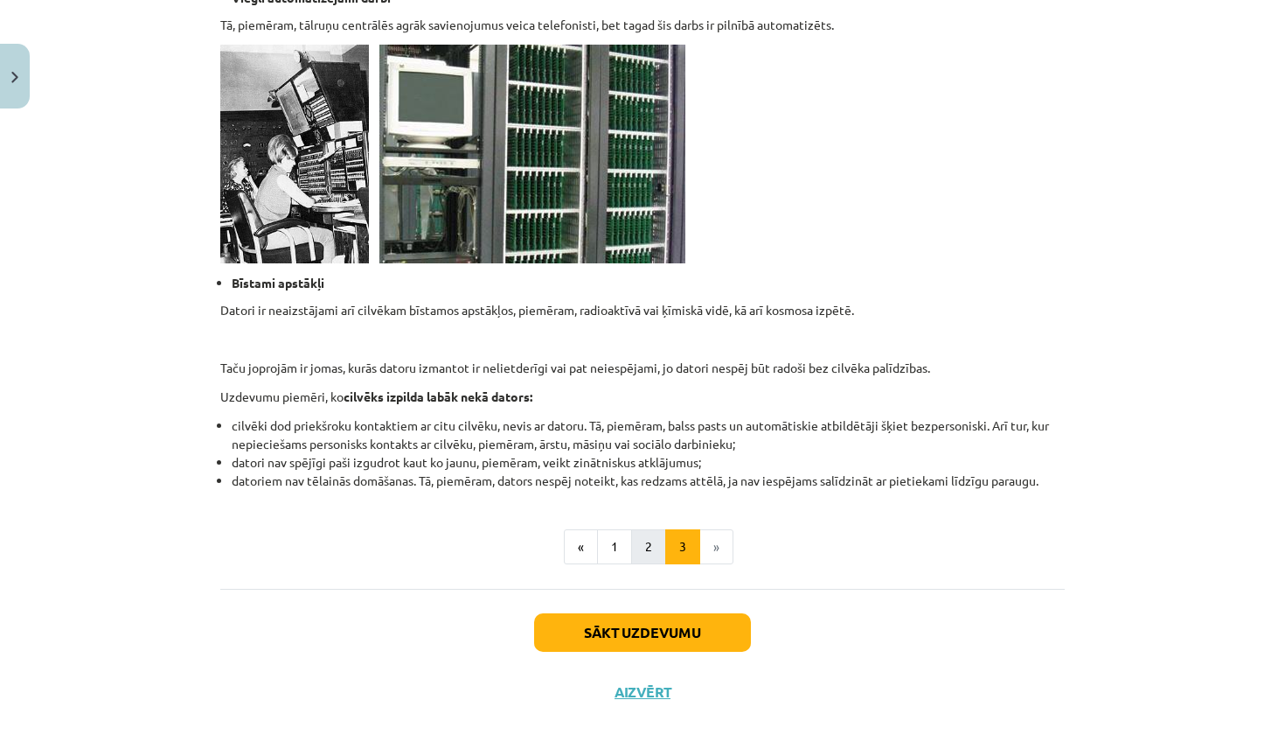
click at [641, 536] on button "2" at bounding box center [648, 546] width 35 height 35
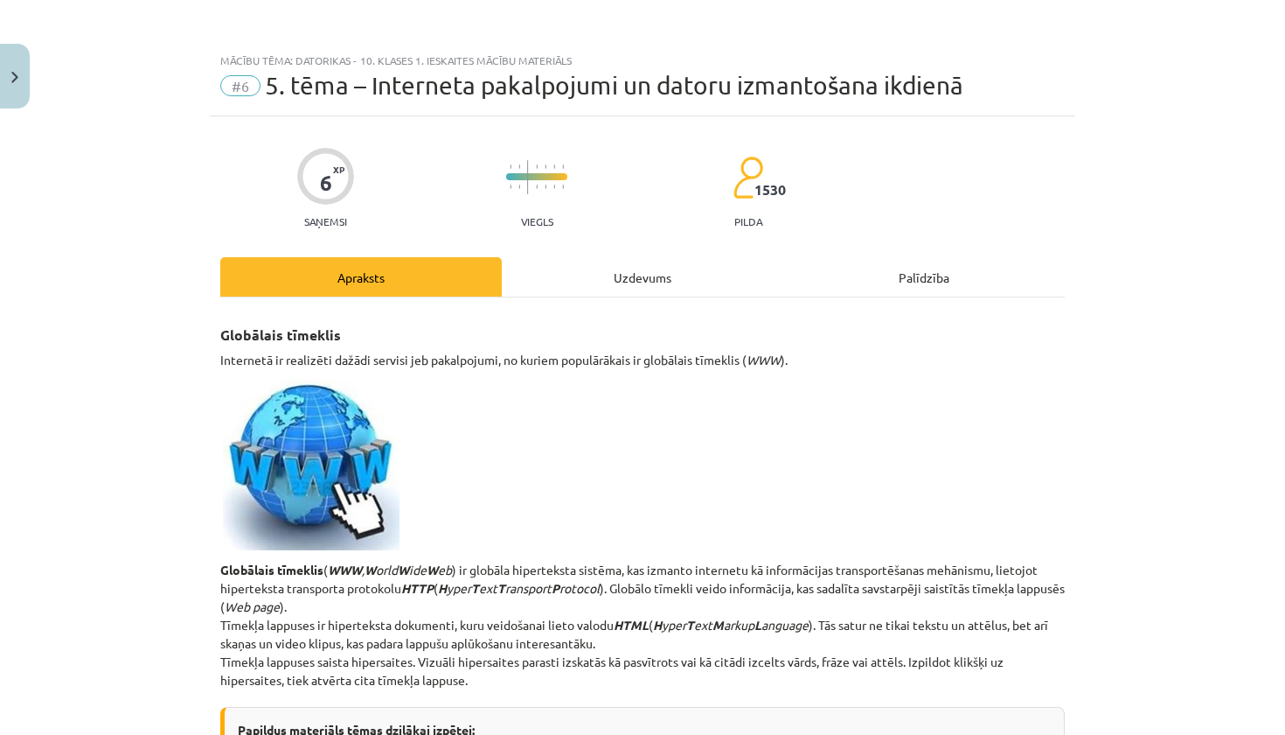
scroll to position [0, 0]
click at [593, 276] on div "Uzdevums" at bounding box center [643, 276] width 282 height 39
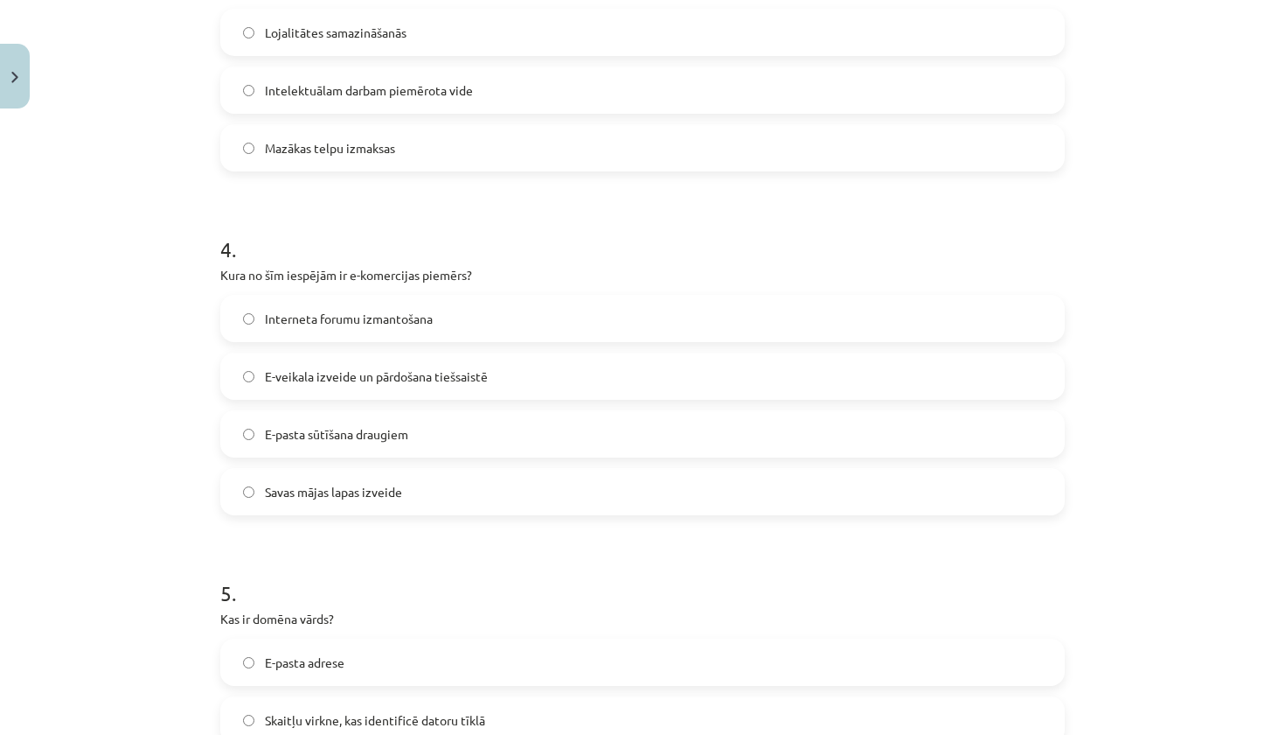
scroll to position [1056, 0]
click at [441, 384] on span "E-veikala izveide un pārdošana tiešsaistē" at bounding box center [376, 377] width 223 height 18
click at [391, 495] on span "Savas mājas lapas izveide" at bounding box center [333, 493] width 137 height 18
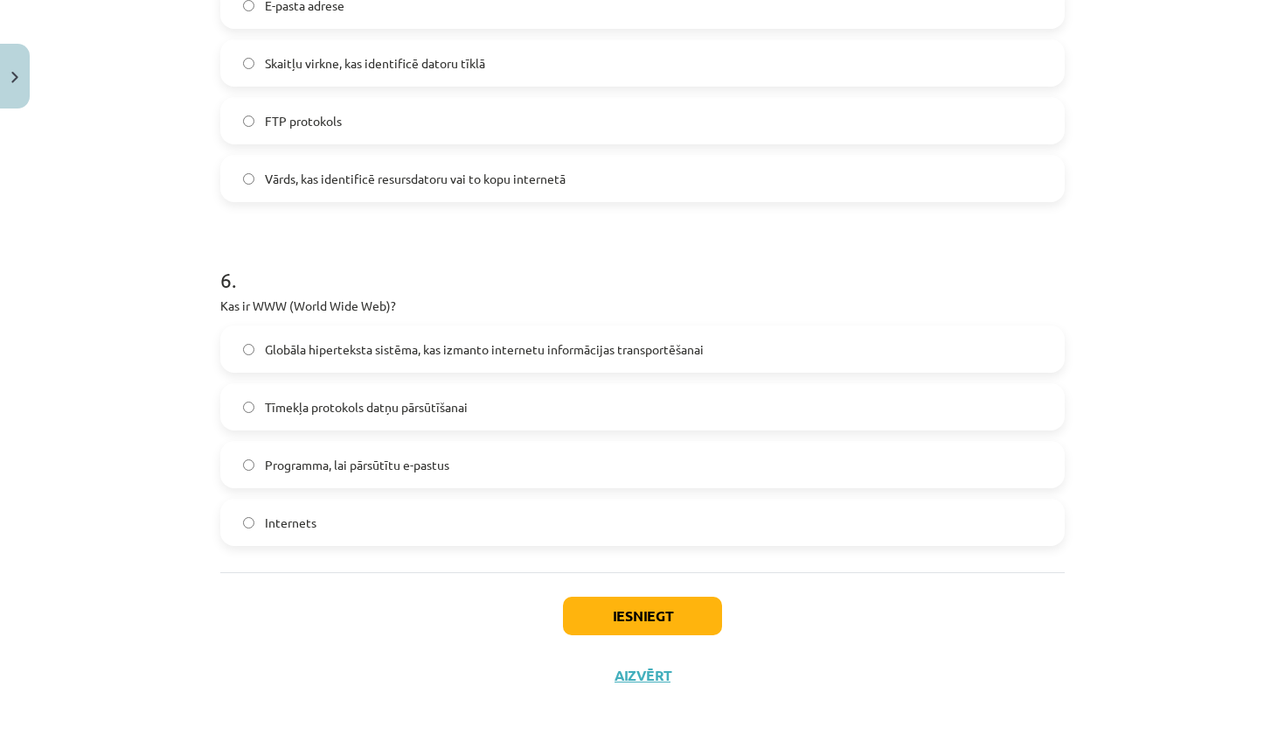
scroll to position [1715, 0]
click at [439, 339] on span "Globāla hiperteksta sistēma, kas izmanto internetu informācijas transportēšanai" at bounding box center [484, 348] width 439 height 18
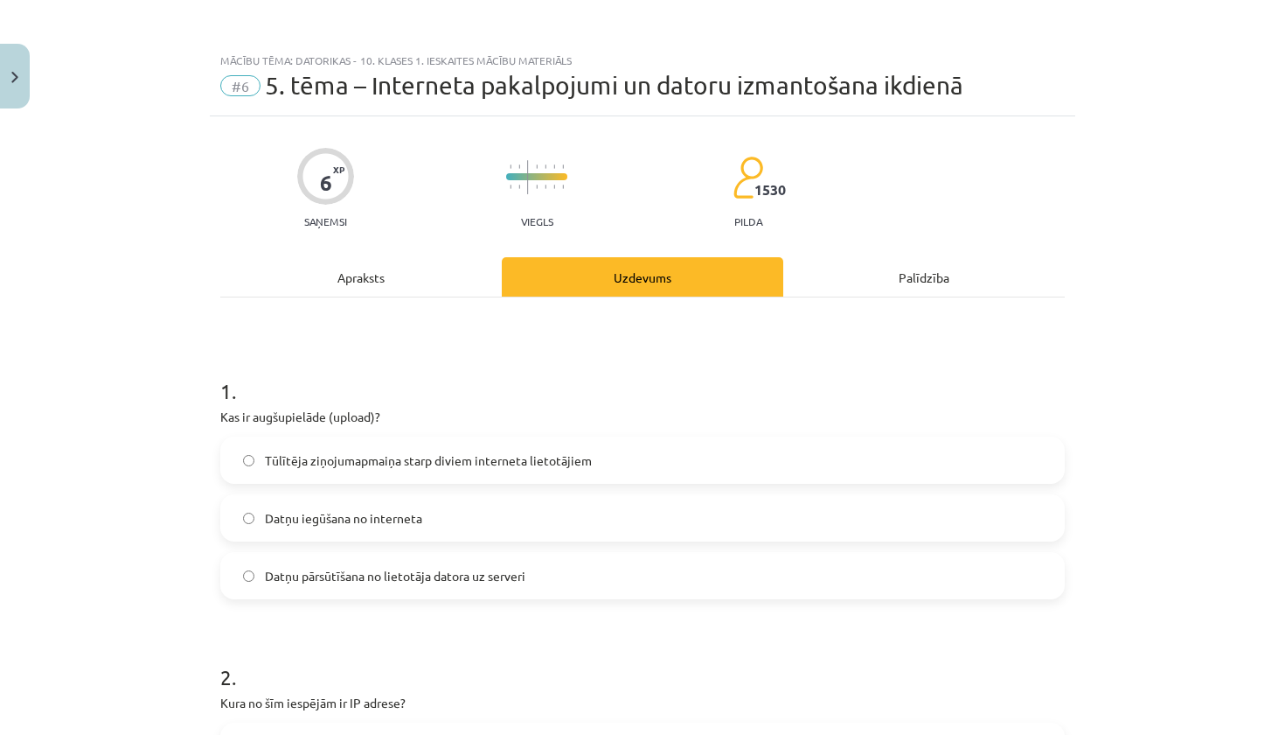
scroll to position [0, 0]
click at [393, 272] on div "Apraksts" at bounding box center [361, 276] width 282 height 39
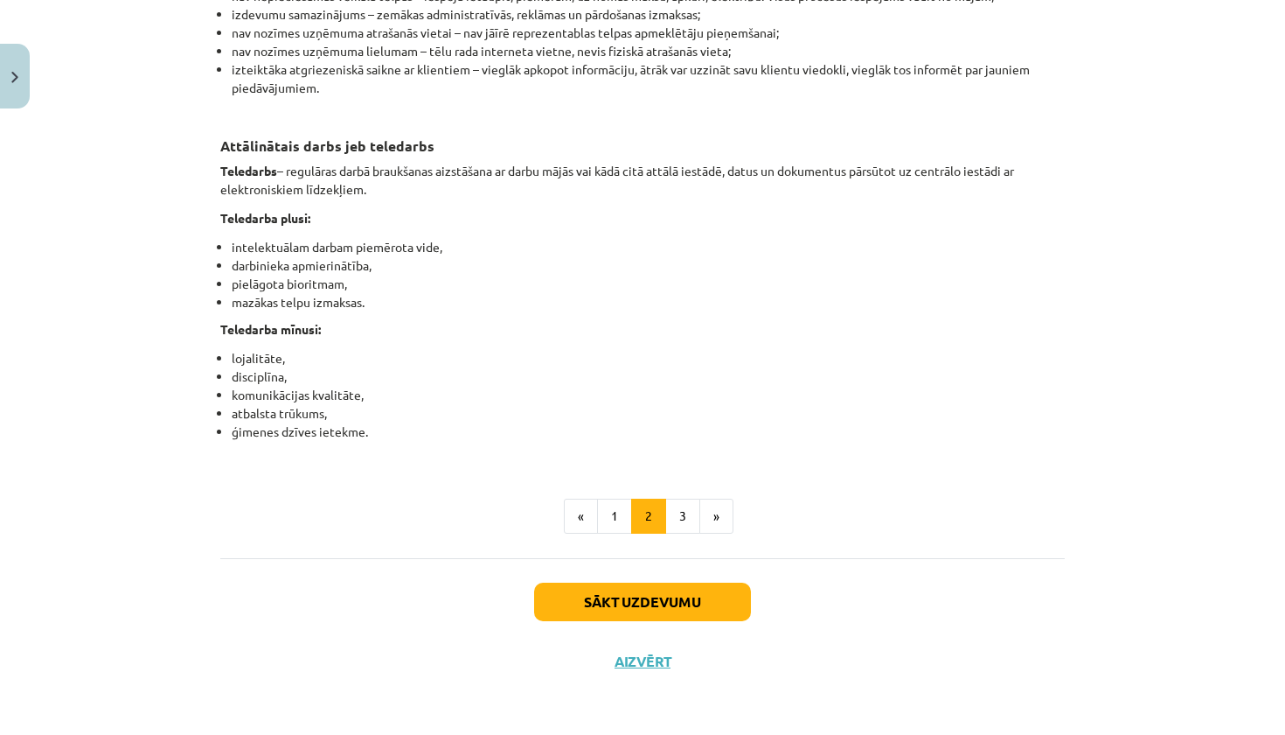
scroll to position [2739, 0]
click at [681, 509] on button "3" at bounding box center [682, 515] width 35 height 35
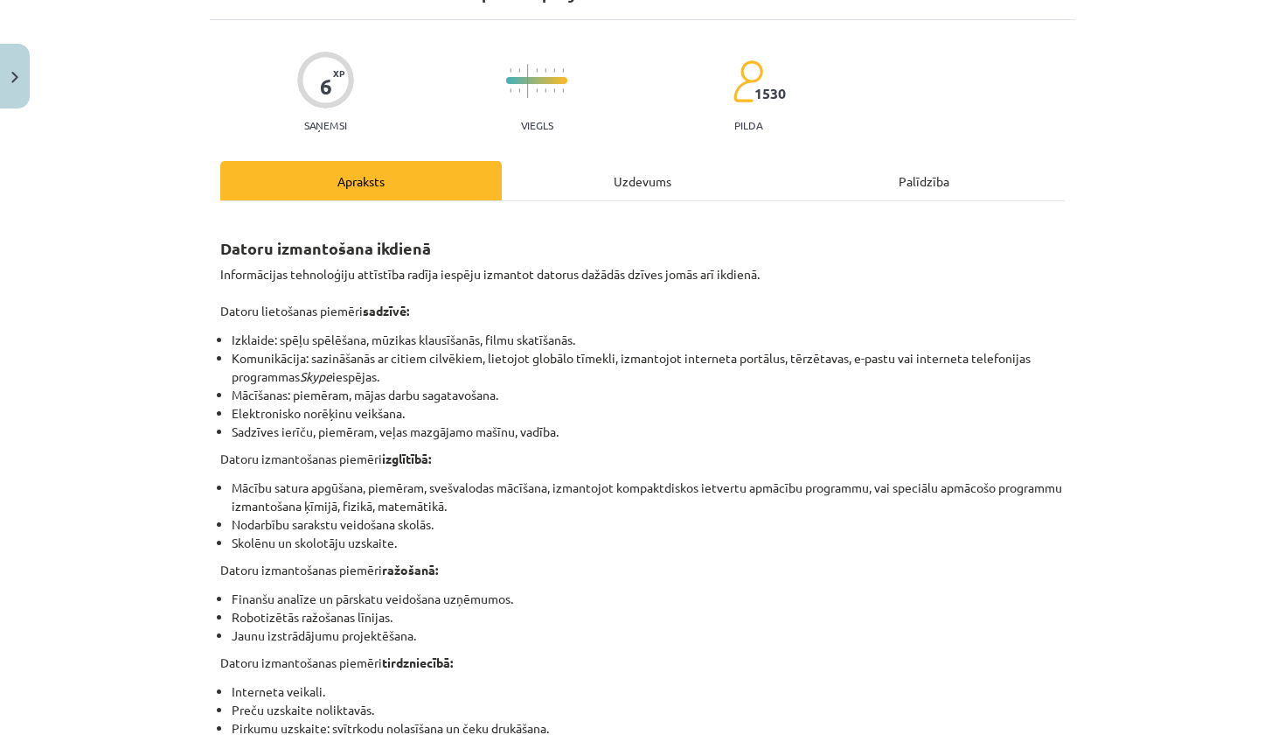
scroll to position [83, 0]
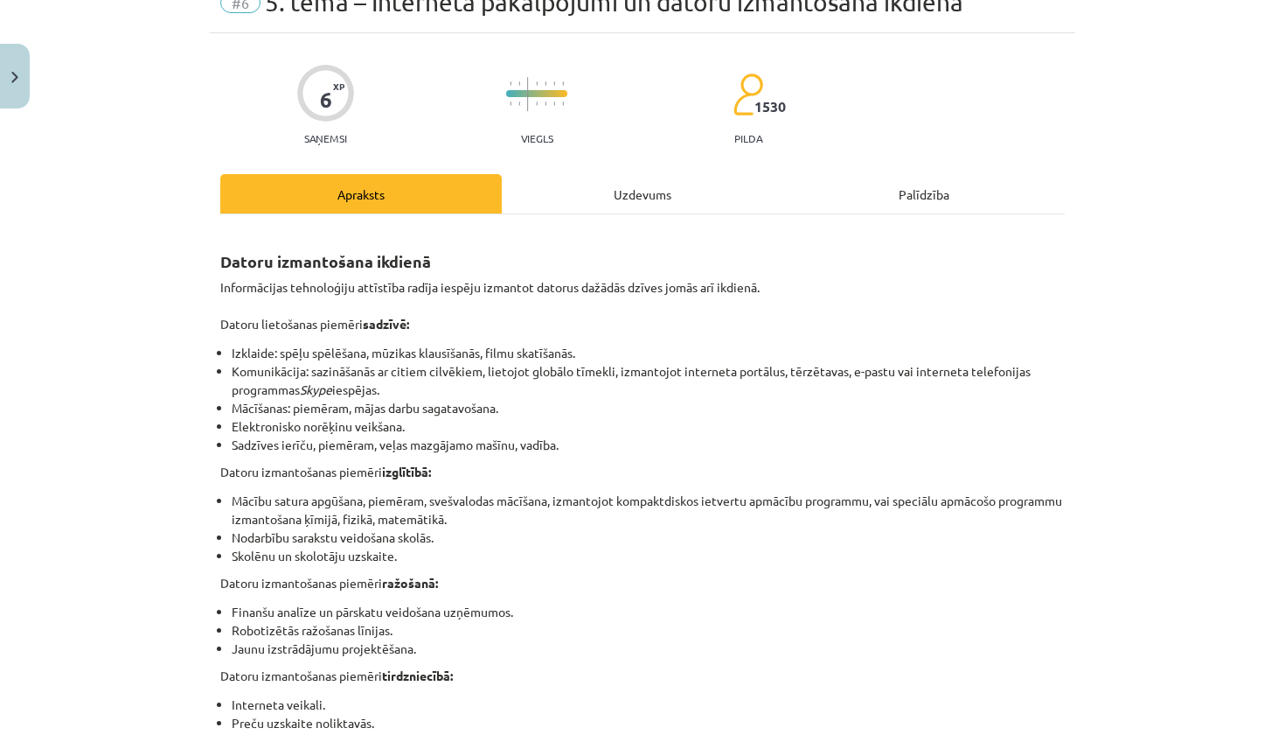
click at [609, 194] on div "Uzdevums" at bounding box center [643, 193] width 282 height 39
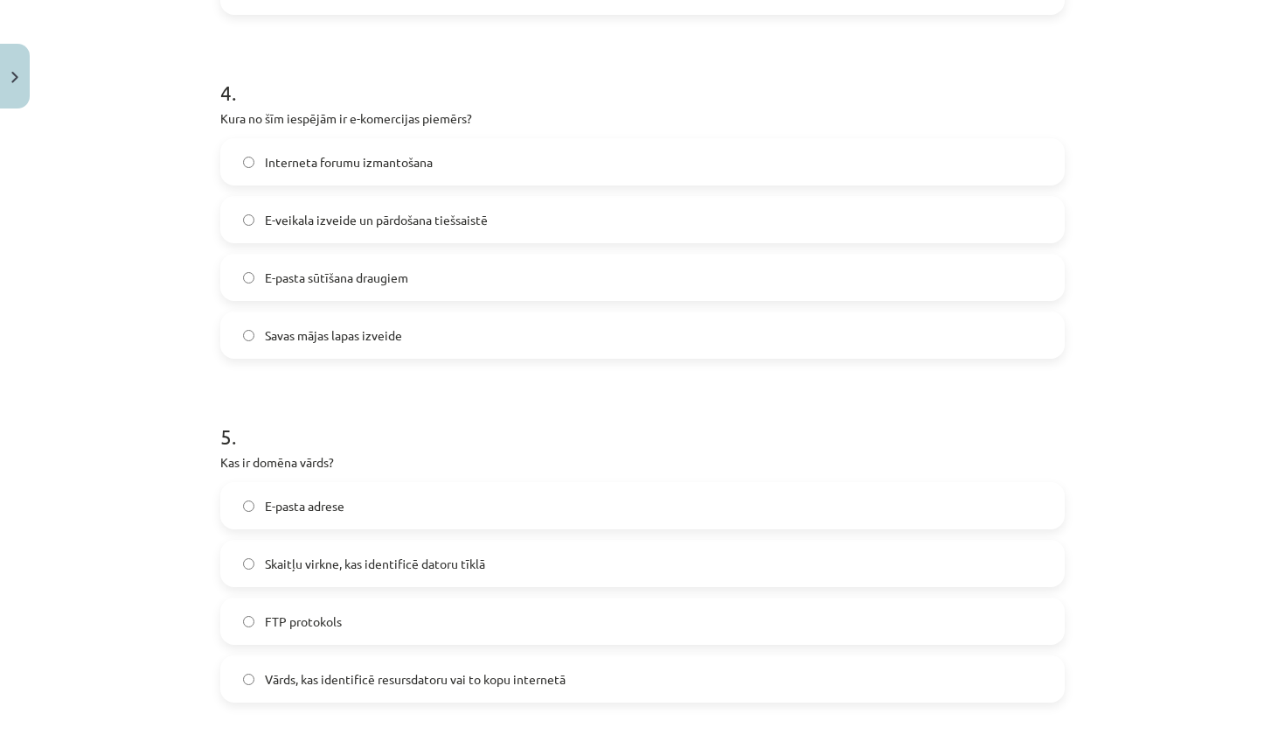
scroll to position [1268, 0]
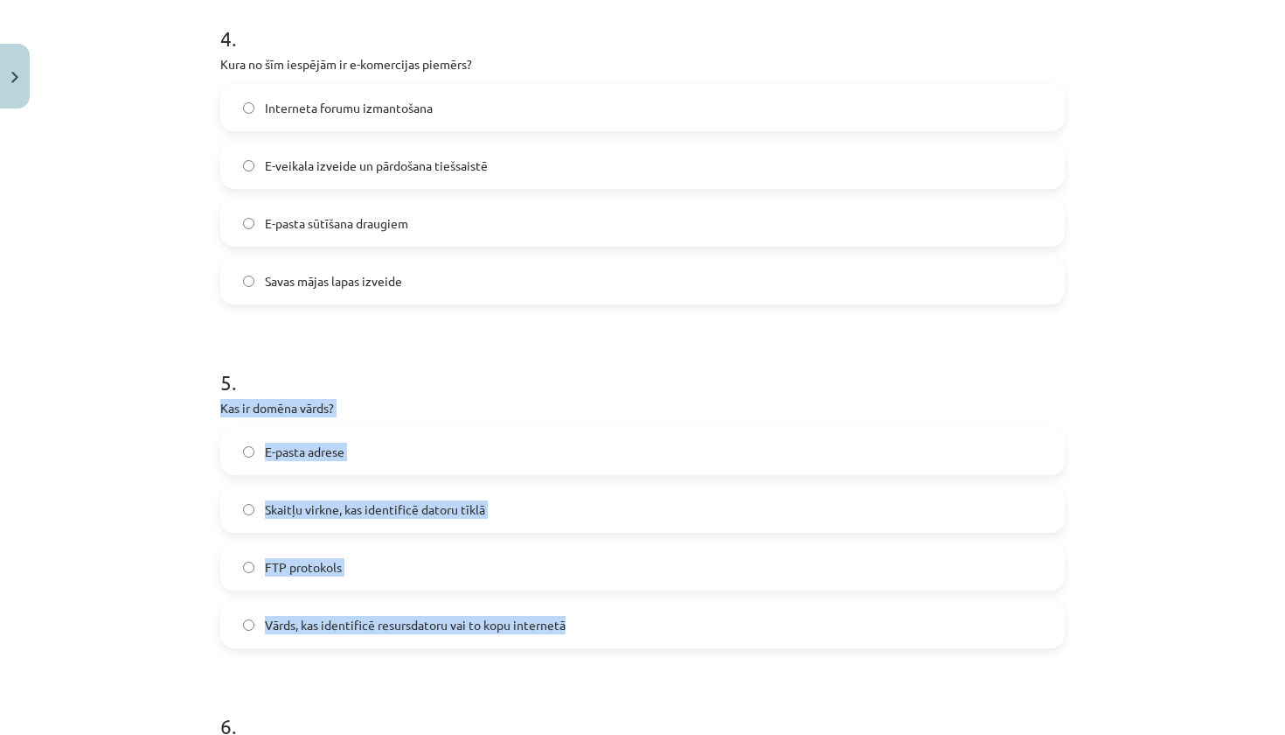
drag, startPoint x: 222, startPoint y: 408, endPoint x: 613, endPoint y: 633, distance: 450.9
click at [614, 635] on div "5 . Kas ir domēna vārds? E-pasta adrese Skaitļu virkne, kas identificē datoru t…" at bounding box center [642, 493] width 845 height 309
copy div "Kas ir domēna vārds? E-pasta adrese Skaitļu virkne, kas identificē datoru tīklā…"
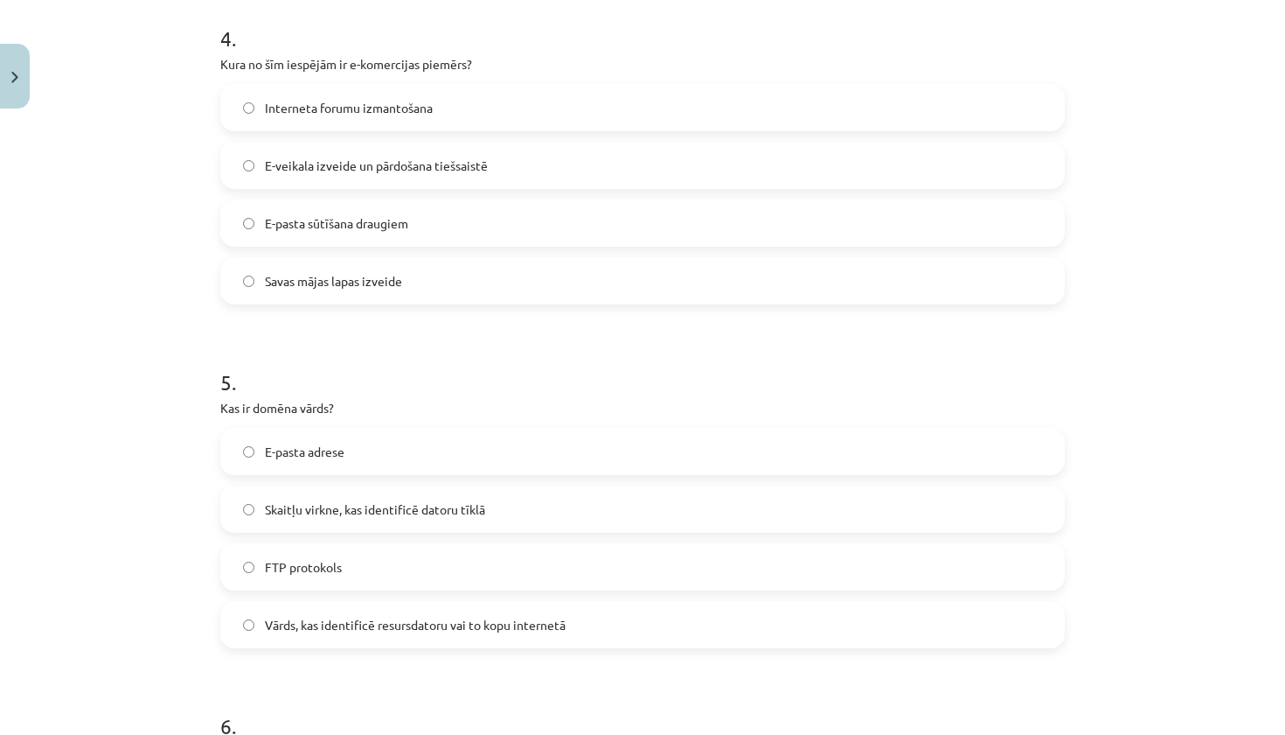
click at [605, 270] on label "Savas mājas lapas izveide" at bounding box center [642, 281] width 841 height 44
click at [359, 623] on span "Vārds, kas identificē resursdatoru vai to kopu internetā" at bounding box center [415, 625] width 301 height 18
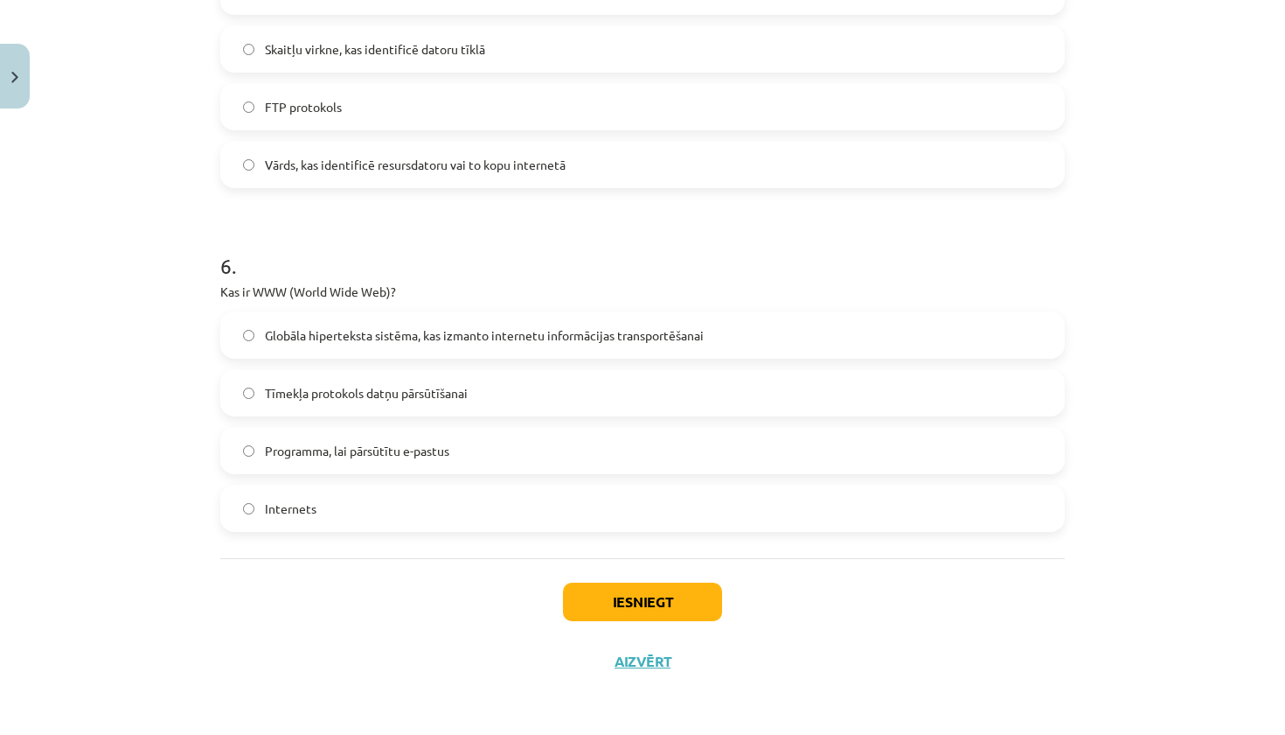
scroll to position [1730, 0]
click at [650, 602] on button "Iesniegt" at bounding box center [642, 601] width 159 height 38
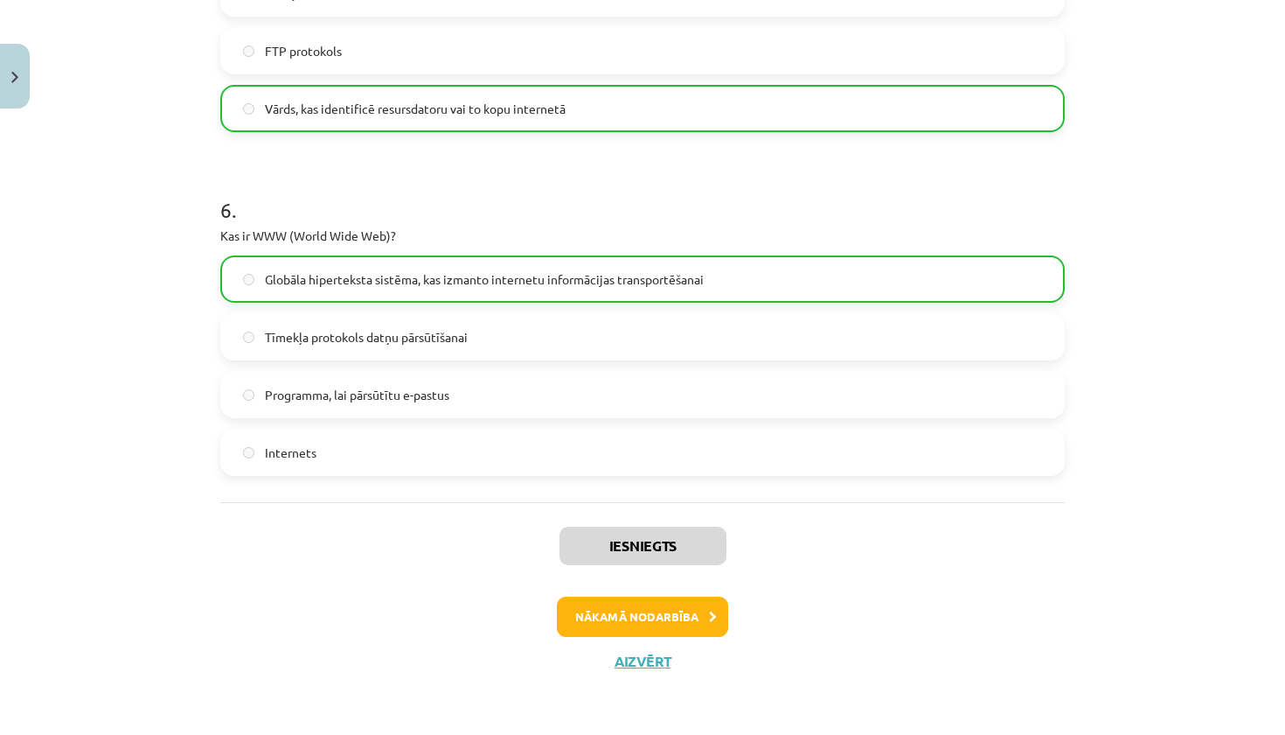
scroll to position [1786, 0]
click at [646, 611] on button "Nākamā nodarbība" at bounding box center [642, 616] width 171 height 40
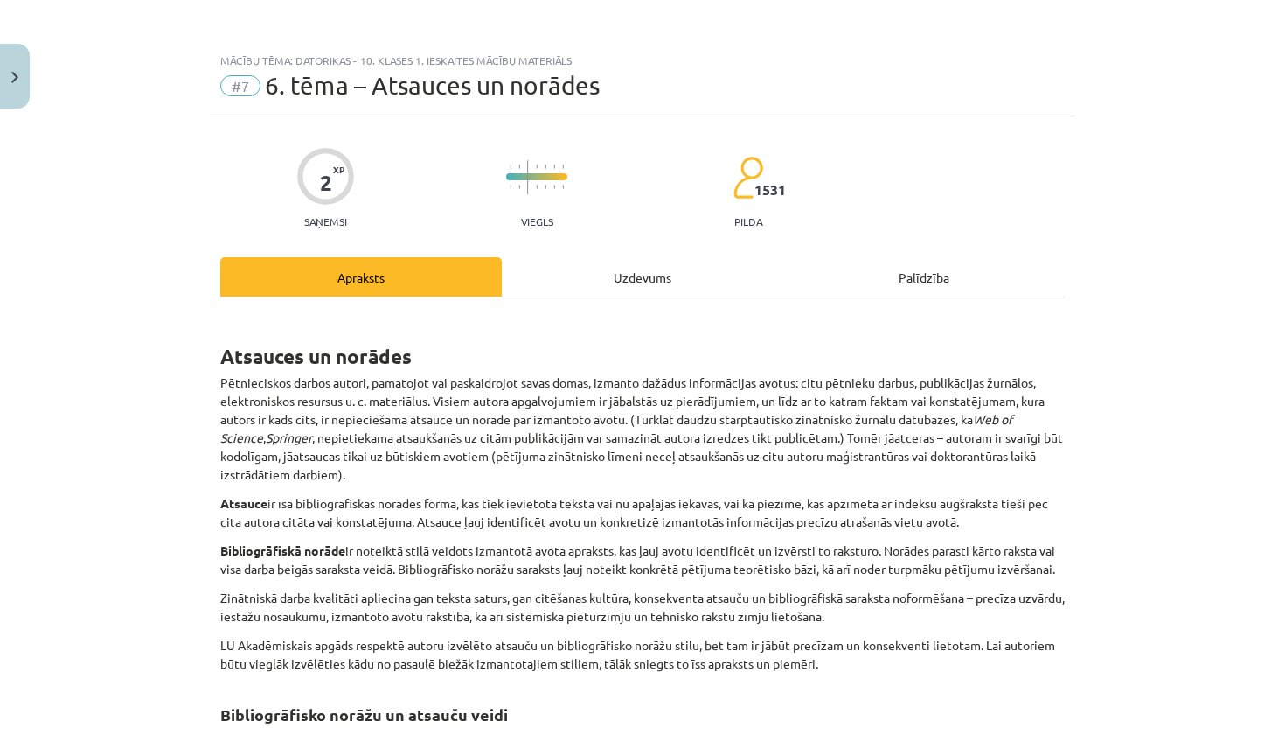
scroll to position [0, 0]
click at [605, 289] on div "Uzdevums" at bounding box center [643, 276] width 282 height 39
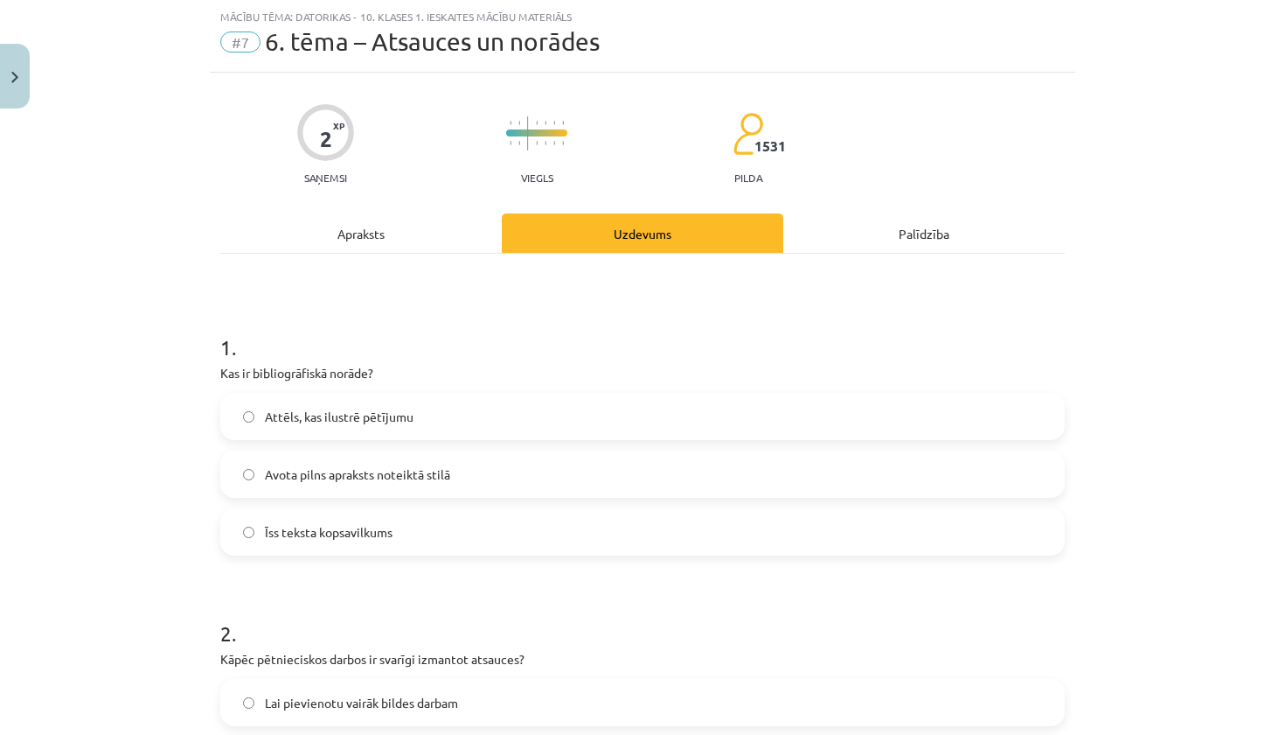
click at [357, 235] on div "Apraksts" at bounding box center [361, 232] width 282 height 39
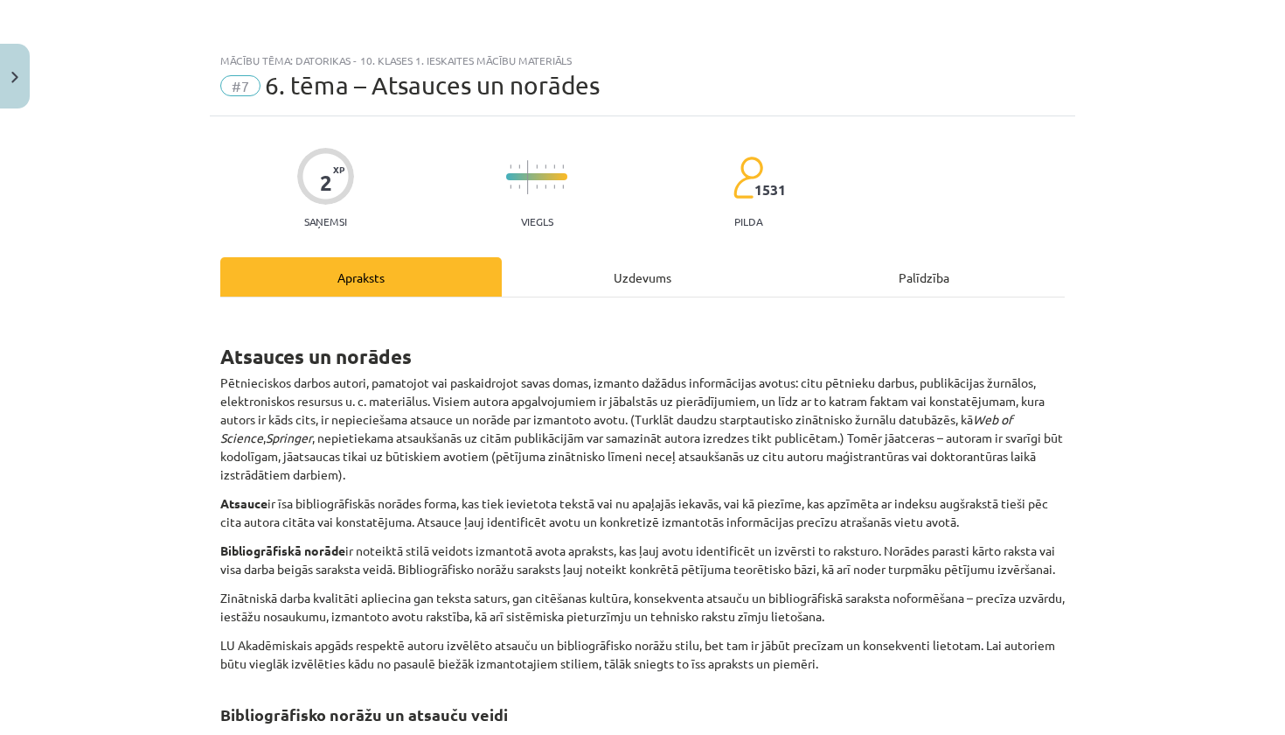
scroll to position [0, 0]
click at [23, 72] on button "Close" at bounding box center [15, 76] width 30 height 65
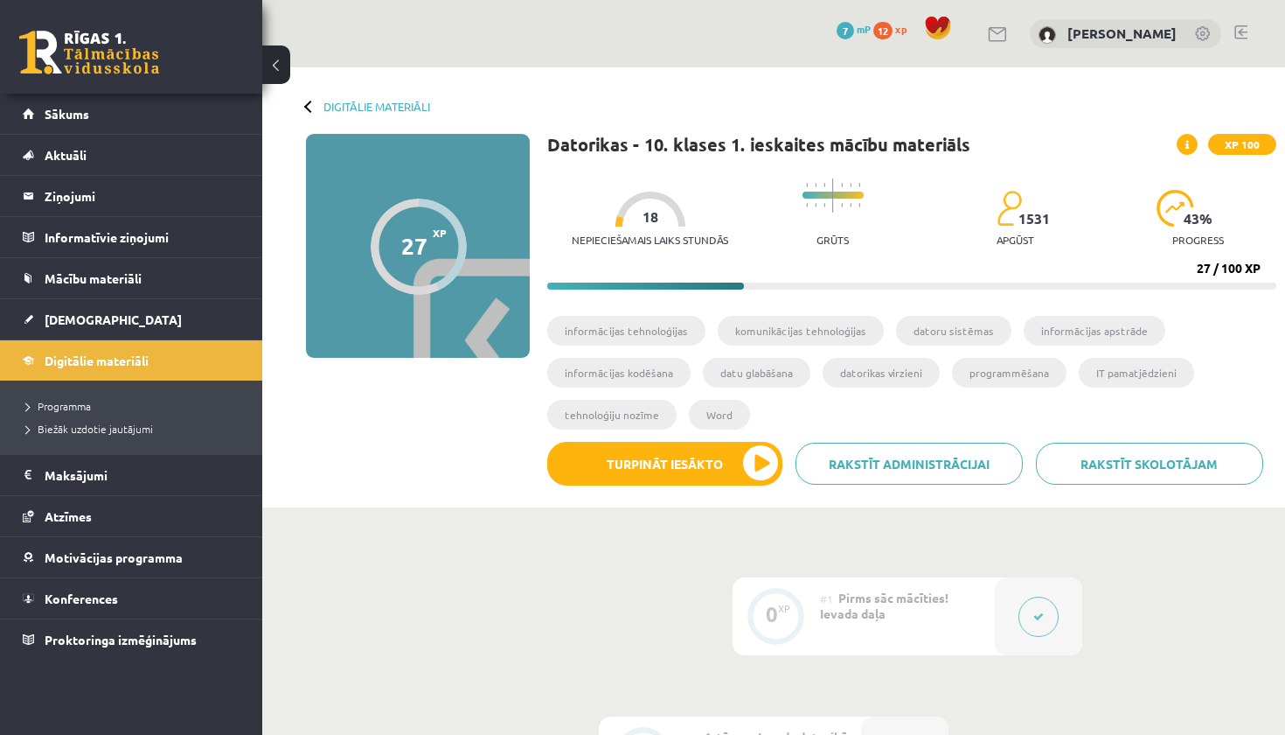
click at [282, 80] on button at bounding box center [276, 64] width 28 height 38
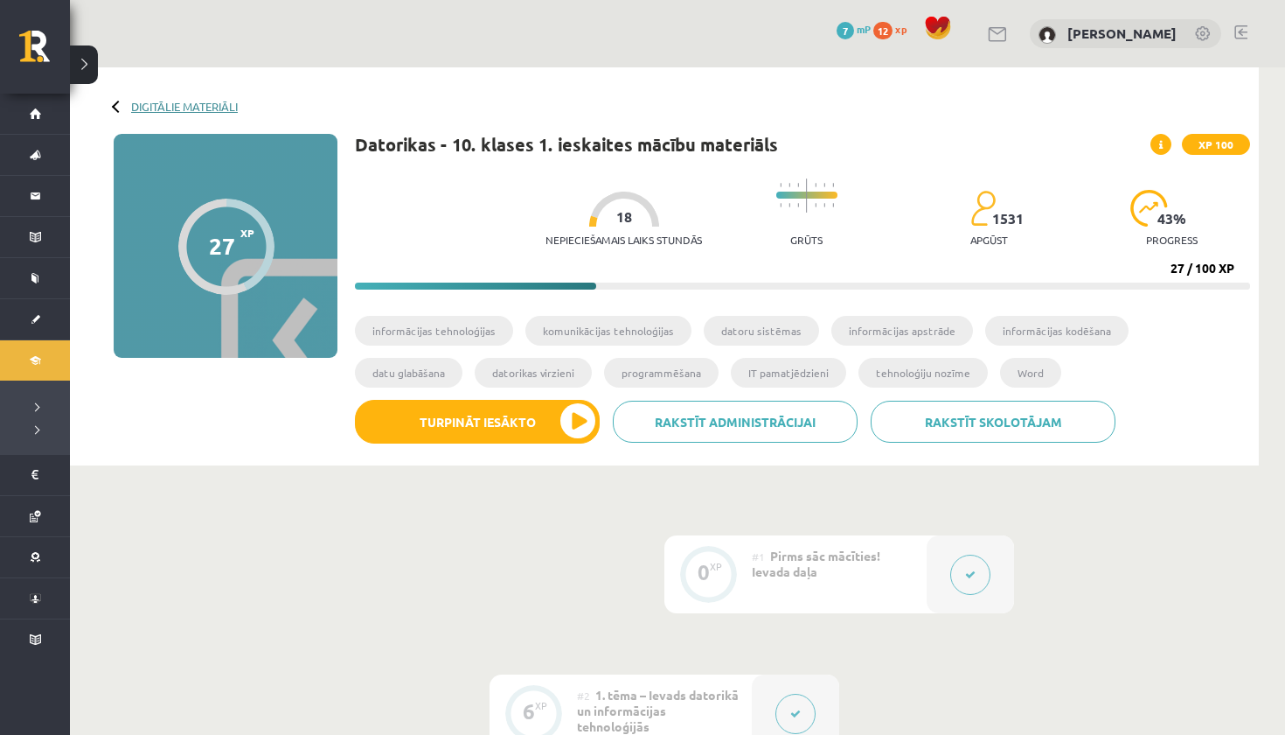
click at [187, 100] on link "Digitālie materiāli" at bounding box center [184, 106] width 107 height 13
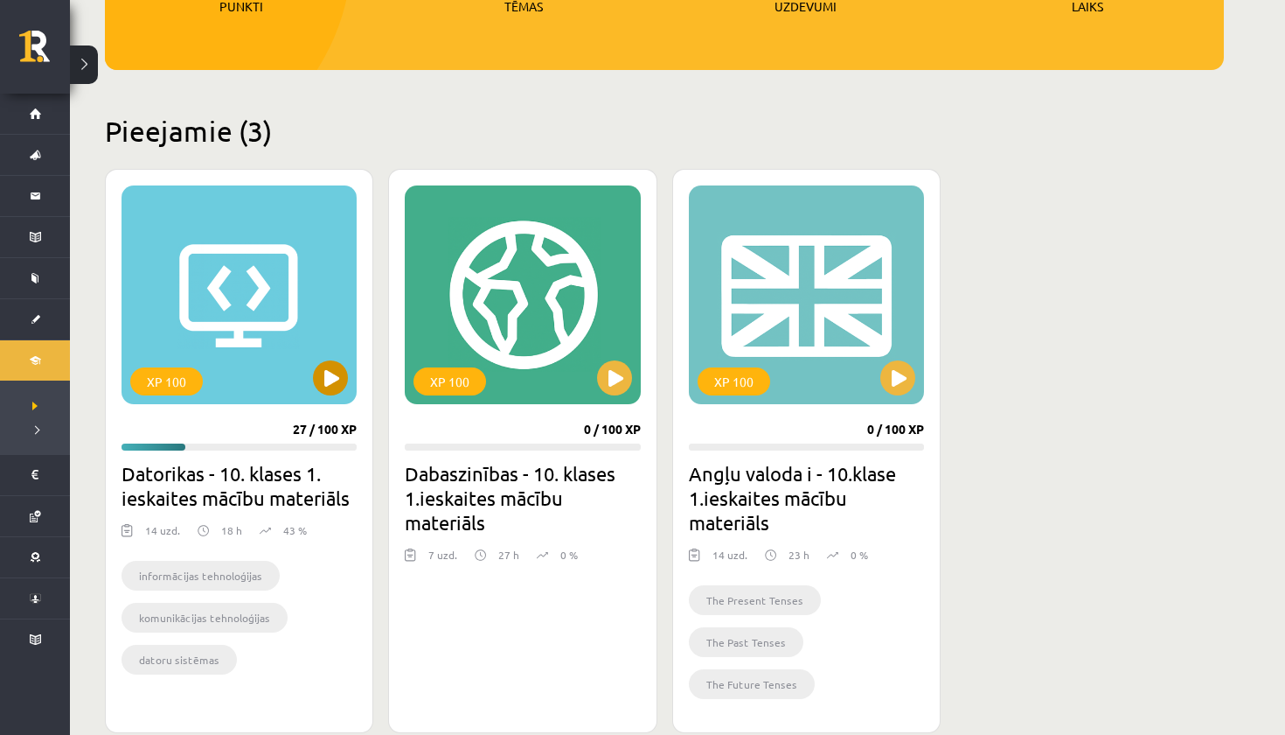
scroll to position [333, 0]
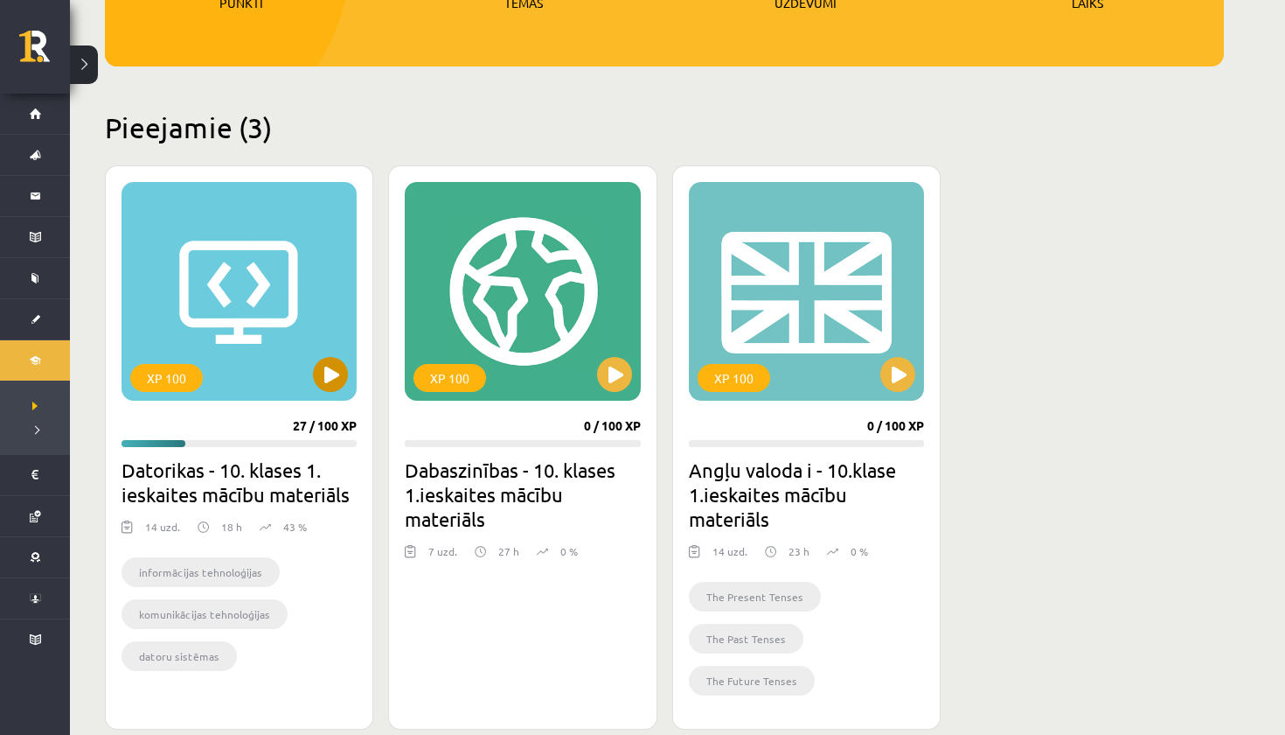
click at [337, 379] on button at bounding box center [330, 374] width 35 height 35
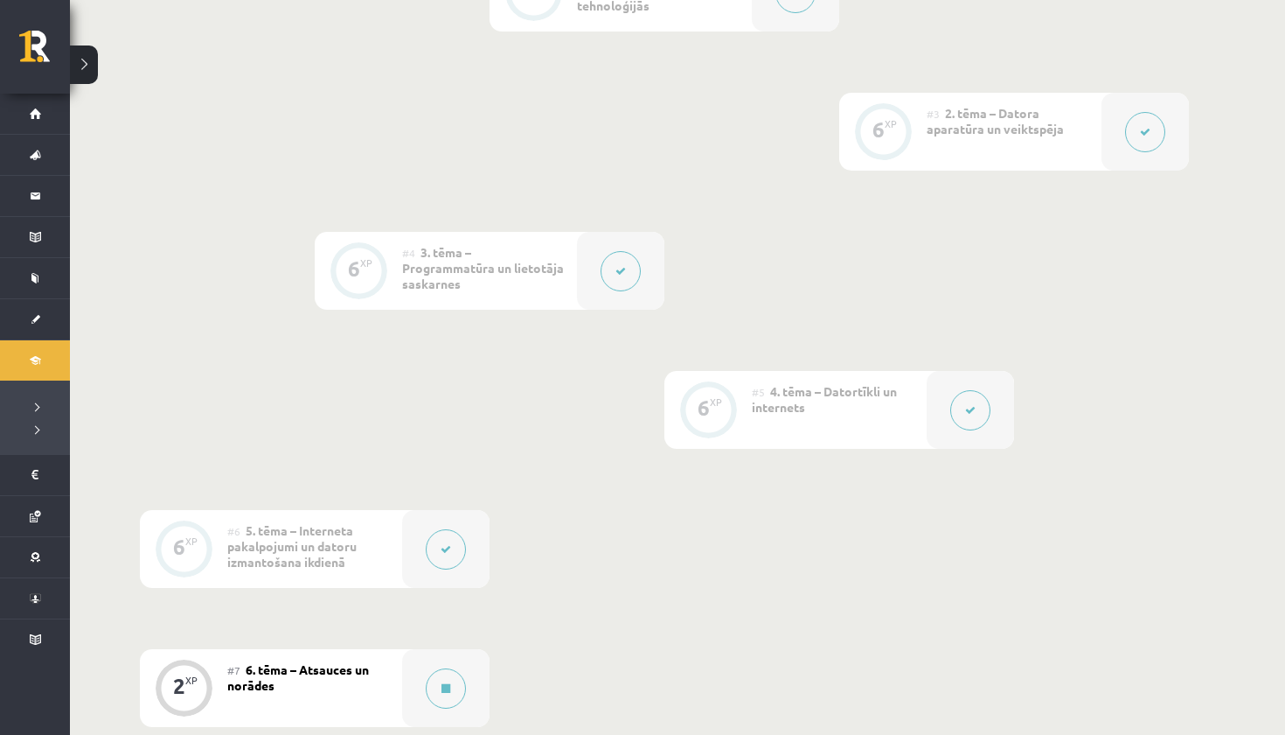
scroll to position [721, 0]
click at [626, 275] on button at bounding box center [621, 270] width 40 height 40
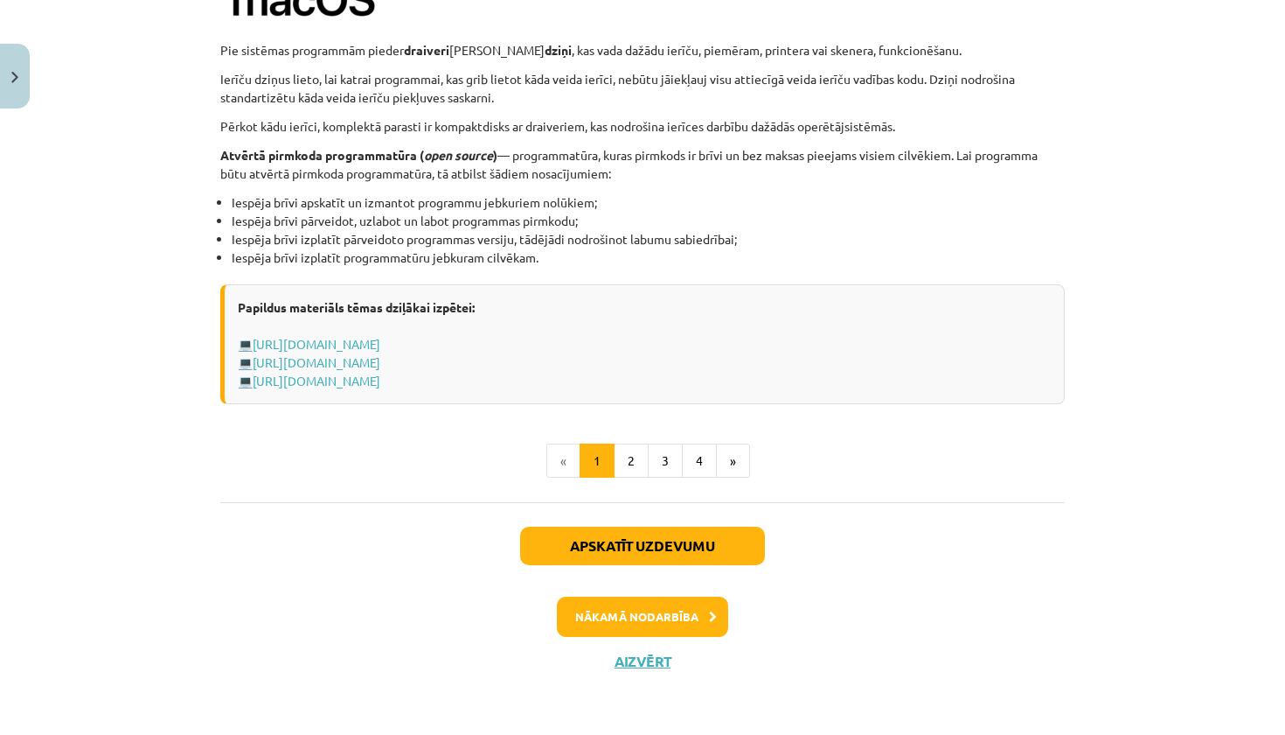
scroll to position [1798, 0]
click at [617, 463] on button "2" at bounding box center [631, 461] width 35 height 35
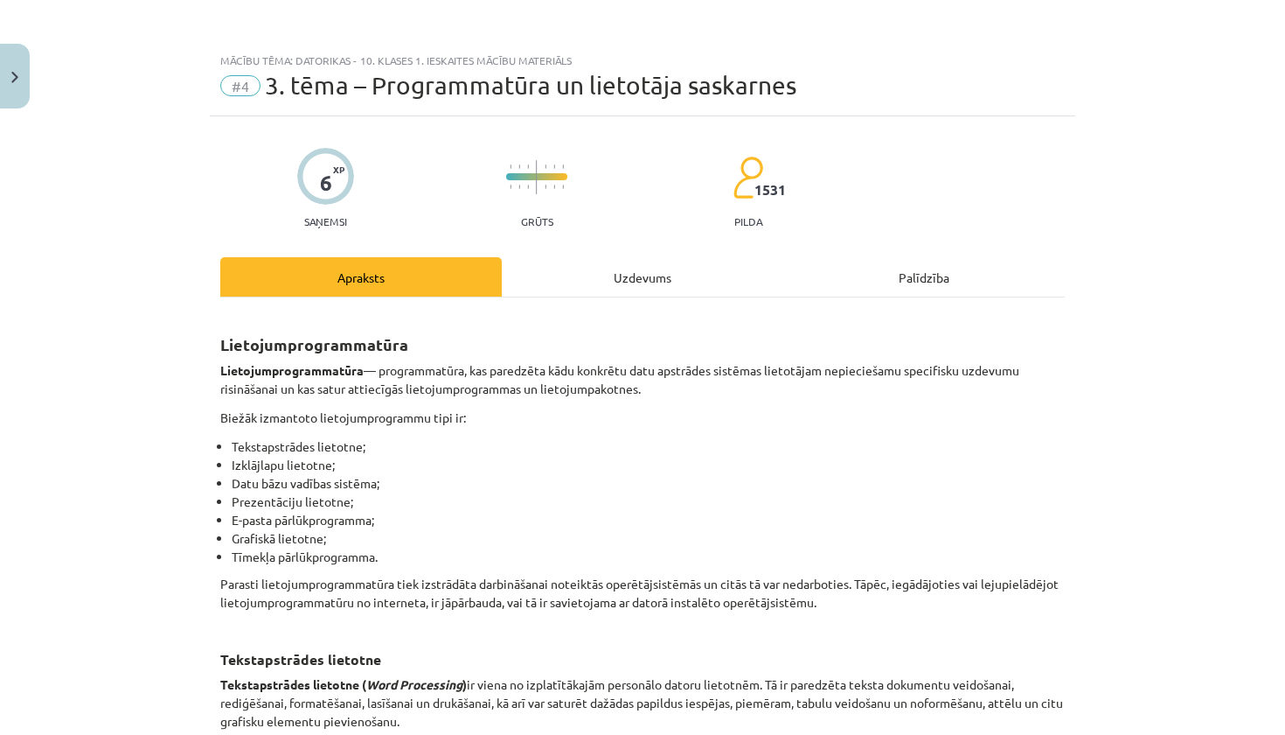
click at [598, 274] on div "Uzdevums" at bounding box center [643, 276] width 282 height 39
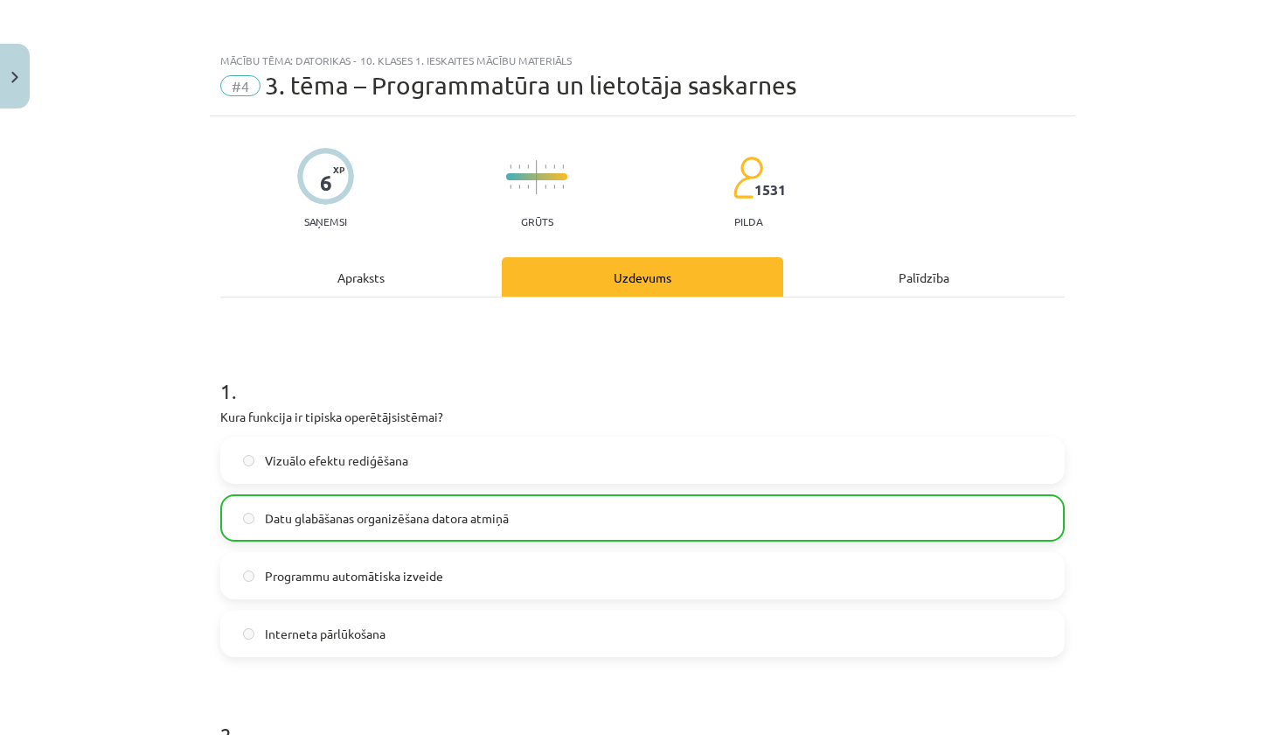
click at [0, 84] on button "Close" at bounding box center [15, 76] width 30 height 65
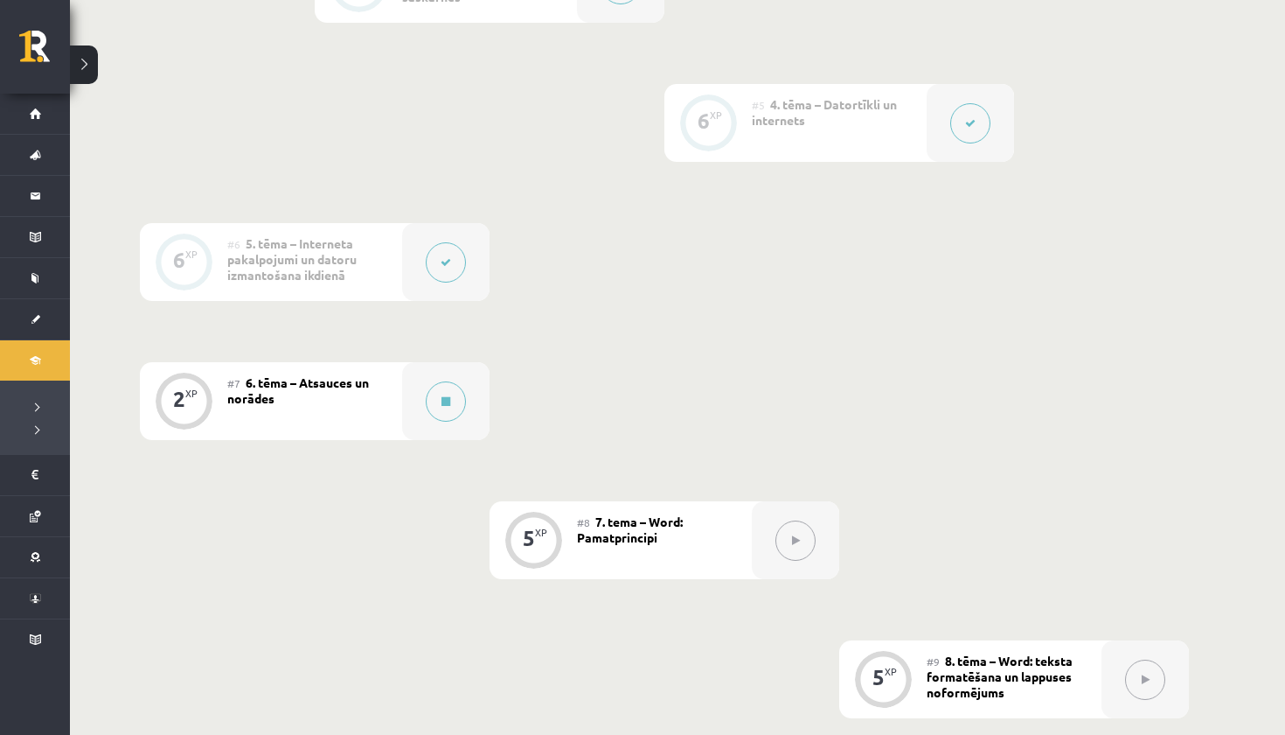
scroll to position [1007, 0]
click at [445, 392] on button at bounding box center [446, 401] width 40 height 40
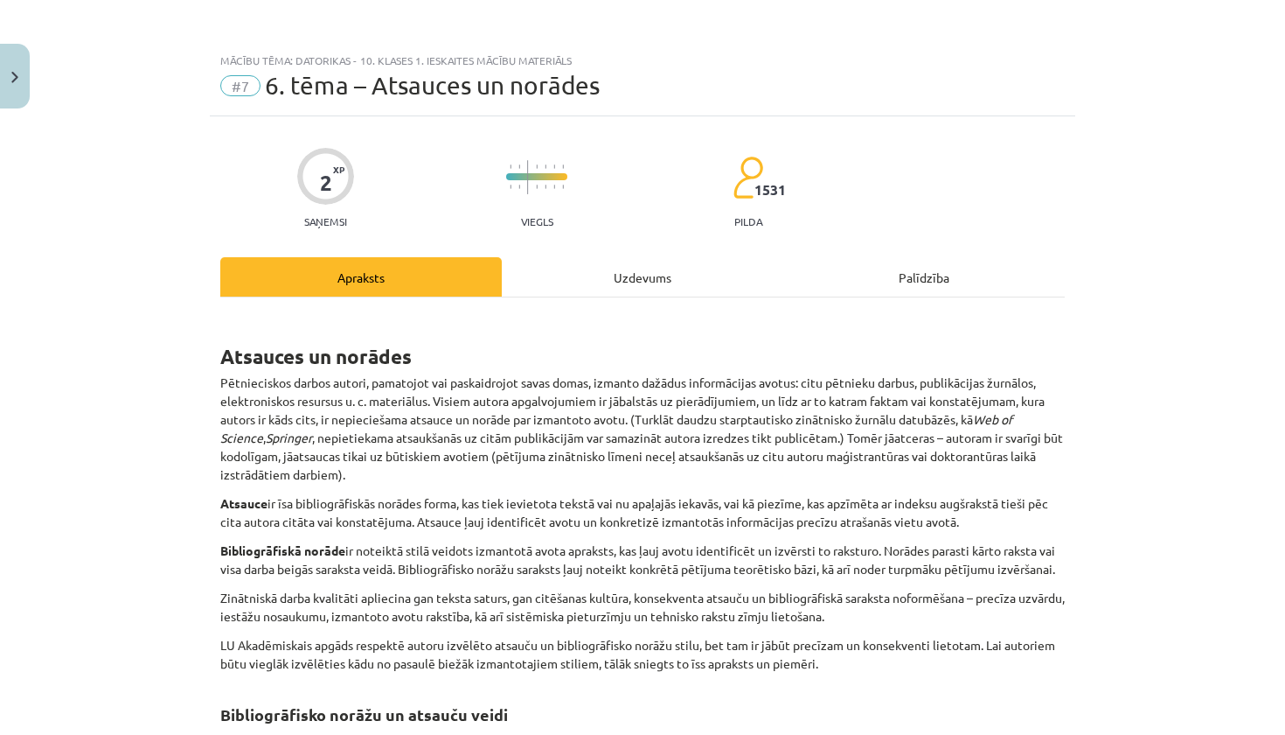
scroll to position [0, 0]
click at [617, 276] on div "Uzdevums" at bounding box center [643, 276] width 282 height 39
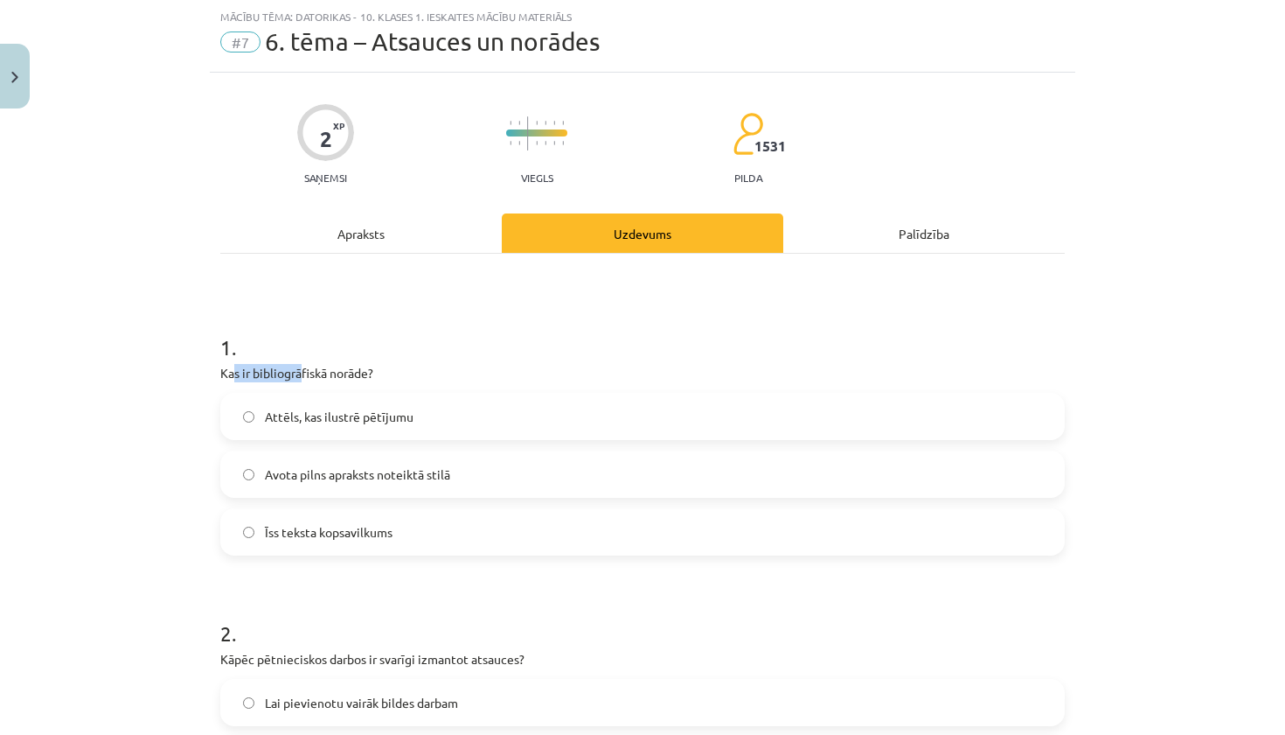
drag, startPoint x: 236, startPoint y: 377, endPoint x: 303, endPoint y: 371, distance: 67.6
click at [303, 371] on p "Kas ir bibliogrāfiskā norāde?" at bounding box center [642, 373] width 845 height 18
click at [331, 219] on div "Apraksts" at bounding box center [361, 232] width 282 height 39
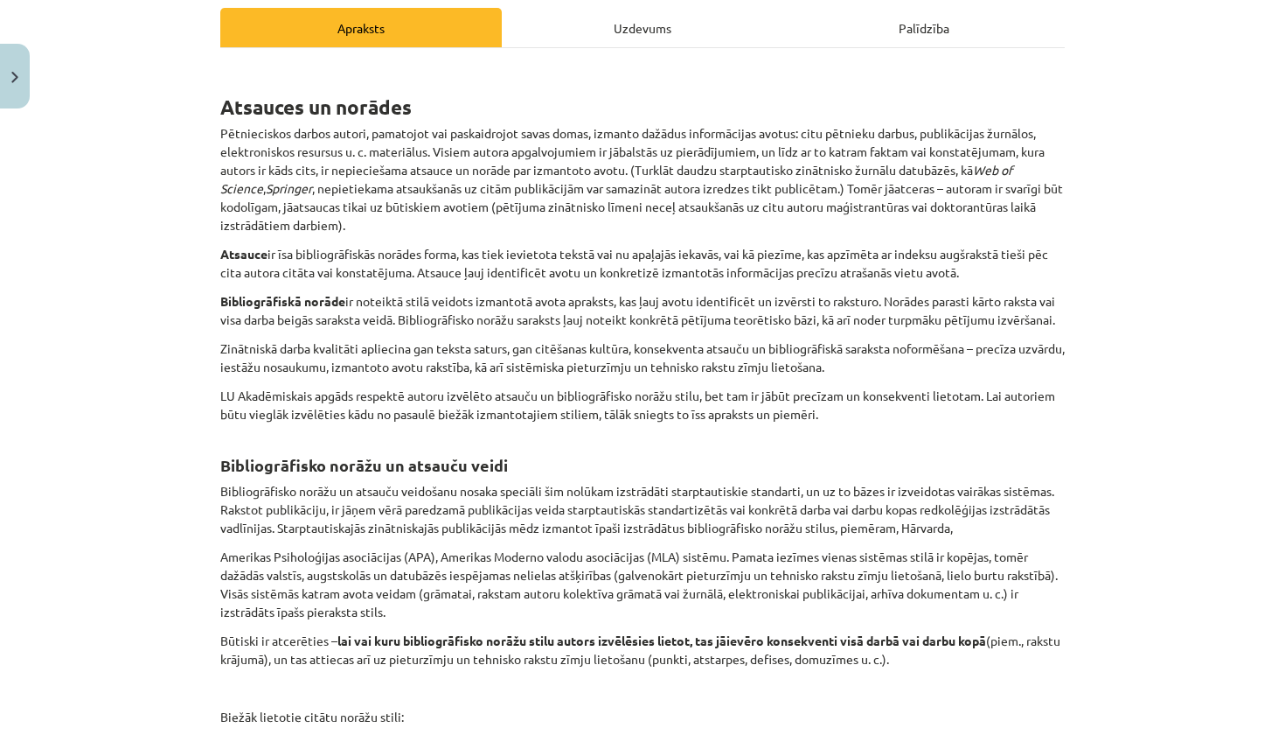
scroll to position [222, 0]
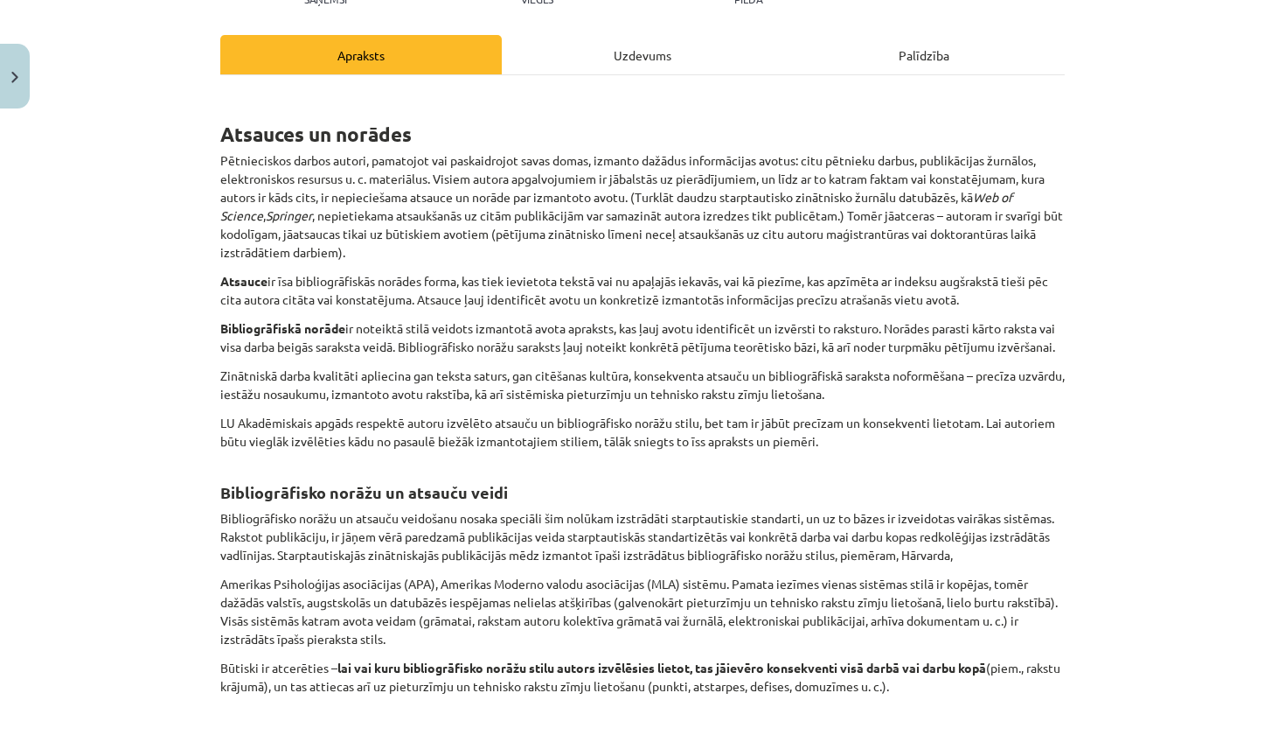
drag, startPoint x: 218, startPoint y: 325, endPoint x: 288, endPoint y: 366, distance: 80.7
click at [288, 366] on div "2 XP Saņemsi Viegls 1531 pilda Apraksts Uzdevums Palīdzība Atsauces un norādes …" at bounding box center [643, 475] width 866 height 1162
click at [622, 75] on div "Atsauces un norādes Pētnieciskos darbos autori, pamatojot vai paskaidrojot sava…" at bounding box center [642, 499] width 845 height 848
click at [622, 52] on div "Uzdevums" at bounding box center [643, 54] width 282 height 39
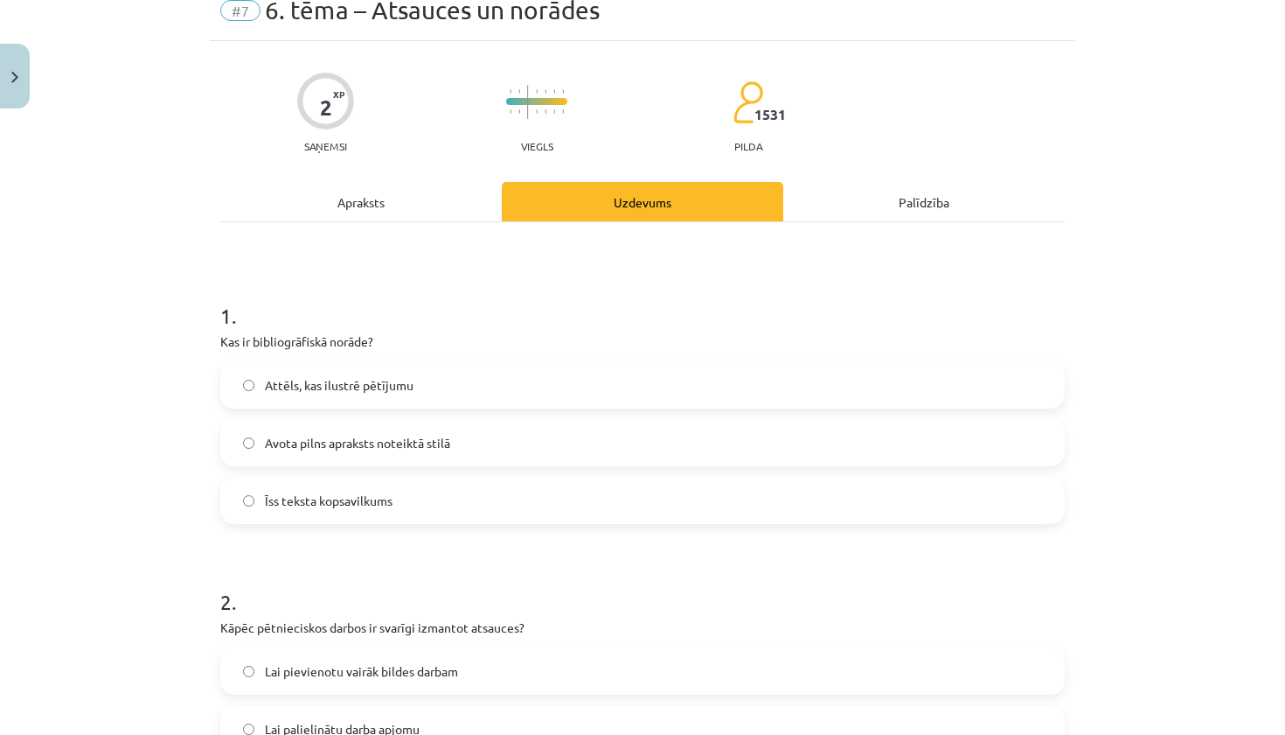
scroll to position [44, 0]
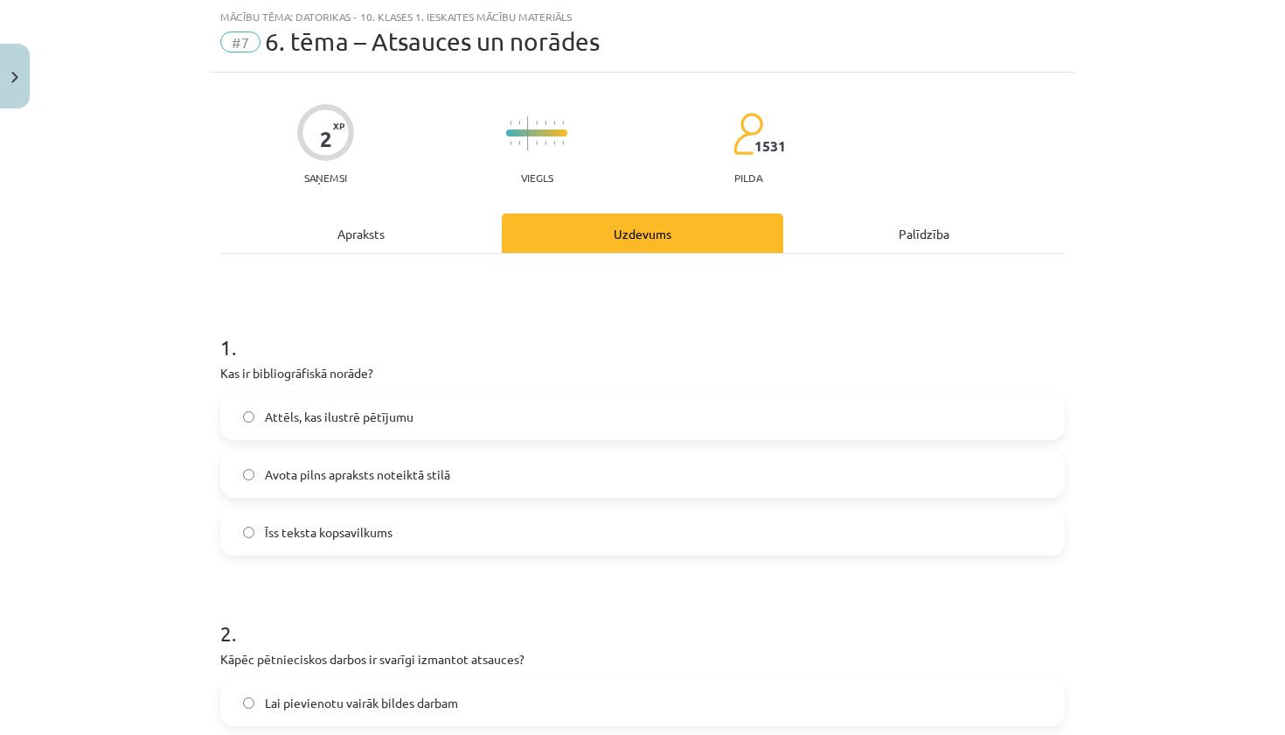
click at [411, 477] on span "Avota pilns apraksts noteiktā stilā" at bounding box center [357, 474] width 185 height 18
click at [366, 480] on span "Avota pilns apraksts noteiktā stilā" at bounding box center [357, 474] width 185 height 18
click at [19, 73] on button "Close" at bounding box center [15, 76] width 30 height 65
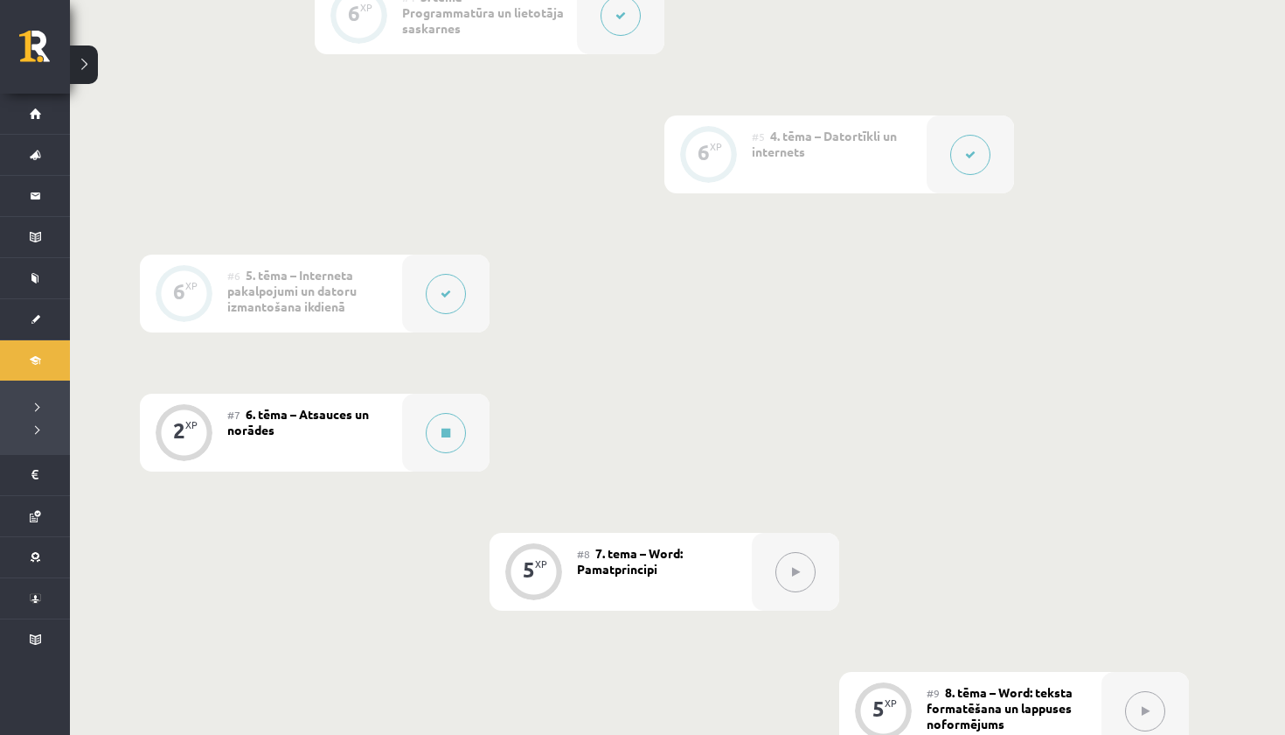
scroll to position [968, 0]
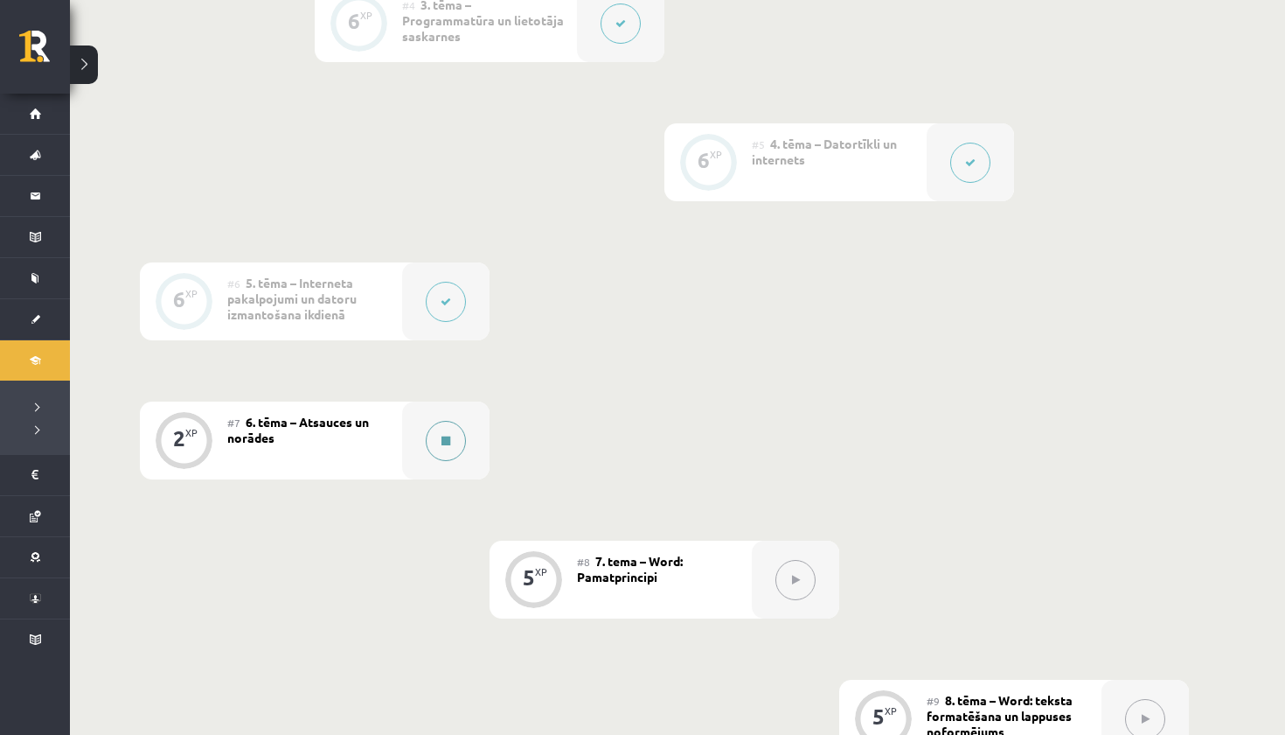
click at [447, 442] on icon at bounding box center [446, 440] width 9 height 10
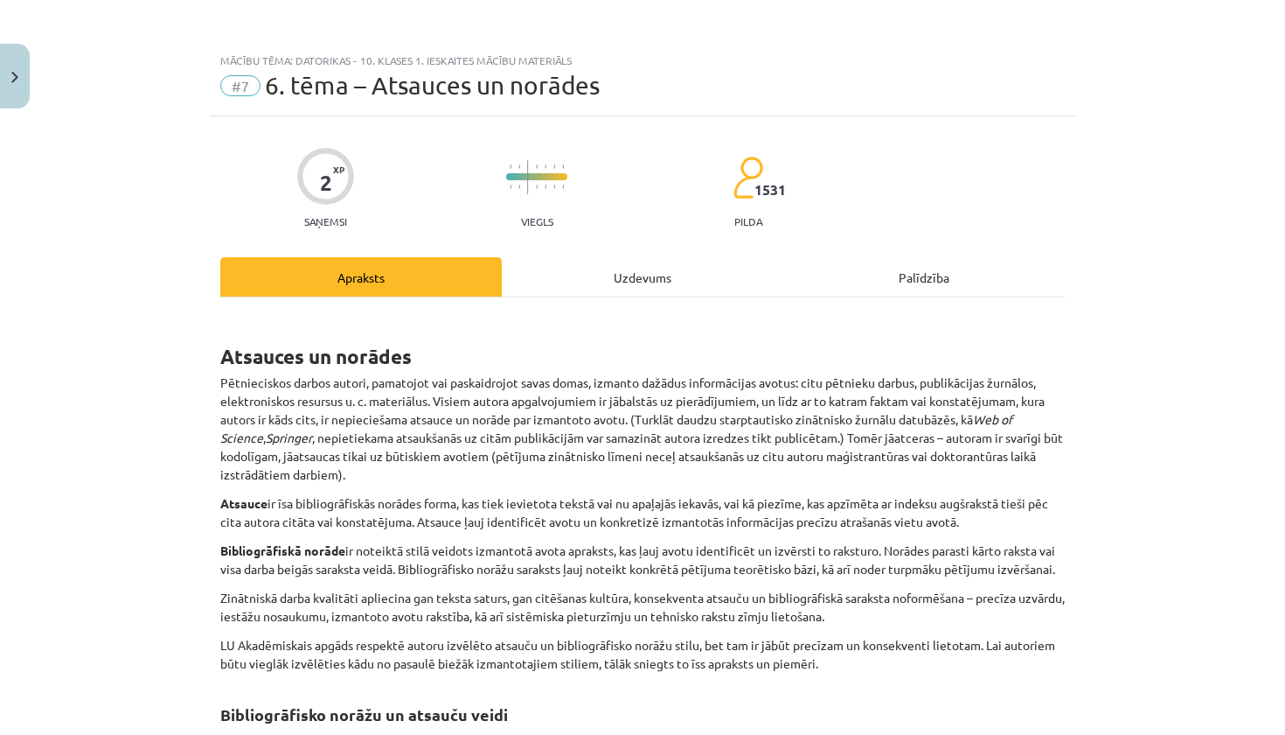
scroll to position [0, 0]
click at [8, 80] on button "Close" at bounding box center [15, 76] width 30 height 65
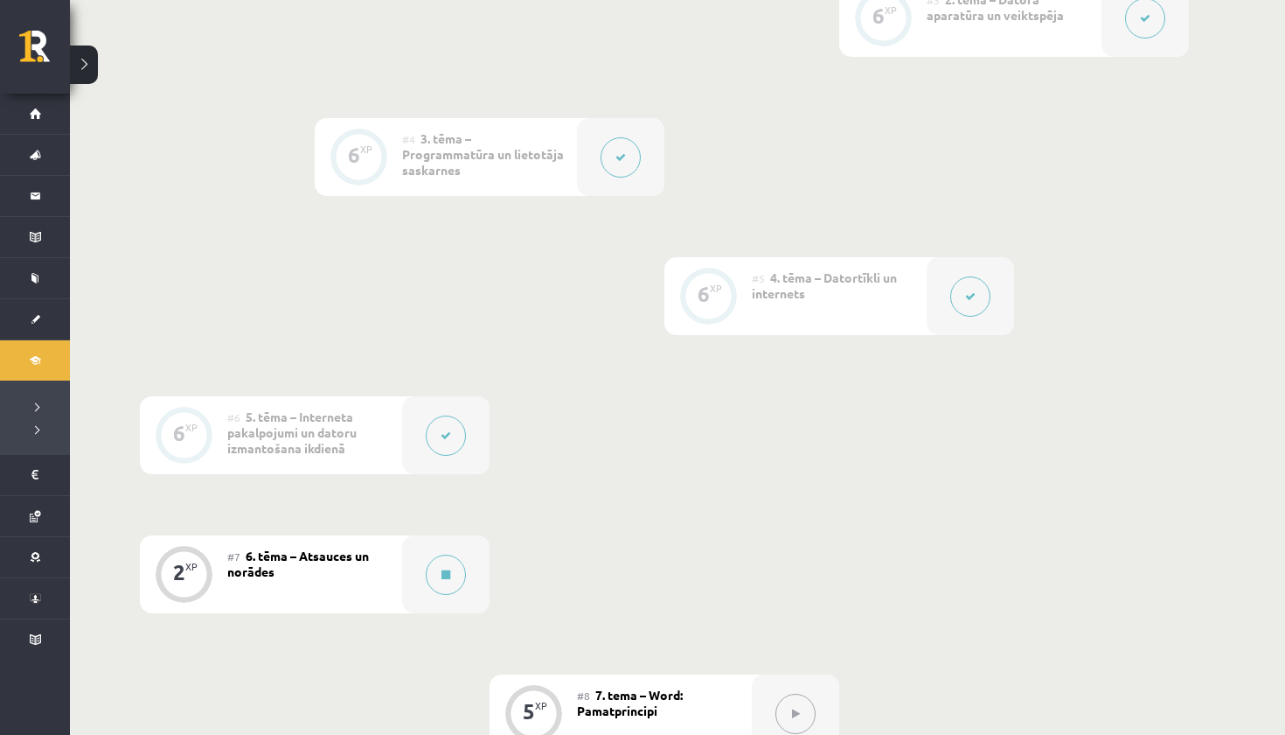
scroll to position [833, 0]
click at [437, 442] on button at bounding box center [446, 436] width 40 height 40
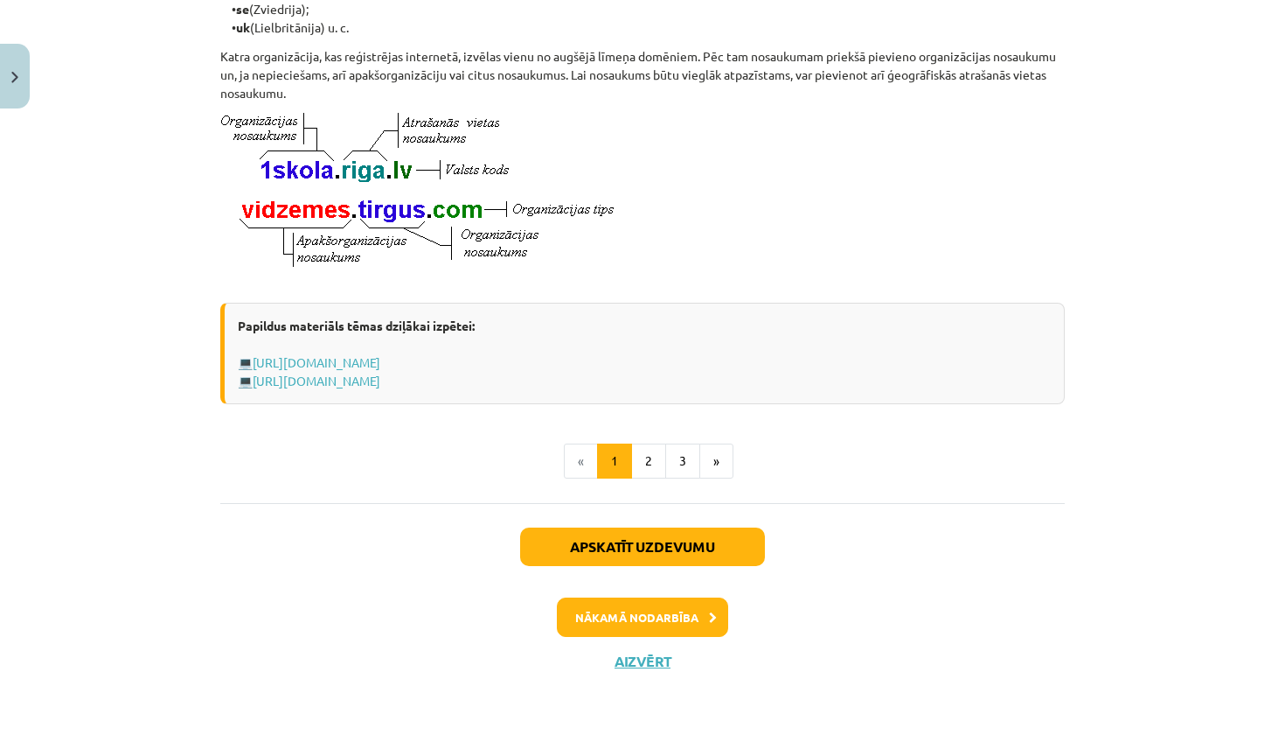
scroll to position [945, 0]
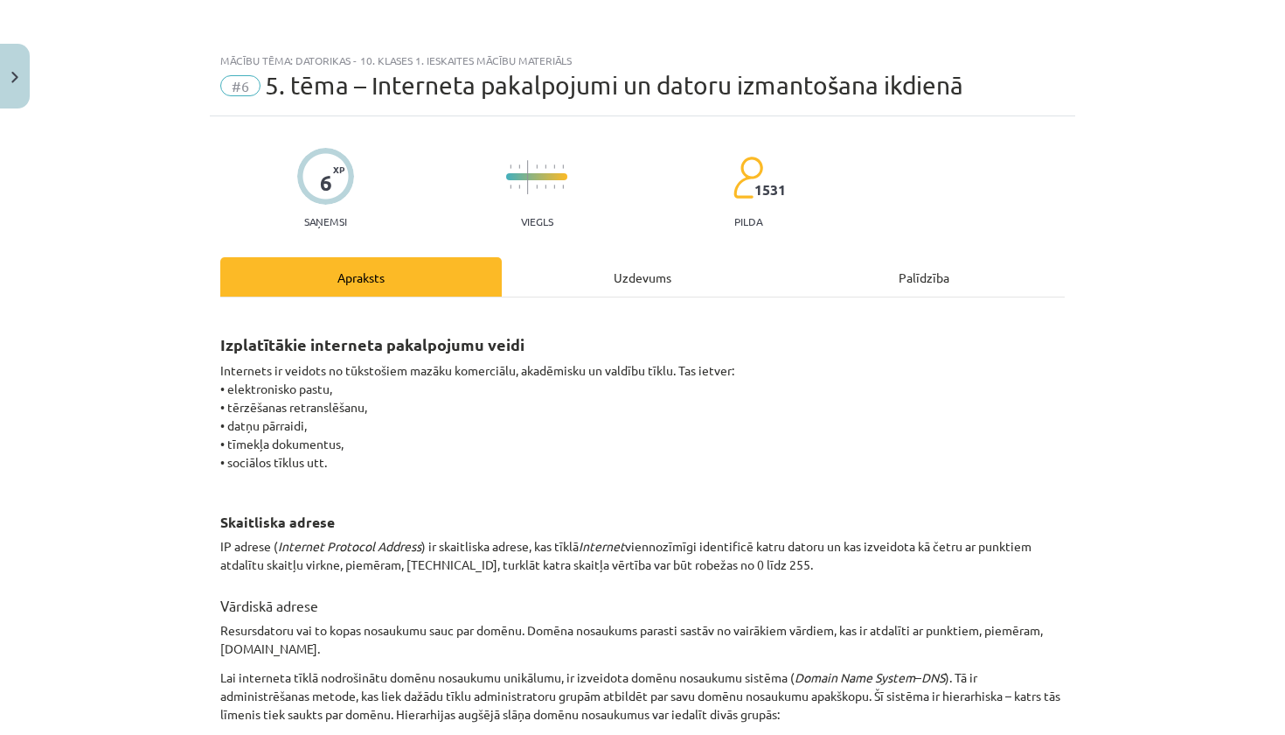
scroll to position [0, 0]
click at [598, 278] on div "Uzdevums" at bounding box center [643, 276] width 282 height 39
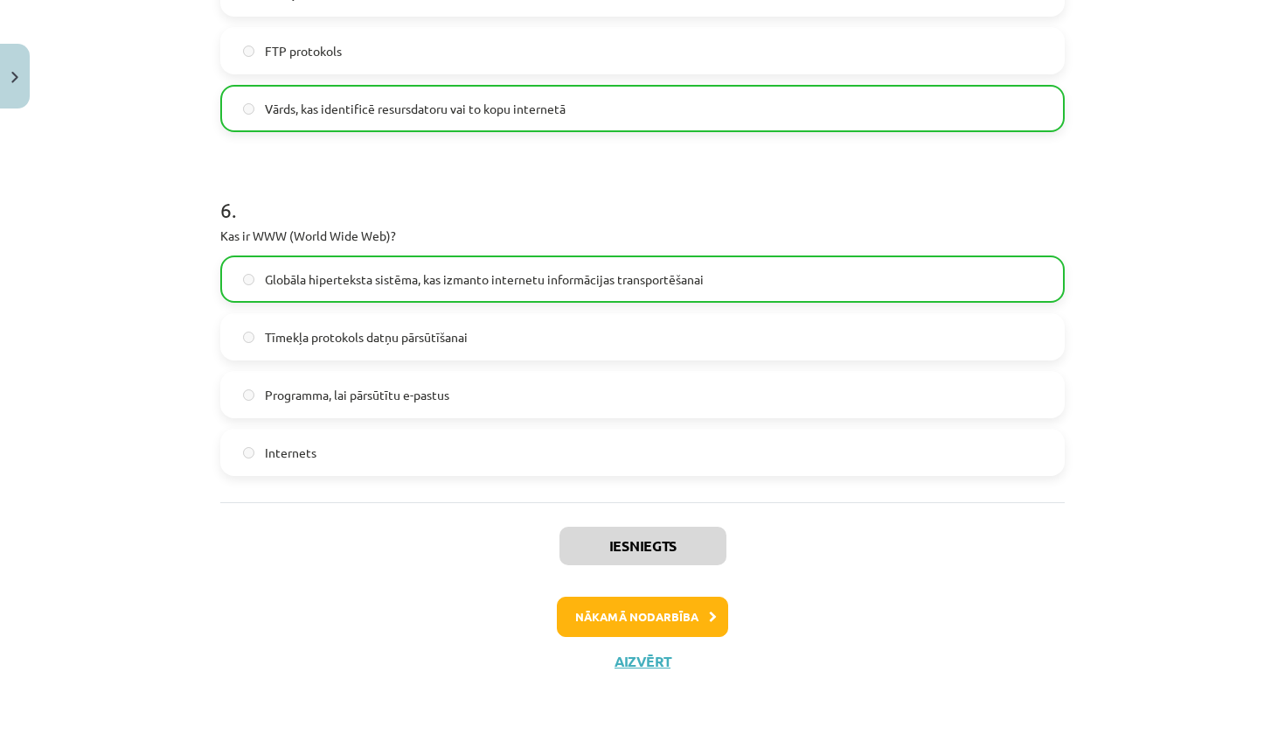
scroll to position [1786, 0]
click at [637, 656] on button "Aizvērt" at bounding box center [642, 660] width 66 height 17
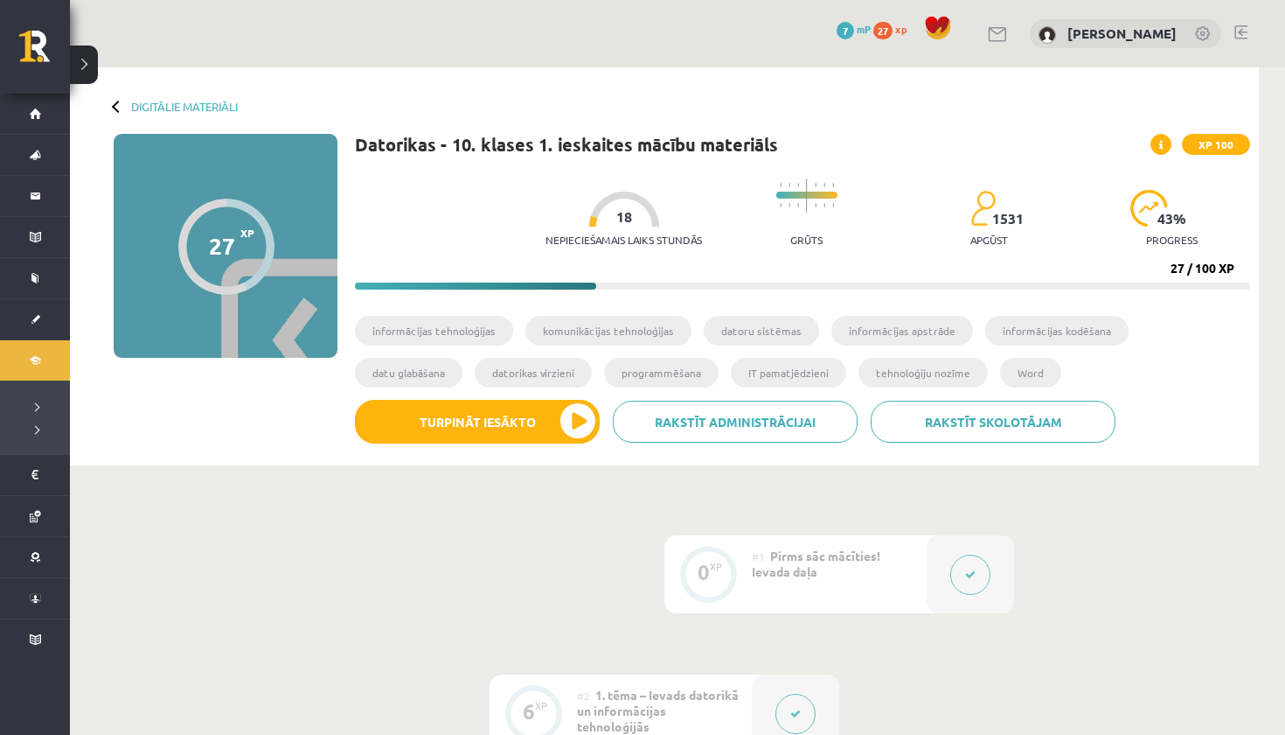
scroll to position [0, 0]
click at [136, 101] on link "Digitālie materiāli" at bounding box center [184, 106] width 107 height 13
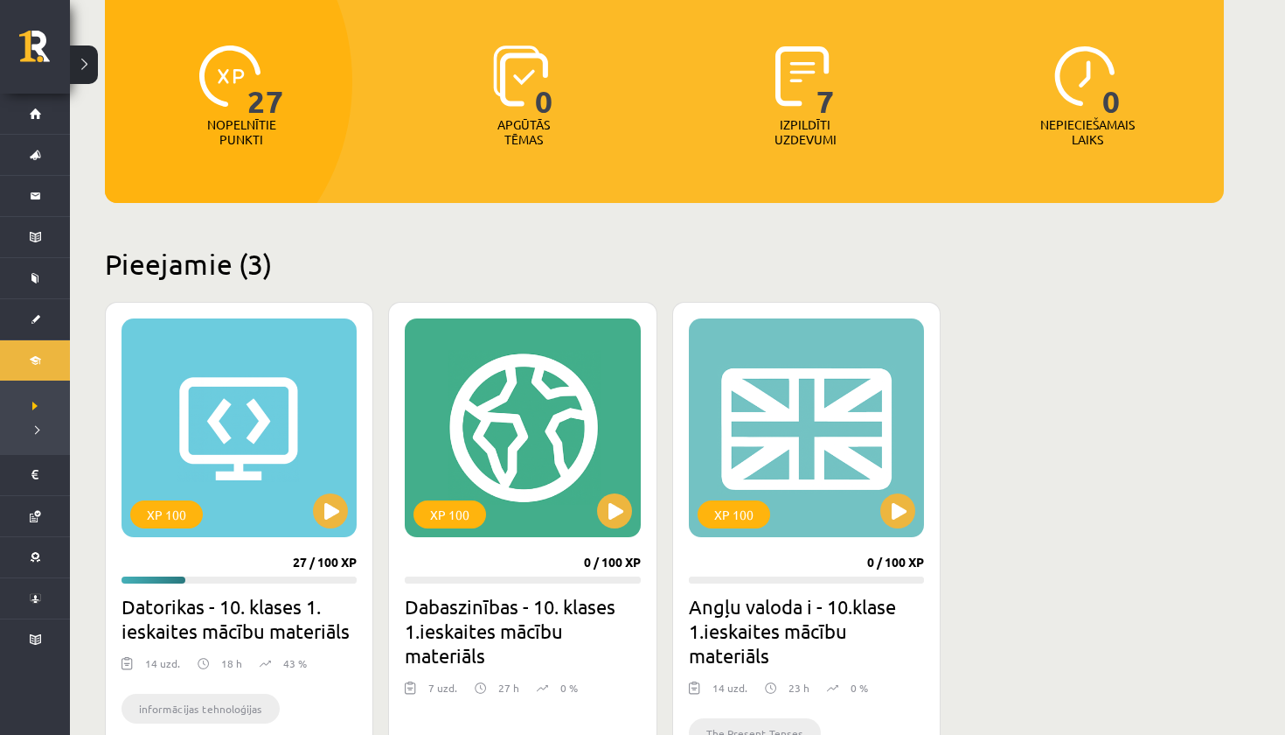
scroll to position [194, 0]
